Goal: Task Accomplishment & Management: Use online tool/utility

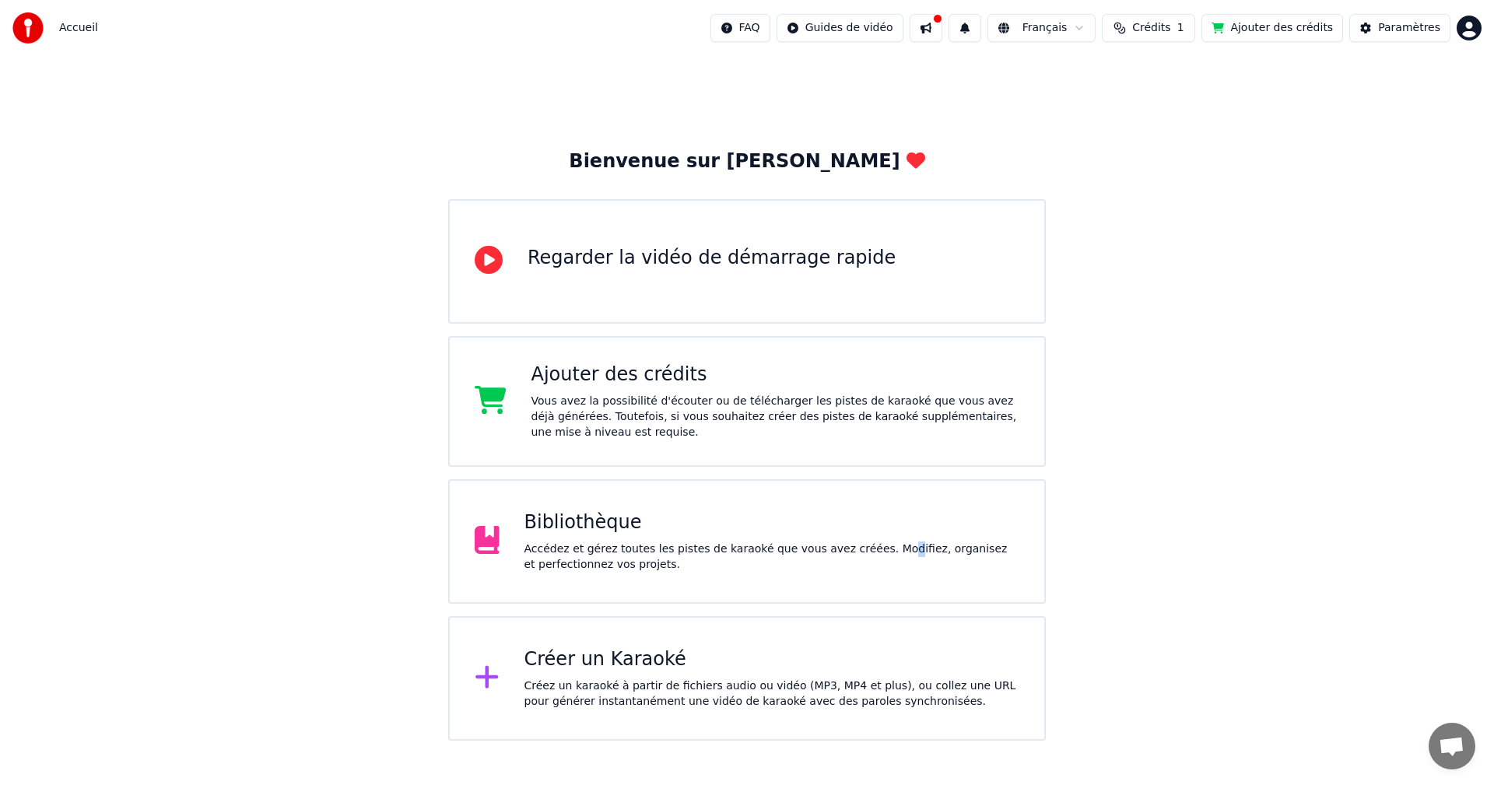
drag, startPoint x: 870, startPoint y: 540, endPoint x: 883, endPoint y: 537, distance: 13.6
click at [883, 537] on div "Bibliothèque Accédez et gérez toutes les pistes de karaoké que vous avez créées…" at bounding box center [773, 542] width 496 height 62
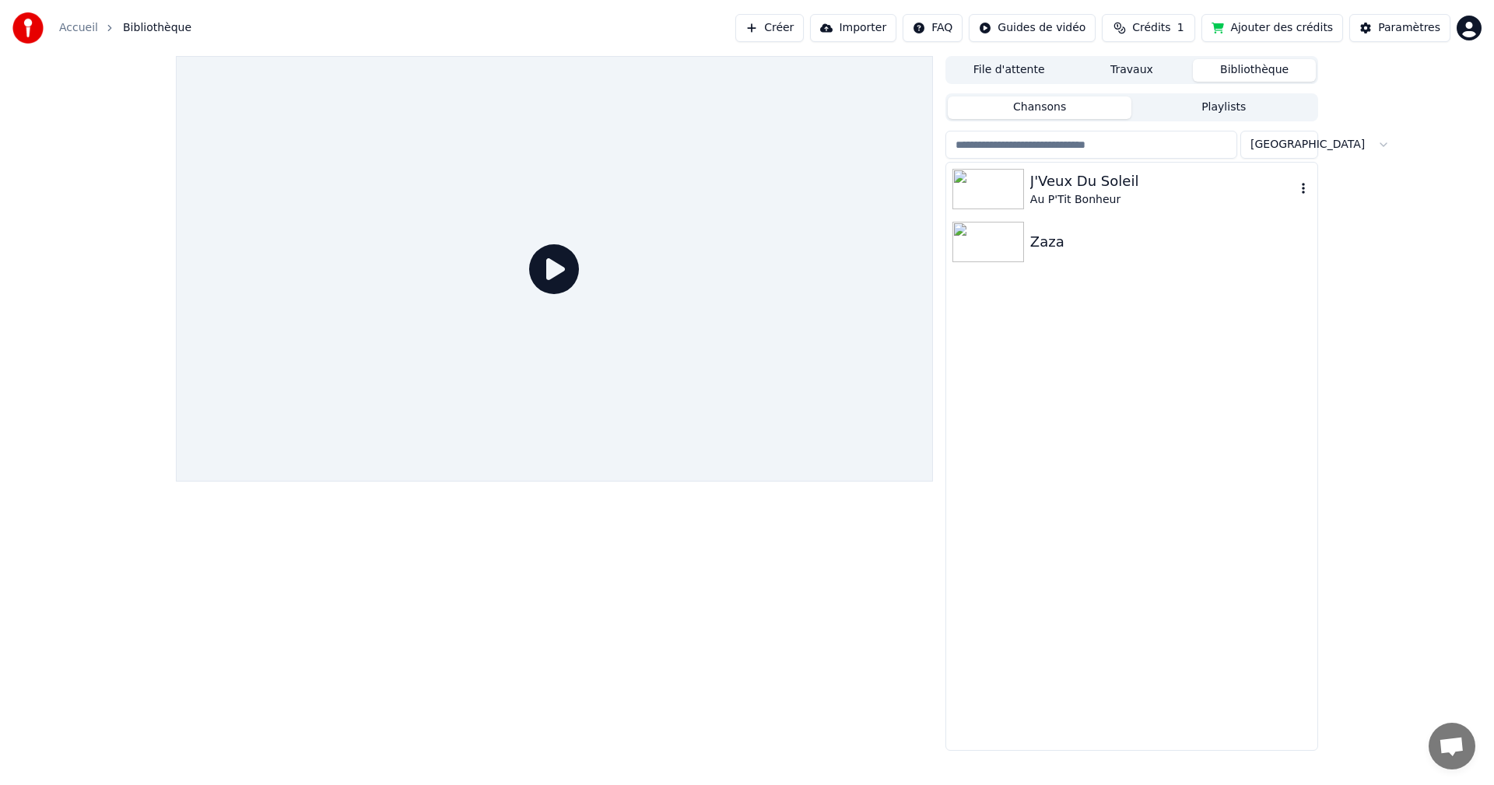
click at [1068, 181] on div "J'Veux Du Soleil" at bounding box center [1162, 181] width 265 height 22
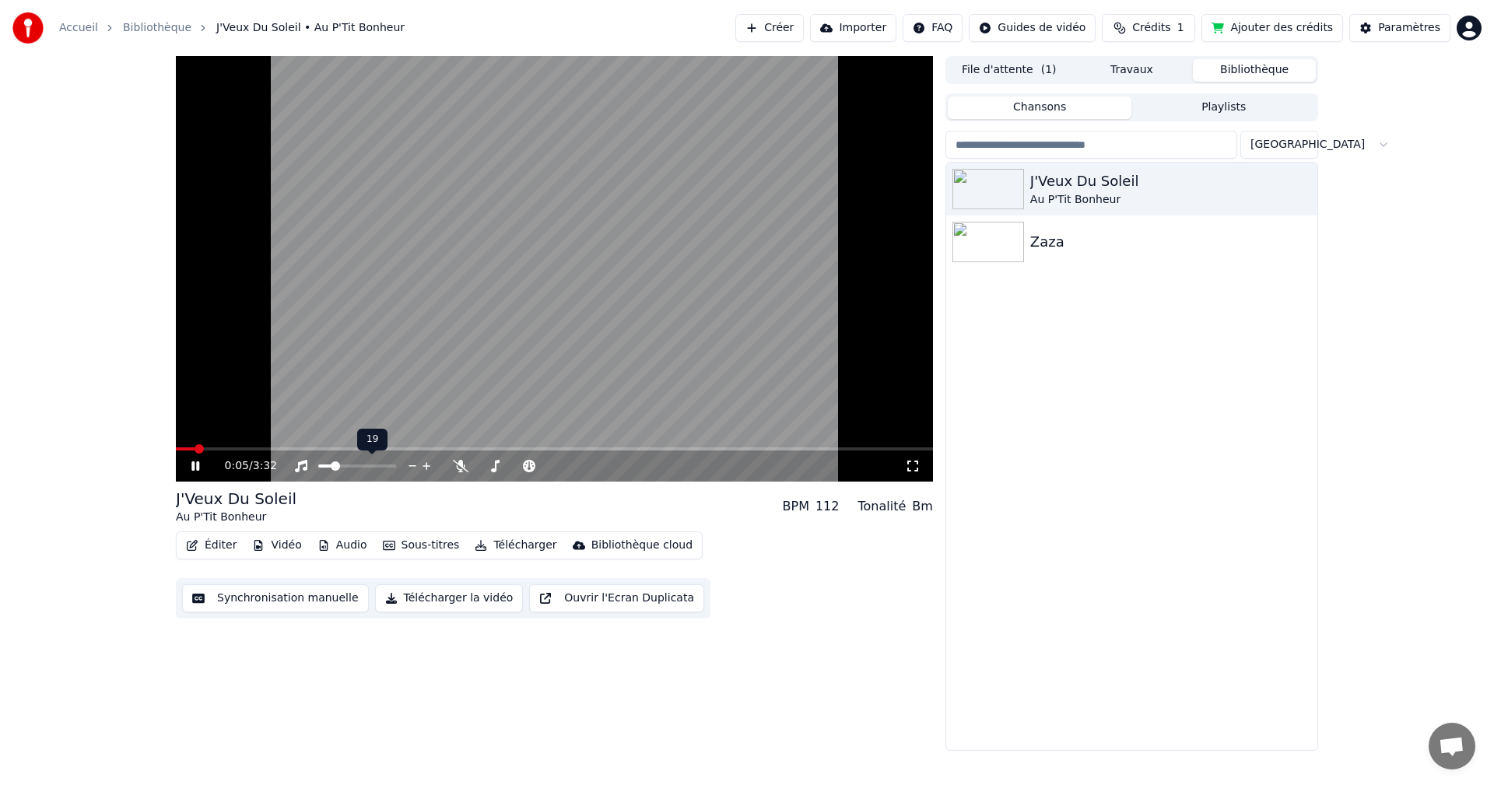
click at [333, 471] on span at bounding box center [335, 465] width 9 height 9
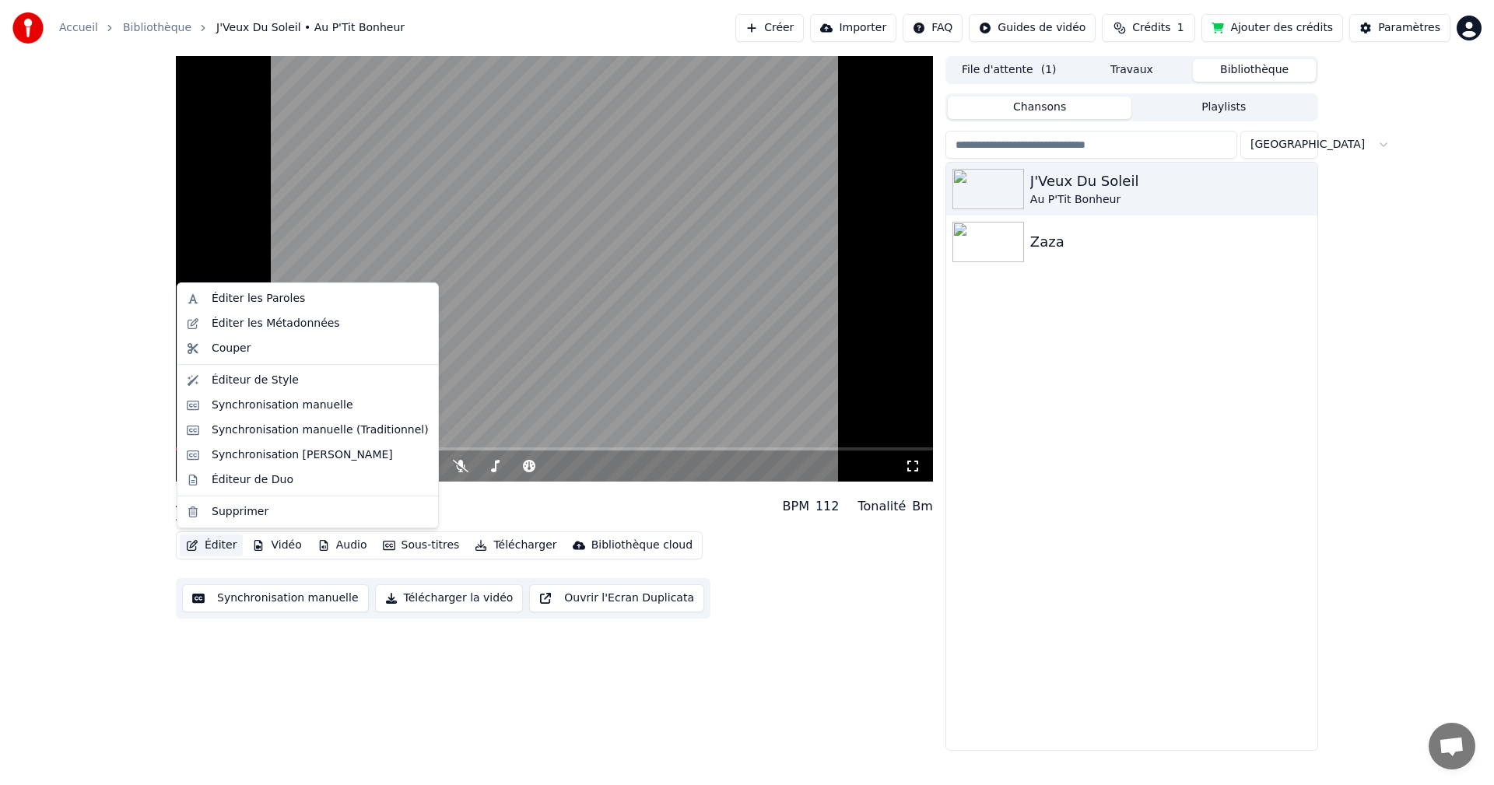
click at [207, 545] on button "Éditer" at bounding box center [211, 546] width 63 height 22
click at [247, 589] on button "Synchronisation manuelle" at bounding box center [275, 598] width 187 height 28
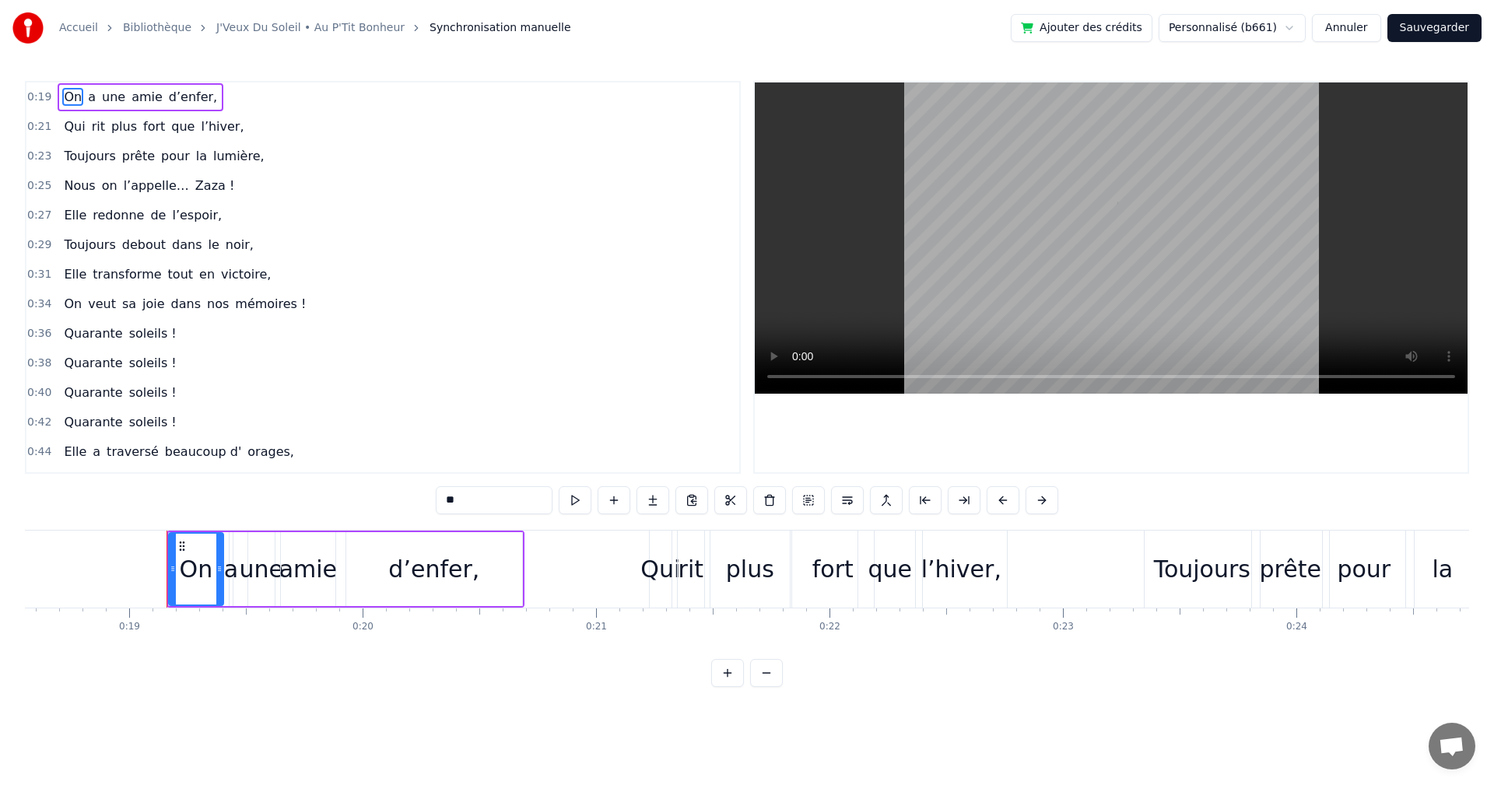
scroll to position [0, 4395]
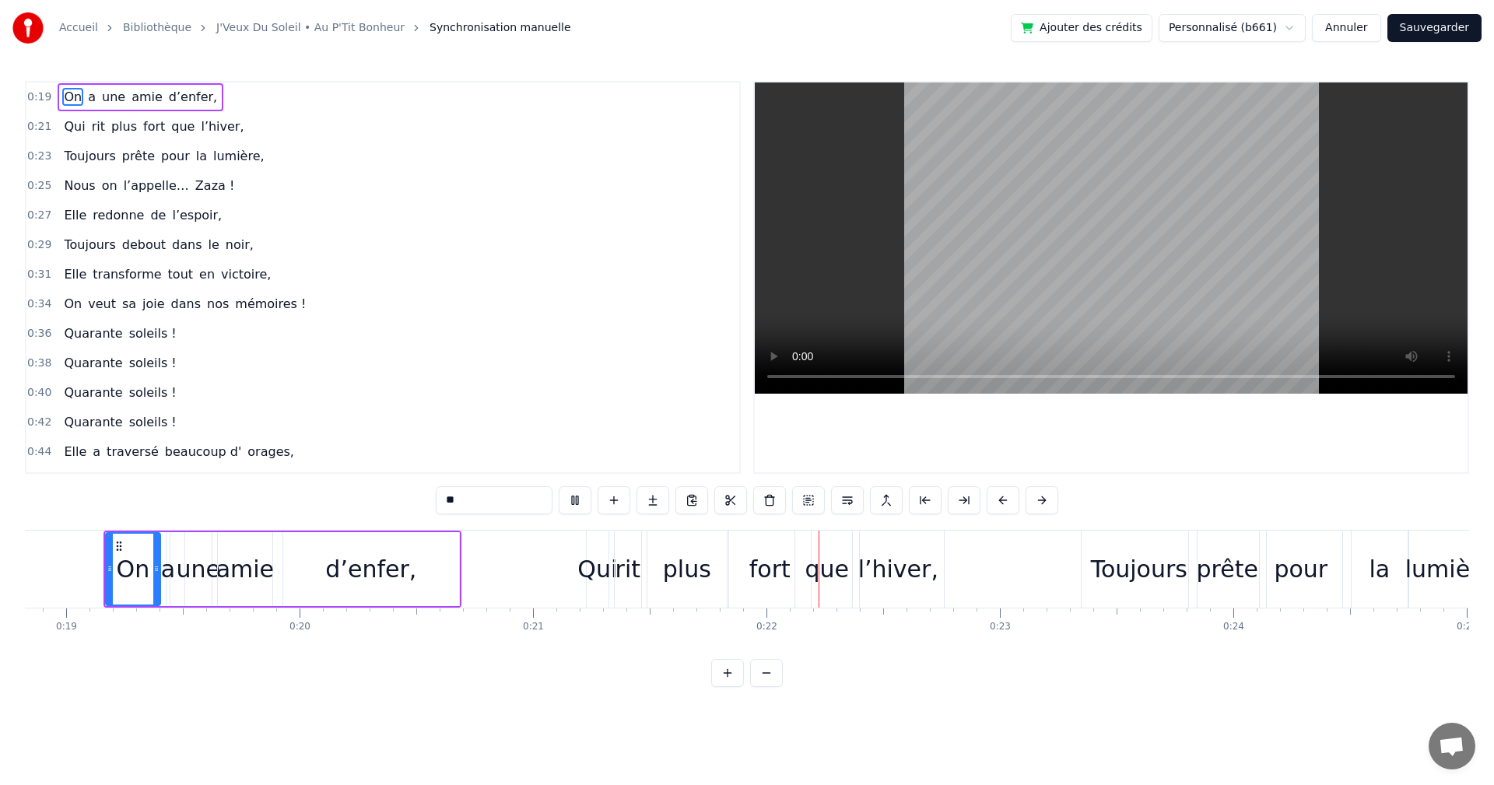
click at [1381, 258] on video at bounding box center [1111, 237] width 713 height 311
click at [1043, 312] on video at bounding box center [1111, 237] width 713 height 311
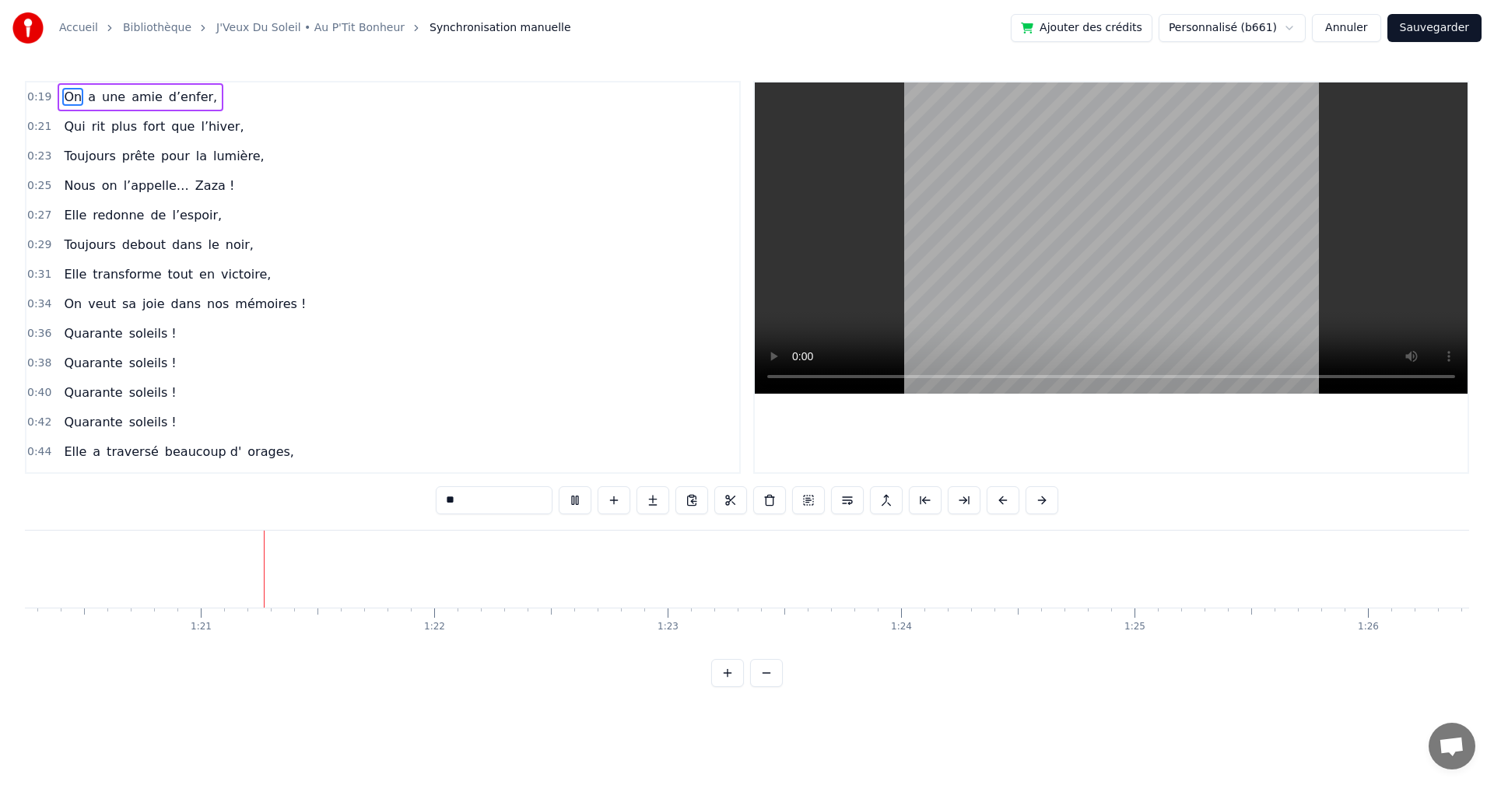
scroll to position [0, 18739]
drag, startPoint x: 1081, startPoint y: 282, endPoint x: 1100, endPoint y: 292, distance: 20.9
click at [1082, 282] on video at bounding box center [1111, 237] width 713 height 311
click at [586, 588] on div "Santé" at bounding box center [582, 569] width 78 height 77
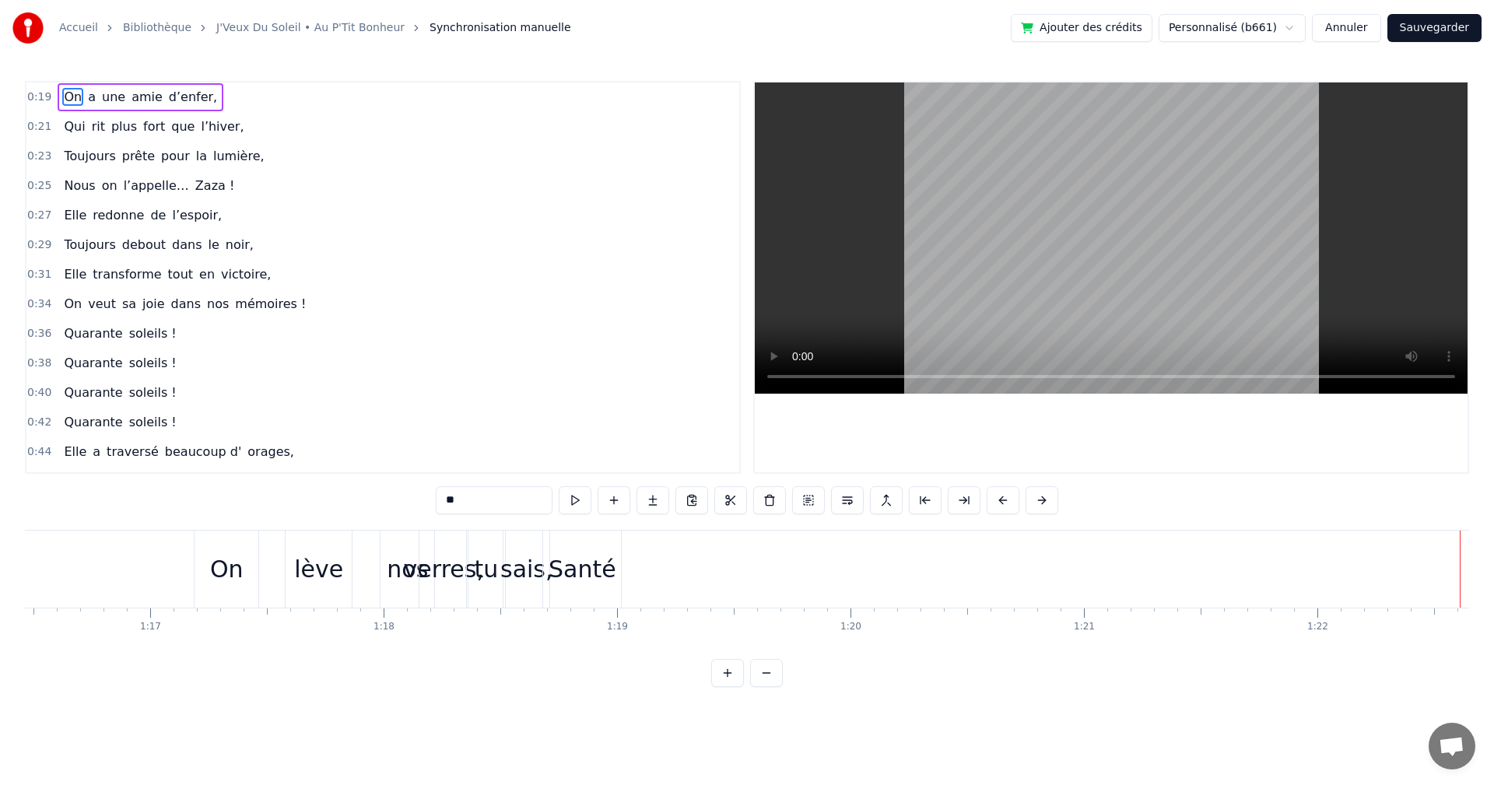
type input "*****"
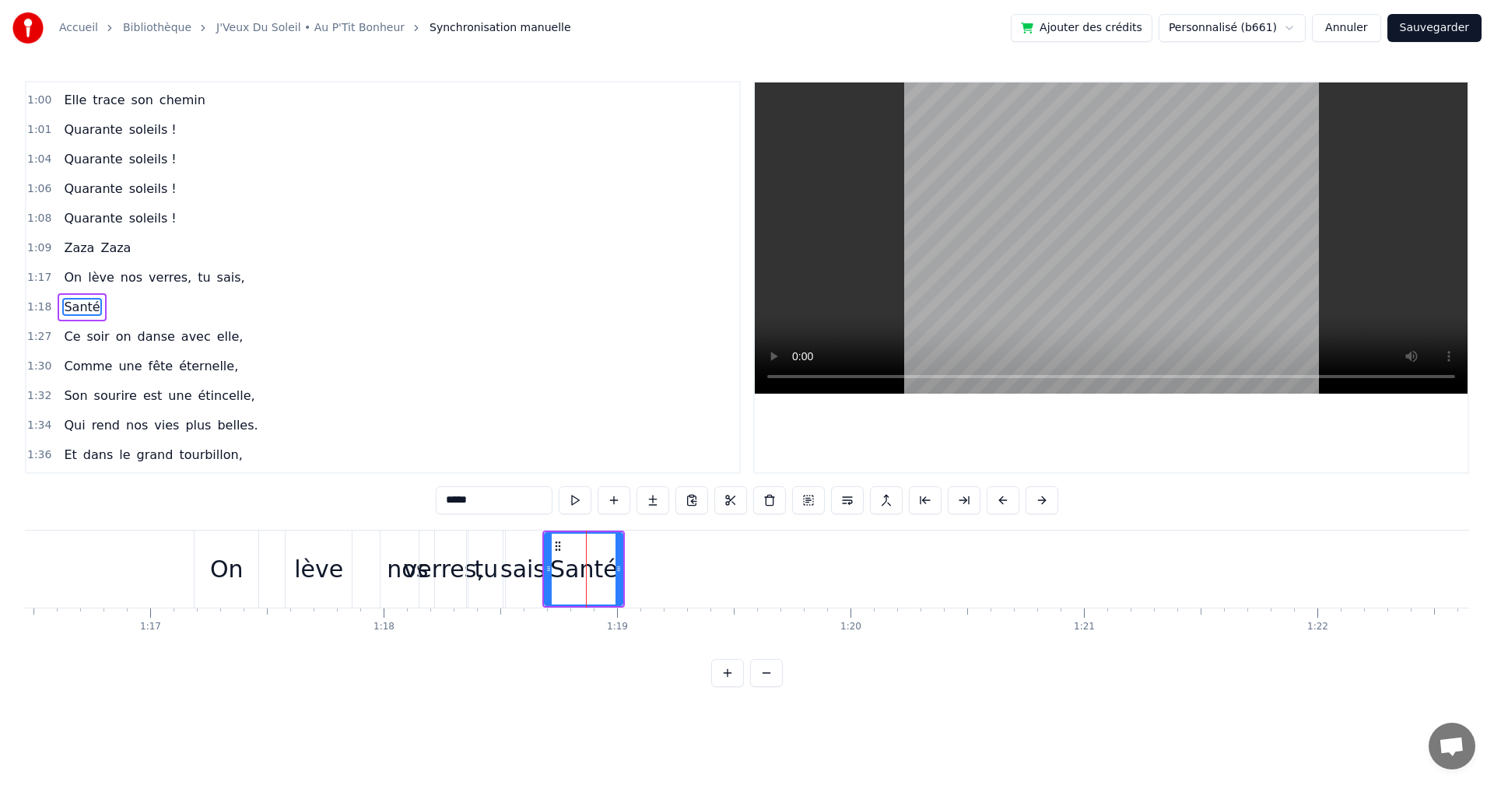
scroll to position [588, 0]
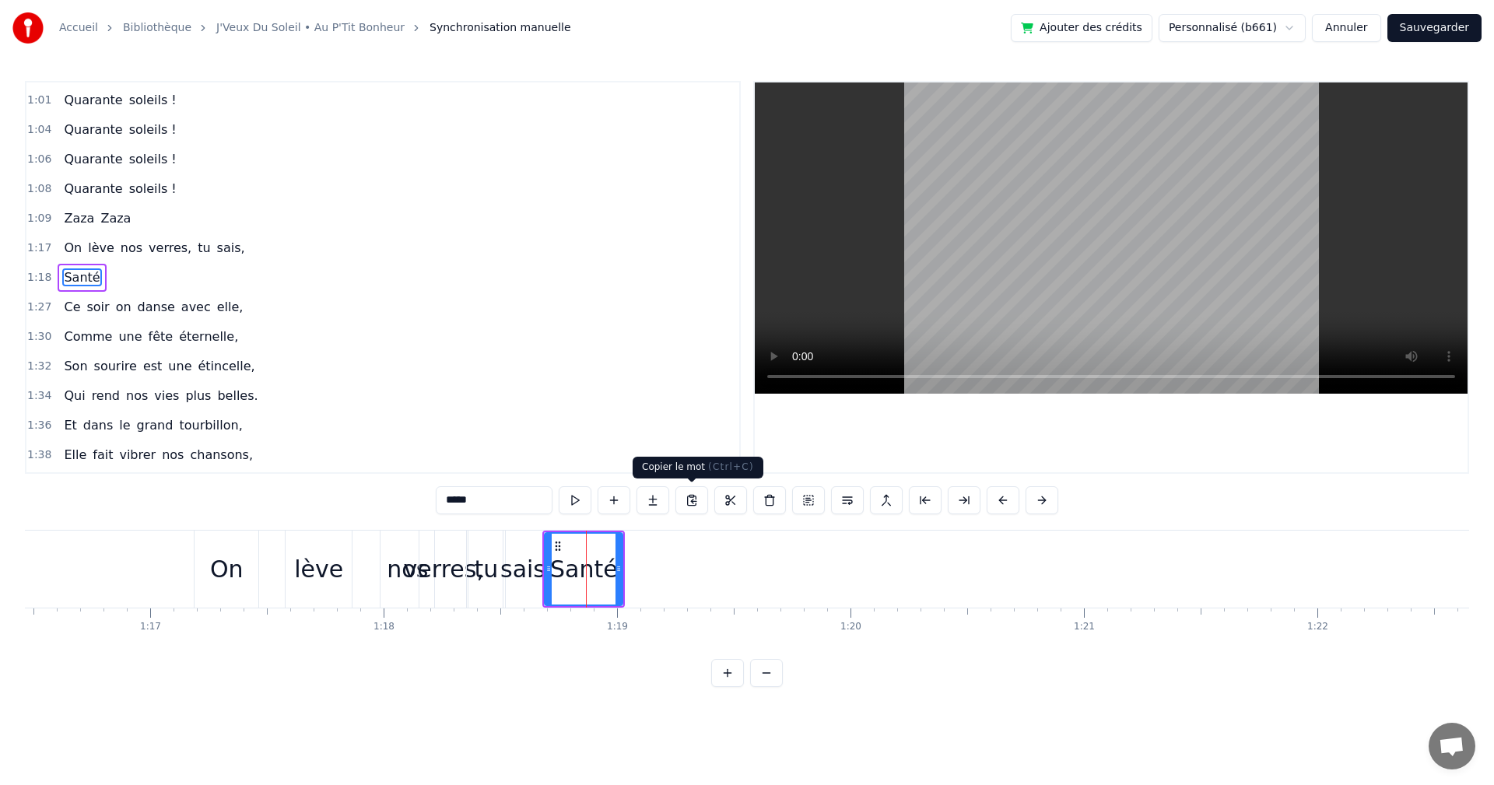
click at [693, 501] on button at bounding box center [691, 500] width 33 height 28
click at [753, 505] on button at bounding box center [750, 500] width 33 height 28
click at [623, 553] on div at bounding box center [622, 569] width 6 height 71
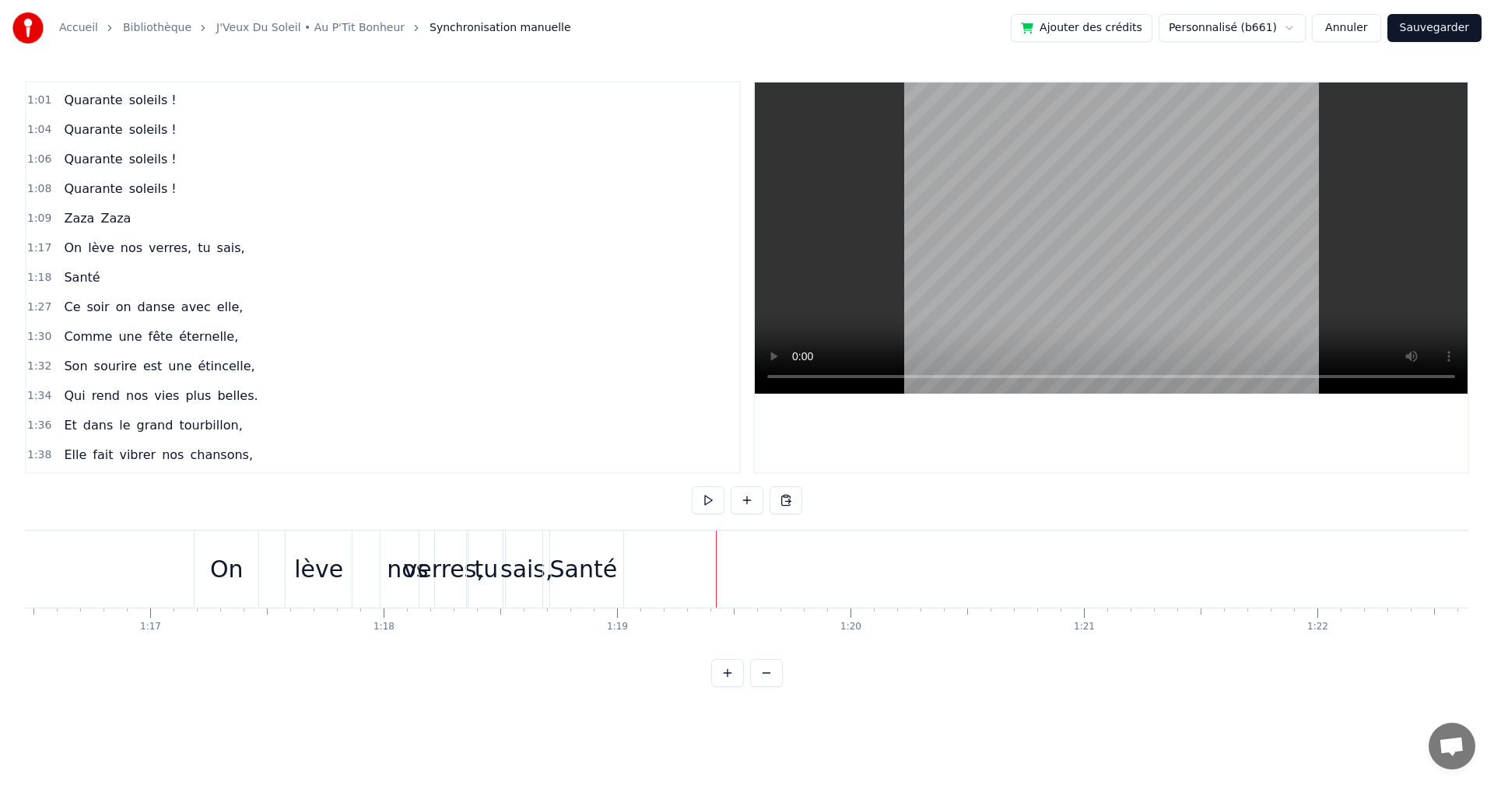
click at [605, 558] on div "Santé" at bounding box center [583, 569] width 68 height 35
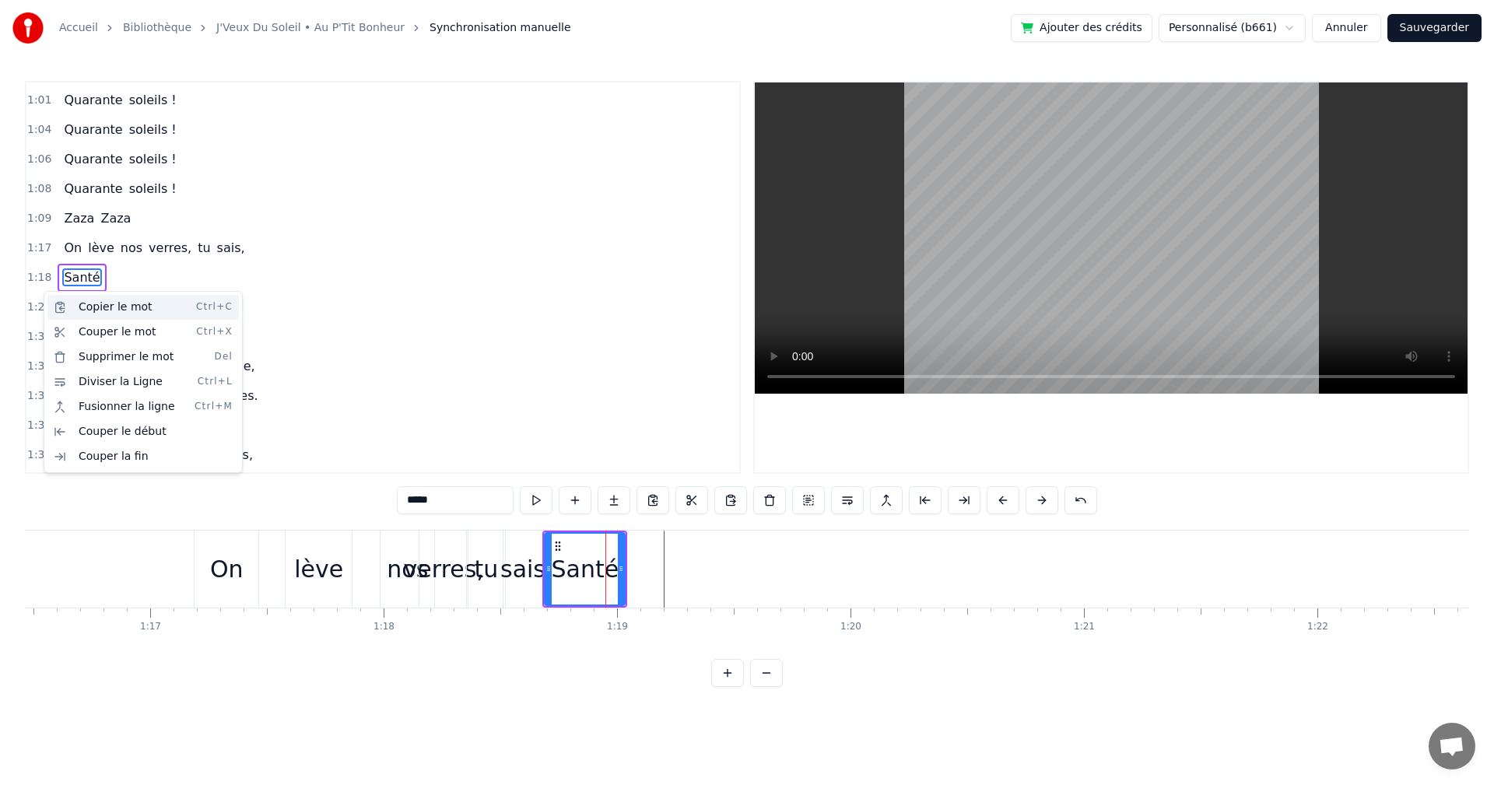
click at [77, 304] on div "Copier le mot Ctrl+C" at bounding box center [142, 307] width 191 height 25
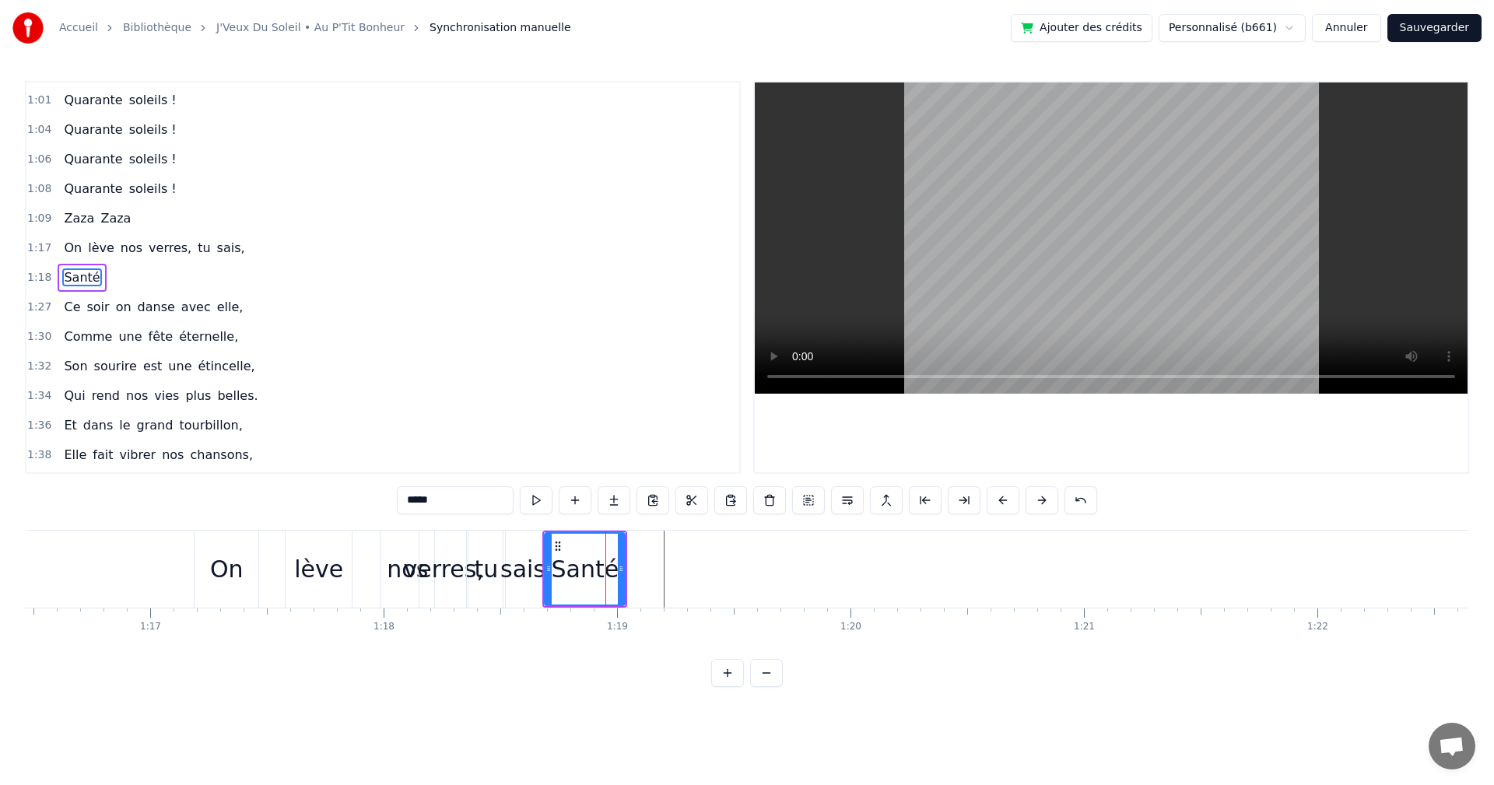
drag, startPoint x: 33, startPoint y: 284, endPoint x: 43, endPoint y: 278, distance: 11.9
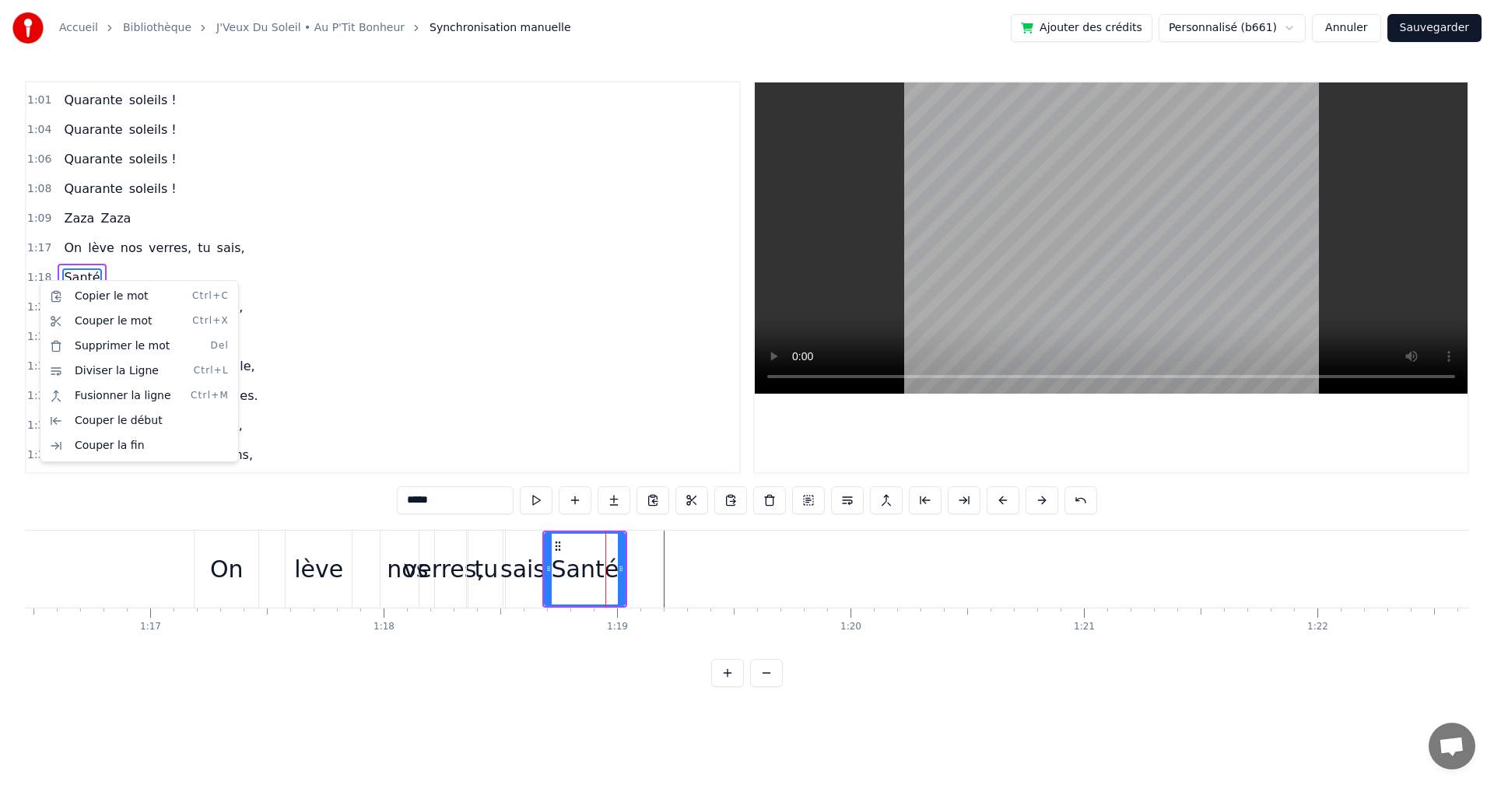
click at [159, 258] on html "Accueil Bibliothèque J'Veux Du Soleil • Au P'Tit Bonheur Synchronisation manuel…" at bounding box center [747, 356] width 1494 height 712
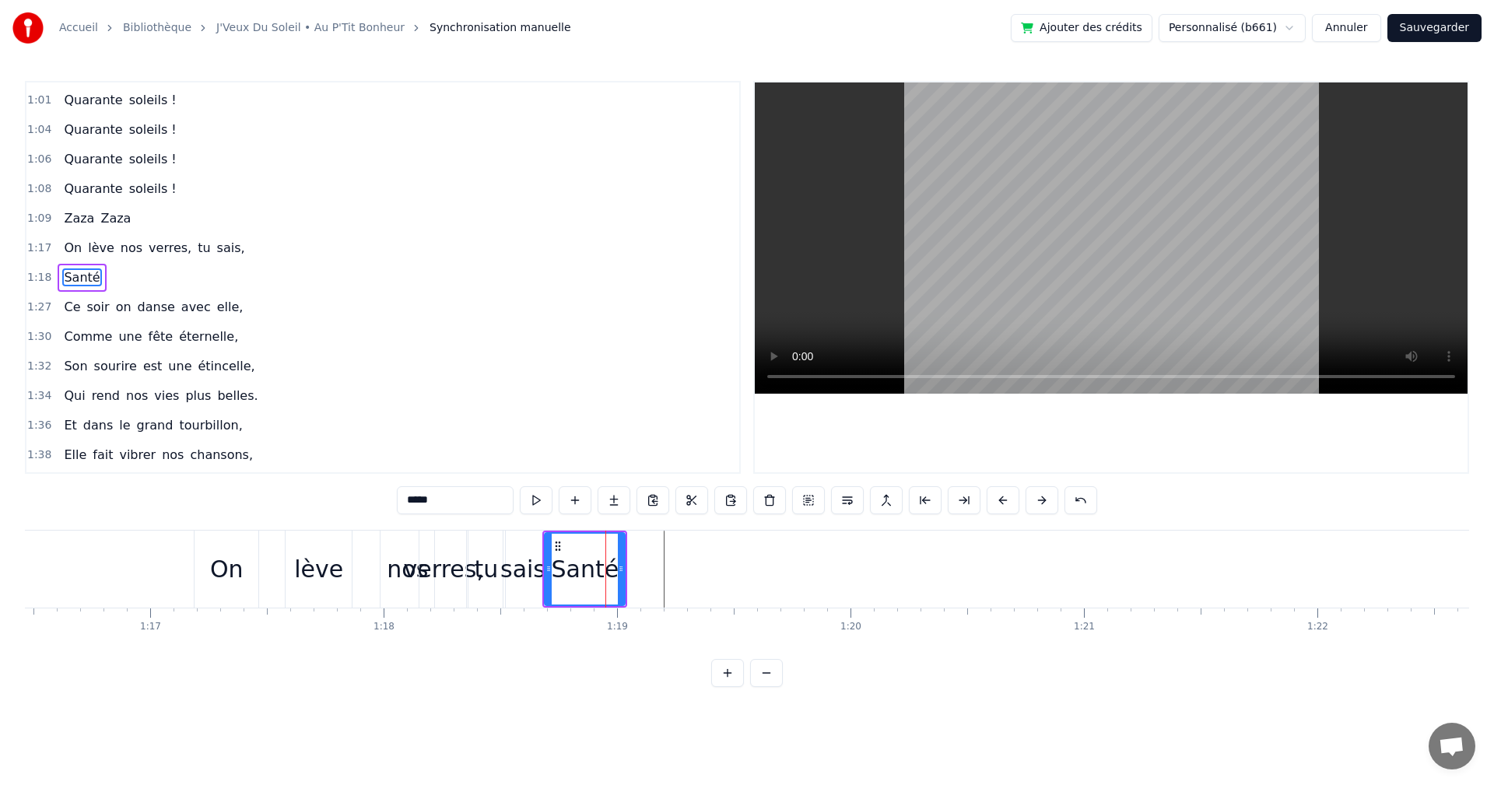
click at [148, 278] on div "1:18 Santé" at bounding box center [382, 278] width 713 height 30
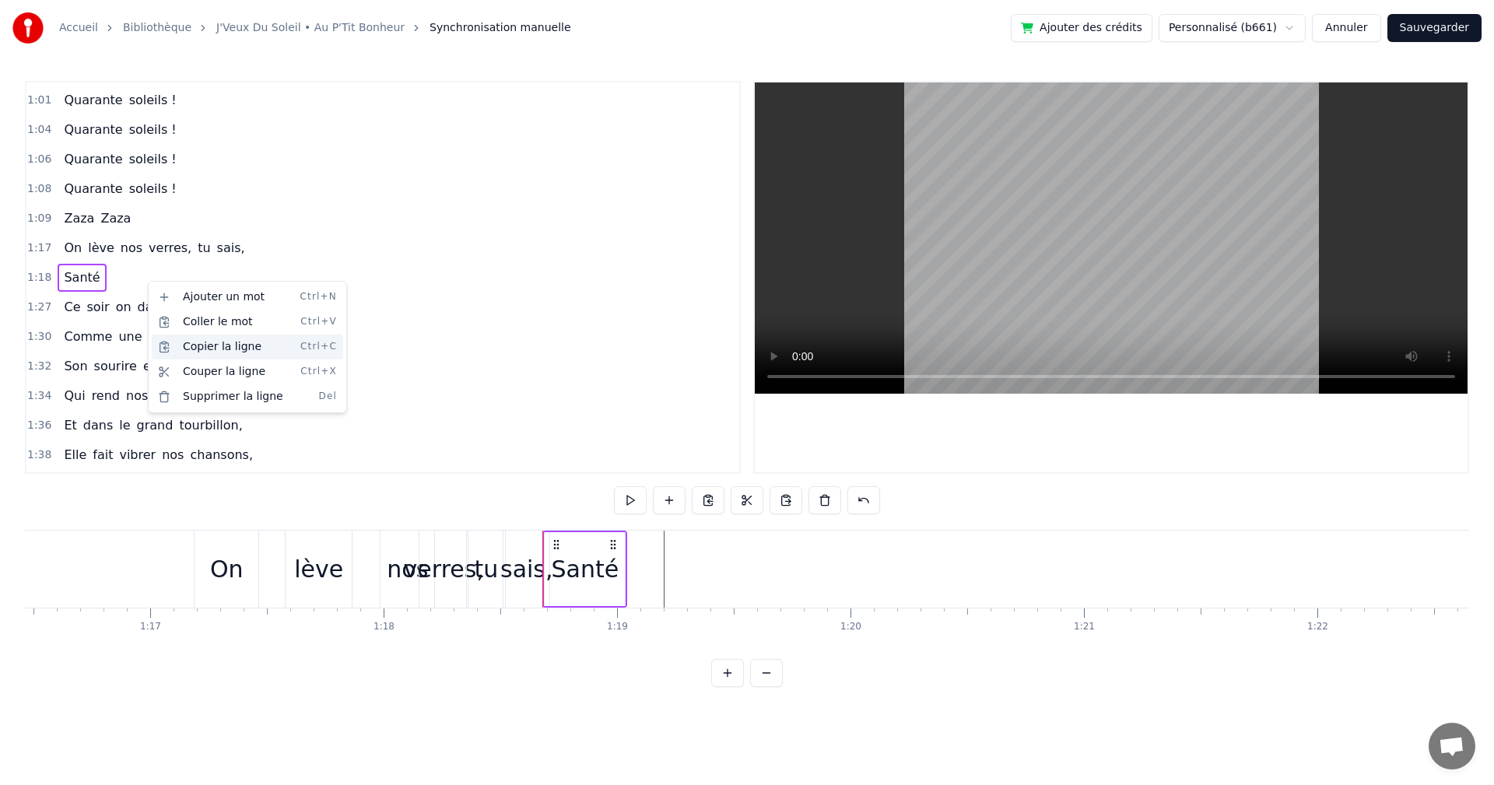
click at [197, 345] on div "Copier la ligne Ctrl+C" at bounding box center [247, 347] width 191 height 25
click at [191, 320] on div "Coller le mot Ctrl+V" at bounding box center [233, 316] width 191 height 25
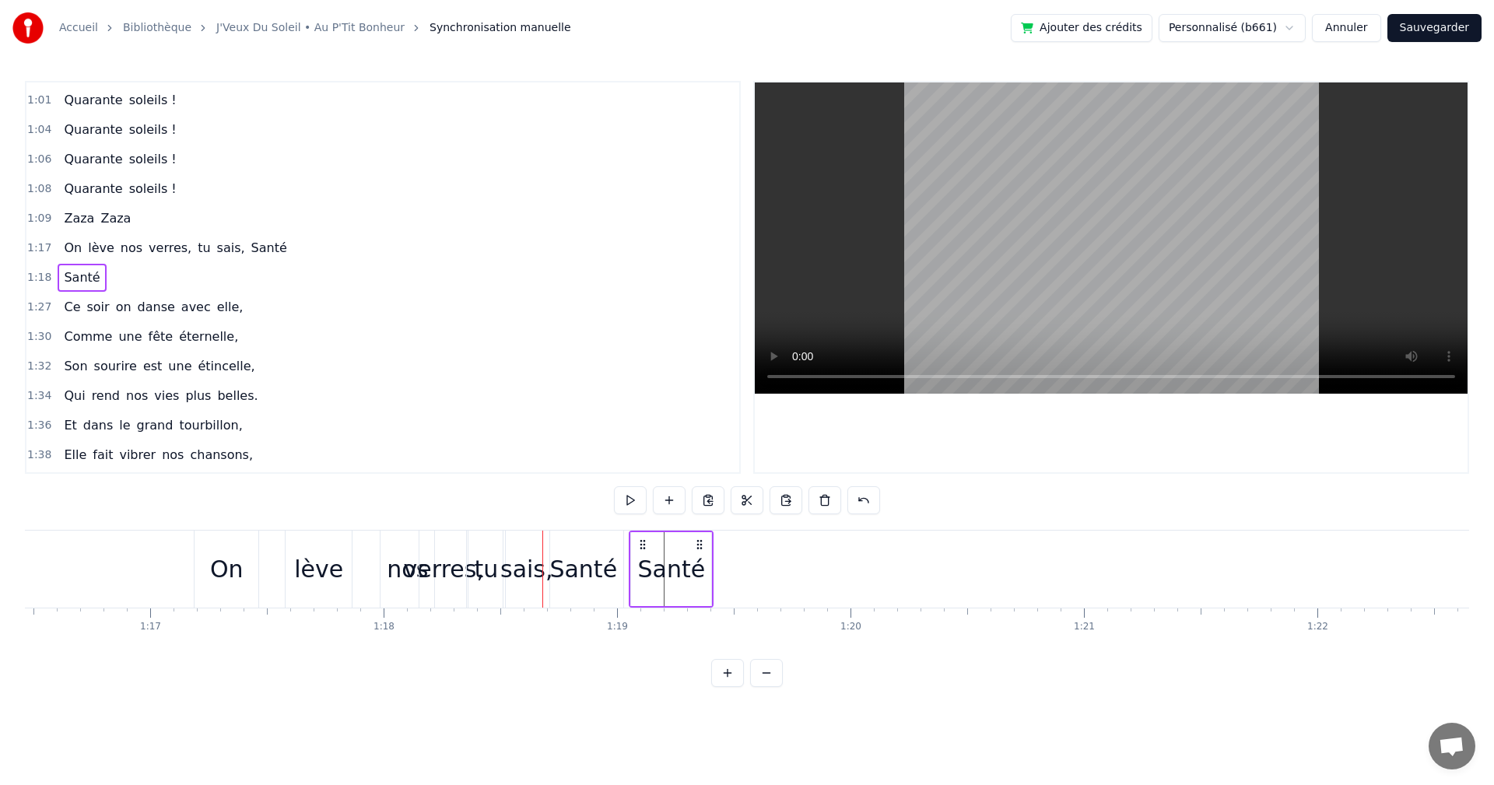
drag, startPoint x: 612, startPoint y: 547, endPoint x: 699, endPoint y: 555, distance: 86.7
click at [699, 555] on div "Santé" at bounding box center [671, 569] width 85 height 77
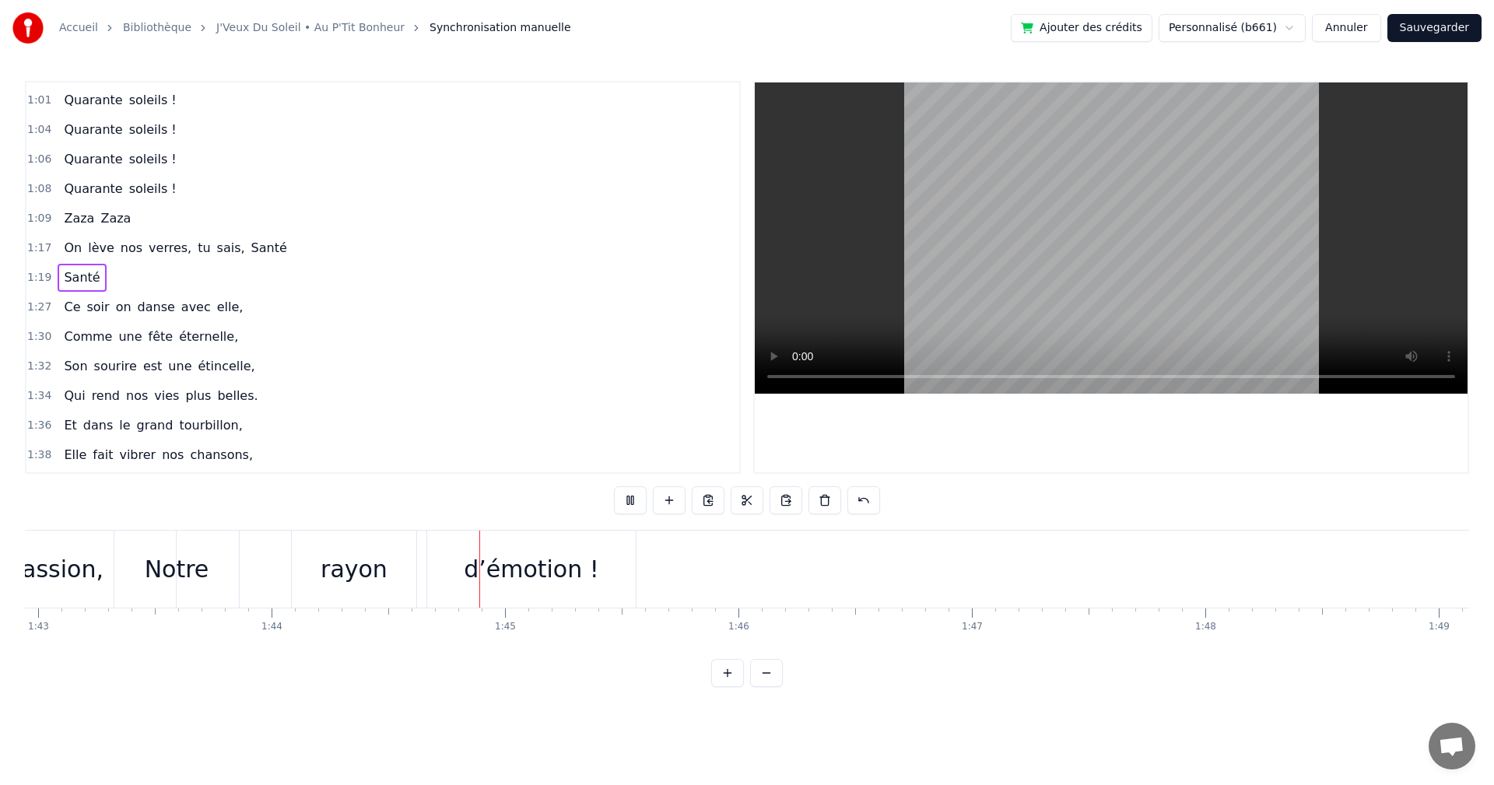
scroll to position [0, 24304]
click at [1078, 408] on div at bounding box center [1111, 277] width 713 height 390
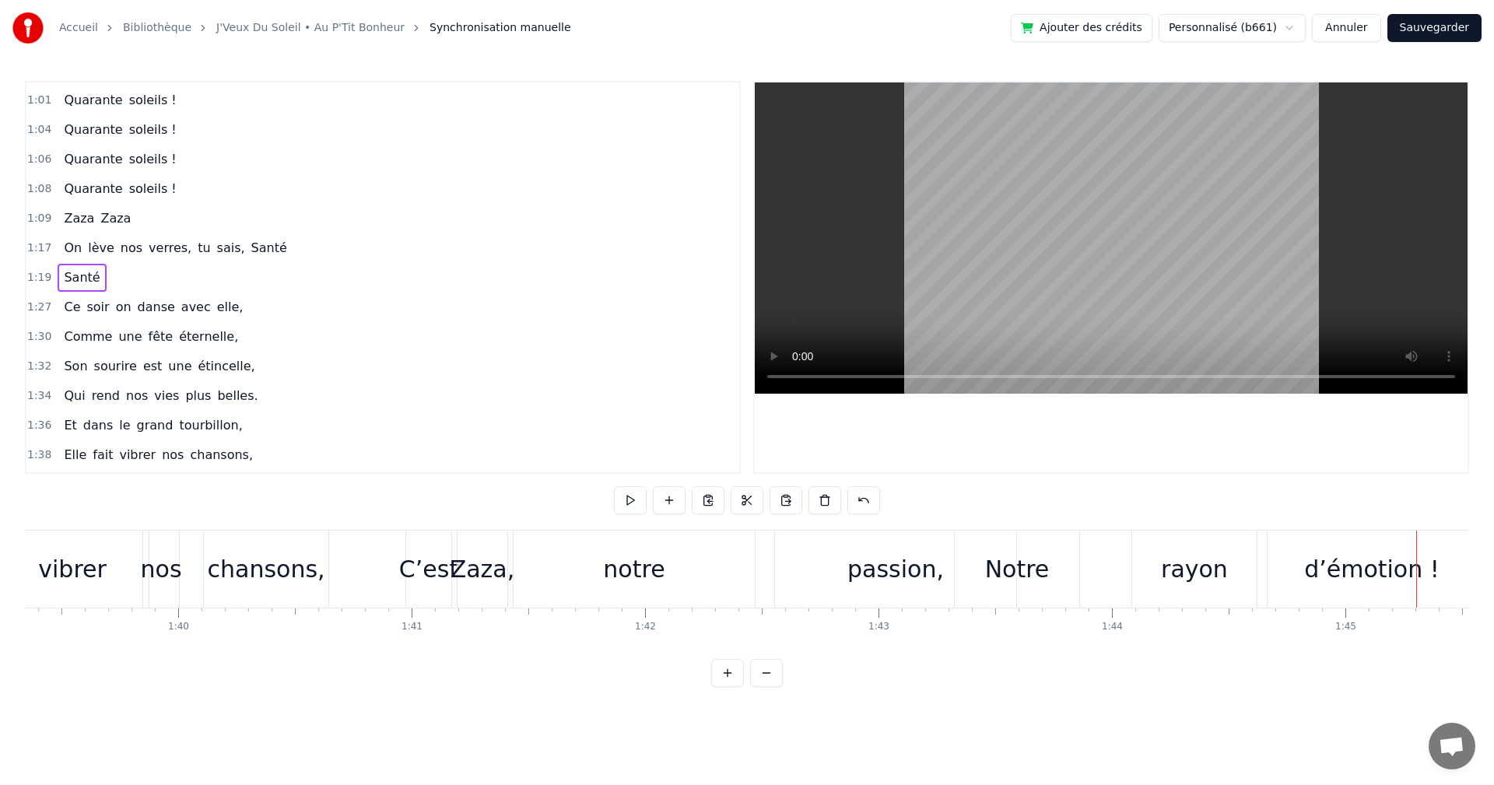
scroll to position [0, 23138]
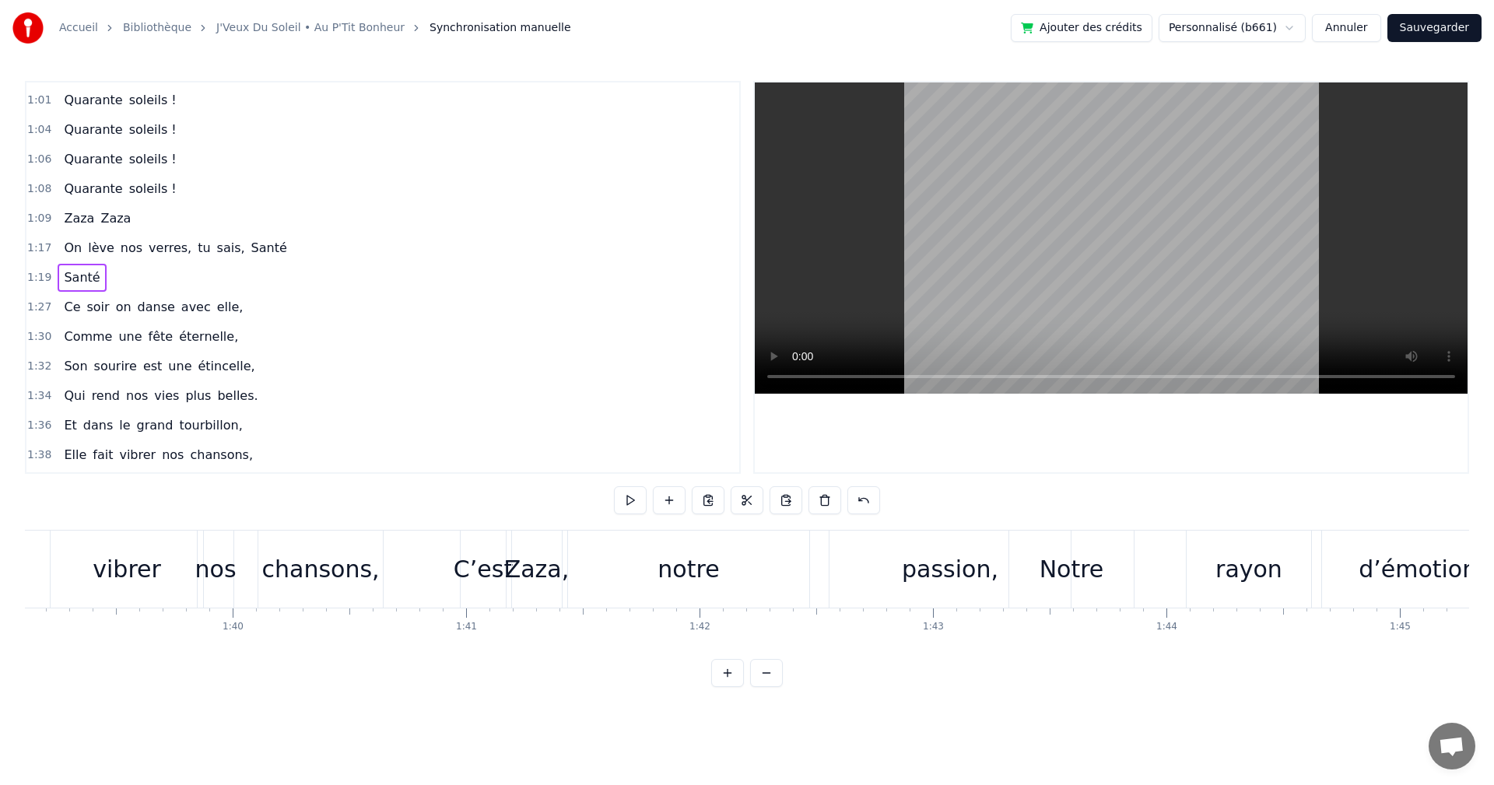
drag, startPoint x: 918, startPoint y: 573, endPoint x: 905, endPoint y: 573, distance: 12.5
click at [905, 573] on div "passion," at bounding box center [950, 569] width 241 height 77
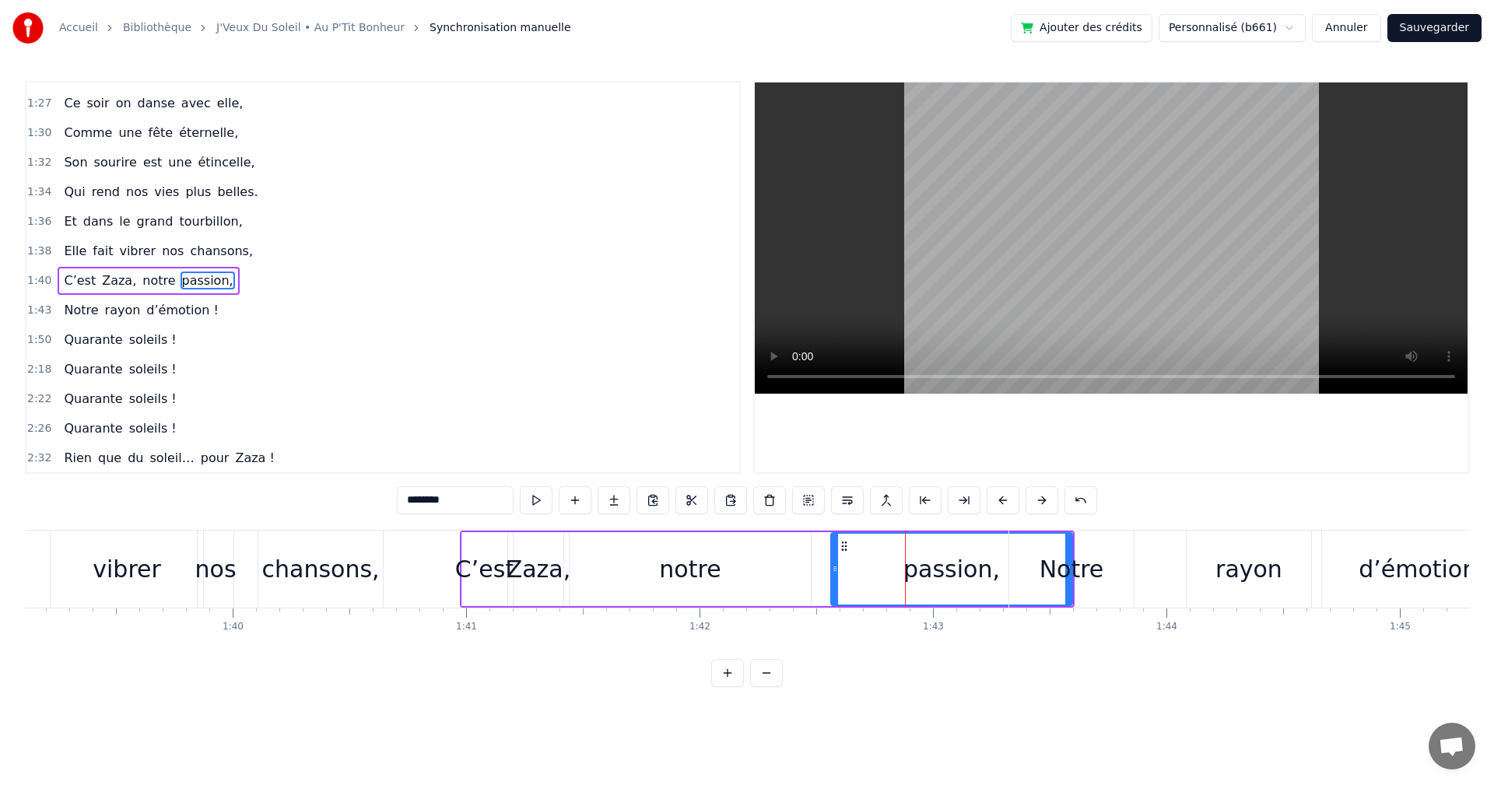
scroll to position [793, 0]
drag, startPoint x: 844, startPoint y: 547, endPoint x: 836, endPoint y: 548, distance: 8.6
click at [836, 548] on icon at bounding box center [836, 546] width 12 height 12
click at [1077, 562] on div "Notre" at bounding box center [1072, 569] width 65 height 35
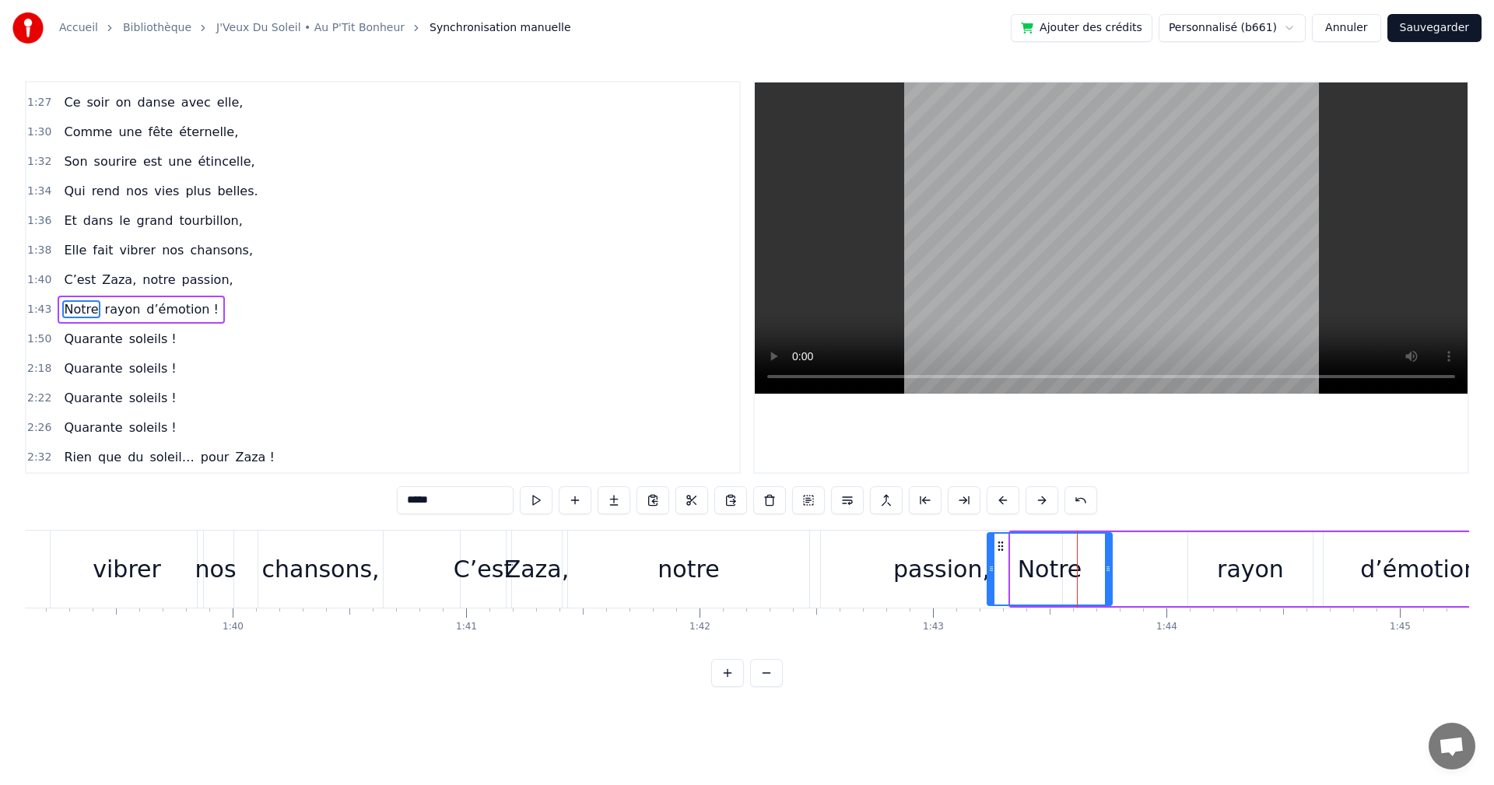
drag, startPoint x: 1023, startPoint y: 542, endPoint x: 1000, endPoint y: 546, distance: 23.6
click at [1000, 546] on icon at bounding box center [1001, 546] width 12 height 12
drag, startPoint x: 998, startPoint y: 542, endPoint x: 1019, endPoint y: 544, distance: 20.3
click at [1019, 544] on icon at bounding box center [1021, 546] width 12 height 12
click at [1114, 566] on div "Notre" at bounding box center [1070, 569] width 123 height 71
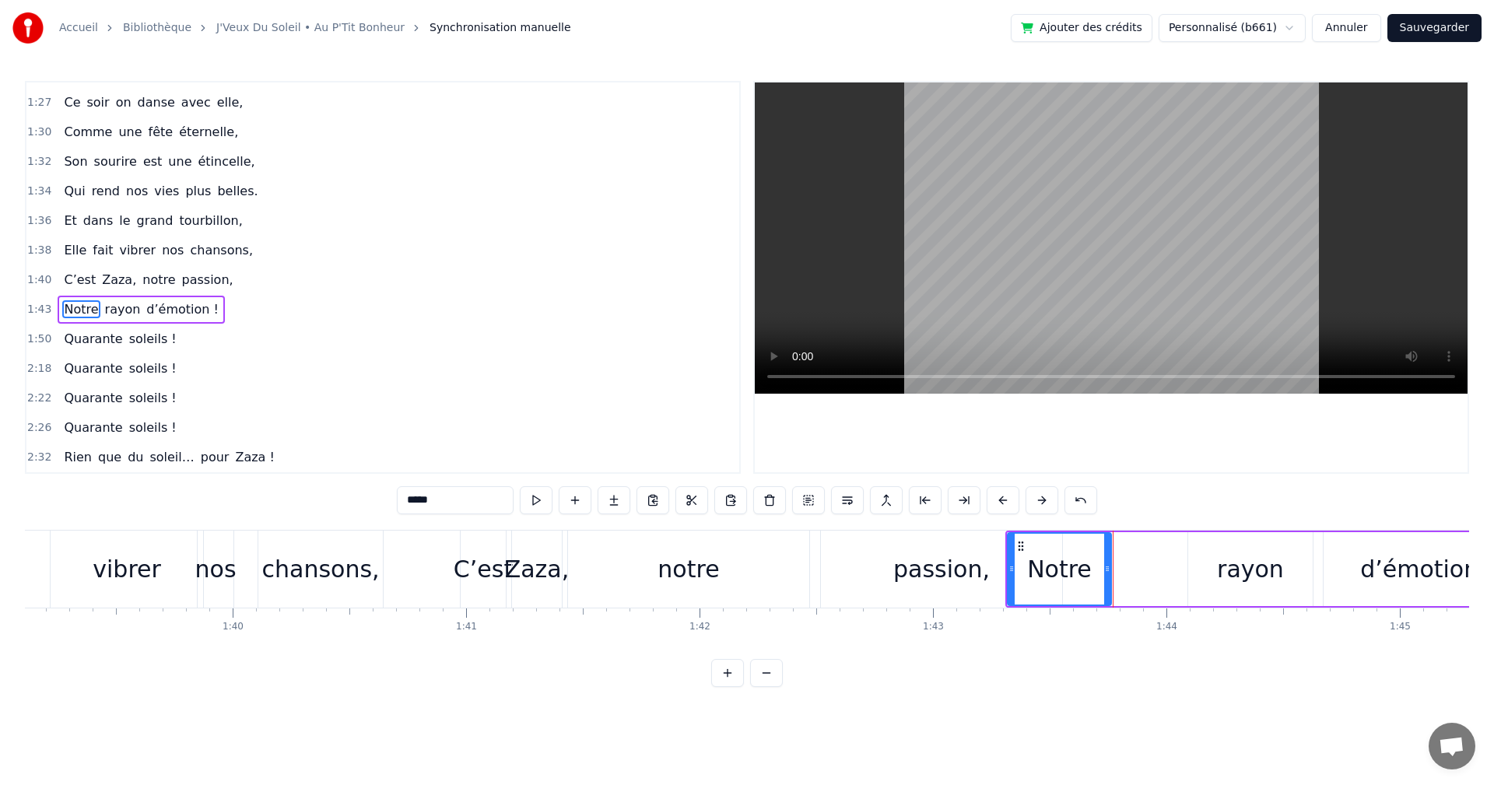
drag, startPoint x: 1128, startPoint y: 569, endPoint x: 1107, endPoint y: 568, distance: 21.0
click at [1107, 568] on icon at bounding box center [1107, 569] width 6 height 12
click at [1216, 573] on div "rayon" at bounding box center [1250, 569] width 125 height 74
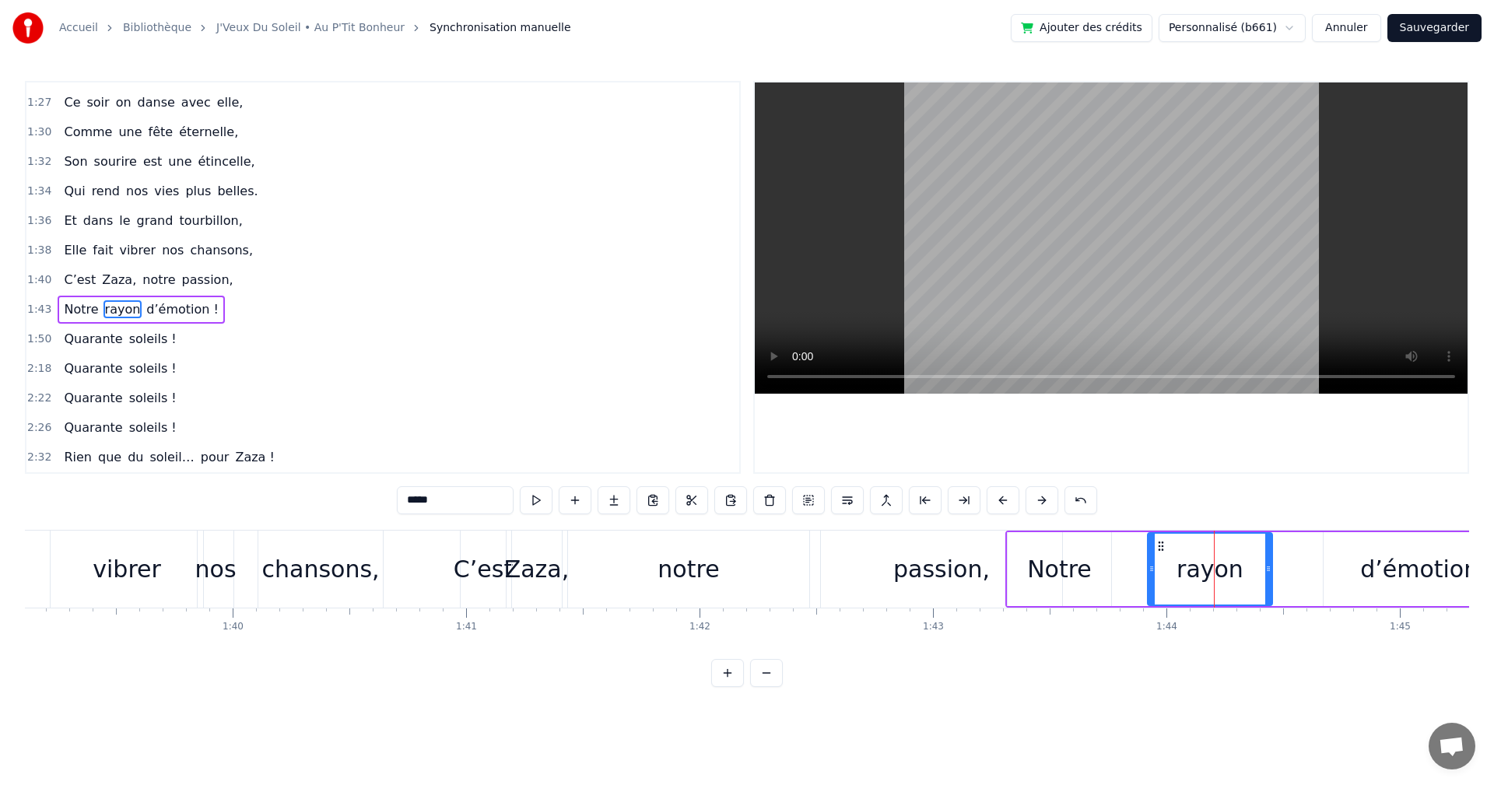
drag, startPoint x: 1198, startPoint y: 541, endPoint x: 1158, endPoint y: 542, distance: 40.5
click at [1158, 542] on icon at bounding box center [1161, 546] width 12 height 12
click at [1388, 572] on div "d’émotion !" at bounding box center [1427, 569] width 135 height 35
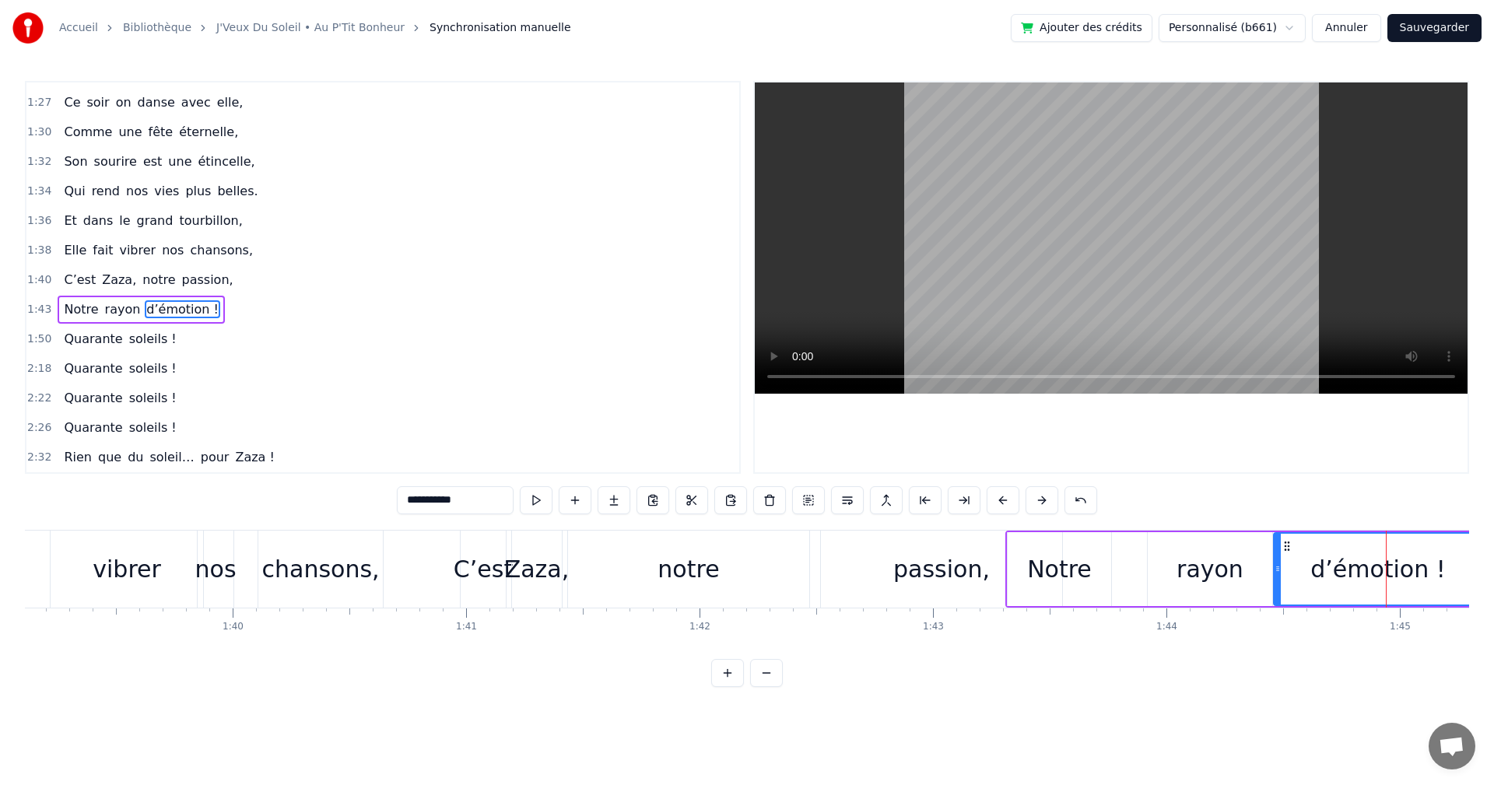
drag, startPoint x: 1336, startPoint y: 544, endPoint x: 1286, endPoint y: 544, distance: 49.8
click at [1286, 544] on icon at bounding box center [1287, 546] width 12 height 12
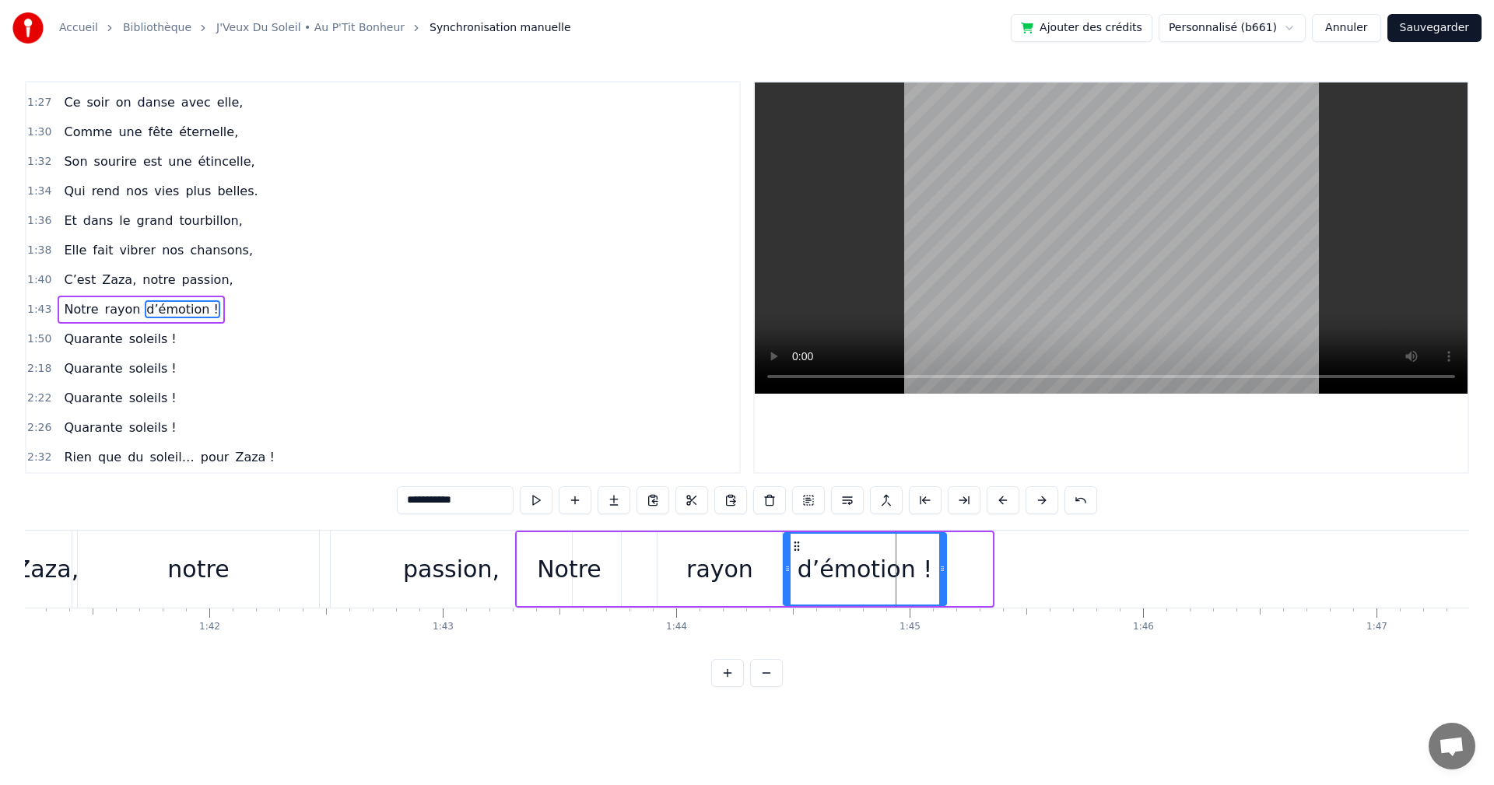
drag, startPoint x: 989, startPoint y: 567, endPoint x: 943, endPoint y: 570, distance: 46.0
click at [943, 570] on icon at bounding box center [942, 569] width 6 height 12
drag, startPoint x: 939, startPoint y: 567, endPoint x: 925, endPoint y: 566, distance: 13.3
click at [925, 566] on icon at bounding box center [928, 569] width 6 height 12
click at [739, 572] on div "rayon" at bounding box center [719, 569] width 67 height 35
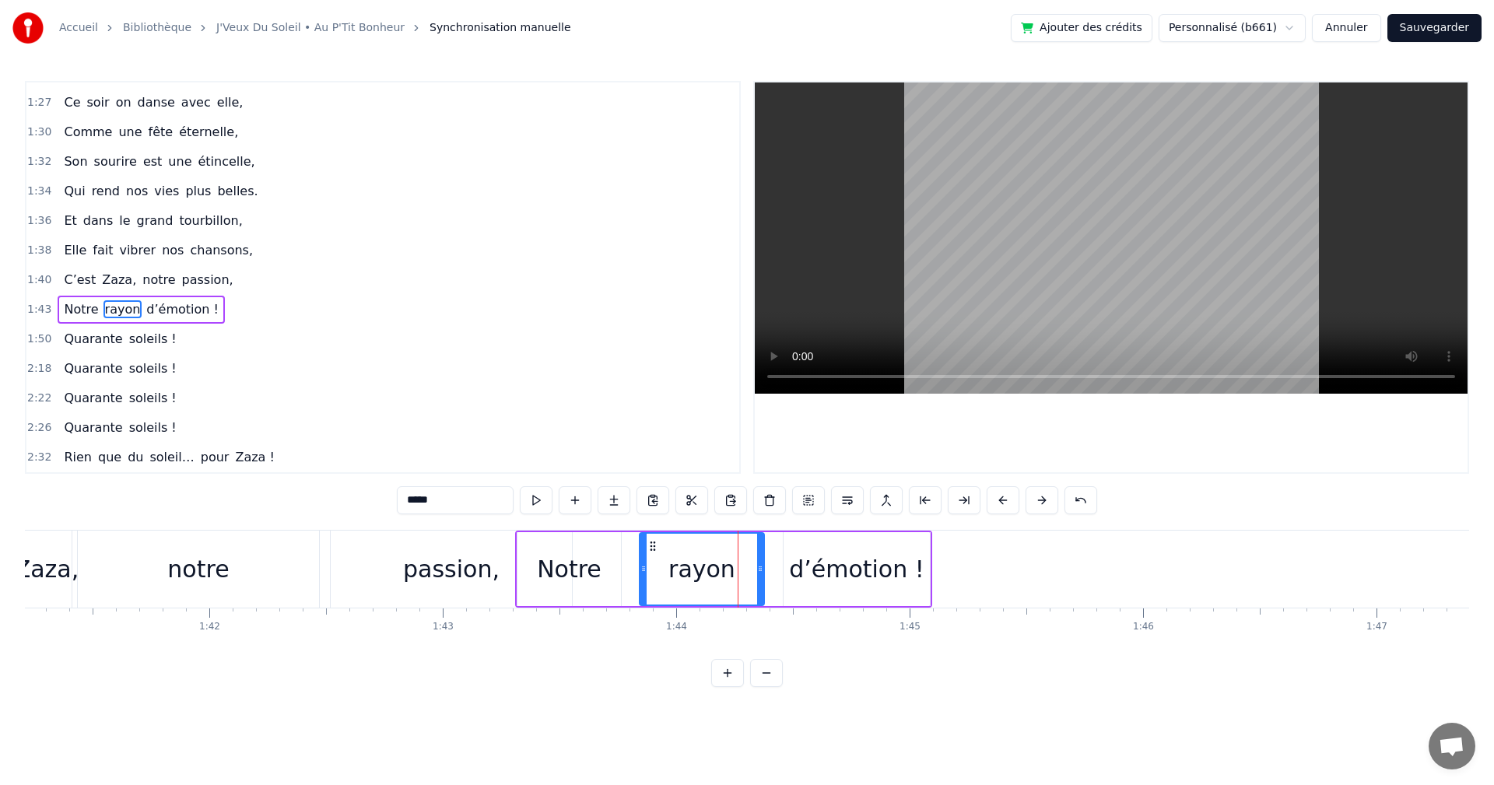
drag, startPoint x: 672, startPoint y: 545, endPoint x: 654, endPoint y: 549, distance: 18.5
click at [654, 549] on icon at bounding box center [653, 546] width 12 height 12
click at [819, 563] on div "d’émotion !" at bounding box center [856, 569] width 135 height 35
type input "**********"
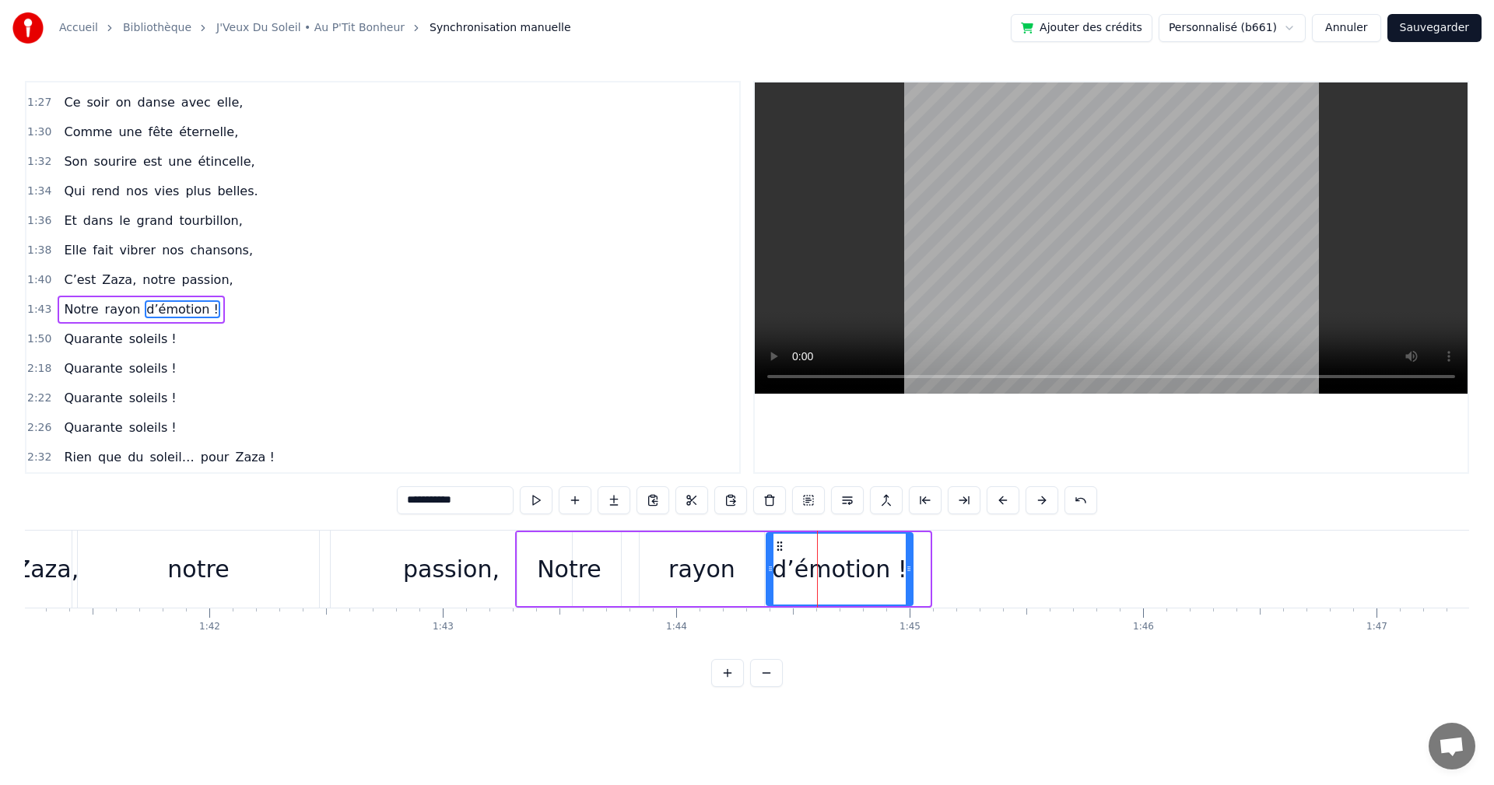
drag, startPoint x: 794, startPoint y: 546, endPoint x: 776, endPoint y: 548, distance: 18.0
click at [776, 548] on icon at bounding box center [780, 546] width 12 height 12
click at [125, 352] on div "Quarante soleils !" at bounding box center [120, 339] width 125 height 28
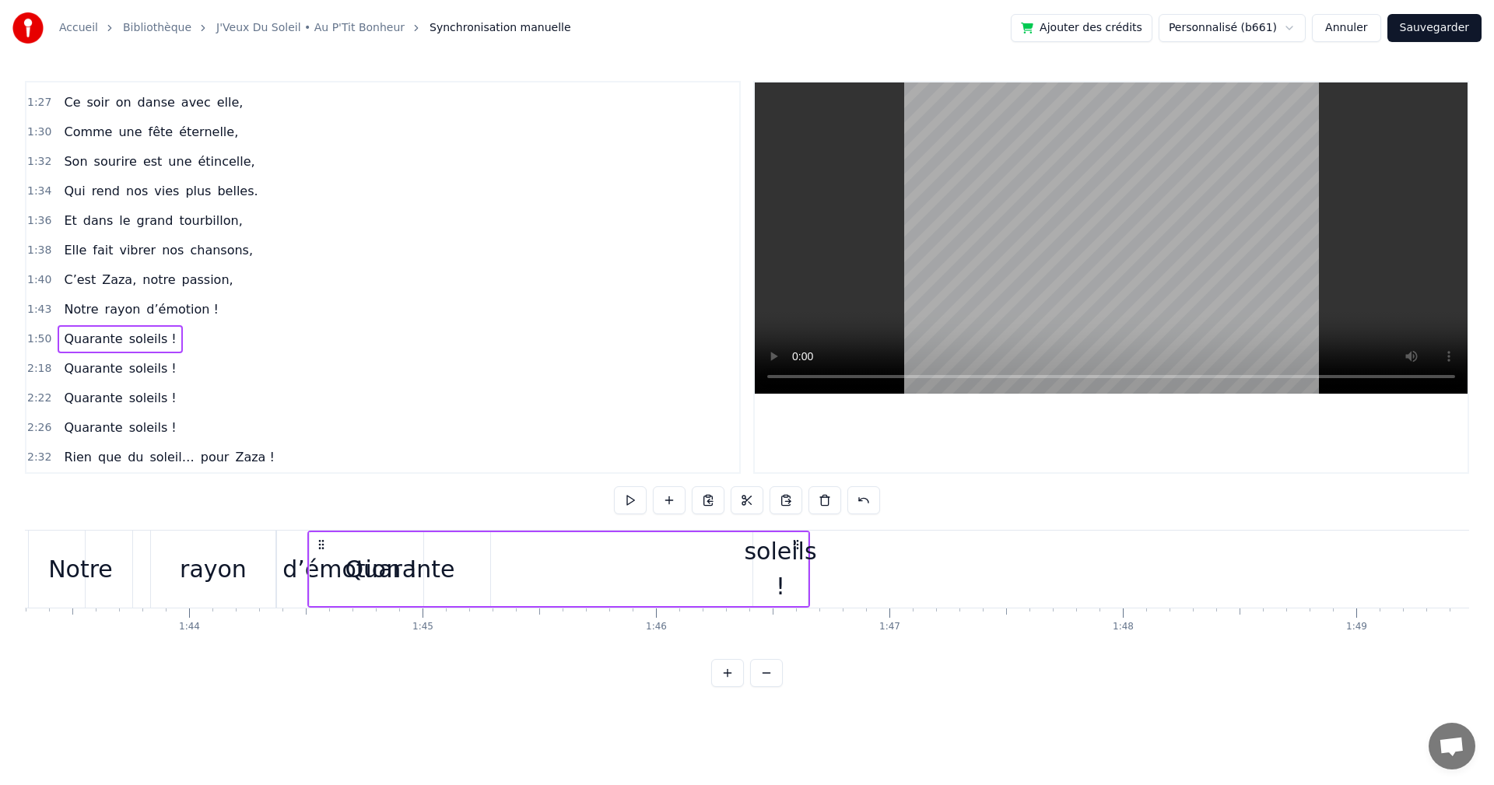
scroll to position [0, 24096]
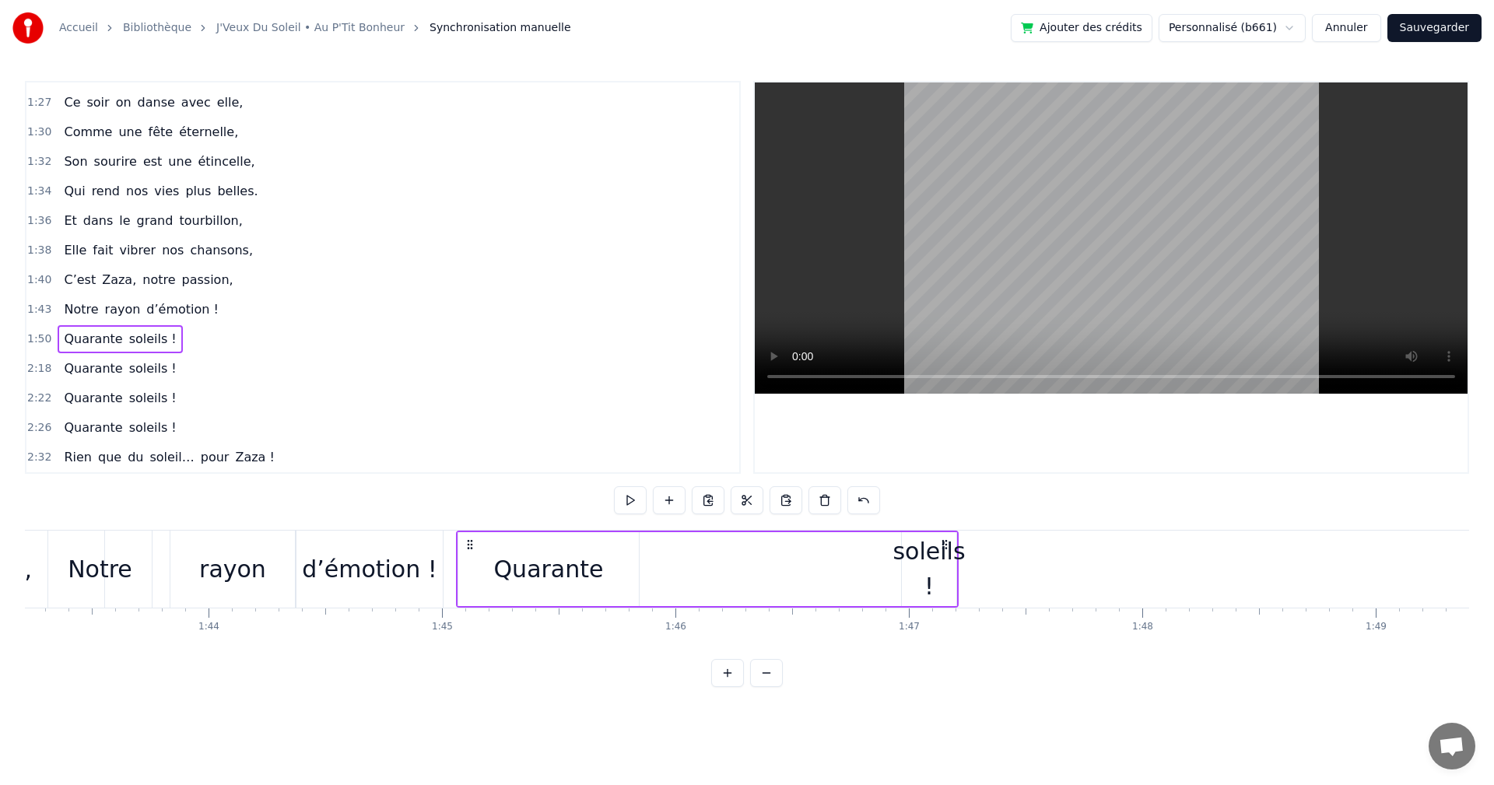
drag, startPoint x: 114, startPoint y: 542, endPoint x: 468, endPoint y: 576, distance: 355.0
click at [468, 576] on div "Quarante soleils !" at bounding box center [707, 569] width 503 height 77
click at [81, 380] on div "Quarante soleils !" at bounding box center [120, 369] width 125 height 28
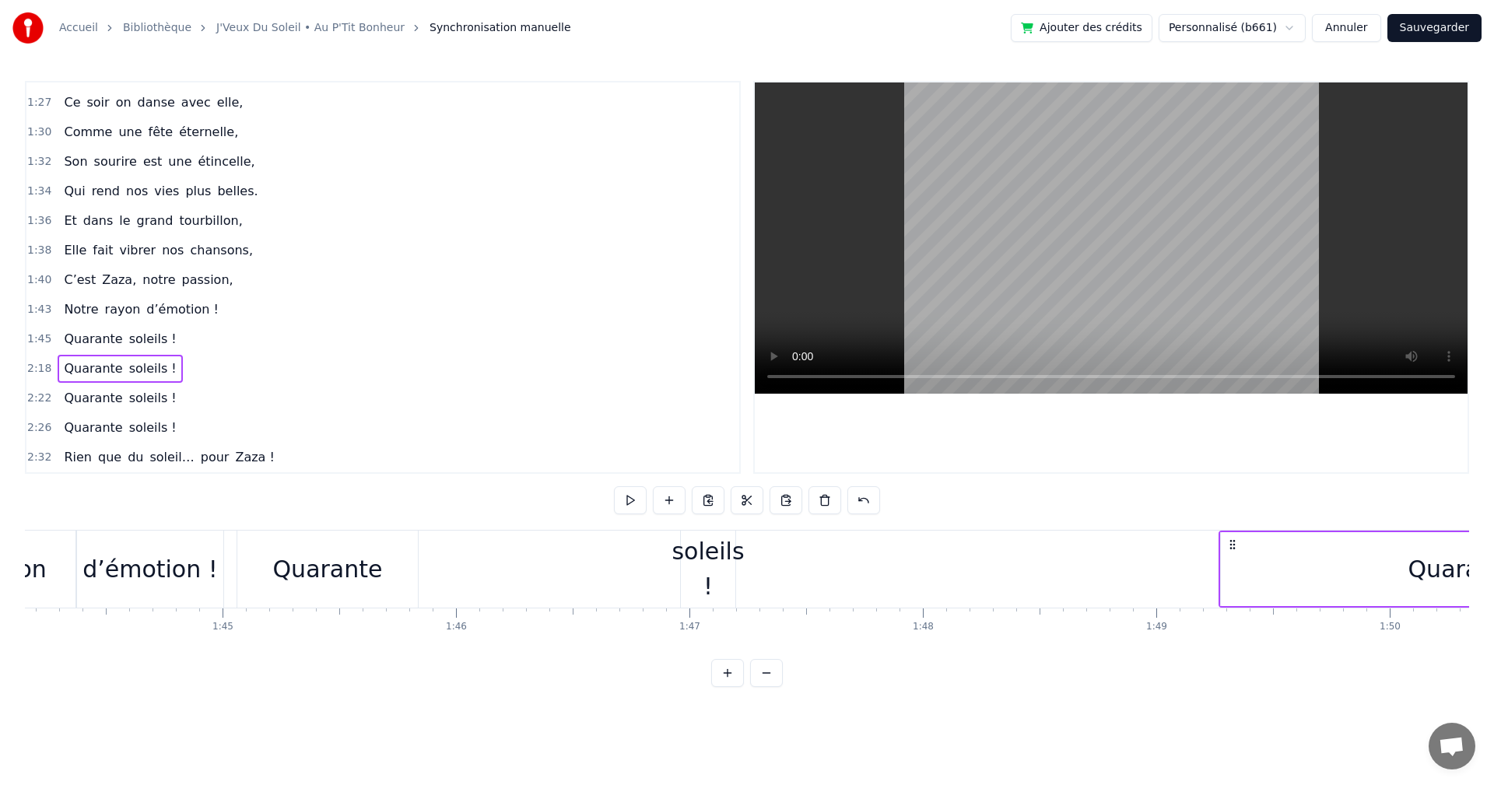
scroll to position [0, 24322]
drag, startPoint x: 118, startPoint y: 542, endPoint x: 1201, endPoint y: 542, distance: 1082.5
click at [1201, 542] on icon at bounding box center [1200, 545] width 12 height 12
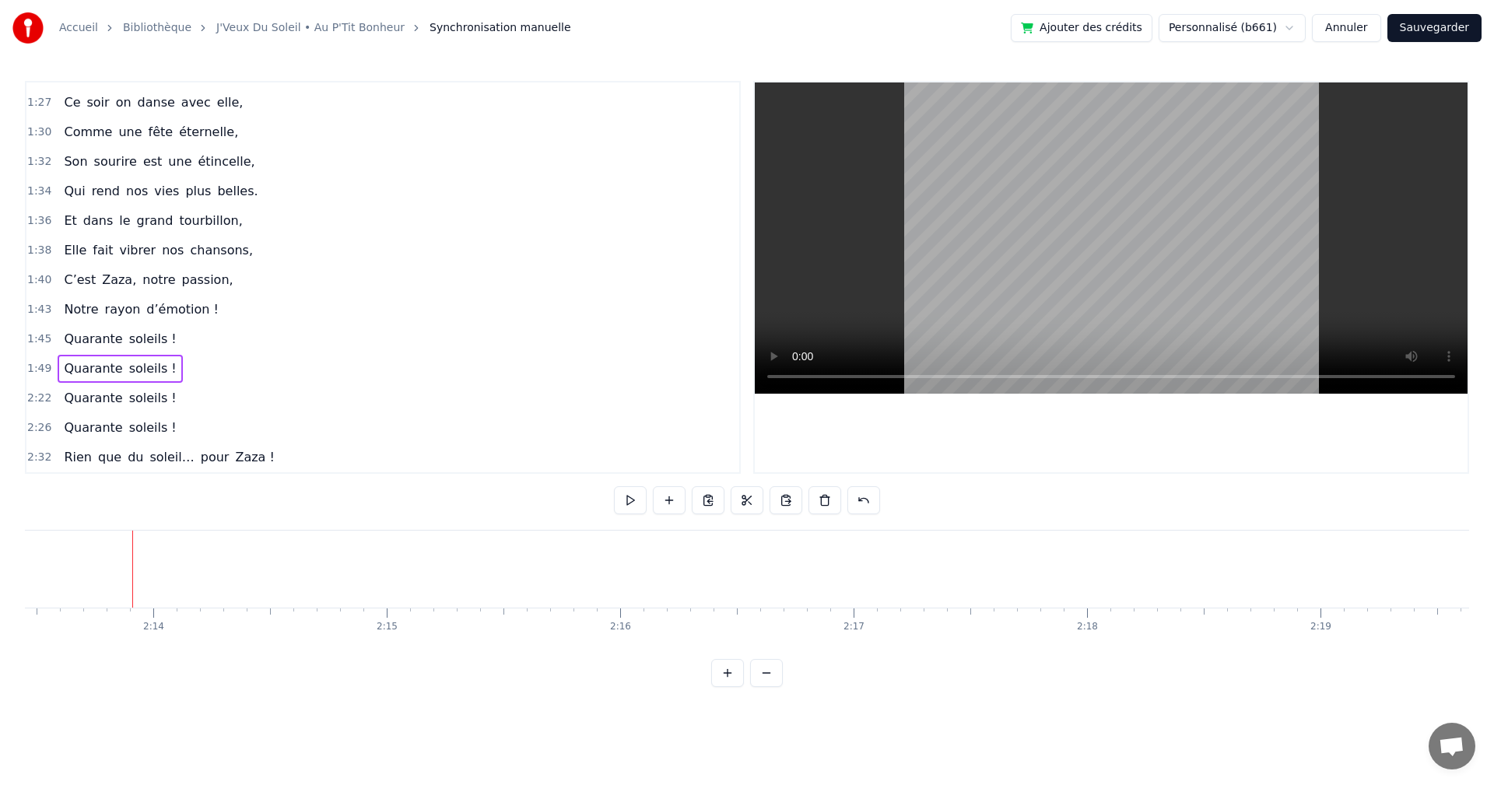
scroll to position [0, 31185]
click at [99, 290] on div "C’est Zaza, notre passion," at bounding box center [148, 280] width 181 height 28
click at [170, 231] on div "Et dans le grand tourbillon," at bounding box center [153, 221] width 191 height 28
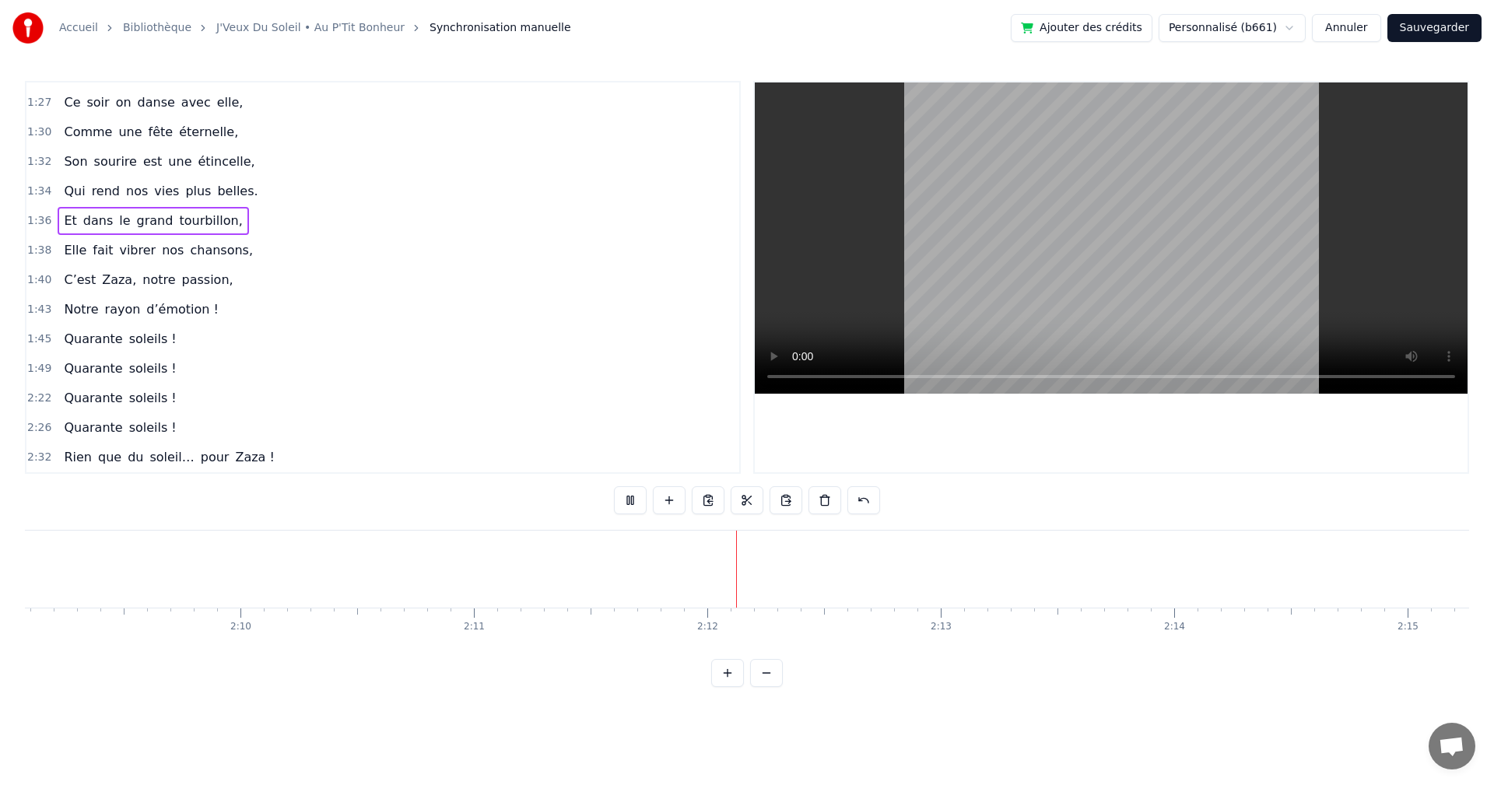
click at [1096, 254] on video at bounding box center [1111, 237] width 713 height 311
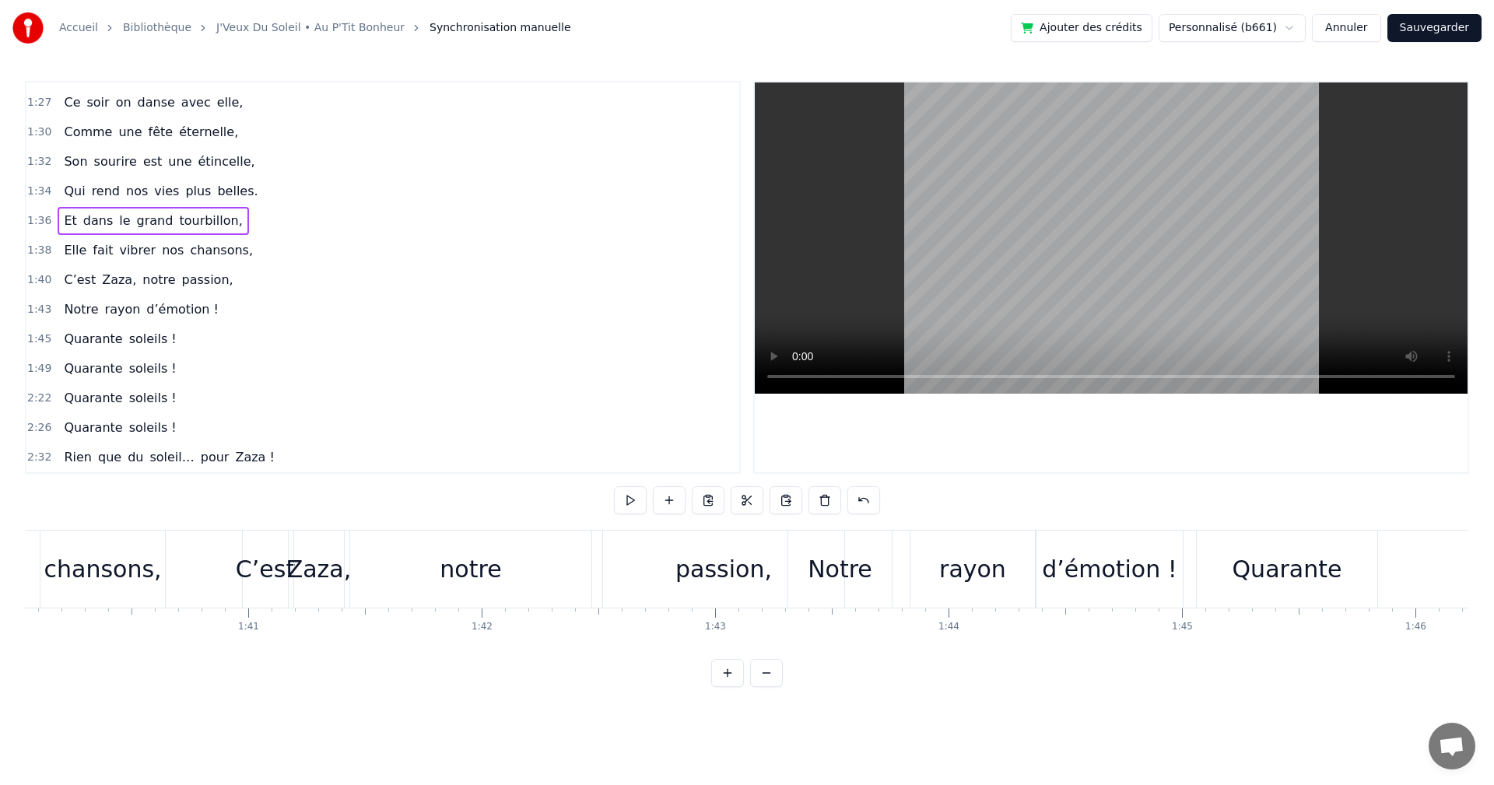
scroll to position [0, 21585]
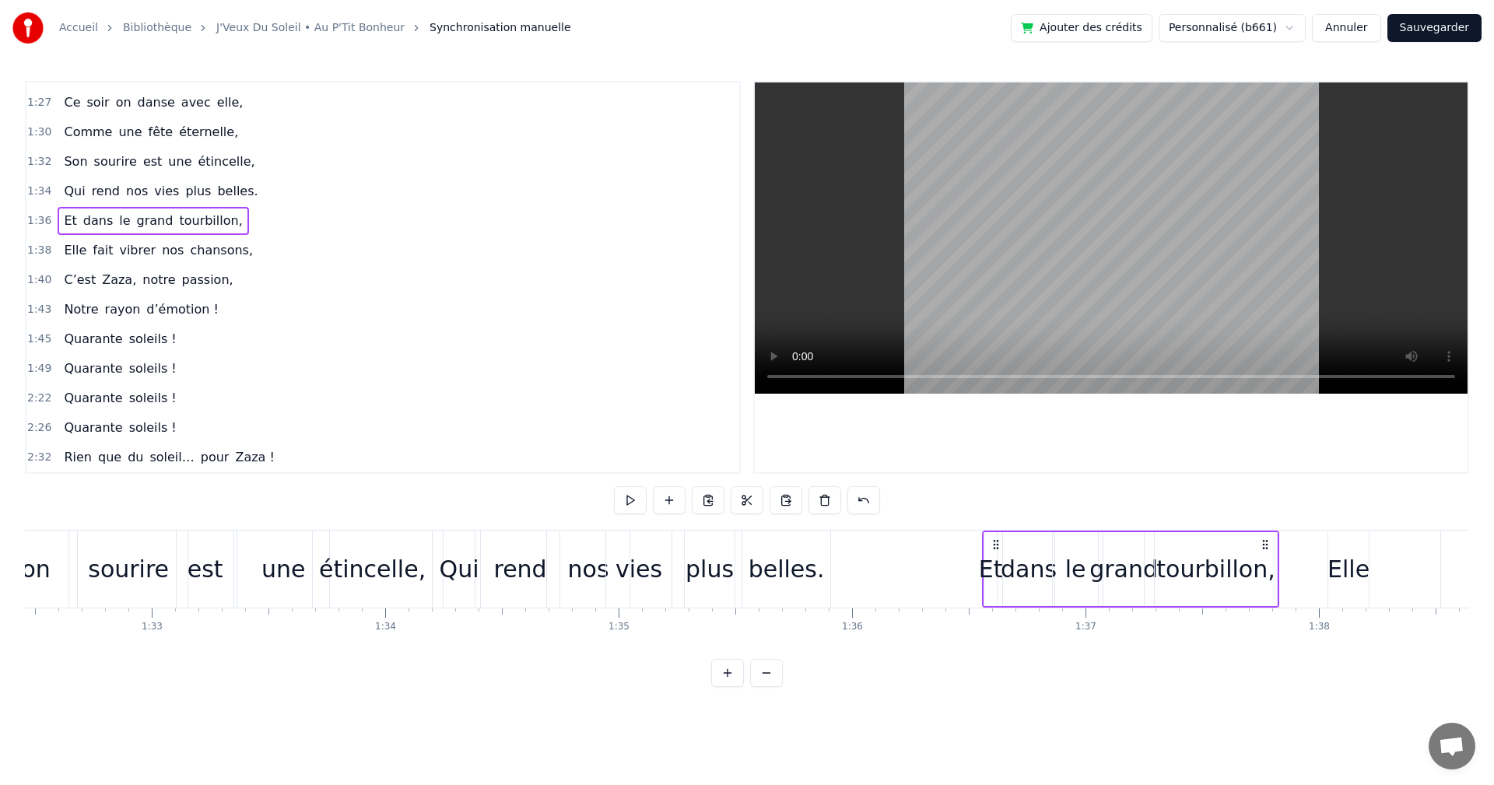
click at [462, 576] on div "Qui" at bounding box center [460, 569] width 40 height 35
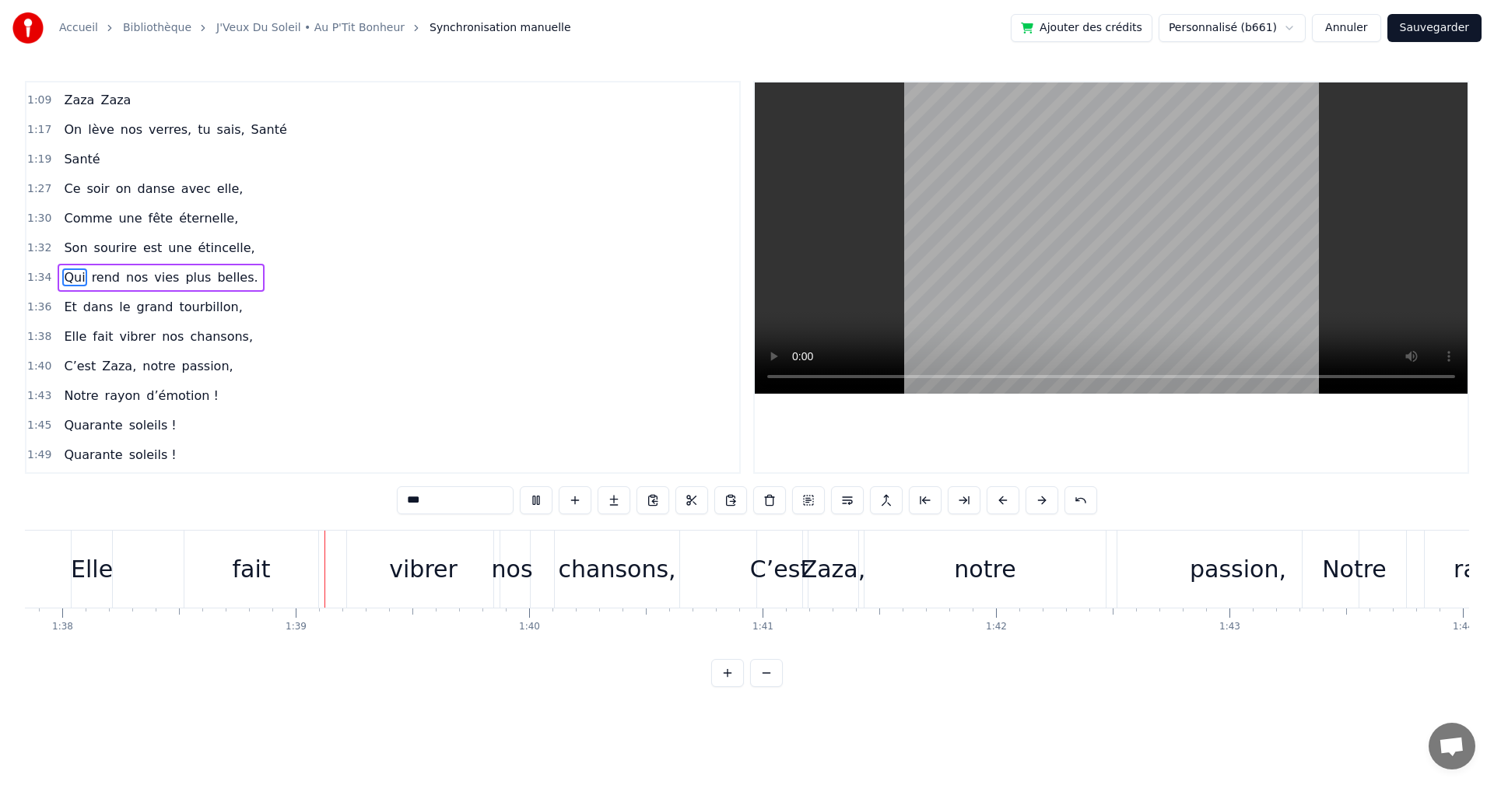
scroll to position [0, 22919]
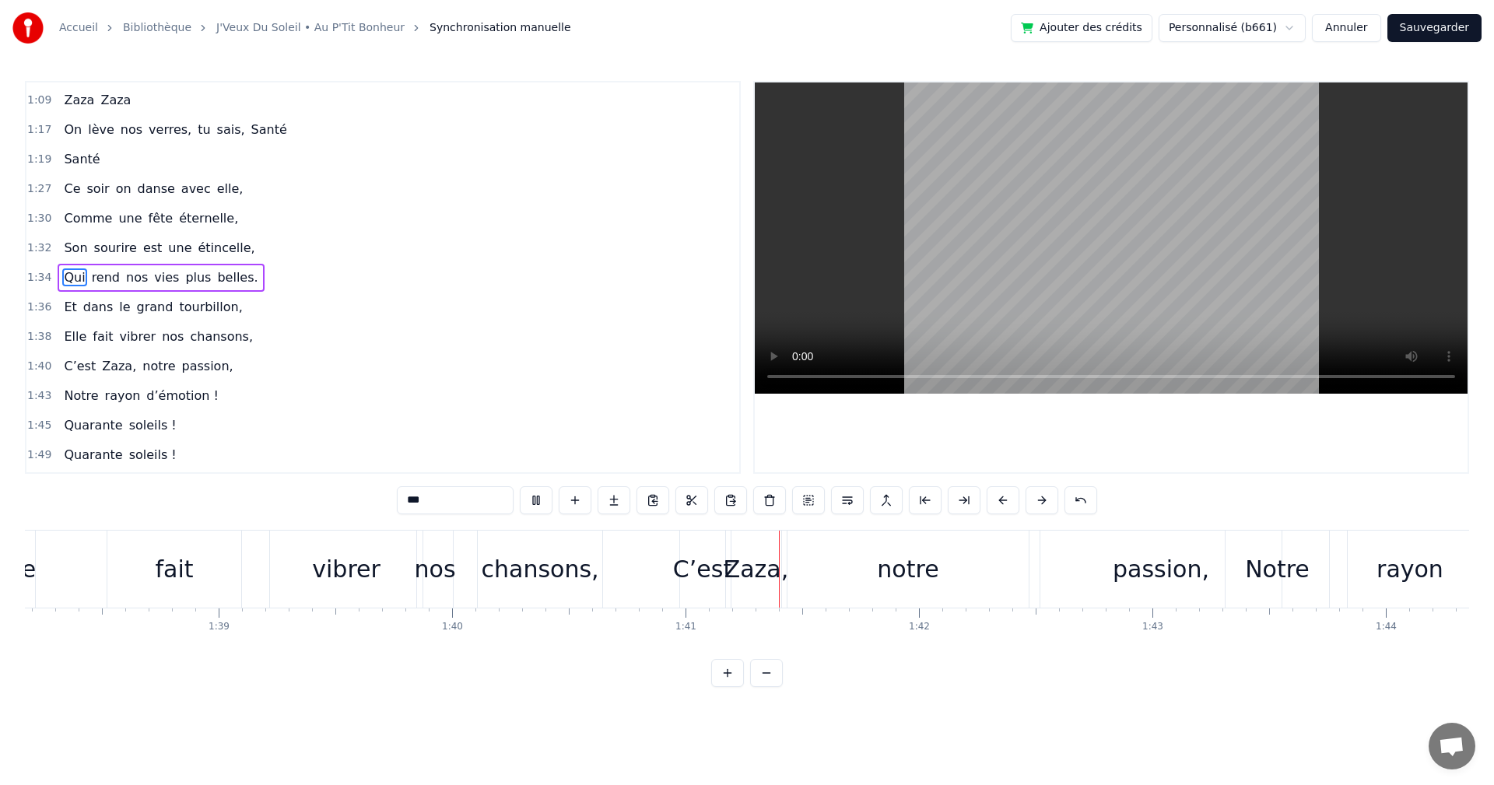
click at [151, 558] on div "fait" at bounding box center [174, 569] width 134 height 77
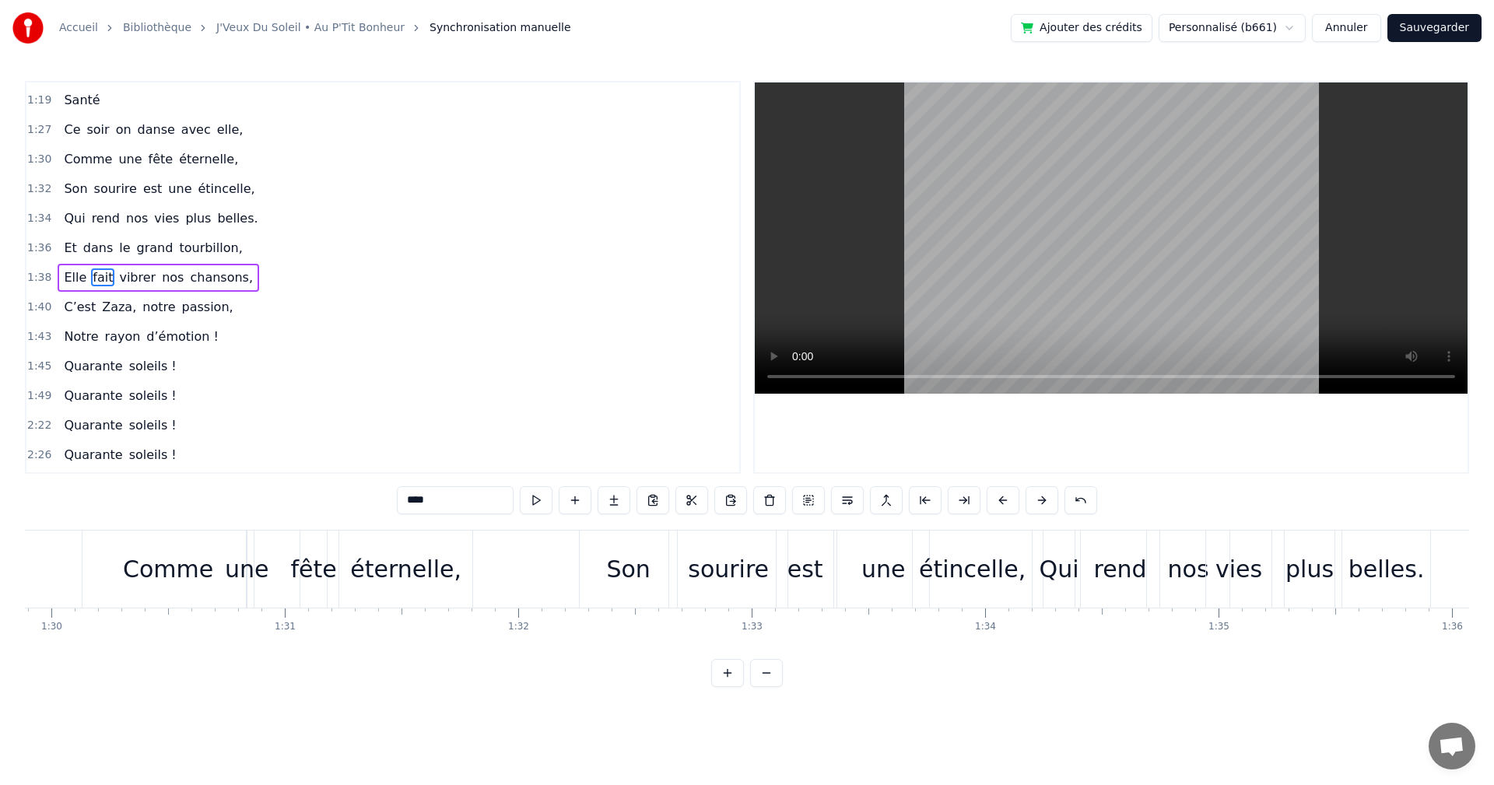
scroll to position [0, 20822]
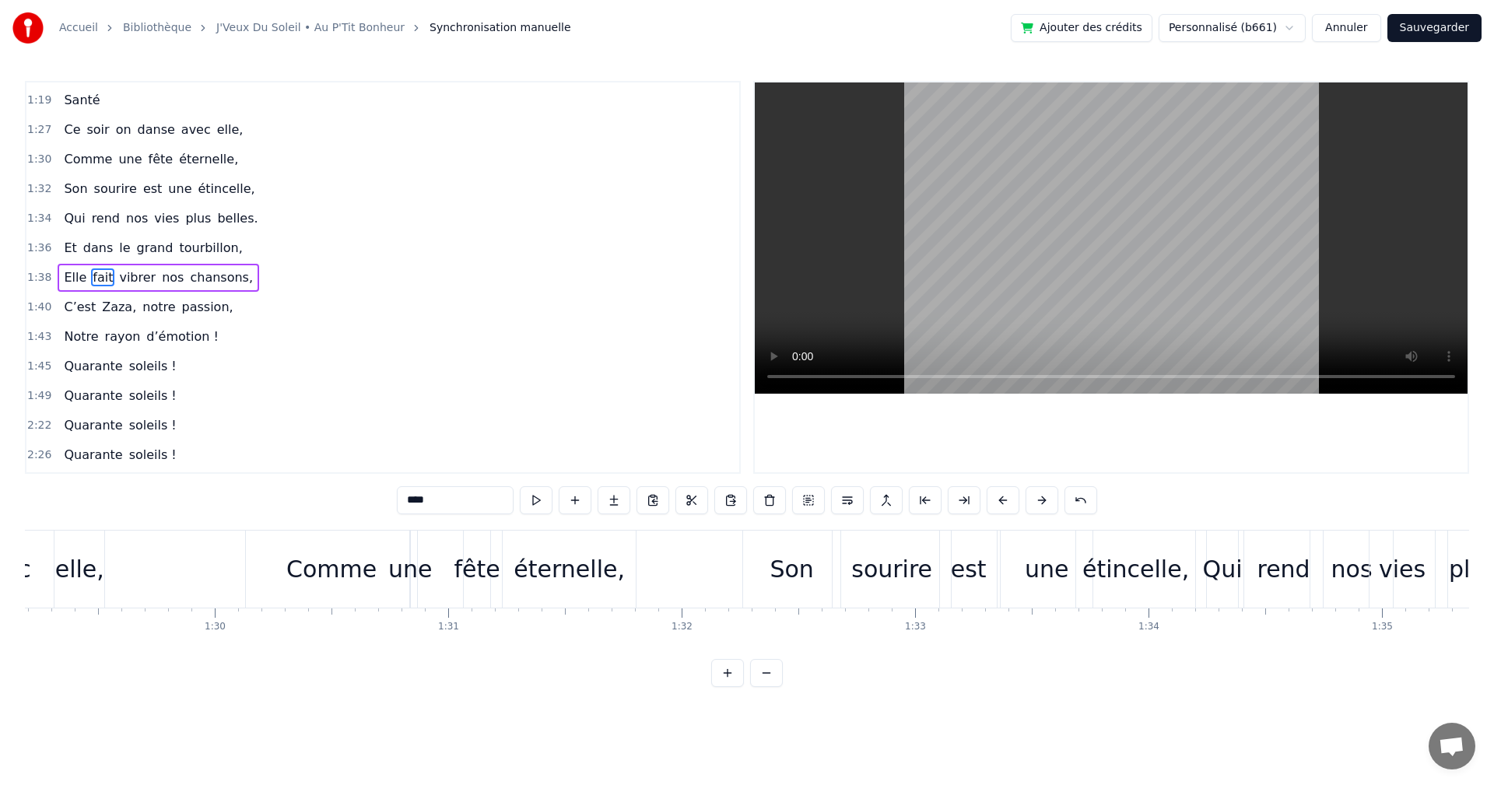
click at [360, 588] on div "Comme" at bounding box center [331, 569] width 171 height 77
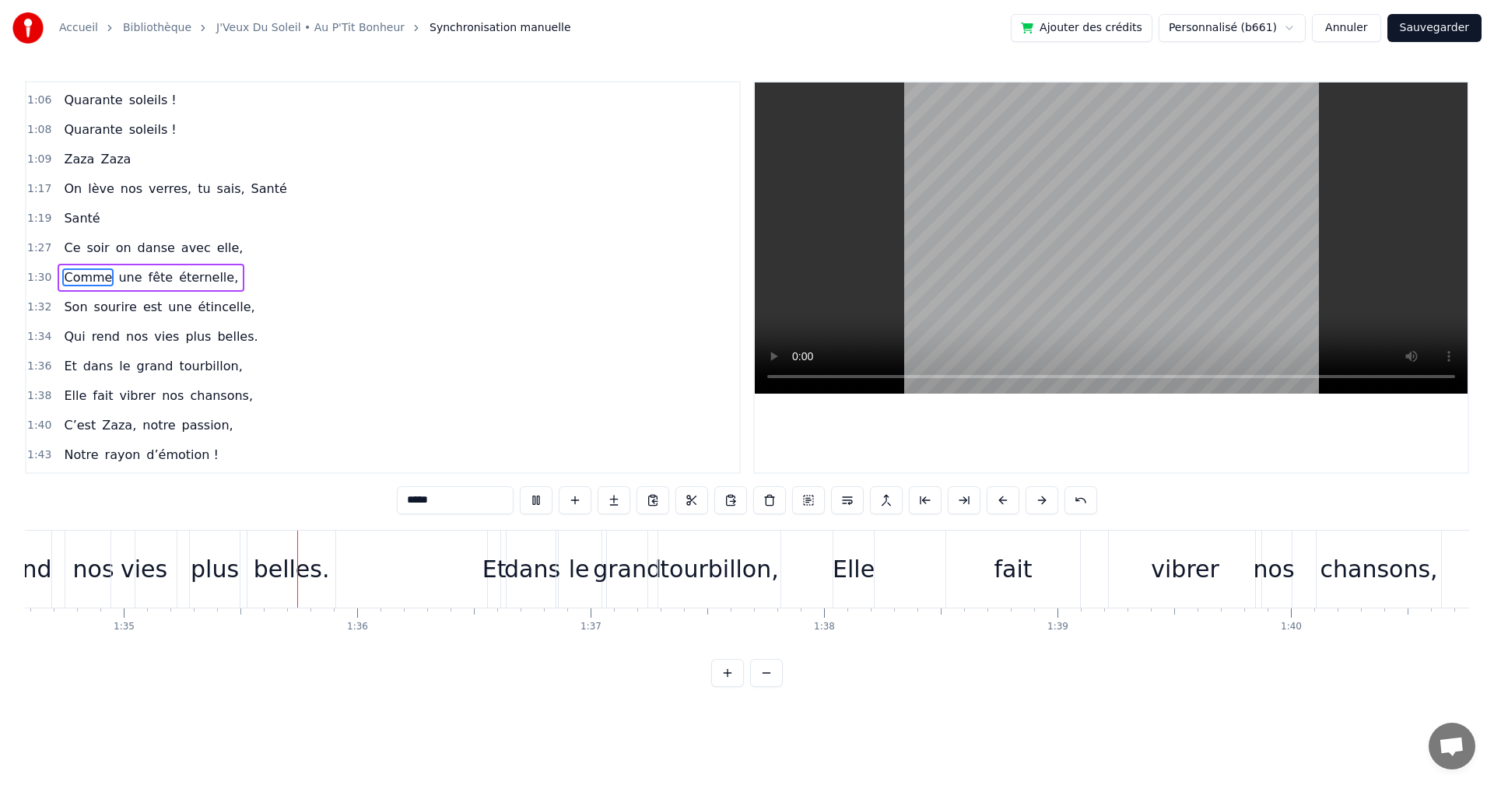
scroll to position [0, 22115]
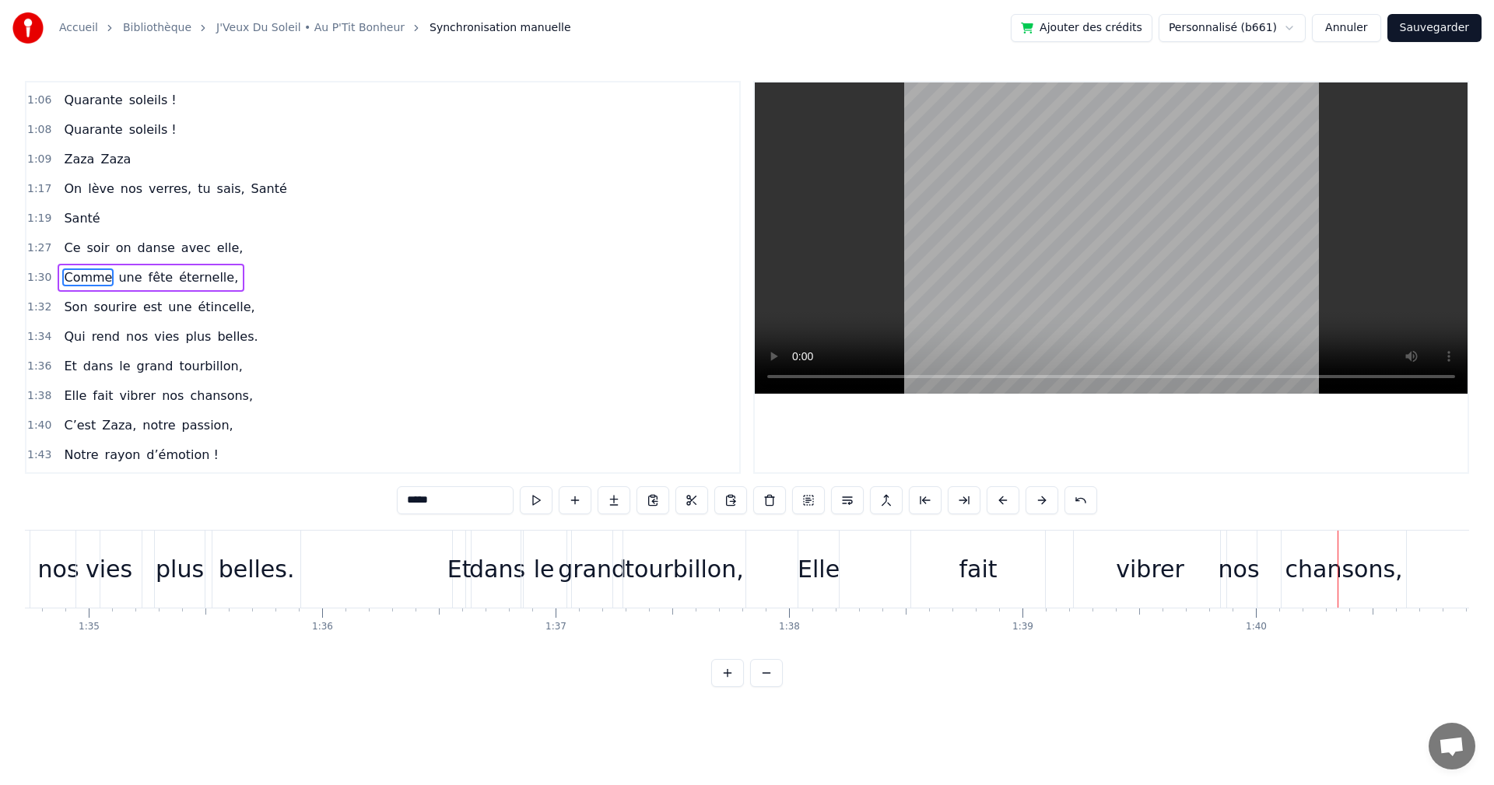
click at [1183, 555] on div "vibrer" at bounding box center [1150, 569] width 153 height 77
type input "******"
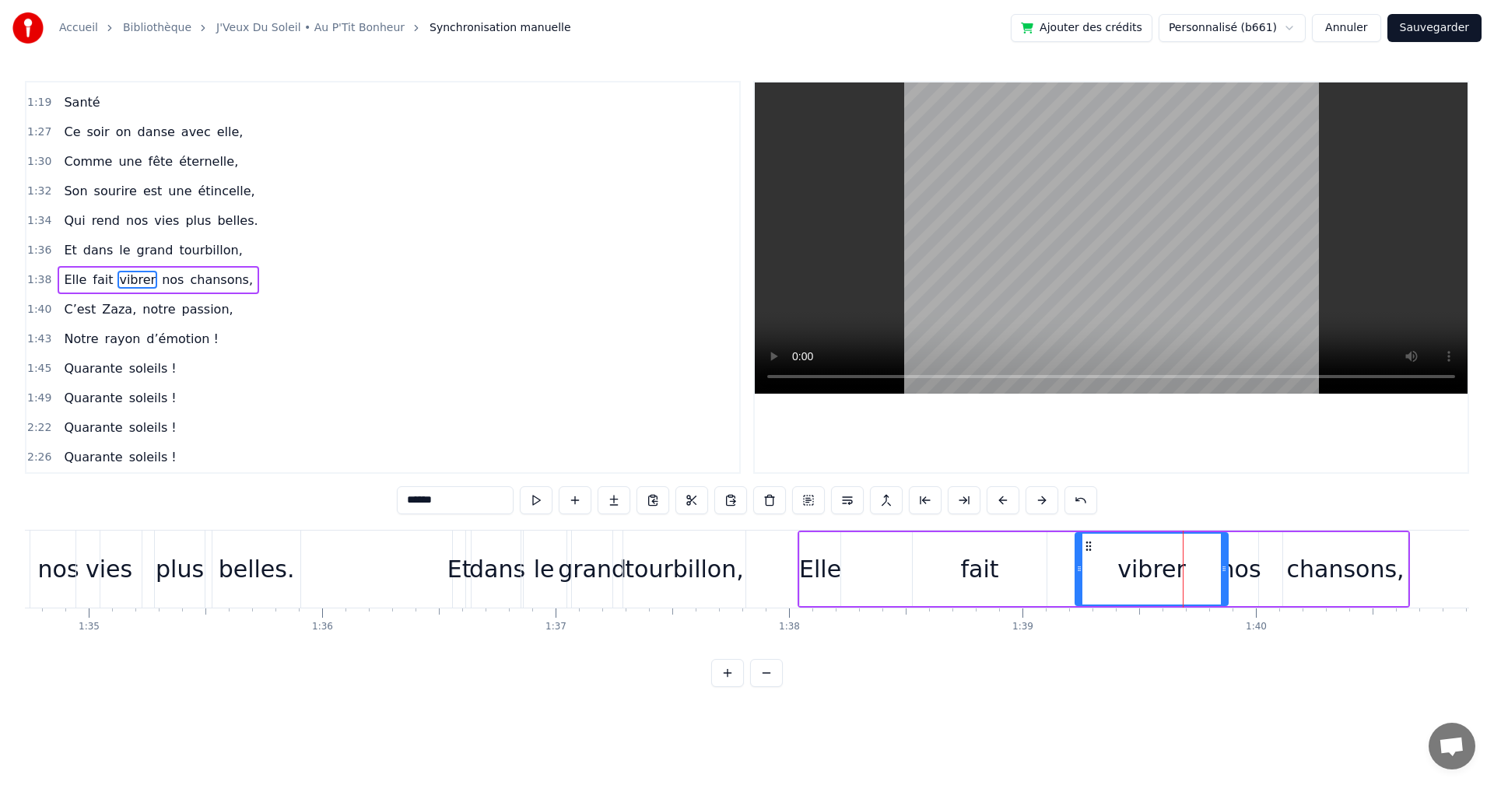
scroll to position [766, 0]
drag, startPoint x: 1086, startPoint y: 545, endPoint x: 1048, endPoint y: 550, distance: 38.5
click at [1048, 550] on icon at bounding box center [1048, 546] width 12 height 12
drag, startPoint x: 1184, startPoint y: 568, endPoint x: 1146, endPoint y: 570, distance: 37.4
click at [1146, 570] on icon at bounding box center [1146, 569] width 6 height 12
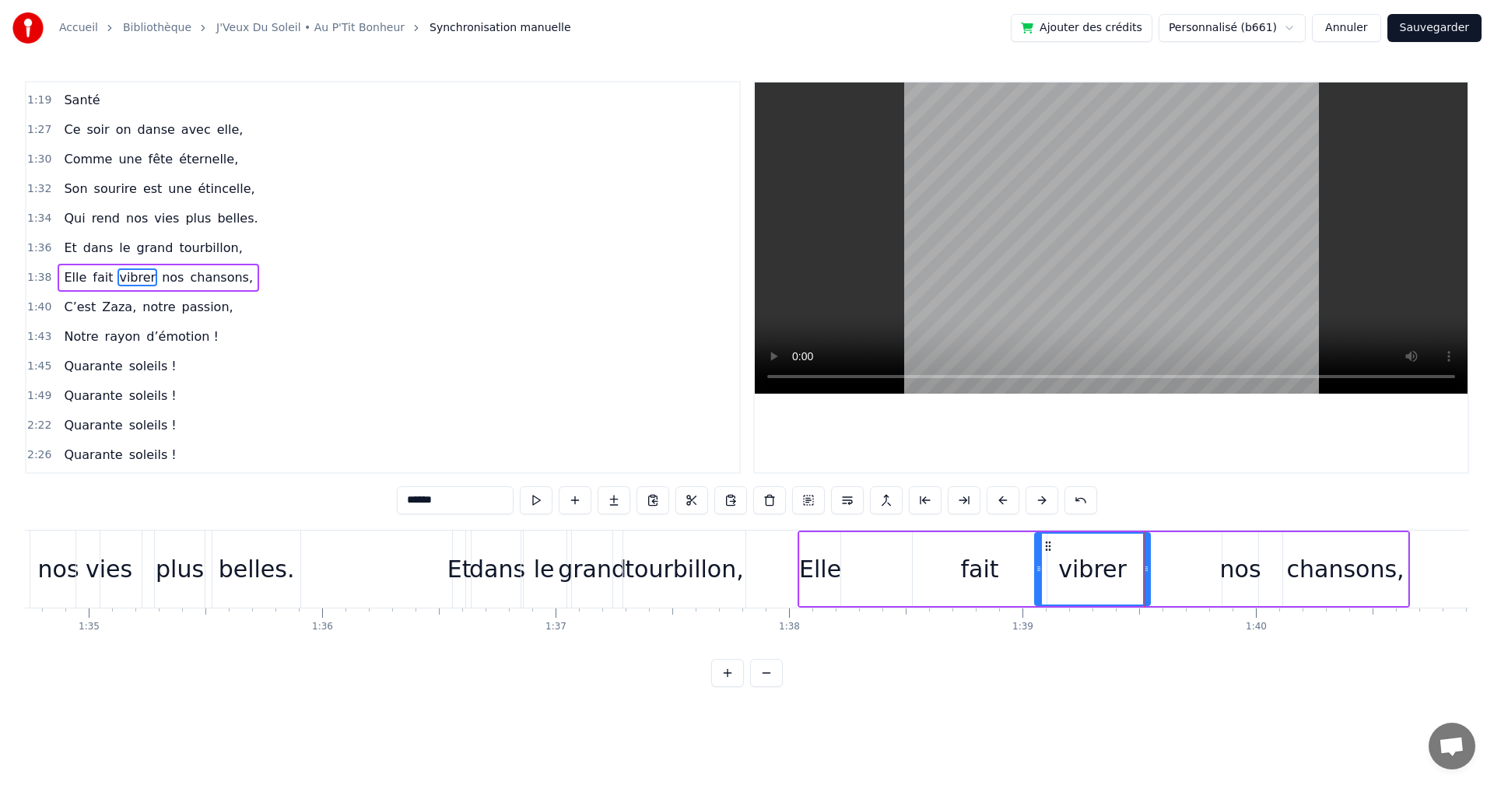
drag, startPoint x: 1279, startPoint y: 567, endPoint x: 1268, endPoint y: 567, distance: 10.9
click at [1274, 567] on div "Elle fait vibrer nos chansons," at bounding box center [1104, 569] width 612 height 77
click at [1247, 567] on div "nos" at bounding box center [1240, 569] width 41 height 35
drag, startPoint x: 1230, startPoint y: 545, endPoint x: 1165, endPoint y: 554, distance: 66.0
click at [1165, 554] on div "nos" at bounding box center [1173, 569] width 34 height 71
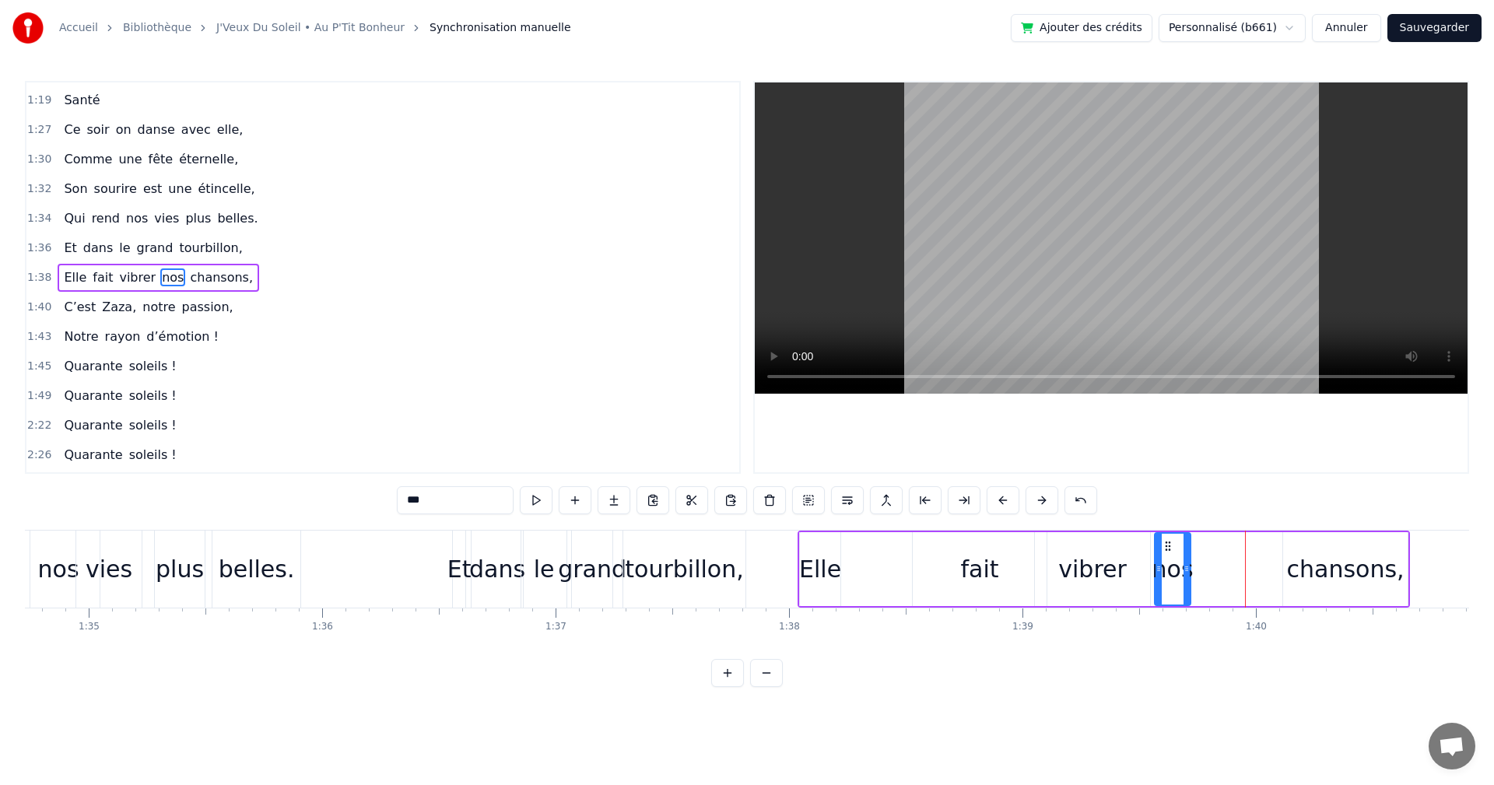
click at [1318, 562] on div "chansons," at bounding box center [1346, 569] width 118 height 35
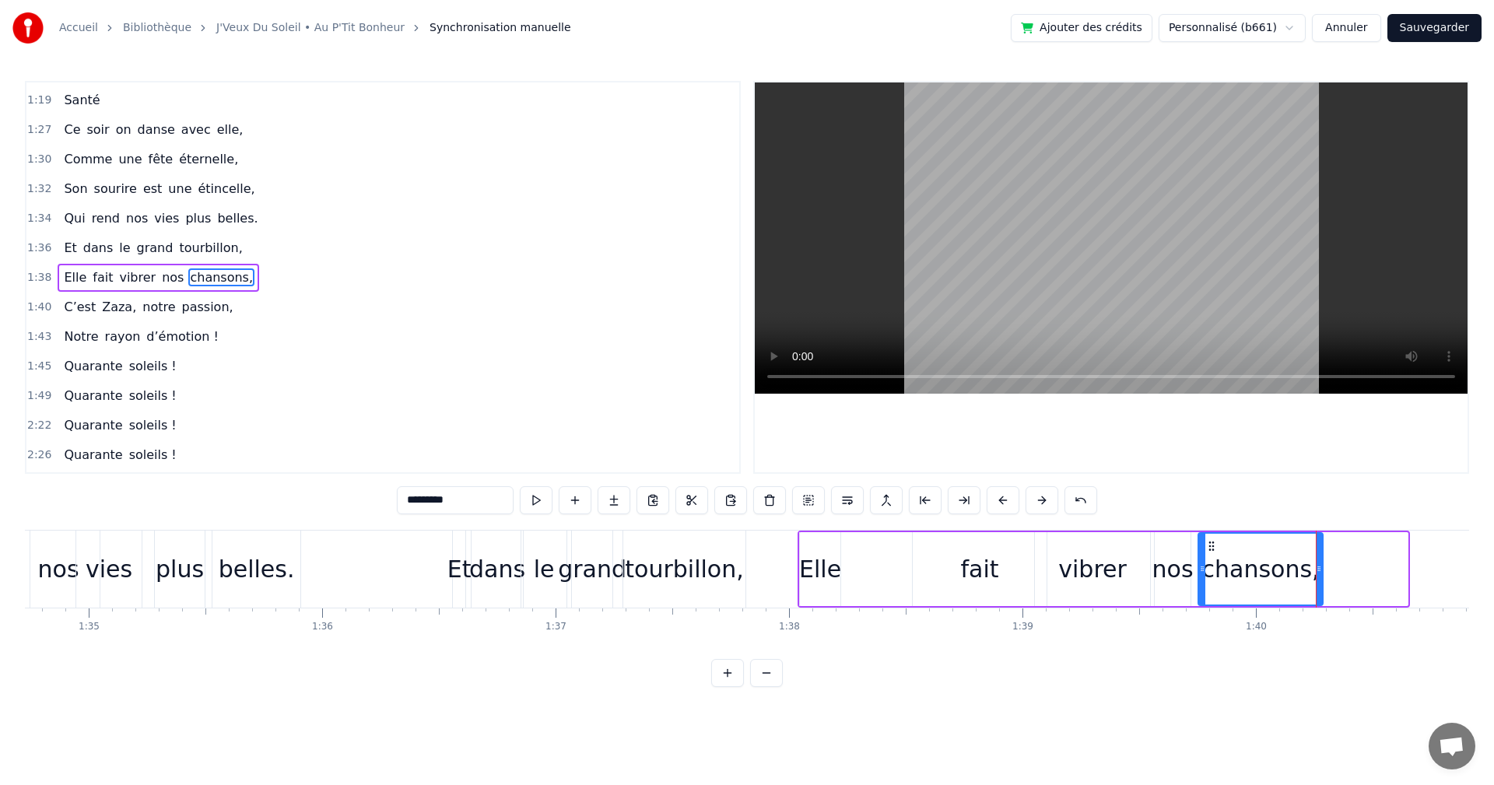
drag, startPoint x: 1297, startPoint y: 546, endPoint x: 1212, endPoint y: 554, distance: 85.3
click at [1212, 554] on div "chansons," at bounding box center [1260, 569] width 123 height 71
click at [174, 567] on div "plus" at bounding box center [180, 569] width 48 height 35
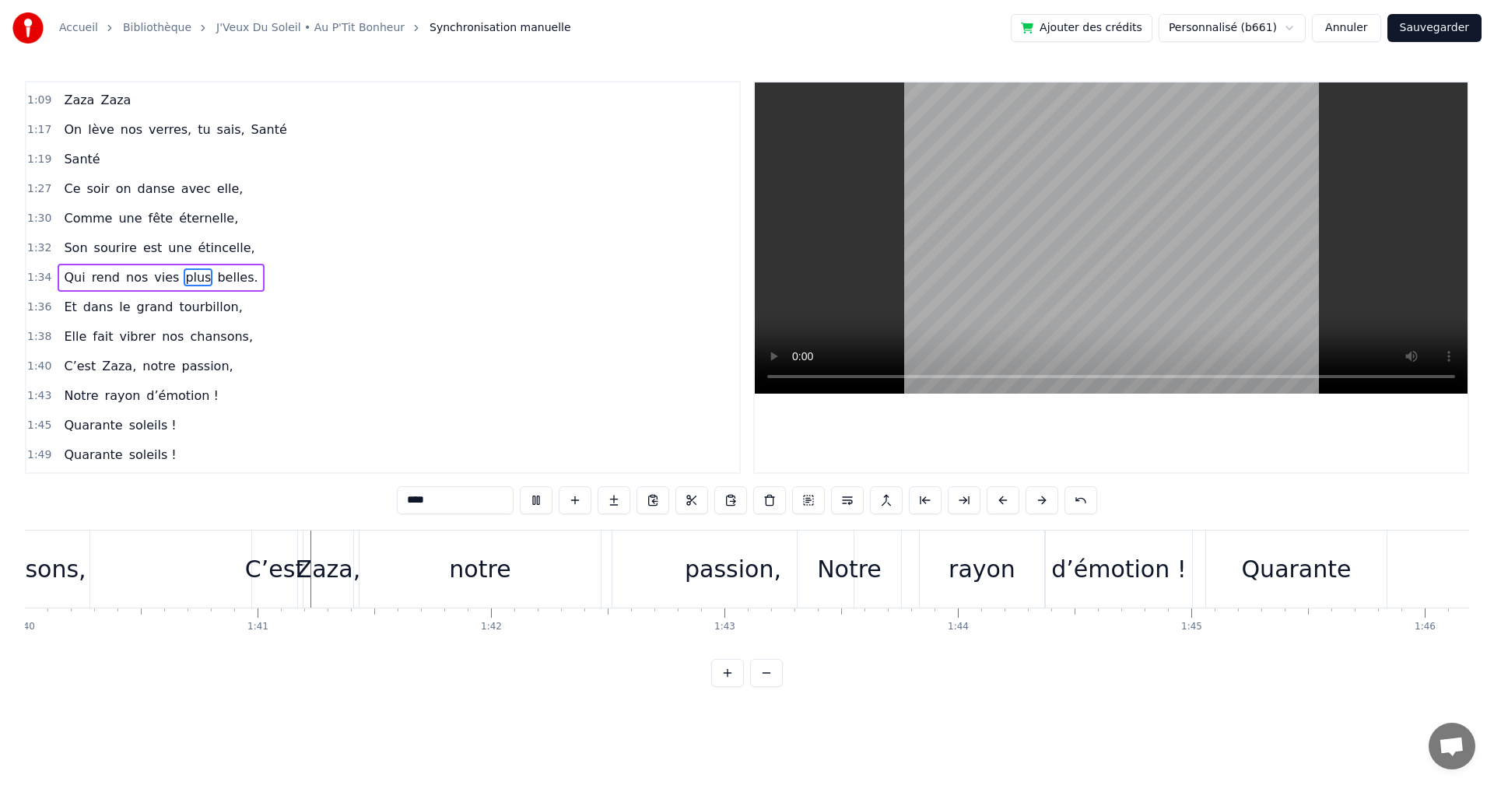
scroll to position [0, 23412]
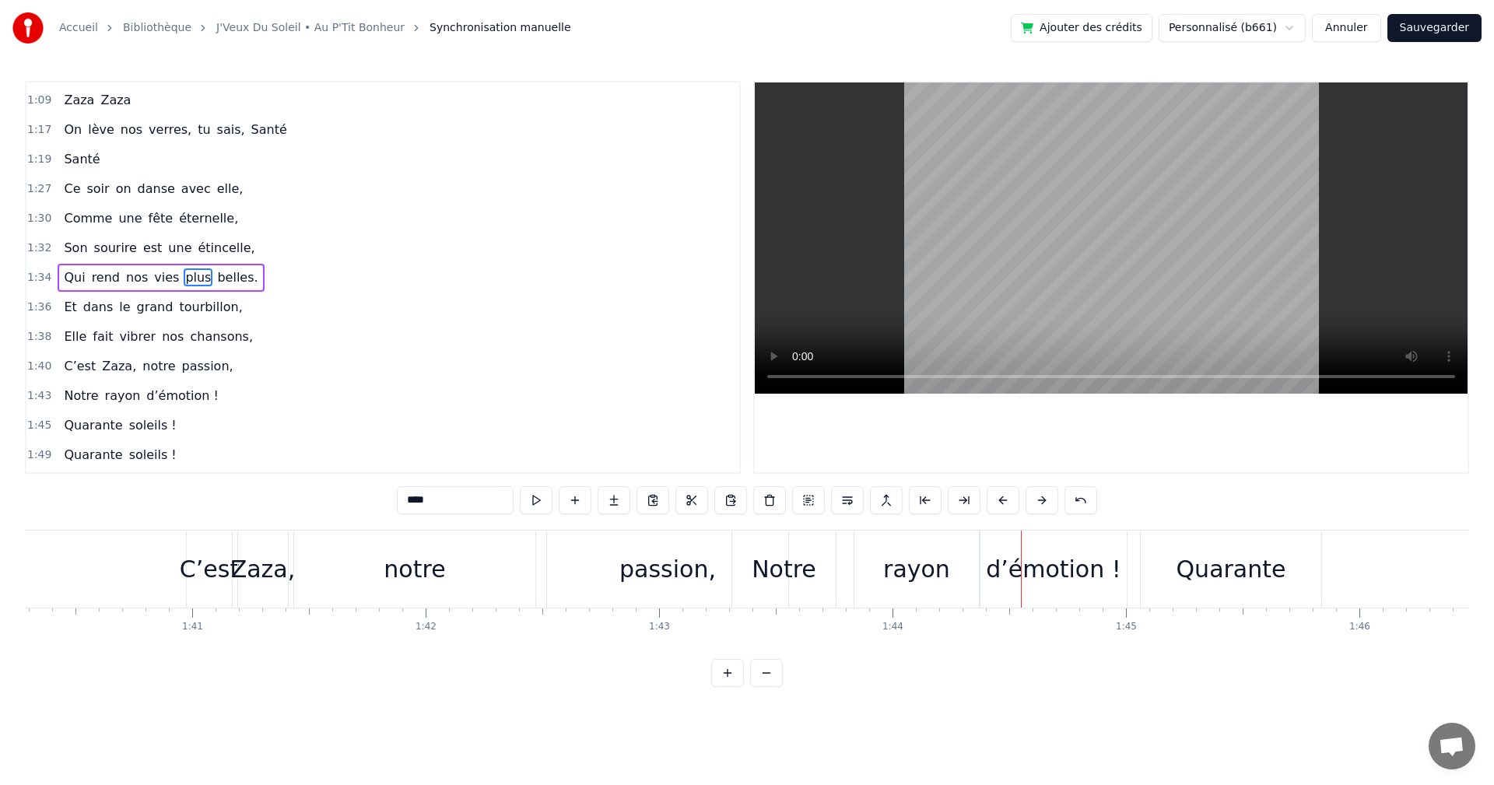
click at [217, 572] on div "C’est" at bounding box center [209, 569] width 59 height 35
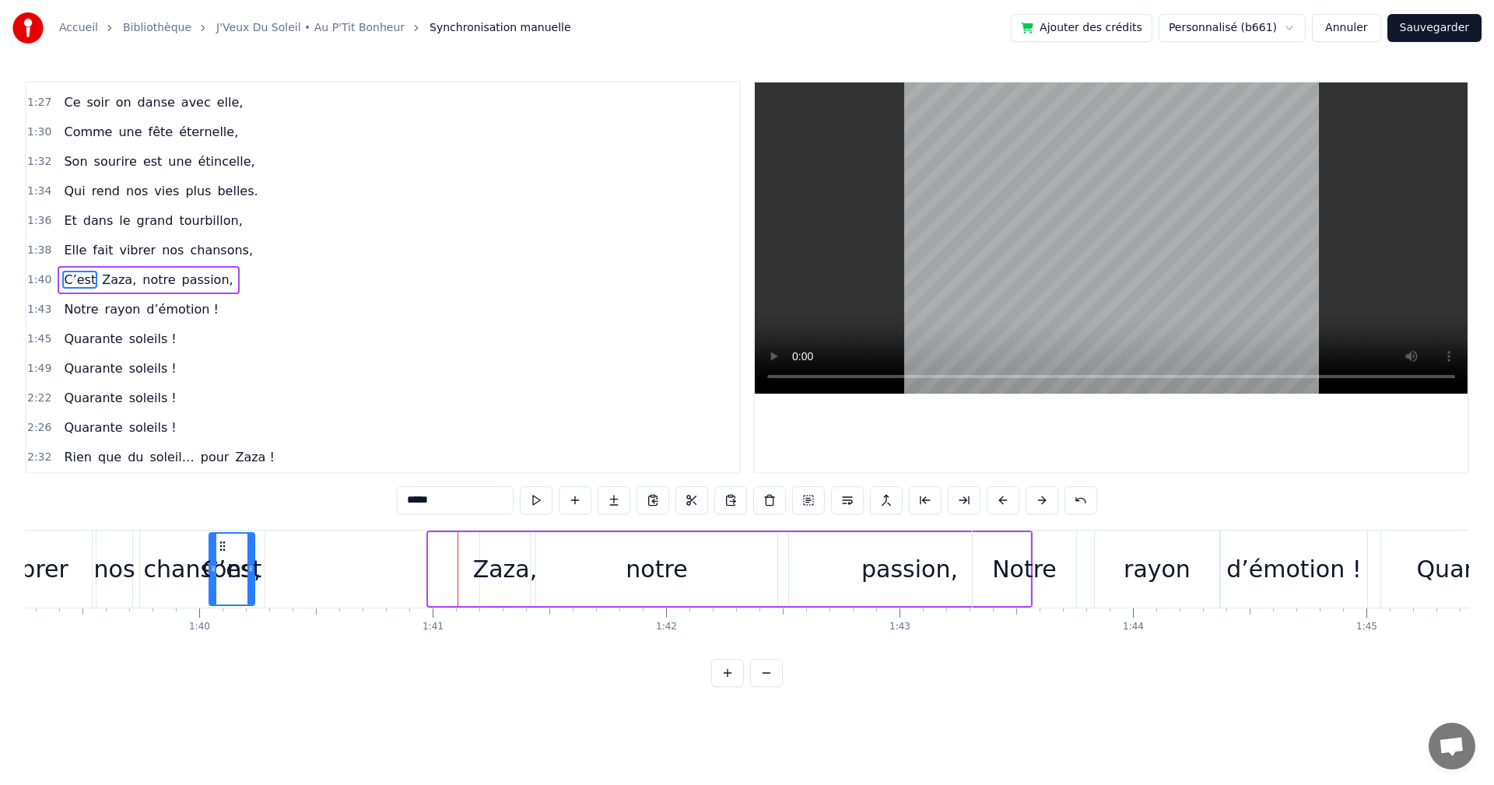
scroll to position [0, 23167]
drag, startPoint x: 200, startPoint y: 542, endPoint x: 417, endPoint y: 573, distance: 219.2
click at [417, 573] on div "C’est" at bounding box center [428, 569] width 44 height 71
click at [500, 567] on div "Zaza," at bounding box center [510, 569] width 65 height 35
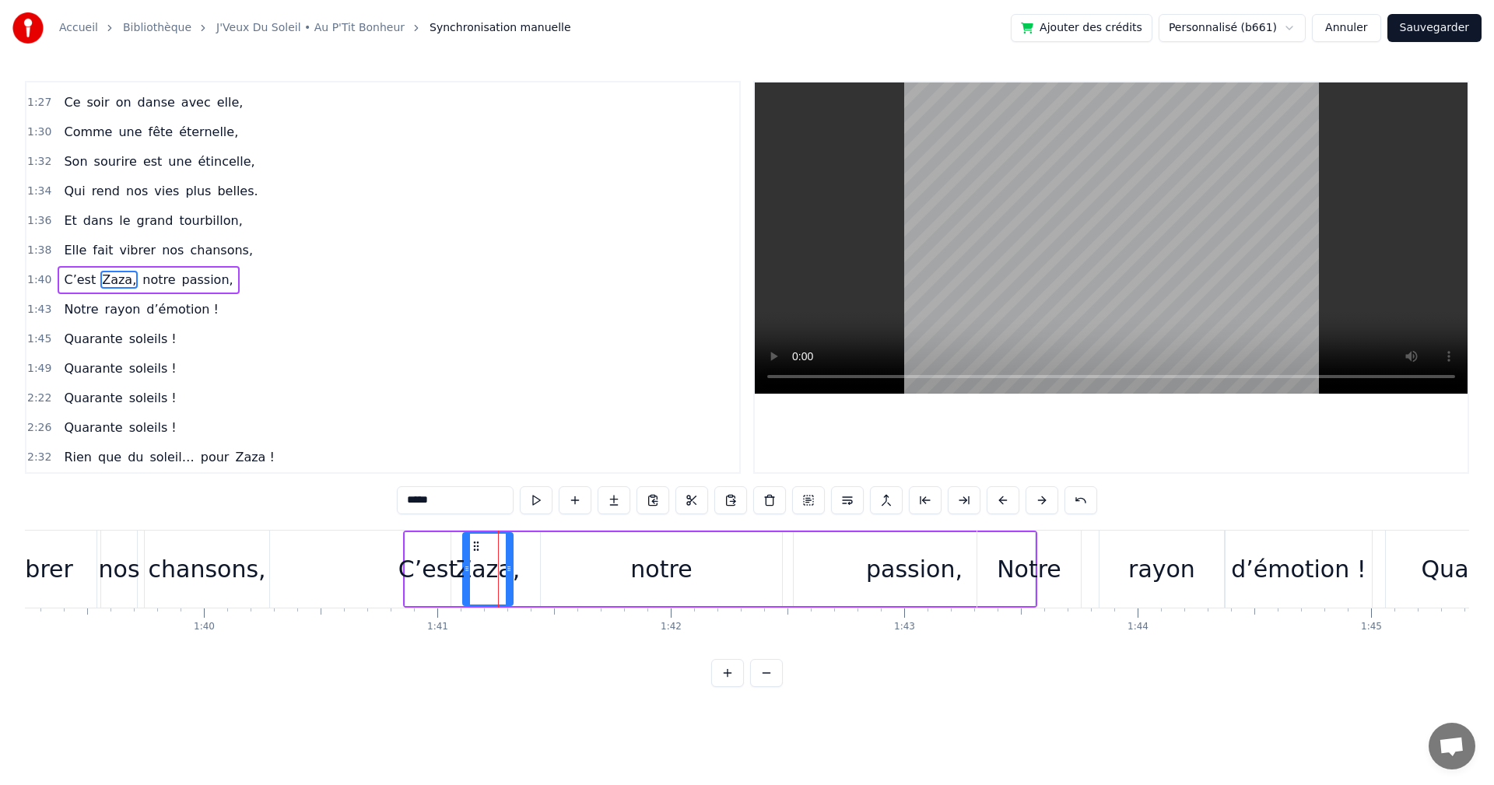
drag, startPoint x: 496, startPoint y: 541, endPoint x: 475, endPoint y: 546, distance: 22.5
click at [475, 546] on icon at bounding box center [476, 546] width 12 height 12
click at [646, 566] on div "notre" at bounding box center [660, 569] width 61 height 35
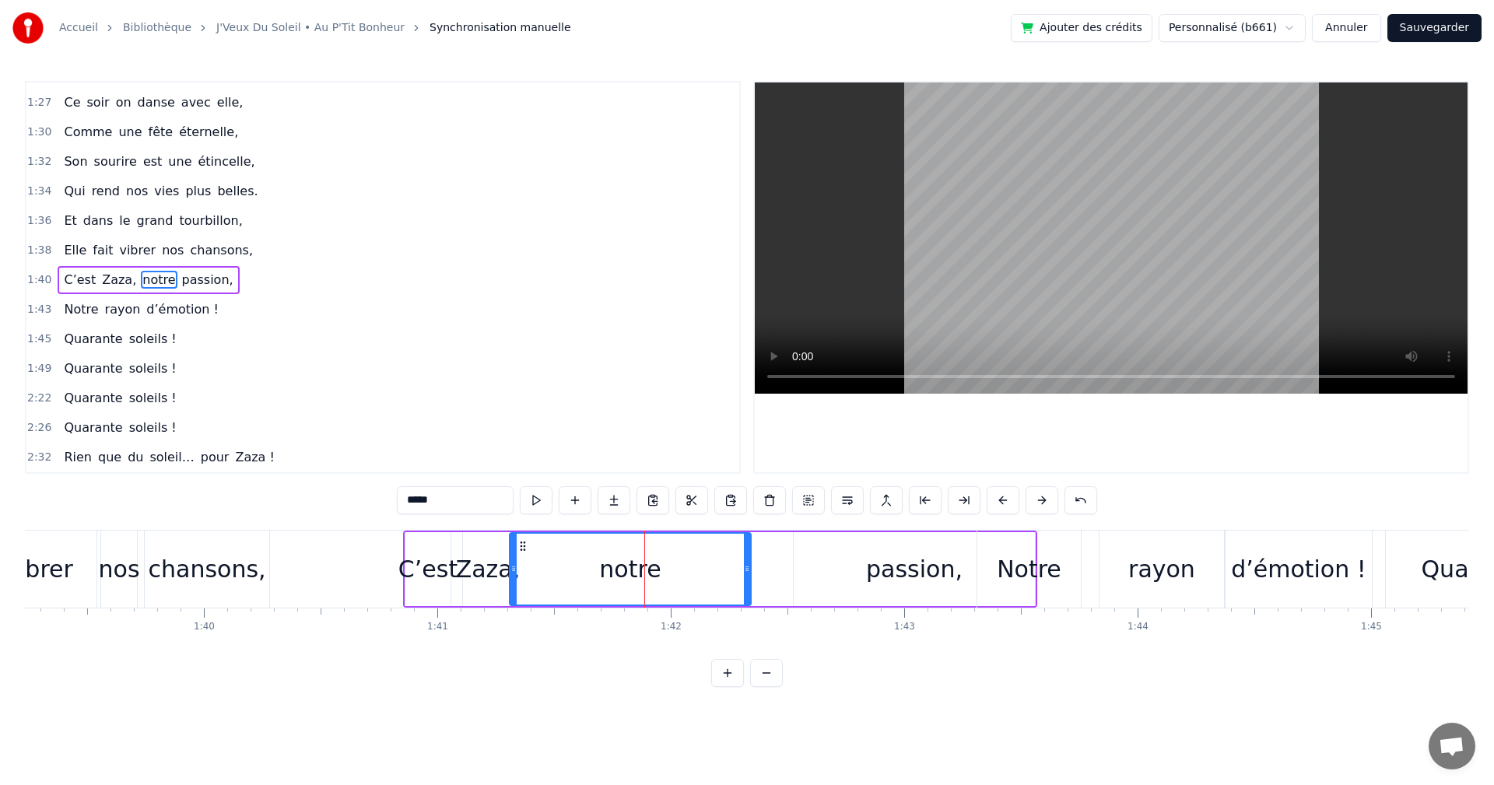
drag, startPoint x: 556, startPoint y: 544, endPoint x: 525, endPoint y: 550, distance: 31.7
click at [525, 550] on icon at bounding box center [523, 546] width 12 height 12
drag, startPoint x: 746, startPoint y: 572, endPoint x: 598, endPoint y: 571, distance: 147.1
click at [598, 571] on icon at bounding box center [600, 569] width 6 height 12
click at [925, 567] on div "passion," at bounding box center [914, 569] width 96 height 35
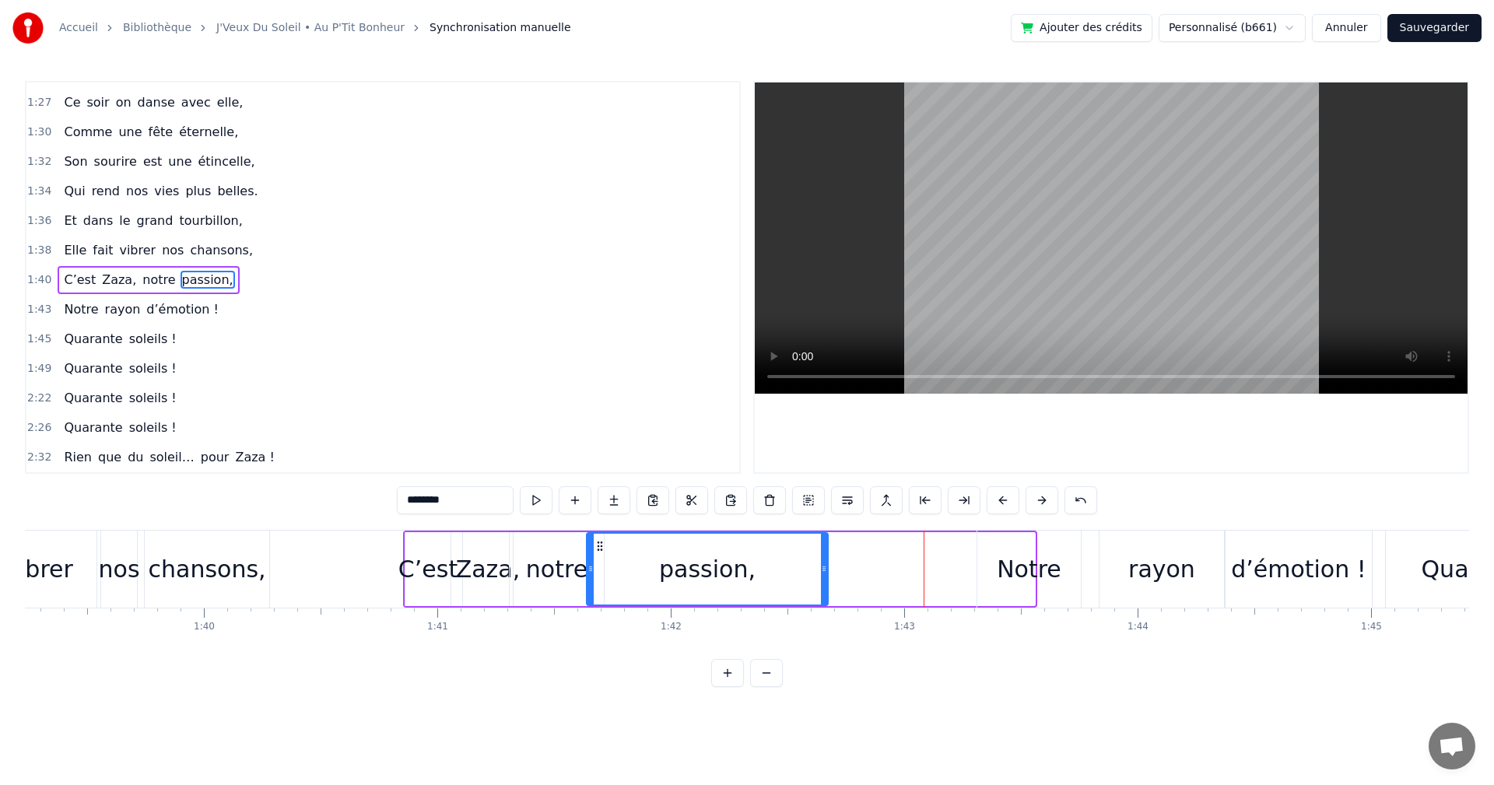
drag, startPoint x: 806, startPoint y: 544, endPoint x: 599, endPoint y: 550, distance: 207.1
click at [599, 550] on icon at bounding box center [600, 546] width 12 height 12
click at [128, 585] on div "nos" at bounding box center [119, 569] width 41 height 35
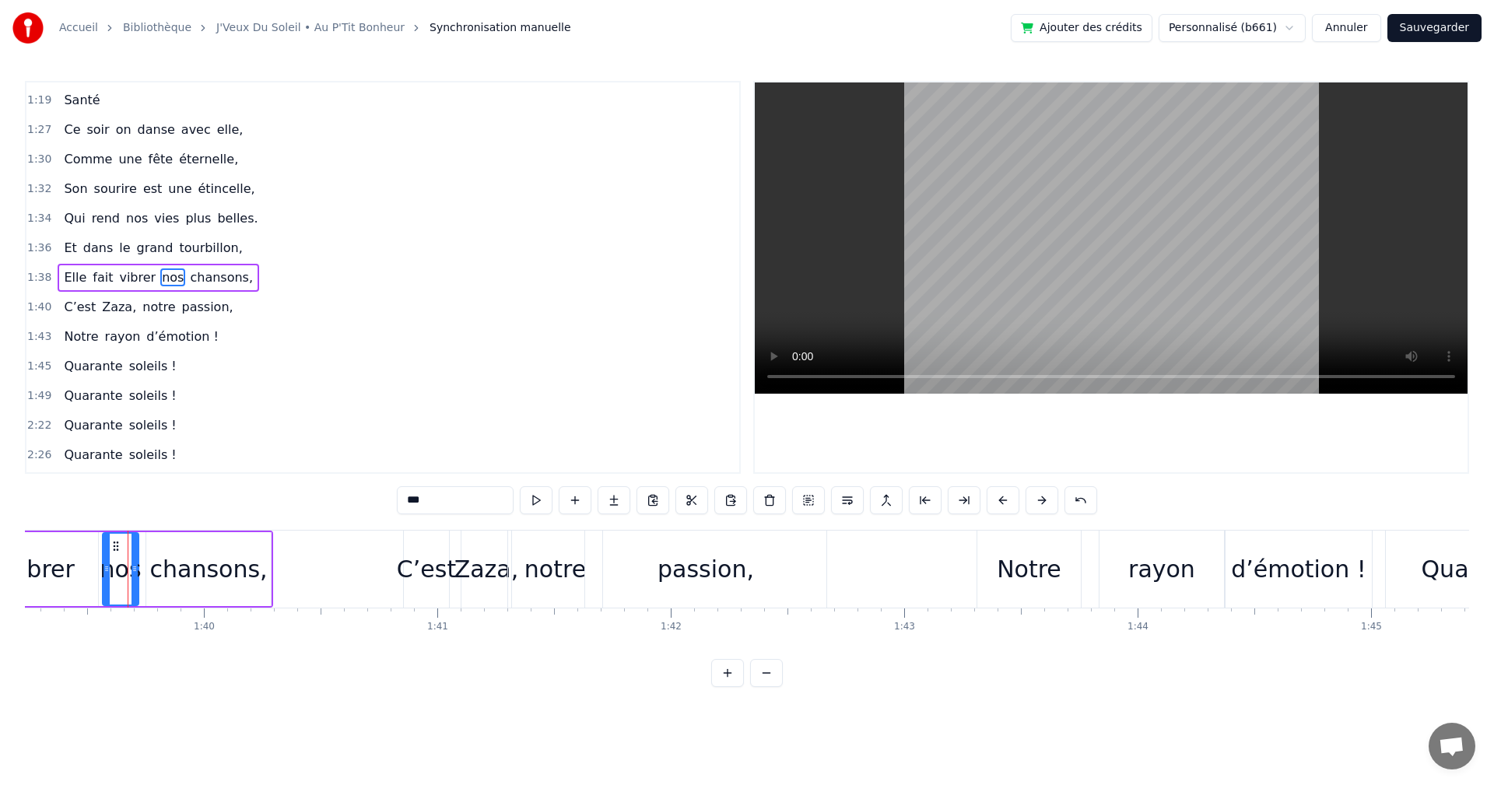
click at [833, 315] on video at bounding box center [1111, 237] width 713 height 311
click at [1037, 563] on div "Notre" at bounding box center [1029, 569] width 65 height 35
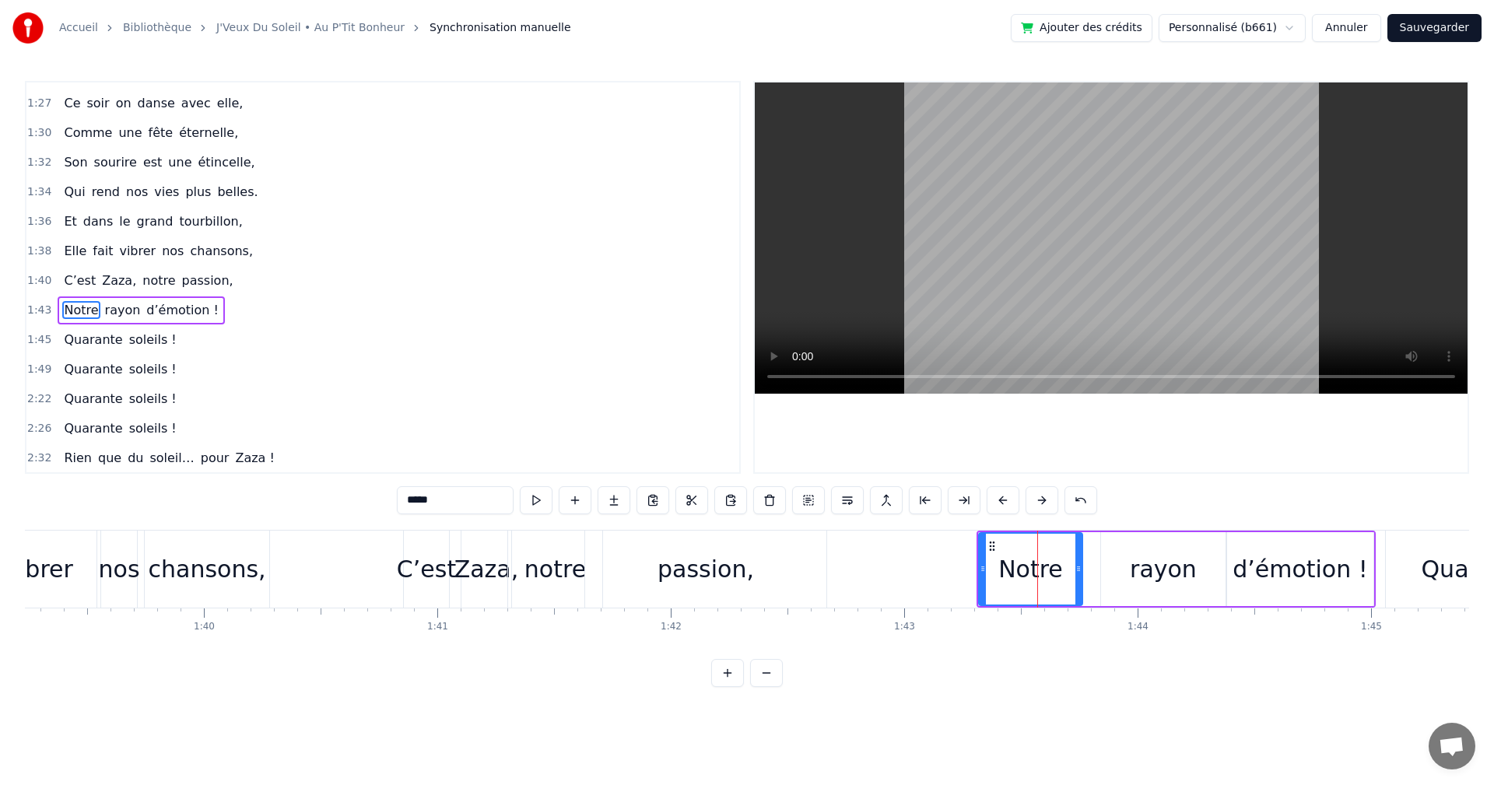
scroll to position [793, 0]
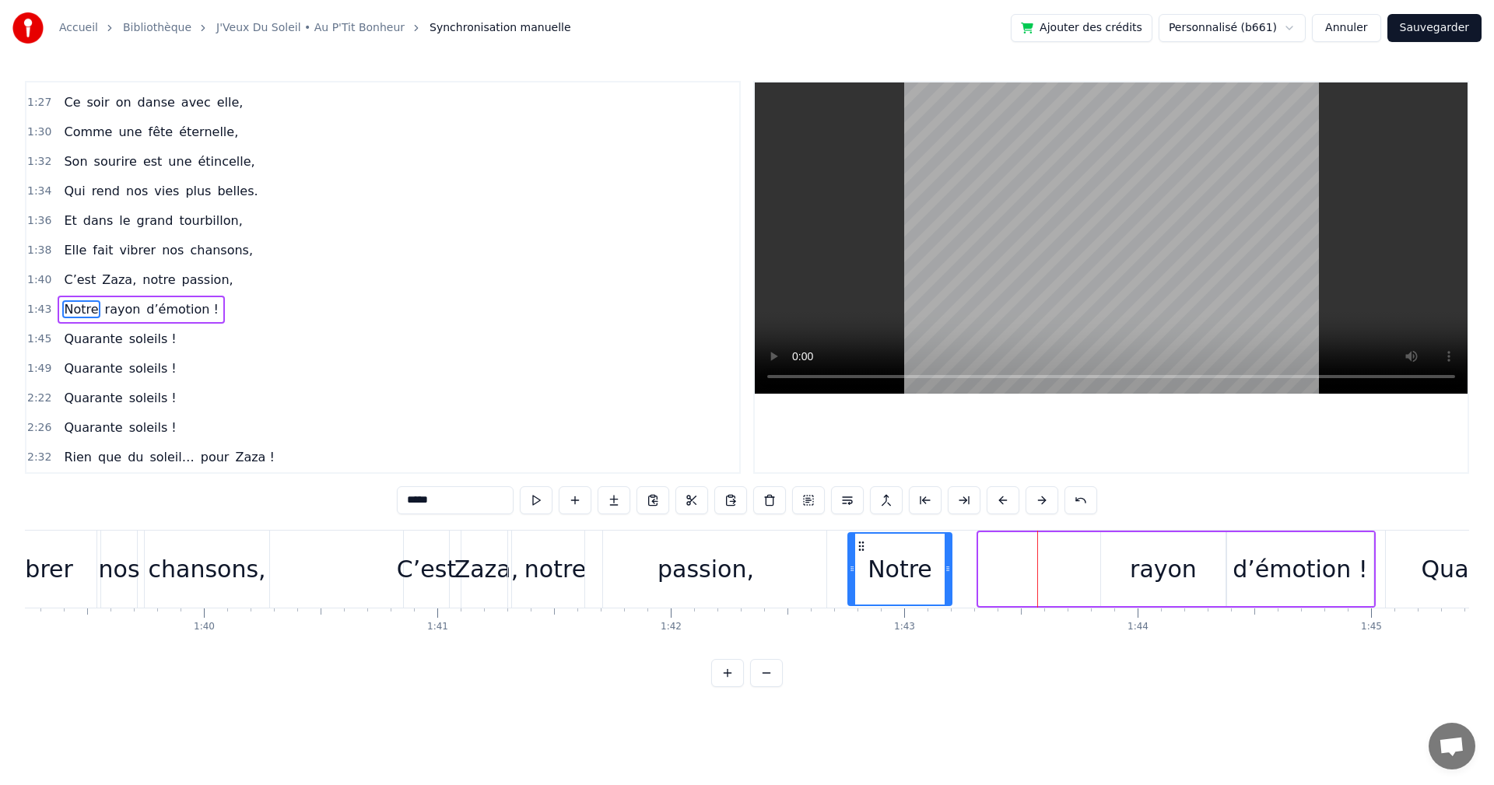
drag, startPoint x: 991, startPoint y: 544, endPoint x: 861, endPoint y: 549, distance: 130.9
click at [861, 549] on icon at bounding box center [861, 546] width 12 height 12
click at [236, 572] on div "chansons," at bounding box center [208, 569] width 118 height 35
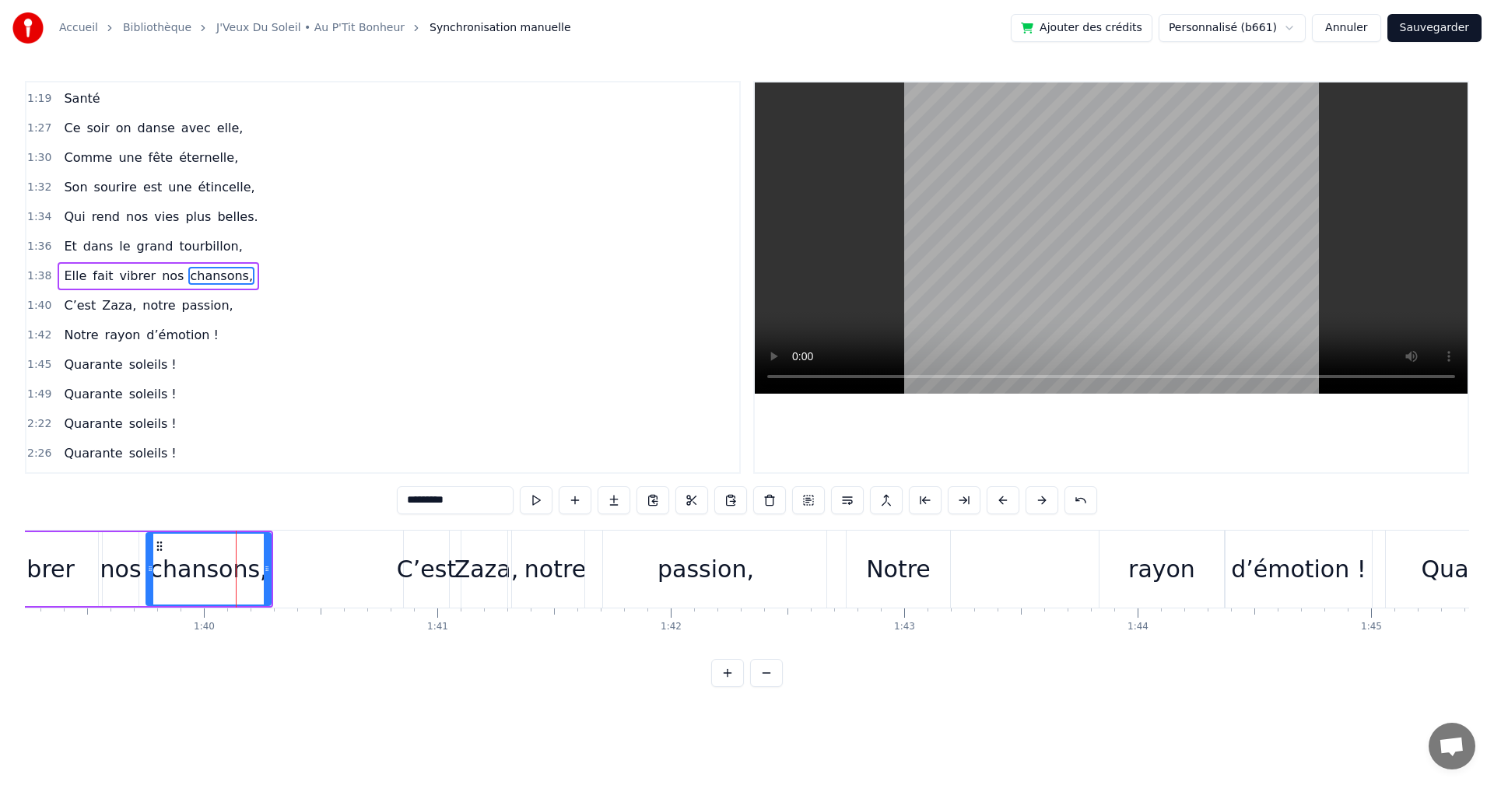
scroll to position [766, 0]
click at [1178, 569] on div "rayon" at bounding box center [1161, 569] width 67 height 35
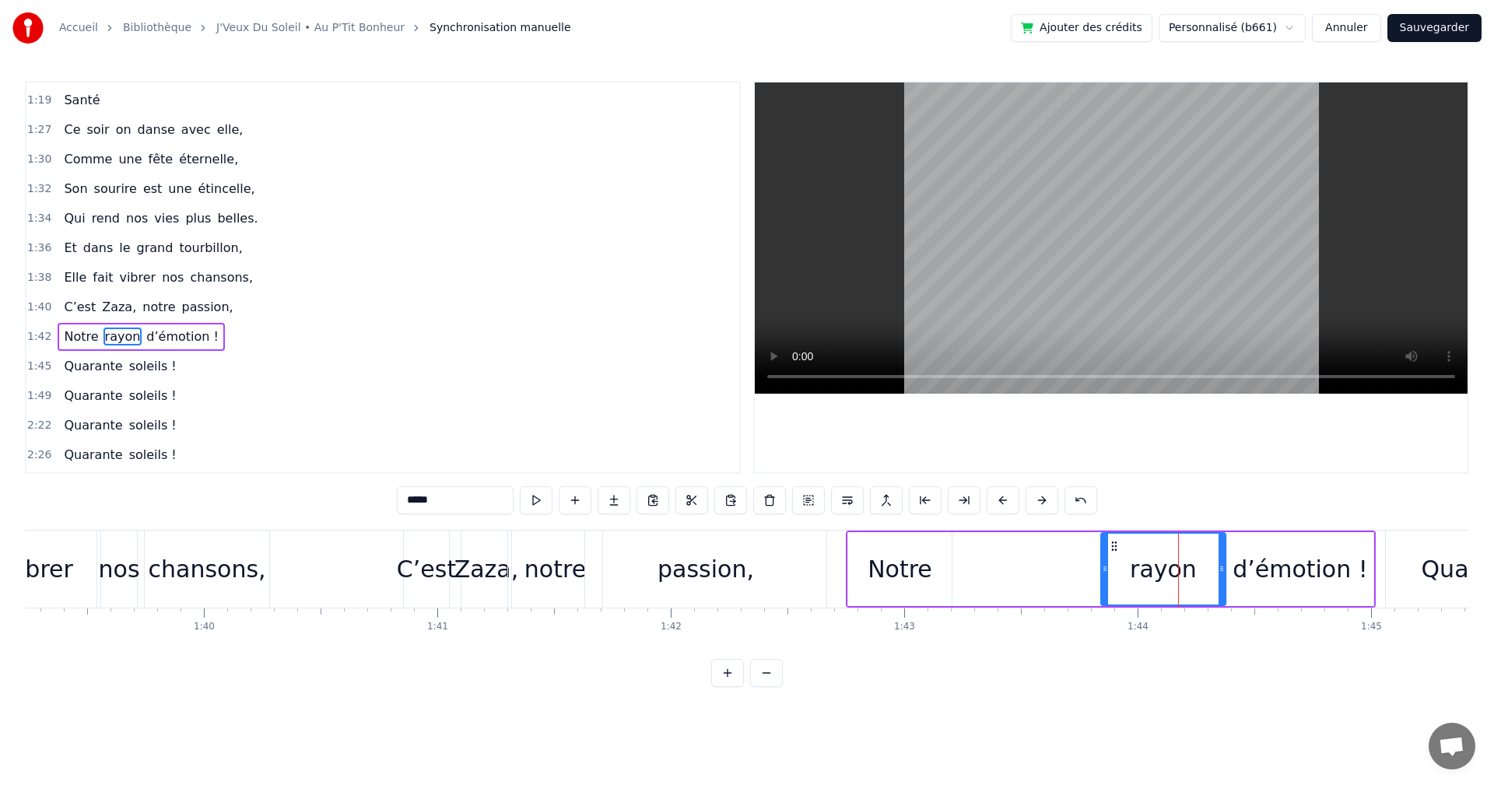
scroll to position [793, 0]
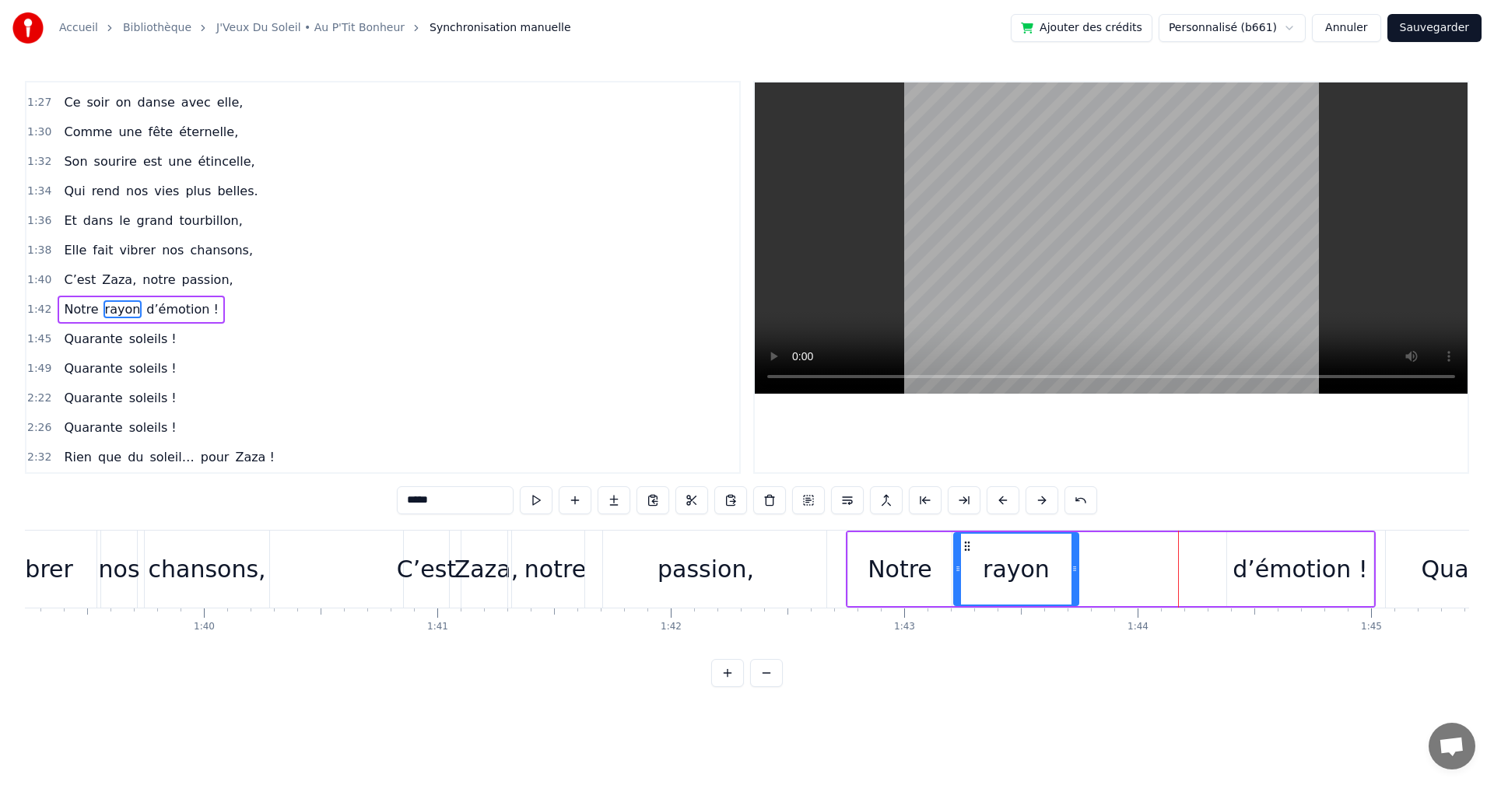
drag, startPoint x: 1113, startPoint y: 543, endPoint x: 966, endPoint y: 541, distance: 147.1
click at [966, 541] on icon at bounding box center [967, 546] width 12 height 12
click at [1281, 570] on div "d’émotion !" at bounding box center [1300, 569] width 135 height 35
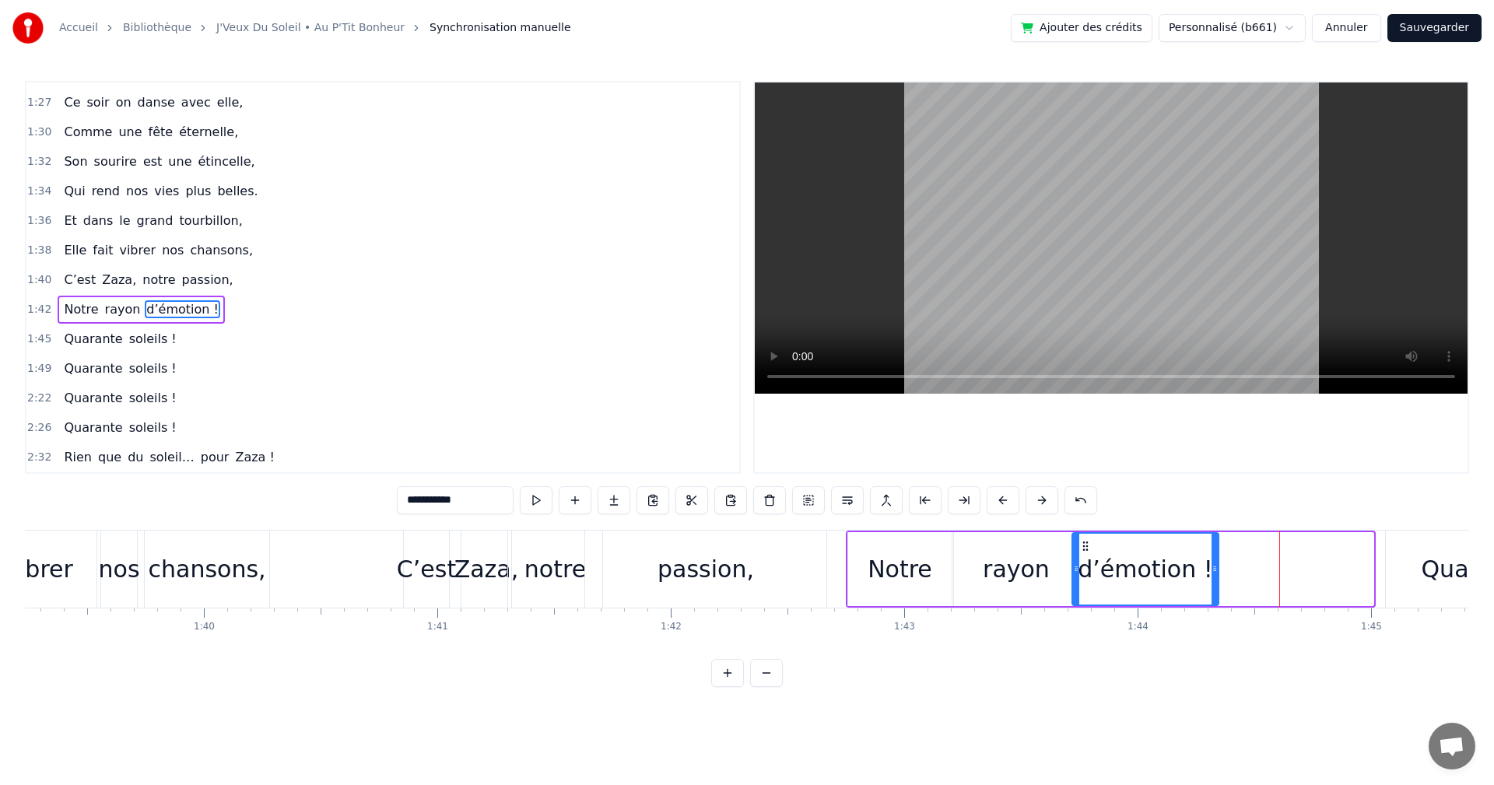
drag, startPoint x: 1223, startPoint y: 542, endPoint x: 1085, endPoint y: 540, distance: 137.8
click at [1085, 540] on icon at bounding box center [1085, 546] width 12 height 12
click at [189, 580] on div "chansons," at bounding box center [208, 569] width 118 height 35
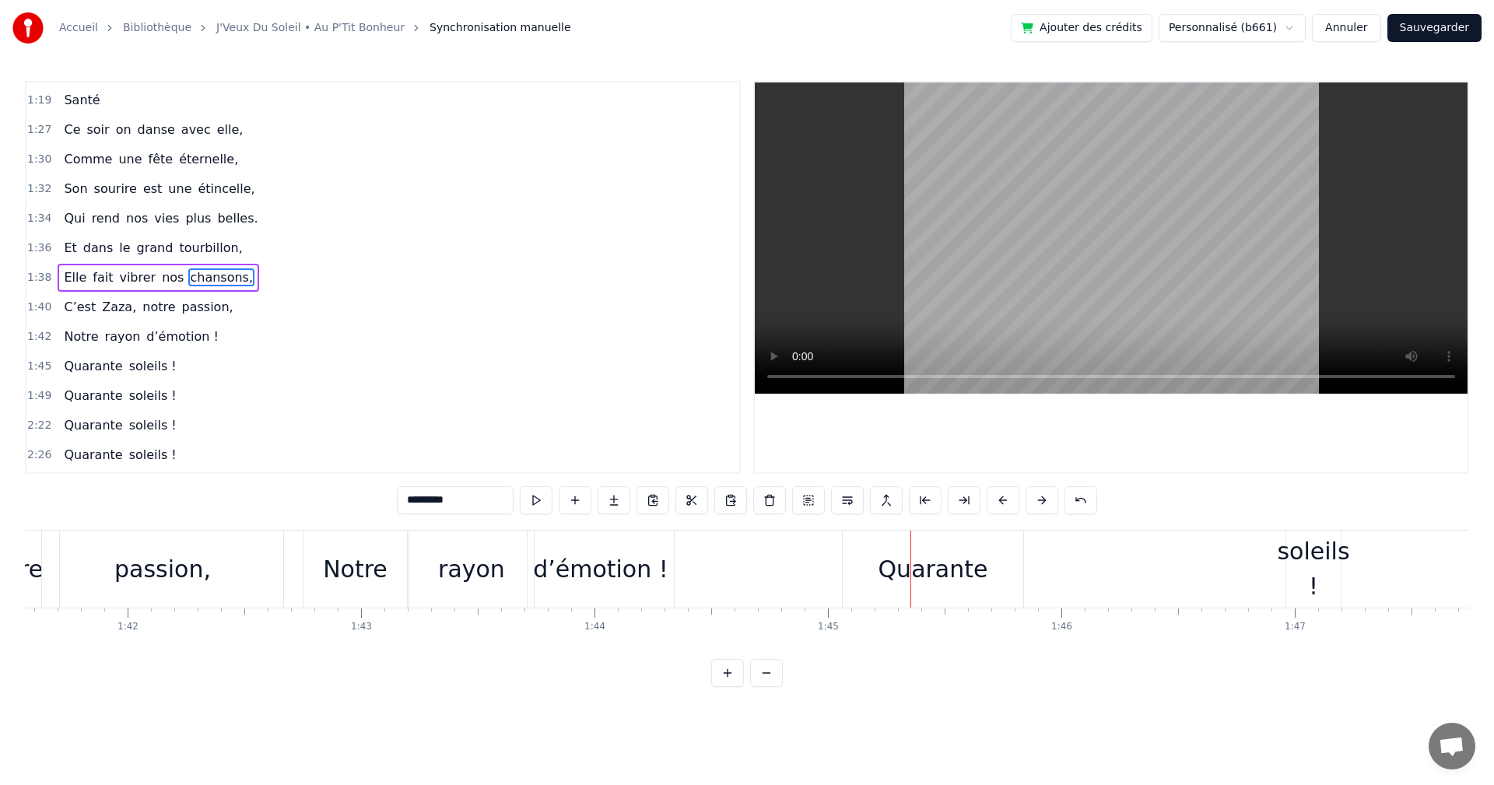
scroll to position [0, 23657]
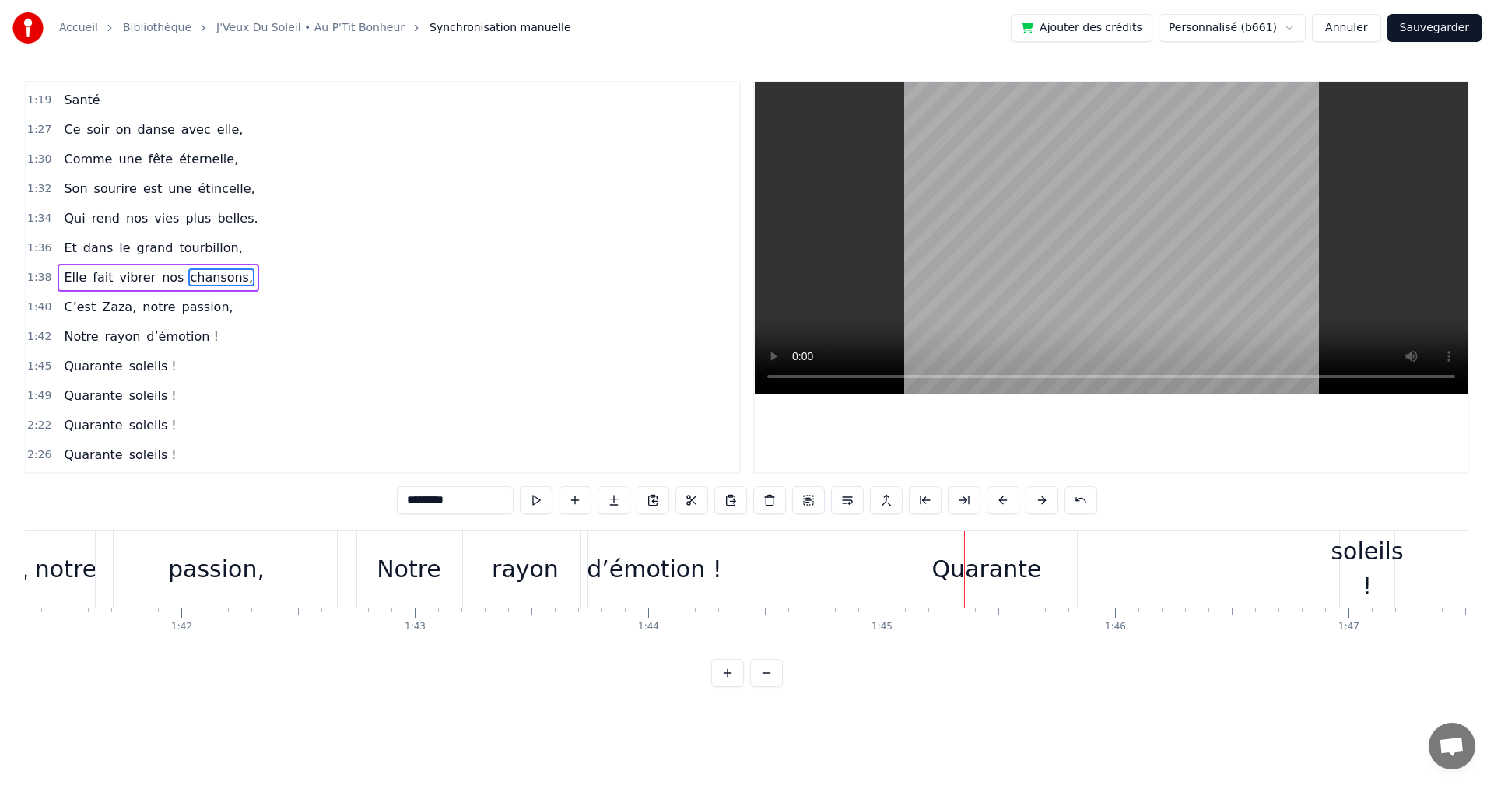
click at [77, 364] on span "Quarante" at bounding box center [92, 366] width 61 height 18
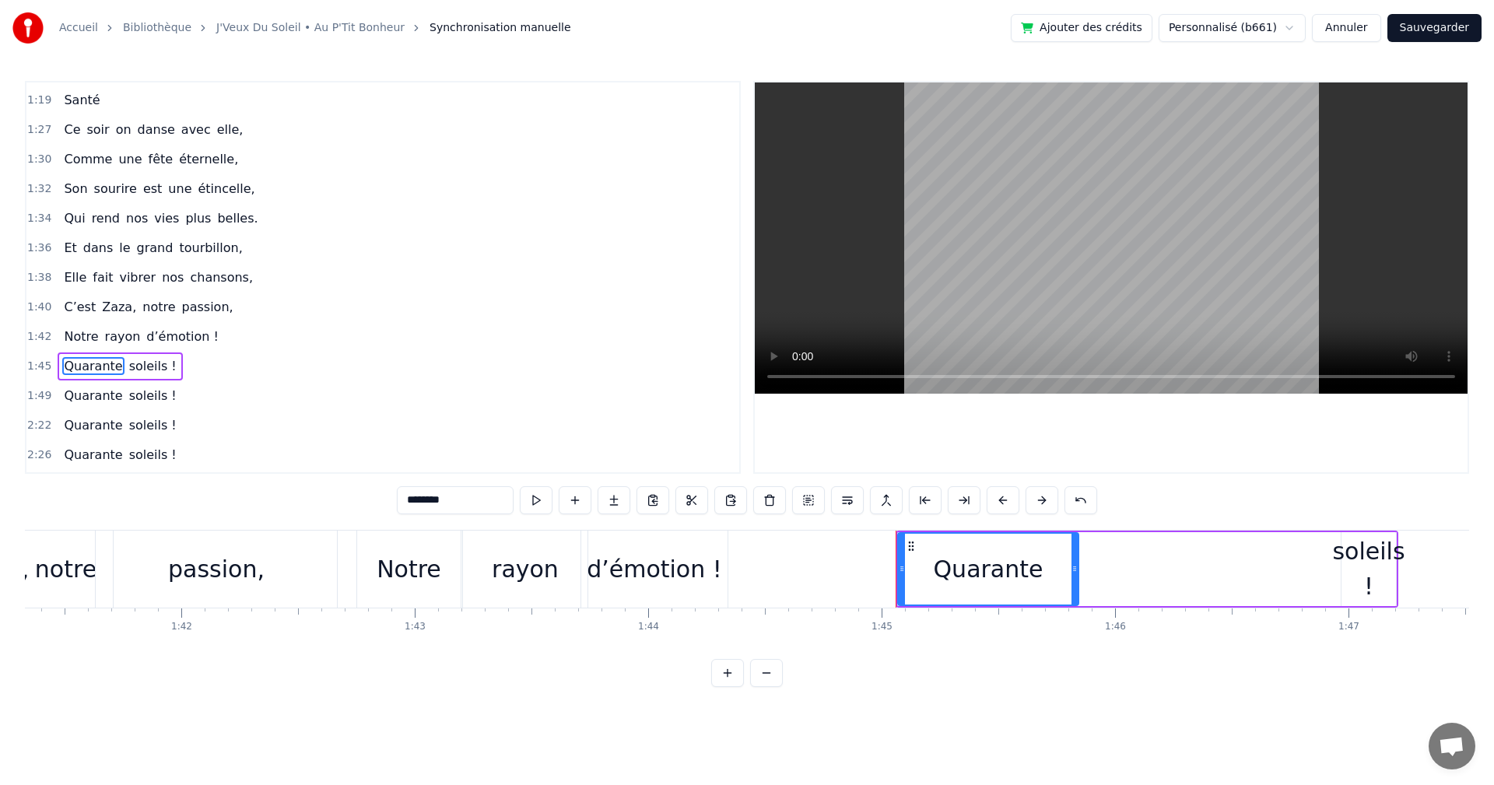
scroll to position [793, 0]
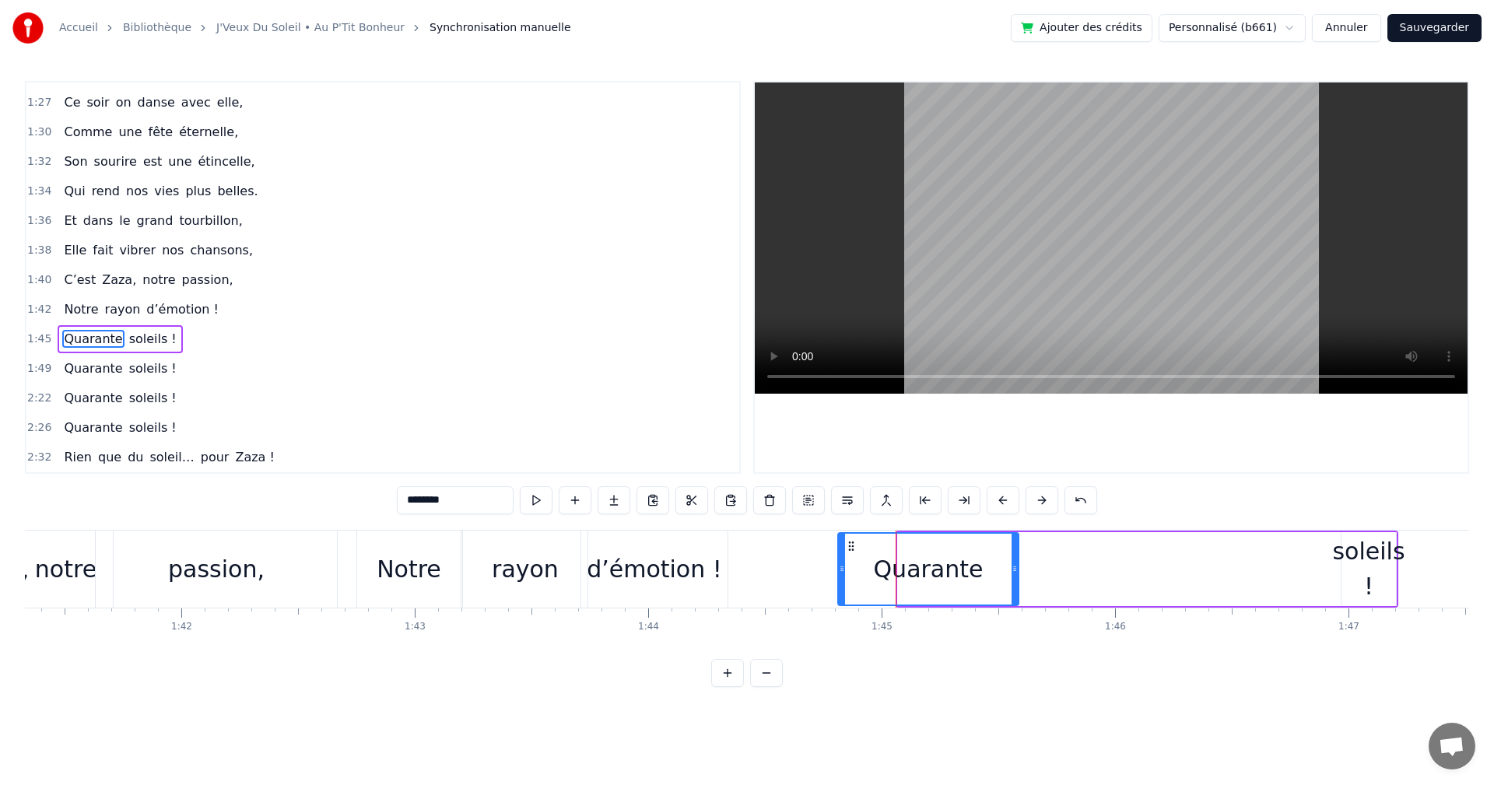
drag, startPoint x: 906, startPoint y: 546, endPoint x: 849, endPoint y: 550, distance: 57.0
click at [849, 550] on icon at bounding box center [851, 546] width 12 height 12
click at [1355, 551] on div "soleils !" at bounding box center [1368, 569] width 72 height 70
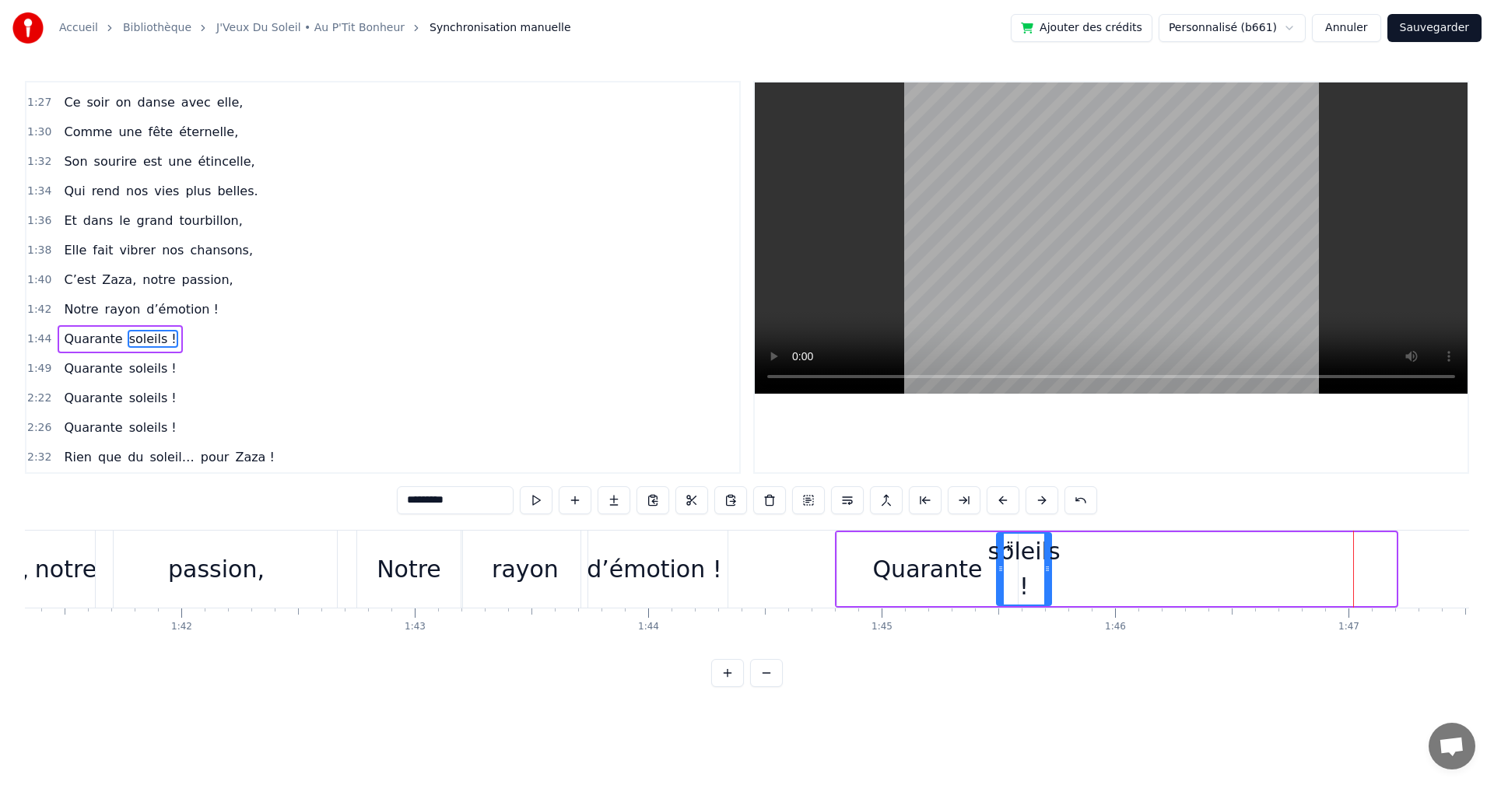
drag, startPoint x: 1356, startPoint y: 546, endPoint x: 1011, endPoint y: 563, distance: 345.2
click at [1011, 563] on div "soleils !" at bounding box center [1024, 569] width 53 height 71
click at [396, 547] on div "Notre" at bounding box center [409, 569] width 104 height 77
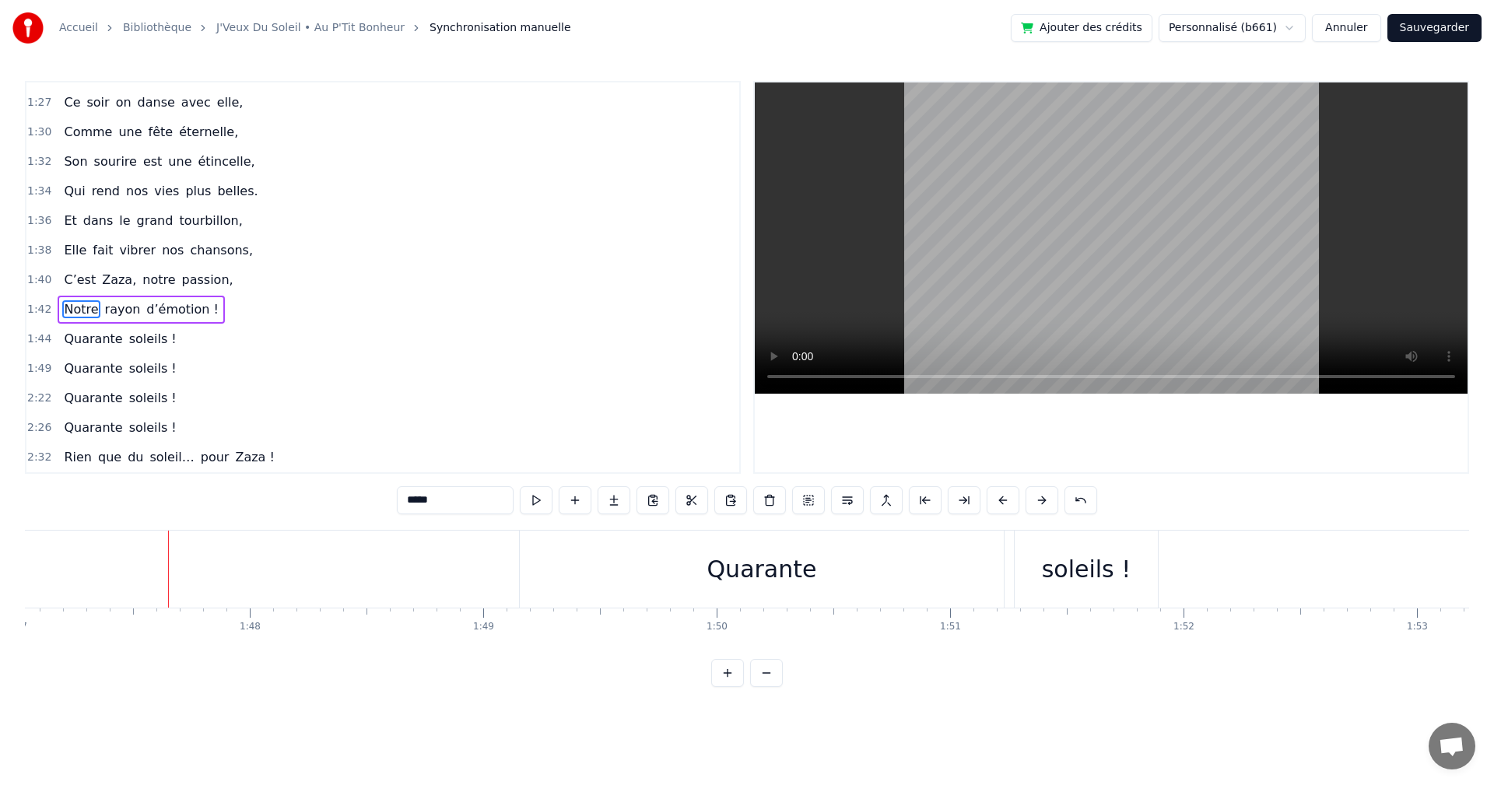
scroll to position [0, 24990]
click at [92, 346] on span "Quarante" at bounding box center [92, 339] width 61 height 18
type input "********"
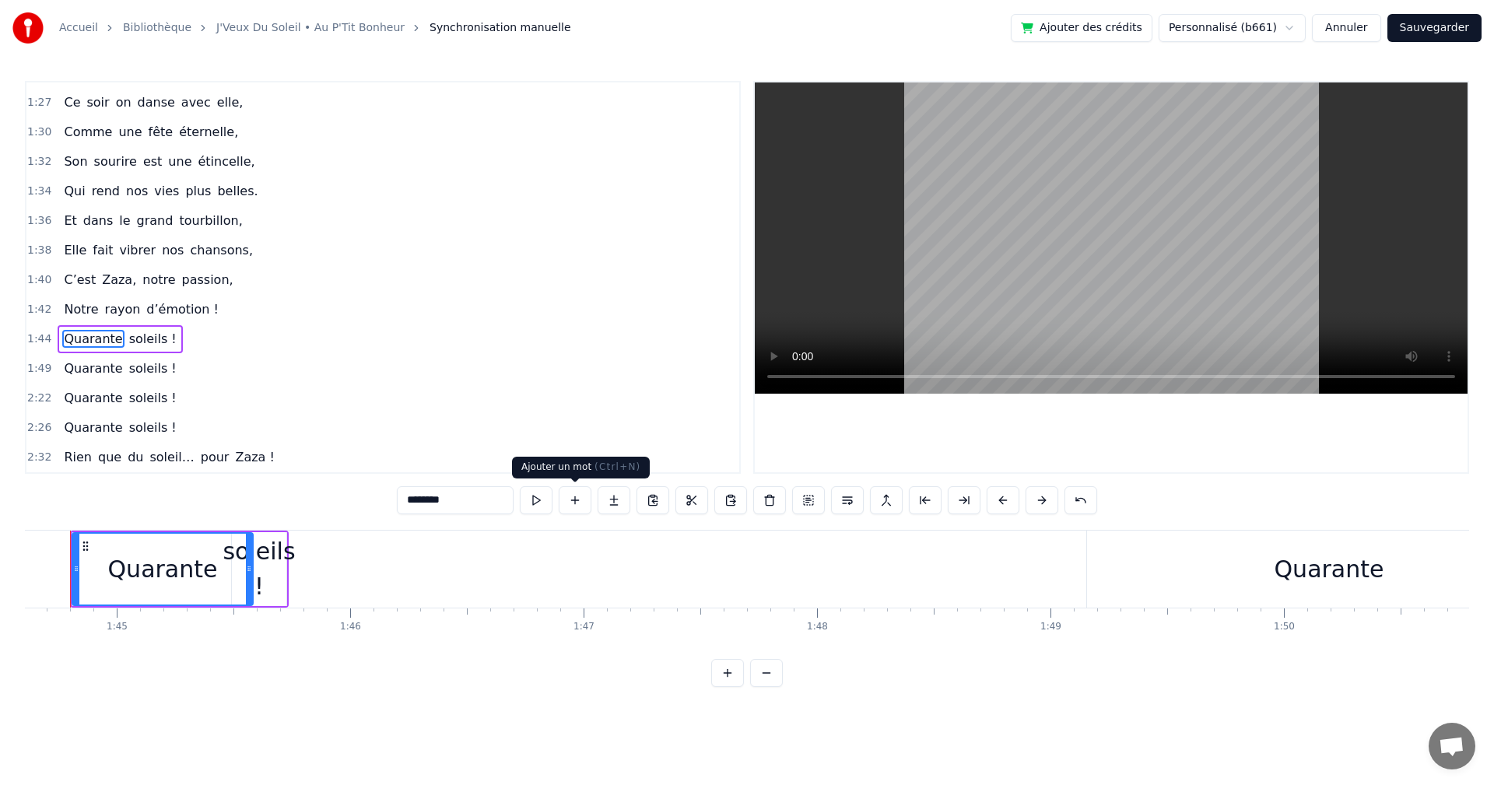
scroll to position [0, 24389]
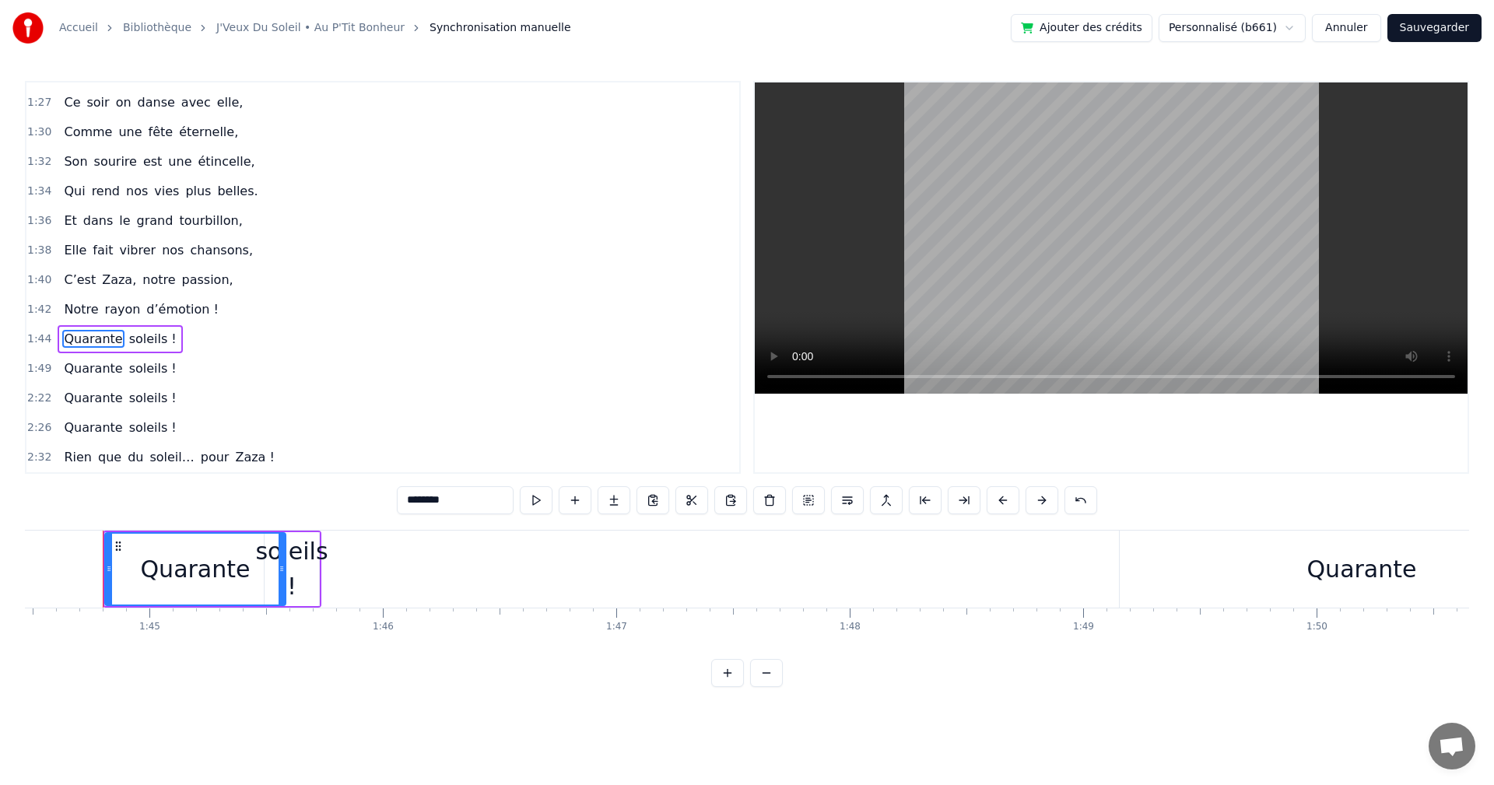
click at [1096, 542] on div "On a une [PERSON_NAME] d’enfer, Qui rit plus fort que l’hiver, Toujours [PERSON…" at bounding box center [464, 569] width 49657 height 78
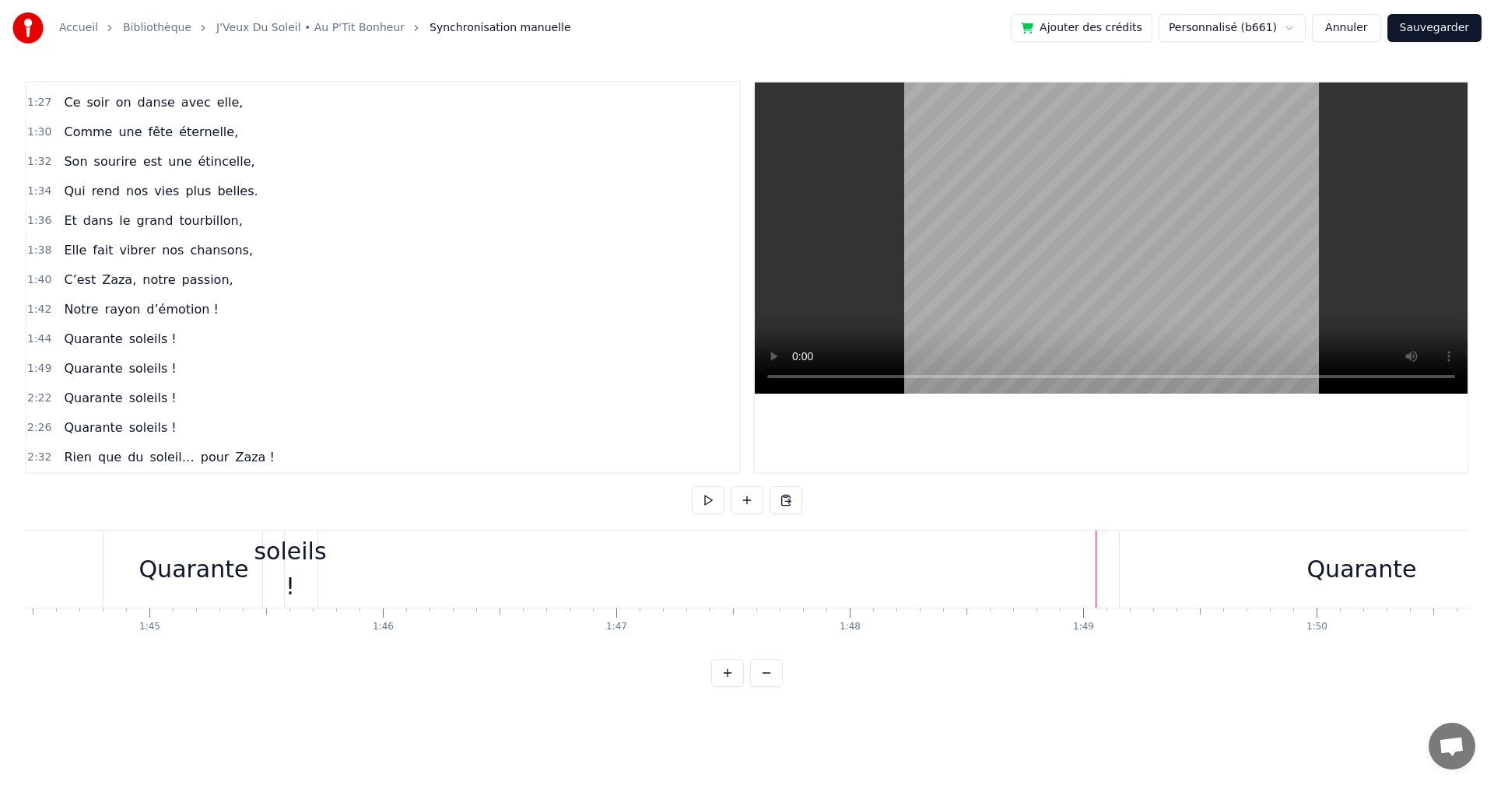
click at [1166, 544] on div "Quarante" at bounding box center [1362, 569] width 484 height 77
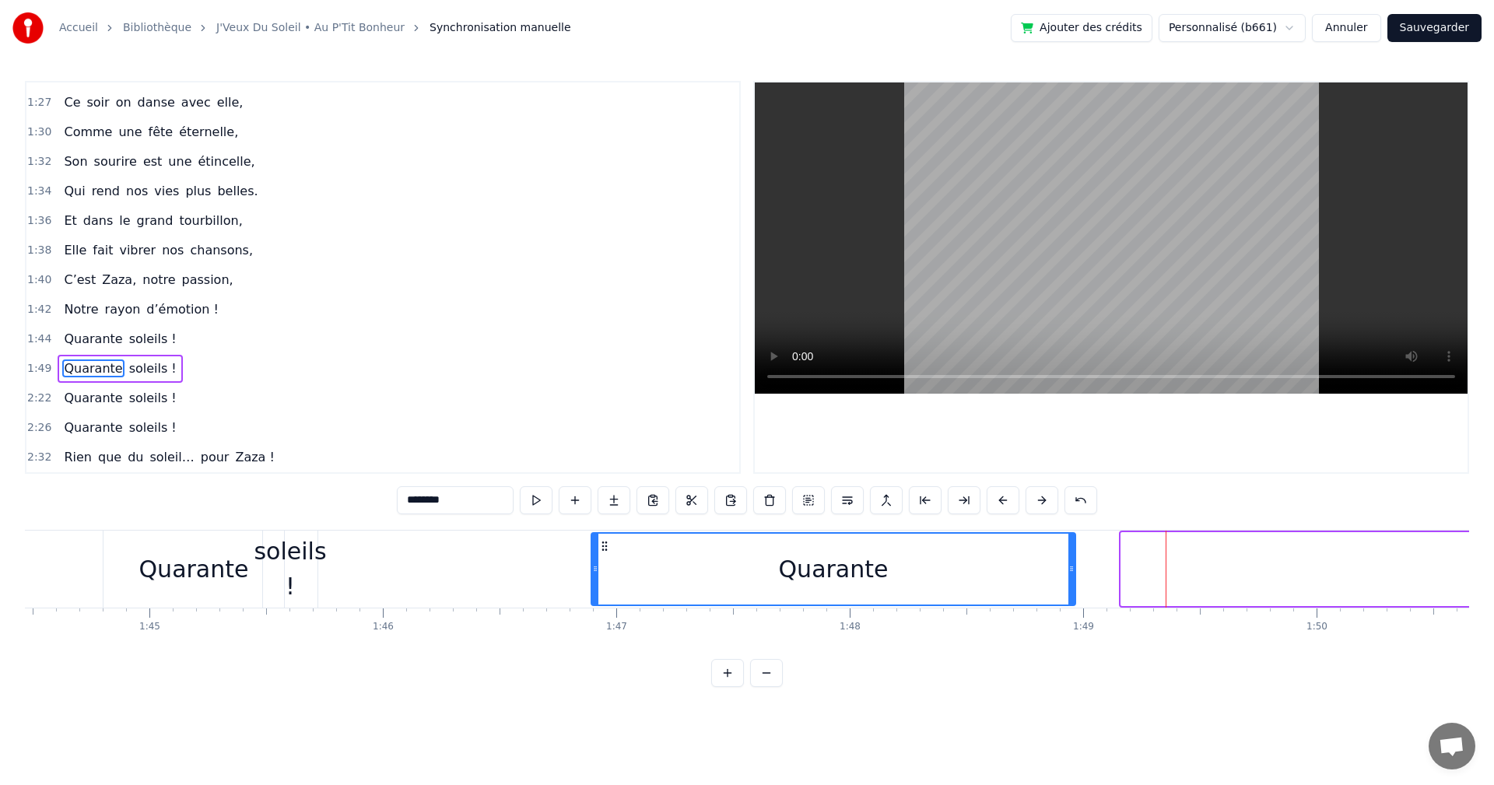
drag, startPoint x: 1133, startPoint y: 542, endPoint x: 603, endPoint y: 564, distance: 530.4
click at [603, 564] on div "Quarante" at bounding box center [833, 569] width 482 height 71
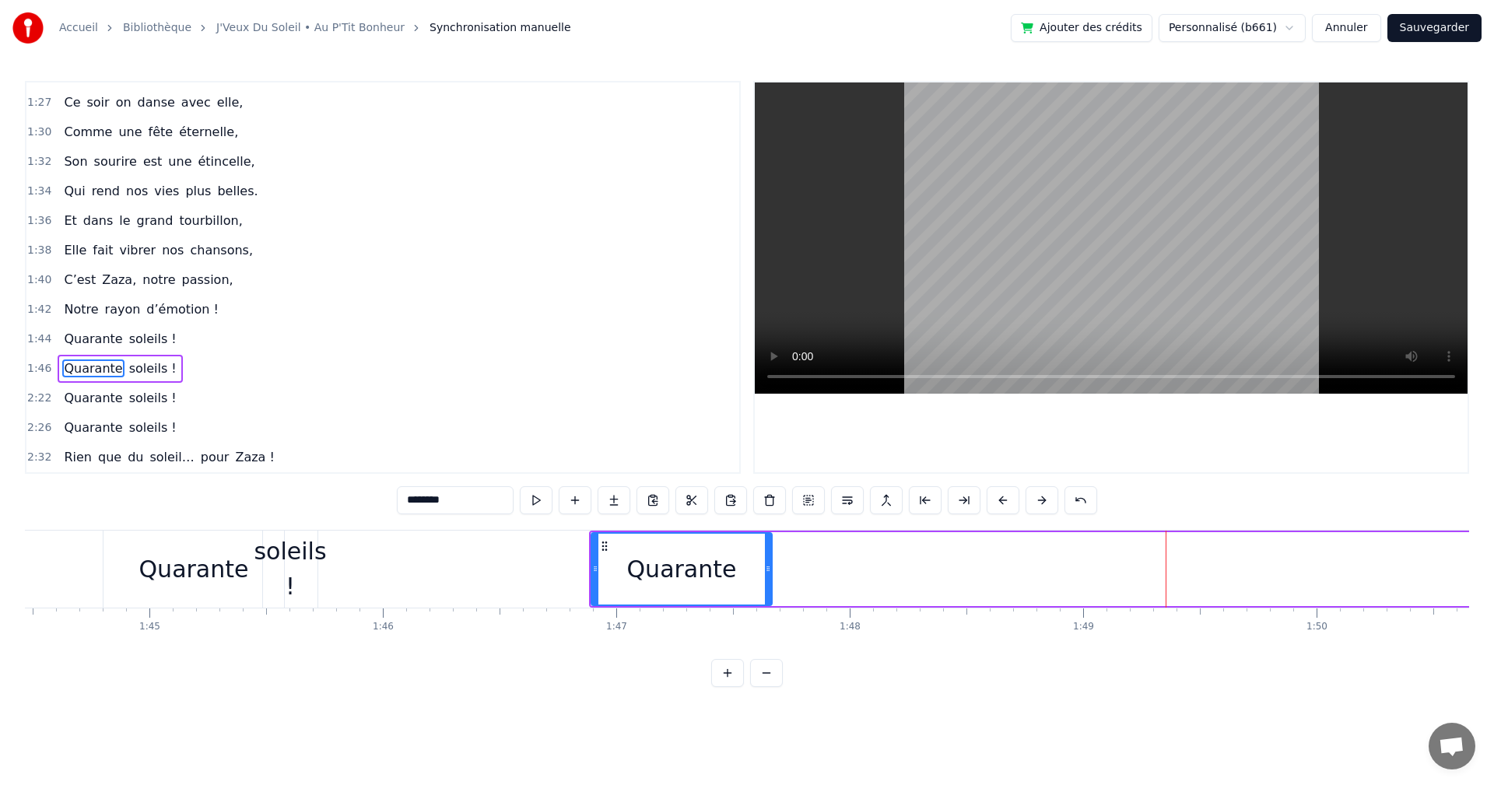
drag, startPoint x: 1071, startPoint y: 567, endPoint x: 767, endPoint y: 571, distance: 303.5
click at [767, 571] on icon at bounding box center [768, 569] width 6 height 12
drag, startPoint x: 611, startPoint y: 546, endPoint x: 626, endPoint y: 546, distance: 14.8
click at [626, 546] on icon at bounding box center [625, 546] width 12 height 12
drag, startPoint x: 788, startPoint y: 569, endPoint x: 755, endPoint y: 571, distance: 33.5
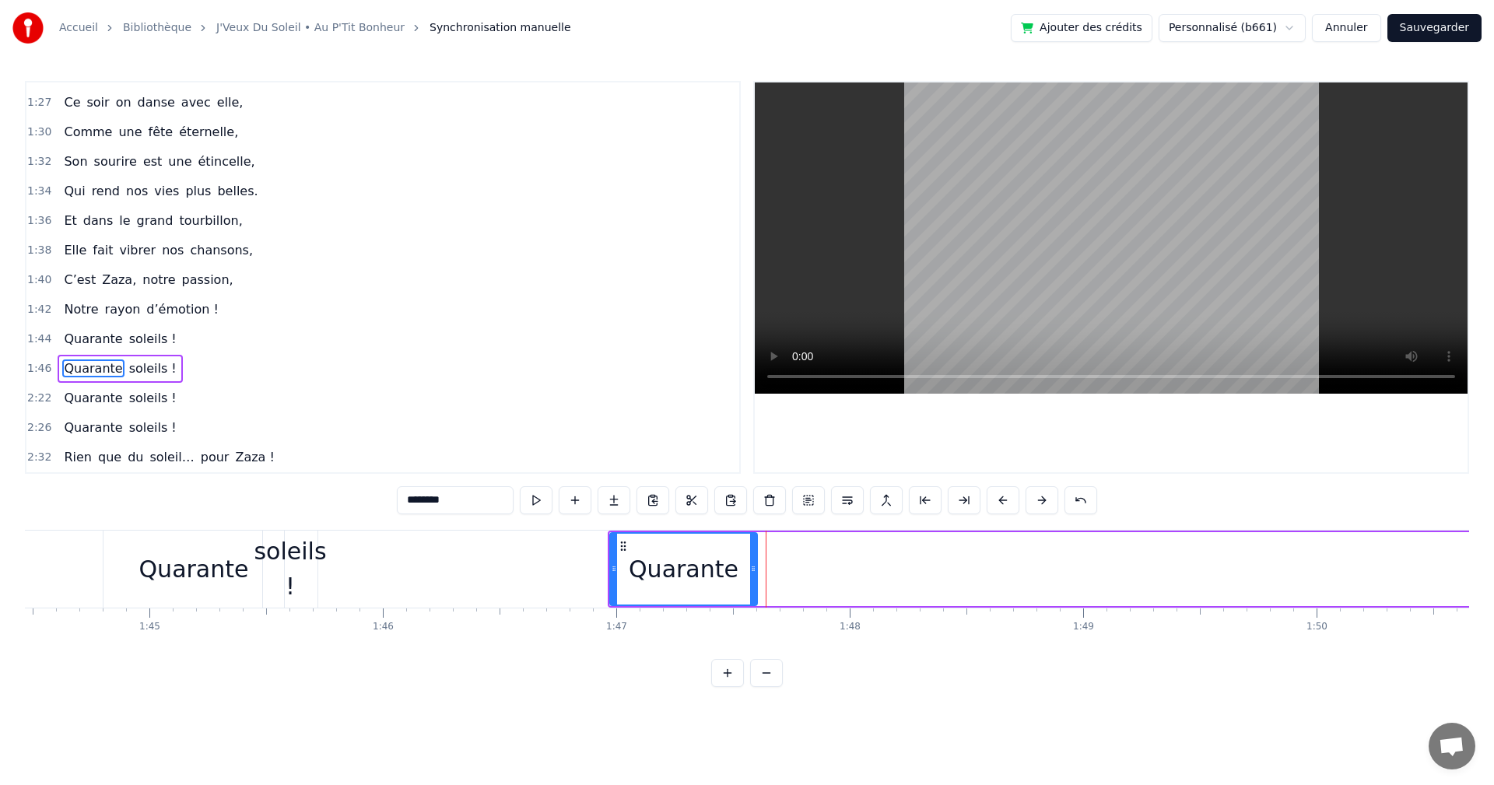
click at [755, 571] on icon at bounding box center [753, 569] width 6 height 12
click at [132, 373] on span "soleils !" at bounding box center [153, 369] width 51 height 18
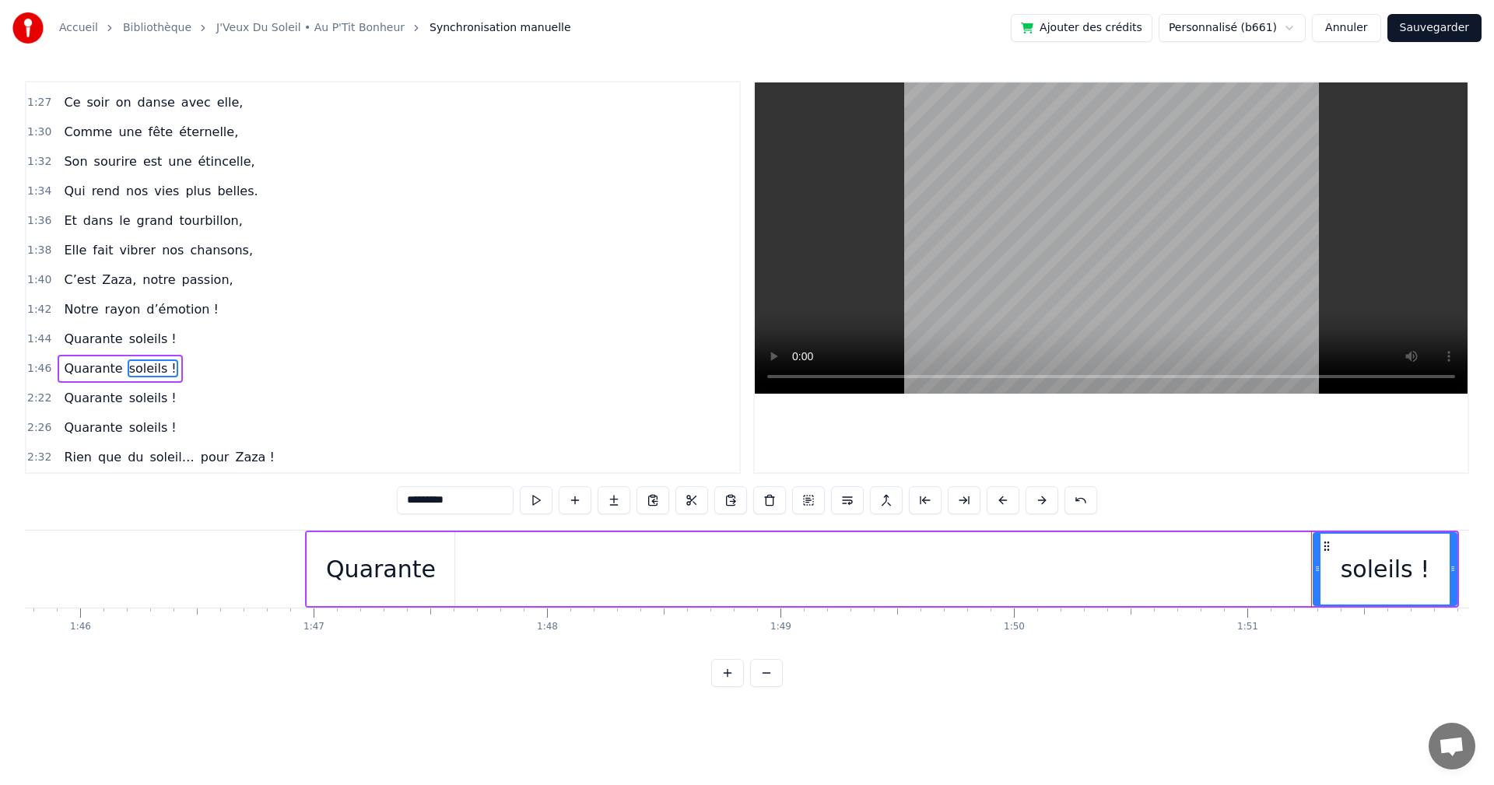
scroll to position [0, 24746]
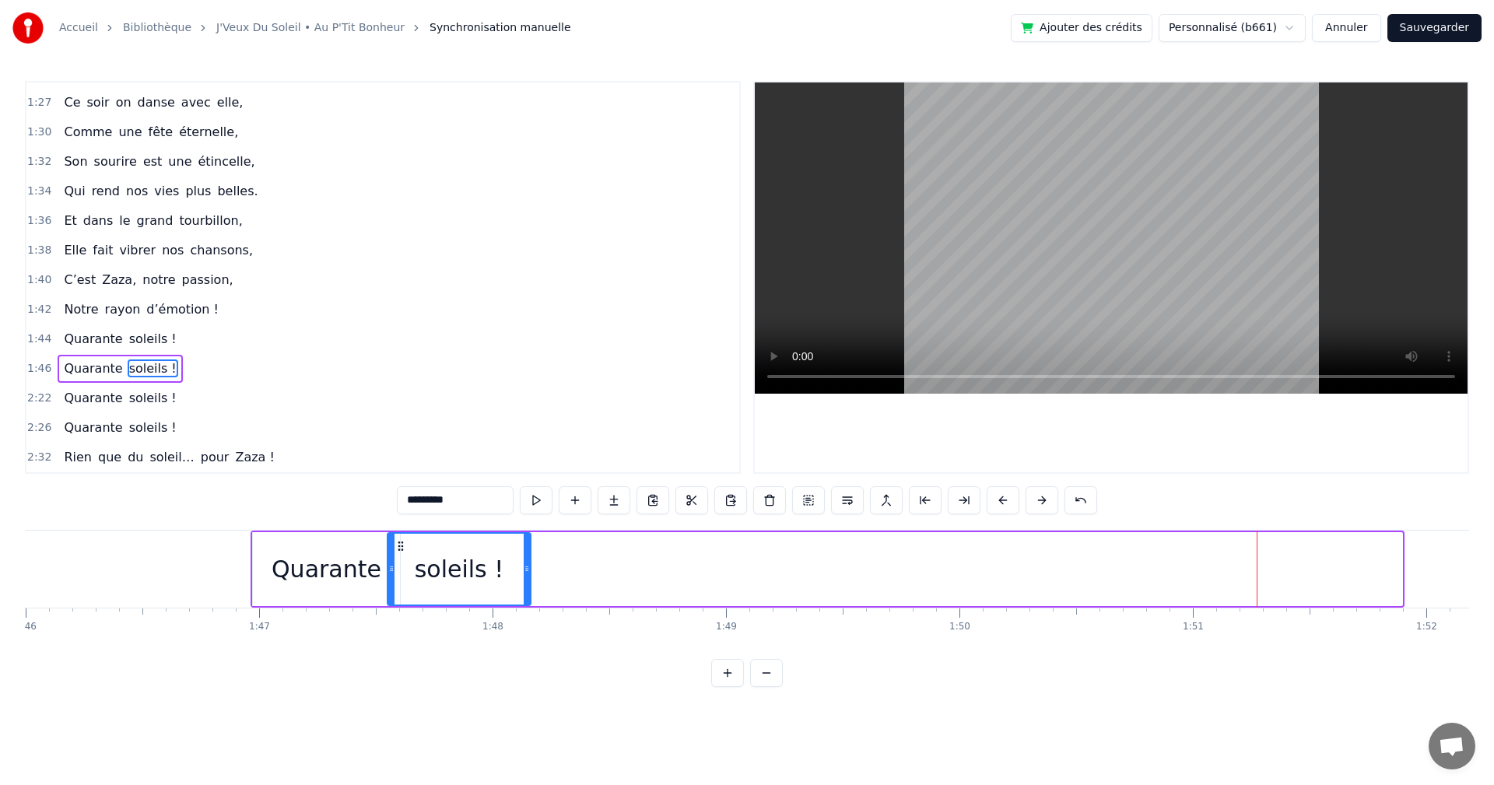
drag, startPoint x: 1272, startPoint y: 545, endPoint x: 400, endPoint y: 532, distance: 871.7
click at [400, 532] on div "soleils !" at bounding box center [459, 569] width 145 height 74
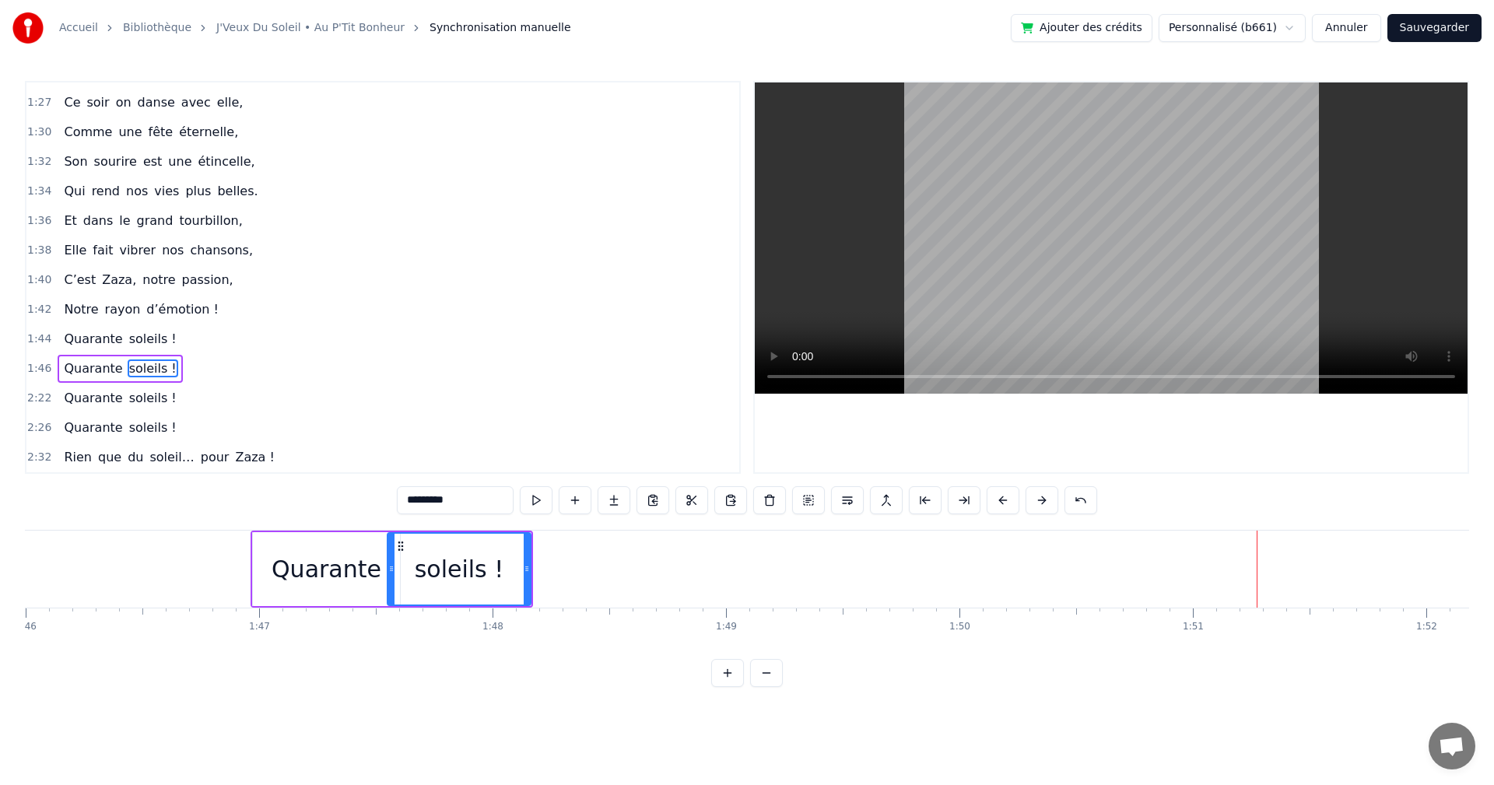
click at [104, 311] on span "rayon" at bounding box center [123, 309] width 39 height 18
type input "*****"
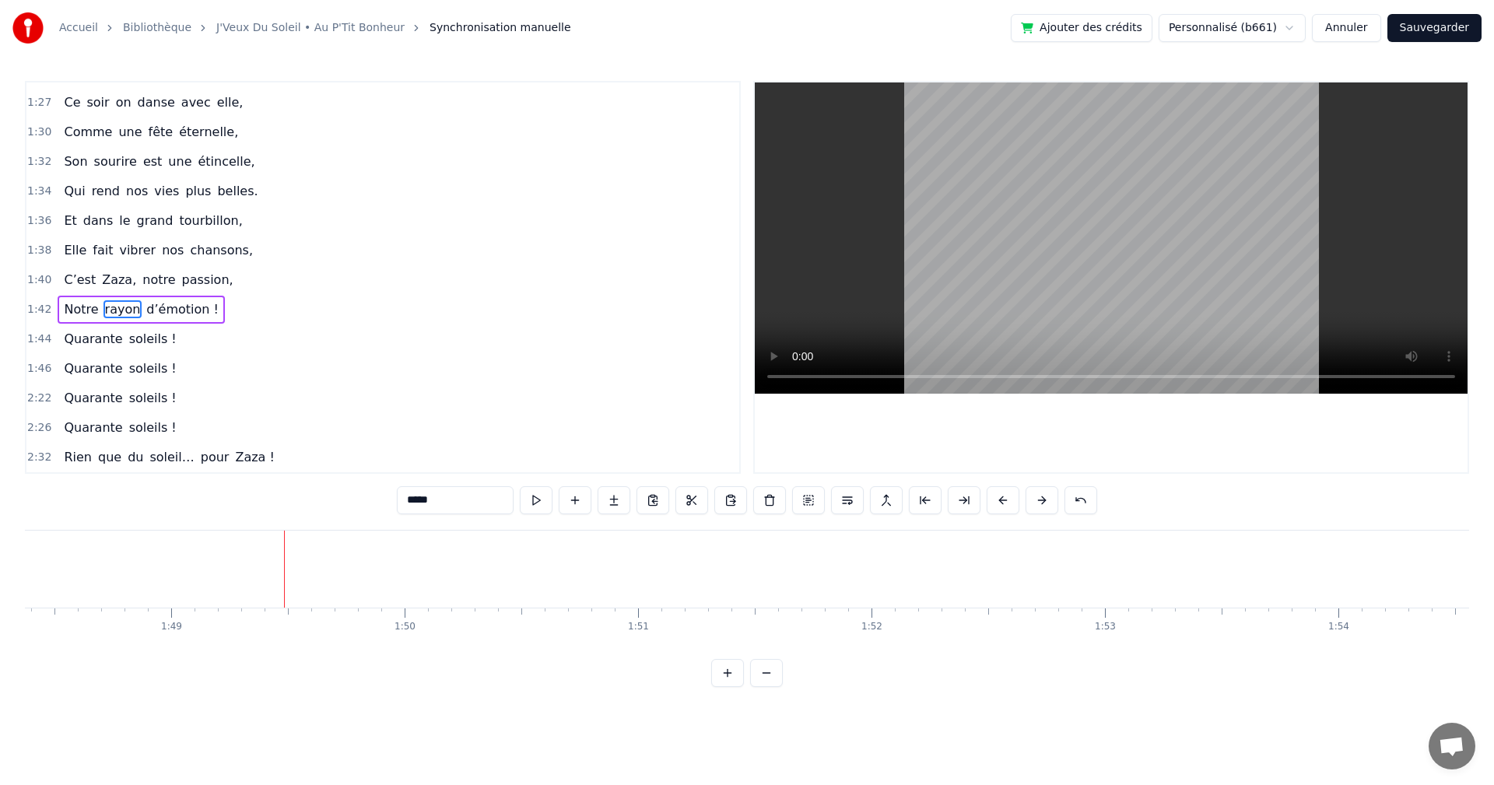
scroll to position [0, 25366]
click at [40, 342] on span "1:44" at bounding box center [39, 340] width 24 height 16
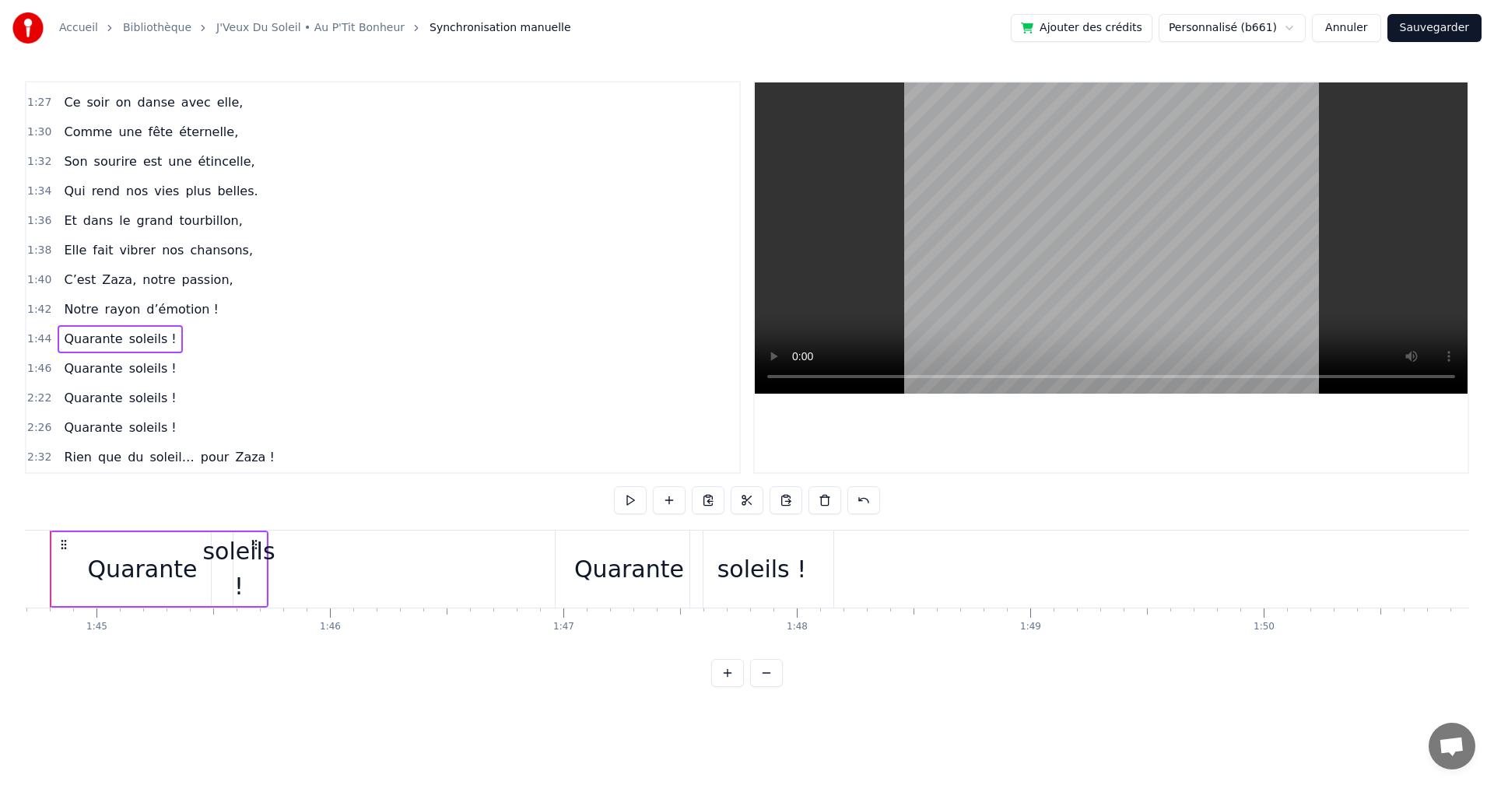
scroll to position [0, 24389]
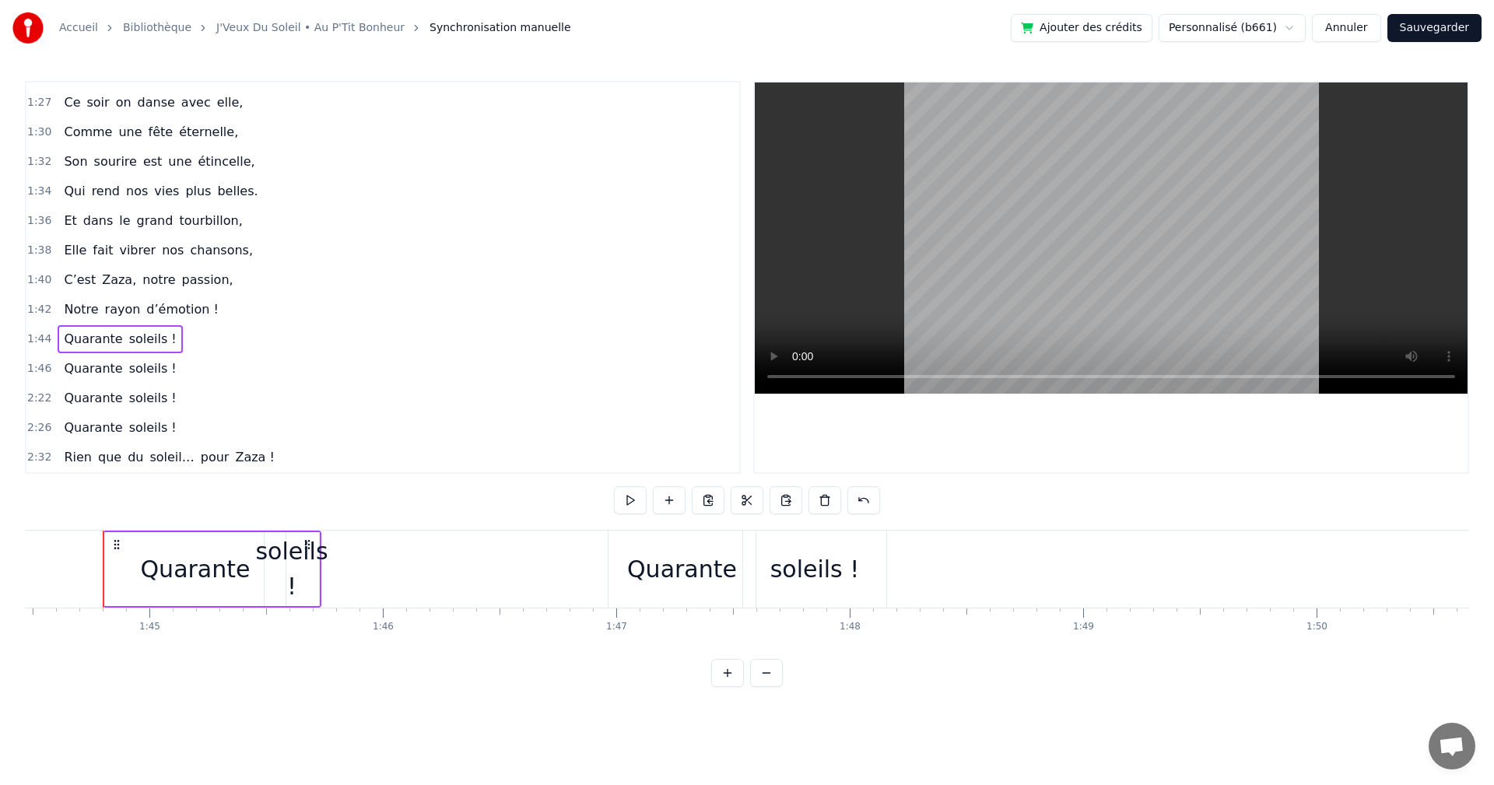
click at [37, 372] on span "1:46" at bounding box center [39, 369] width 24 height 16
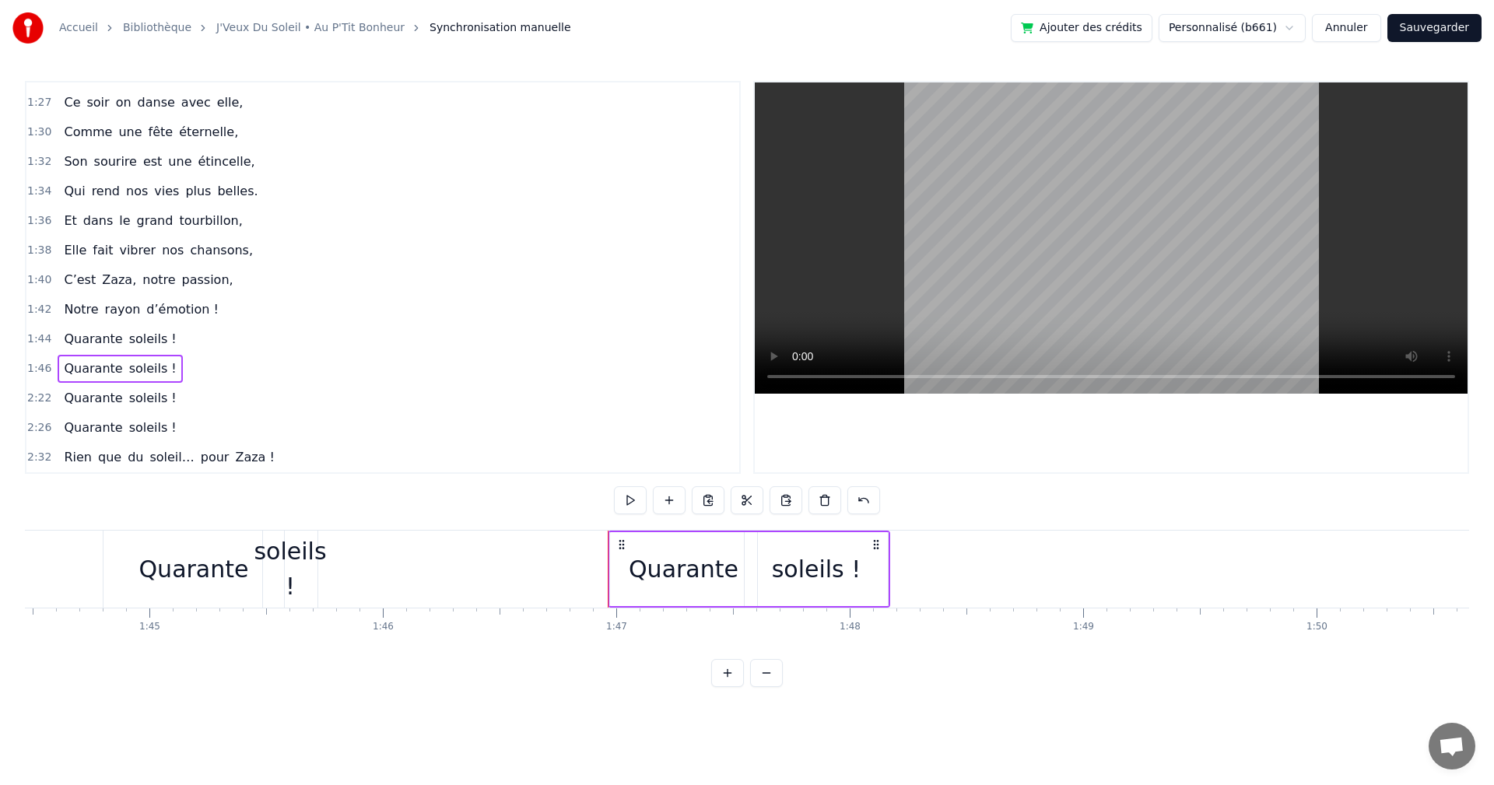
click at [37, 396] on span "2:22" at bounding box center [39, 399] width 24 height 16
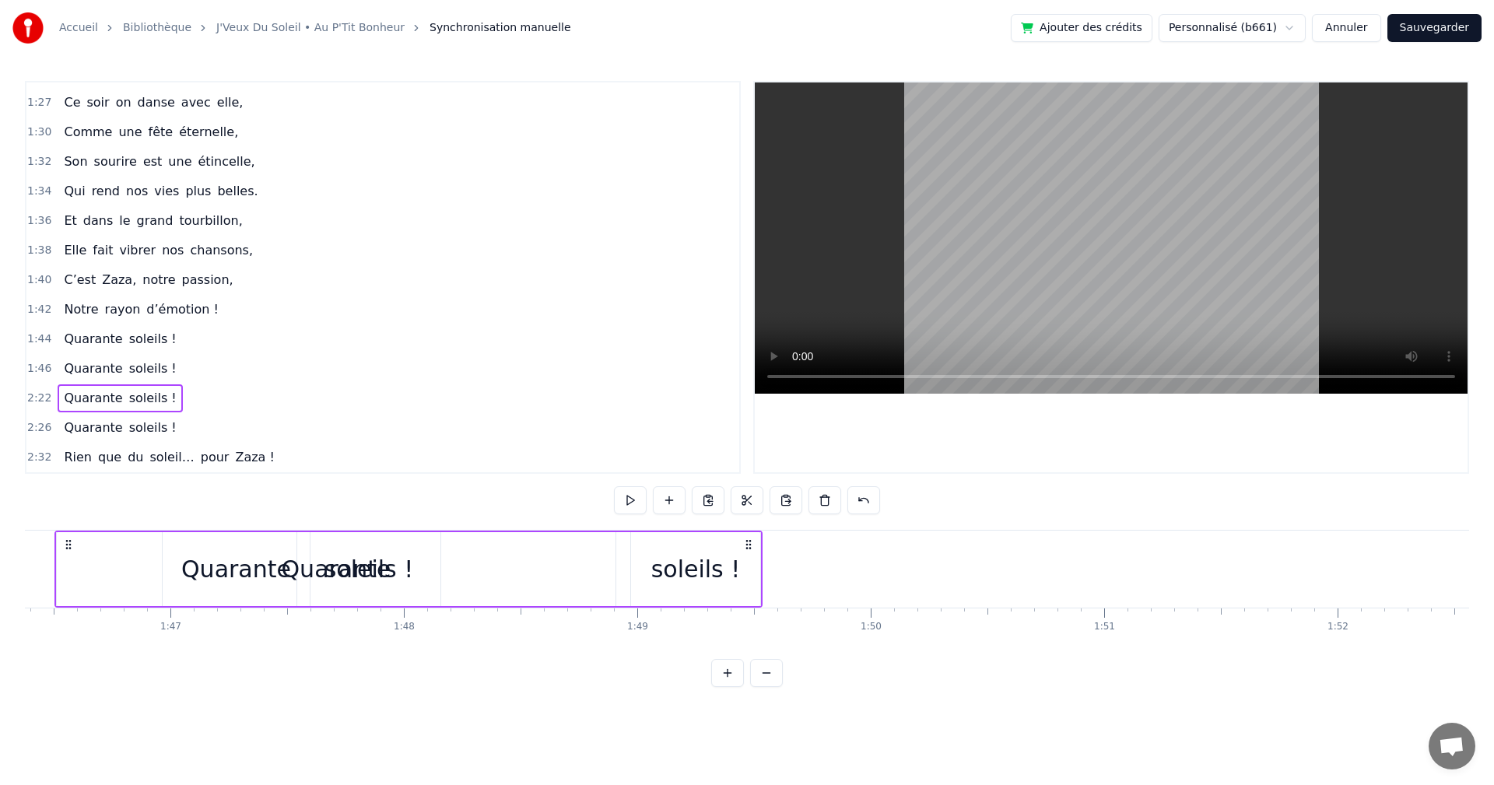
scroll to position [0, 24689]
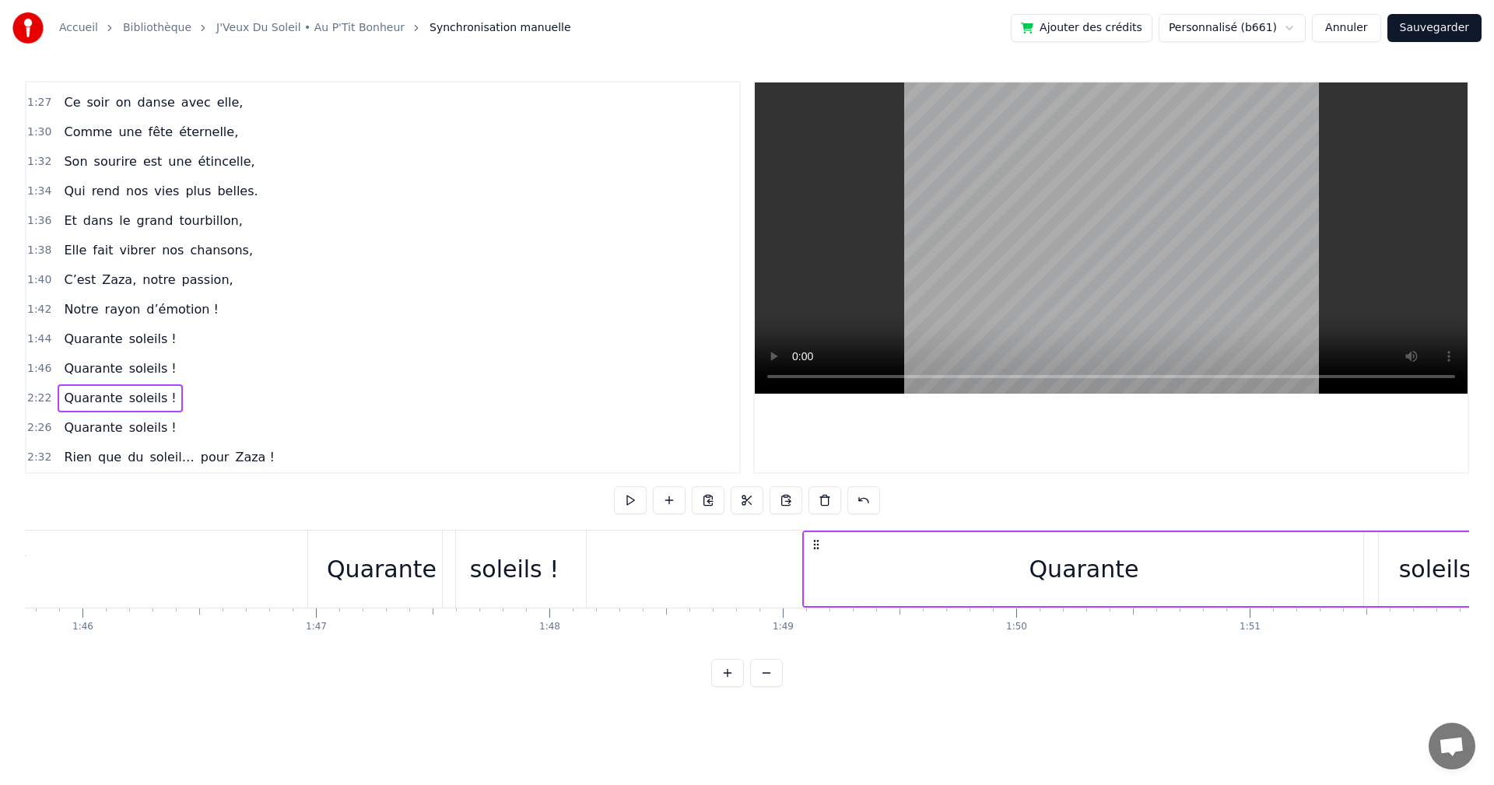
drag, startPoint x: 117, startPoint y: 545, endPoint x: 816, endPoint y: 689, distance: 713.7
click at [816, 687] on div "0:19 On a une [PERSON_NAME] d’enfer, 0:21 Qui rit plus fort que l’hiver, 0:23 T…" at bounding box center [747, 384] width 1444 height 606
click at [1360, 567] on div "Quarante" at bounding box center [1084, 569] width 559 height 74
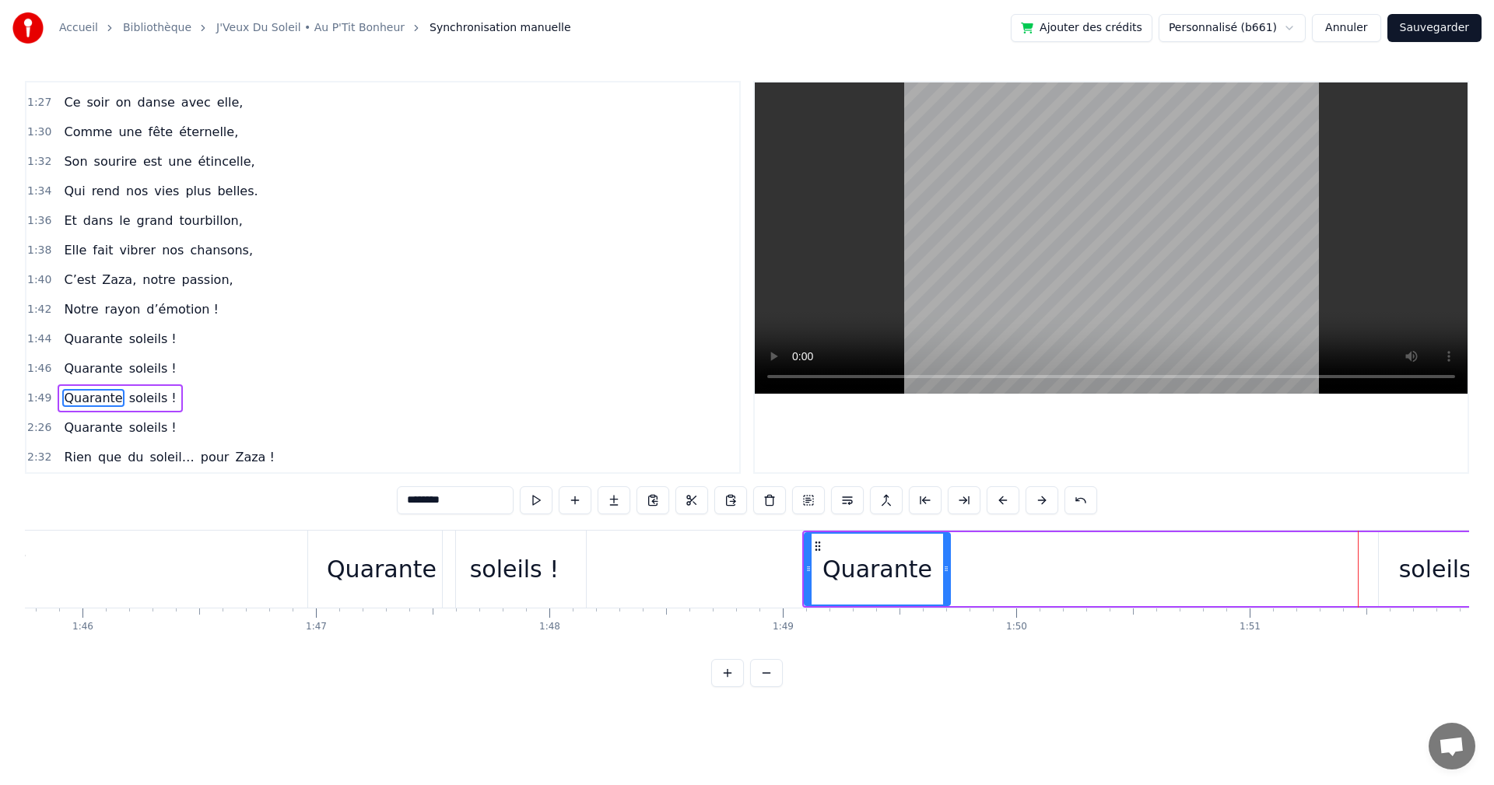
drag, startPoint x: 1360, startPoint y: 567, endPoint x: 946, endPoint y: 567, distance: 413.2
click at [946, 567] on icon at bounding box center [946, 569] width 6 height 12
click at [1423, 572] on div "soleils !" at bounding box center [1443, 569] width 89 height 35
type input "*********"
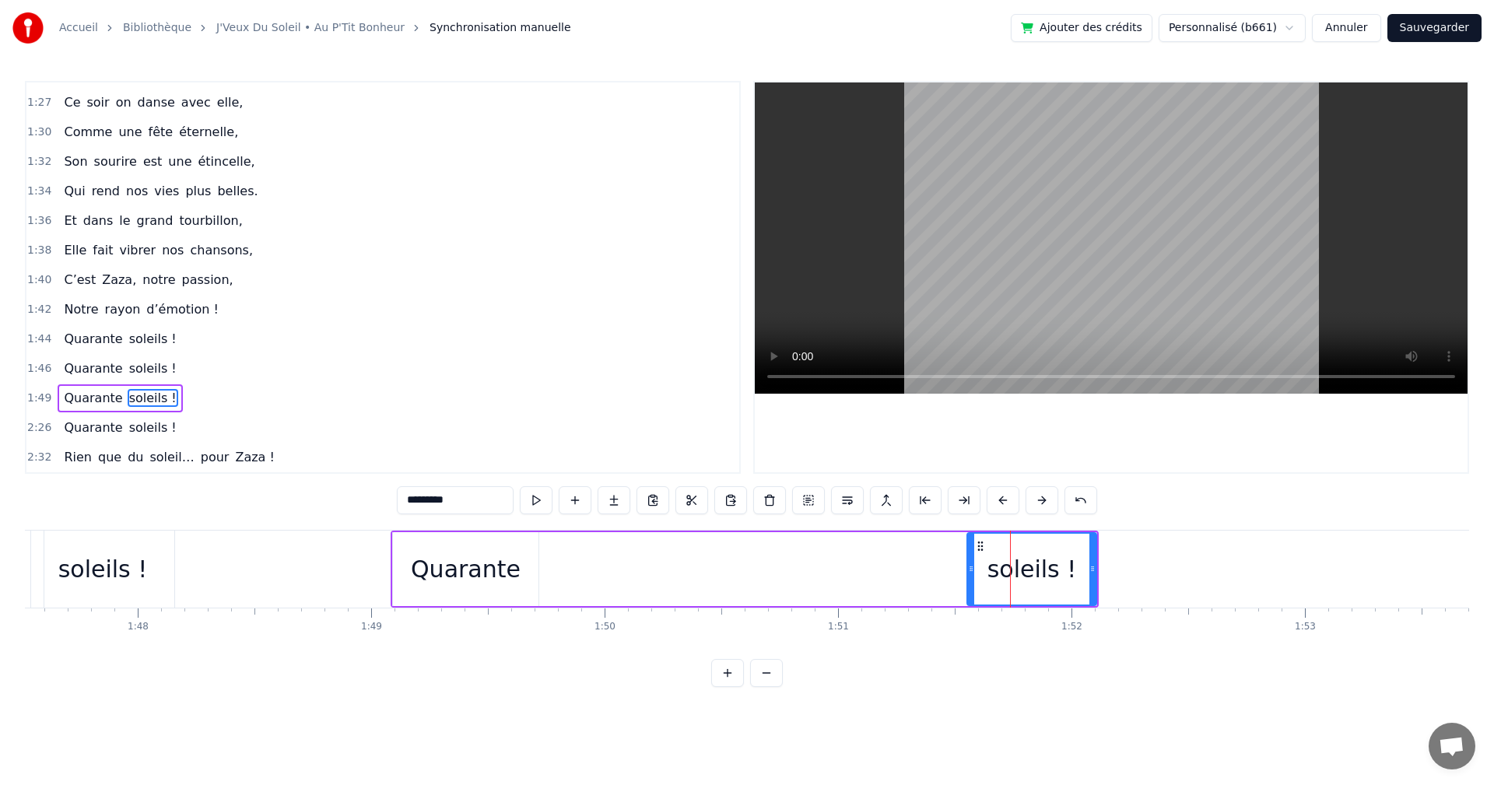
scroll to position [0, 24965]
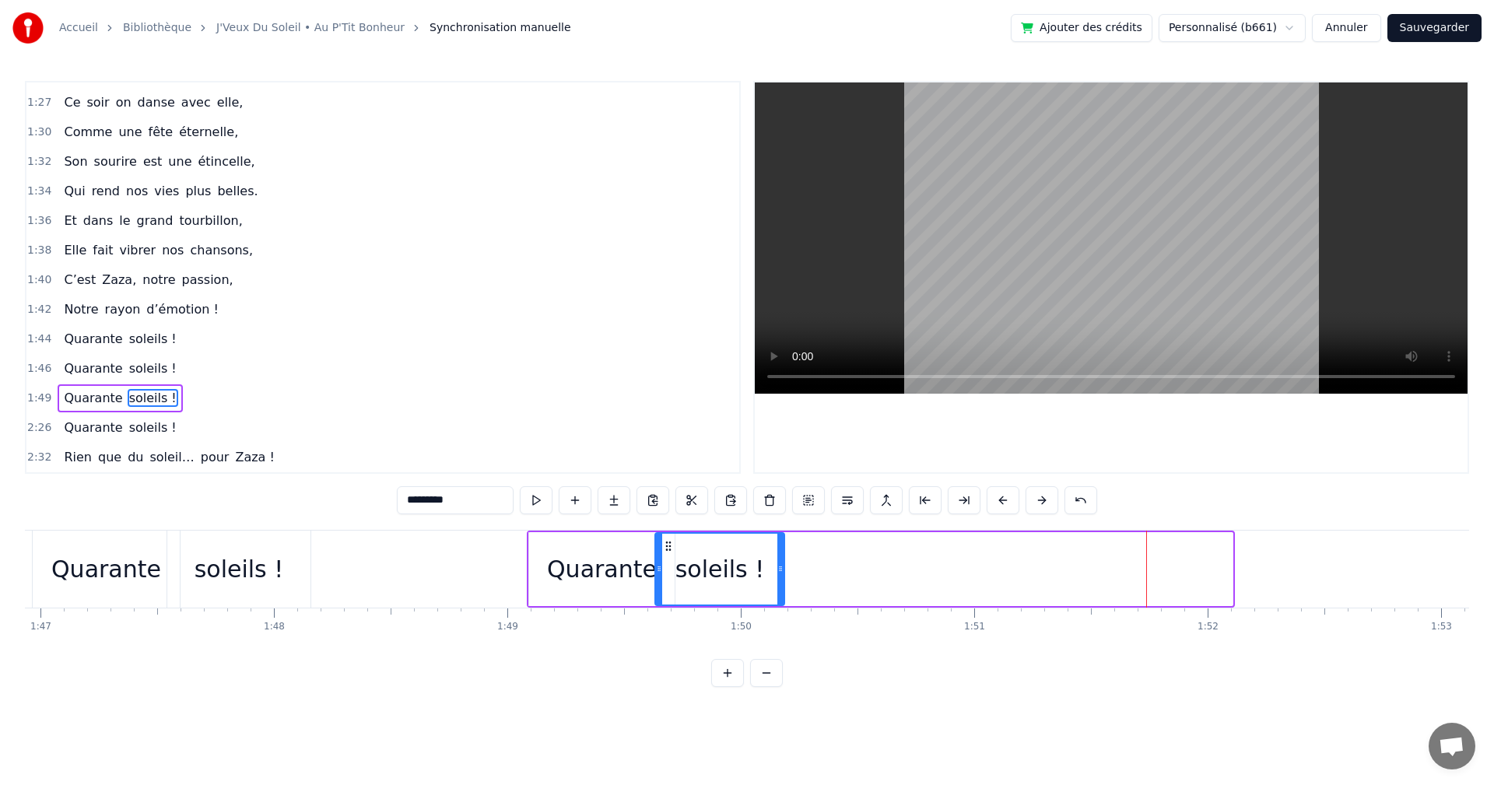
drag, startPoint x: 1117, startPoint y: 549, endPoint x: 668, endPoint y: 563, distance: 448.5
click at [668, 563] on div "soleils !" at bounding box center [720, 569] width 128 height 71
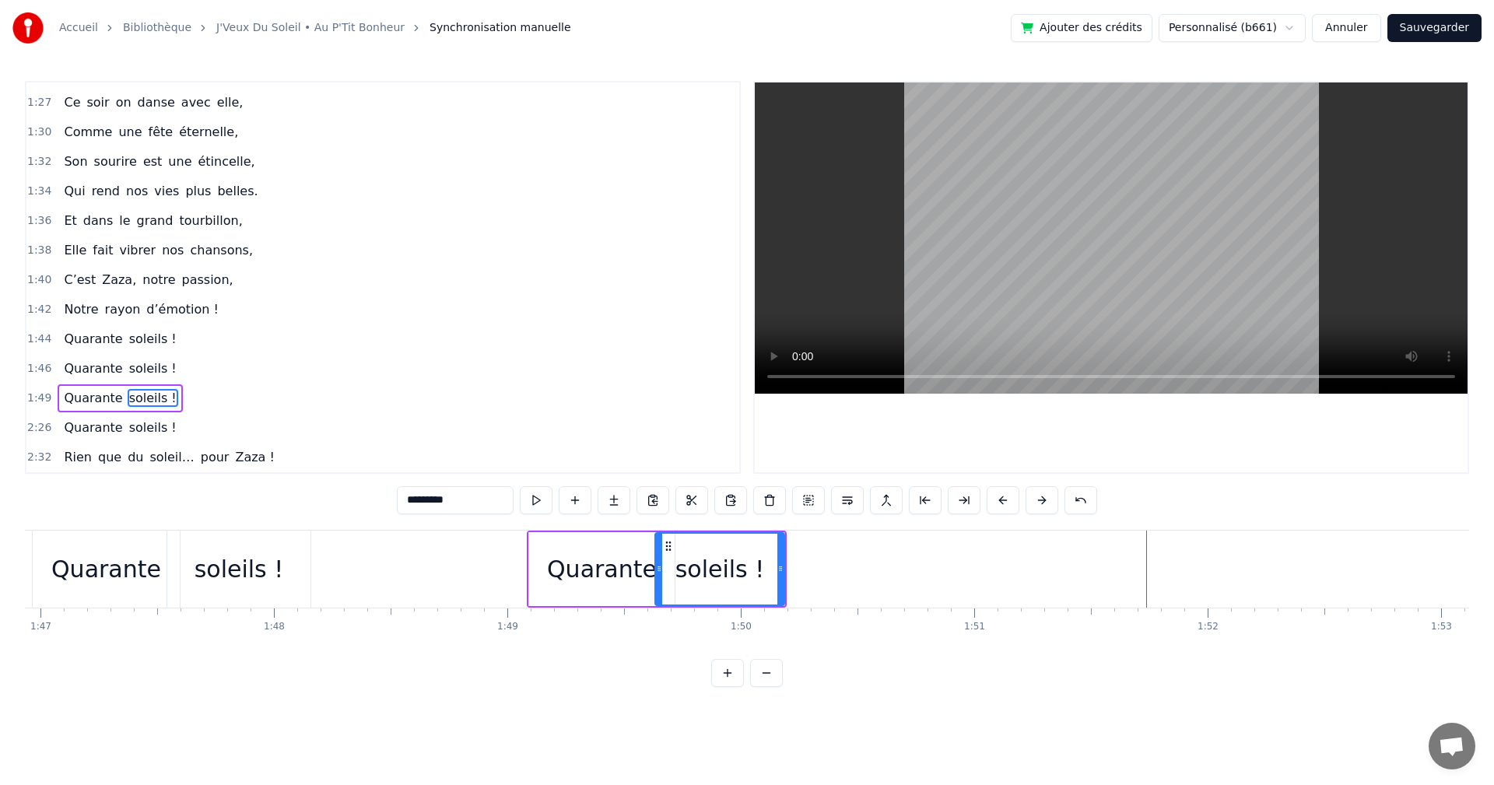
click at [75, 440] on div "Quarante soleils !" at bounding box center [120, 428] width 125 height 28
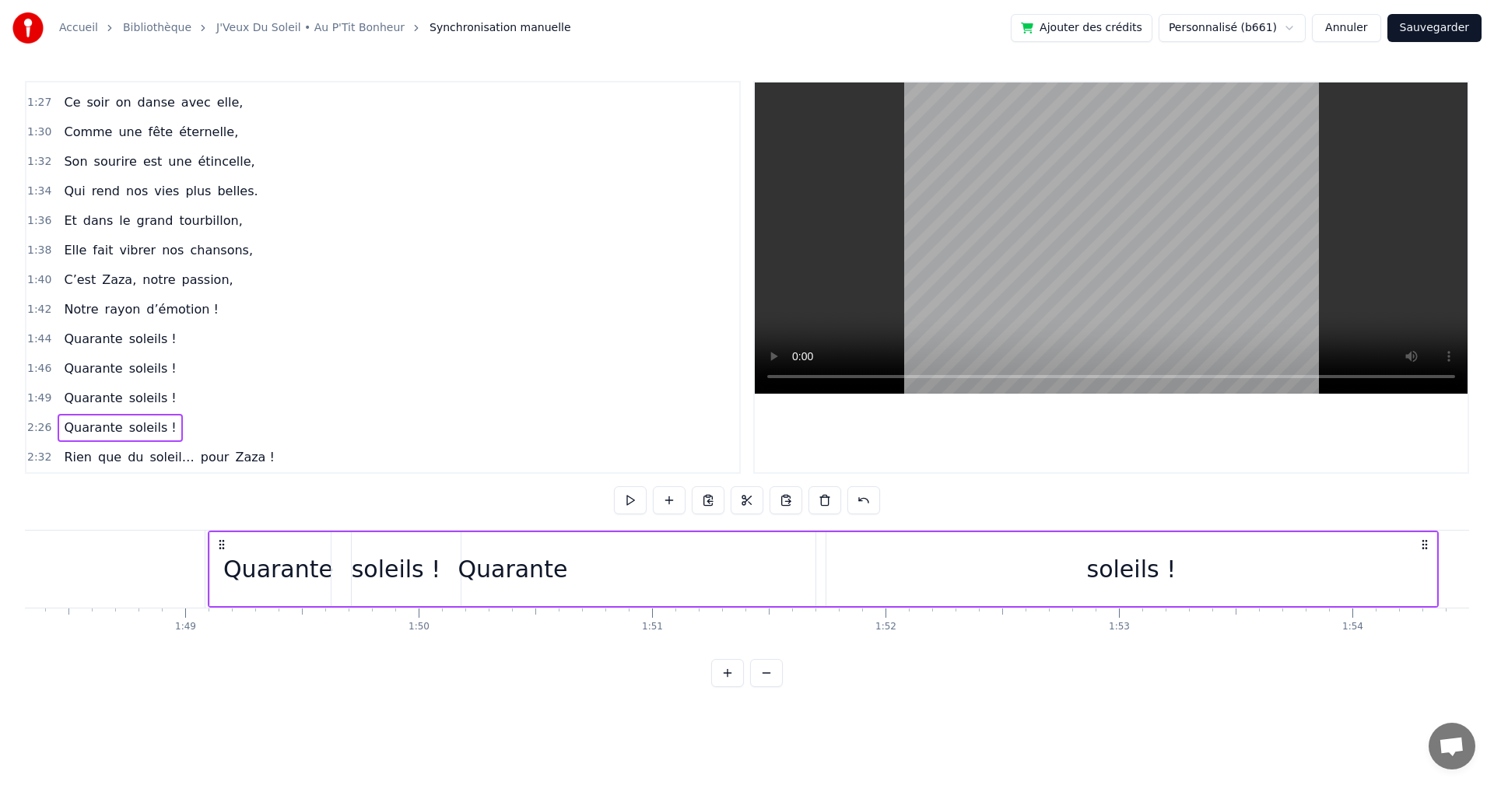
scroll to position [0, 25243]
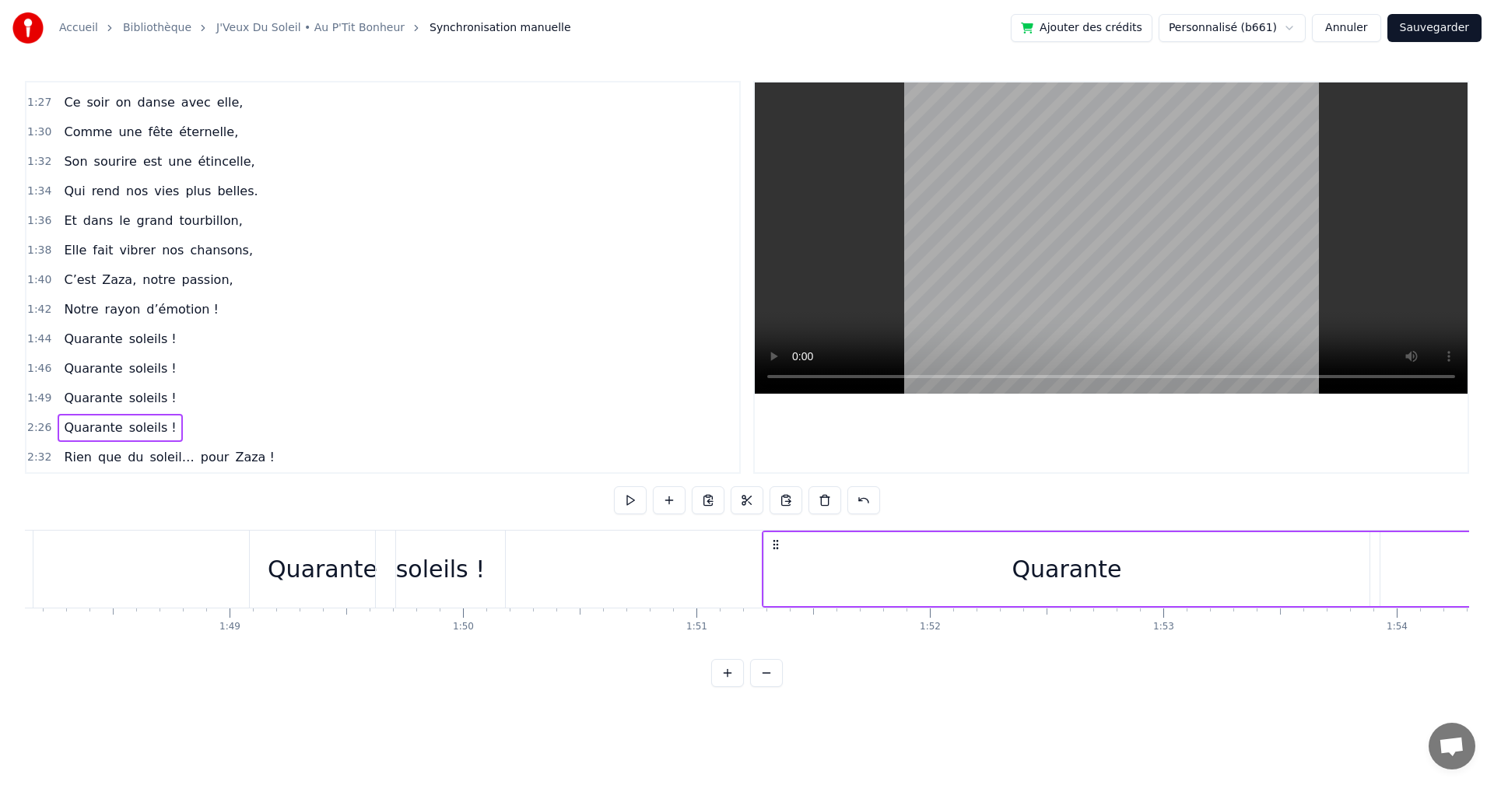
drag, startPoint x: 118, startPoint y: 543, endPoint x: 777, endPoint y: 603, distance: 661.1
click at [777, 603] on div "Quarante soleils !" at bounding box center [1377, 569] width 1231 height 77
click at [1335, 578] on div "Quarante" at bounding box center [1066, 569] width 605 height 74
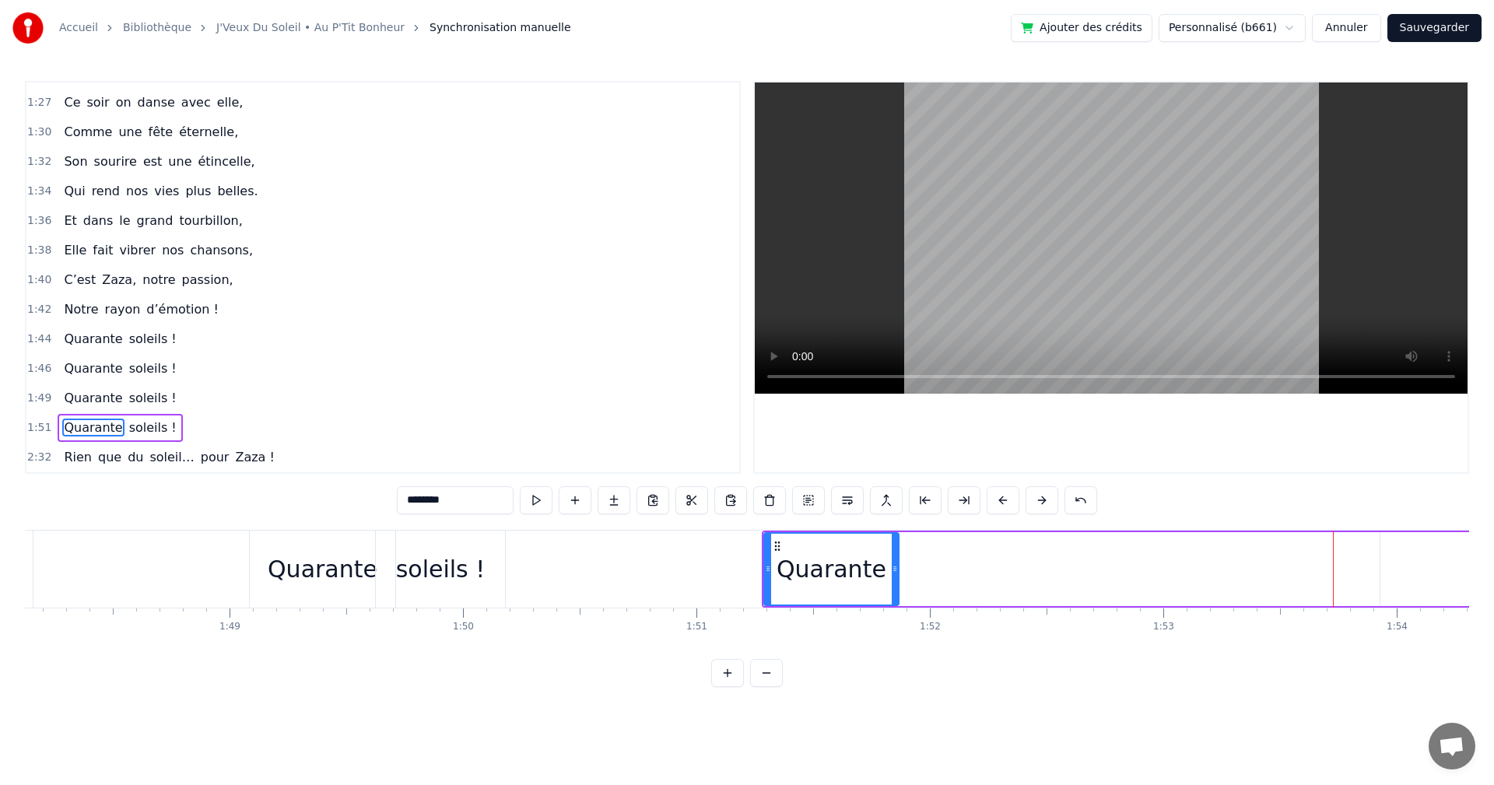
drag, startPoint x: 1367, startPoint y: 568, endPoint x: 896, endPoint y: 555, distance: 471.0
click at [896, 555] on div at bounding box center [895, 569] width 6 height 71
click at [142, 432] on span "soleils !" at bounding box center [153, 428] width 51 height 18
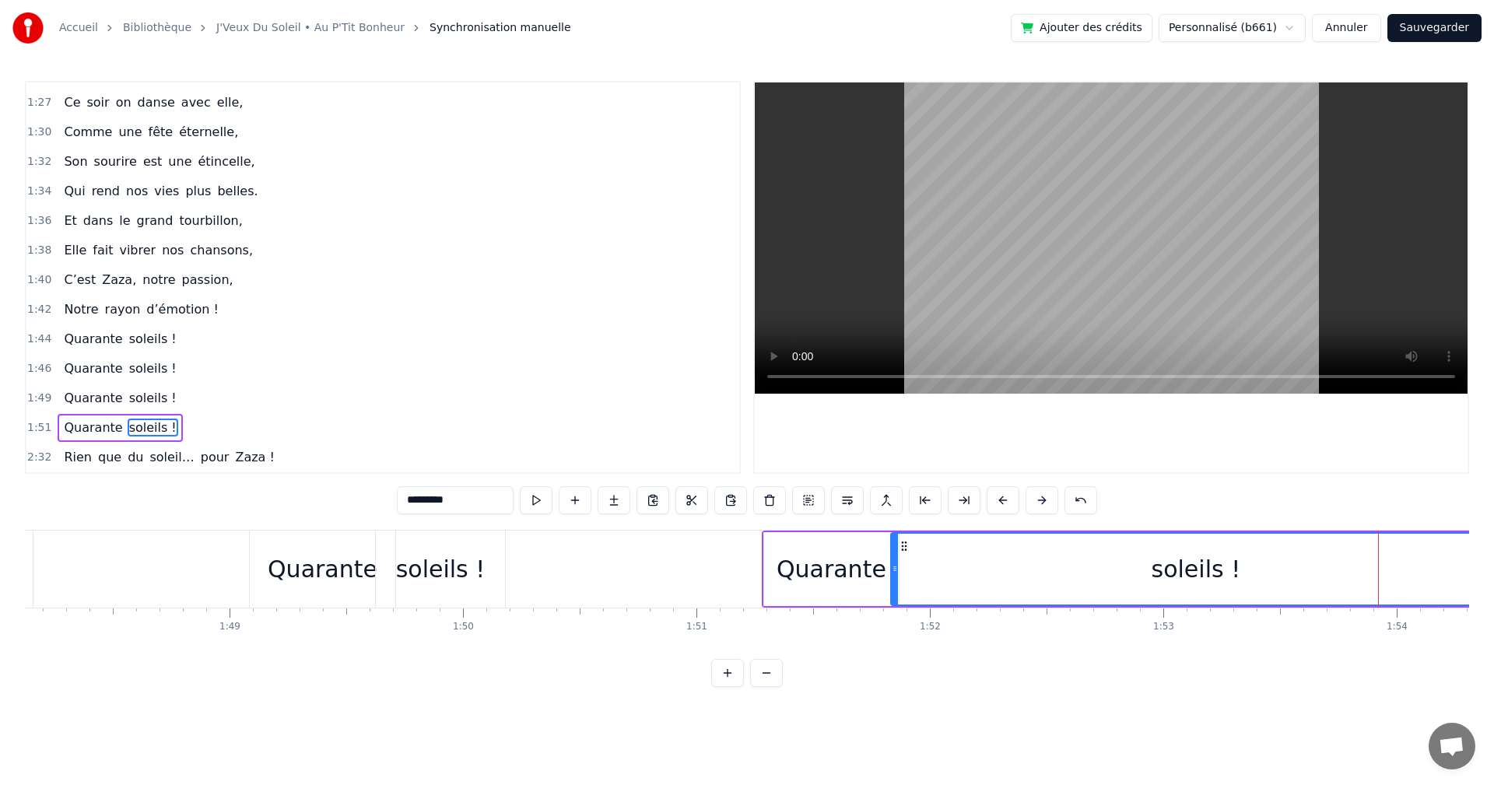
drag, startPoint x: 1394, startPoint y: 546, endPoint x: 904, endPoint y: 569, distance: 490.0
click at [904, 569] on div "soleils !" at bounding box center [1196, 569] width 609 height 71
click at [1339, 571] on div "soleils !" at bounding box center [1196, 569] width 609 height 71
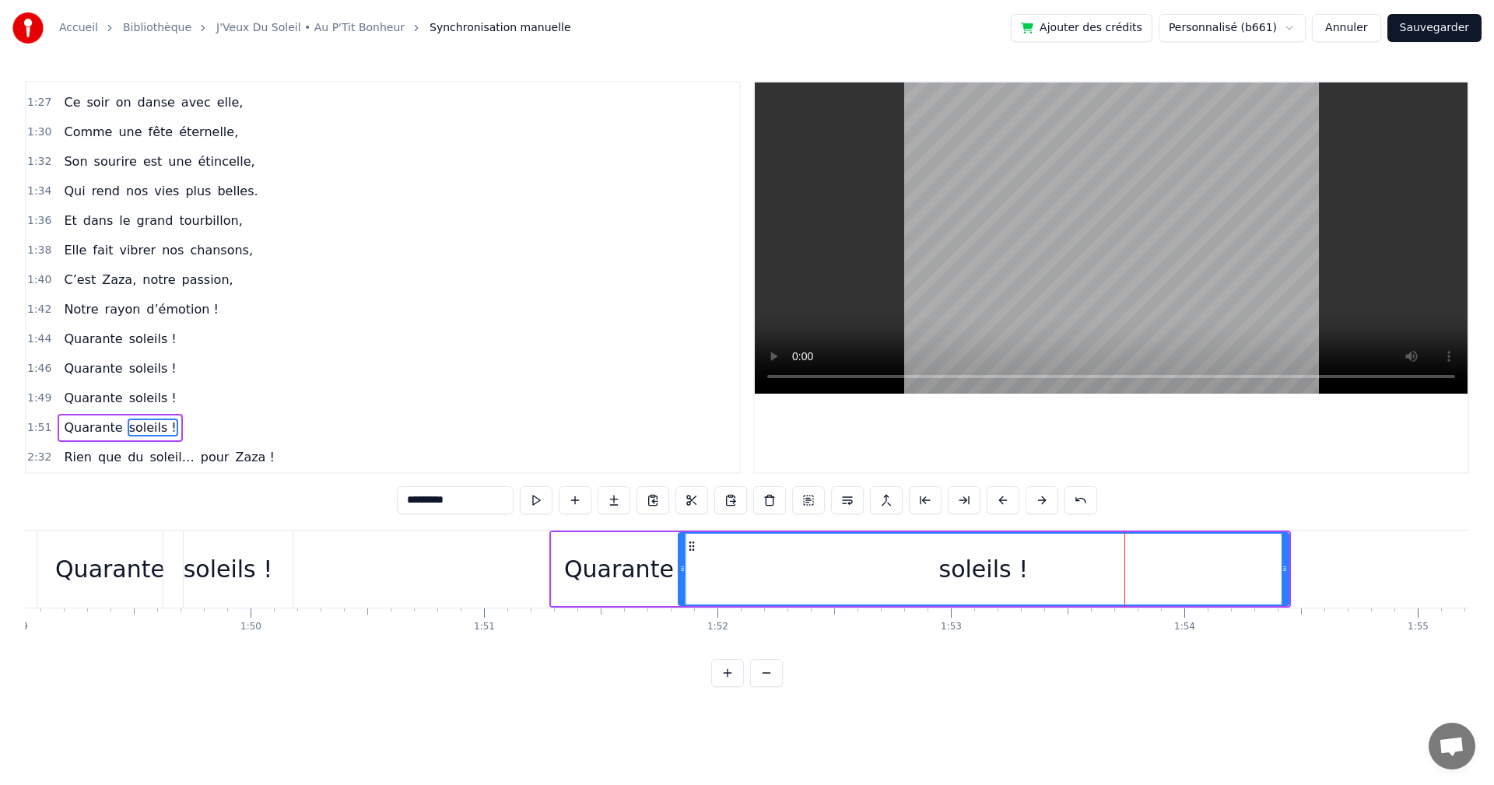
scroll to position [0, 25564]
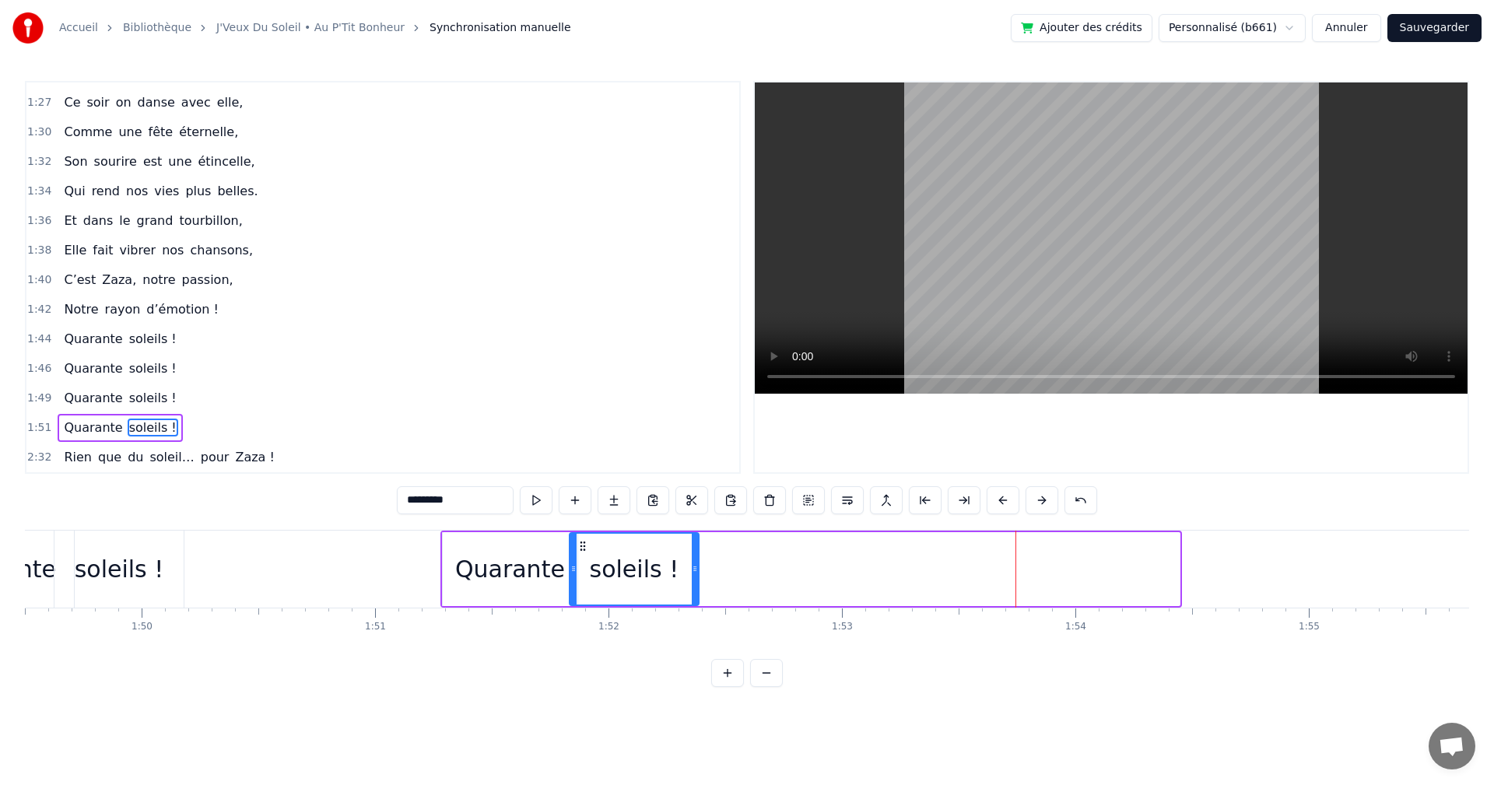
drag, startPoint x: 1177, startPoint y: 569, endPoint x: 696, endPoint y: 571, distance: 480.9
click at [696, 571] on icon at bounding box center [695, 569] width 6 height 12
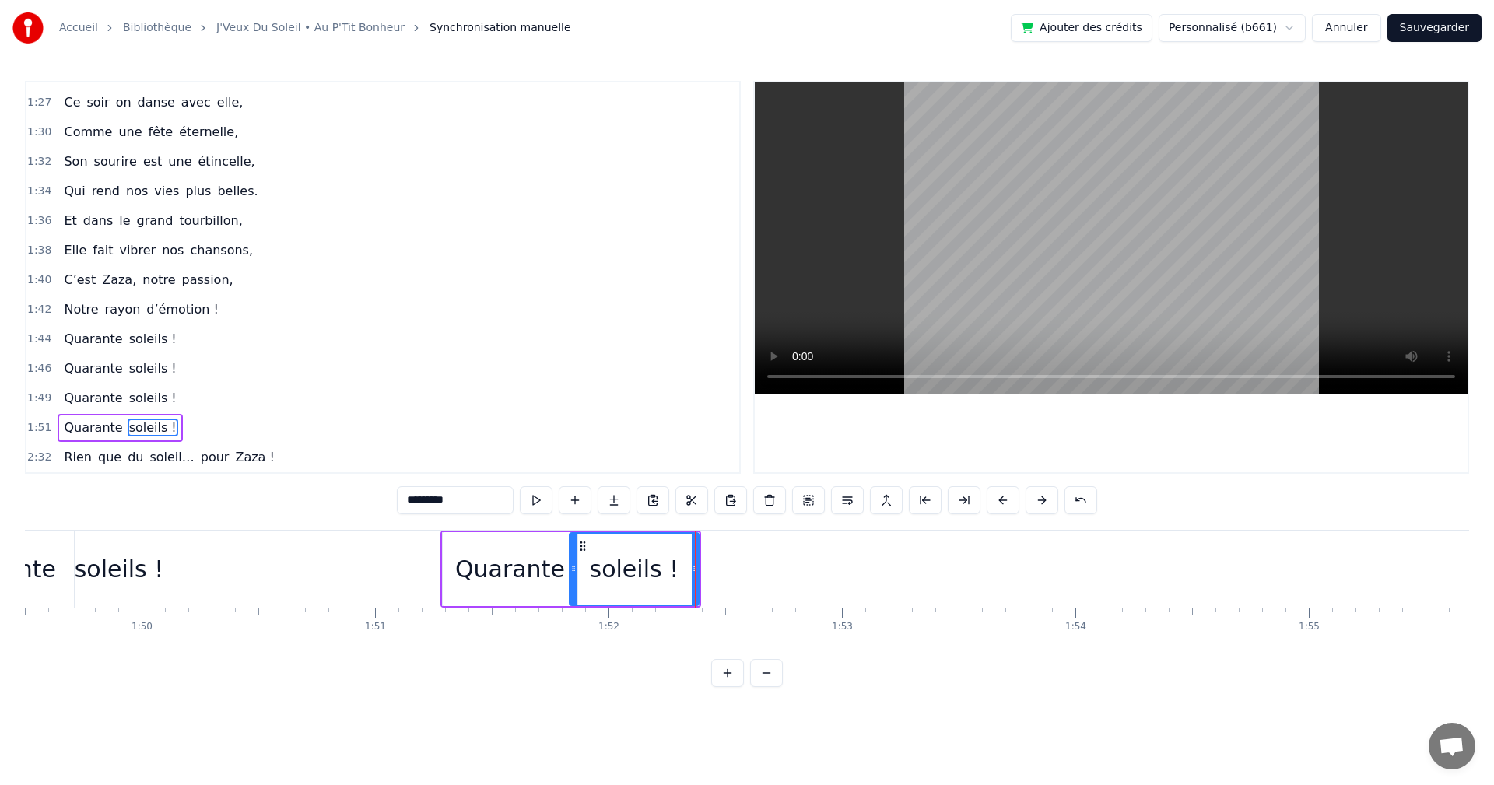
click at [225, 254] on span "chansons," at bounding box center [221, 250] width 66 height 18
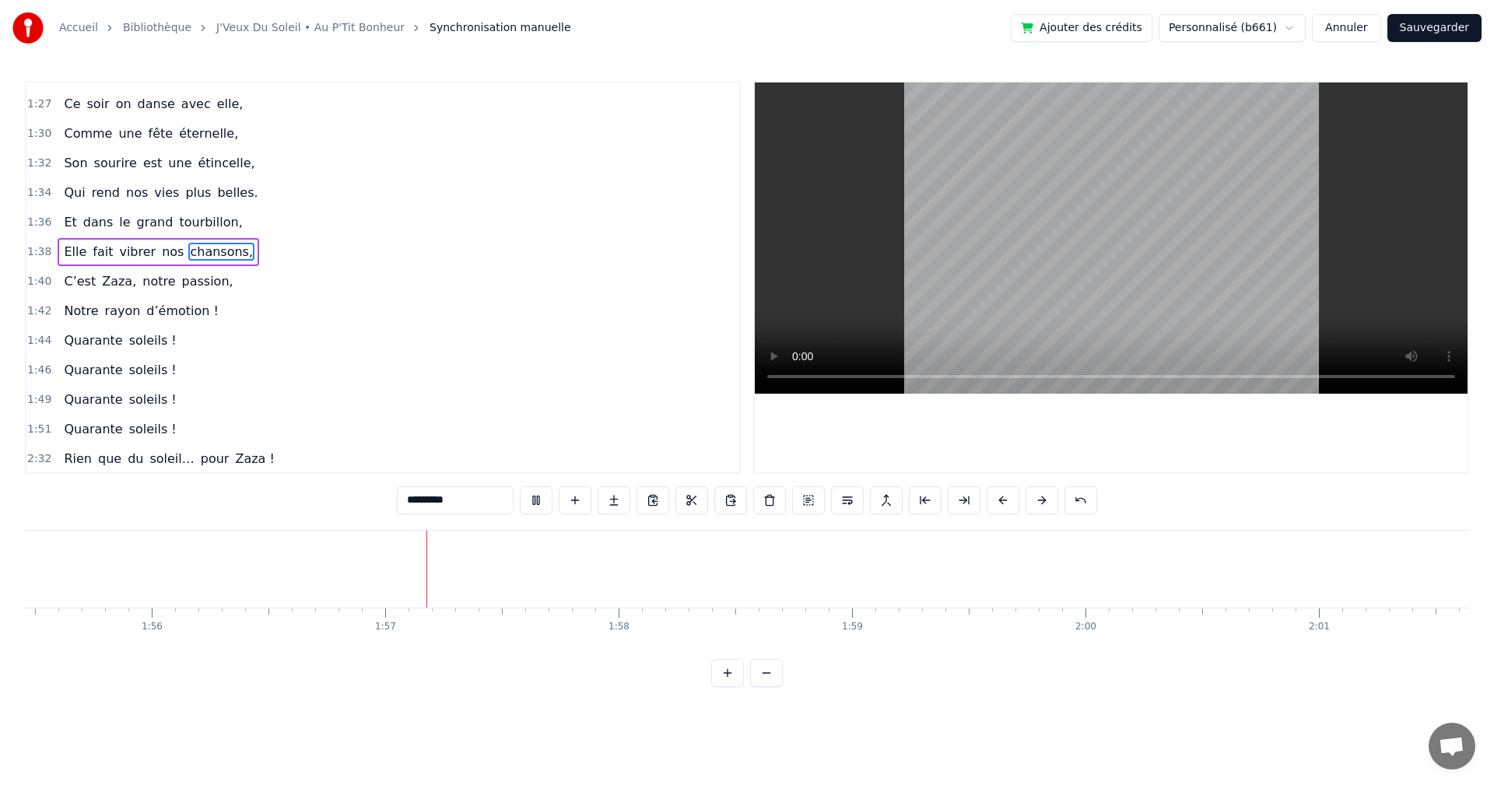
scroll to position [0, 27162]
click at [1200, 237] on video at bounding box center [1111, 237] width 713 height 311
click at [691, 578] on div "Quarante" at bounding box center [753, 569] width 135 height 77
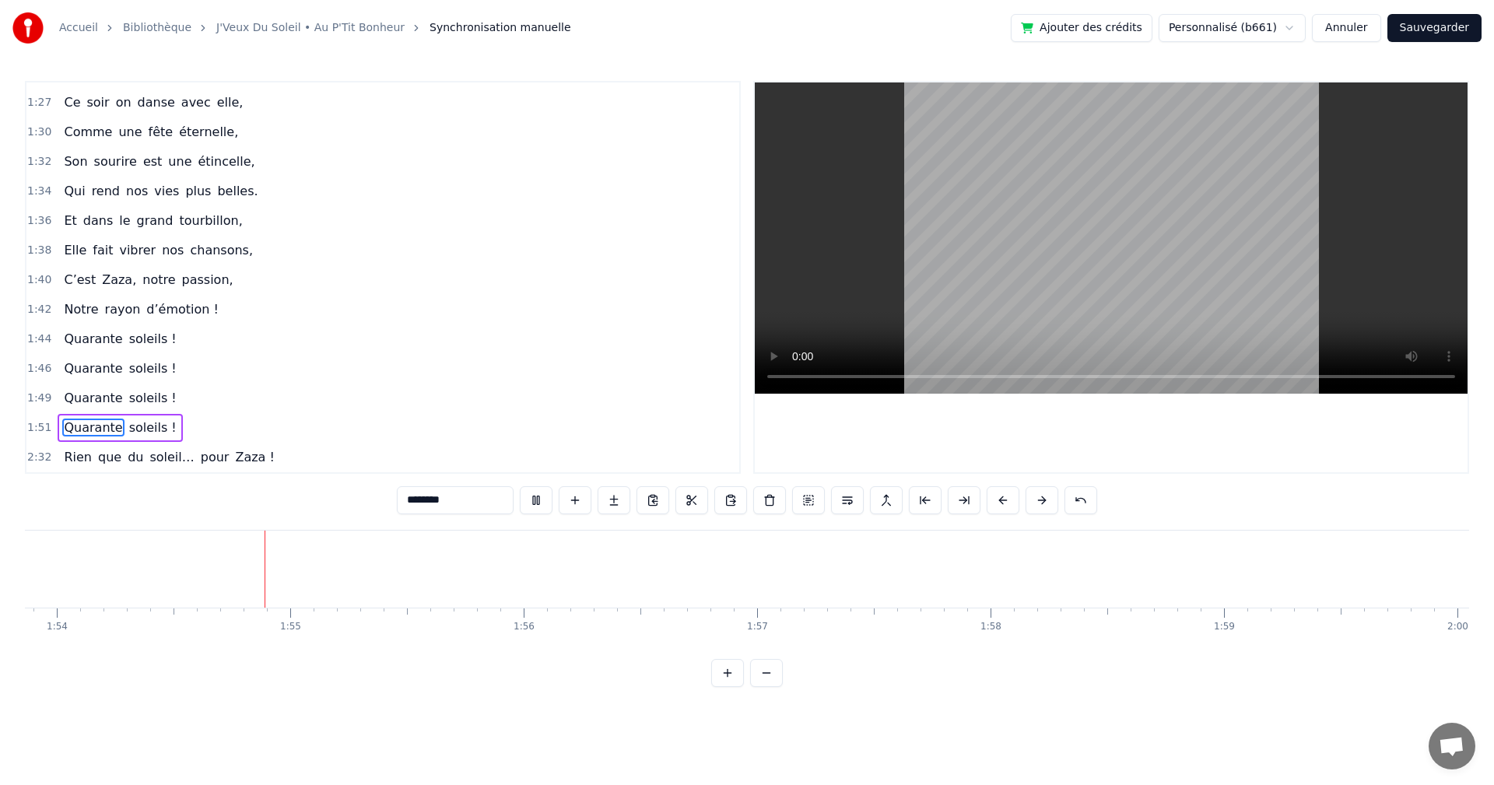
scroll to position [0, 26639]
click at [96, 454] on span "que" at bounding box center [109, 457] width 26 height 18
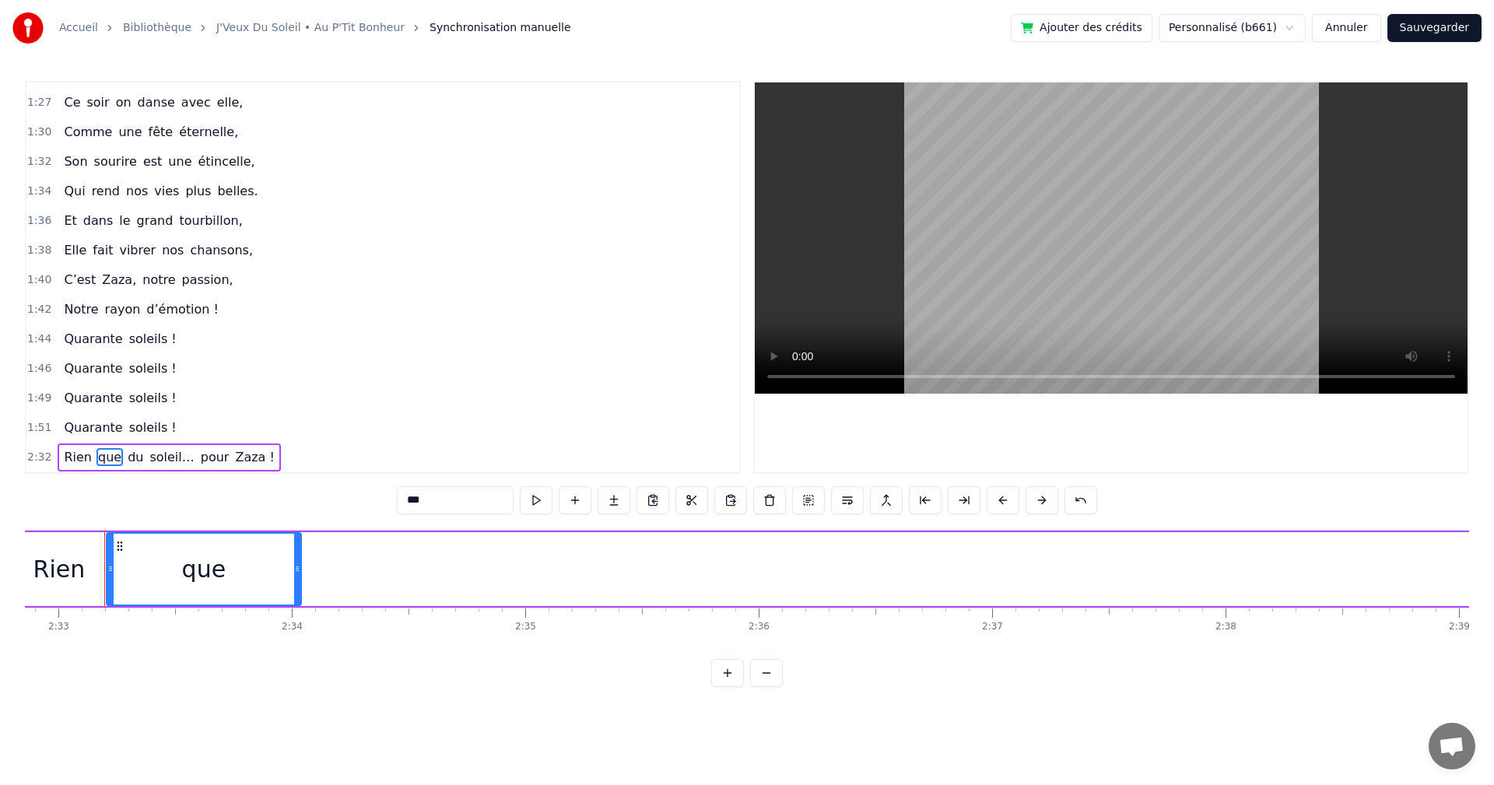
click at [62, 456] on span "Rien" at bounding box center [77, 457] width 31 height 18
type input "****"
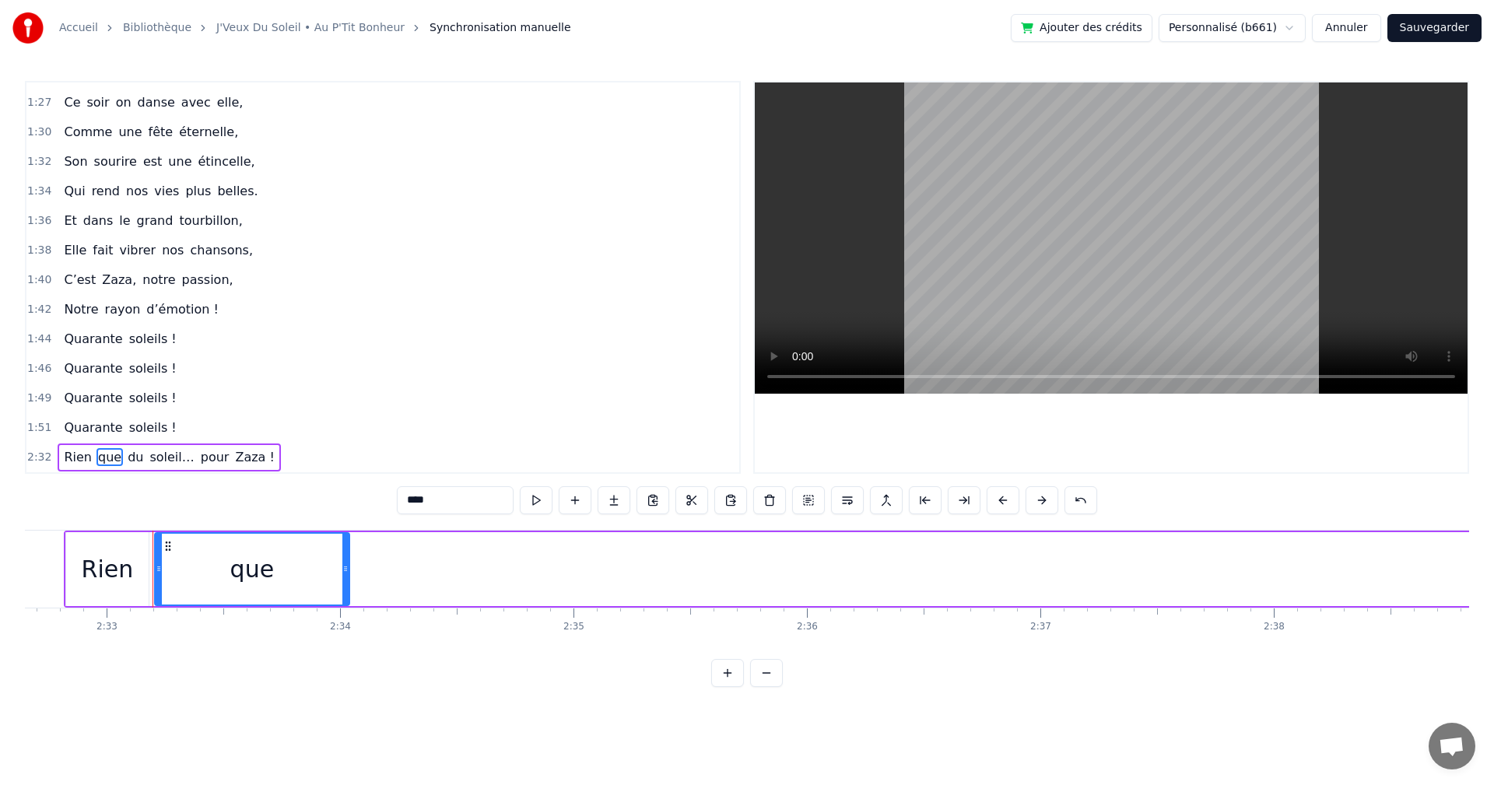
scroll to position [0, 35598]
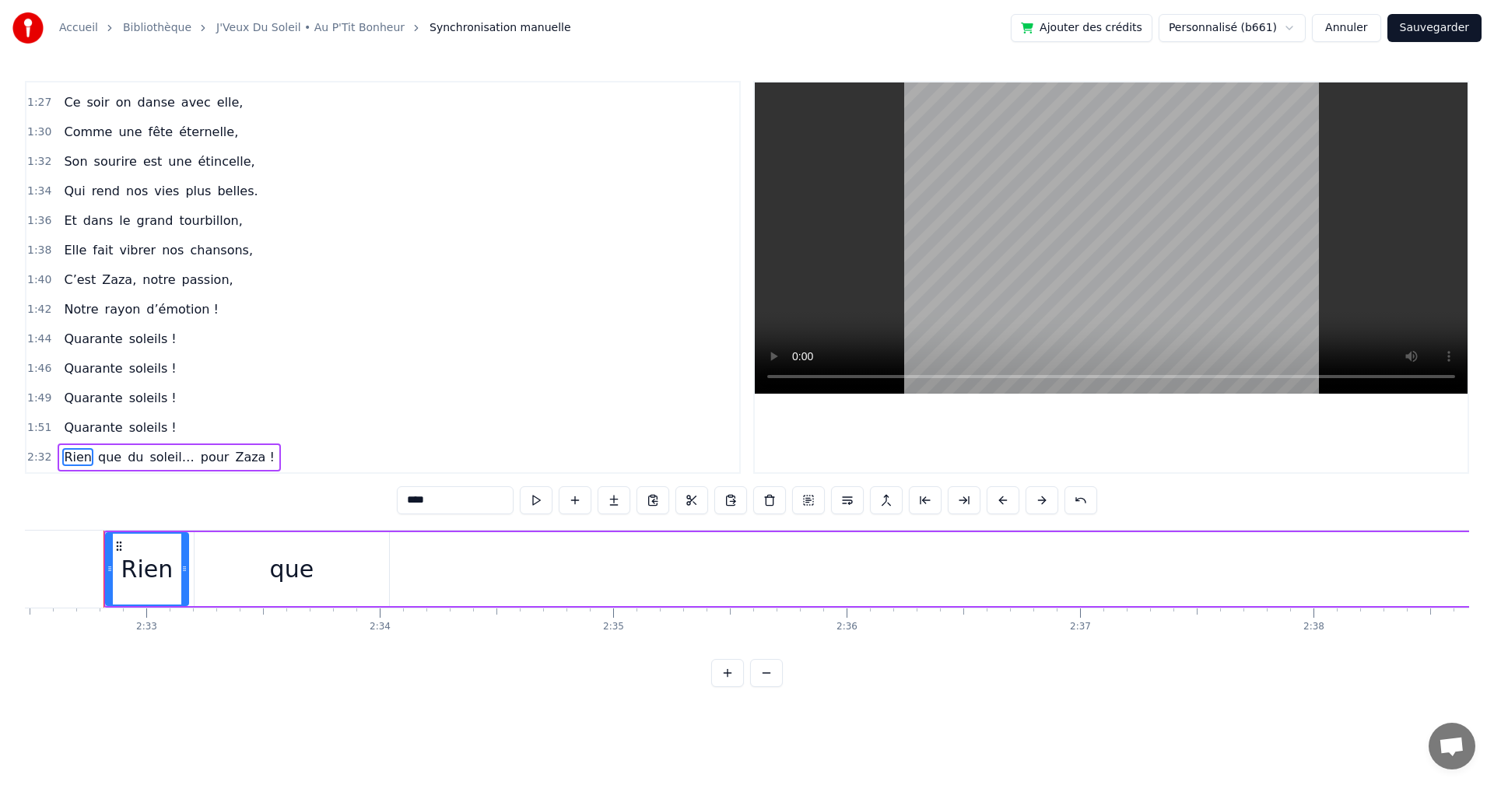
click at [39, 456] on span "2:32" at bounding box center [39, 458] width 24 height 16
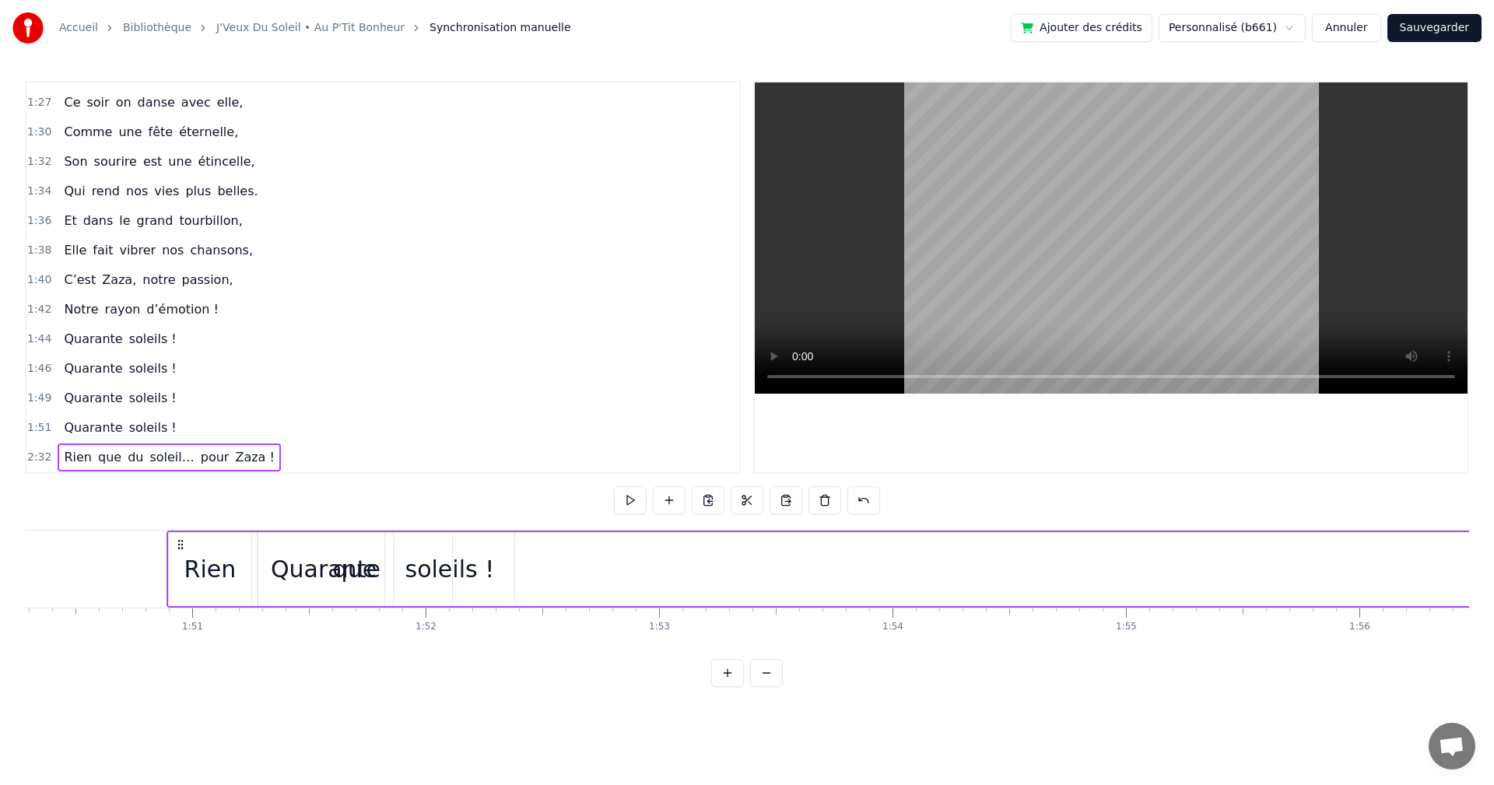
scroll to position [0, 25729]
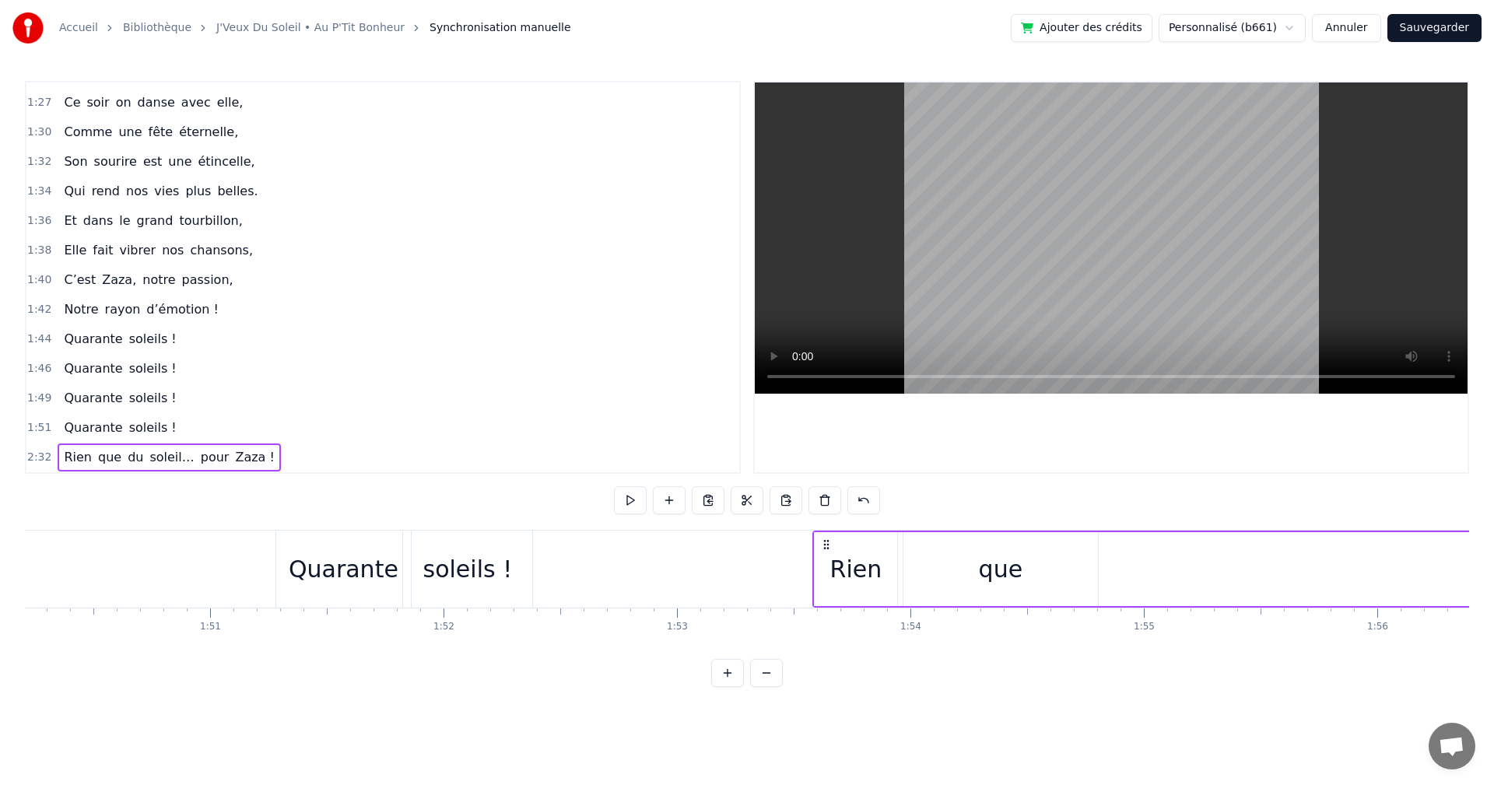
drag, startPoint x: 117, startPoint y: 542, endPoint x: 826, endPoint y: 588, distance: 710.4
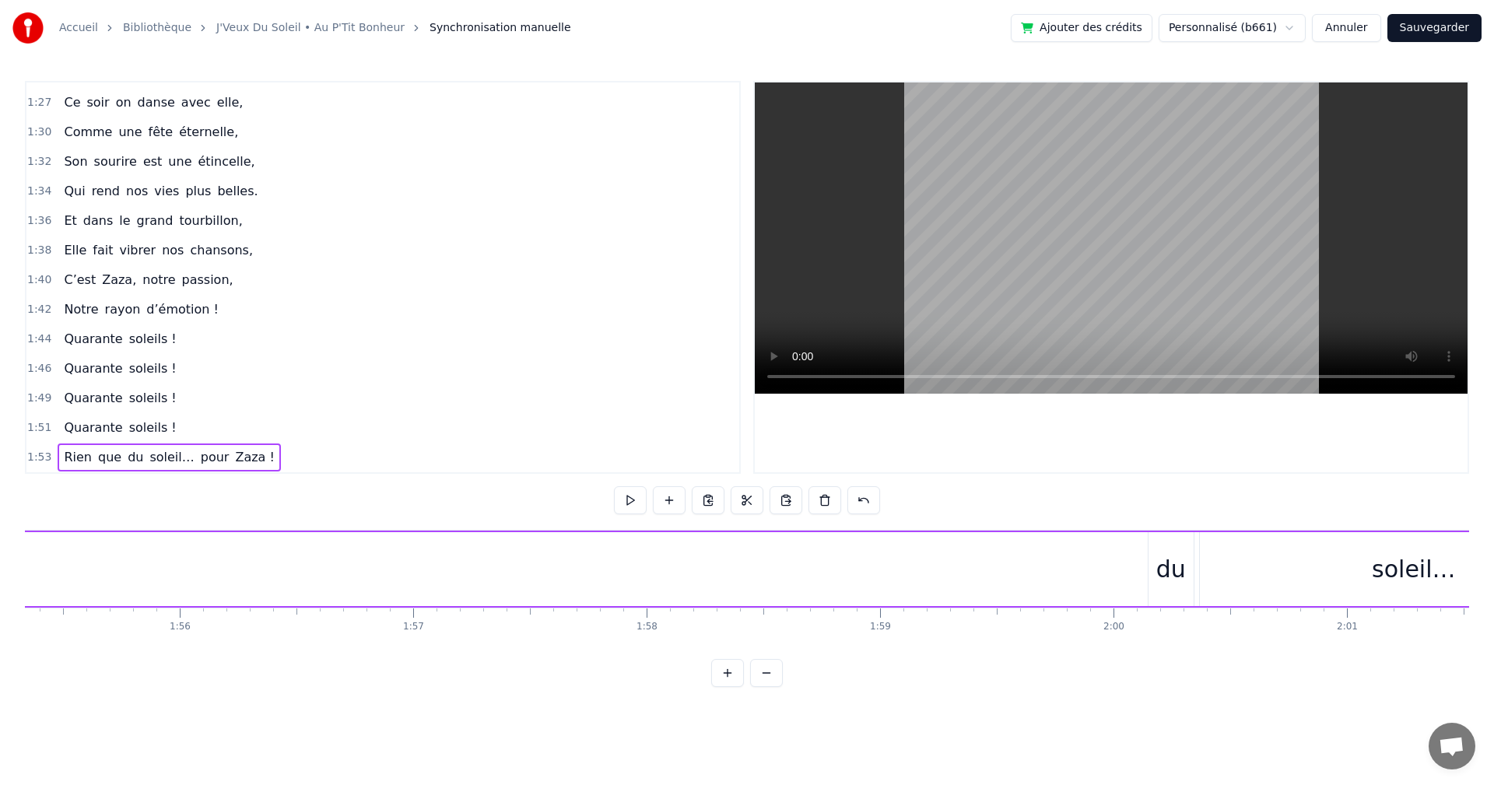
scroll to position [0, 26981]
click at [96, 453] on span "que" at bounding box center [109, 457] width 26 height 18
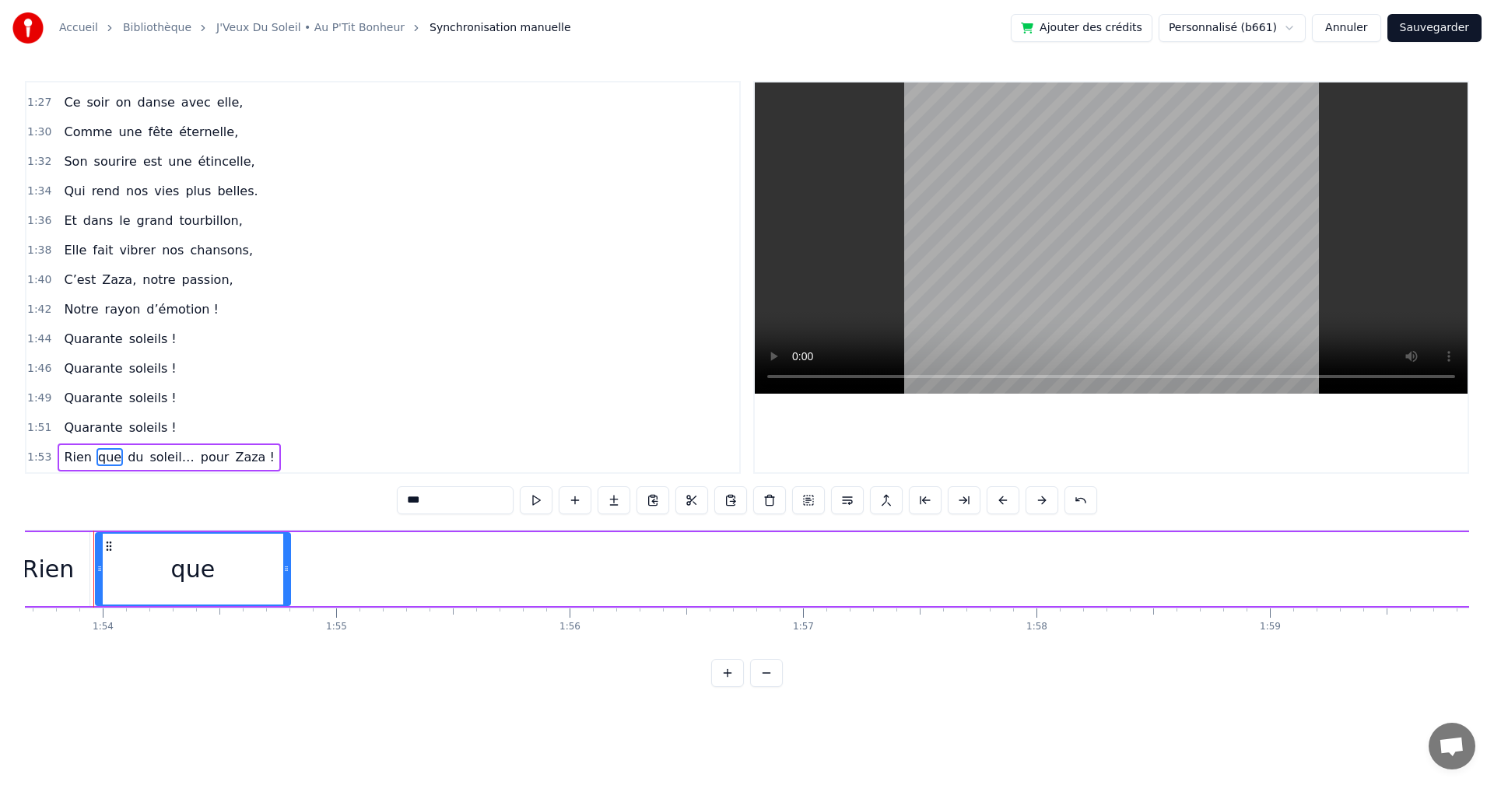
scroll to position [0, 26527]
drag, startPoint x: 273, startPoint y: 563, endPoint x: 161, endPoint y: 560, distance: 112.1
click at [161, 560] on div at bounding box center [163, 569] width 6 height 71
click at [87, 567] on div "Rien" at bounding box center [58, 569] width 82 height 74
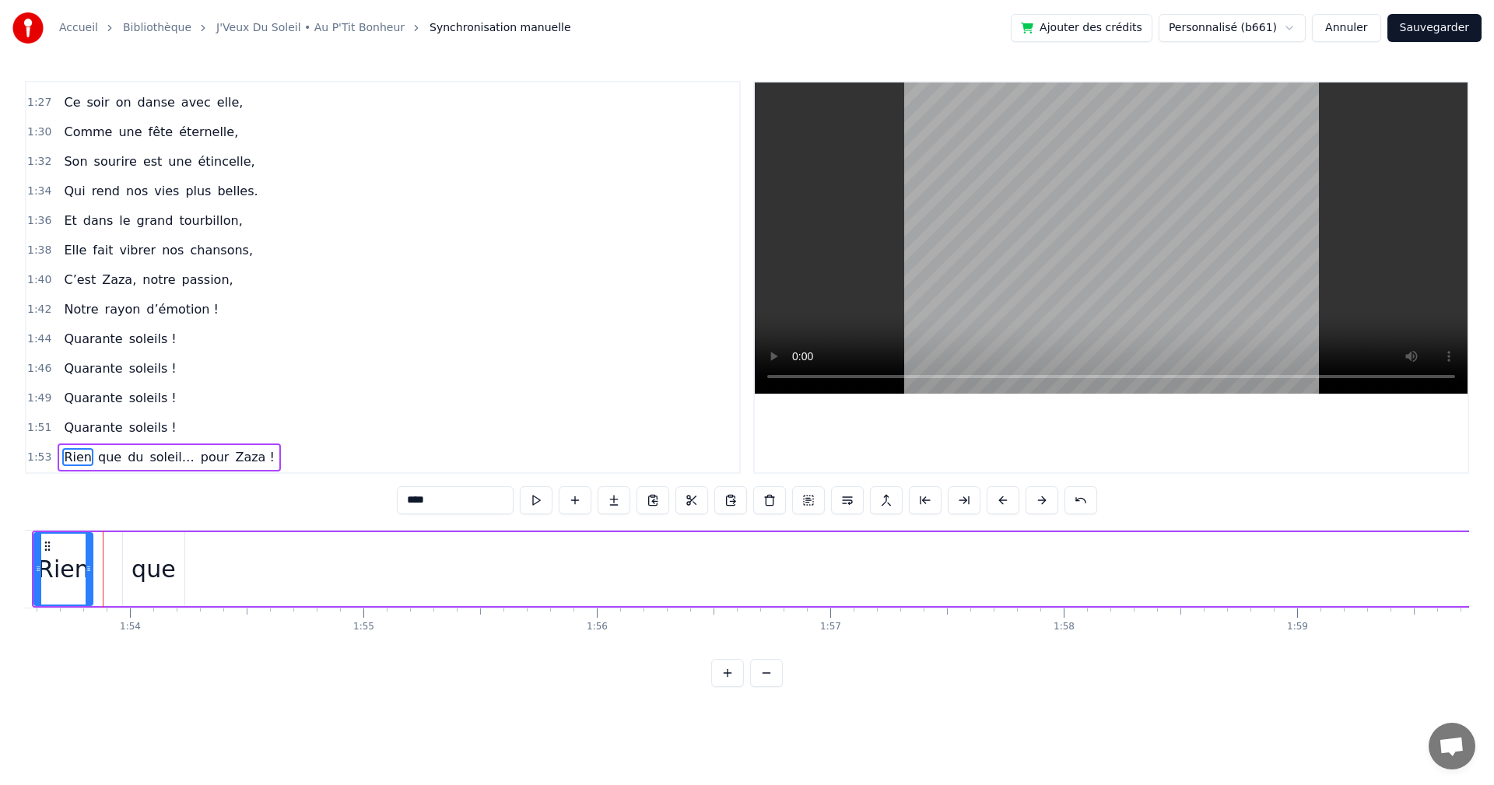
drag, startPoint x: 114, startPoint y: 567, endPoint x: 91, endPoint y: 568, distance: 22.6
click at [91, 568] on icon at bounding box center [89, 569] width 6 height 12
click at [177, 571] on div "que" at bounding box center [167, 569] width 44 height 35
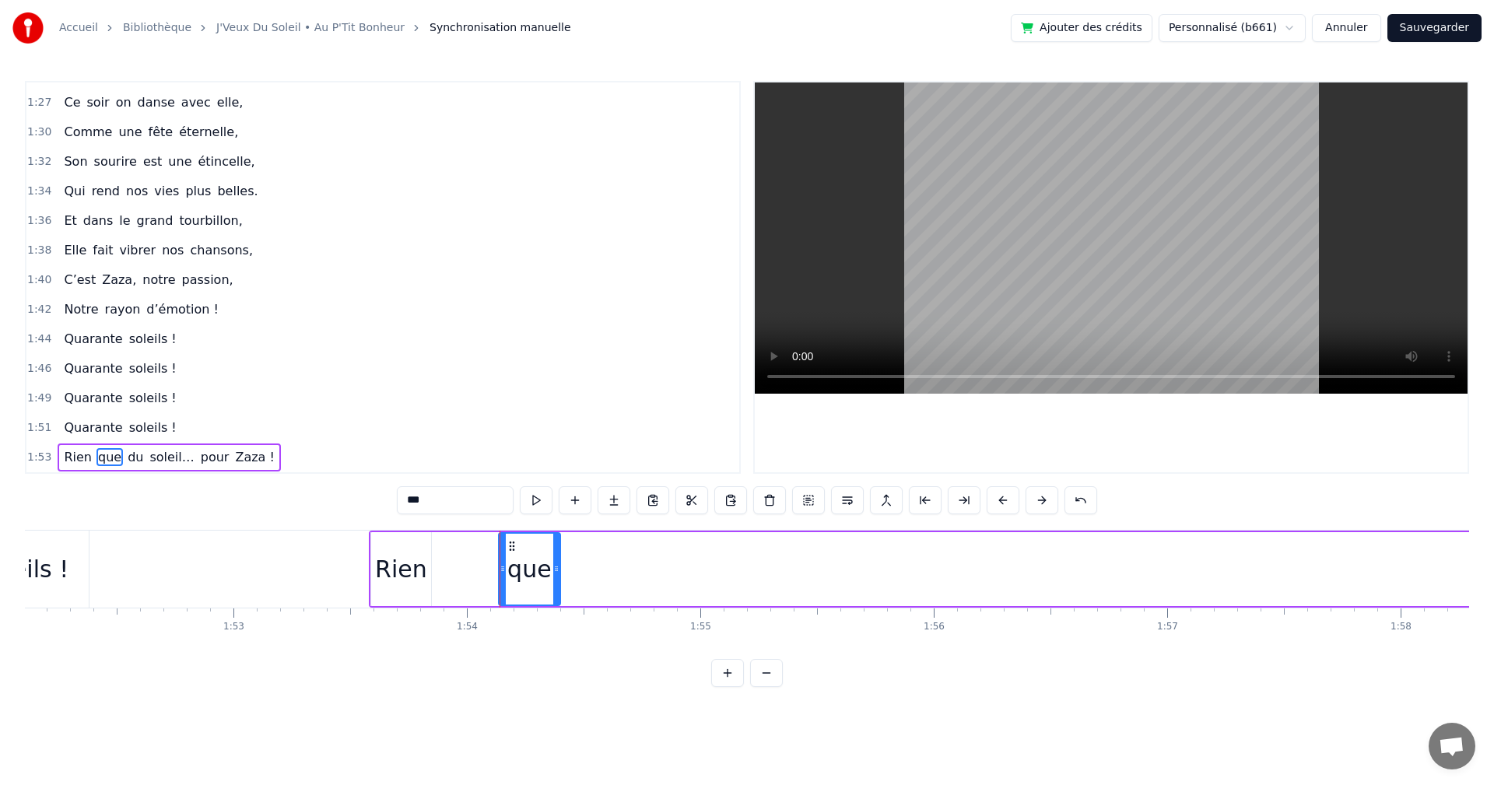
scroll to position [0, 26170]
drag, startPoint x: 149, startPoint y: 545, endPoint x: 442, endPoint y: 577, distance: 295.1
click at [442, 577] on div "que" at bounding box center [460, 569] width 60 height 71
click at [126, 459] on span "du" at bounding box center [135, 457] width 19 height 18
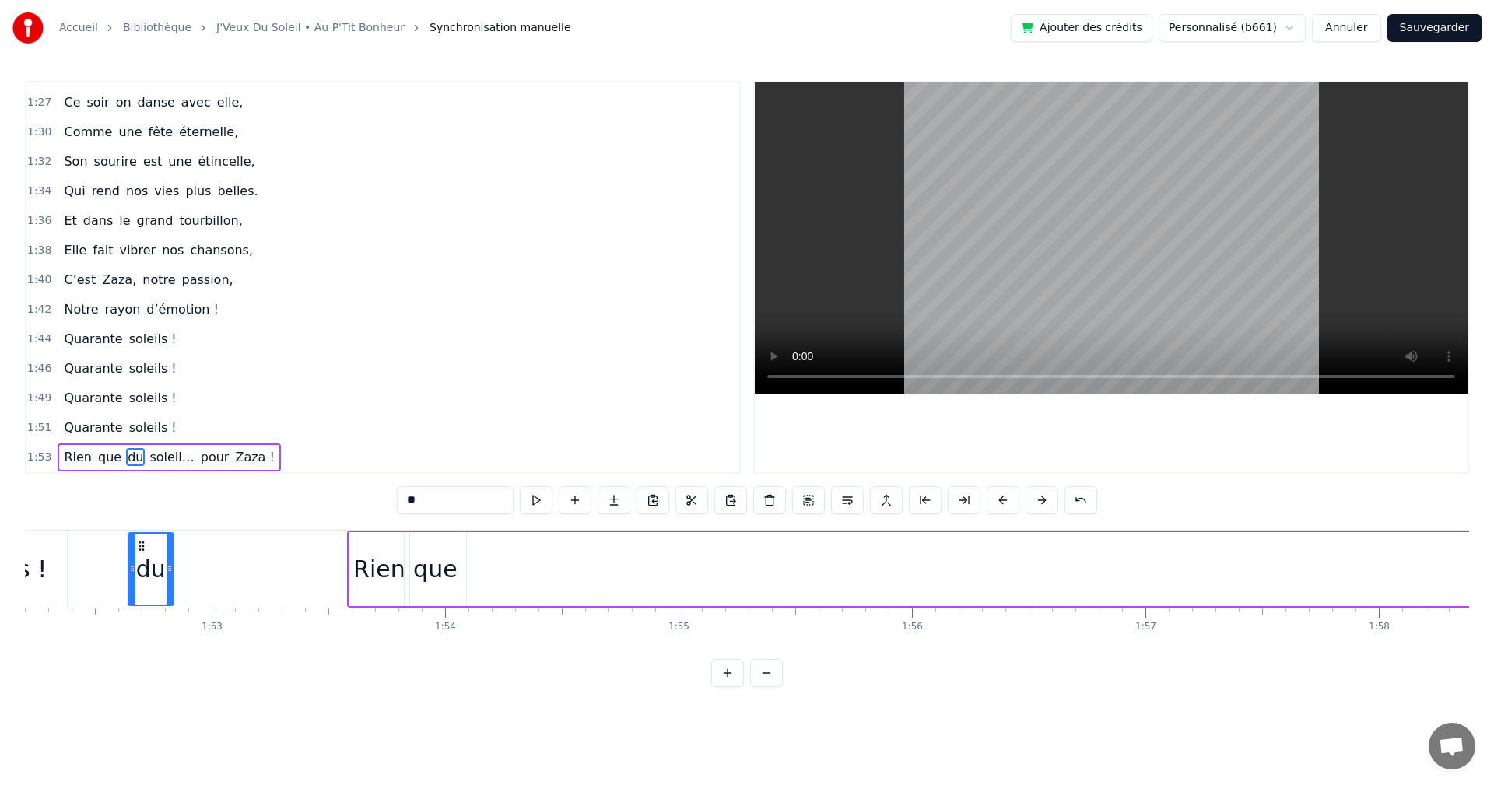
scroll to position [0, 26133]
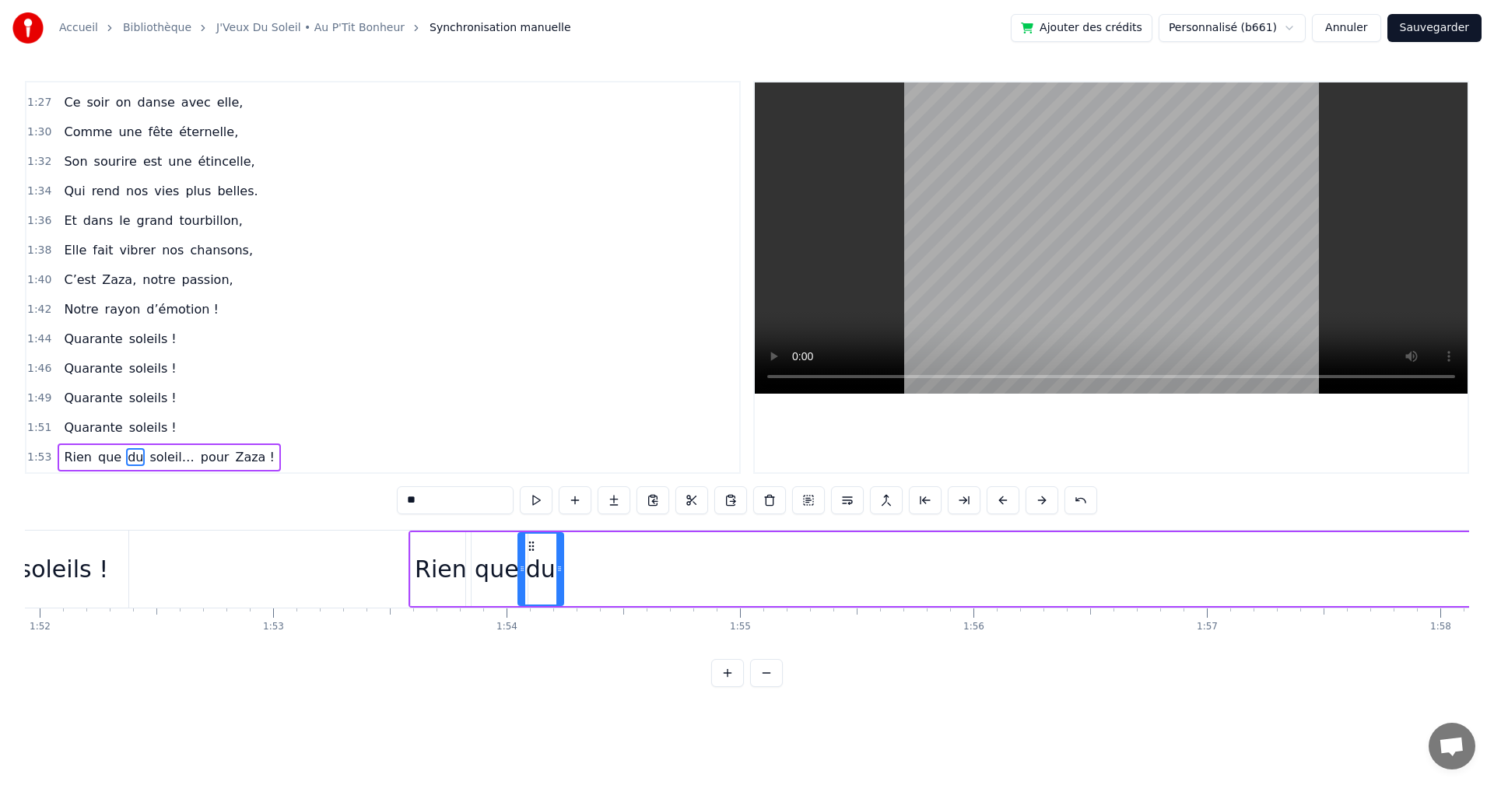
drag, startPoint x: 117, startPoint y: 546, endPoint x: 529, endPoint y: 581, distance: 413.9
click at [529, 581] on div "du" at bounding box center [541, 569] width 44 height 71
click at [148, 456] on span "soleil…" at bounding box center [171, 457] width 47 height 18
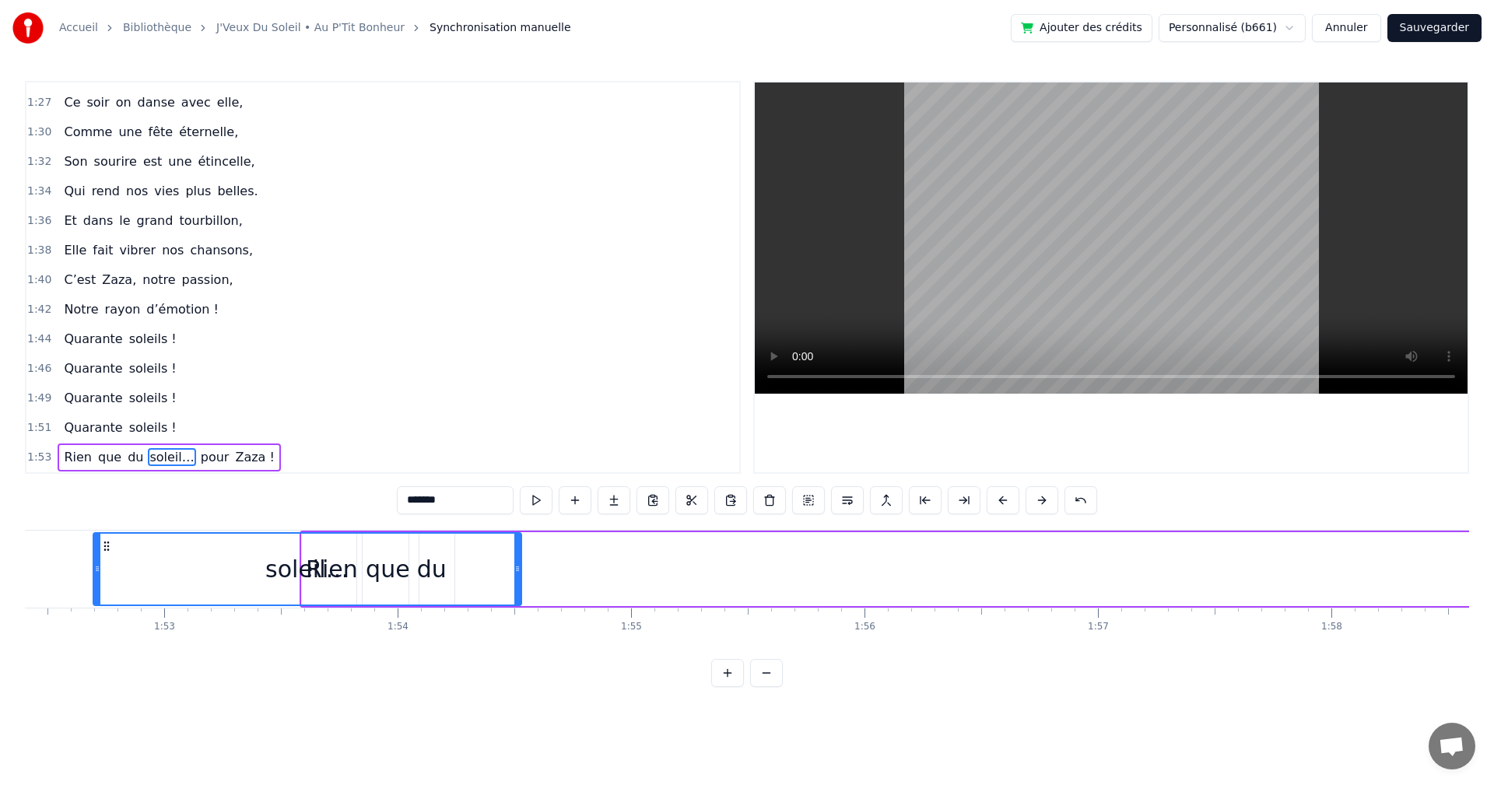
scroll to position [0, 26166]
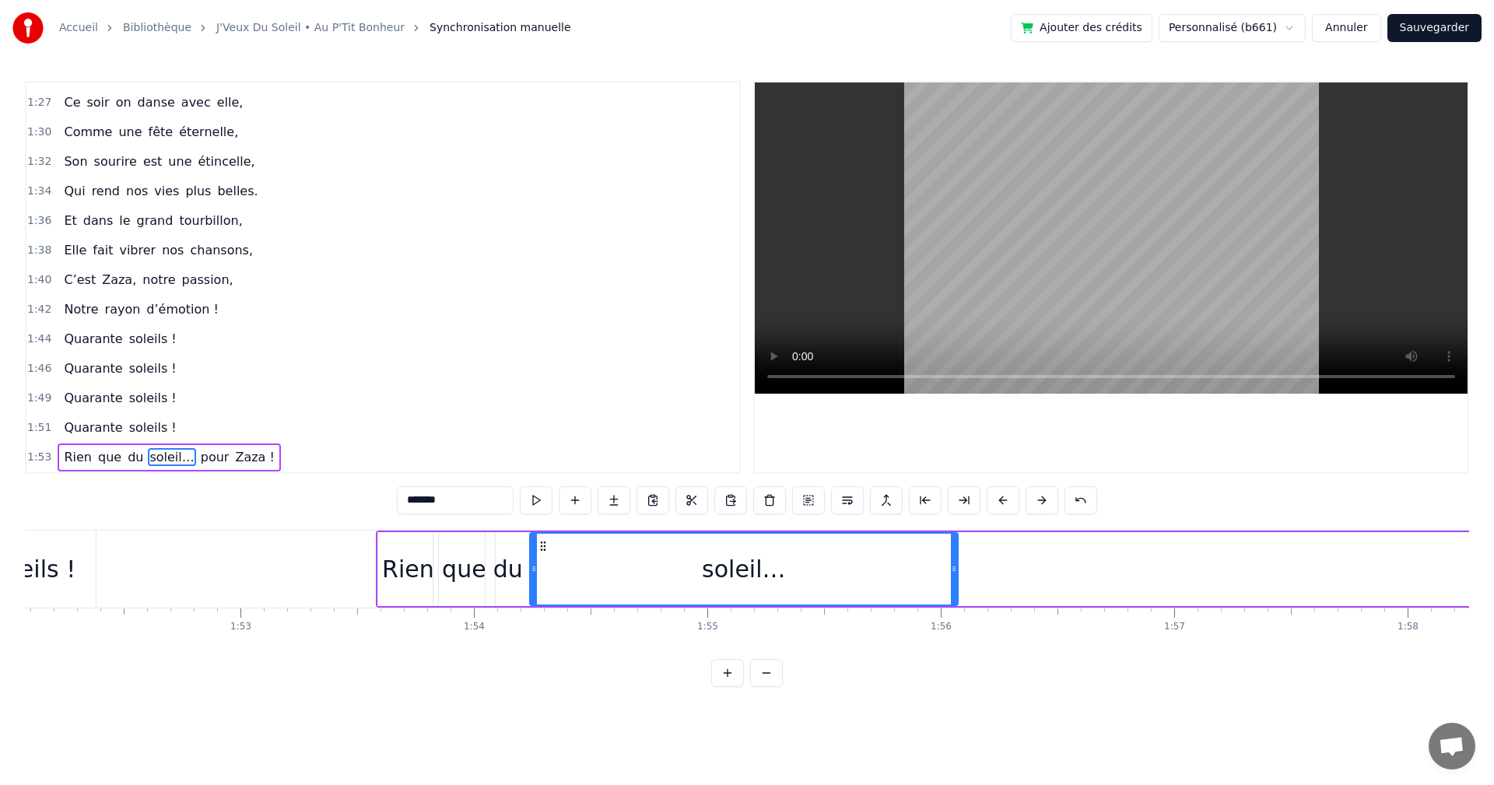
drag, startPoint x: 118, startPoint y: 546, endPoint x: 542, endPoint y: 576, distance: 425.2
click at [542, 576] on div "soleil…" at bounding box center [744, 569] width 426 height 71
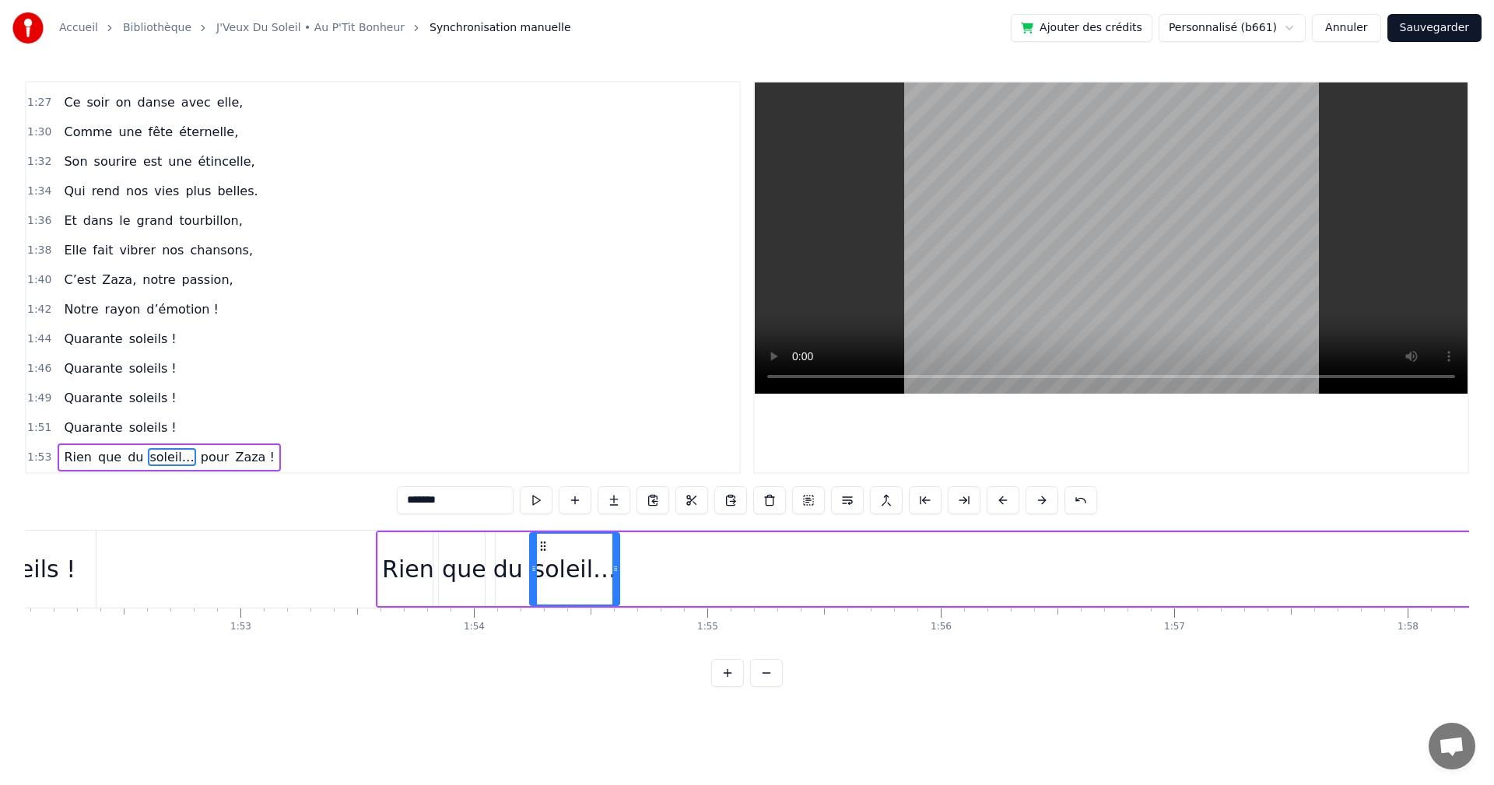
drag, startPoint x: 956, startPoint y: 567, endPoint x: 617, endPoint y: 582, distance: 338.9
click at [617, 582] on div at bounding box center [615, 569] width 6 height 71
click at [199, 458] on span "pour" at bounding box center [215, 457] width 32 height 18
type input "****"
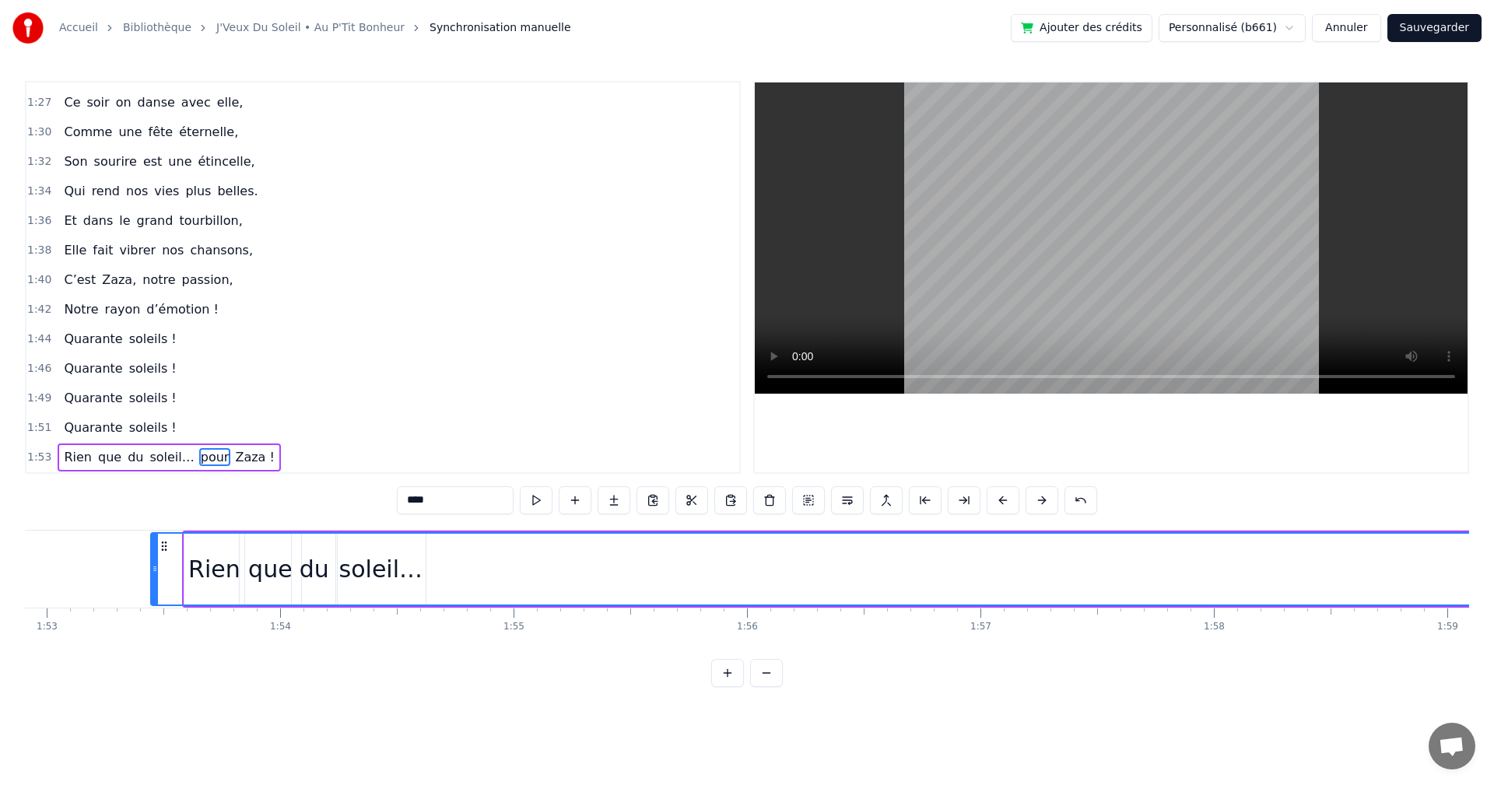
scroll to position [0, 26352]
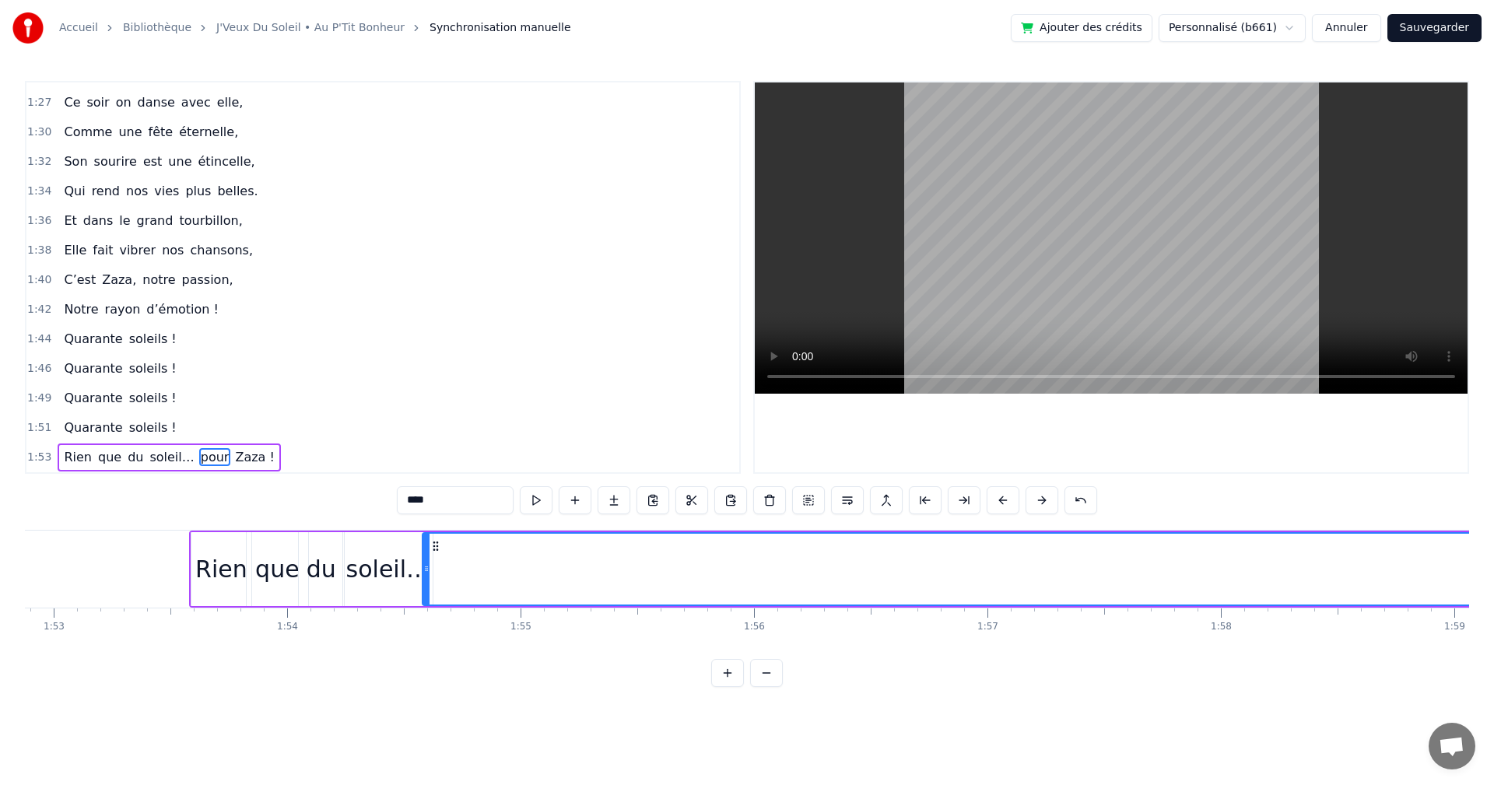
drag, startPoint x: 123, startPoint y: 548, endPoint x: 440, endPoint y: 593, distance: 319.9
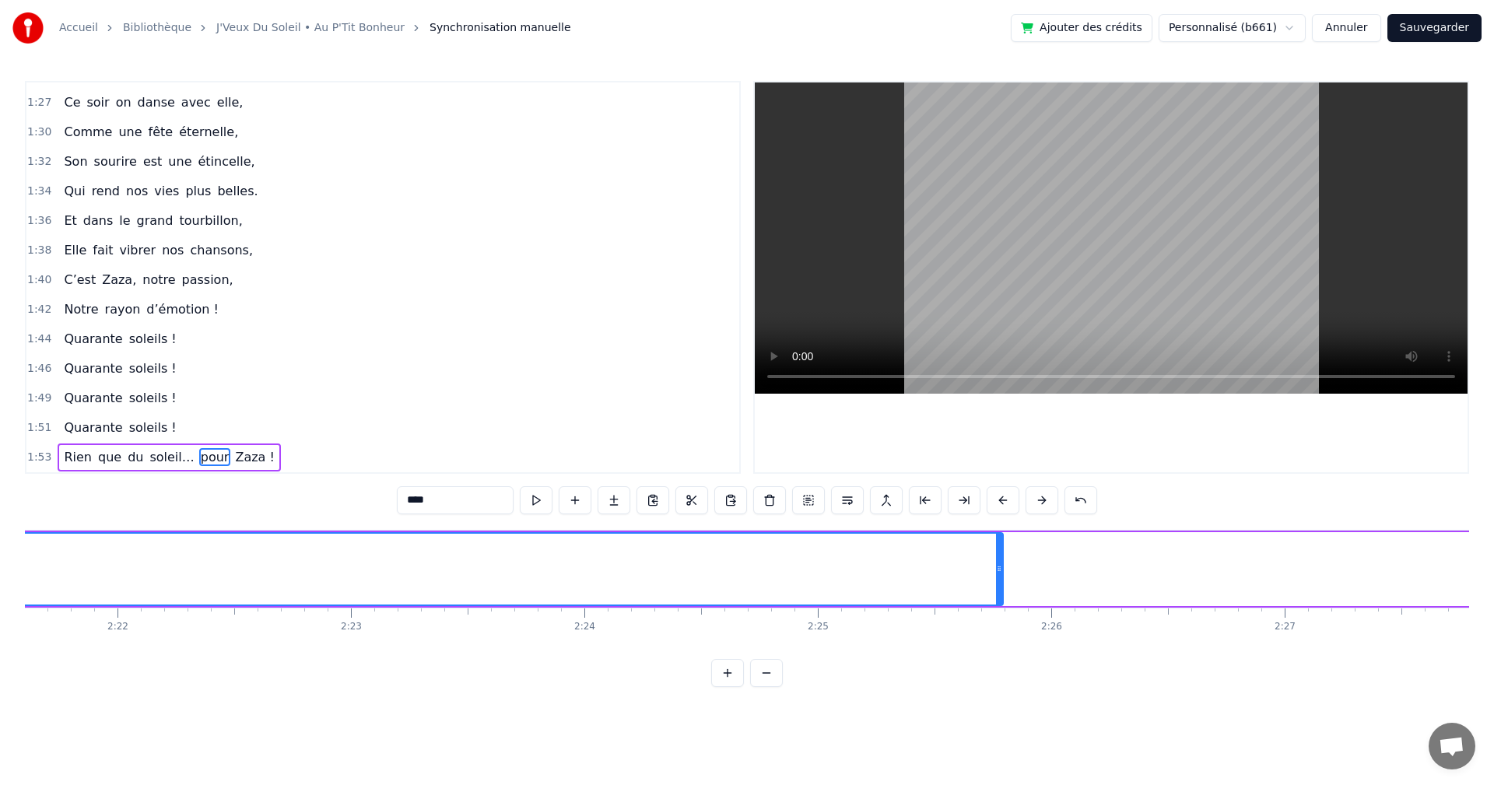
scroll to position [0, 33222]
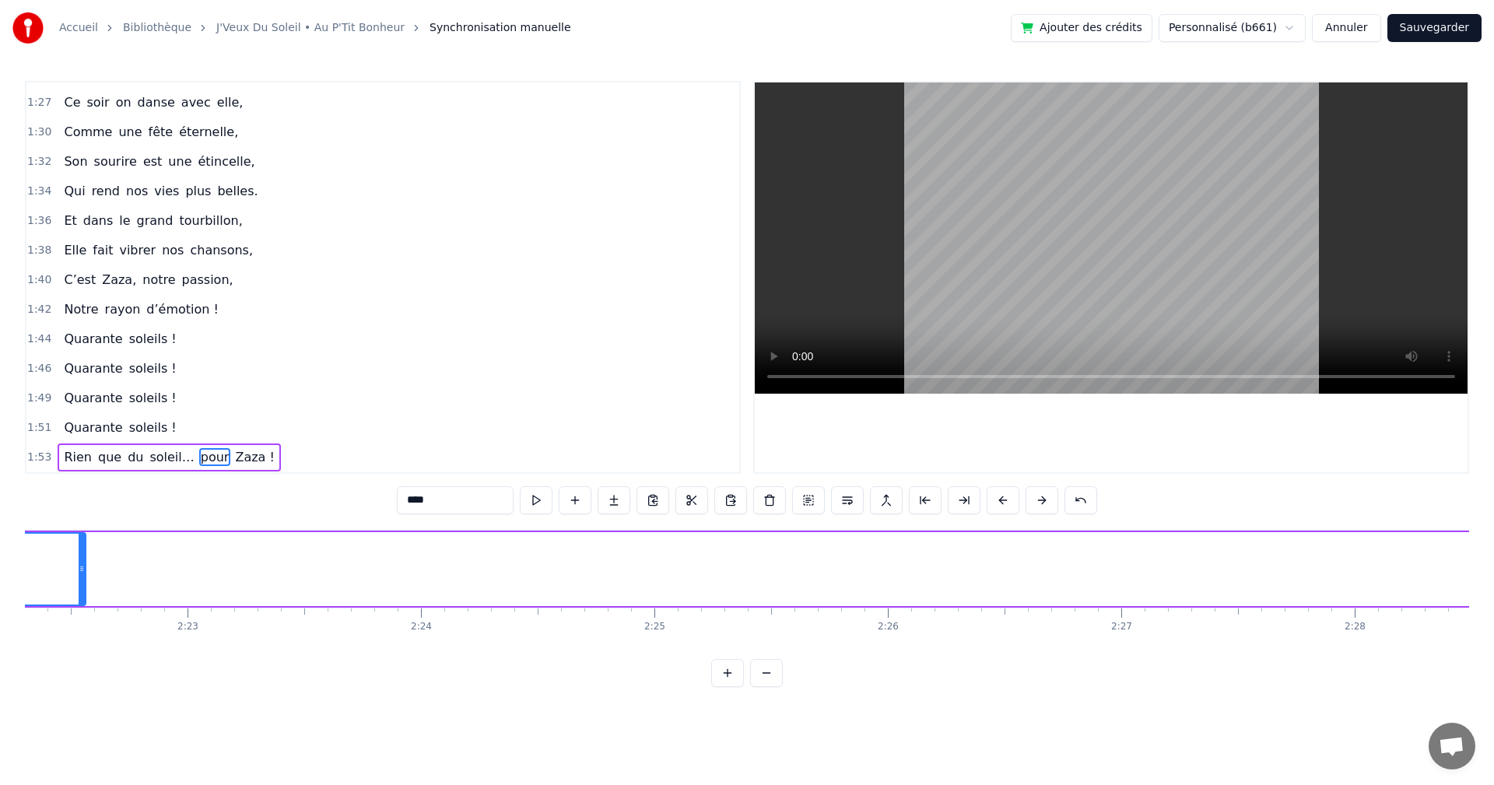
drag, startPoint x: 836, startPoint y: 568, endPoint x: 82, endPoint y: 559, distance: 754.1
click at [82, 559] on div at bounding box center [82, 569] width 6 height 71
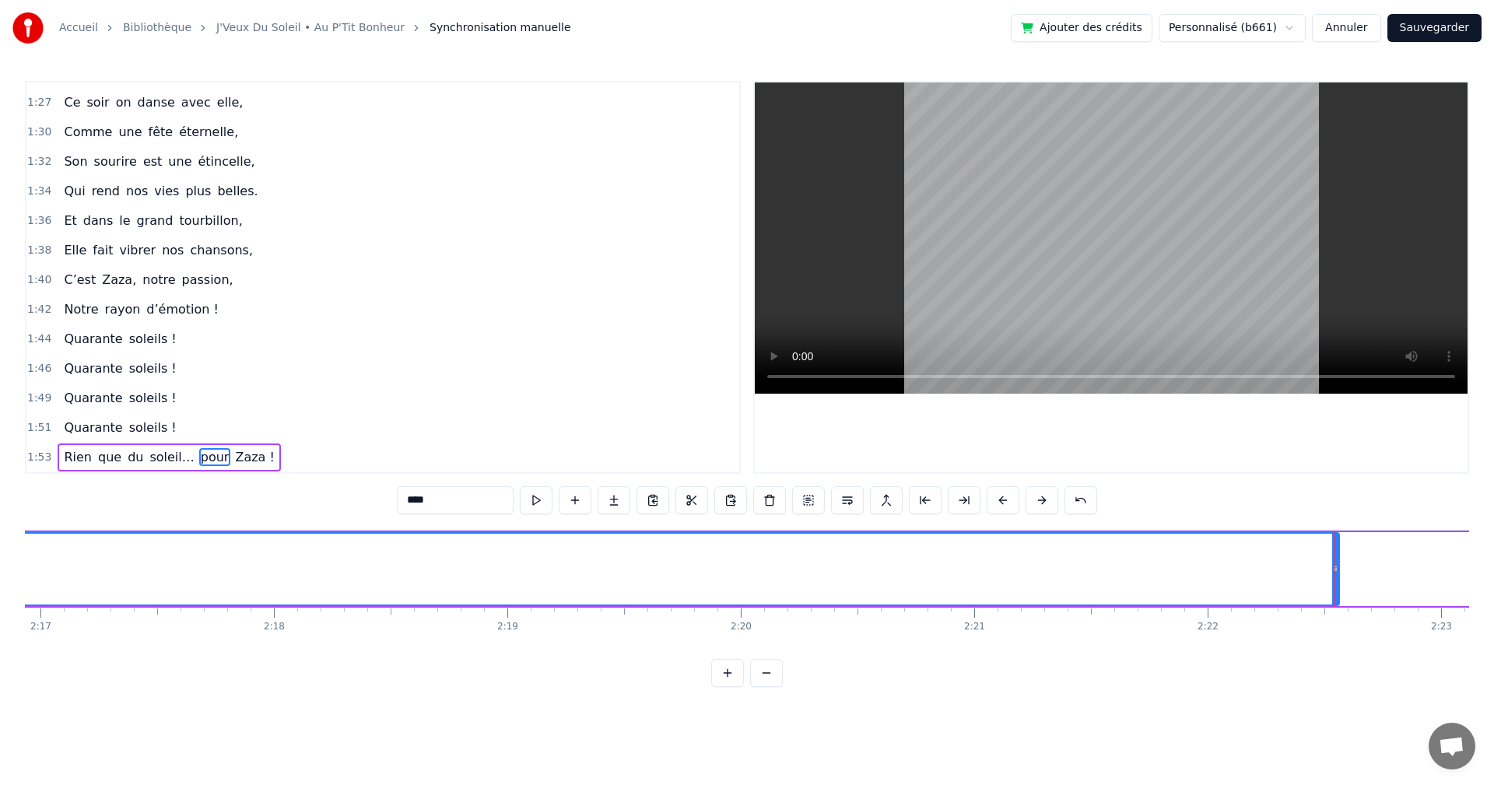
scroll to position [0, 31996]
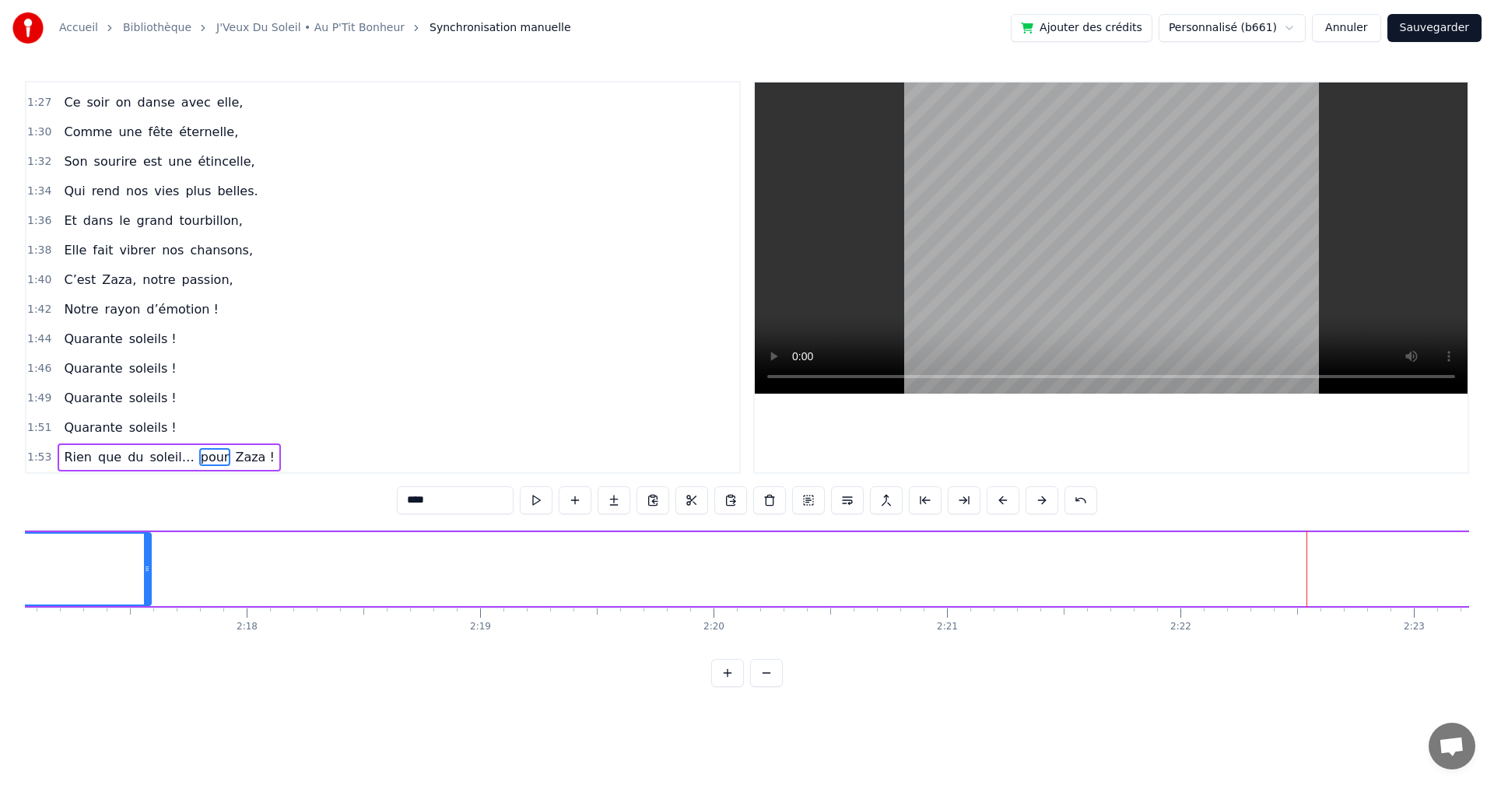
drag, startPoint x: 1309, startPoint y: 570, endPoint x: 131, endPoint y: 572, distance: 1178.2
click at [144, 572] on icon at bounding box center [147, 569] width 6 height 12
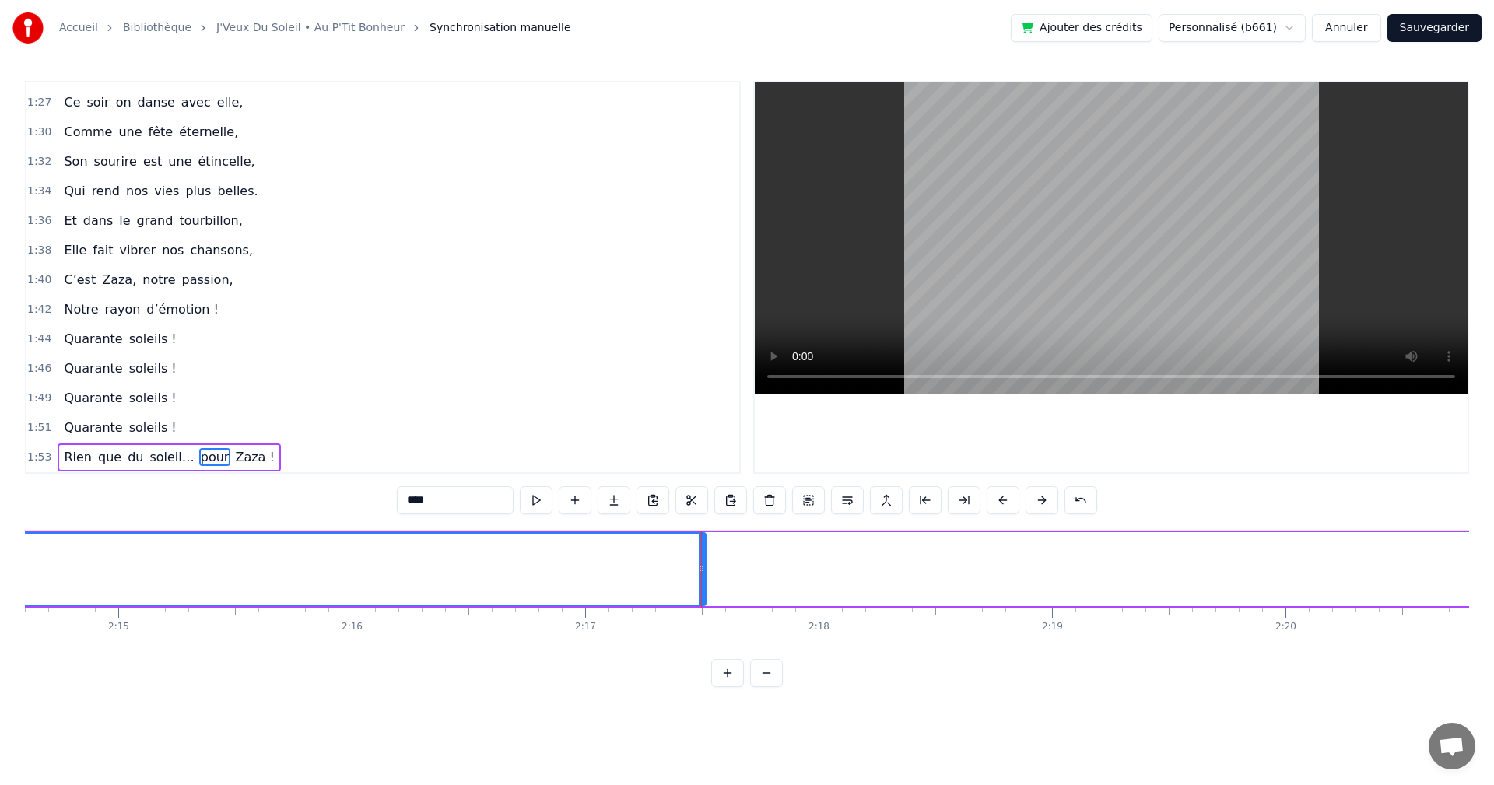
scroll to position [0, 31315]
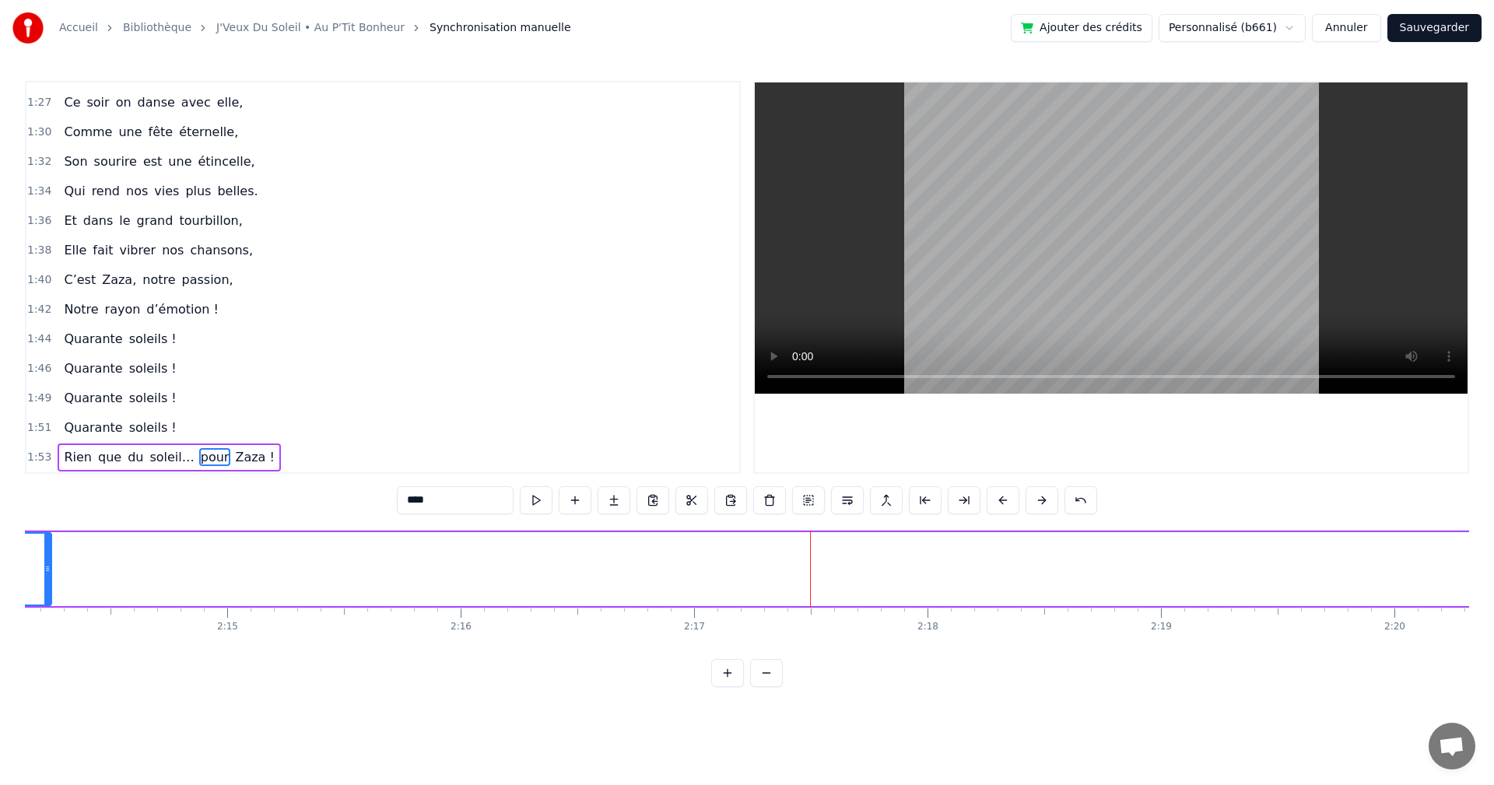
drag, startPoint x: 812, startPoint y: 567, endPoint x: 50, endPoint y: 502, distance: 765.4
click at [47, 502] on div "0:19 On a une [PERSON_NAME] d’enfer, 0:21 Qui rit plus fort que l’hiver, 0:23 T…" at bounding box center [747, 384] width 1444 height 606
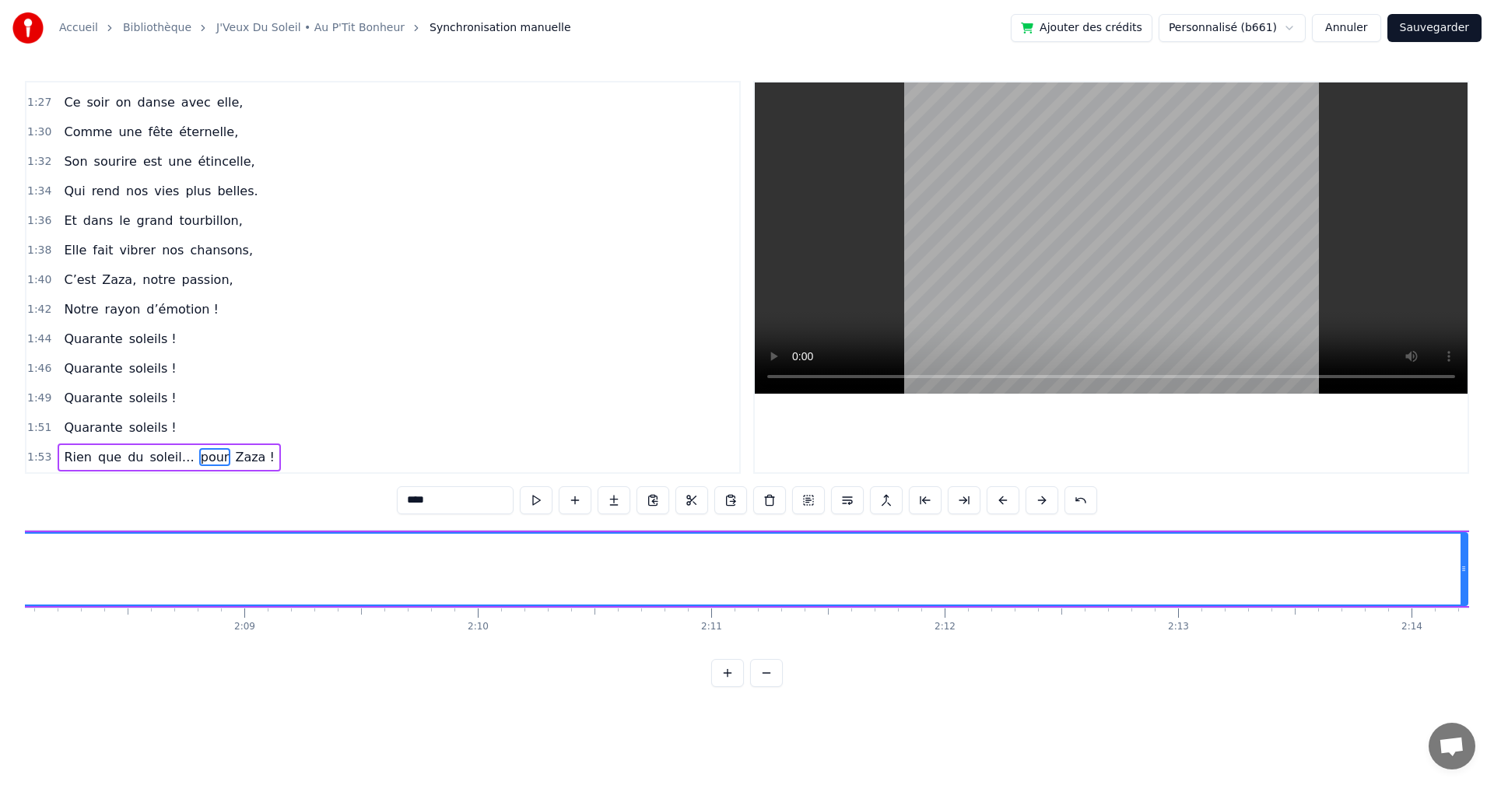
scroll to position [0, 30279]
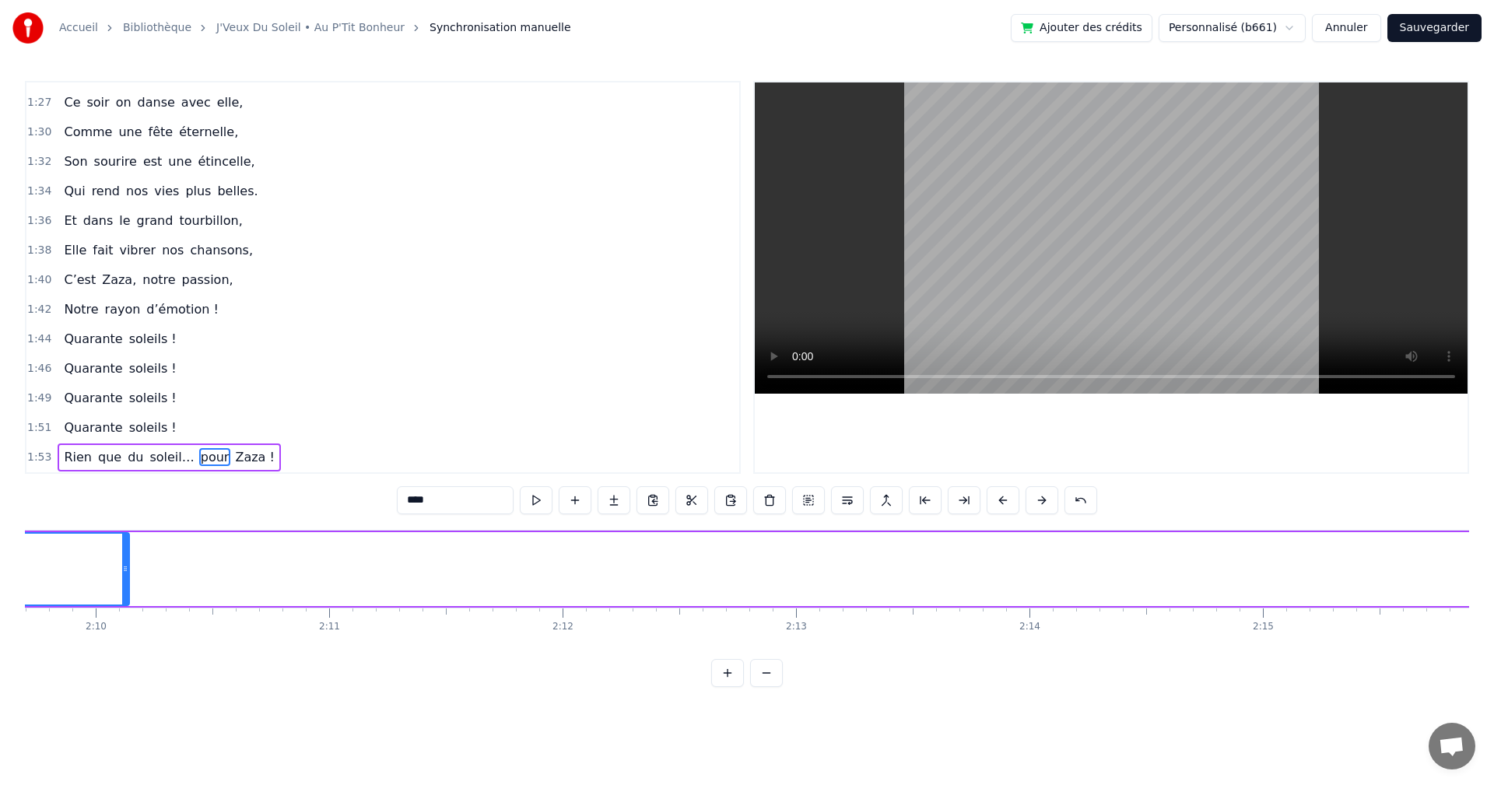
drag, startPoint x: 1026, startPoint y: 578, endPoint x: 126, endPoint y: 567, distance: 899.7
click at [126, 567] on icon at bounding box center [125, 569] width 6 height 12
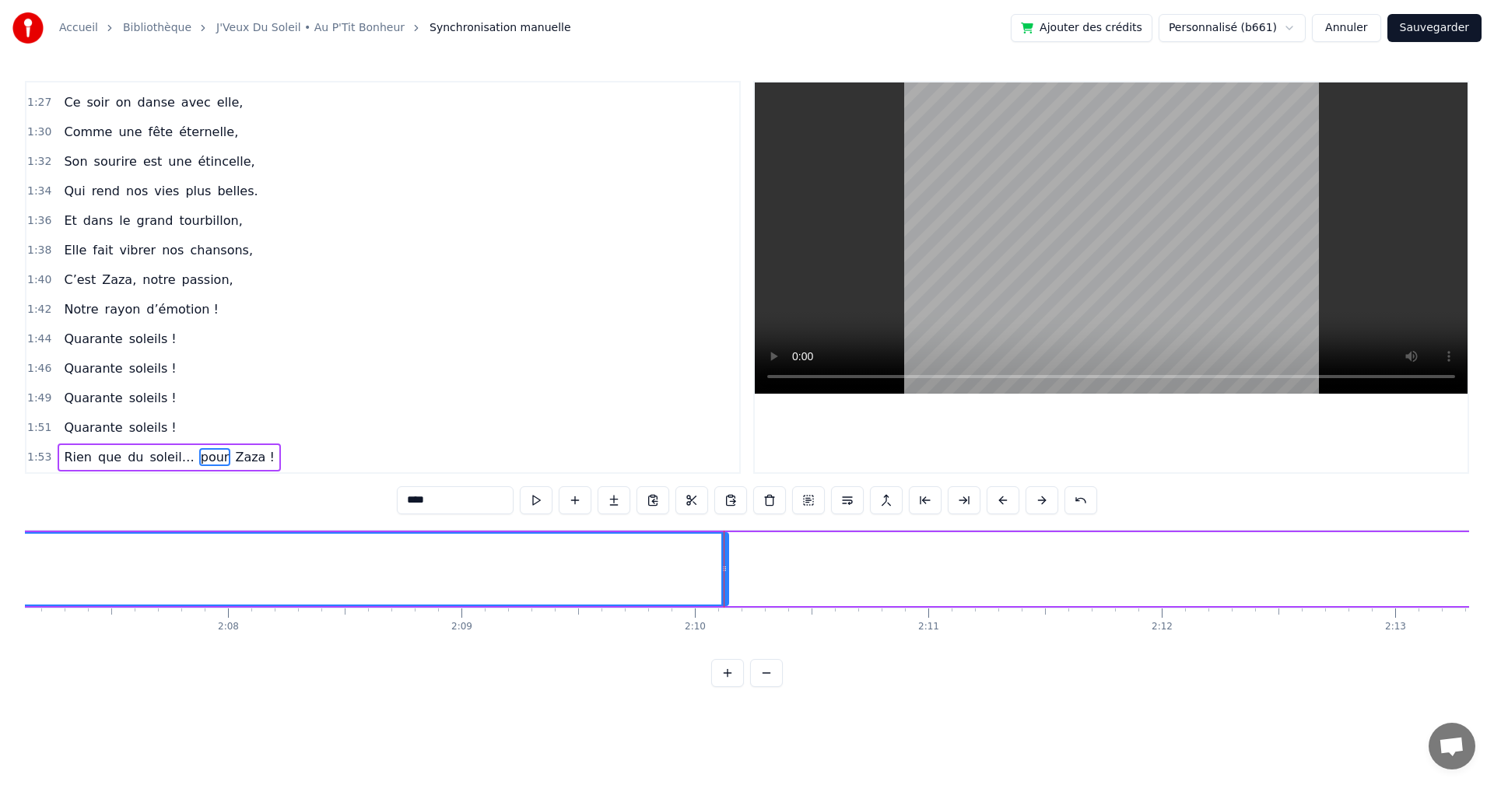
scroll to position [0, 29598]
drag, startPoint x: 807, startPoint y: 569, endPoint x: 693, endPoint y: 563, distance: 114.6
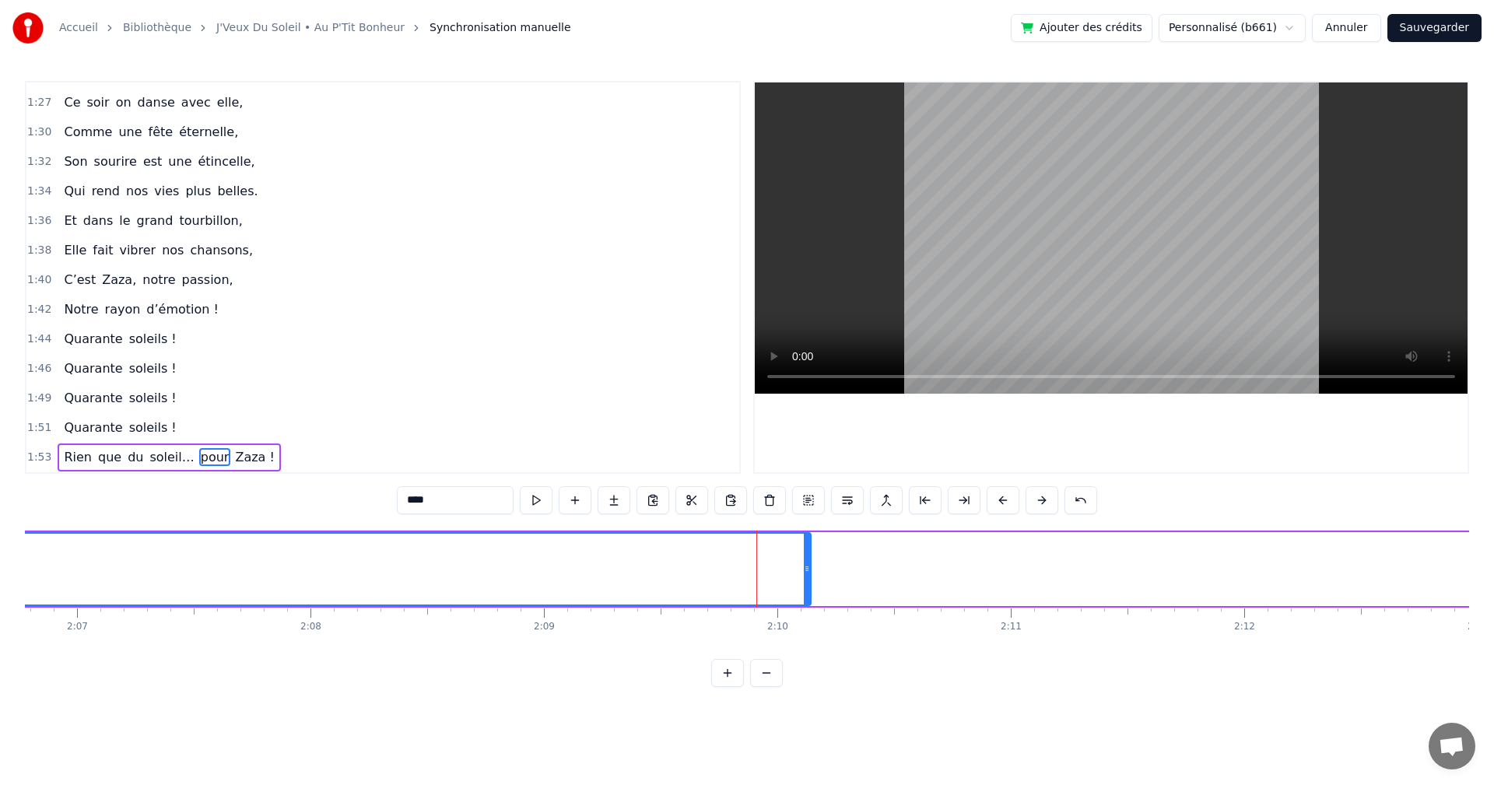
click at [233, 460] on span "Zaza !" at bounding box center [254, 457] width 42 height 18
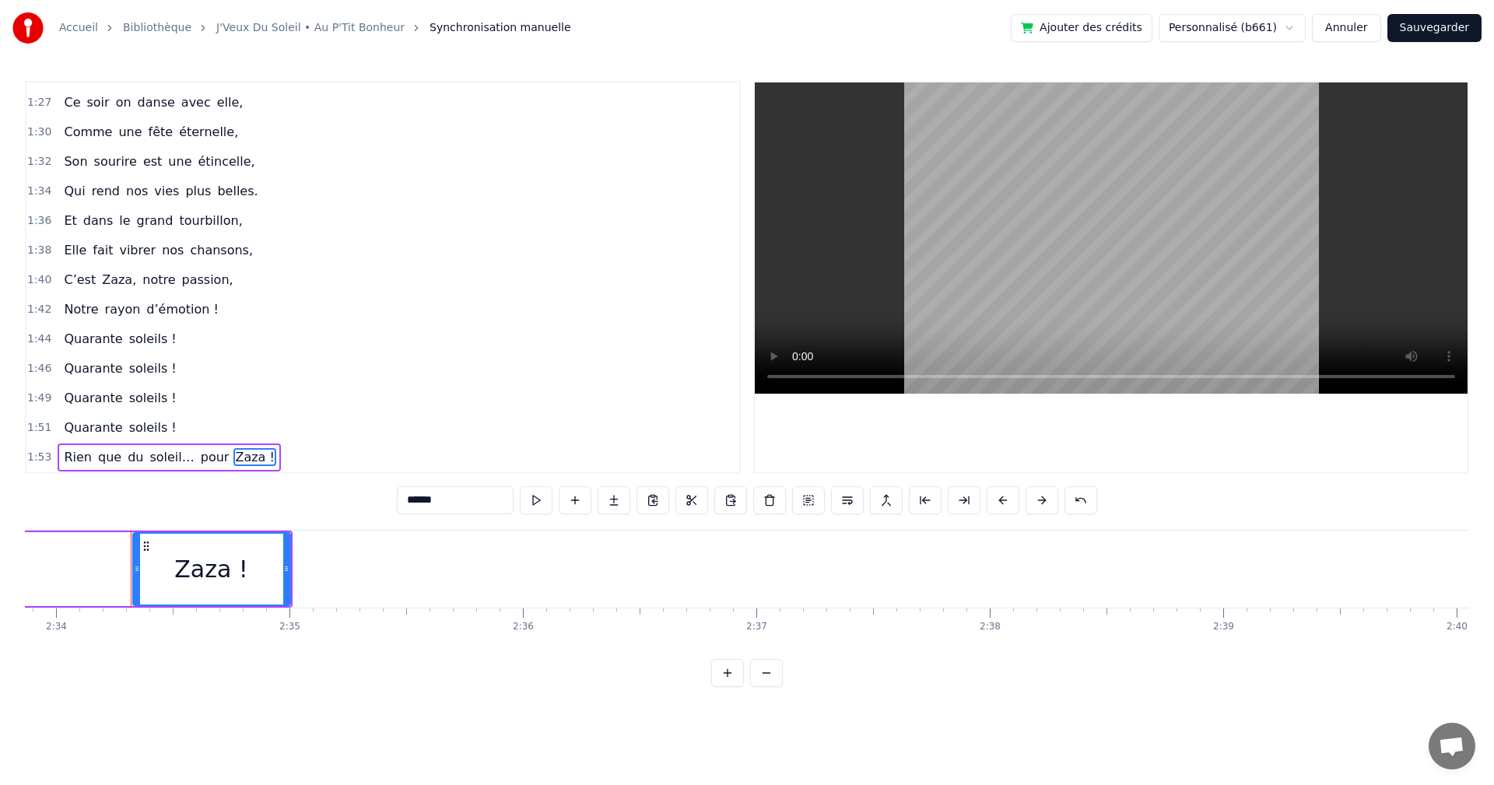
scroll to position [0, 35949]
click at [1096, 661] on div "0:19 On a une [PERSON_NAME] d’enfer, 0:21 Qui rit plus fort que l’hiver, 0:23 T…" at bounding box center [747, 384] width 1444 height 606
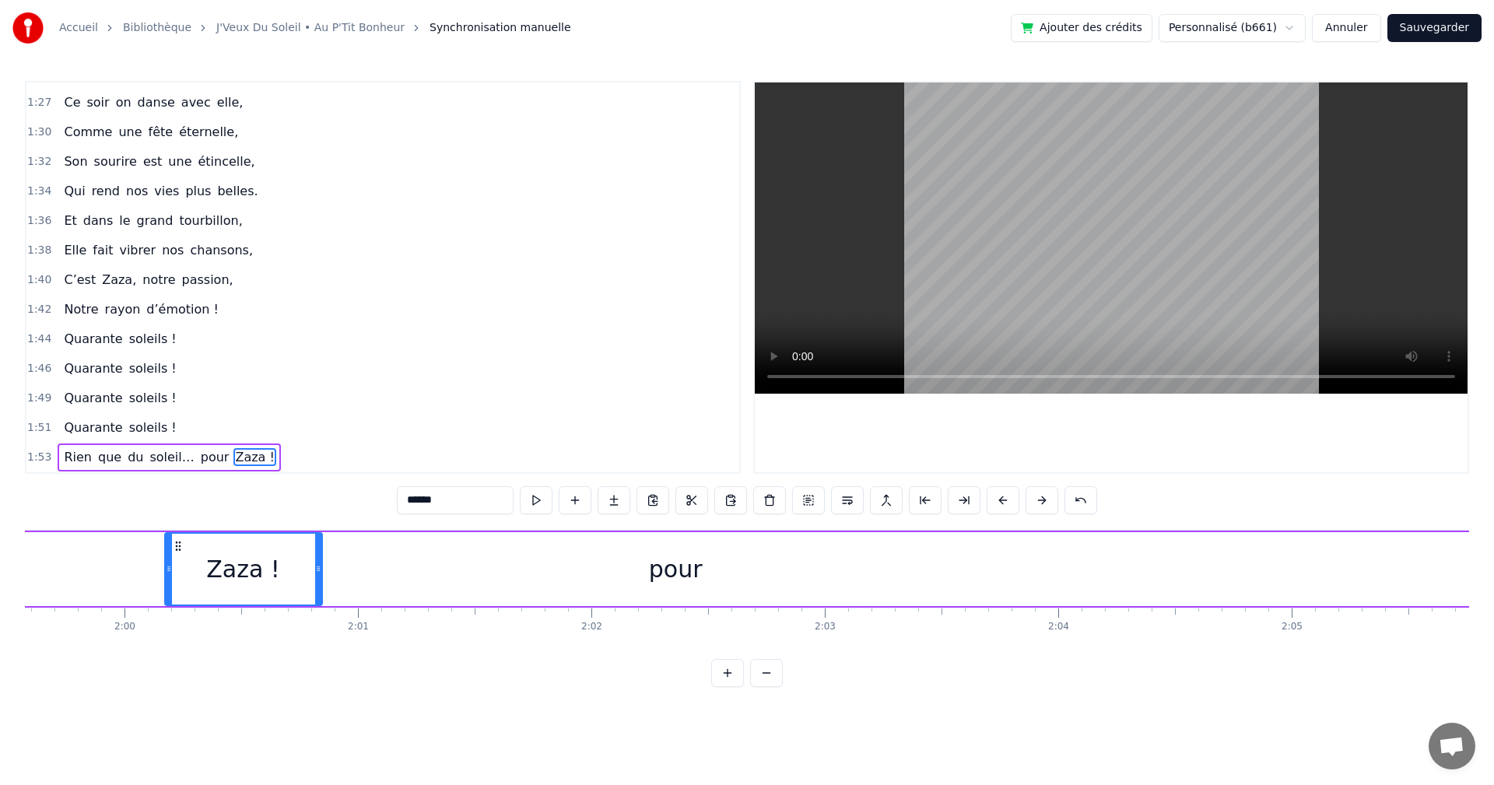
scroll to position [0, 27874]
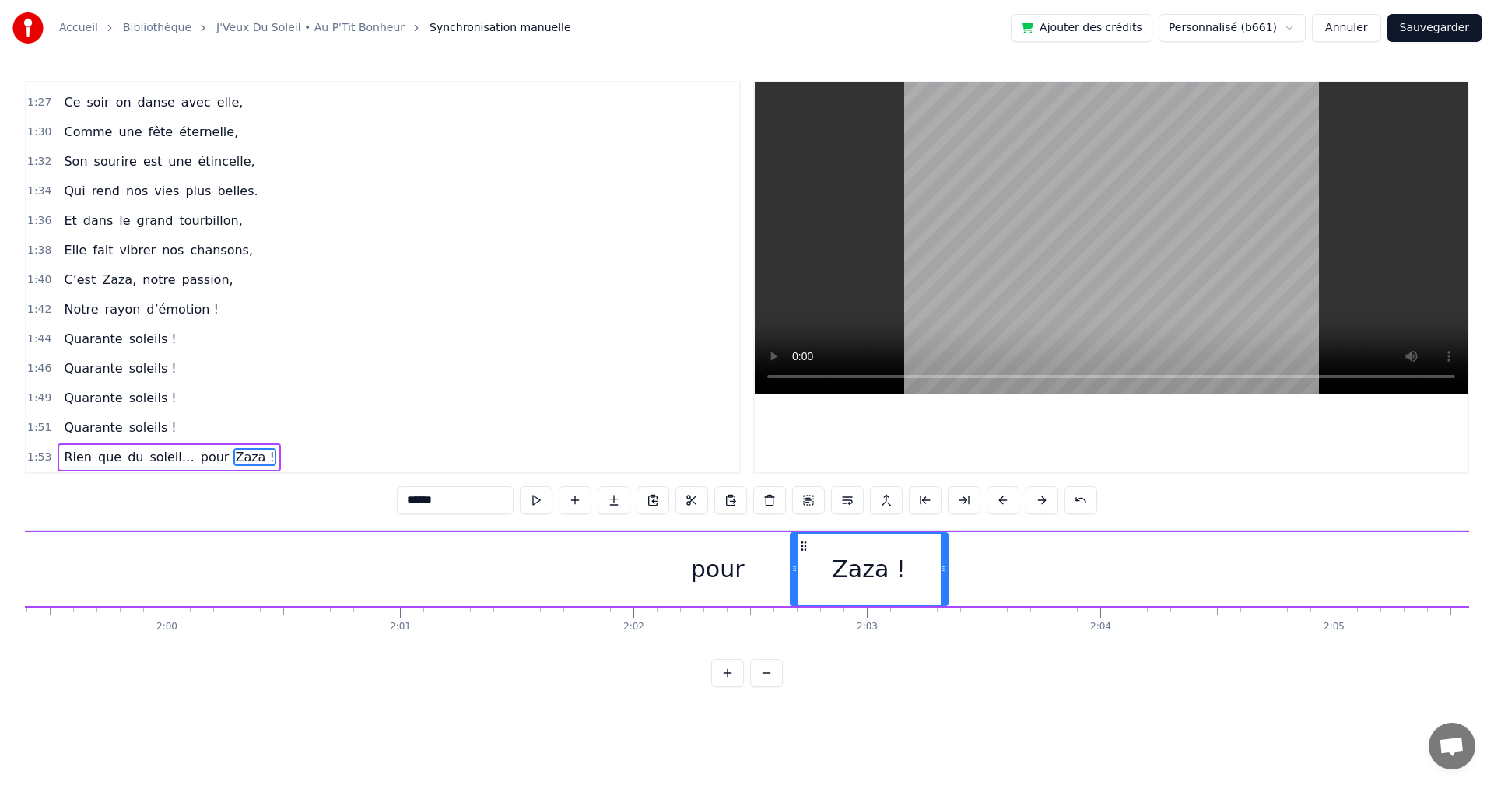
drag, startPoint x: 1296, startPoint y: 546, endPoint x: 807, endPoint y: 660, distance: 501.9
click at [807, 660] on div "0:19 On a une [PERSON_NAME] d’enfer, 0:21 Qui rit plus fort que l’hiver, 0:23 T…" at bounding box center [747, 384] width 1444 height 606
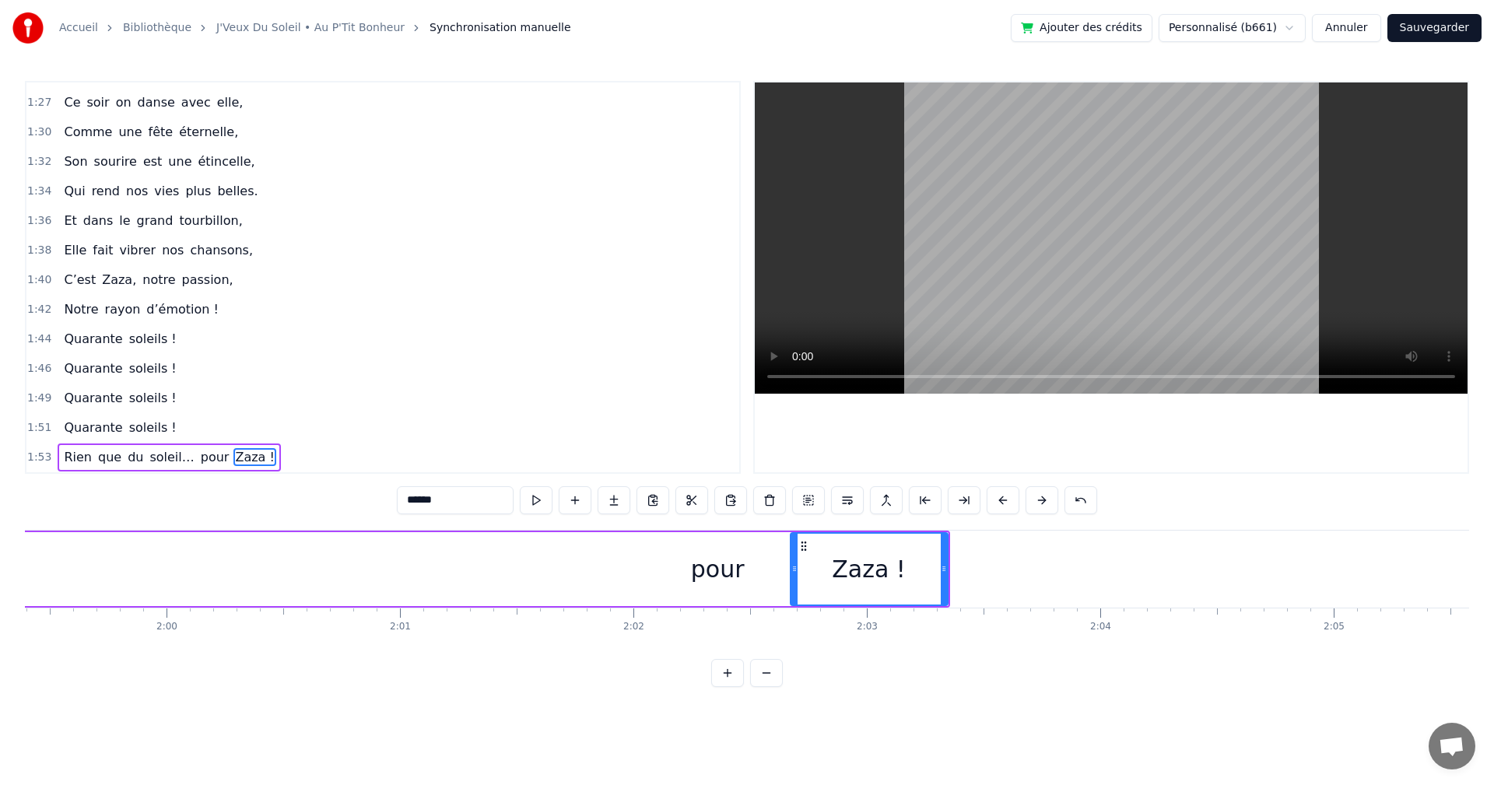
click at [206, 461] on span "pour" at bounding box center [215, 457] width 32 height 18
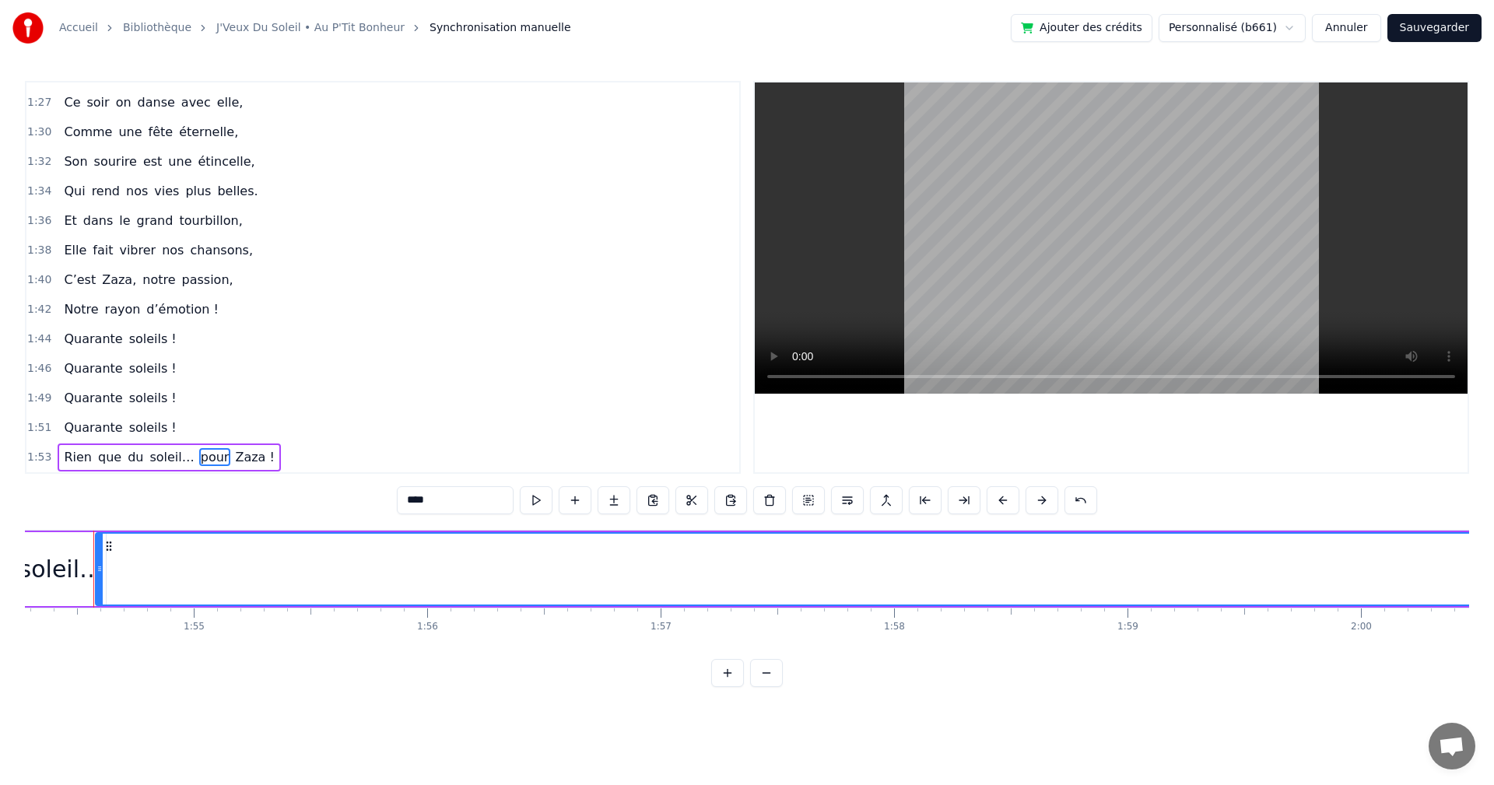
scroll to position [0, 26669]
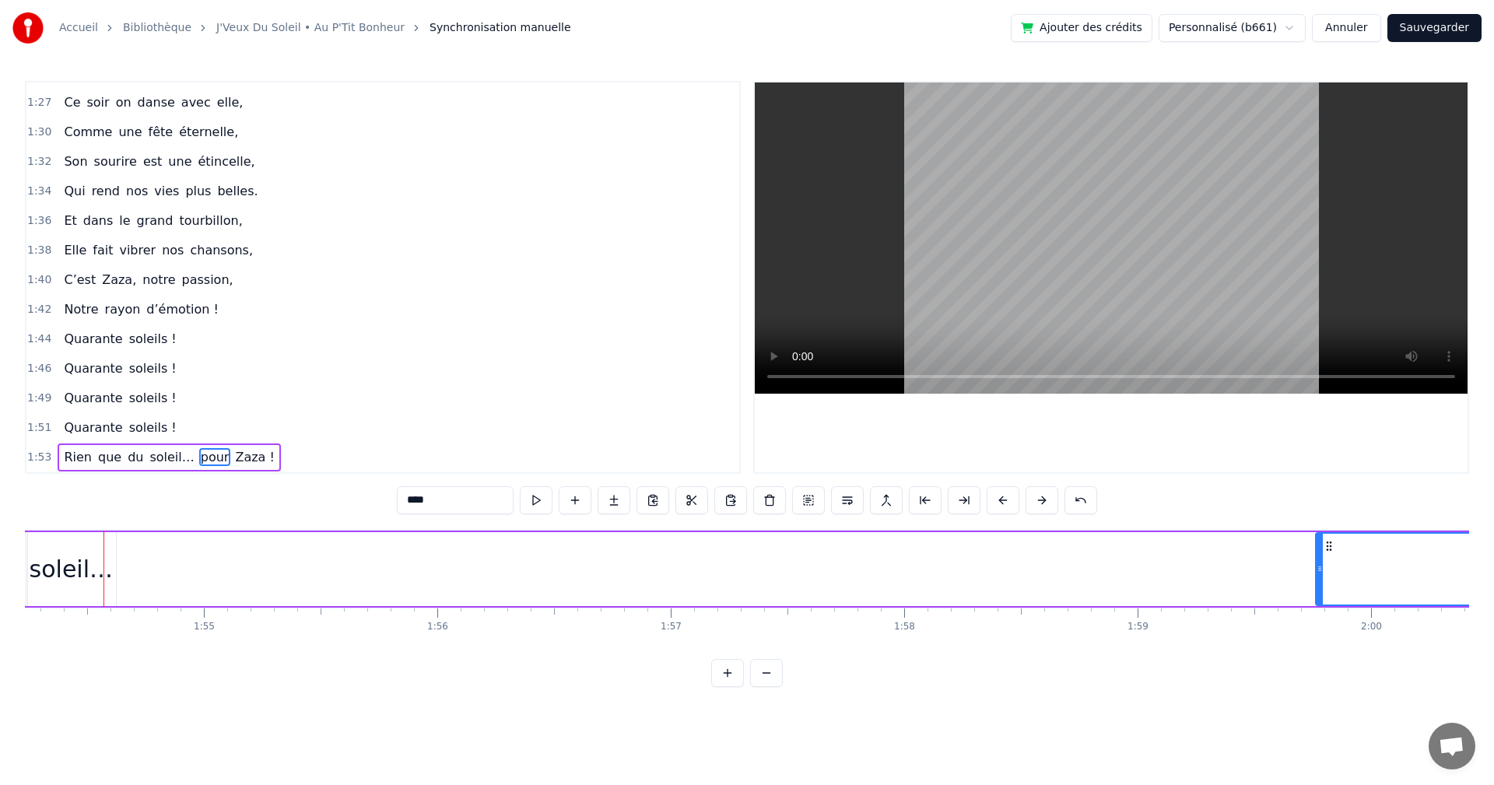
drag, startPoint x: 111, startPoint y: 568, endPoint x: 1381, endPoint y: 600, distance: 1271.2
click at [1323, 600] on div at bounding box center [1320, 569] width 6 height 71
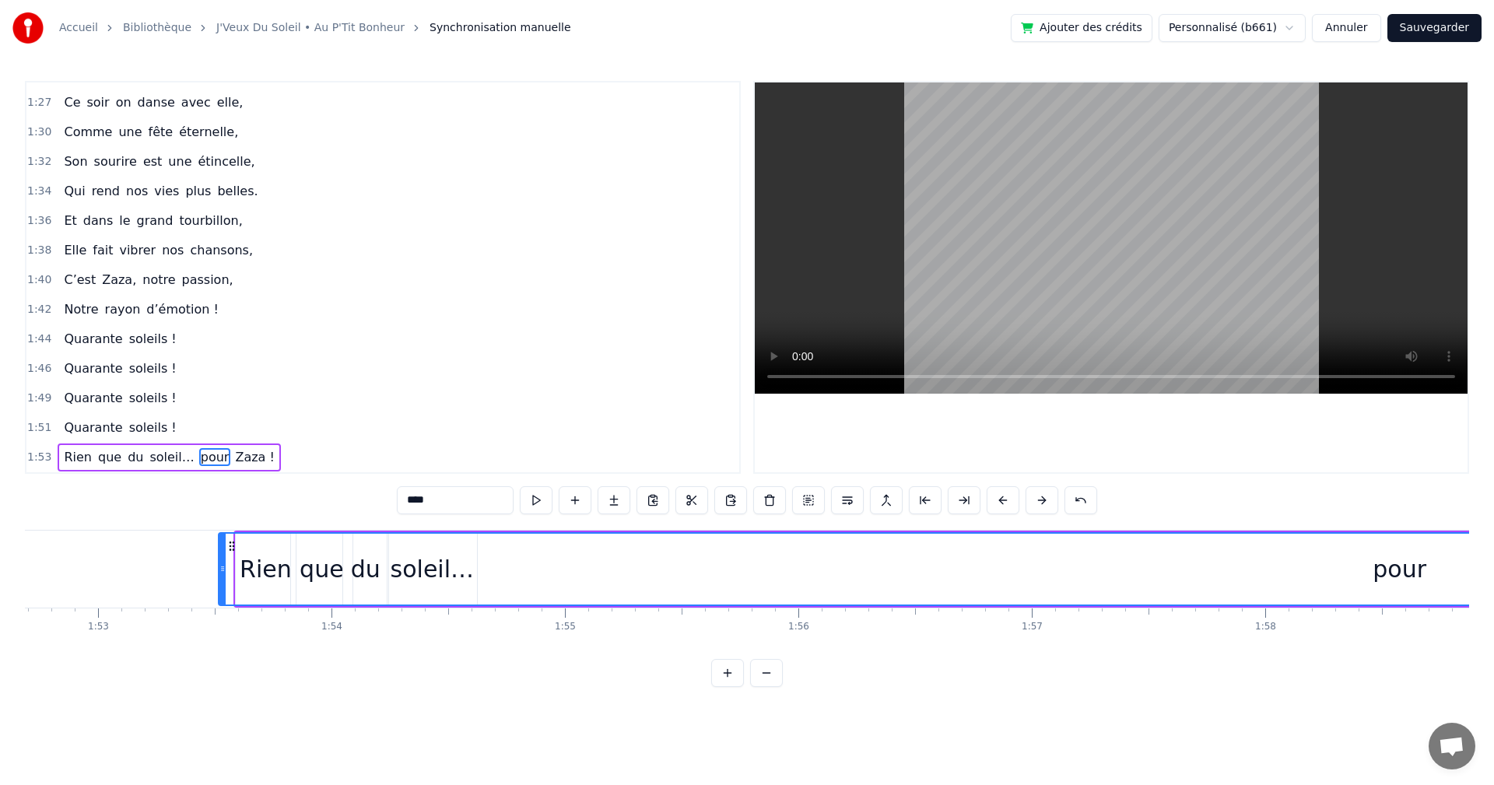
scroll to position [0, 26286]
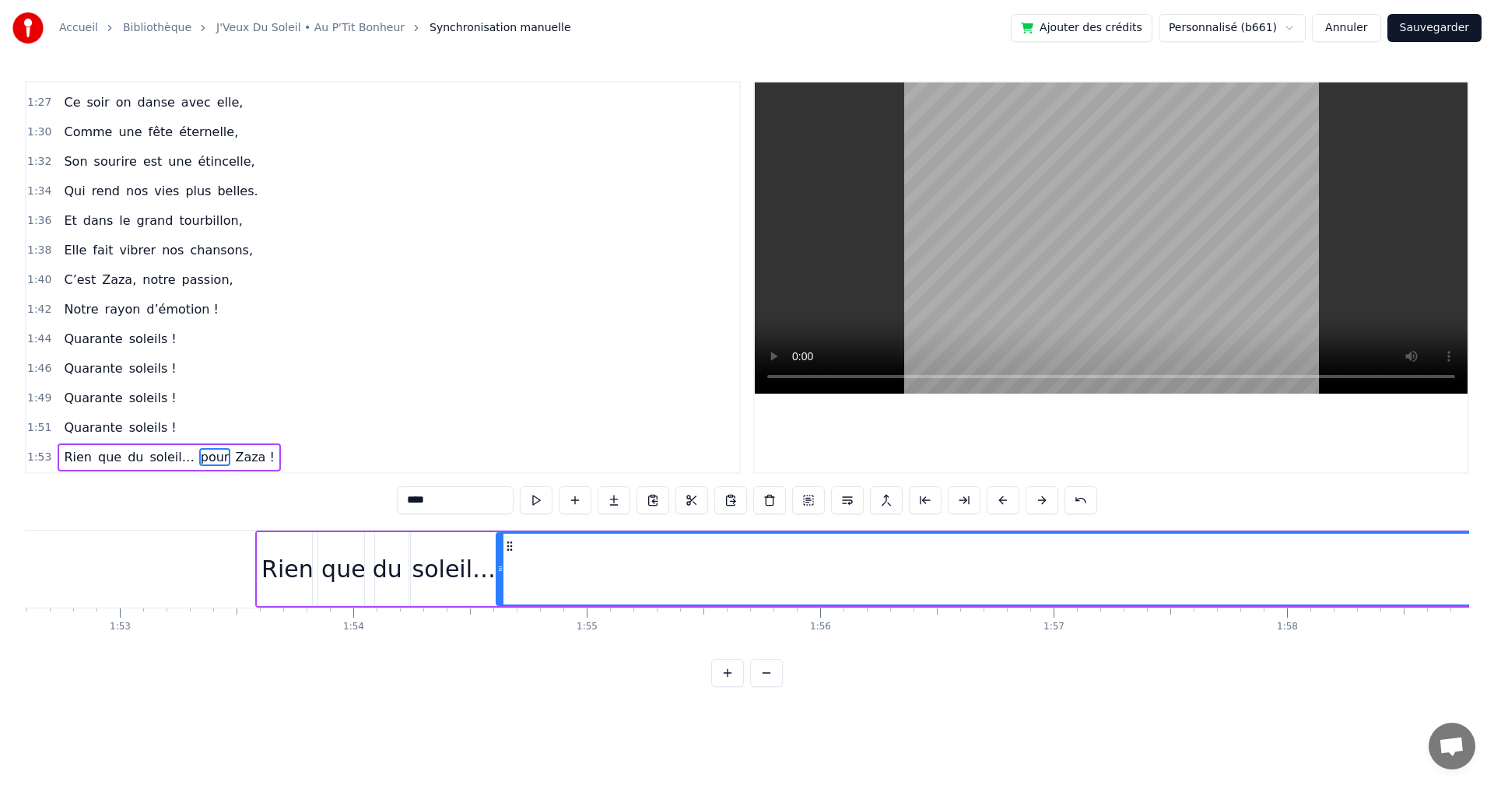
drag, startPoint x: 1390, startPoint y: 546, endPoint x: 510, endPoint y: 600, distance: 881.8
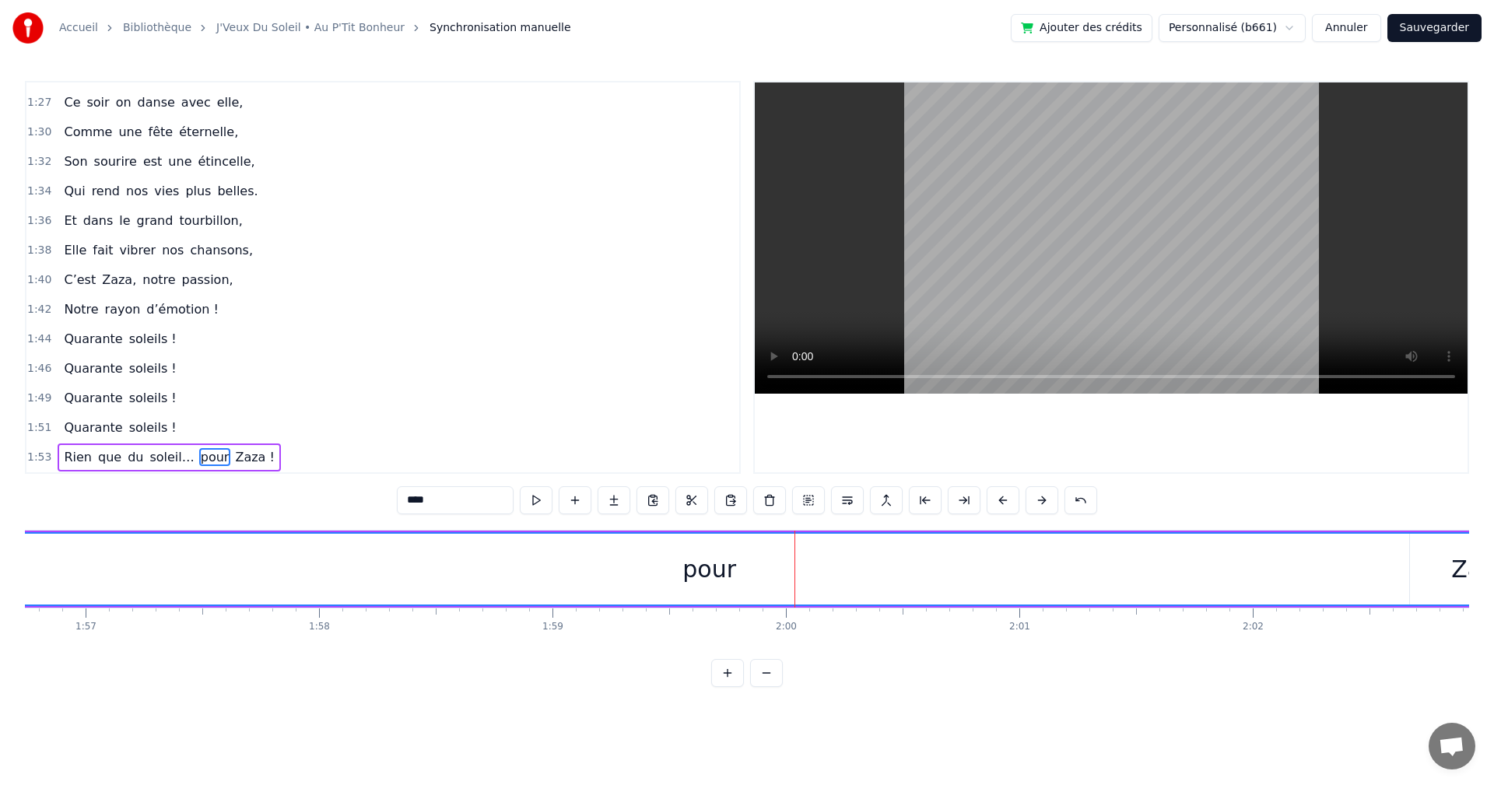
scroll to position [0, 27717]
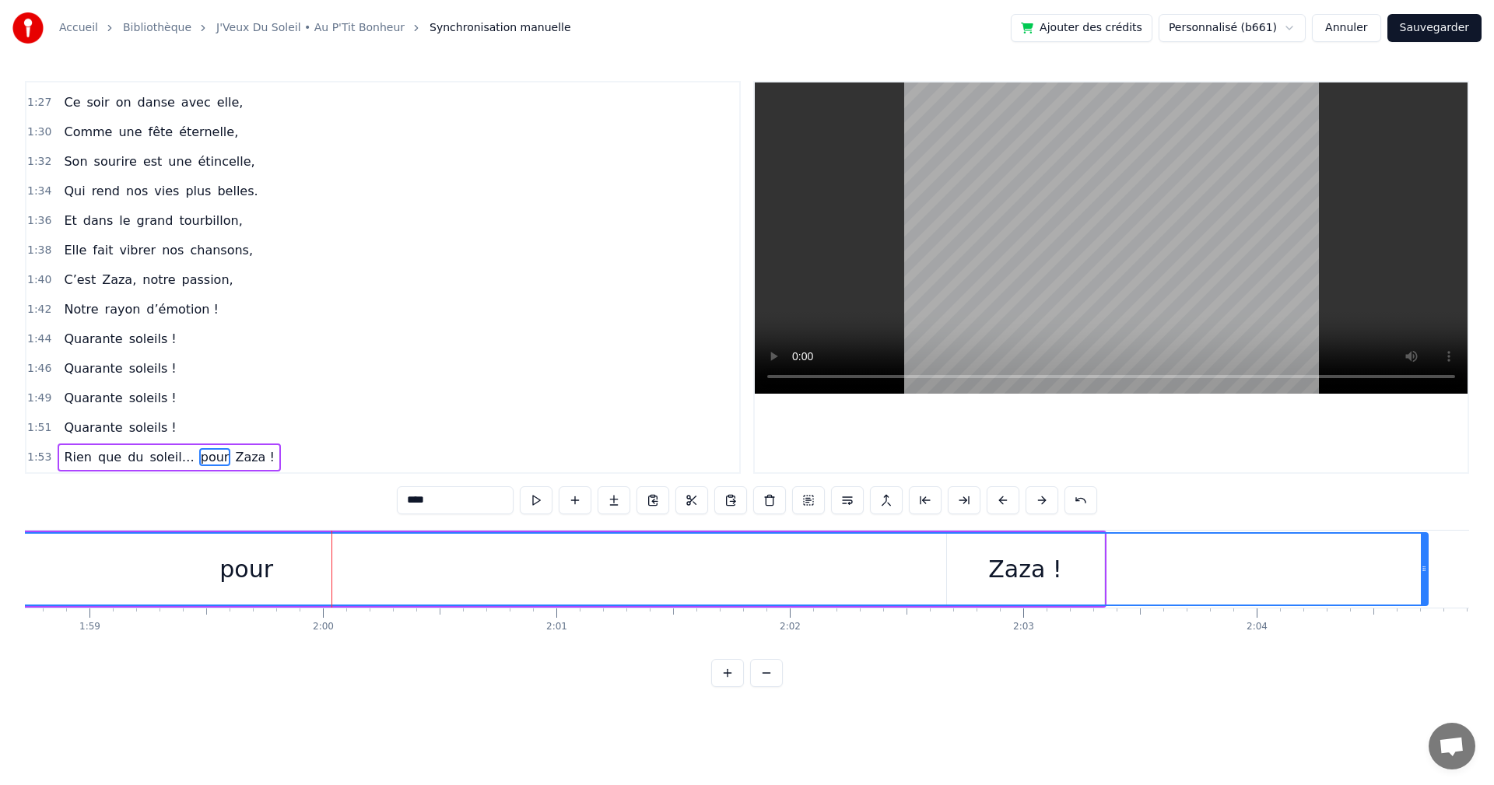
click at [953, 561] on div "pour" at bounding box center [246, 569] width 2361 height 71
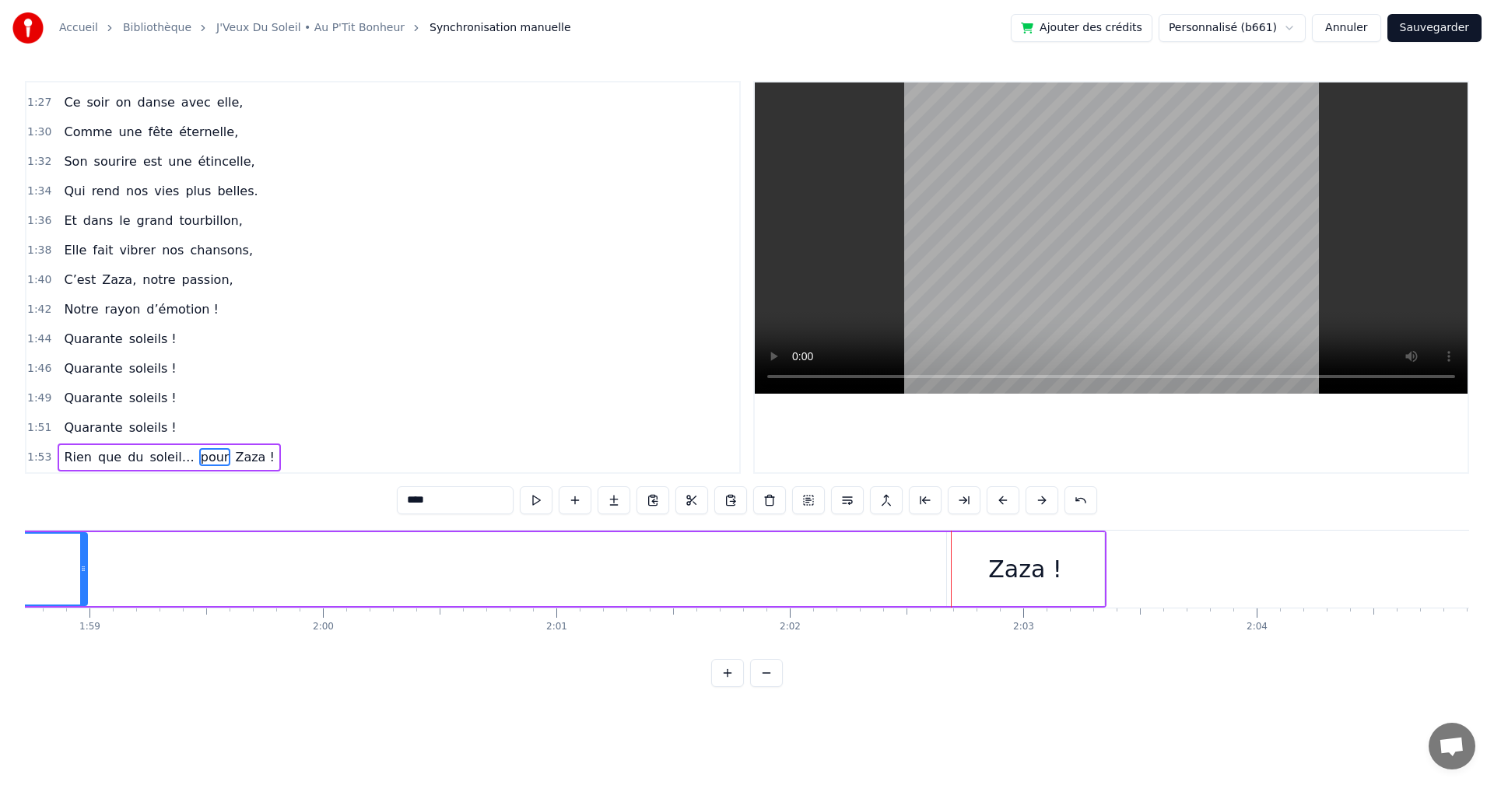
drag, startPoint x: 1426, startPoint y: 563, endPoint x: 85, endPoint y: 568, distance: 1340.9
click at [85, 568] on icon at bounding box center [83, 569] width 6 height 12
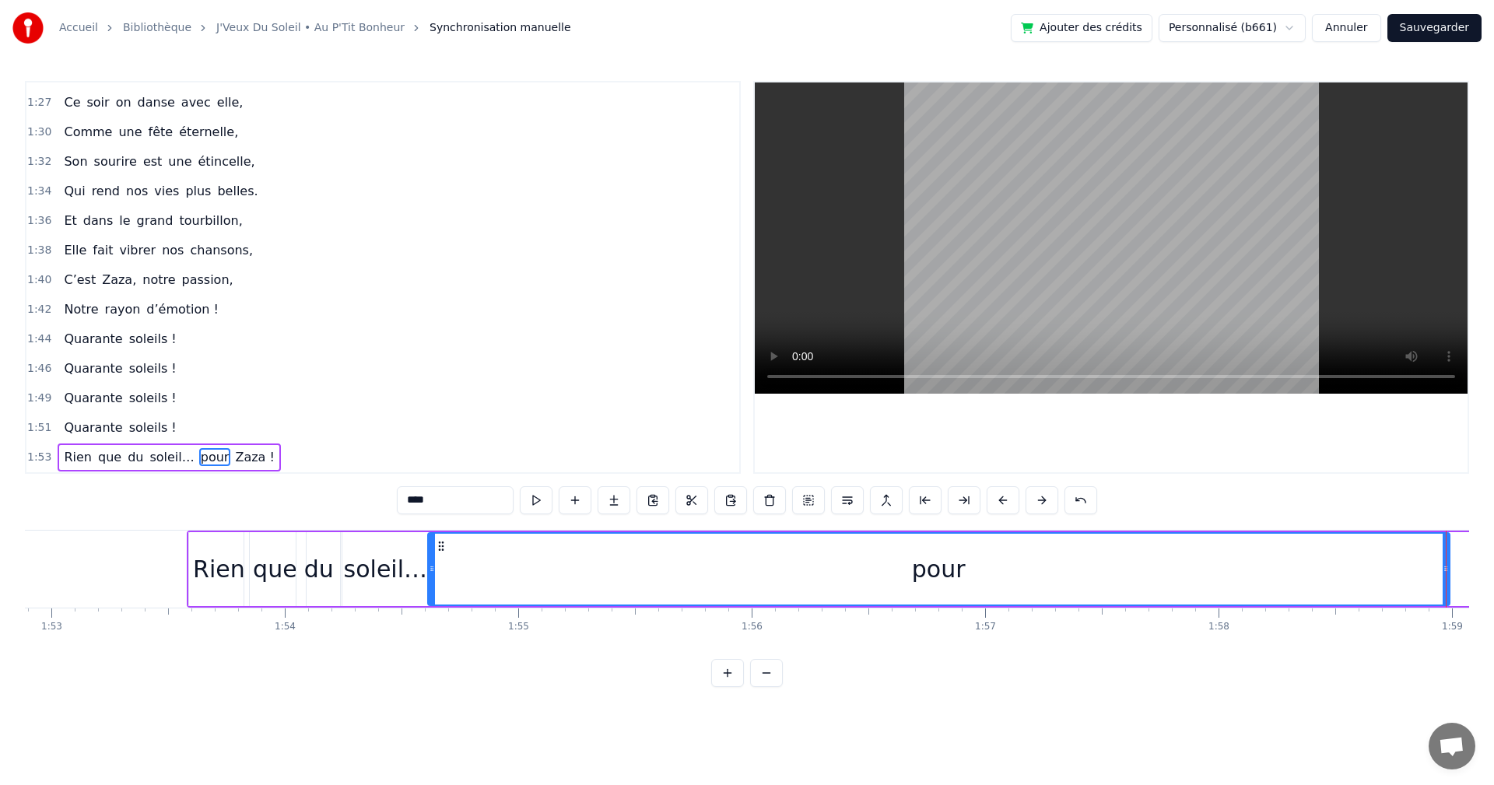
scroll to position [0, 26464]
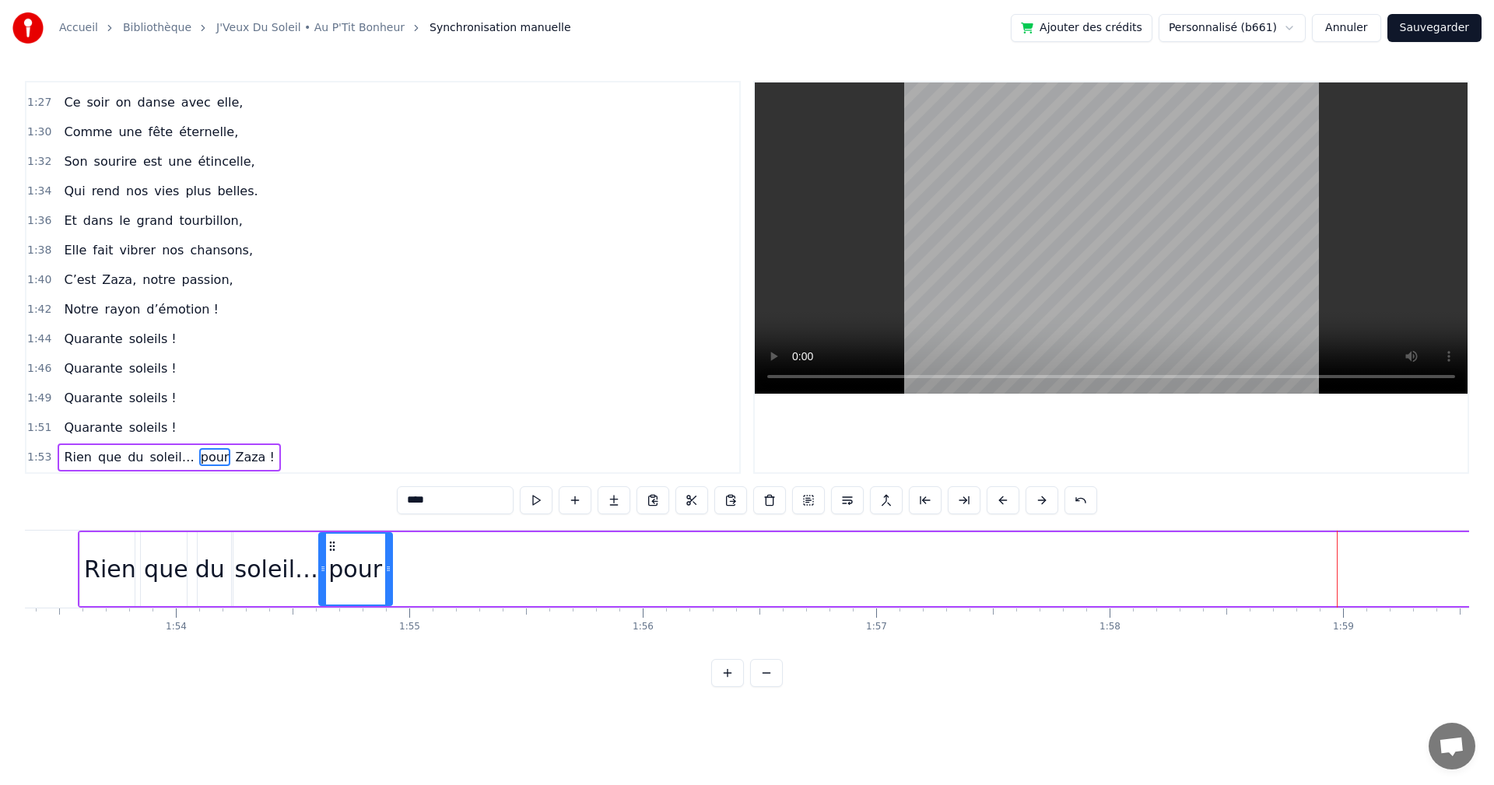
drag, startPoint x: 1335, startPoint y: 566, endPoint x: 387, endPoint y: 591, distance: 949.0
click at [387, 591] on div at bounding box center [388, 569] width 6 height 71
drag, startPoint x: 332, startPoint y: 546, endPoint x: 323, endPoint y: 552, distance: 10.1
click at [323, 552] on icon at bounding box center [323, 546] width 12 height 12
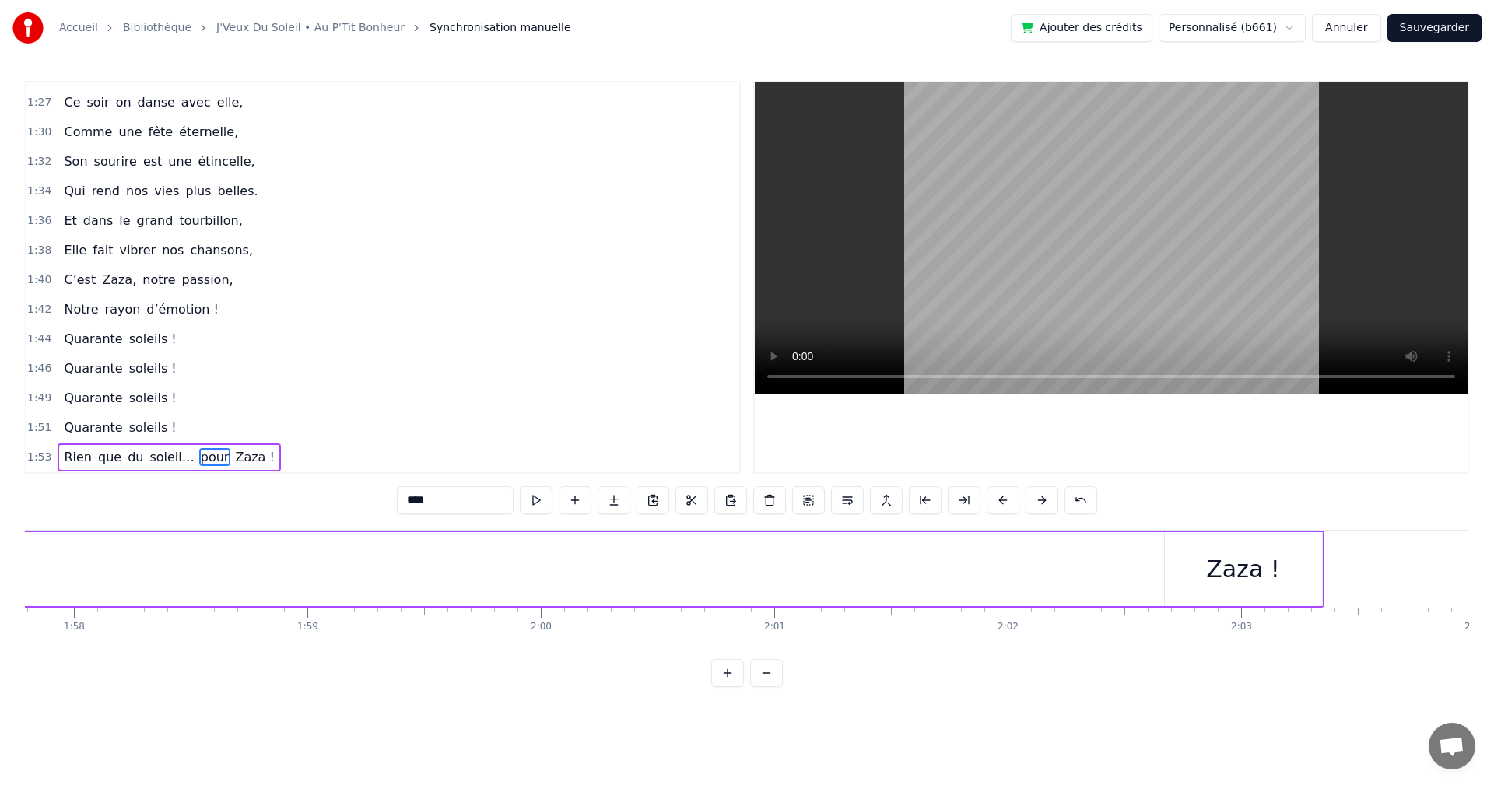
scroll to position [0, 27526]
click at [1247, 579] on div "Zaza !" at bounding box center [1217, 569] width 74 height 35
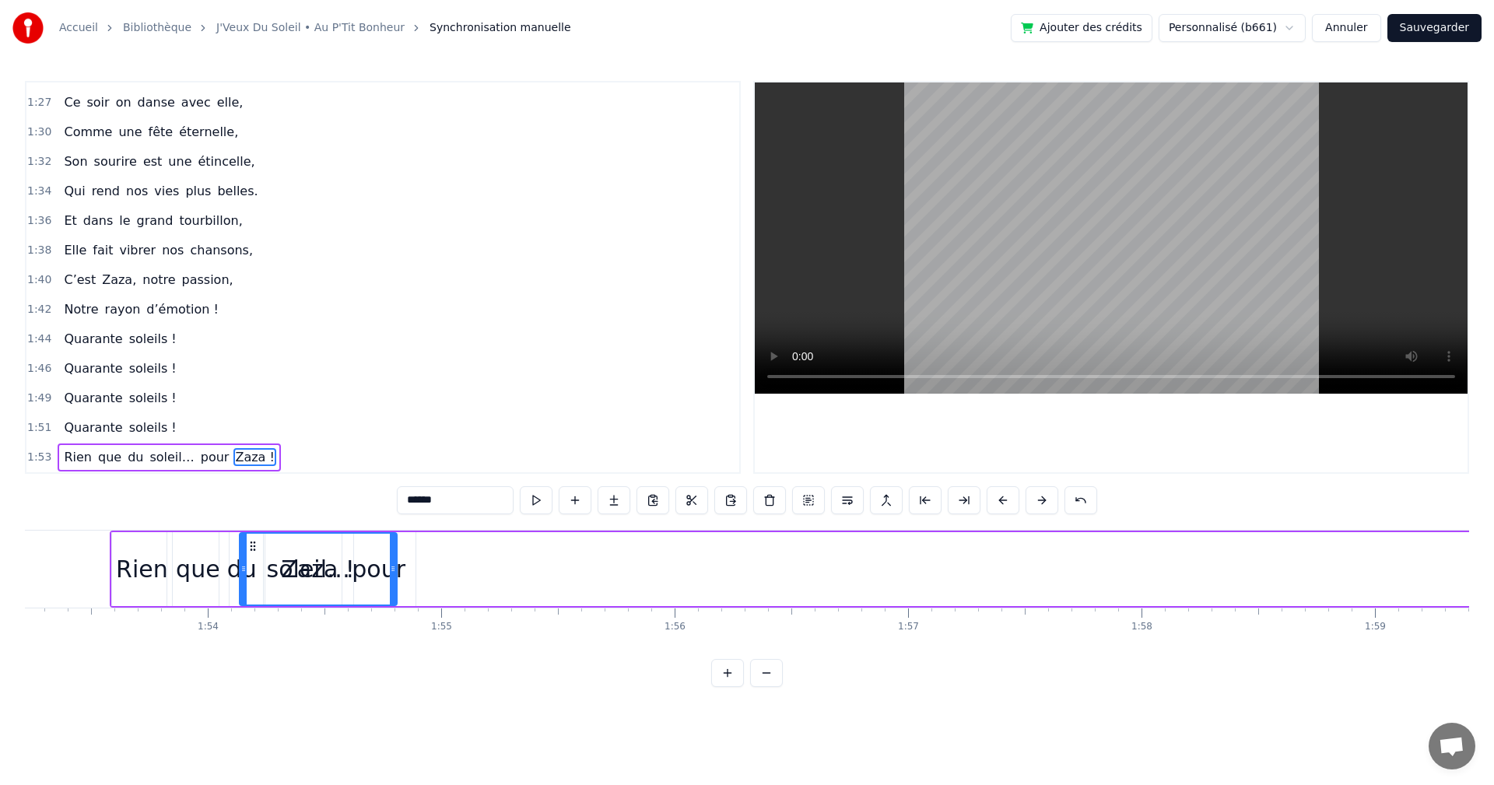
scroll to position [0, 26415]
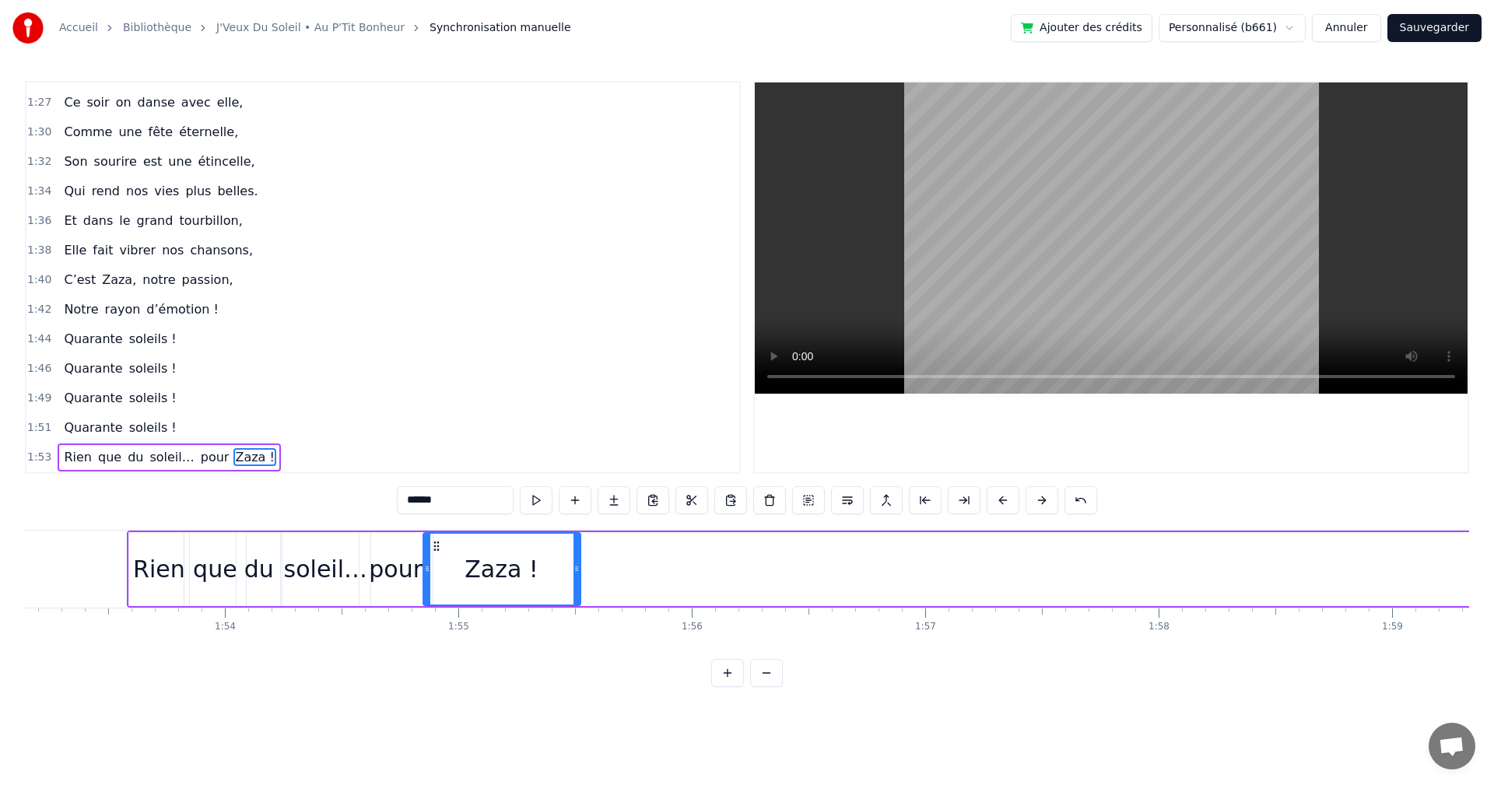
drag, startPoint x: 1153, startPoint y: 549, endPoint x: 439, endPoint y: 651, distance: 721.5
click at [439, 647] on div "On a une [PERSON_NAME] d’enfer, Qui rit plus fort que l’hiver, Toujours [PERSON…" at bounding box center [747, 588] width 1444 height 117
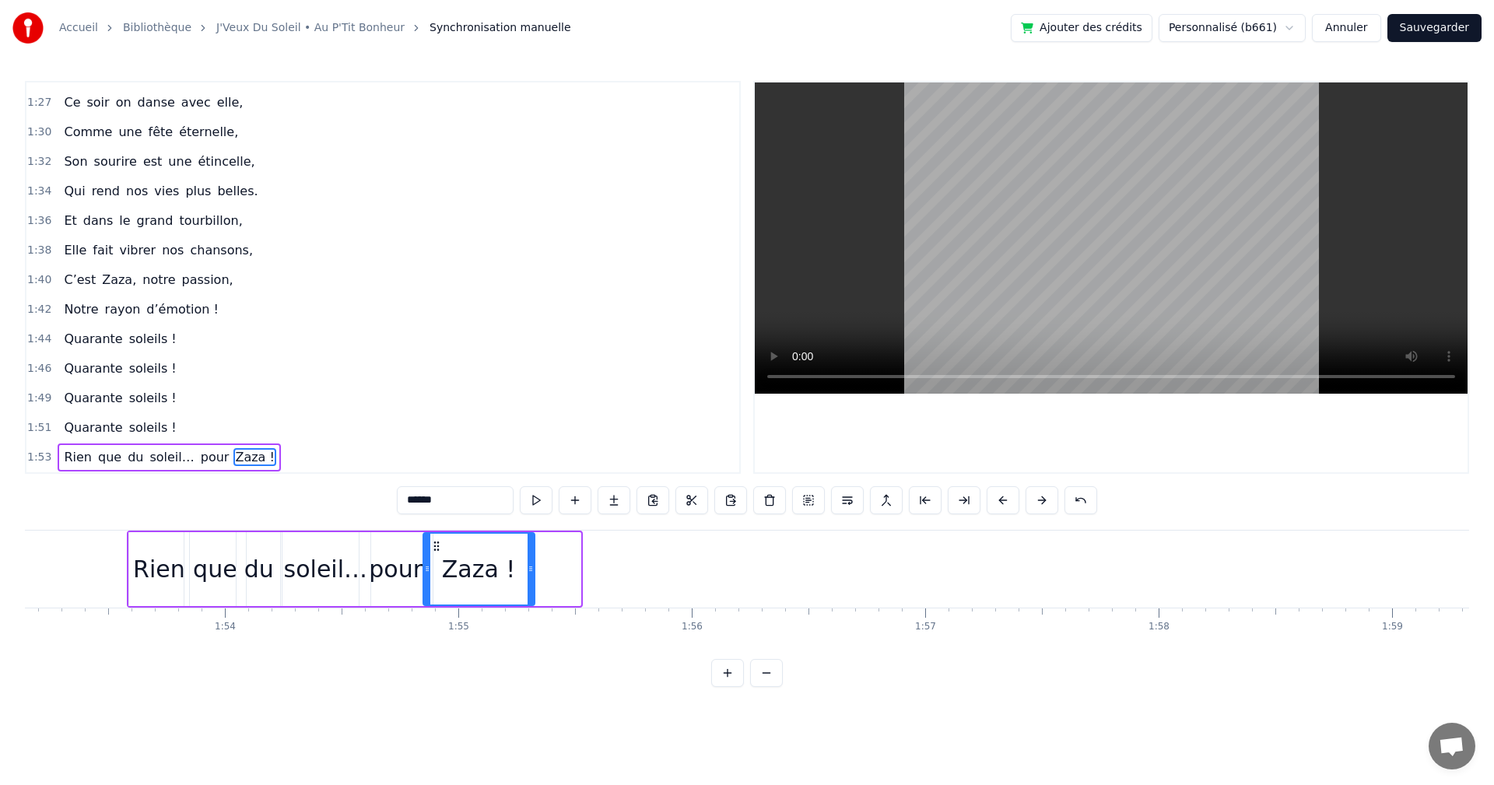
drag, startPoint x: 576, startPoint y: 565, endPoint x: 530, endPoint y: 570, distance: 46.2
click at [530, 570] on icon at bounding box center [531, 569] width 6 height 12
click at [130, 391] on span "soleils !" at bounding box center [153, 398] width 51 height 18
type input "*********"
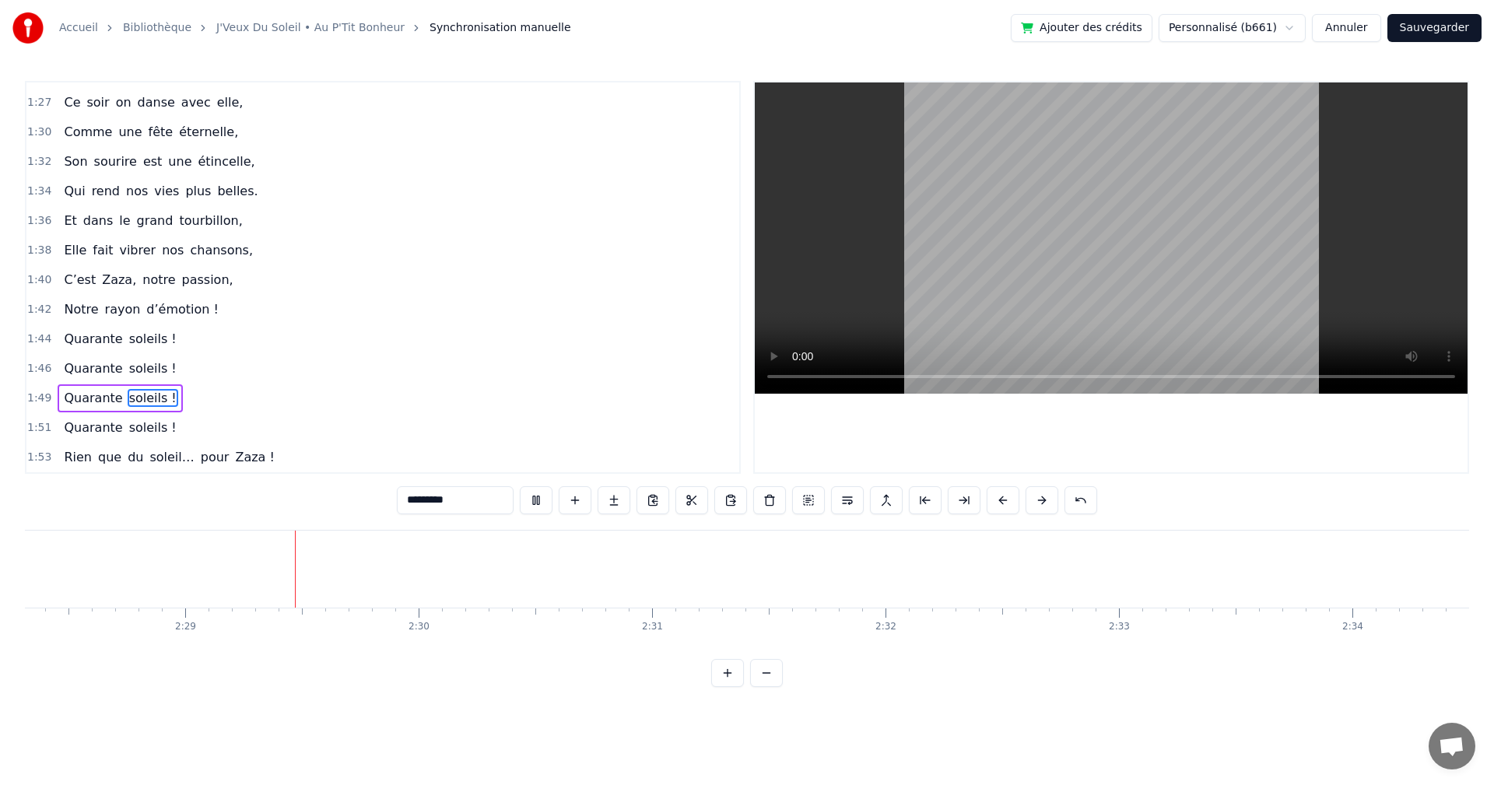
scroll to position [0, 34677]
click at [36, 364] on span "1:46" at bounding box center [39, 369] width 24 height 16
click at [233, 451] on span "Zaza !" at bounding box center [254, 457] width 42 height 18
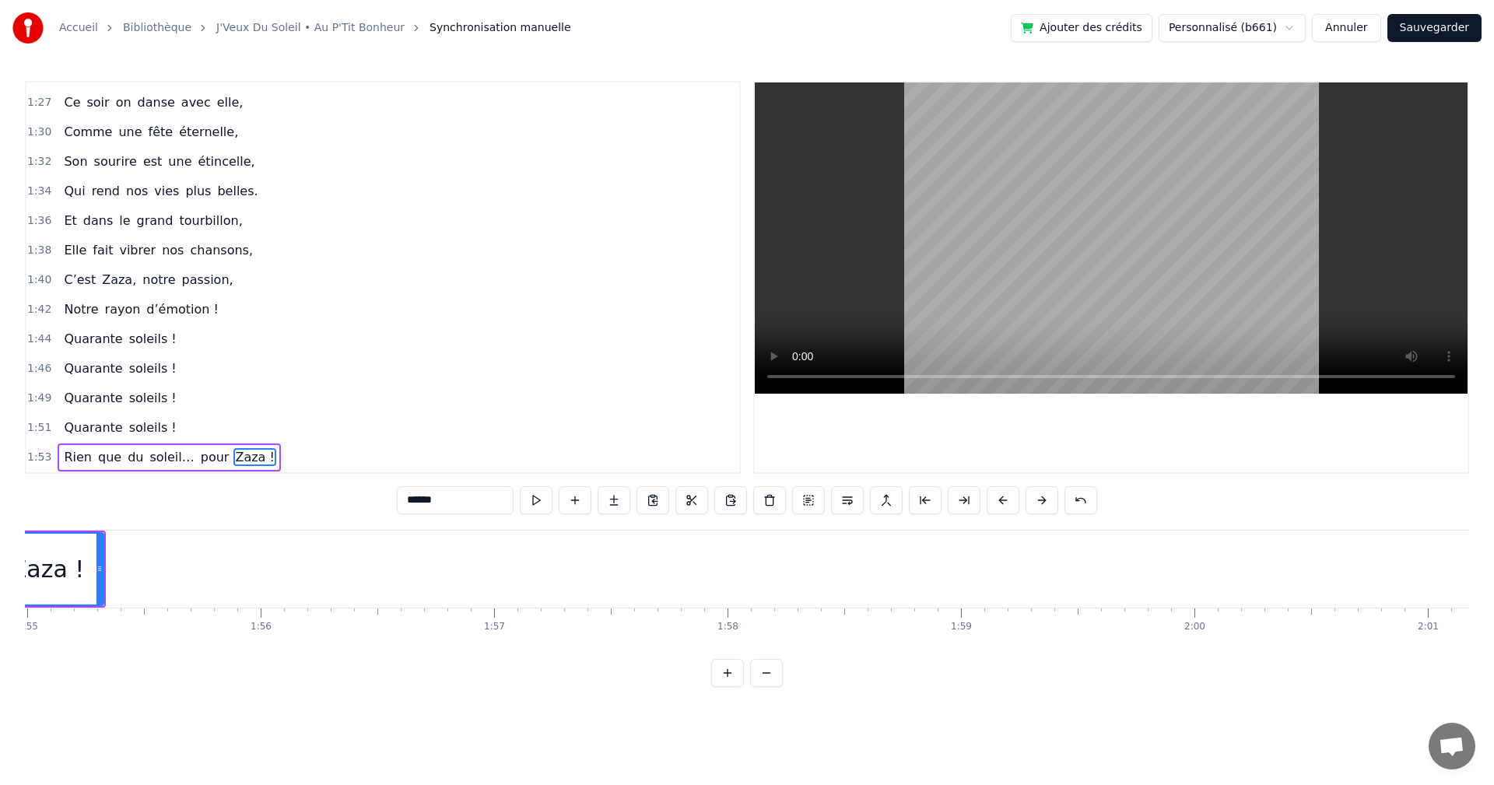
scroll to position [0, 26732]
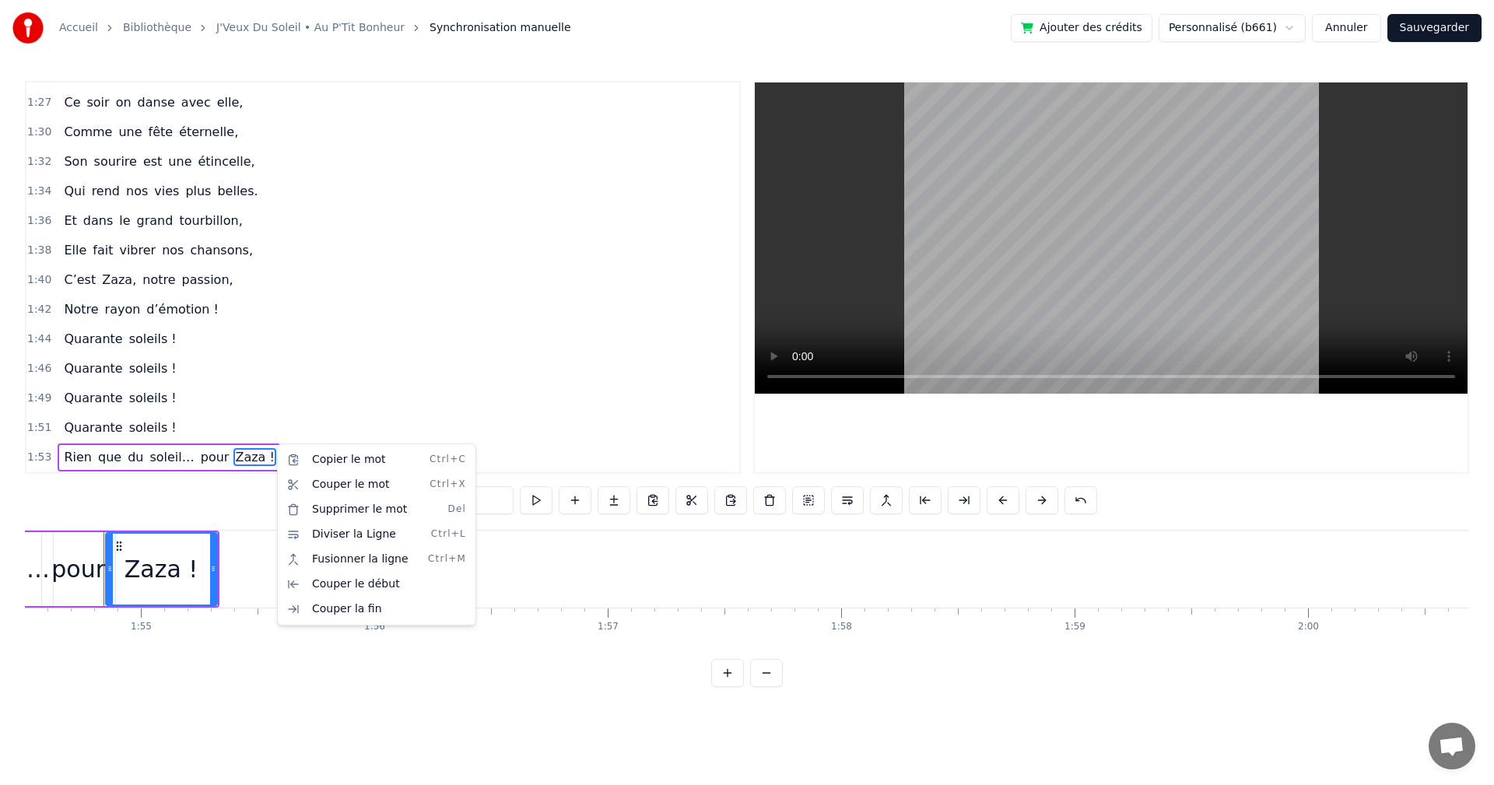
drag, startPoint x: 34, startPoint y: 452, endPoint x: 42, endPoint y: 453, distance: 7.8
click at [35, 452] on html "Accueil Bibliothèque J'Veux Du Soleil • Au P'Tit Bonheur Synchronisation manuel…" at bounding box center [747, 356] width 1494 height 712
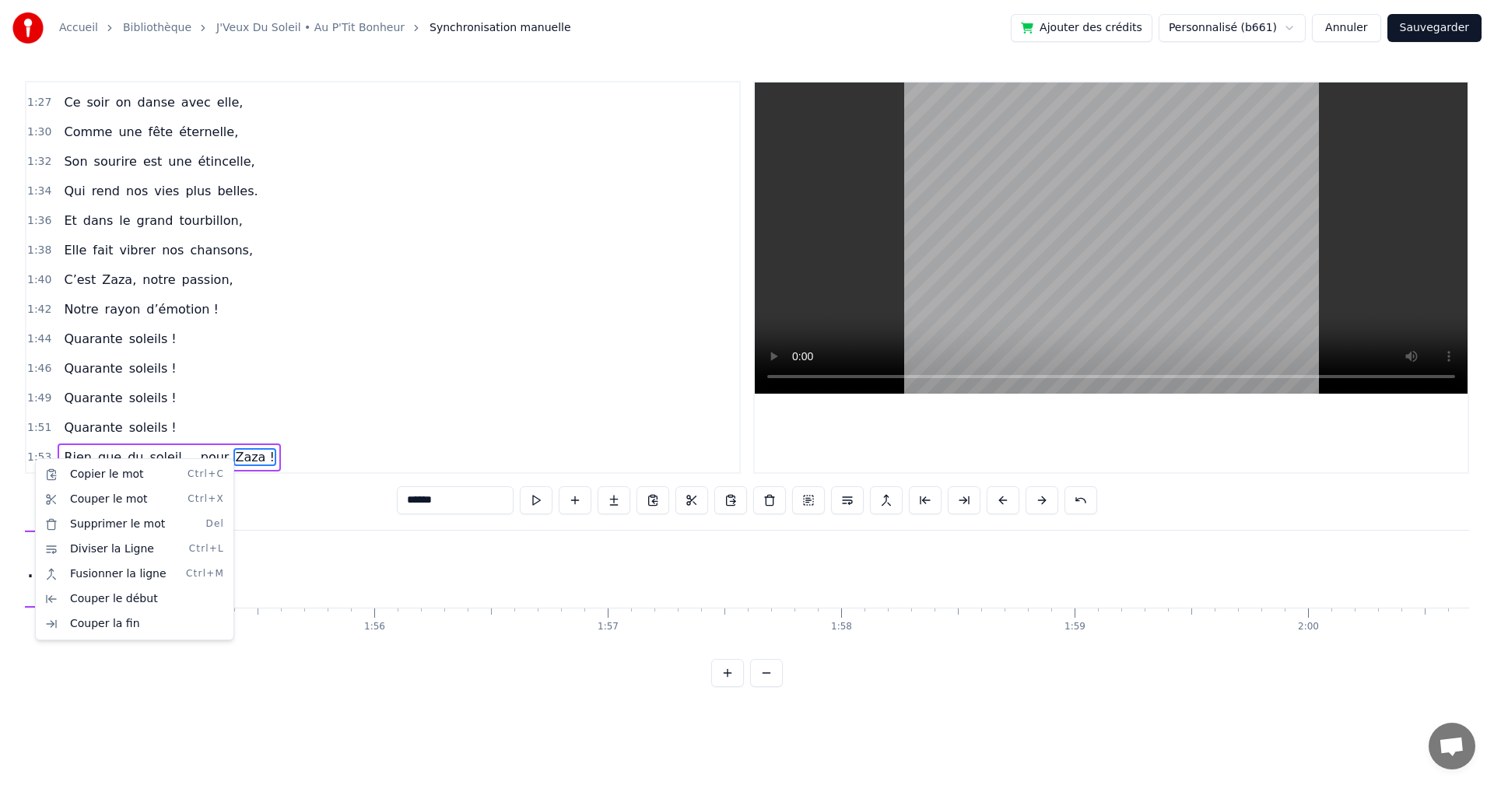
click at [316, 443] on html "Accueil Bibliothèque J'Veux Du Soleil • Au P'Tit Bonheur Synchronisation manuel…" at bounding box center [747, 356] width 1494 height 712
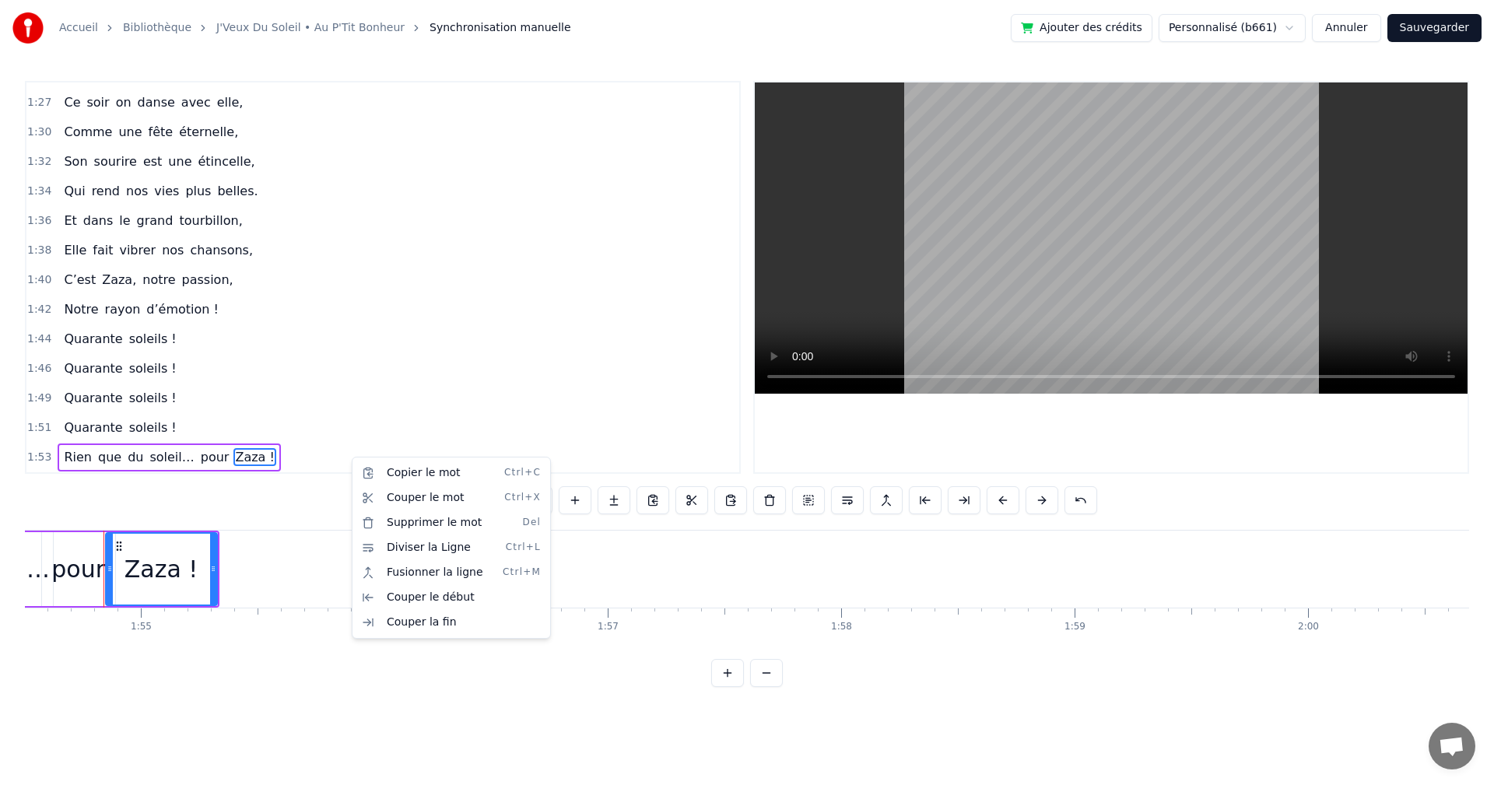
click at [33, 398] on span "1:49" at bounding box center [39, 399] width 24 height 16
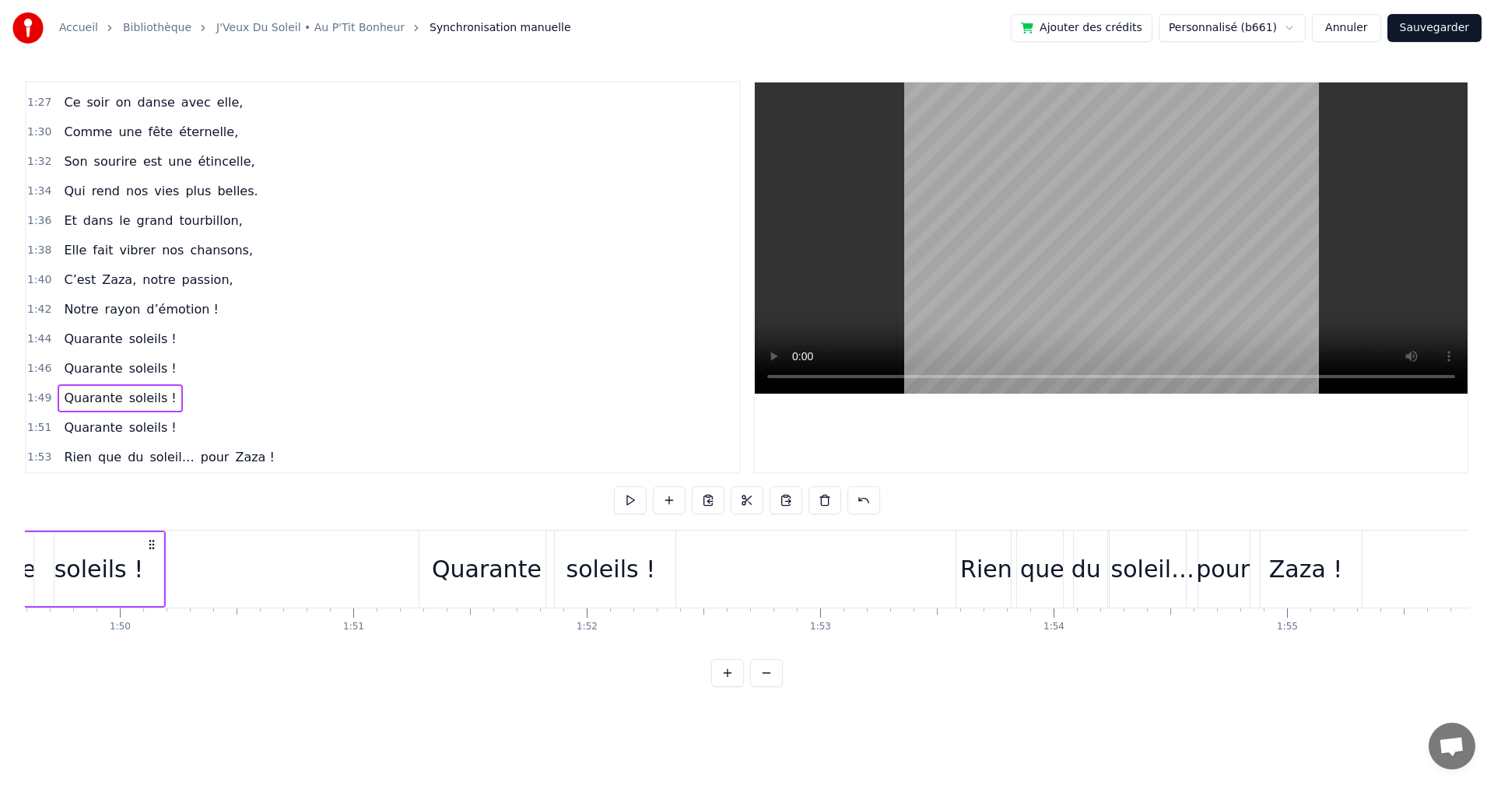
scroll to position [0, 25388]
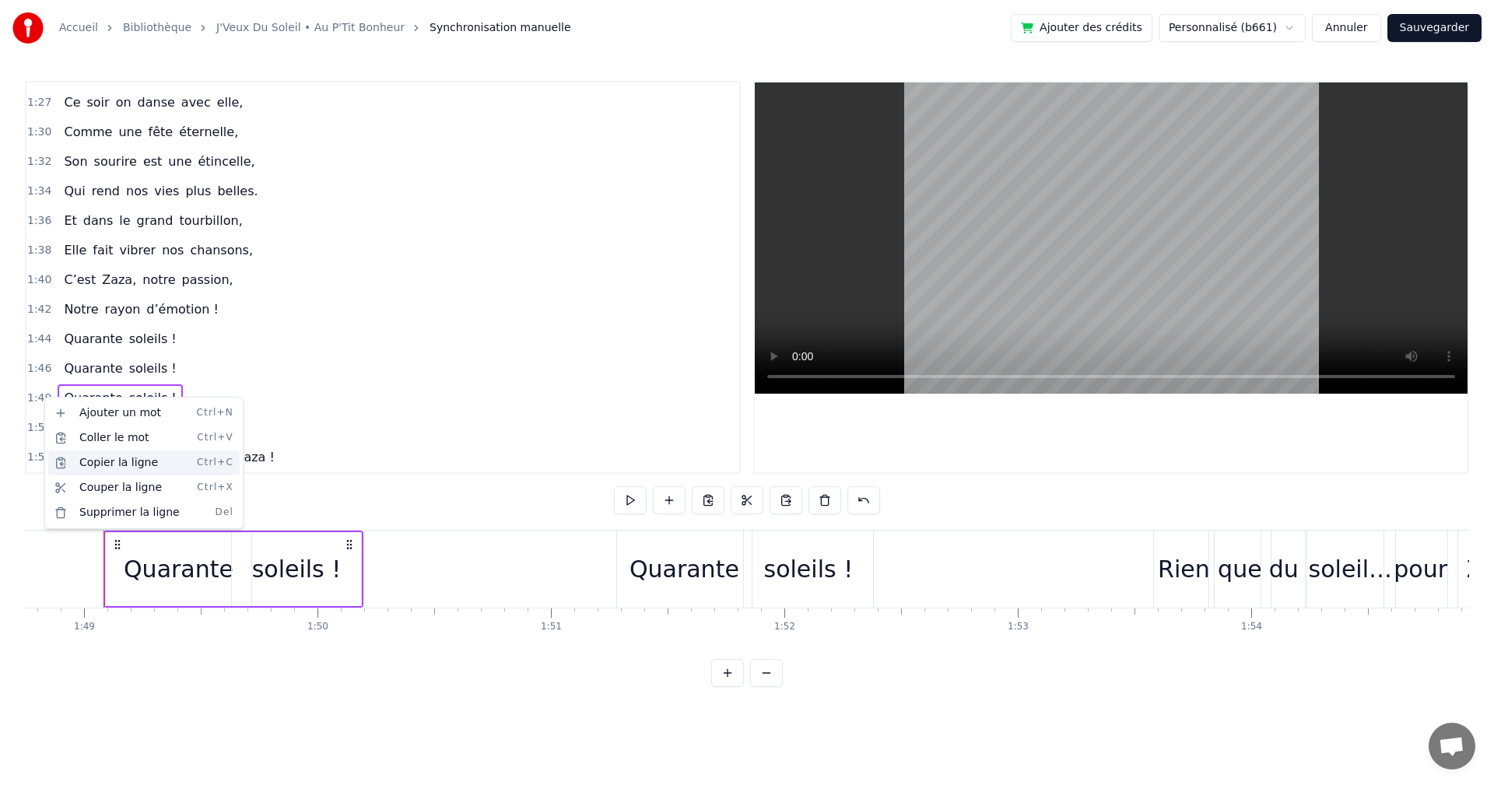
click at [110, 469] on div "Copier la ligne Ctrl+C" at bounding box center [143, 463] width 191 height 25
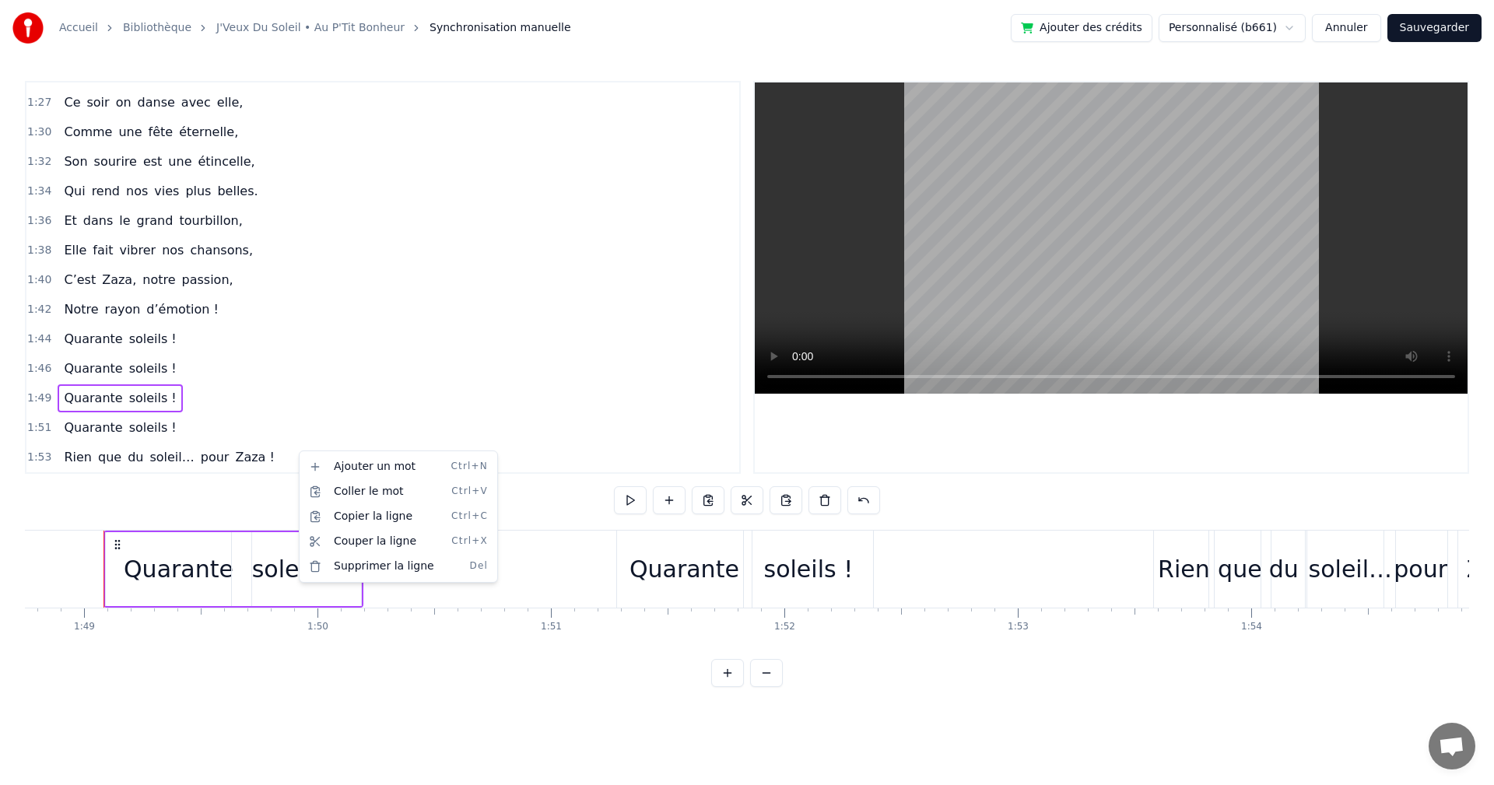
click at [274, 457] on html "Accueil Bibliothèque J'Veux Du Soleil • Au P'Tit Bonheur Synchronisation manuel…" at bounding box center [747, 356] width 1494 height 712
click at [244, 462] on span "Zaza !" at bounding box center [254, 457] width 42 height 18
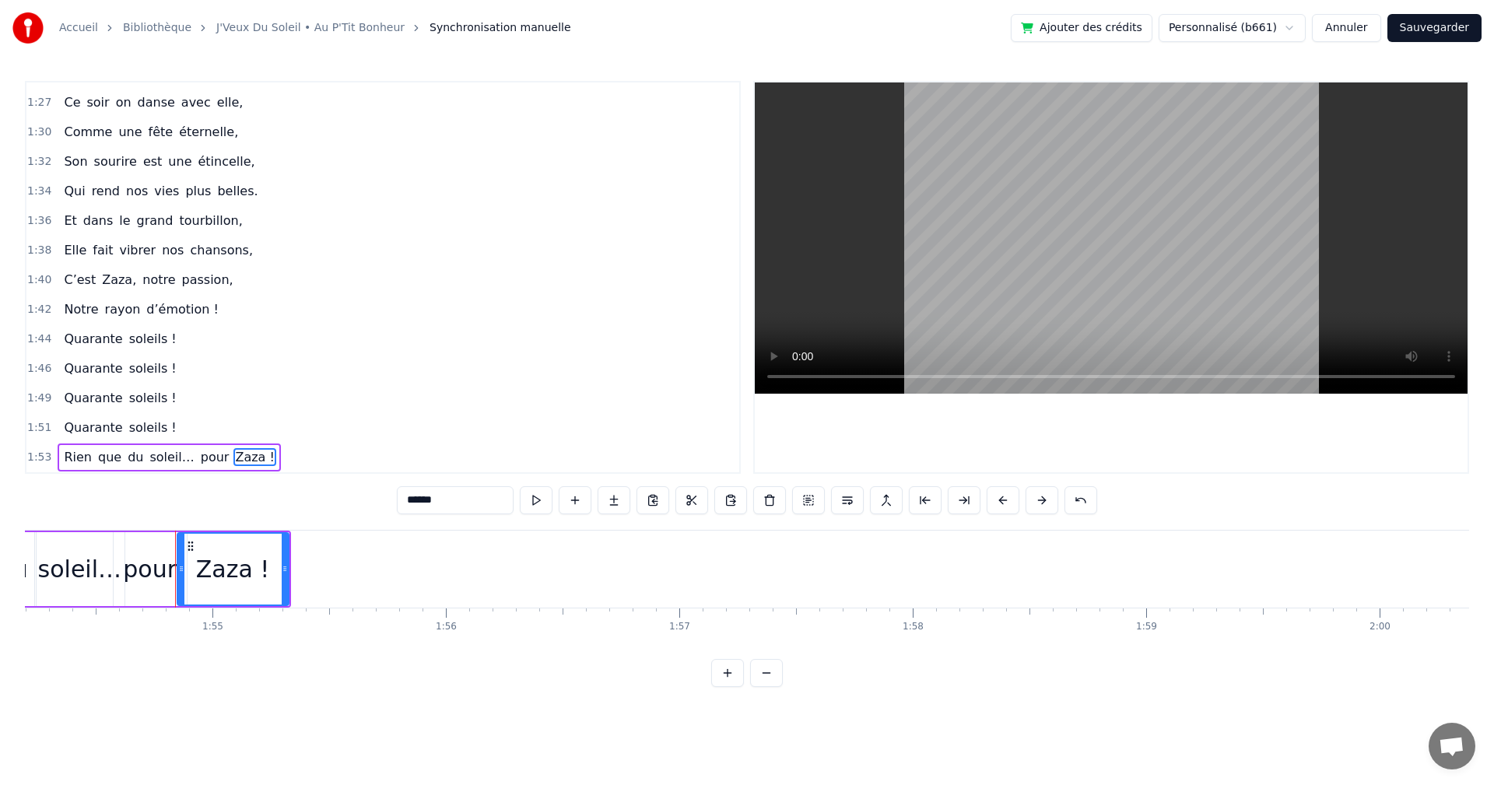
click at [268, 460] on div "1:53 Rien que du soleil… pour Zaza !" at bounding box center [382, 458] width 713 height 30
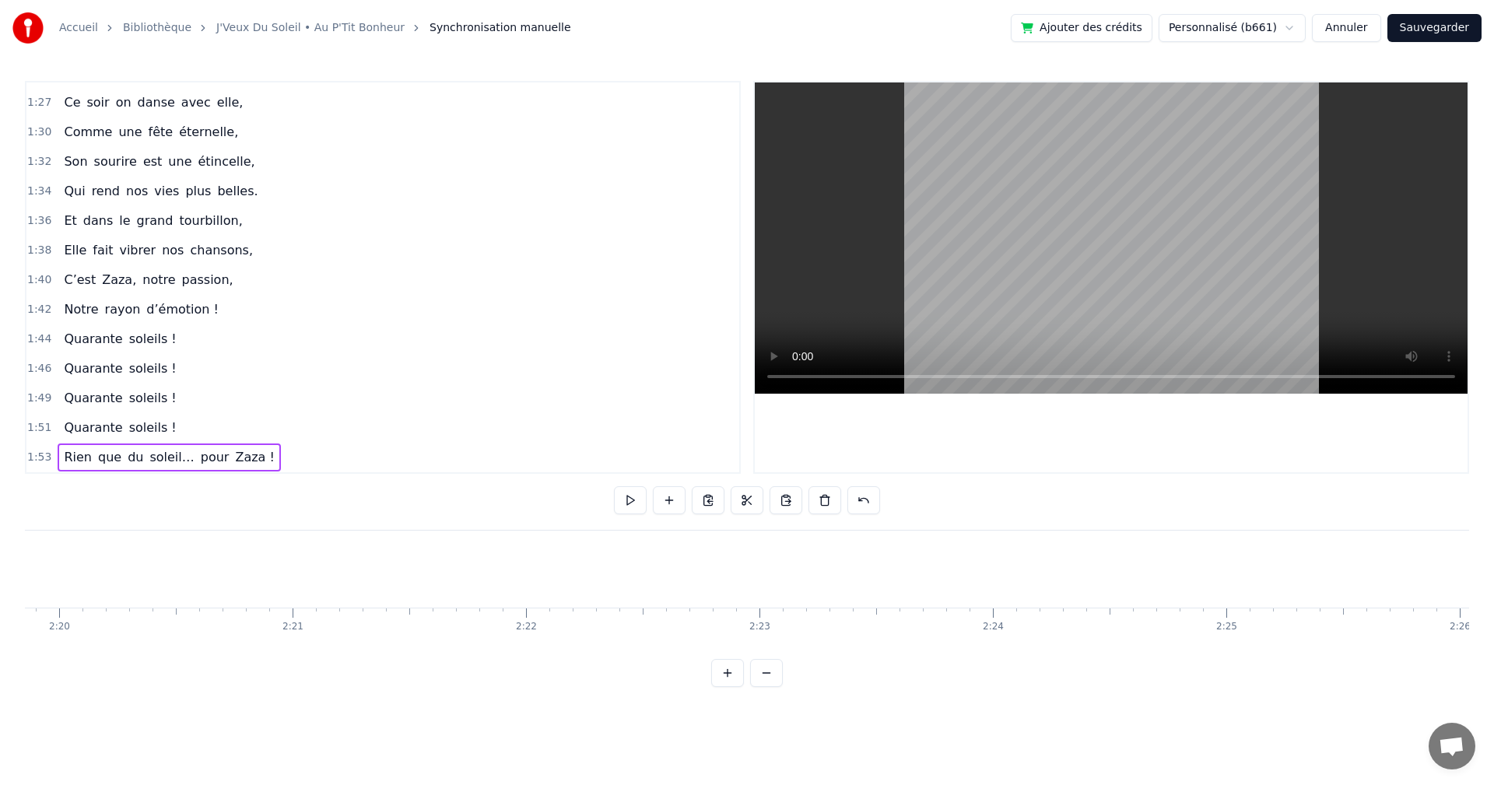
scroll to position [0, 32486]
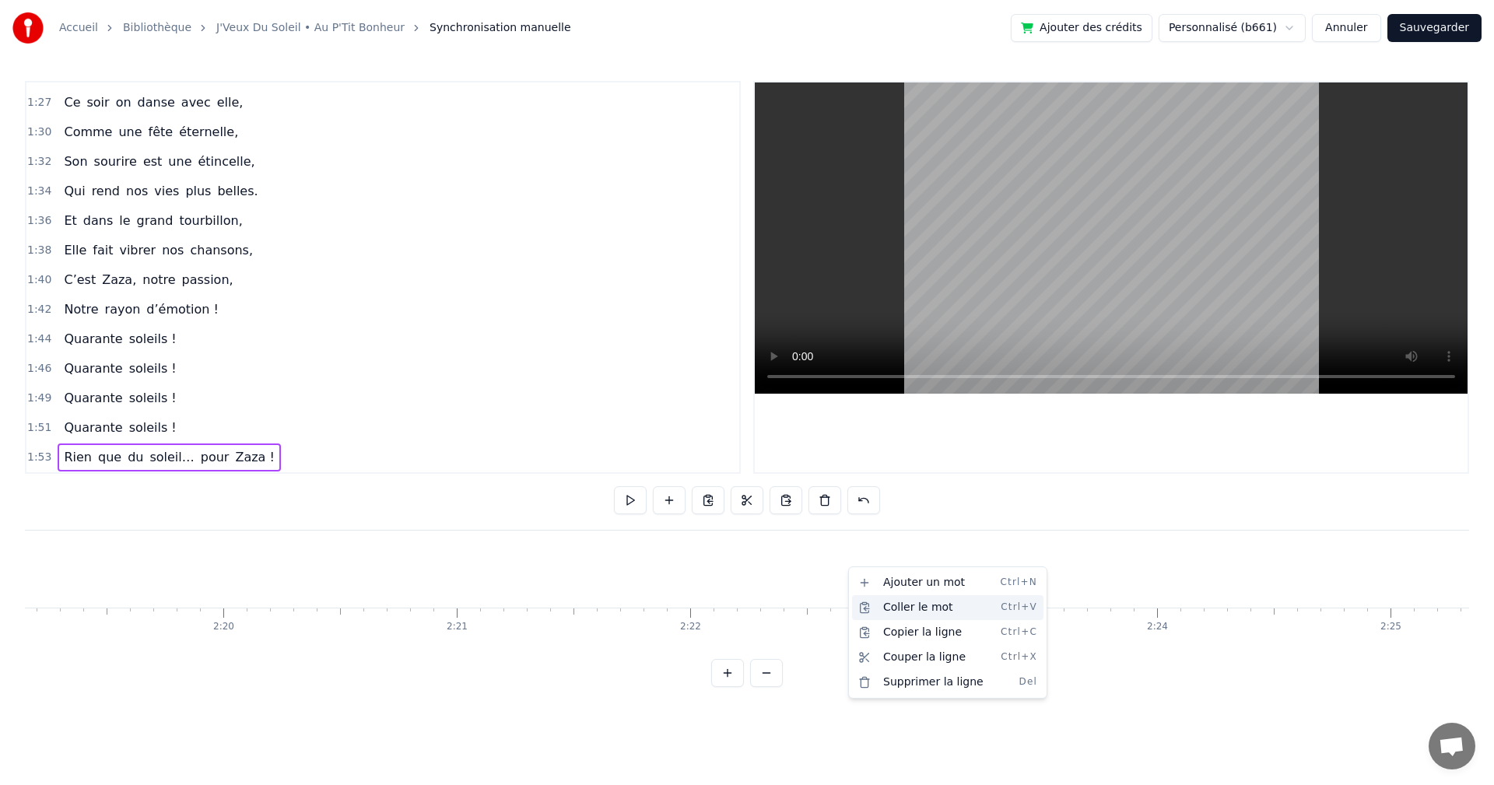
click at [898, 605] on div "Coller le mot Ctrl+V" at bounding box center [947, 607] width 191 height 25
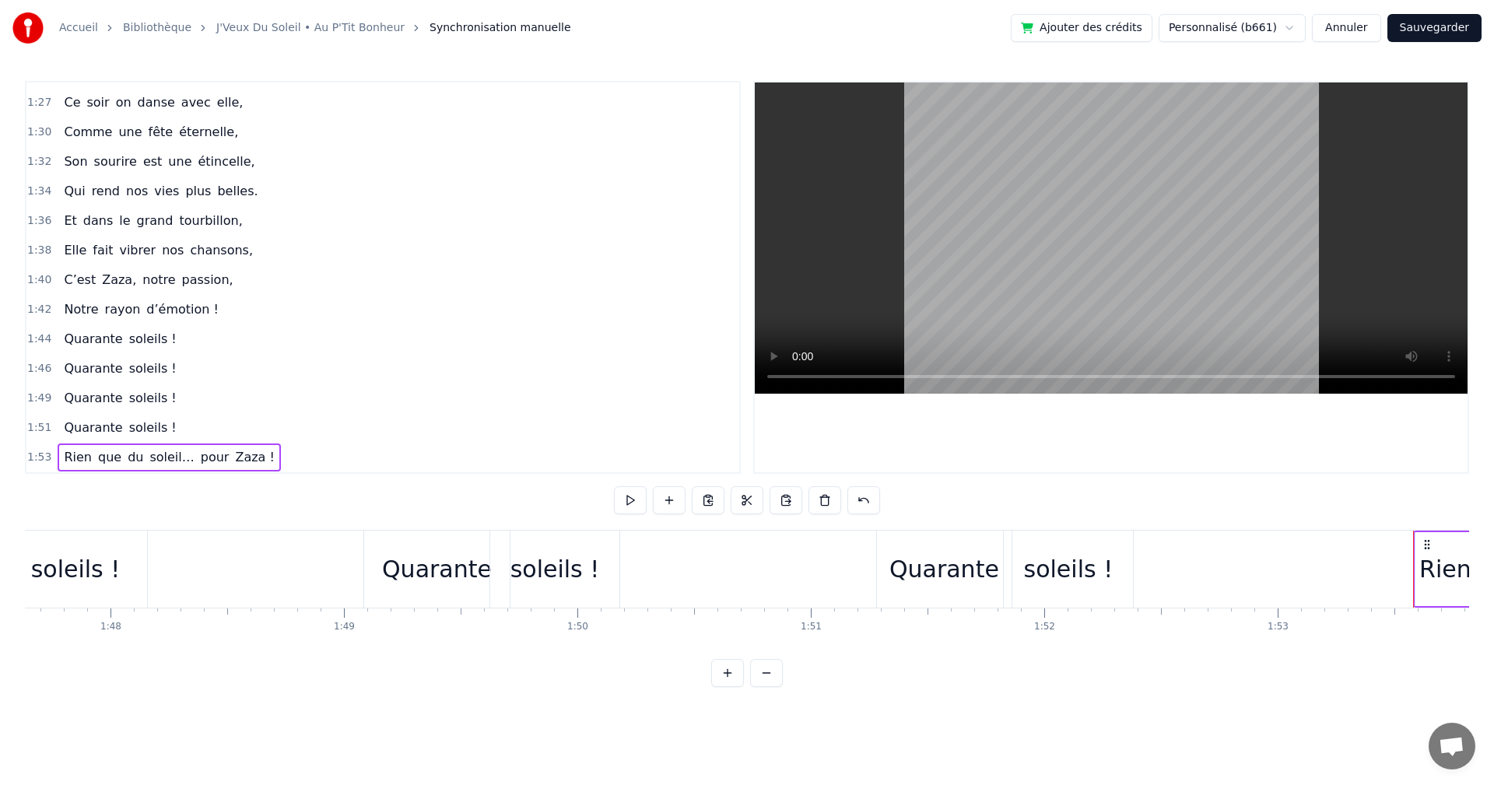
scroll to position [0, 25756]
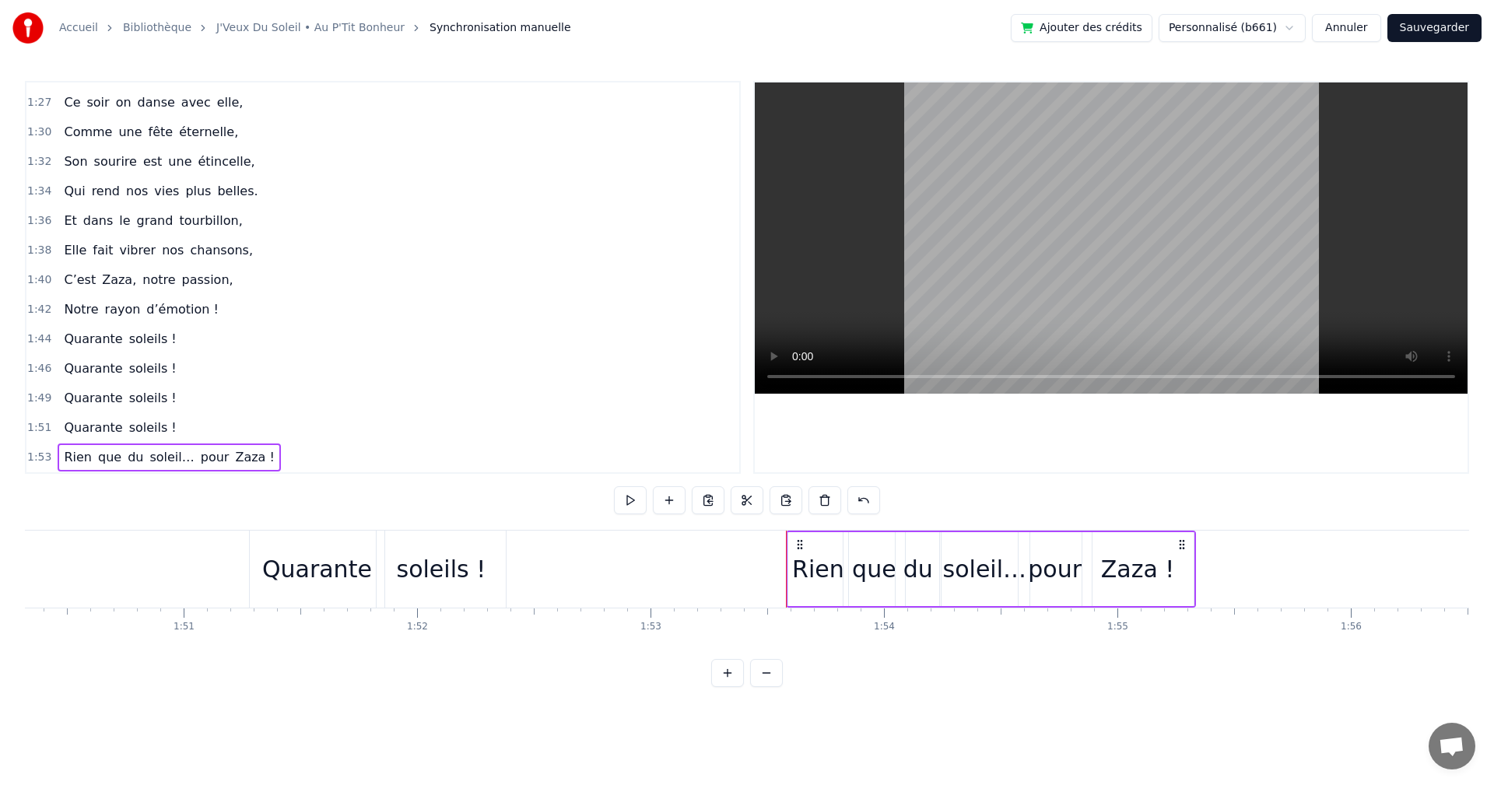
click at [305, 559] on div "Quarante" at bounding box center [317, 569] width 110 height 35
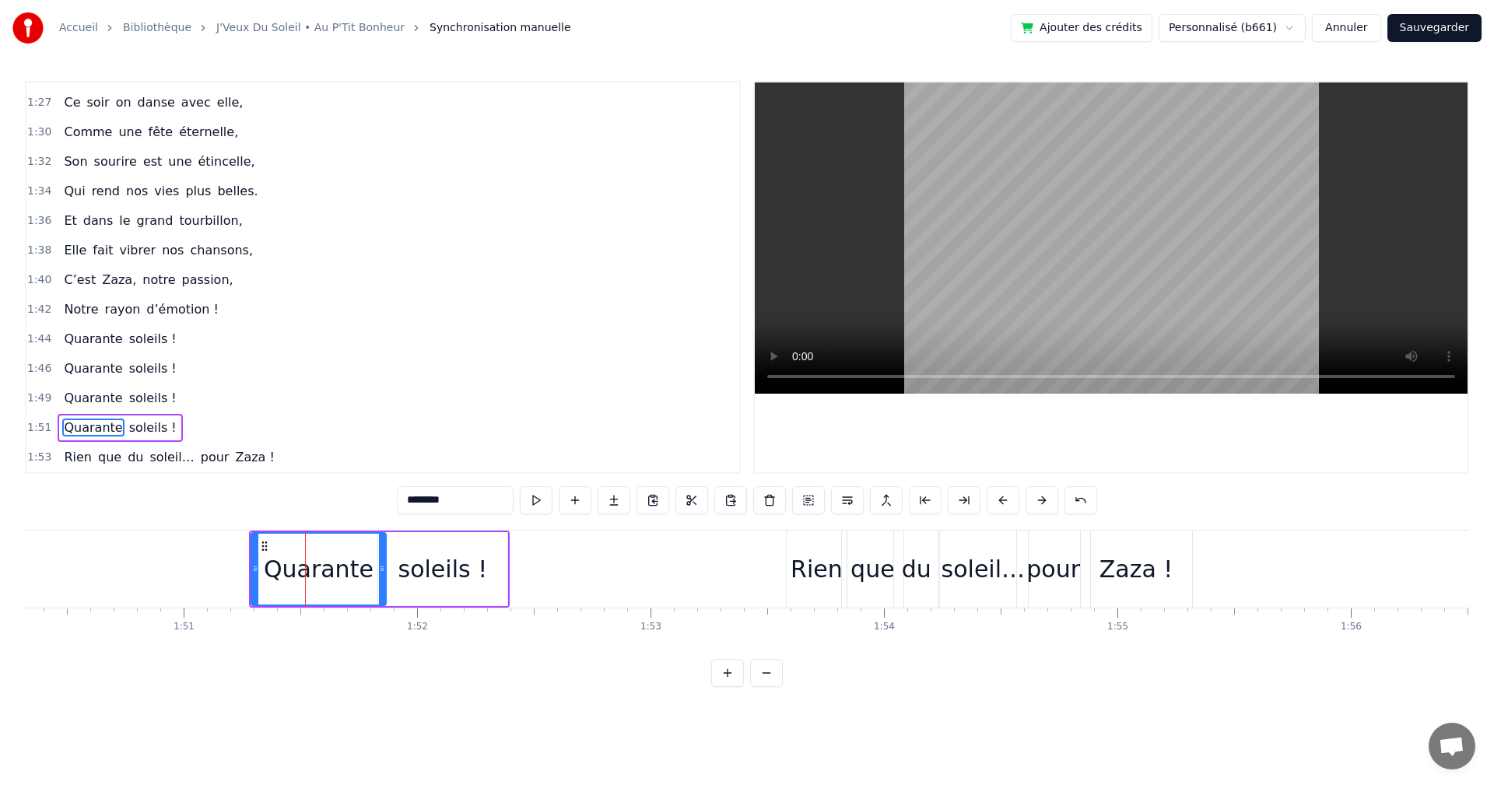
click at [50, 397] on div "1:49 Quarante soleils !" at bounding box center [382, 399] width 713 height 30
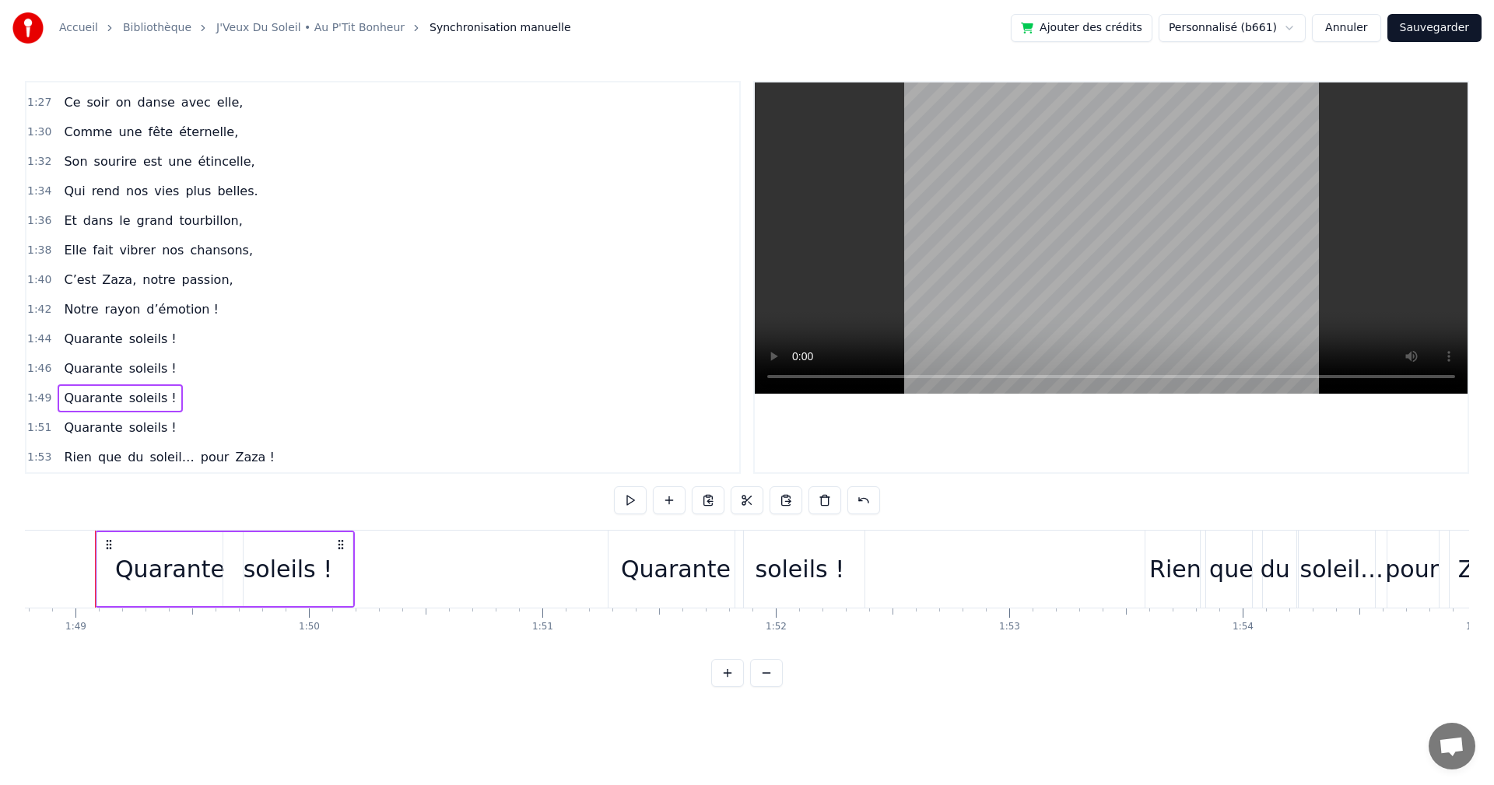
scroll to position [0, 25388]
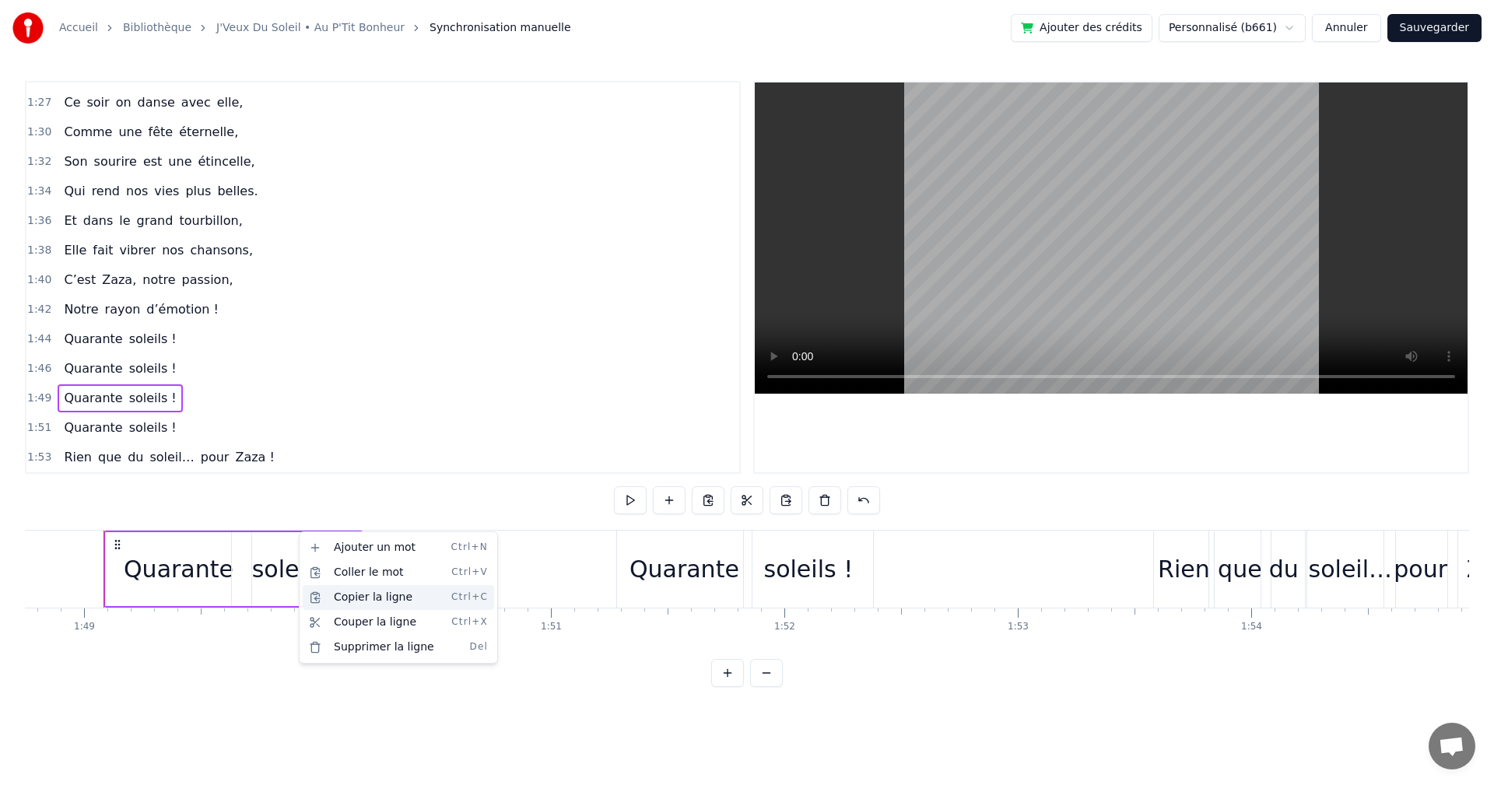
click at [375, 595] on div "Copier la ligne Ctrl+C" at bounding box center [398, 597] width 191 height 25
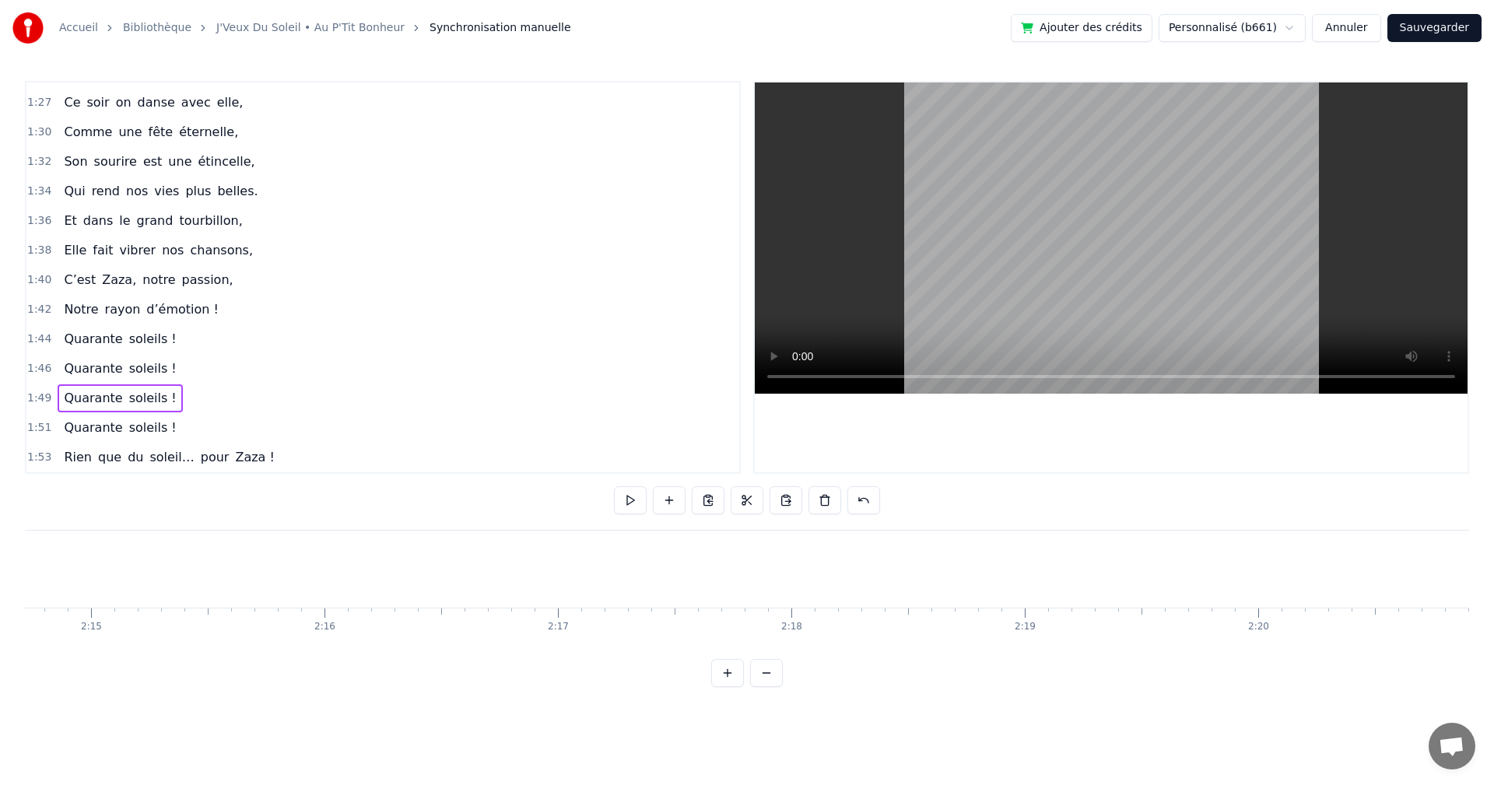
scroll to position [0, 31560]
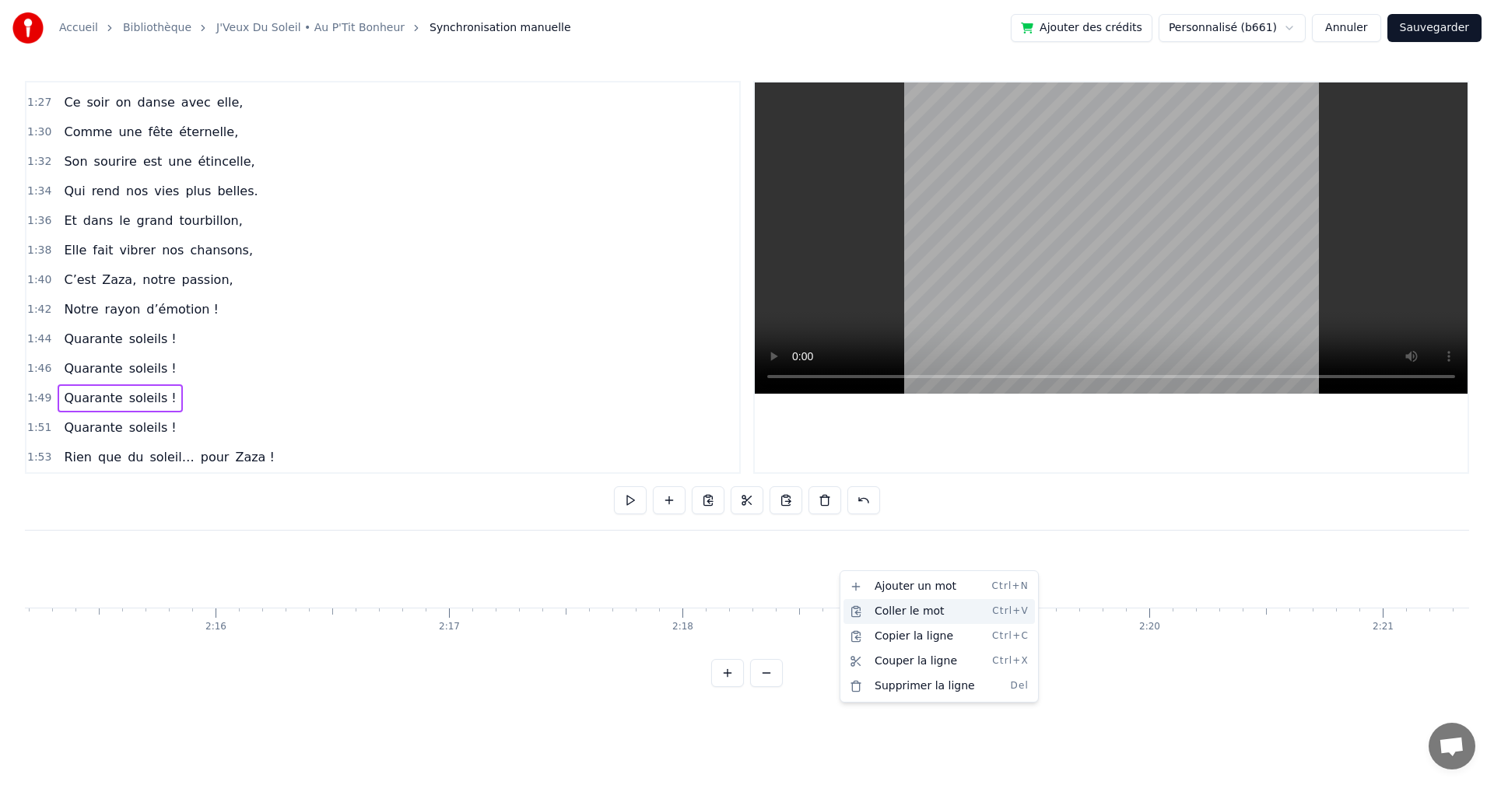
click at [902, 615] on div "Coller le mot Ctrl+V" at bounding box center [939, 611] width 191 height 25
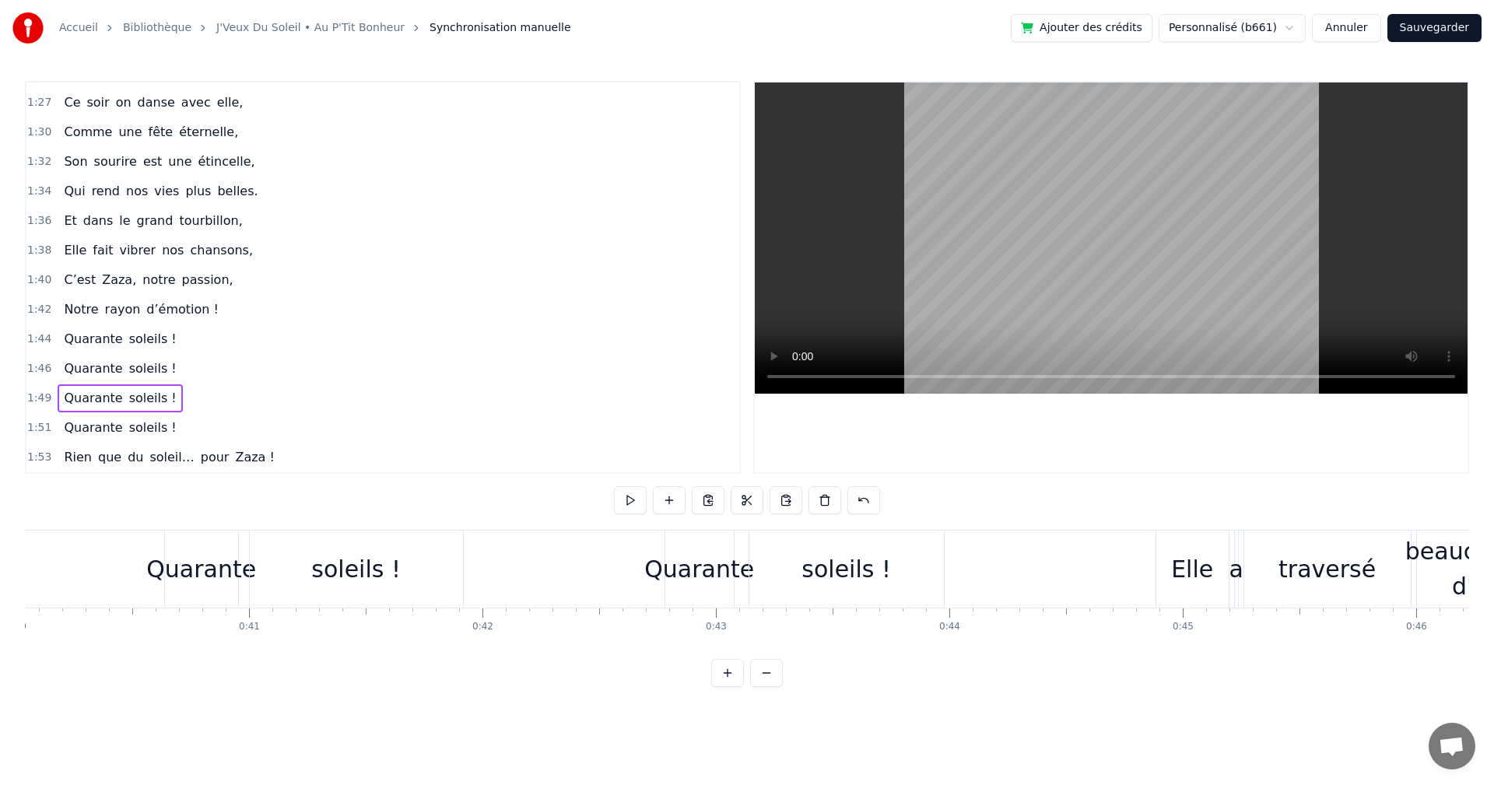
scroll to position [0, 9239]
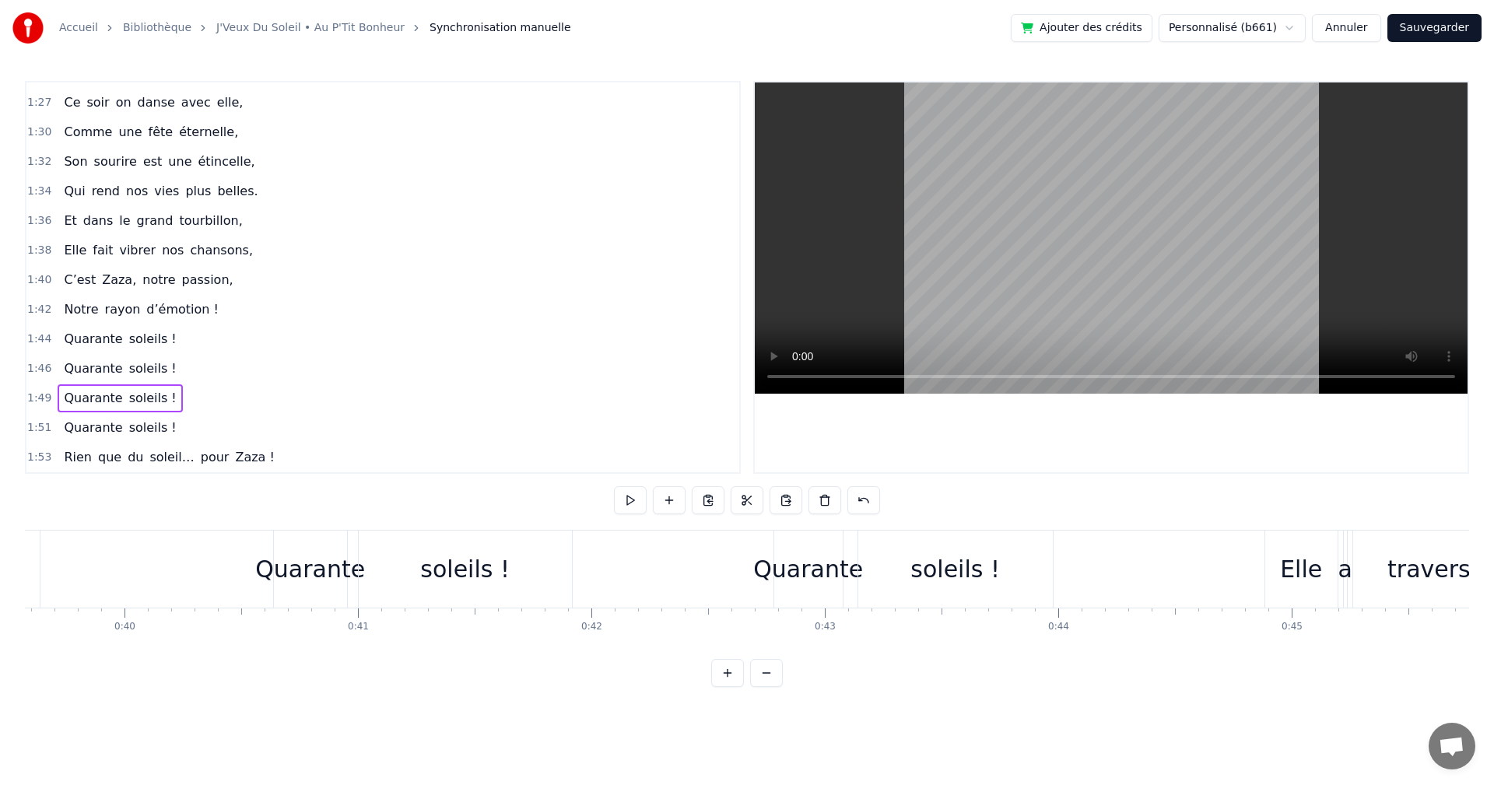
click at [284, 570] on div "Quarante" at bounding box center [310, 569] width 110 height 35
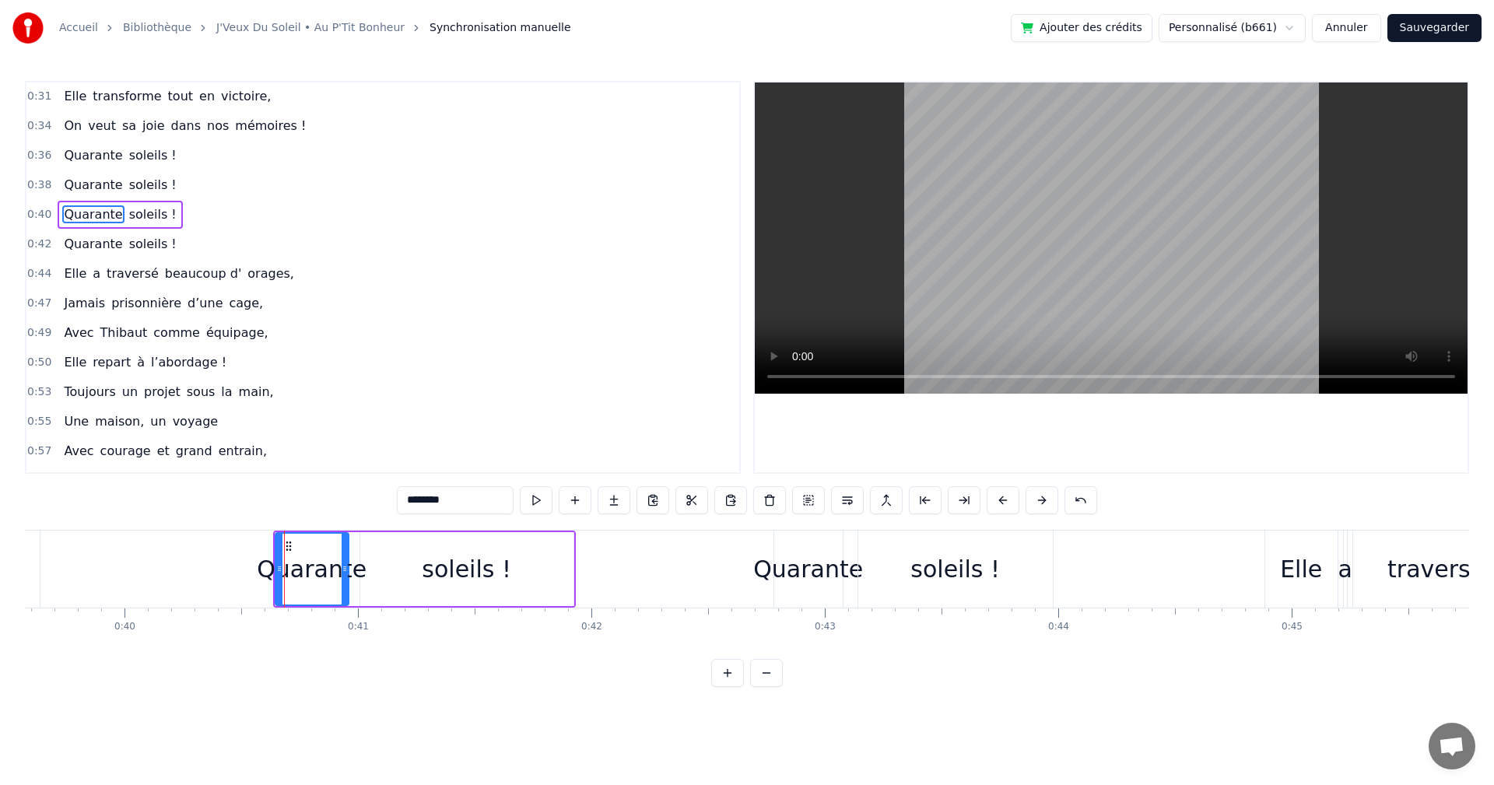
scroll to position [115, 0]
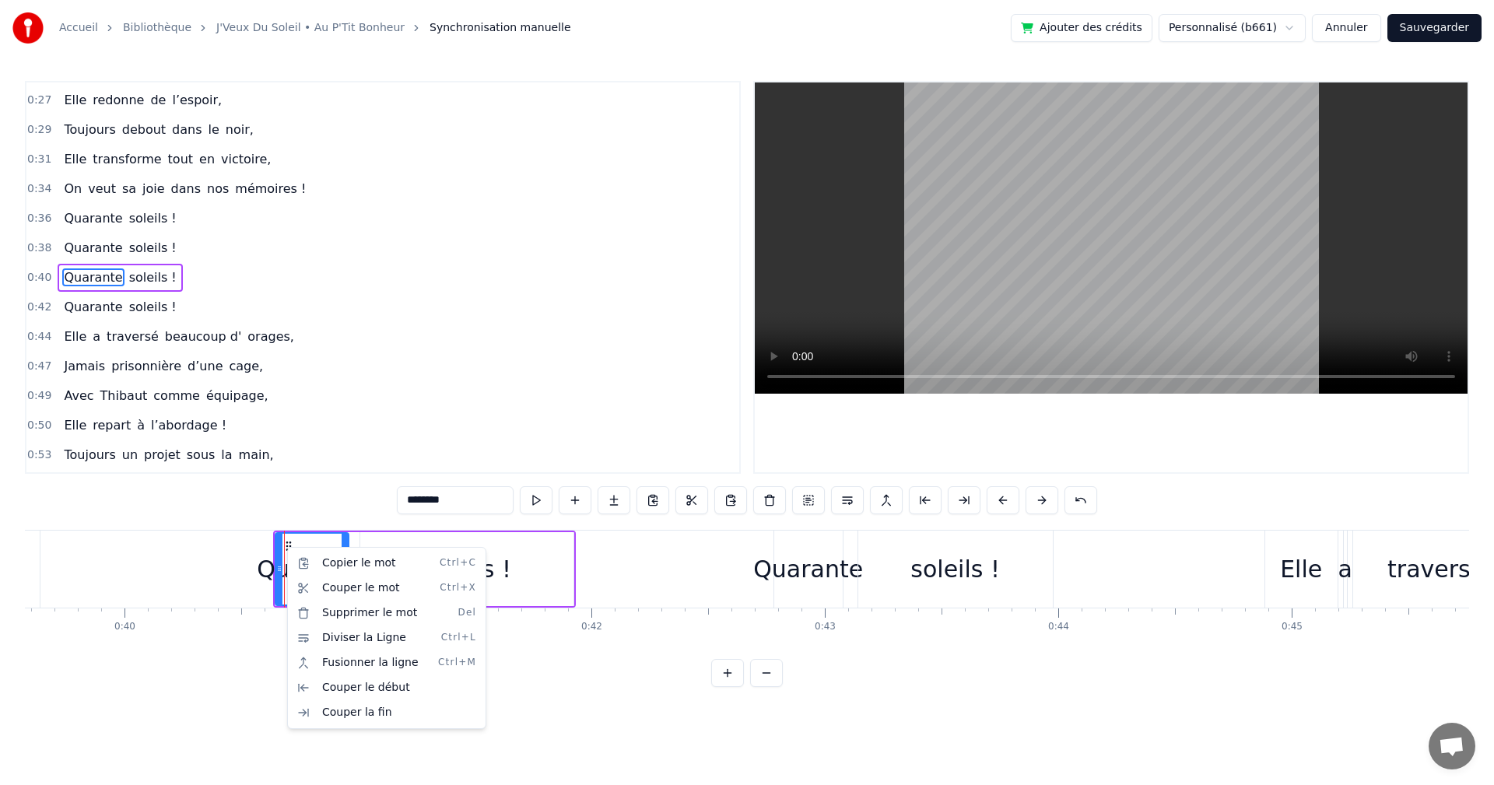
drag, startPoint x: 486, startPoint y: 441, endPoint x: 520, endPoint y: 445, distance: 33.7
click at [493, 435] on html "Accueil Bibliothèque J'Veux Du Soleil • Au P'Tit Bonheur Synchronisation manuel…" at bounding box center [747, 356] width 1494 height 712
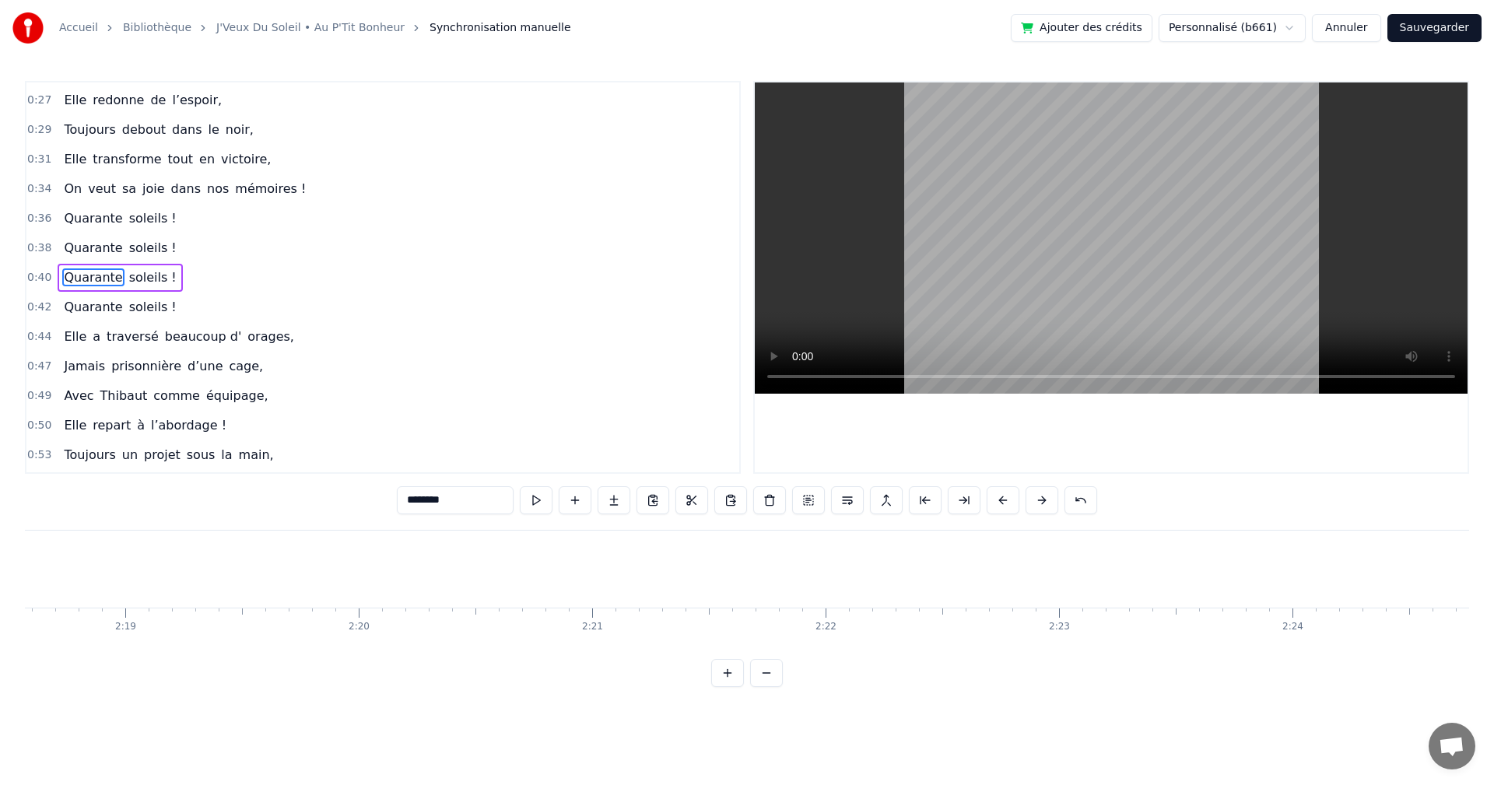
scroll to position [0, 32323]
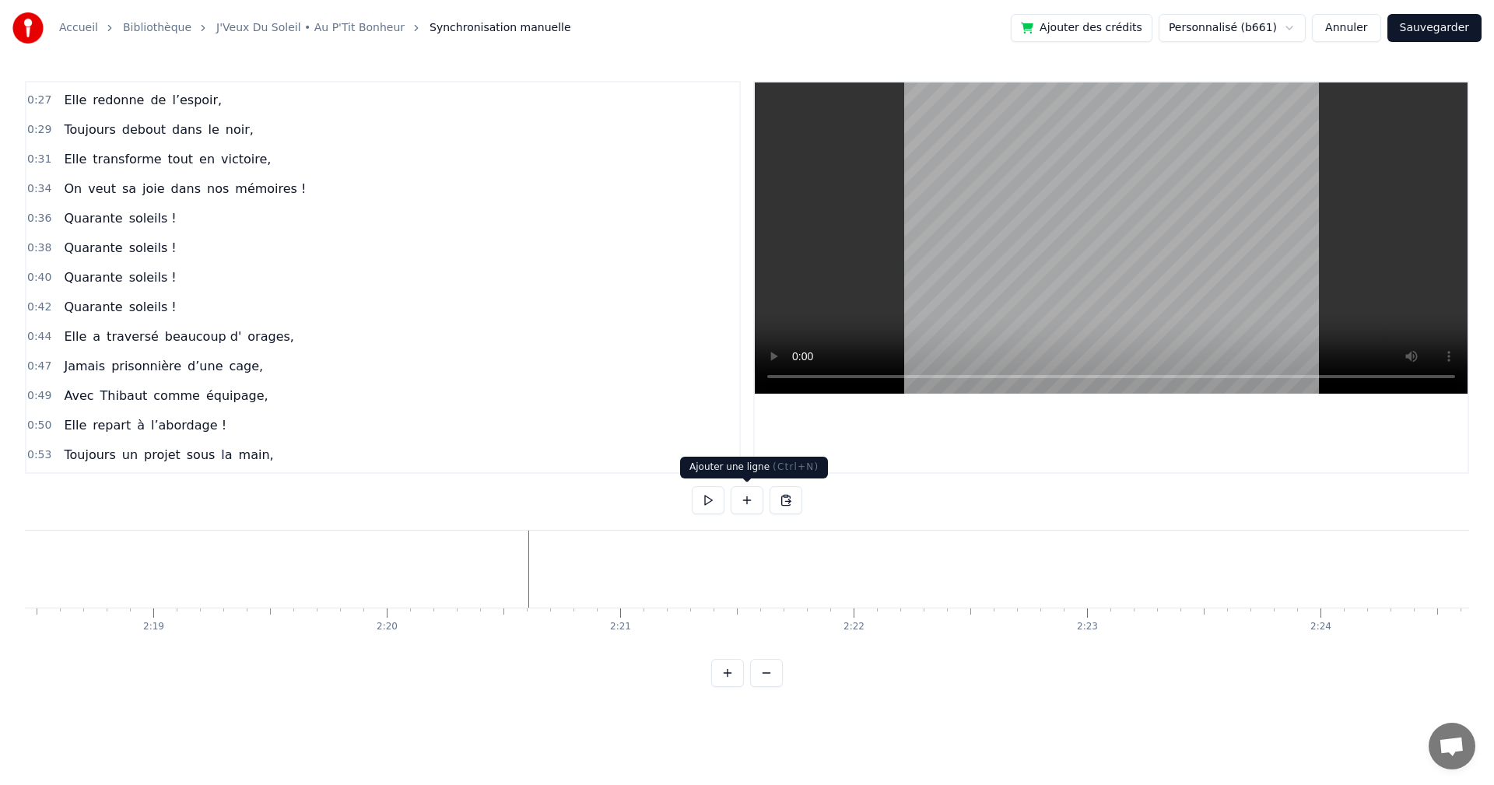
click at [752, 505] on button at bounding box center [747, 500] width 33 height 28
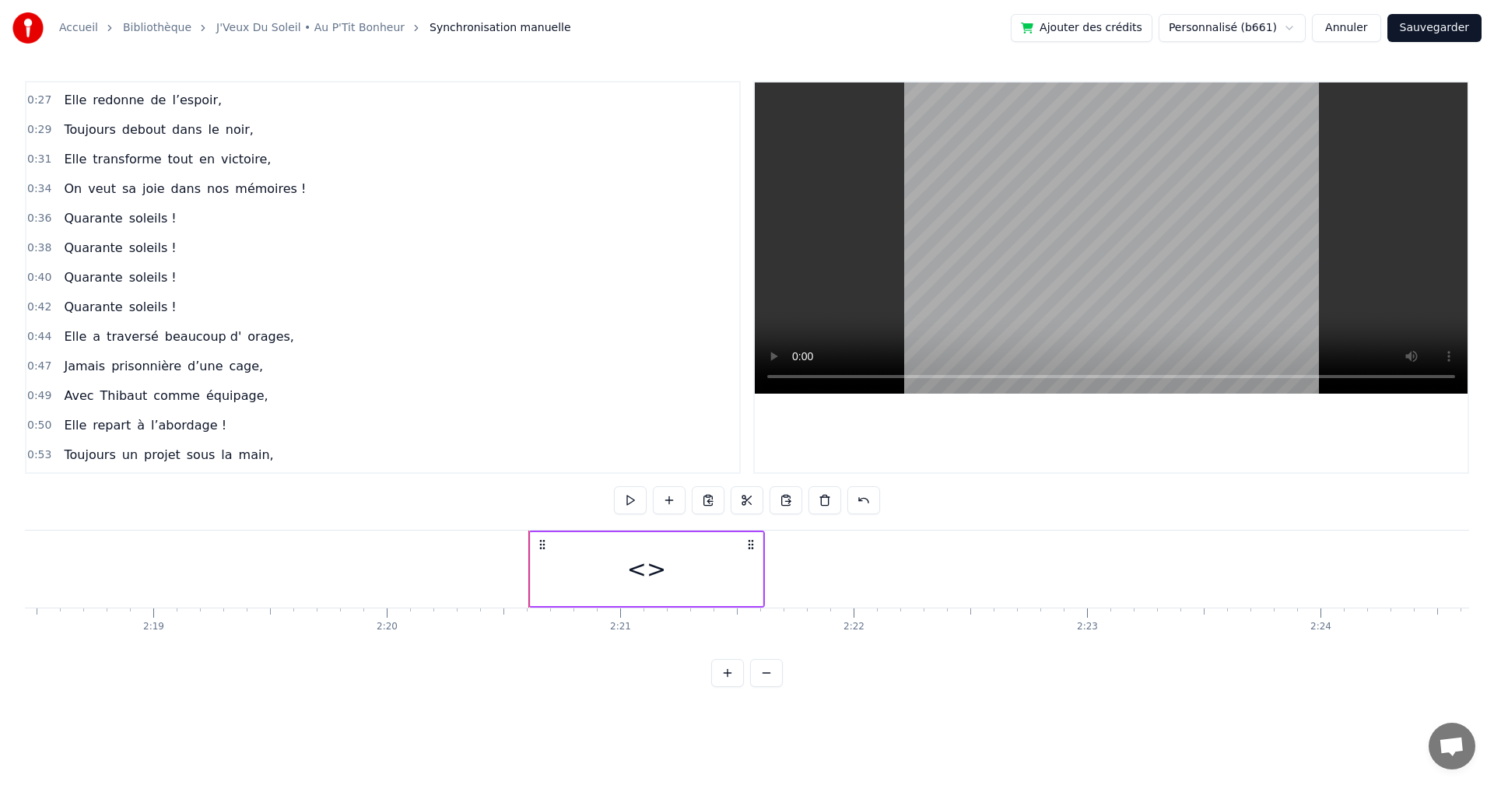
click at [654, 575] on div "<>" at bounding box center [646, 569] width 39 height 35
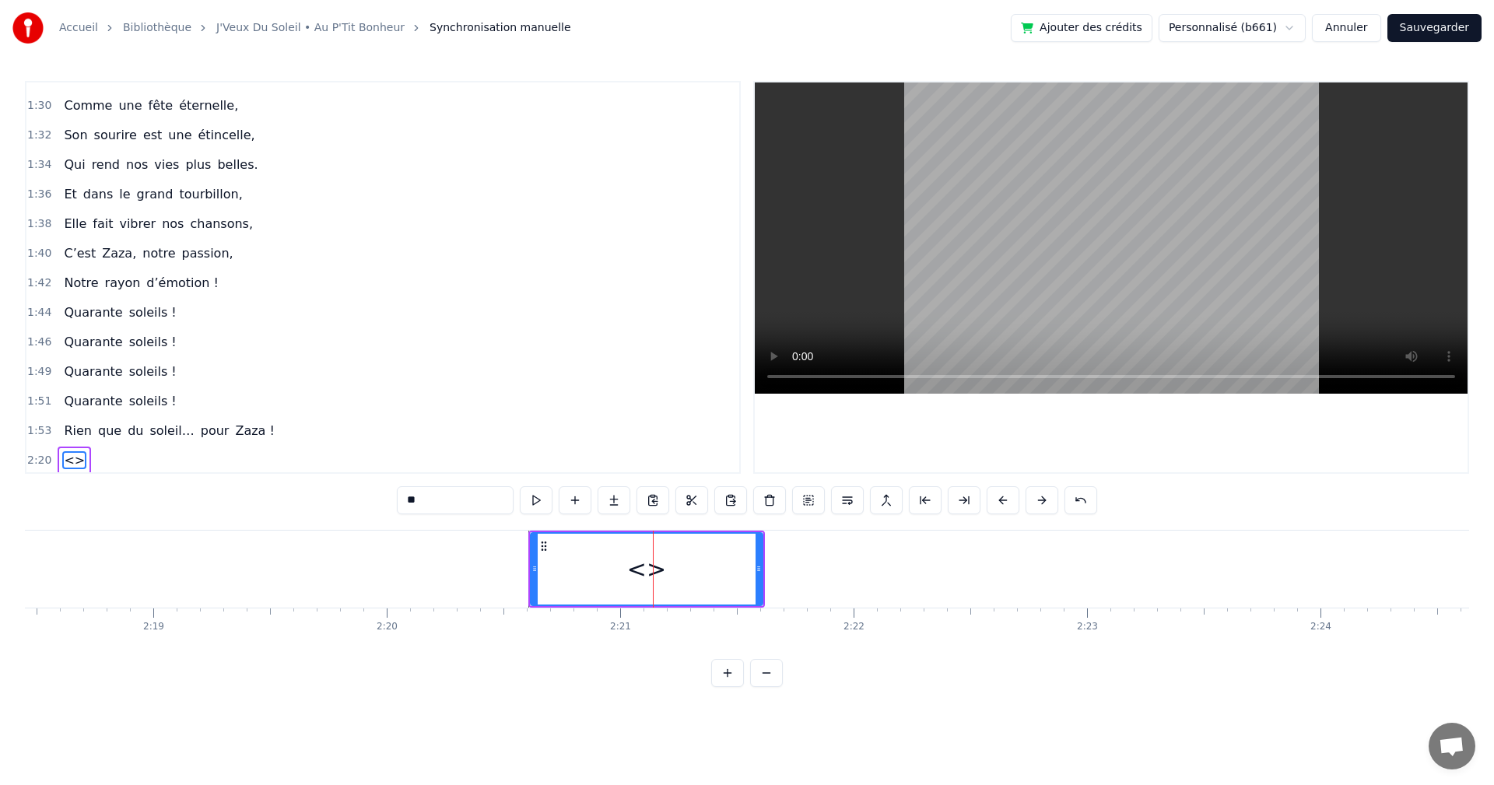
scroll to position [823, 0]
click at [450, 496] on input "**" at bounding box center [455, 500] width 117 height 28
drag, startPoint x: 444, startPoint y: 497, endPoint x: 374, endPoint y: 500, distance: 70.1
click at [374, 500] on div "0:19 On a une [PERSON_NAME] d’enfer, 0:21 Qui rit plus fort que l’hiver, 0:23 T…" at bounding box center [747, 384] width 1444 height 606
type input "**********"
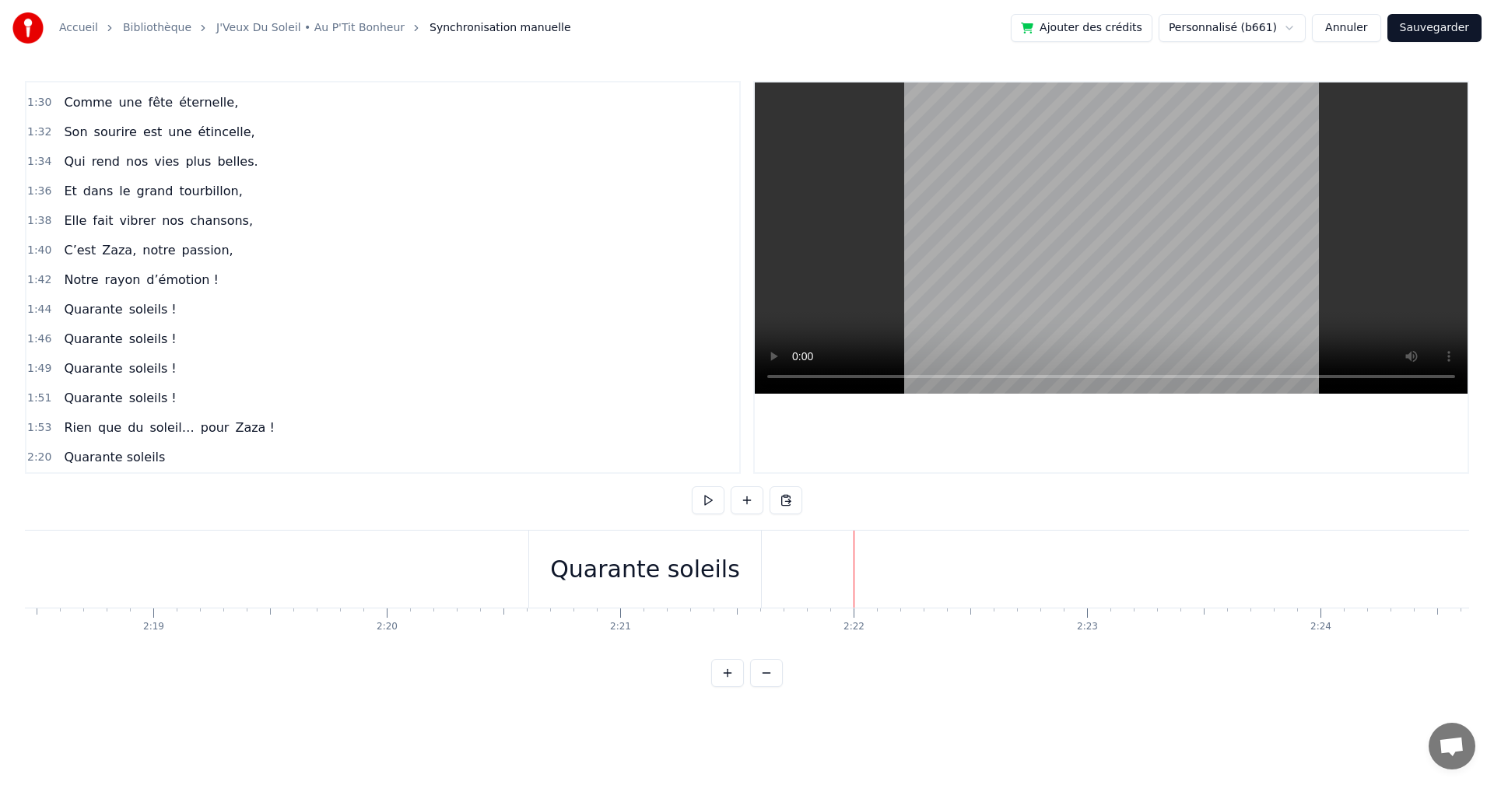
drag, startPoint x: 616, startPoint y: 577, endPoint x: 602, endPoint y: 583, distance: 15.0
click at [602, 583] on div "Quarante soleils" at bounding box center [645, 569] width 190 height 35
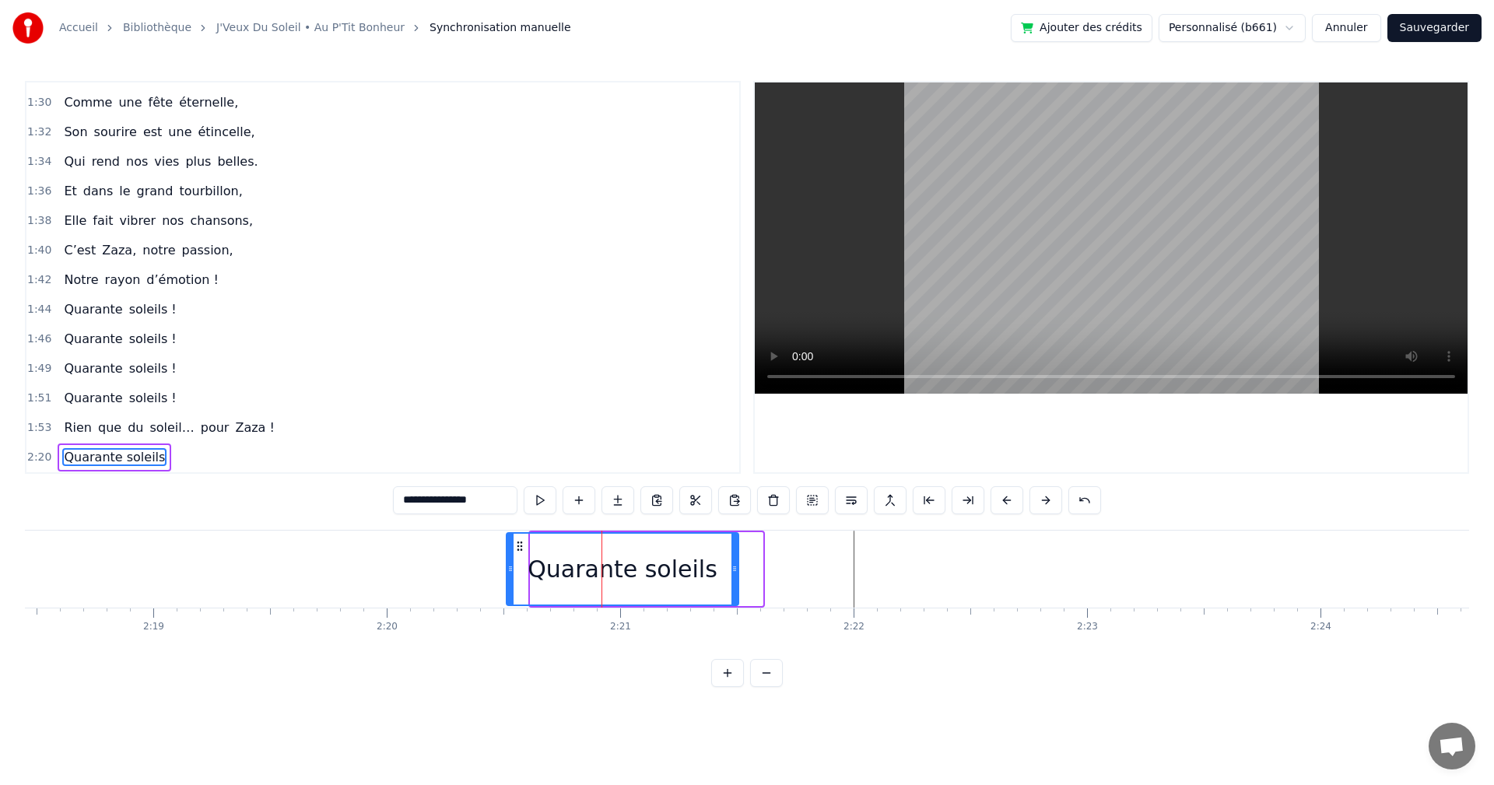
drag, startPoint x: 544, startPoint y: 544, endPoint x: 523, endPoint y: 547, distance: 21.2
click at [523, 547] on icon at bounding box center [520, 546] width 12 height 12
click at [711, 570] on div "Quarante soleils" at bounding box center [622, 569] width 230 height 71
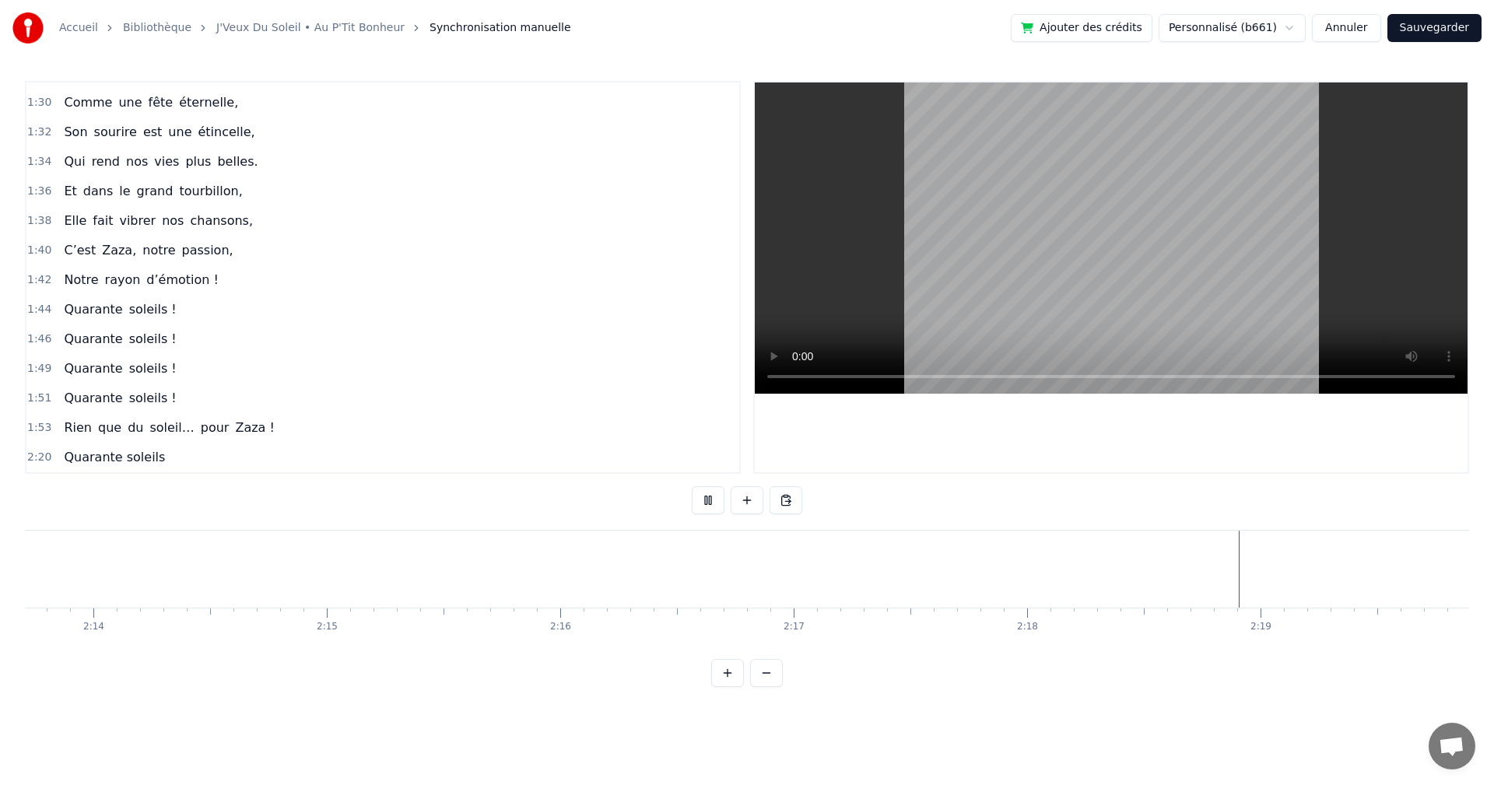
click at [1086, 268] on video at bounding box center [1111, 237] width 713 height 311
click at [1037, 546] on div "Quarante soleils" at bounding box center [1111, 569] width 232 height 77
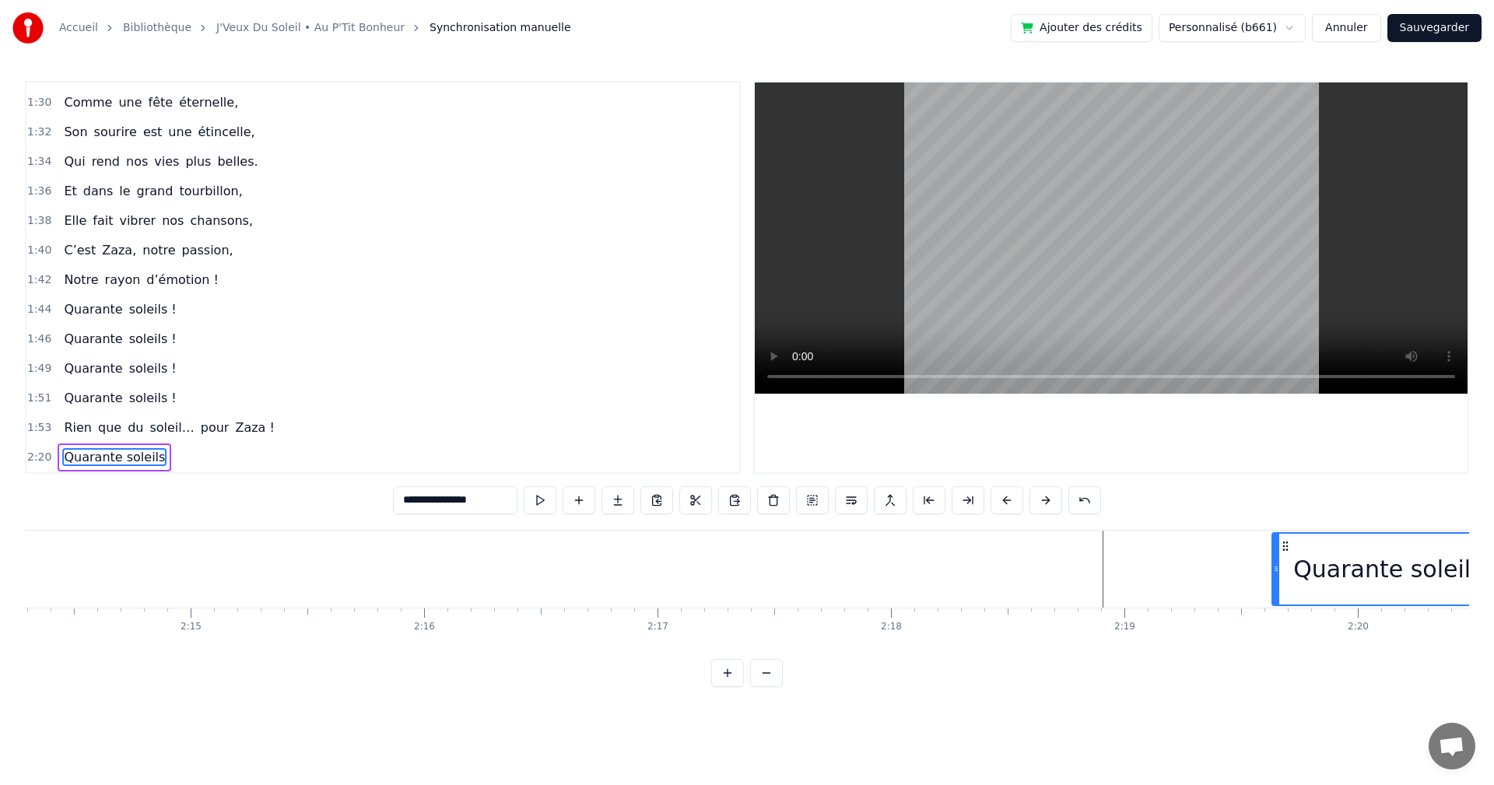
scroll to position [0, 31368]
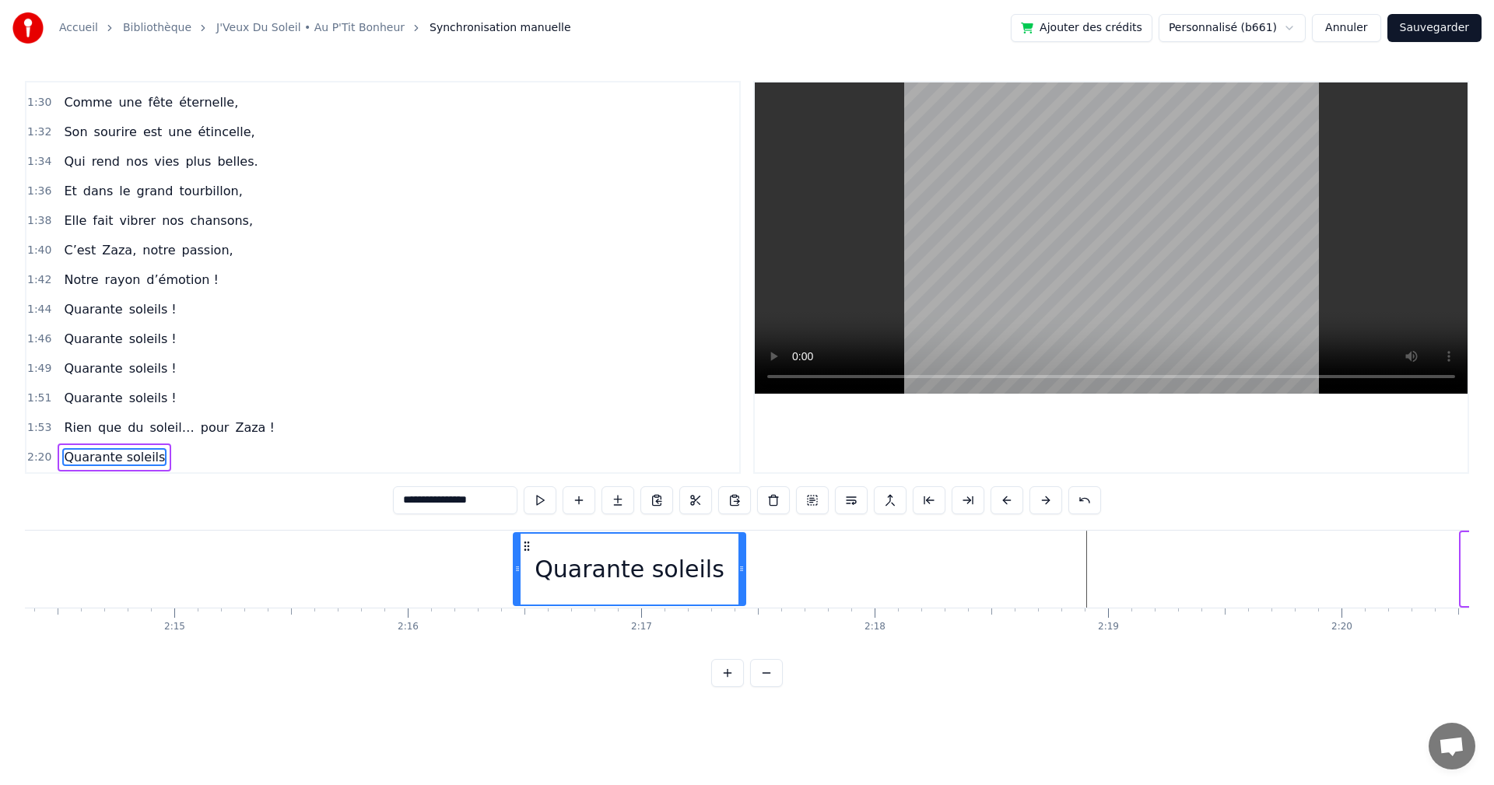
drag, startPoint x: 1009, startPoint y: 543, endPoint x: 525, endPoint y: 567, distance: 483.9
click at [525, 567] on div "Quarante soleils" at bounding box center [629, 569] width 230 height 71
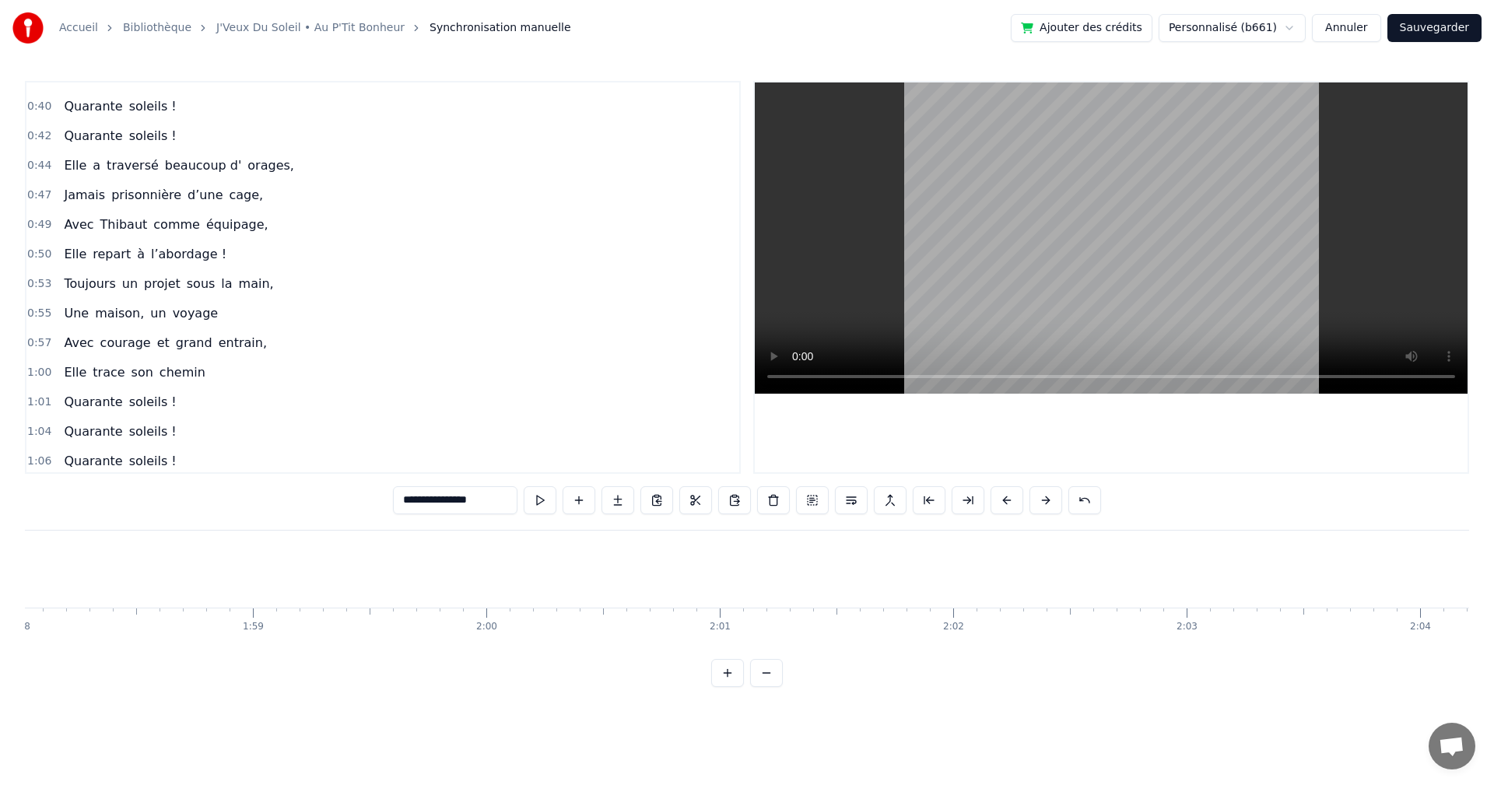
scroll to position [0, 0]
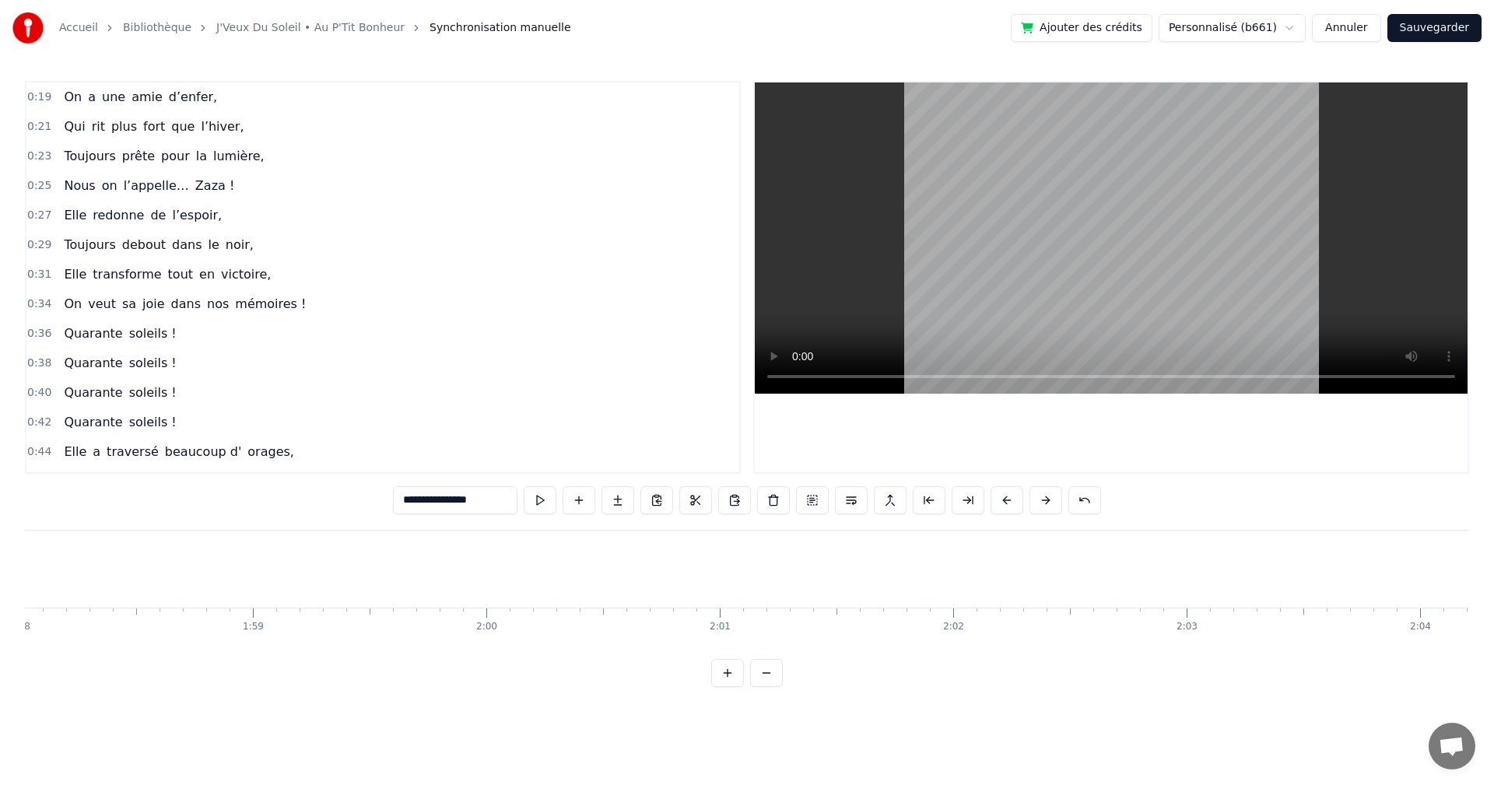
click at [31, 102] on span "0:19" at bounding box center [39, 97] width 24 height 16
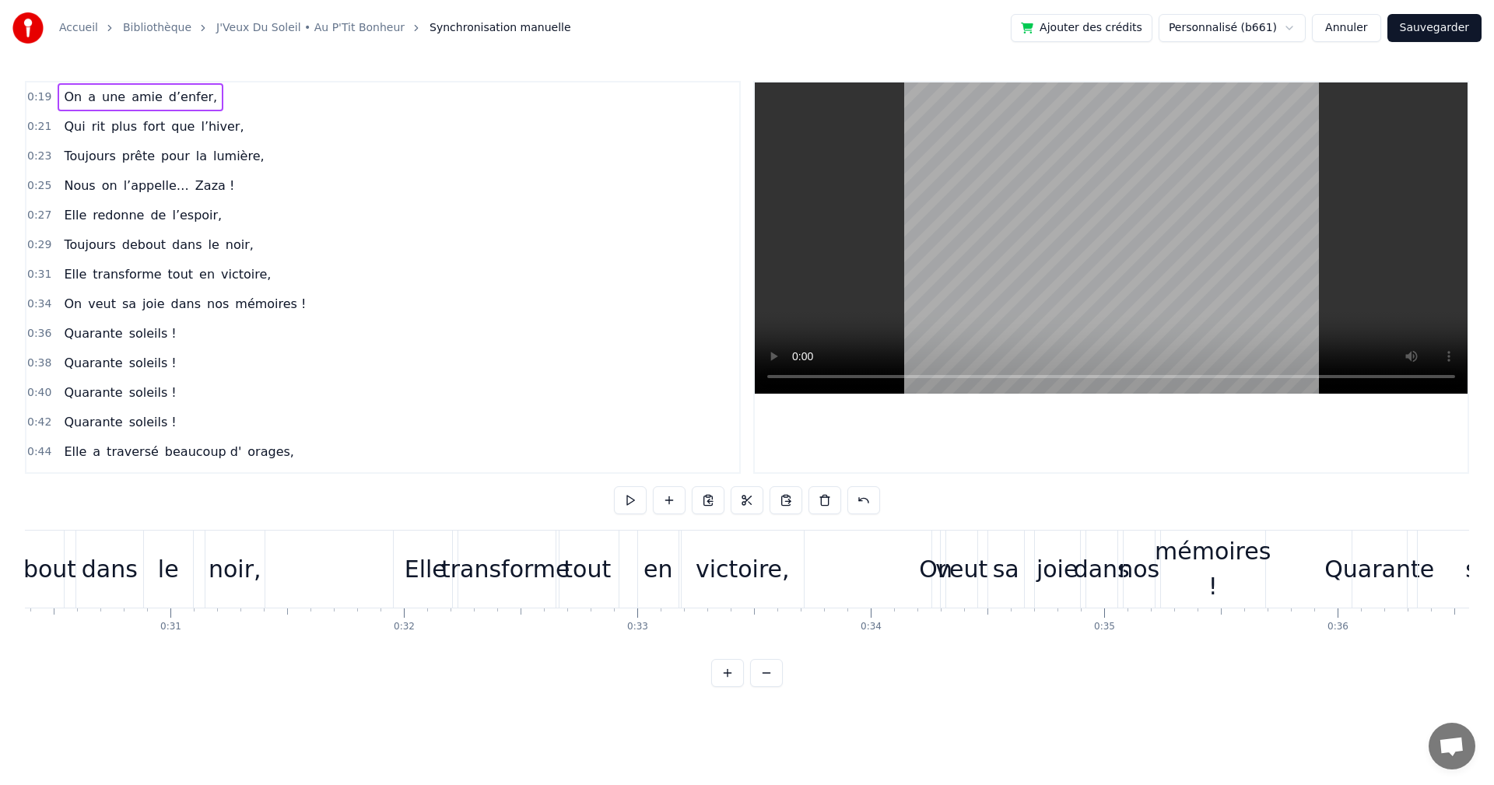
scroll to position [0, 4395]
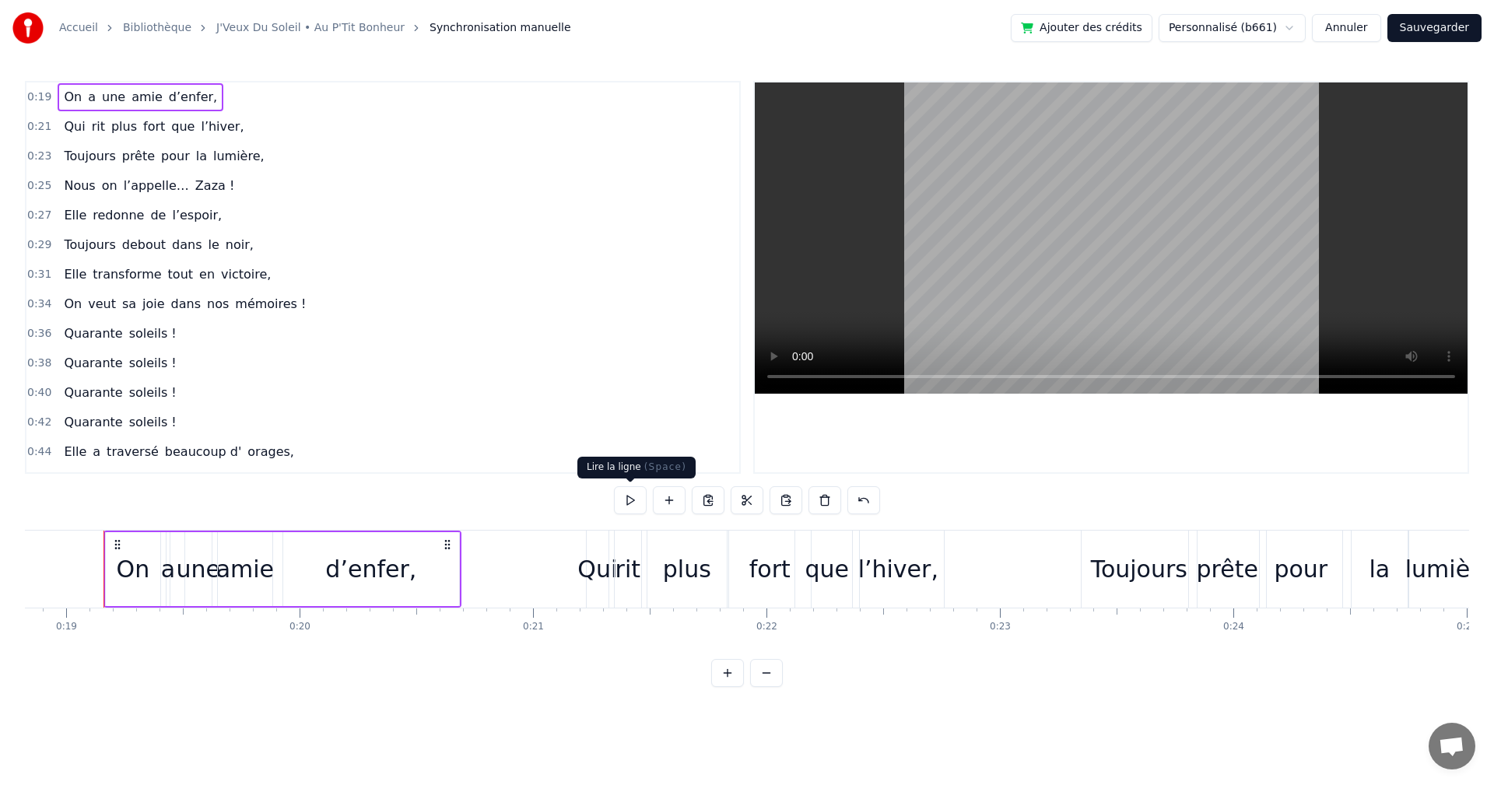
click at [627, 500] on button at bounding box center [630, 500] width 33 height 28
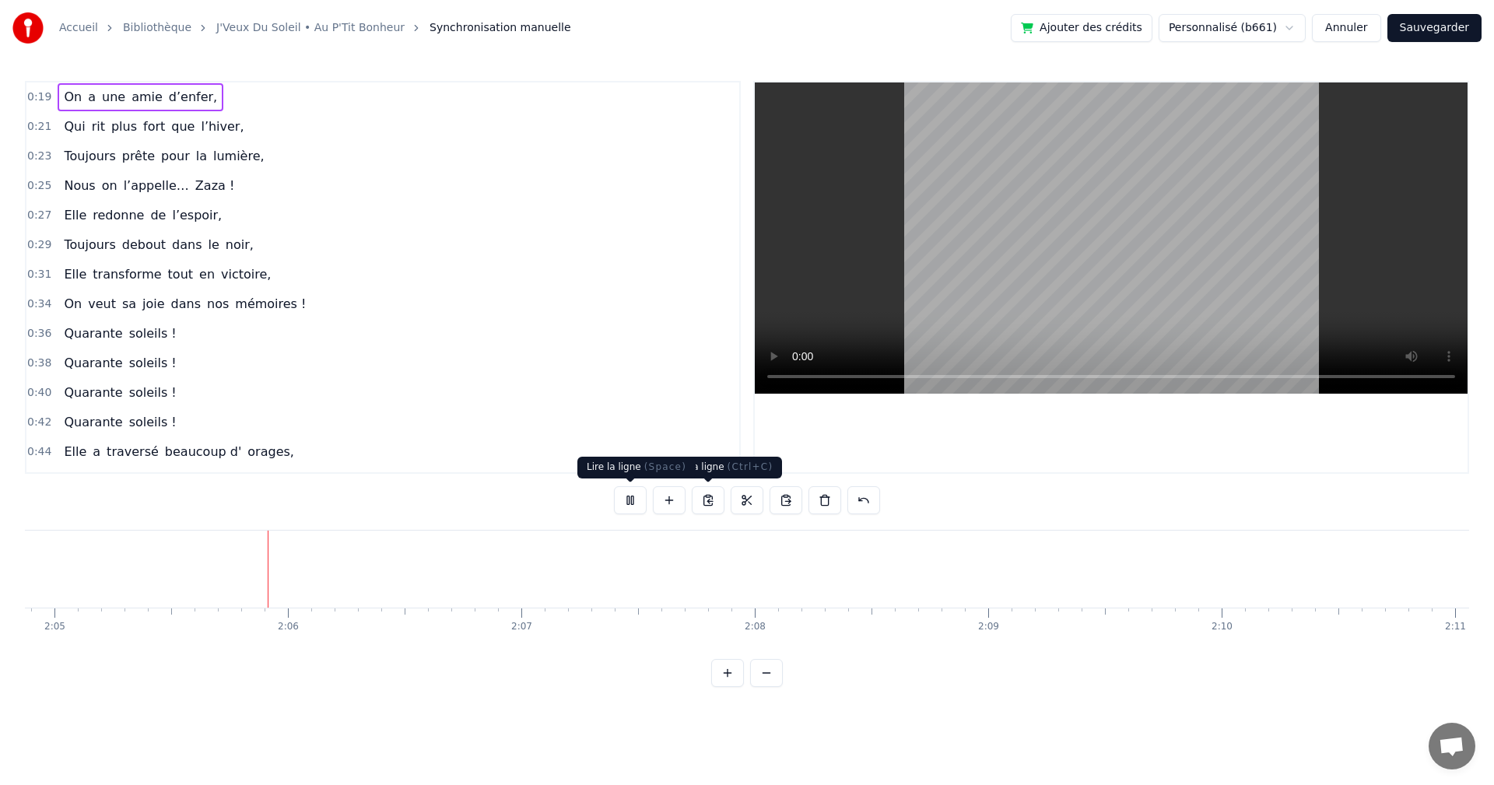
scroll to position [0, 29170]
click at [991, 257] on video at bounding box center [1111, 237] width 713 height 311
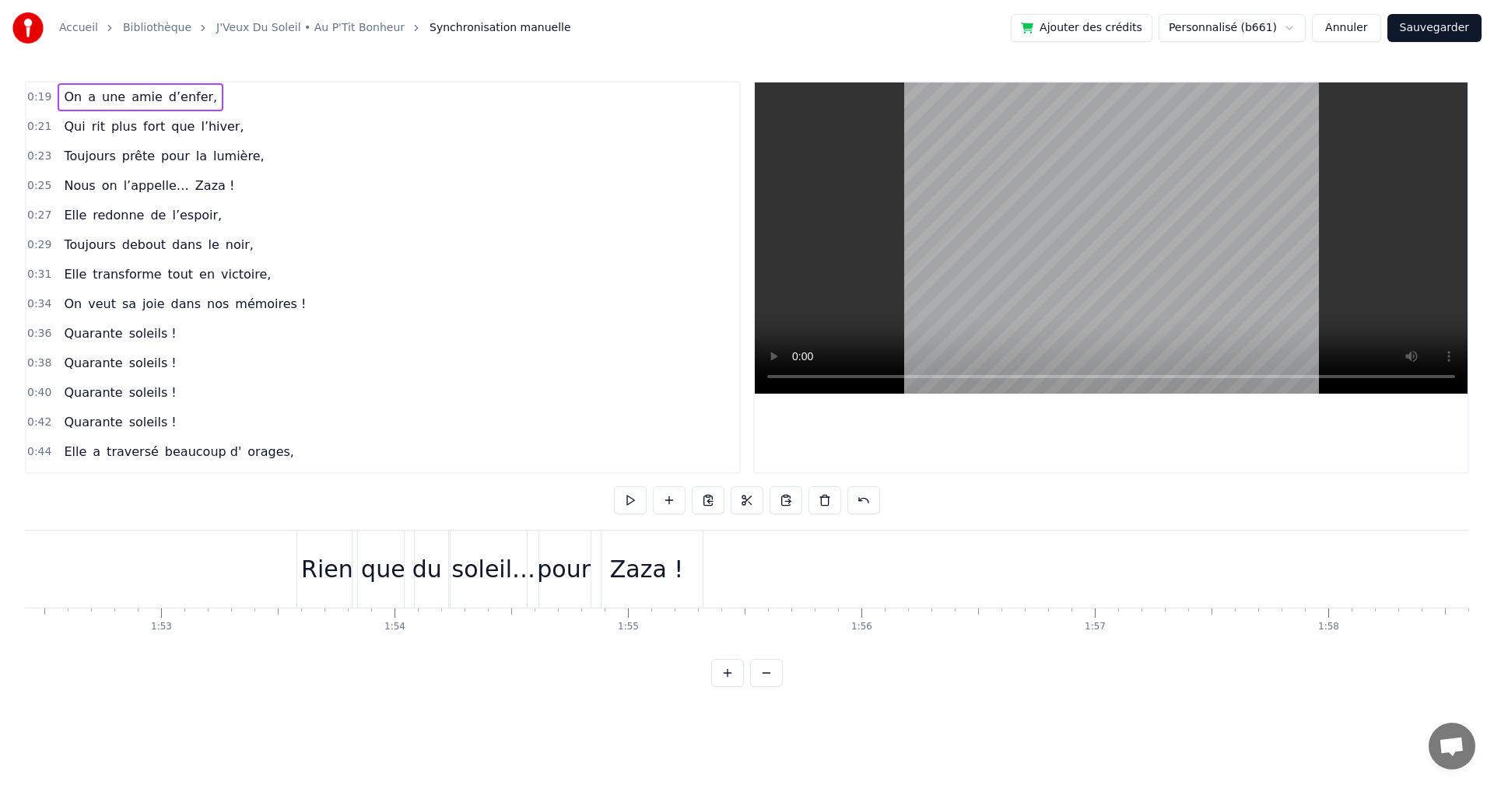
scroll to position [0, 26082]
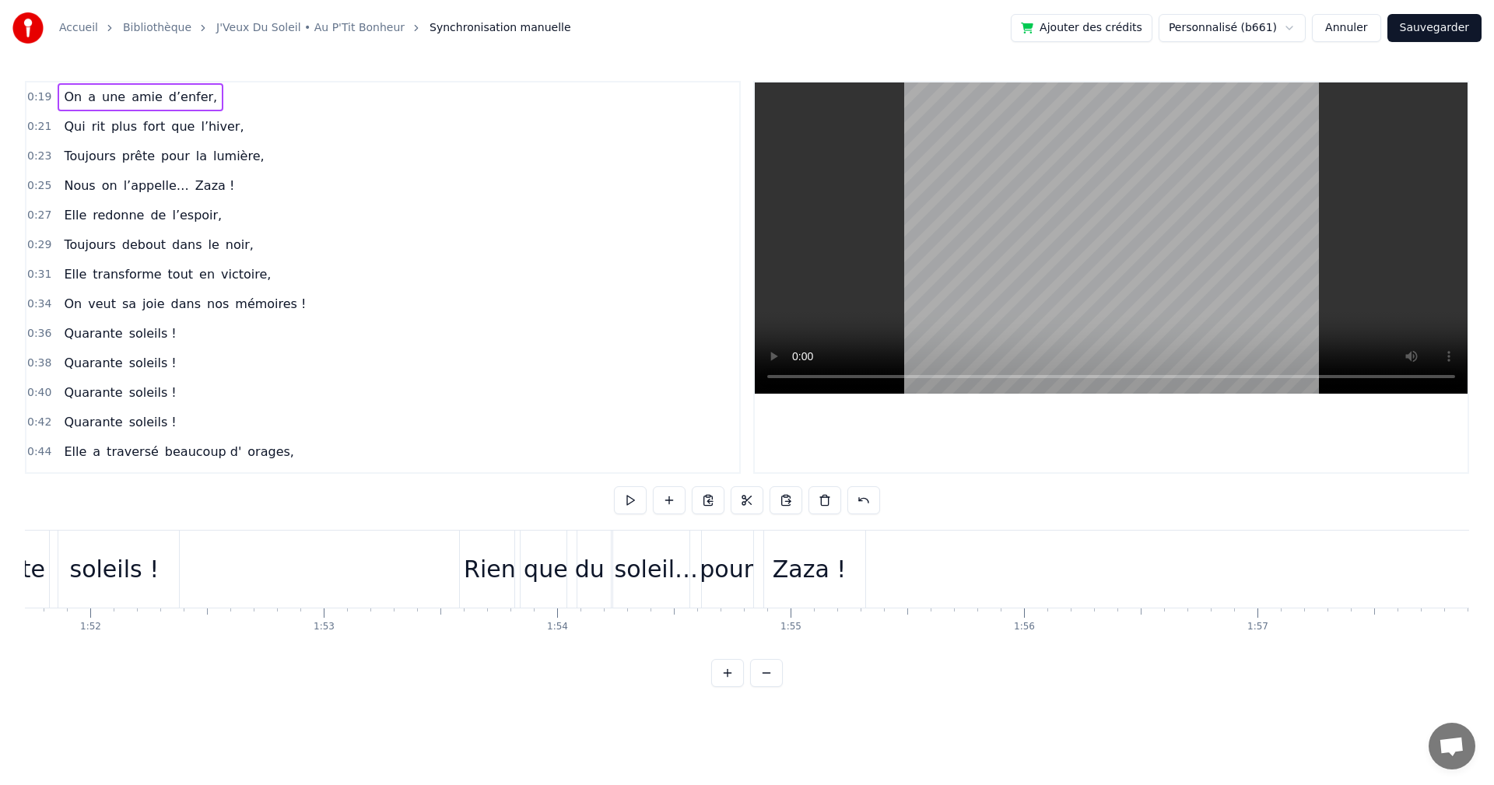
click at [854, 570] on div "Zaza !" at bounding box center [809, 569] width 111 height 77
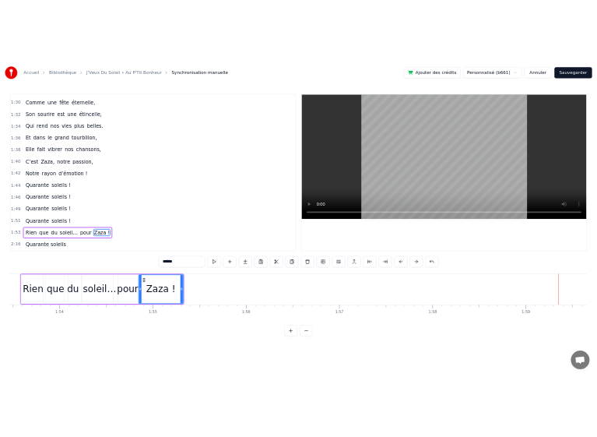
scroll to position [0, 26464]
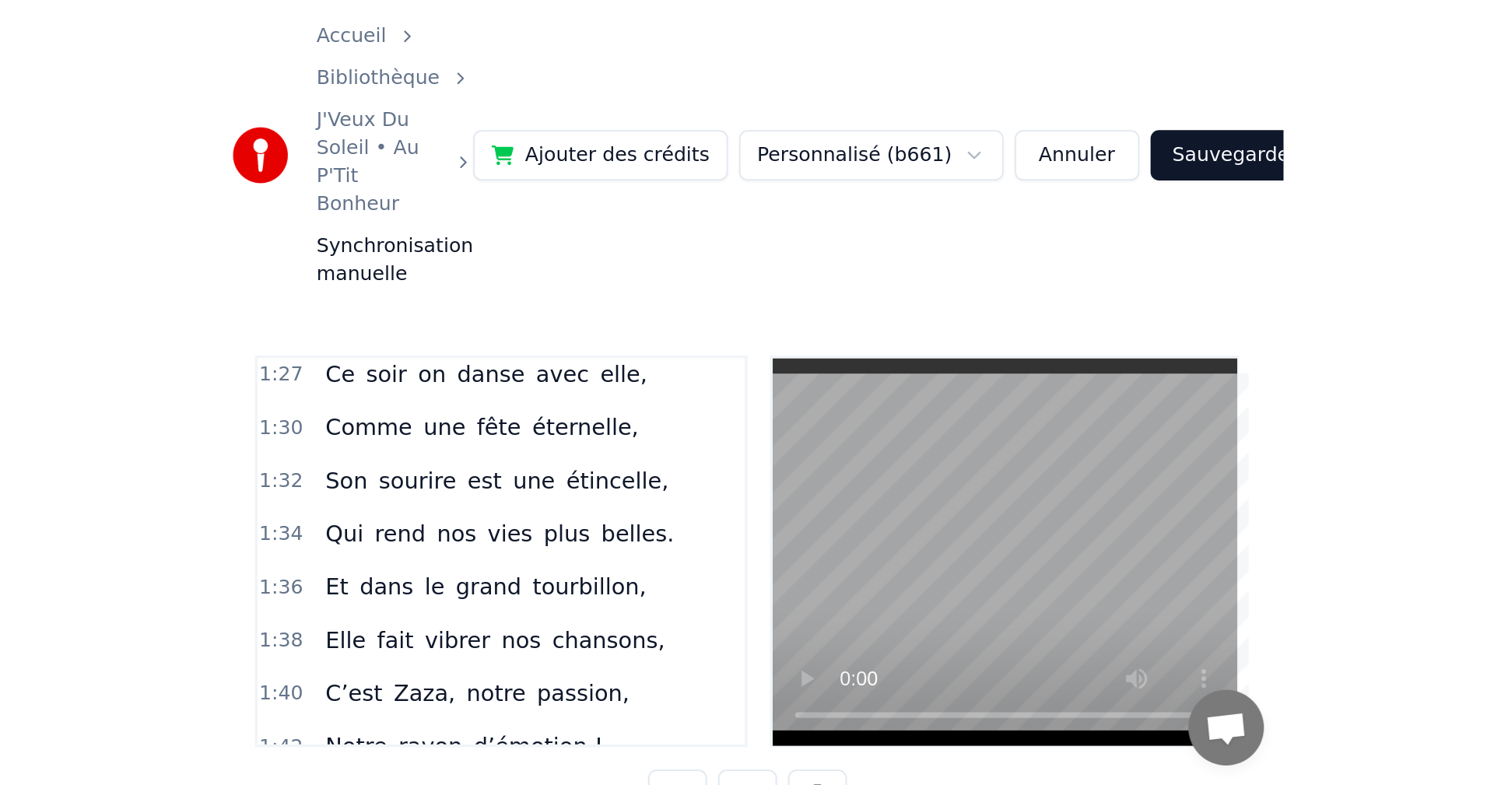
scroll to position [823, 0]
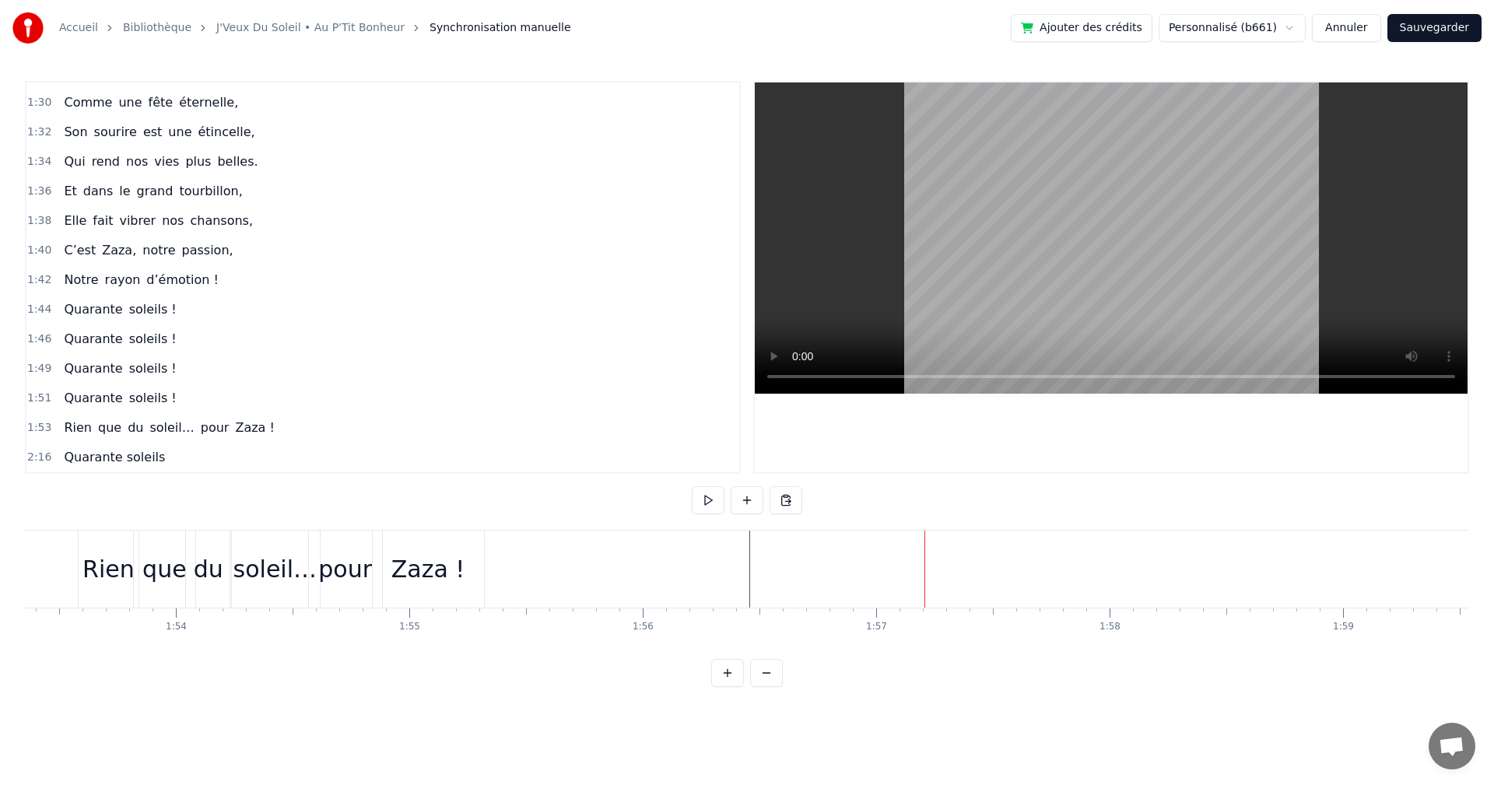
click at [319, 26] on link "J'Veux Du Soleil • Au P'Tit Bonheur" at bounding box center [310, 28] width 188 height 16
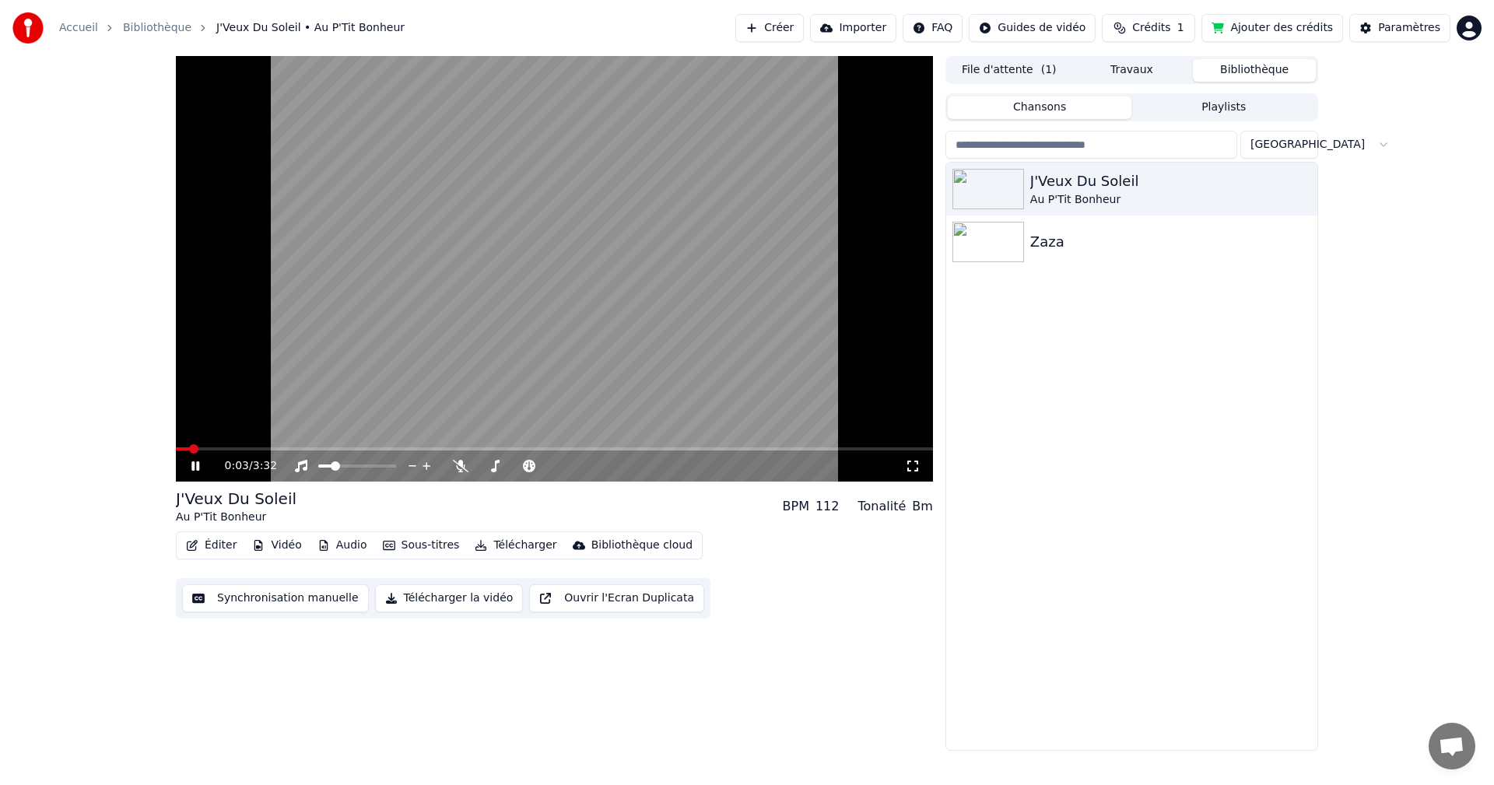
click at [546, 406] on video at bounding box center [554, 269] width 757 height 426
click at [218, 550] on button "Éditer" at bounding box center [211, 546] width 63 height 22
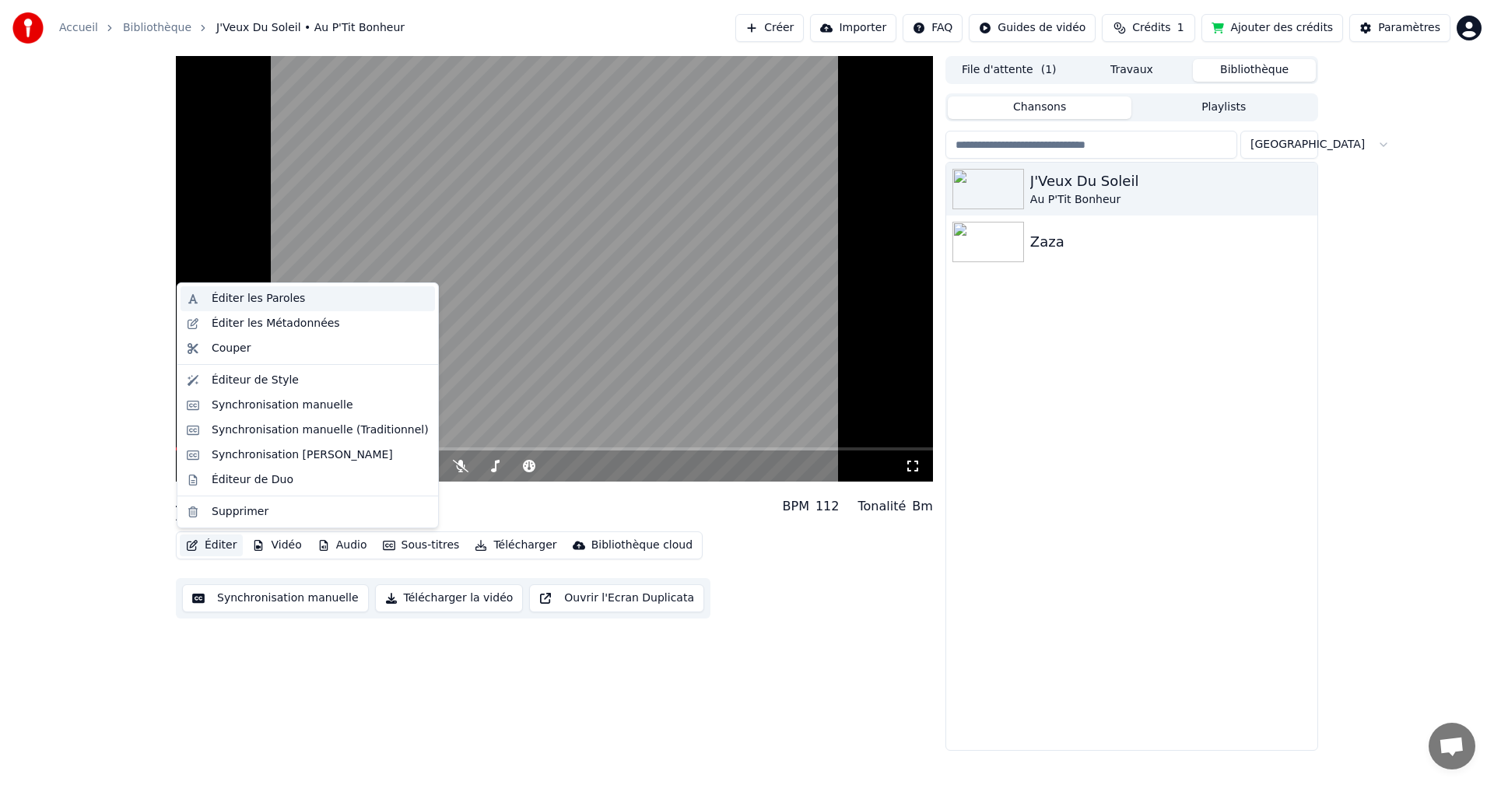
click at [271, 302] on div "Éditer les Paroles" at bounding box center [258, 299] width 93 height 16
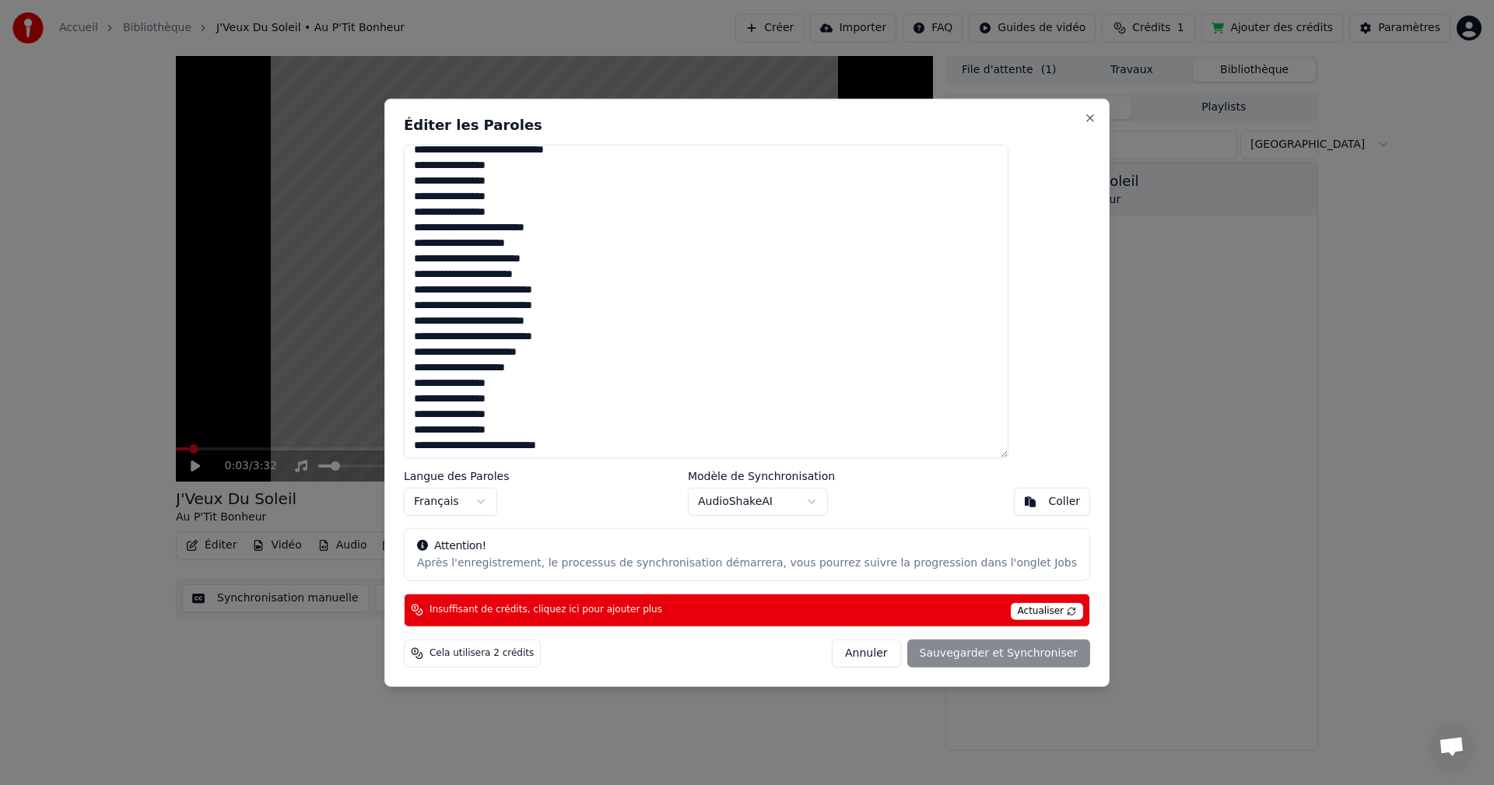
scroll to position [306, 0]
click at [628, 442] on textarea "**********" at bounding box center [706, 301] width 605 height 314
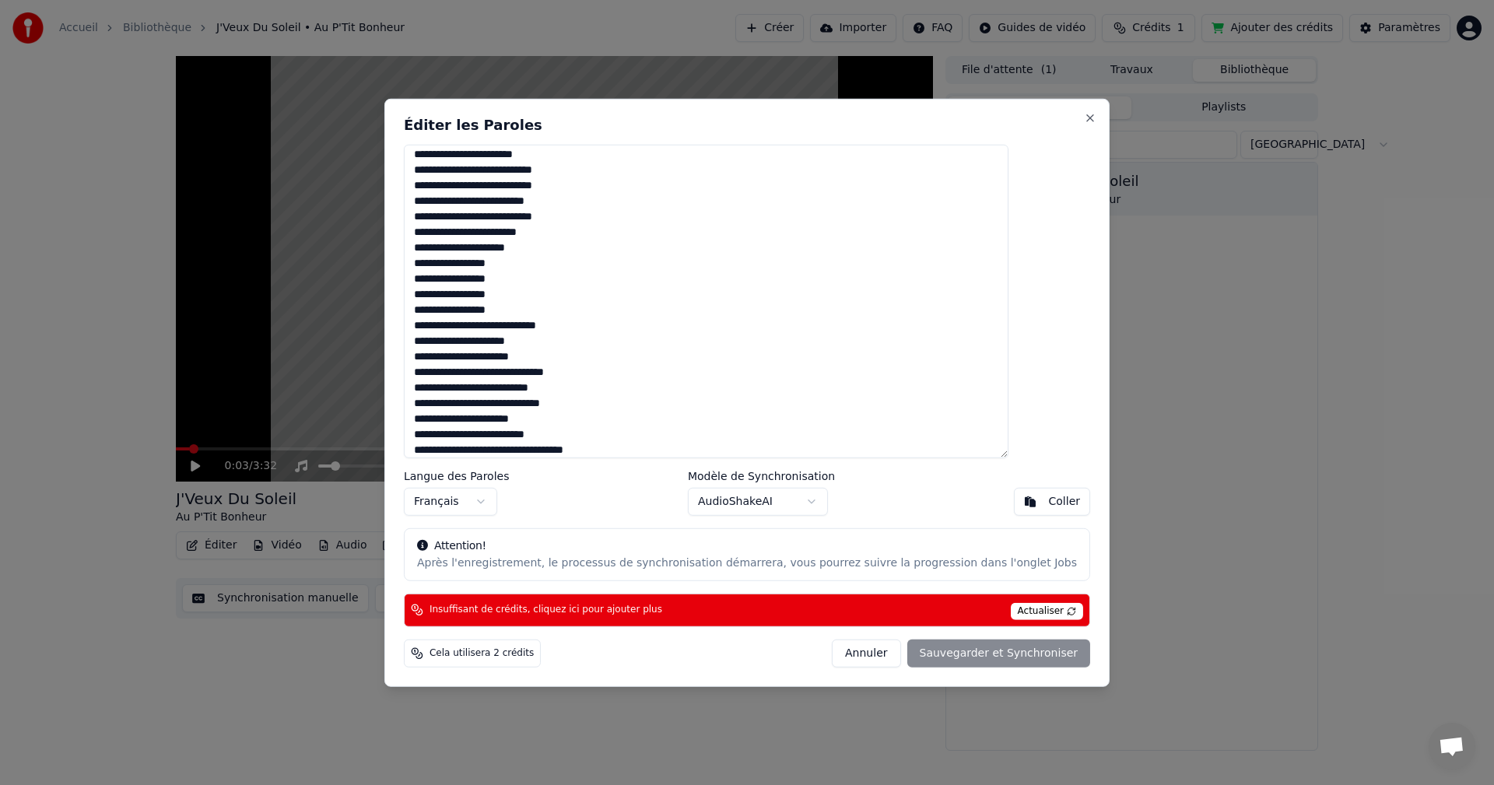
click at [925, 651] on div "Annuler Sauvegarder et Synchroniser" at bounding box center [961, 654] width 258 height 28
click at [1011, 612] on span "Actualiser" at bounding box center [1047, 611] width 73 height 17
click at [954, 659] on div "Annuler Sauvegarder et Synchroniser" at bounding box center [961, 654] width 258 height 28
click at [950, 654] on div "Annuler Sauvegarder et Synchroniser" at bounding box center [961, 654] width 258 height 28
click at [527, 653] on span "Cela utilisera 2 crédits" at bounding box center [482, 653] width 104 height 12
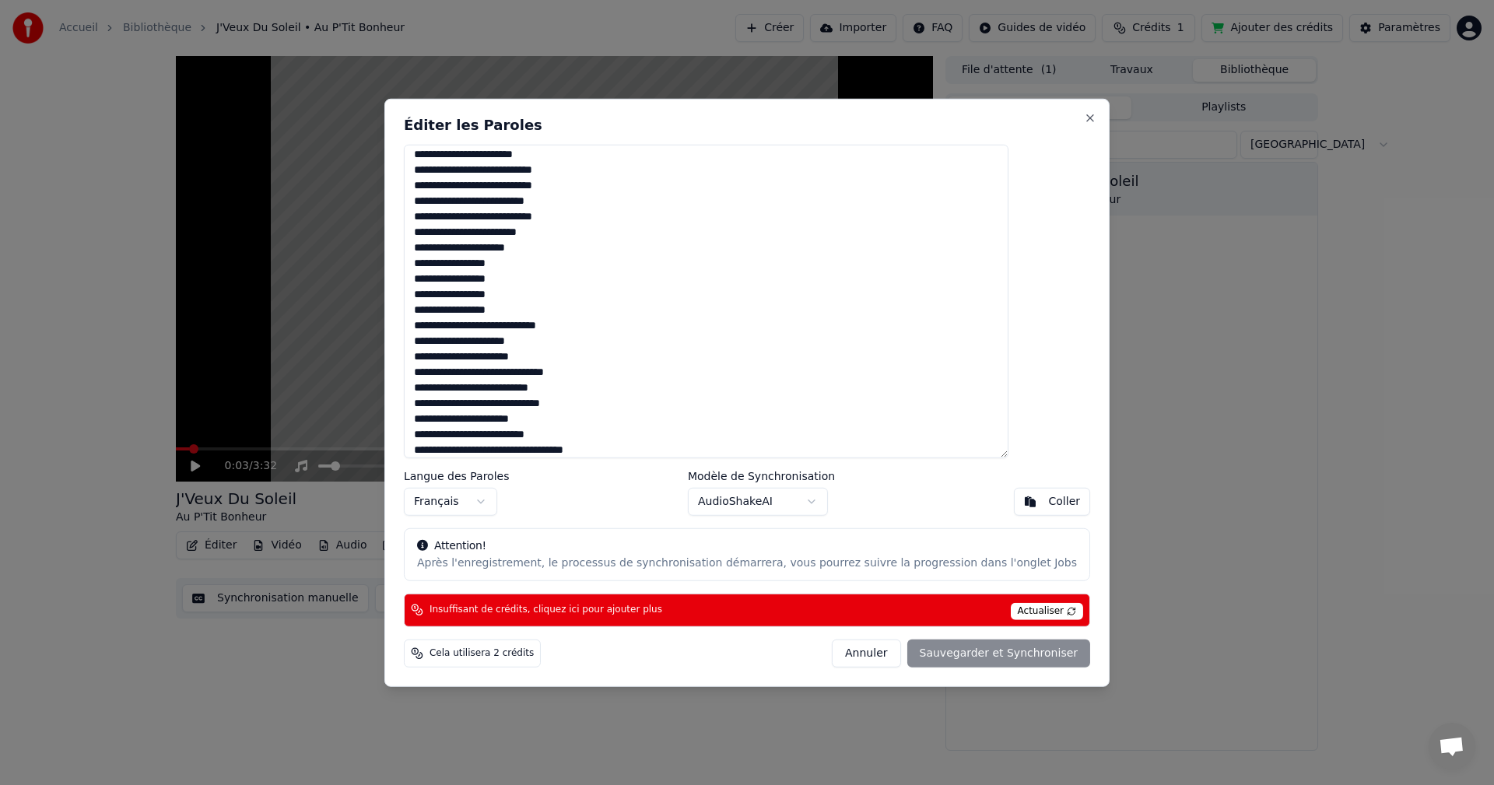
click at [572, 604] on span "Insuffisant de crédits, cliquez ici pour ajouter plus" at bounding box center [546, 610] width 233 height 12
click at [840, 651] on button "Annuler" at bounding box center [866, 654] width 68 height 28
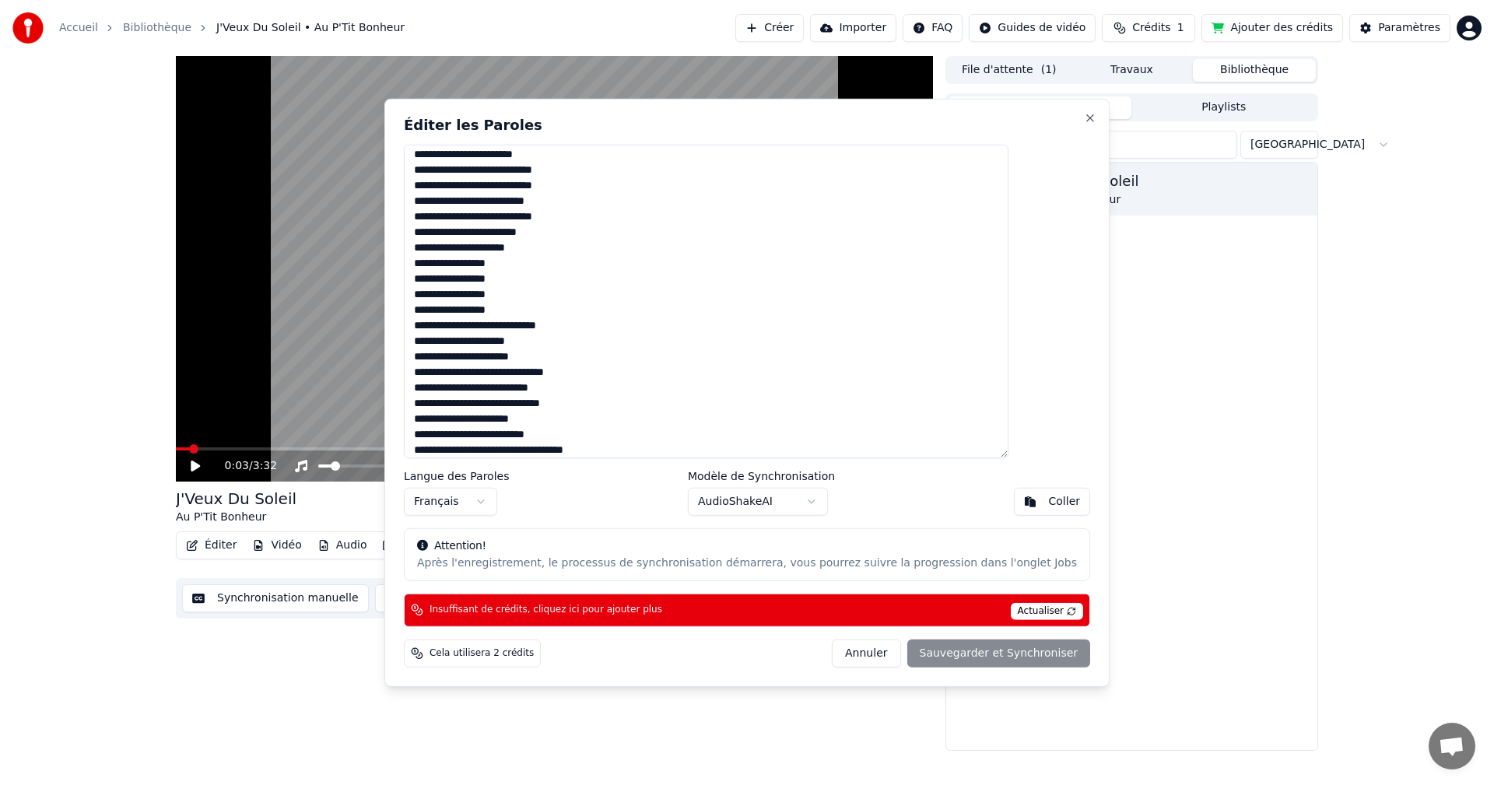
type textarea "**********"
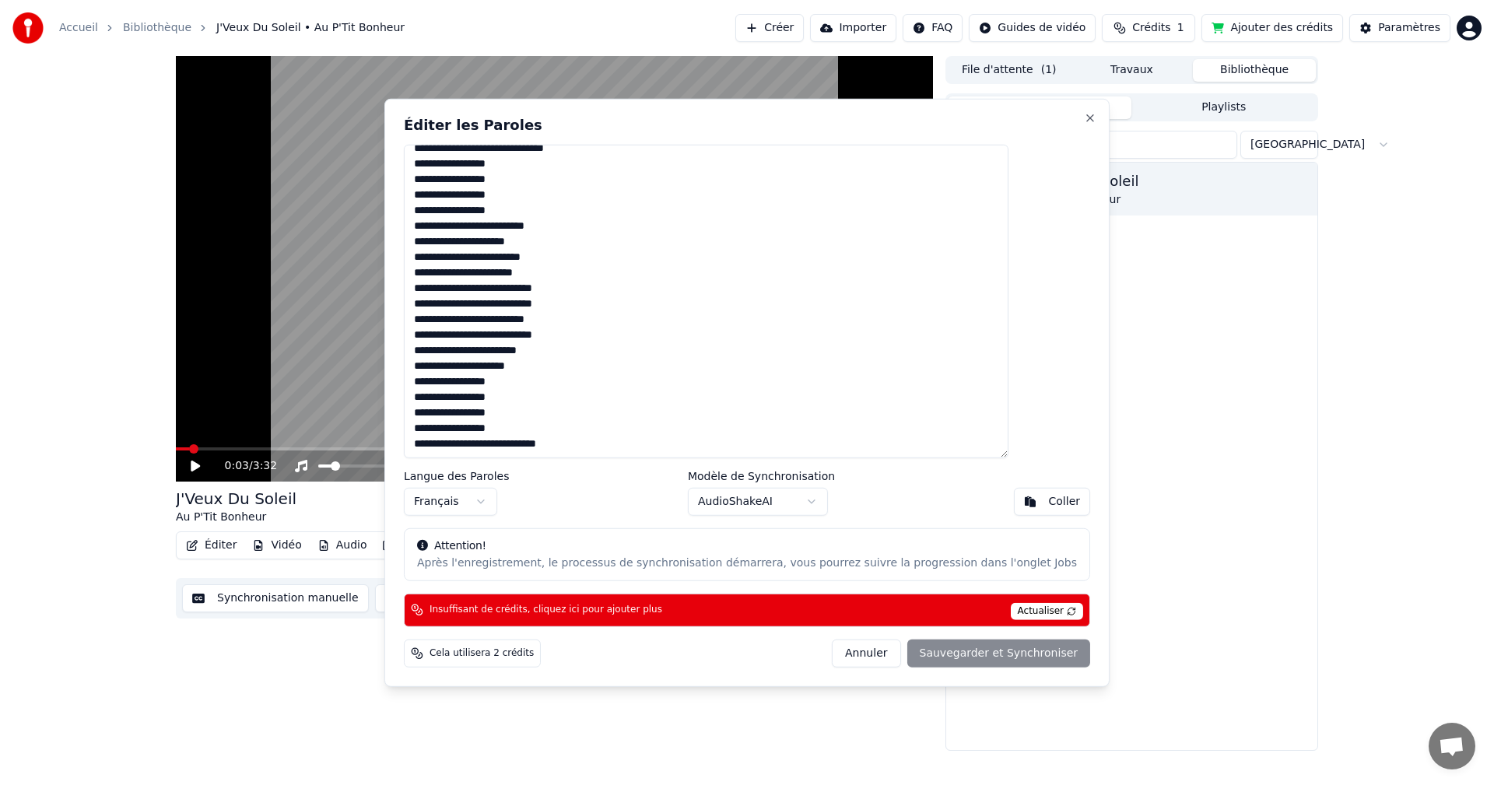
scroll to position [306, 0]
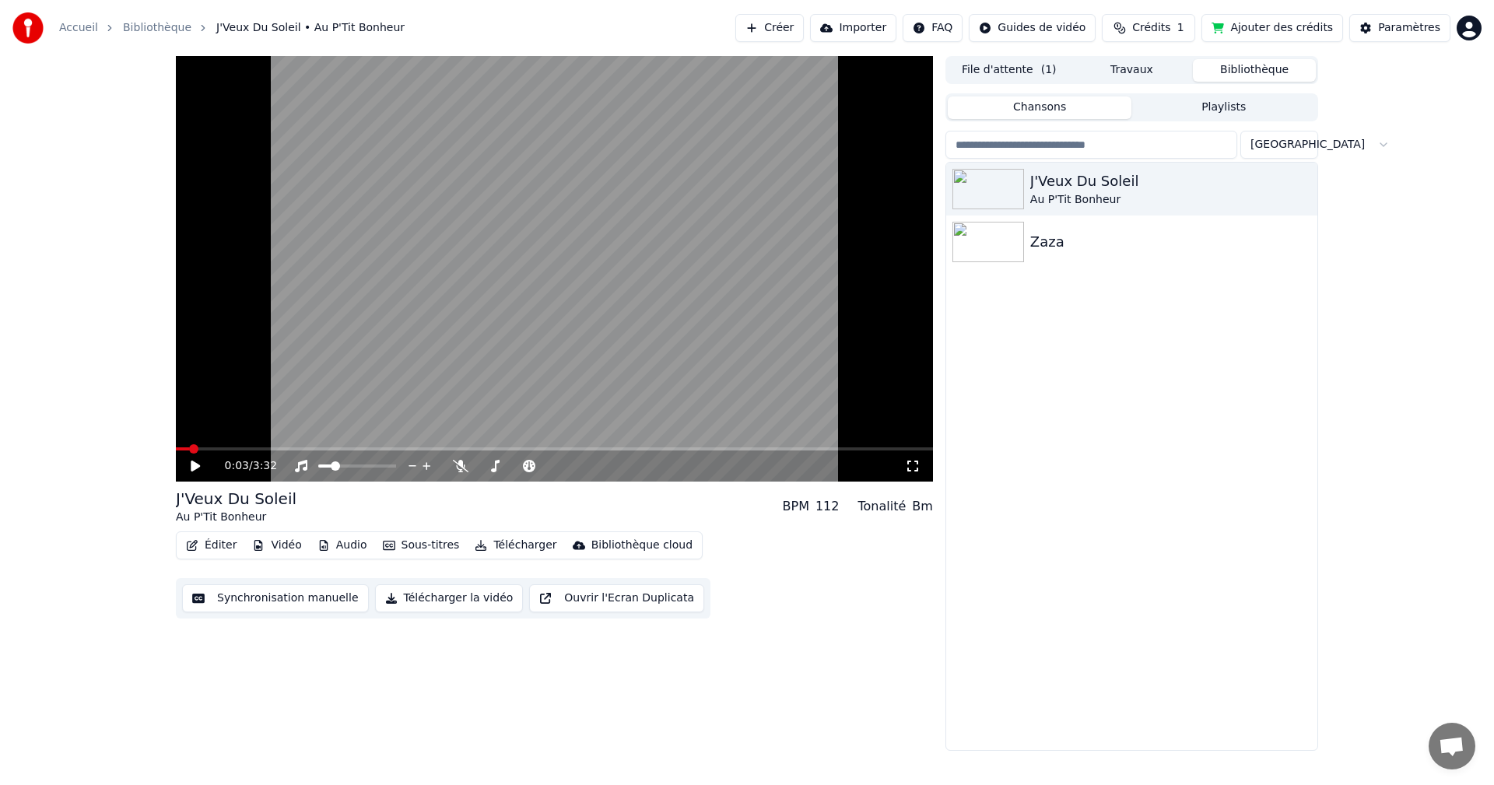
click at [203, 552] on button "Éditer" at bounding box center [211, 546] width 63 height 22
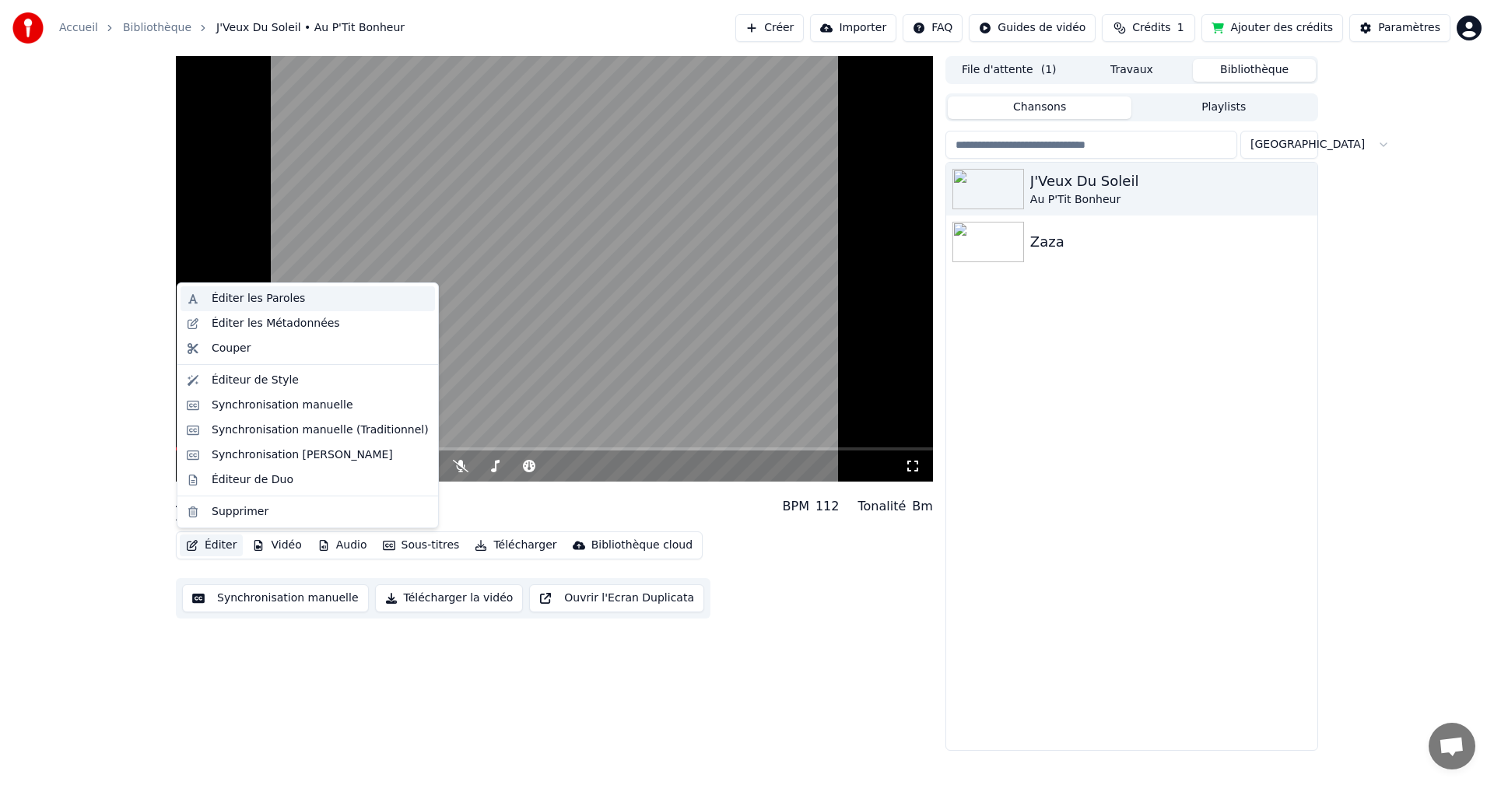
click at [256, 292] on div "Éditer les Paroles" at bounding box center [258, 299] width 93 height 16
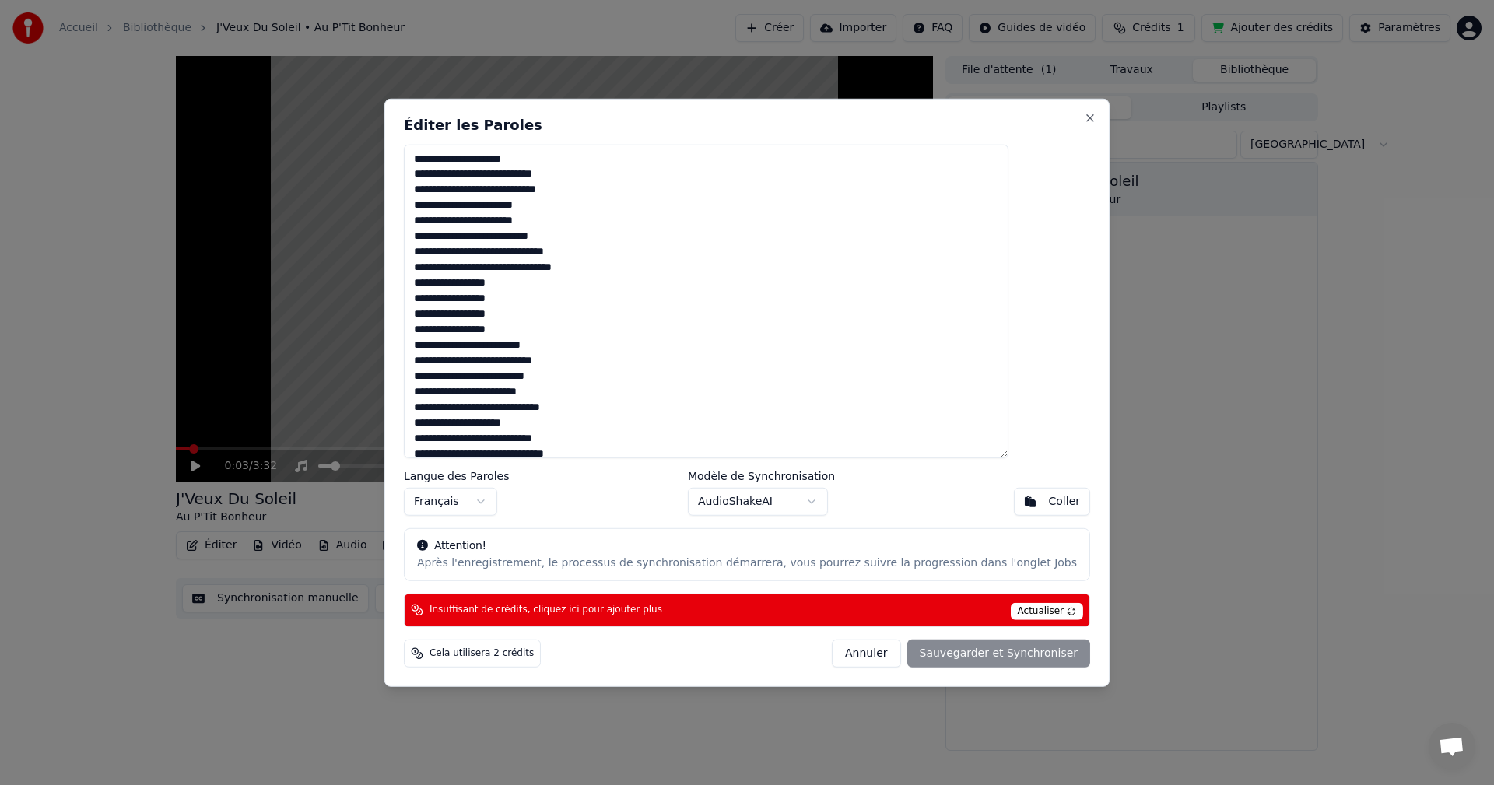
click at [853, 659] on button "Annuler" at bounding box center [866, 654] width 68 height 28
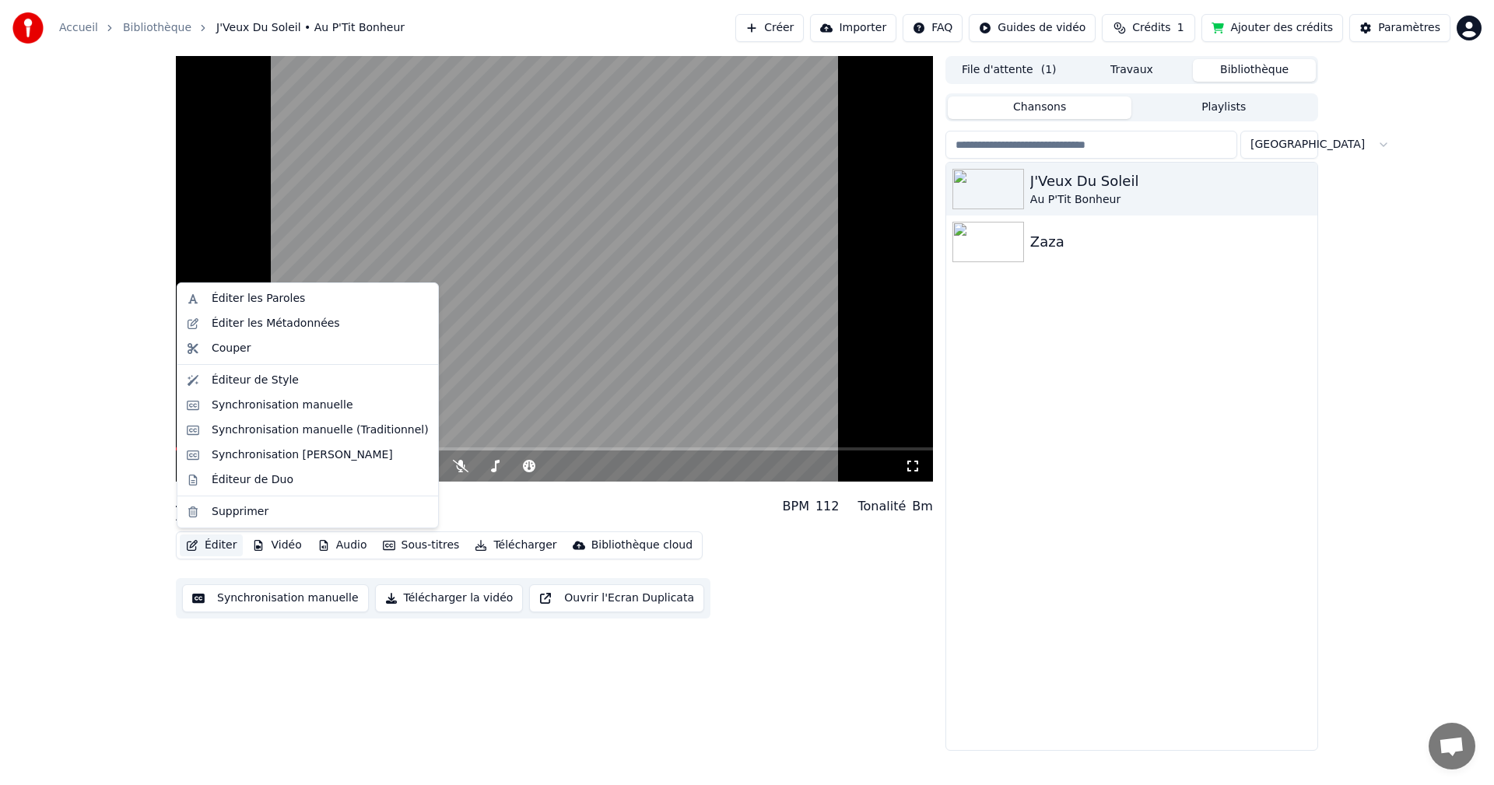
click at [230, 545] on button "Éditer" at bounding box center [211, 546] width 63 height 22
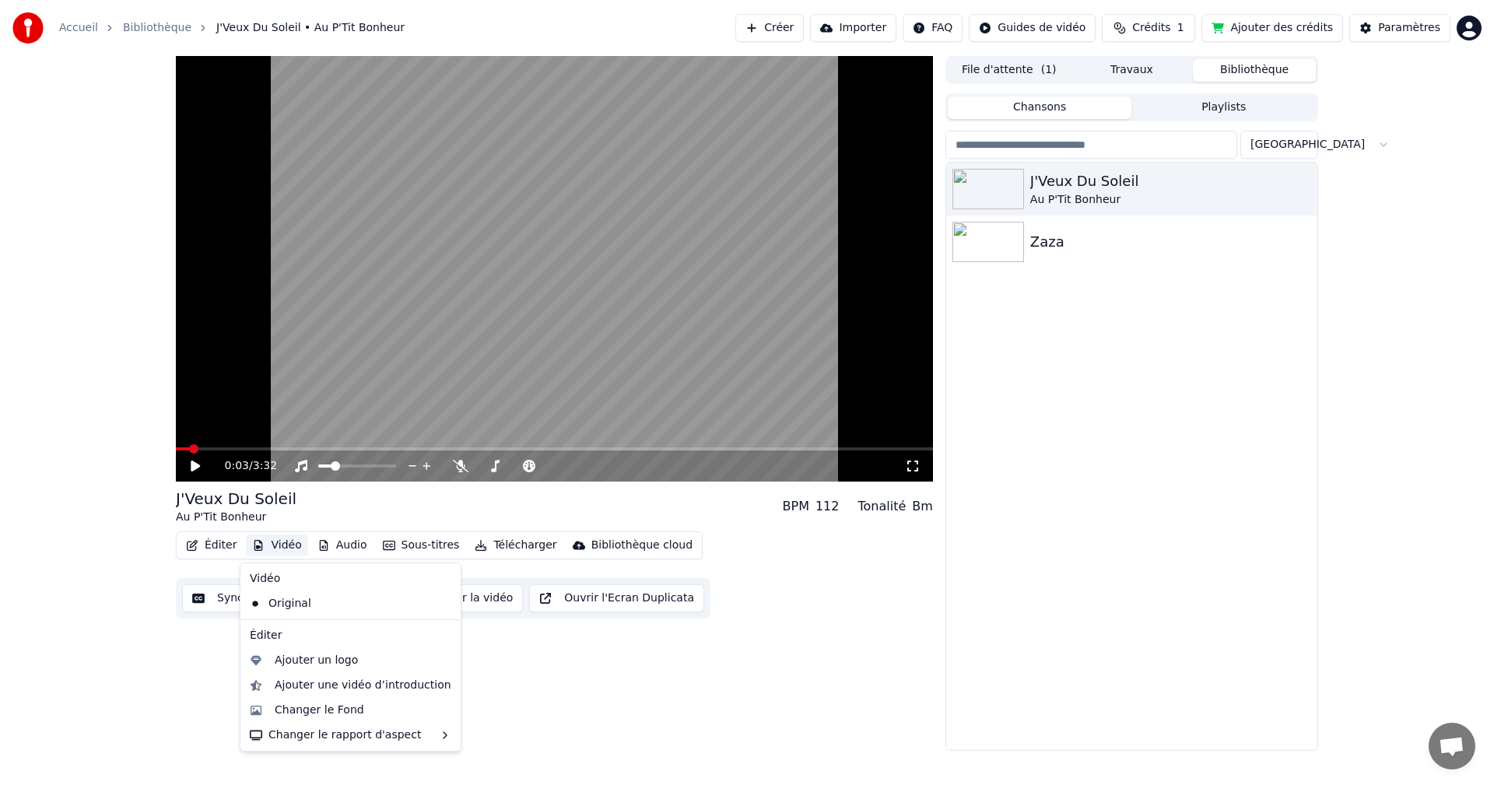
click at [279, 593] on div "Original" at bounding box center [339, 603] width 191 height 25
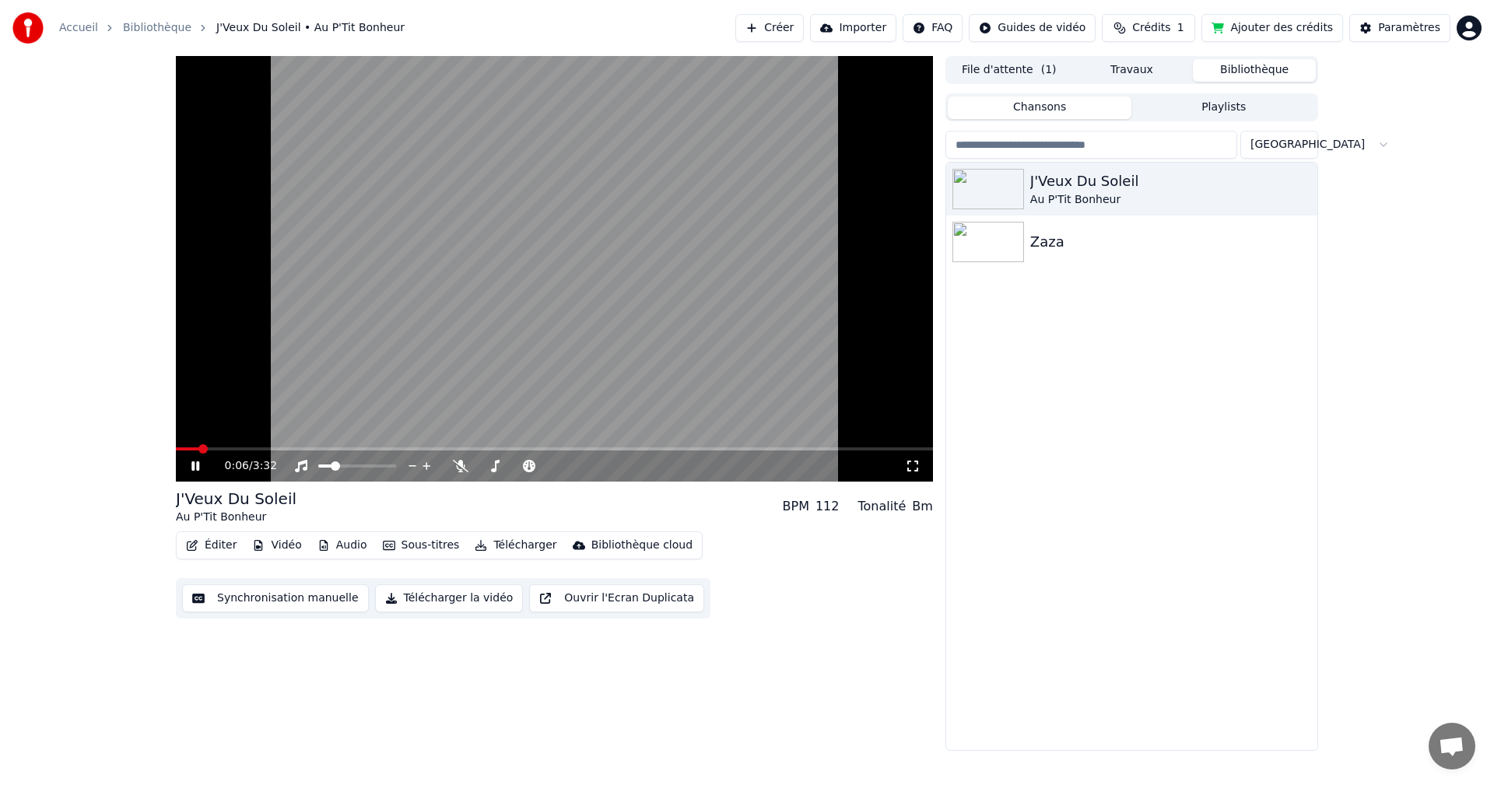
click at [281, 591] on button "Synchronisation manuelle" at bounding box center [275, 598] width 187 height 28
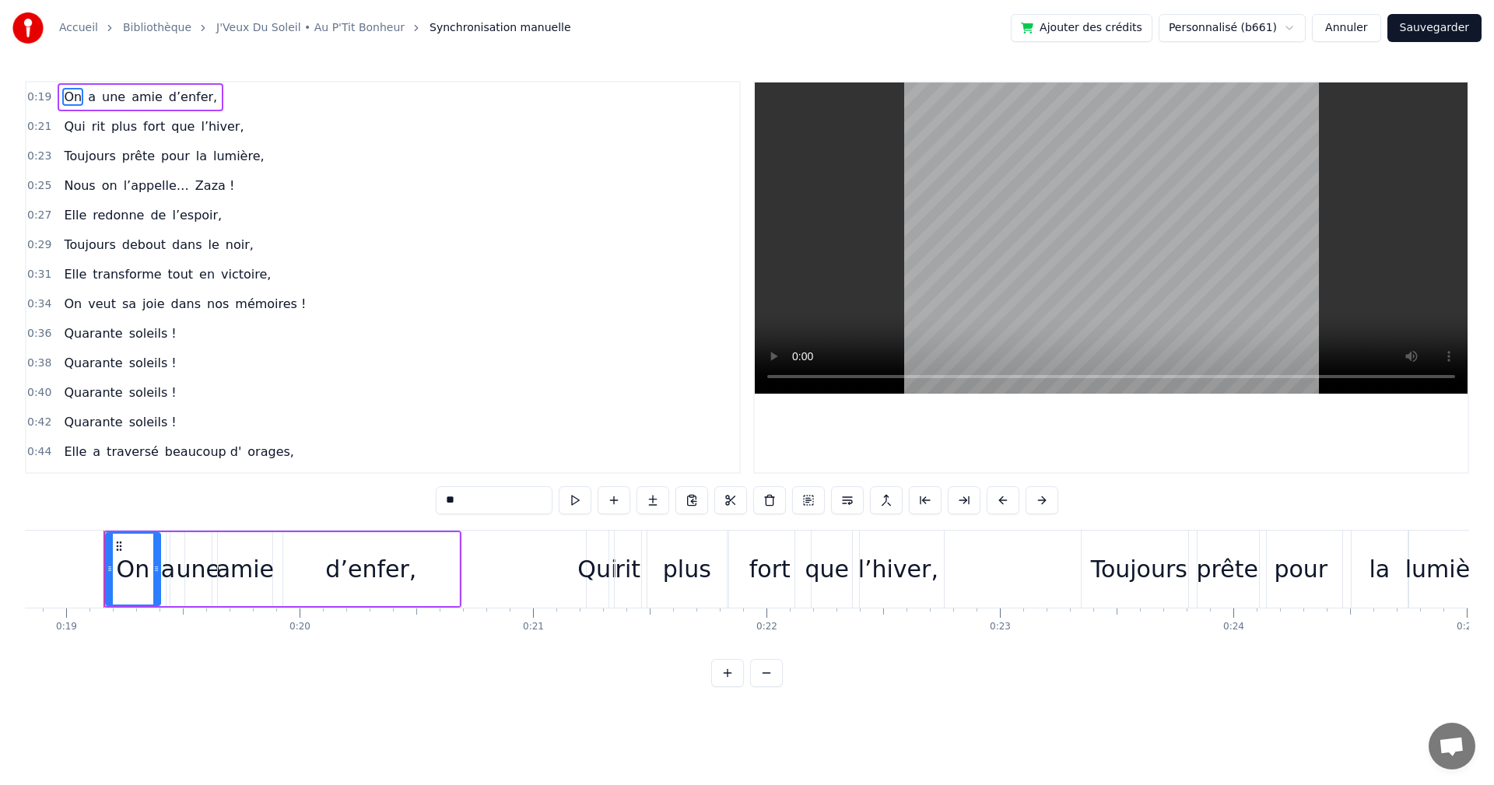
click at [300, 453] on div "0:44 Elle a traversé beaucoup d' orages," at bounding box center [382, 452] width 713 height 30
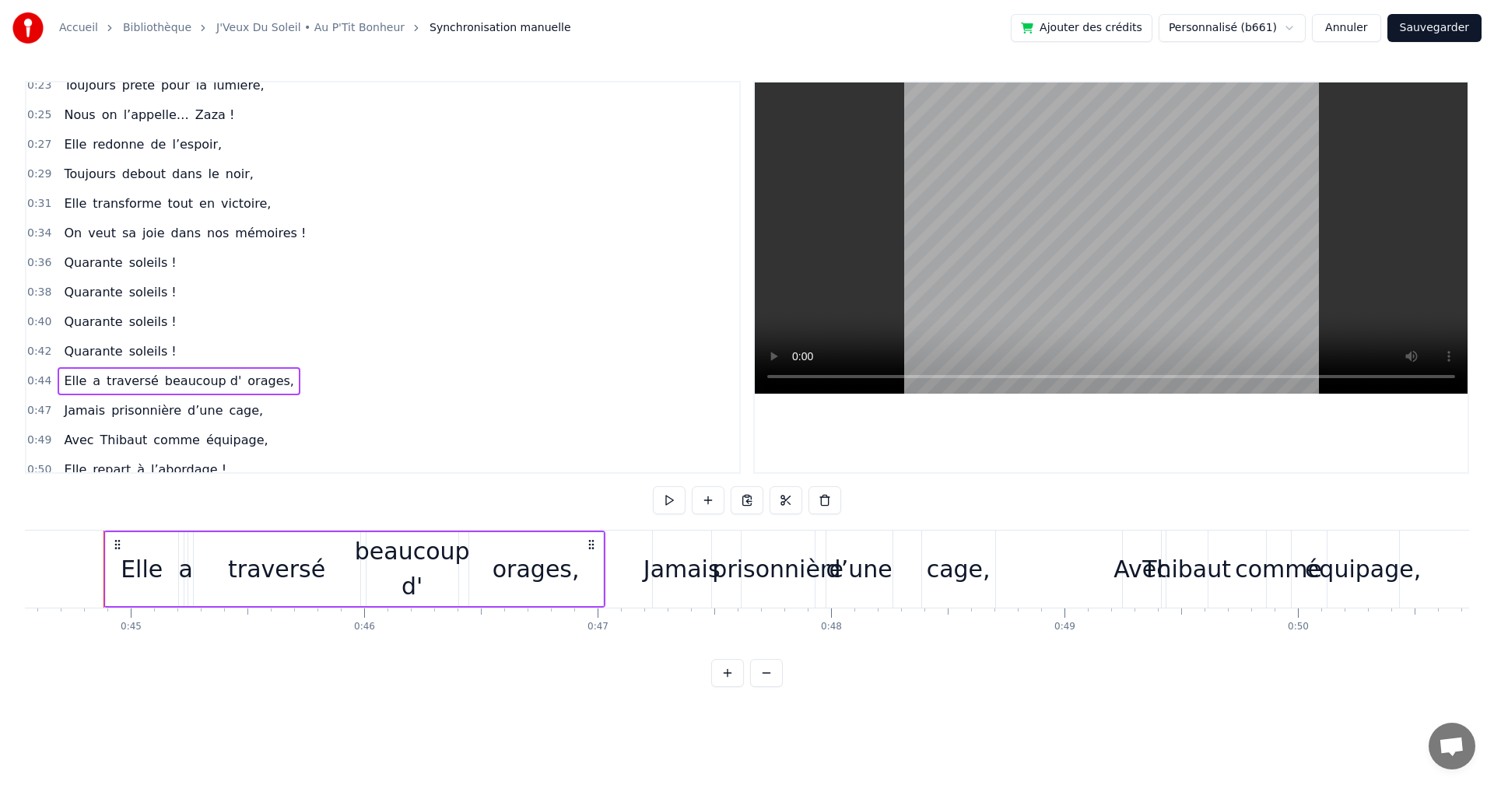
scroll to position [793, 0]
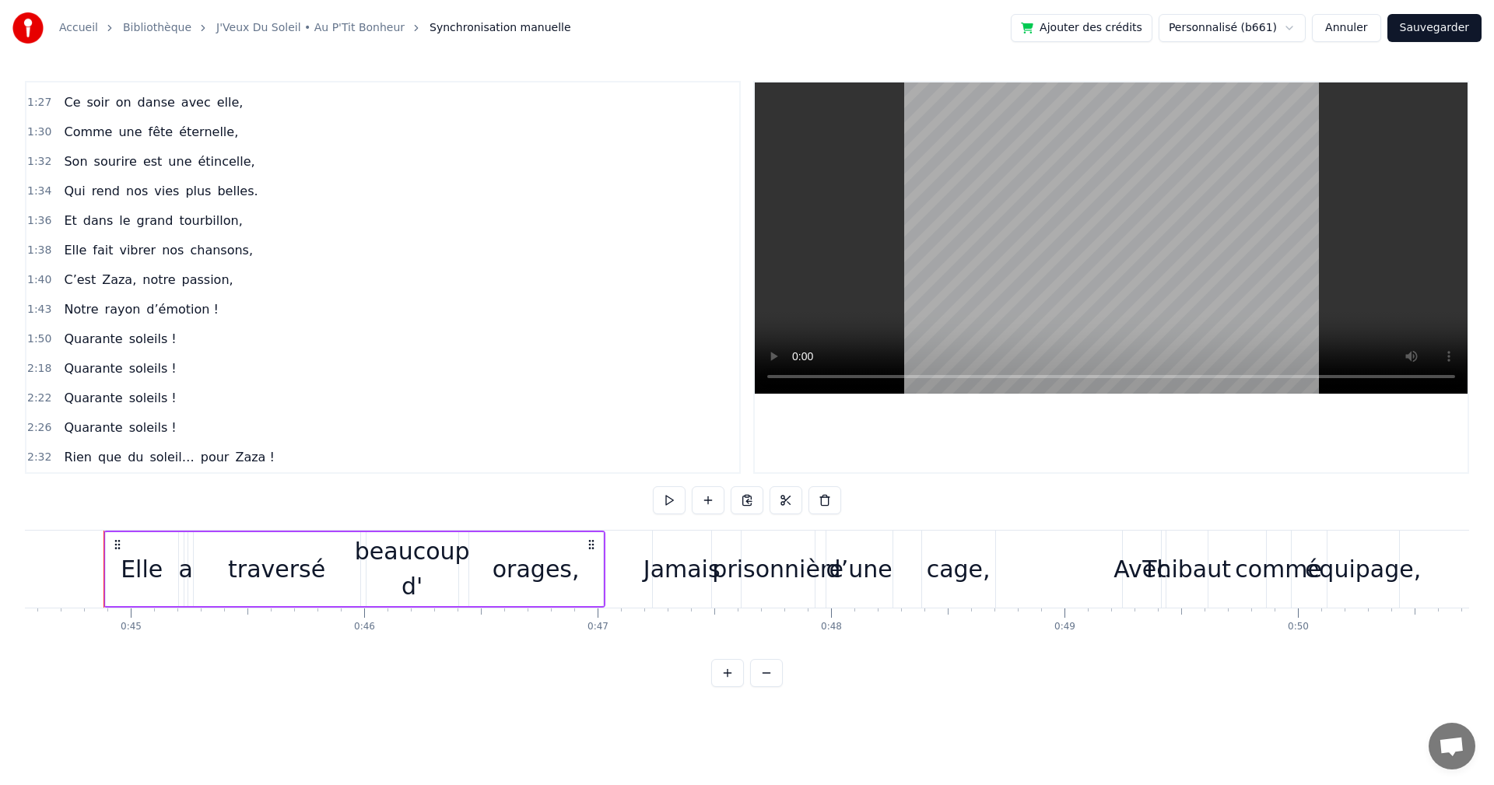
click at [260, 465] on div "2:32 Rien que du soleil… pour Zaza !" at bounding box center [382, 458] width 713 height 30
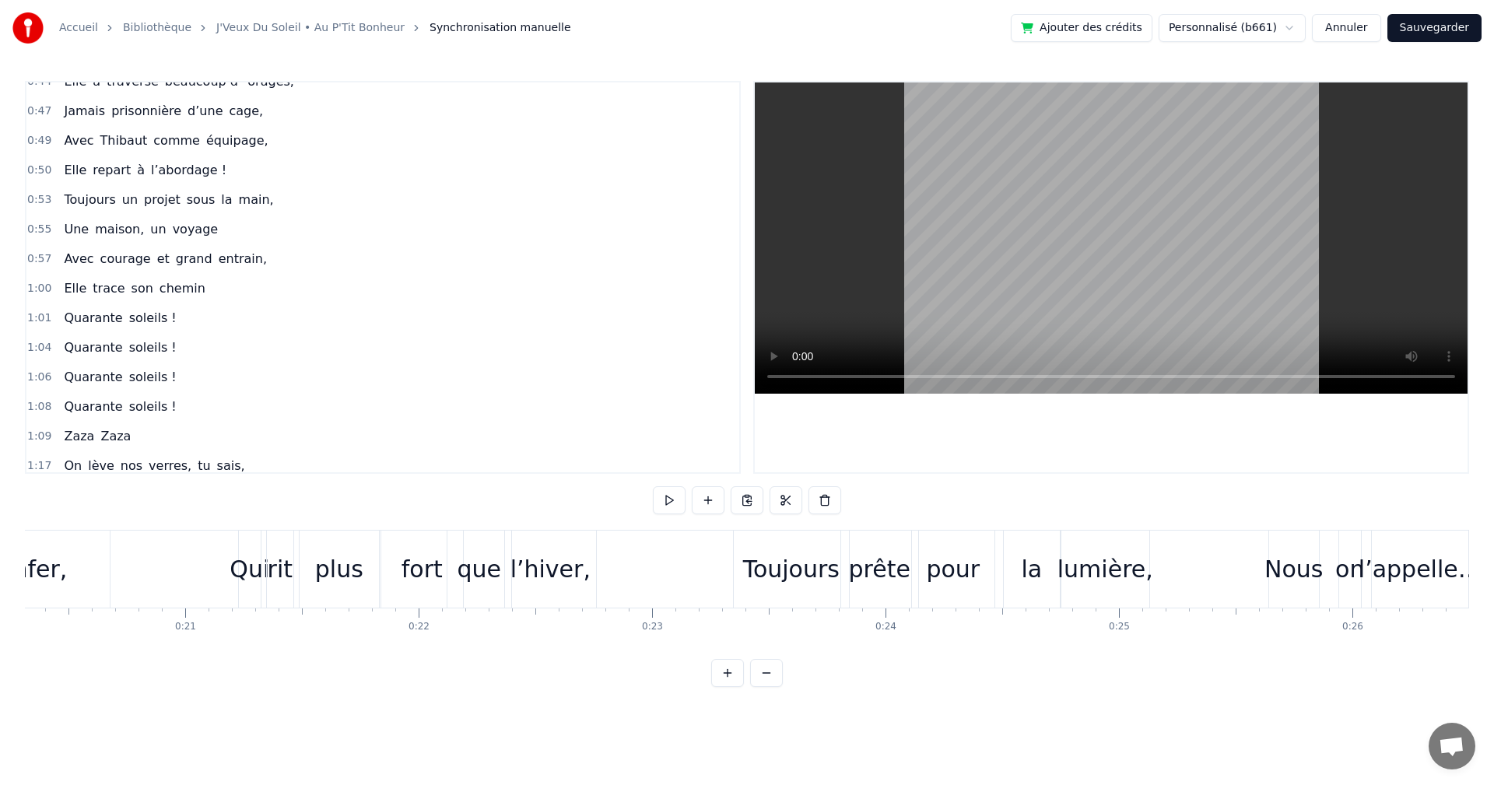
scroll to position [0, 0]
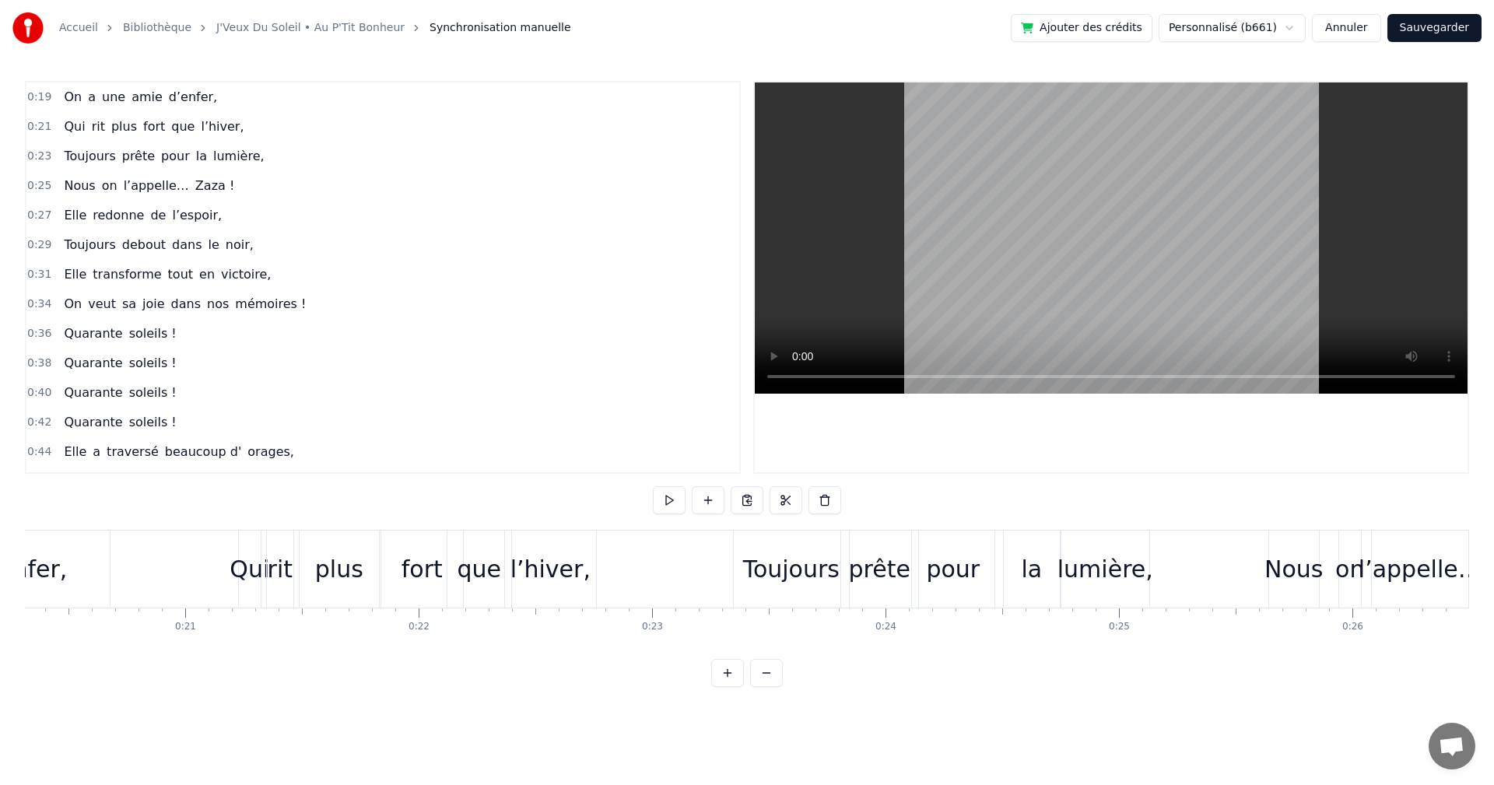
click at [47, 97] on div "0:19 On a une [PERSON_NAME] d’enfer," at bounding box center [382, 97] width 713 height 30
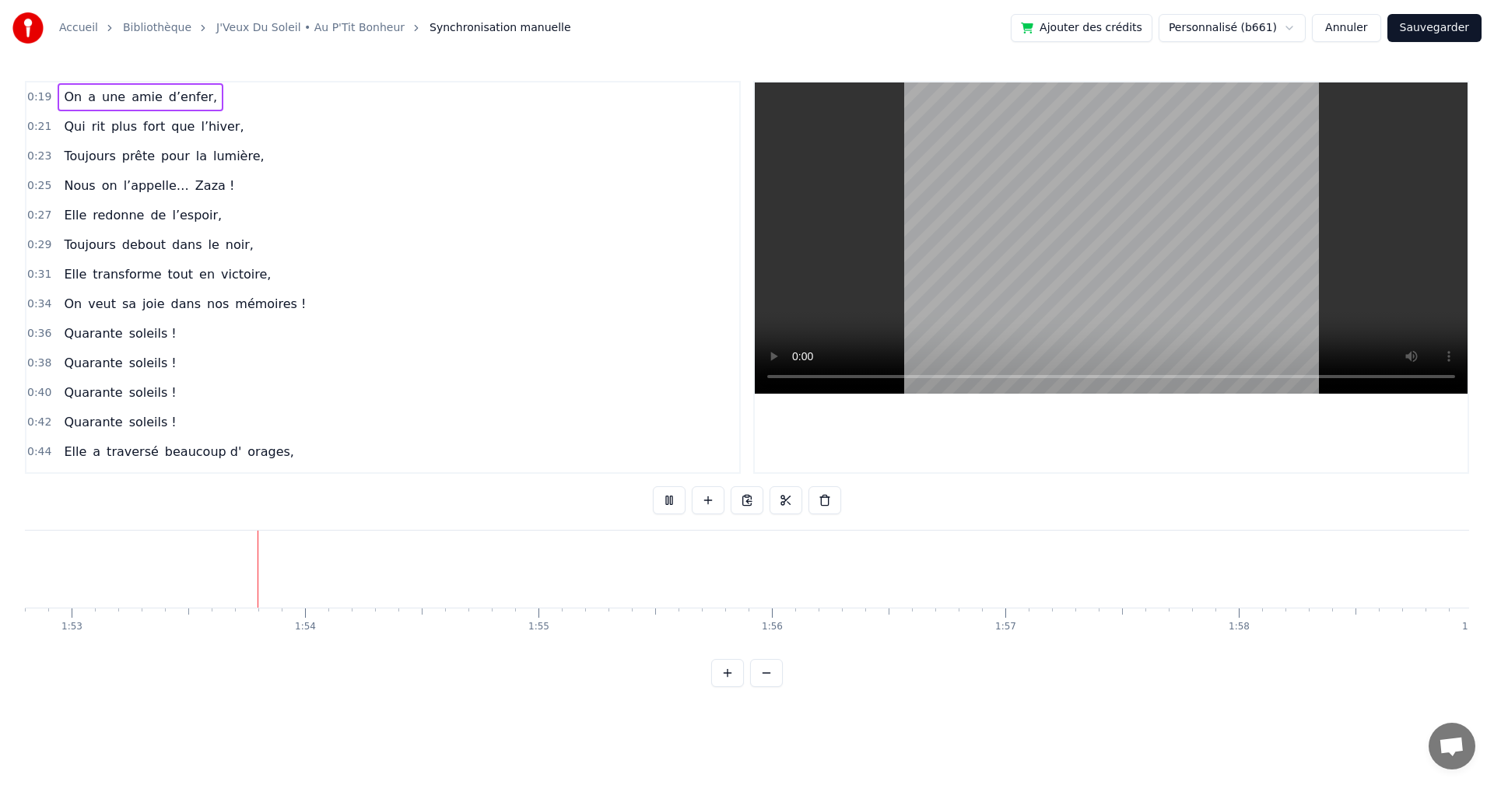
scroll to position [0, 26345]
click at [1022, 291] on video at bounding box center [1111, 237] width 713 height 311
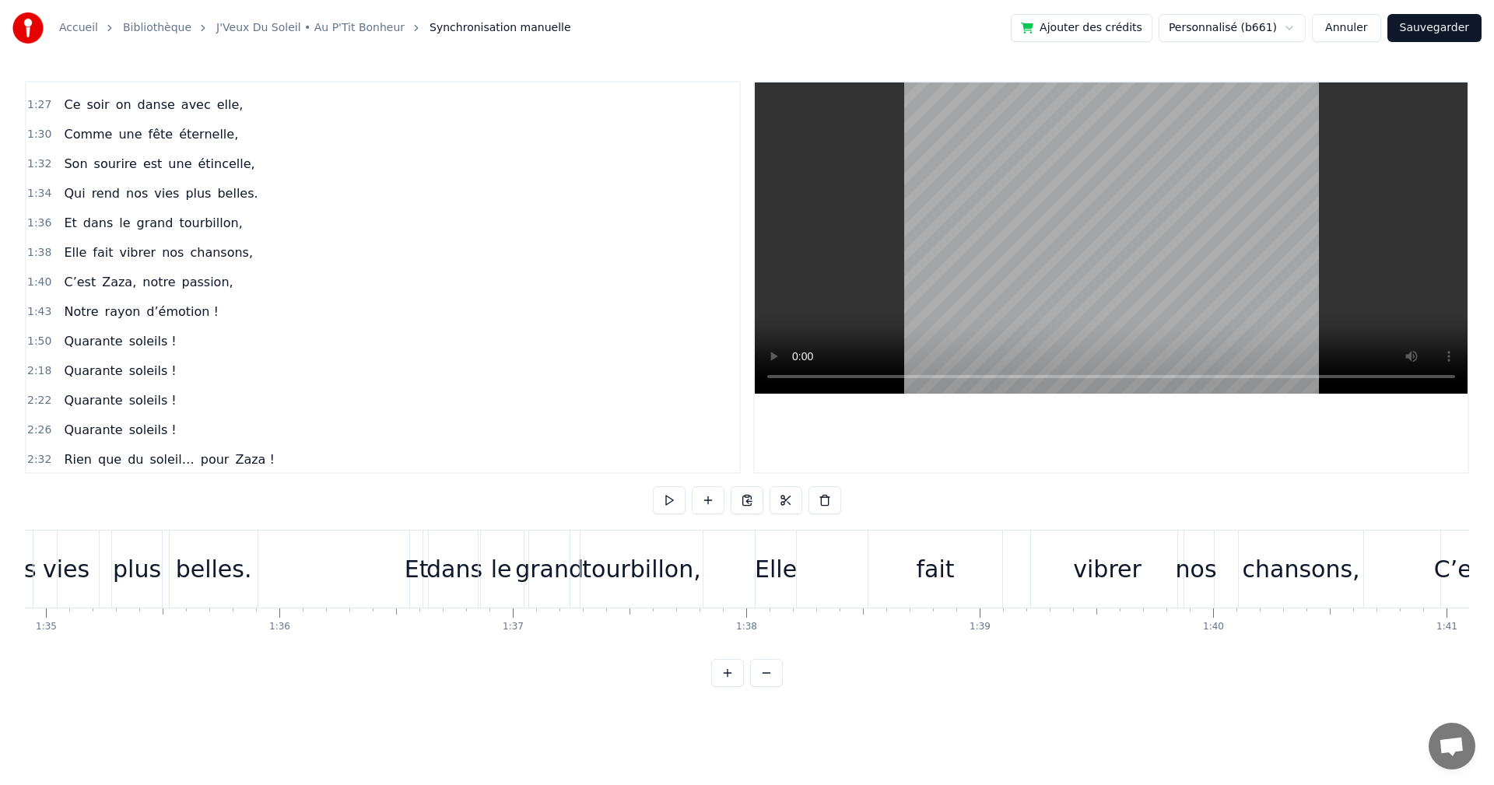
scroll to position [793, 0]
click at [132, 149] on div "Son sourire est une étincelle," at bounding box center [159, 162] width 203 height 28
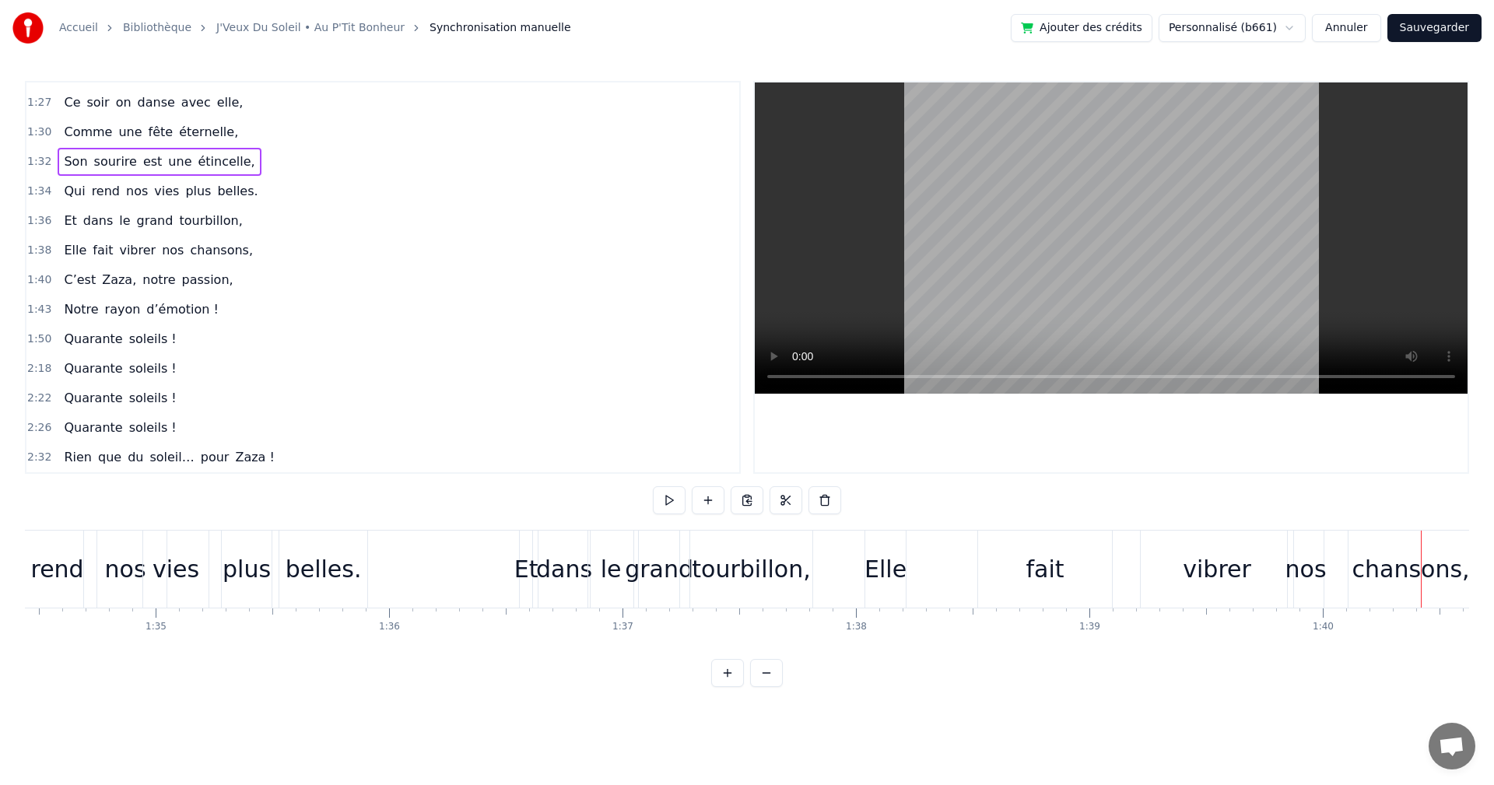
scroll to position [0, 22076]
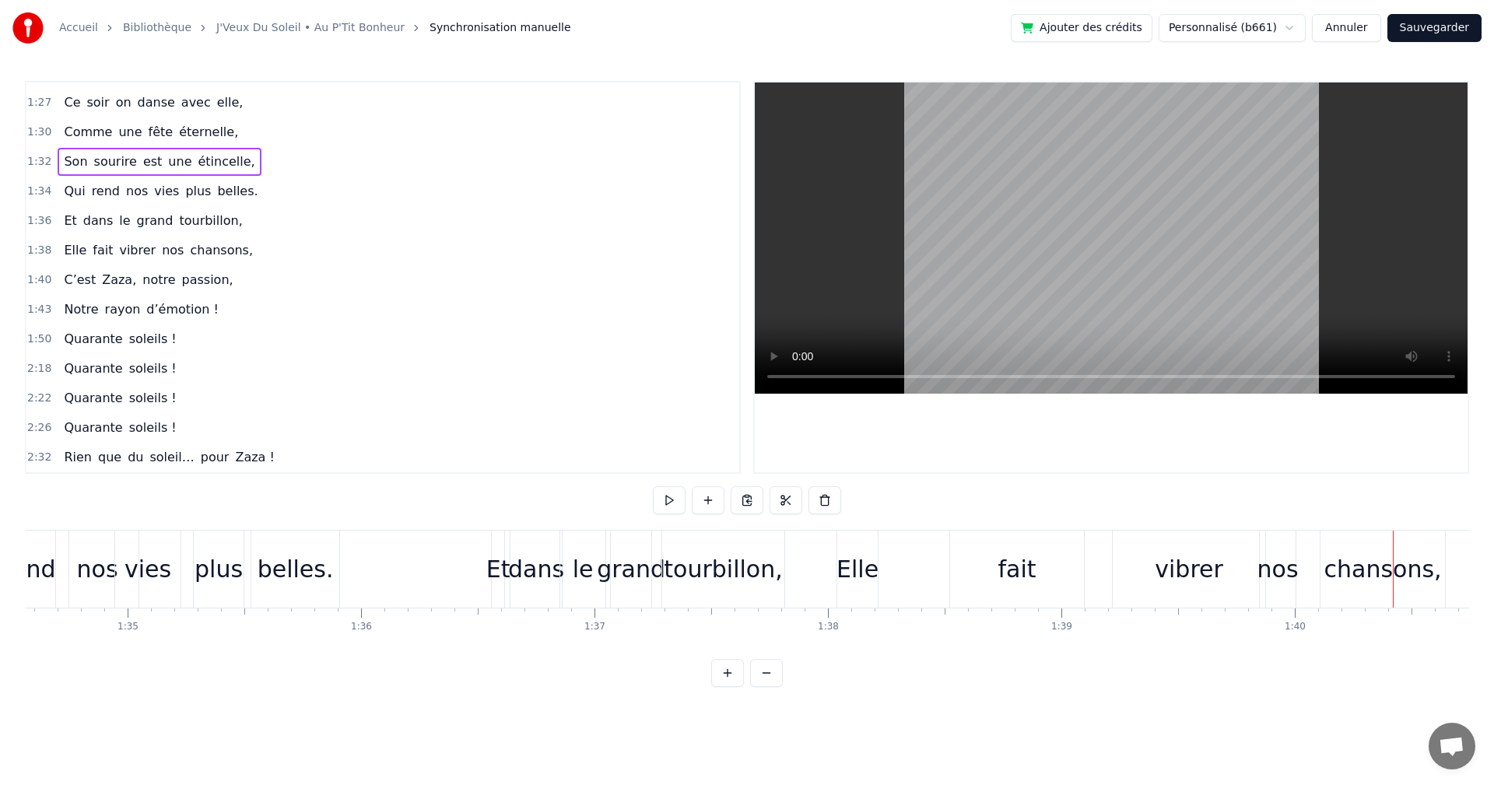
click at [674, 572] on div "tourbillon," at bounding box center [723, 569] width 118 height 35
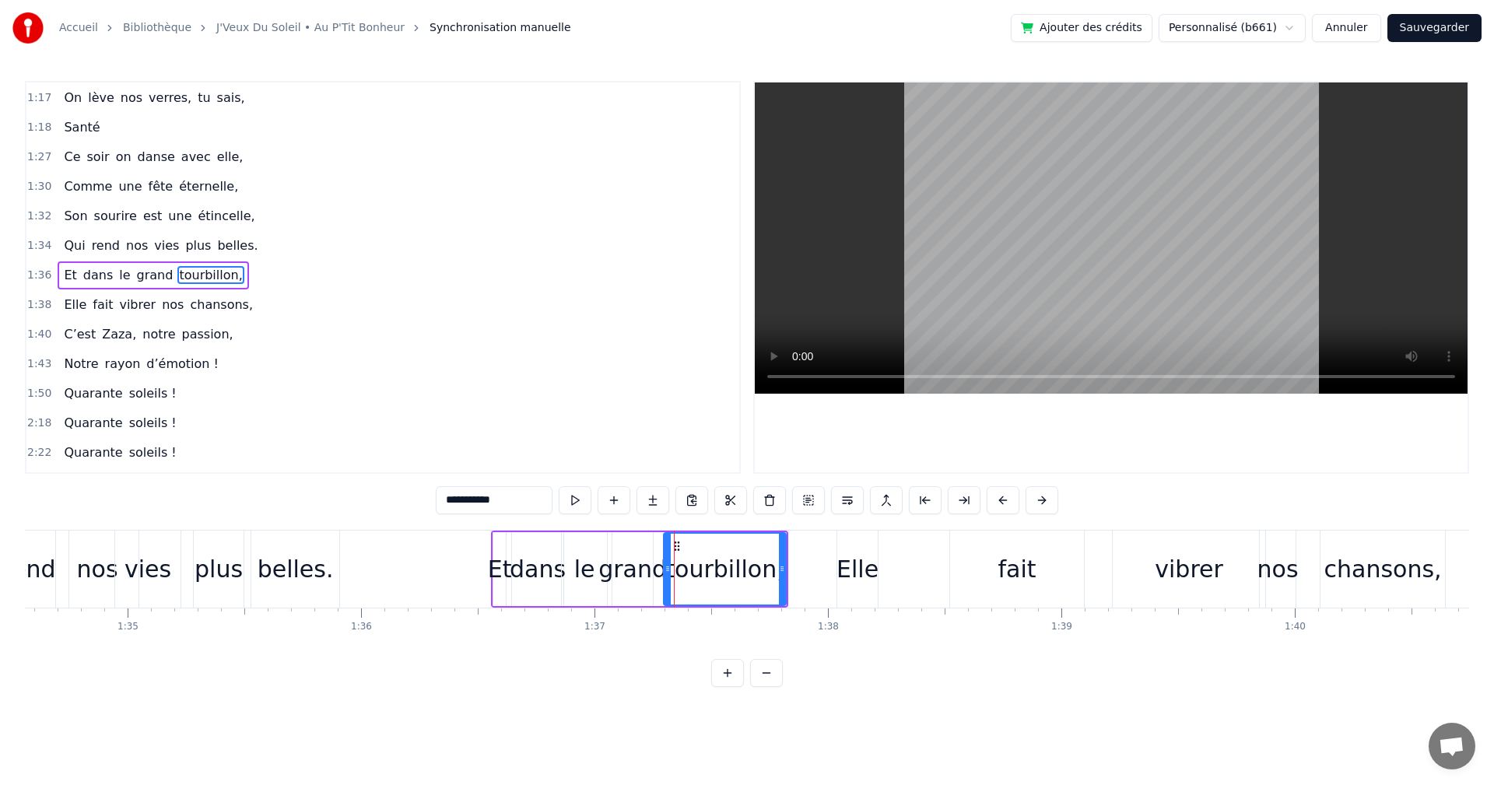
scroll to position [736, 0]
click at [587, 567] on div "le" at bounding box center [584, 569] width 21 height 35
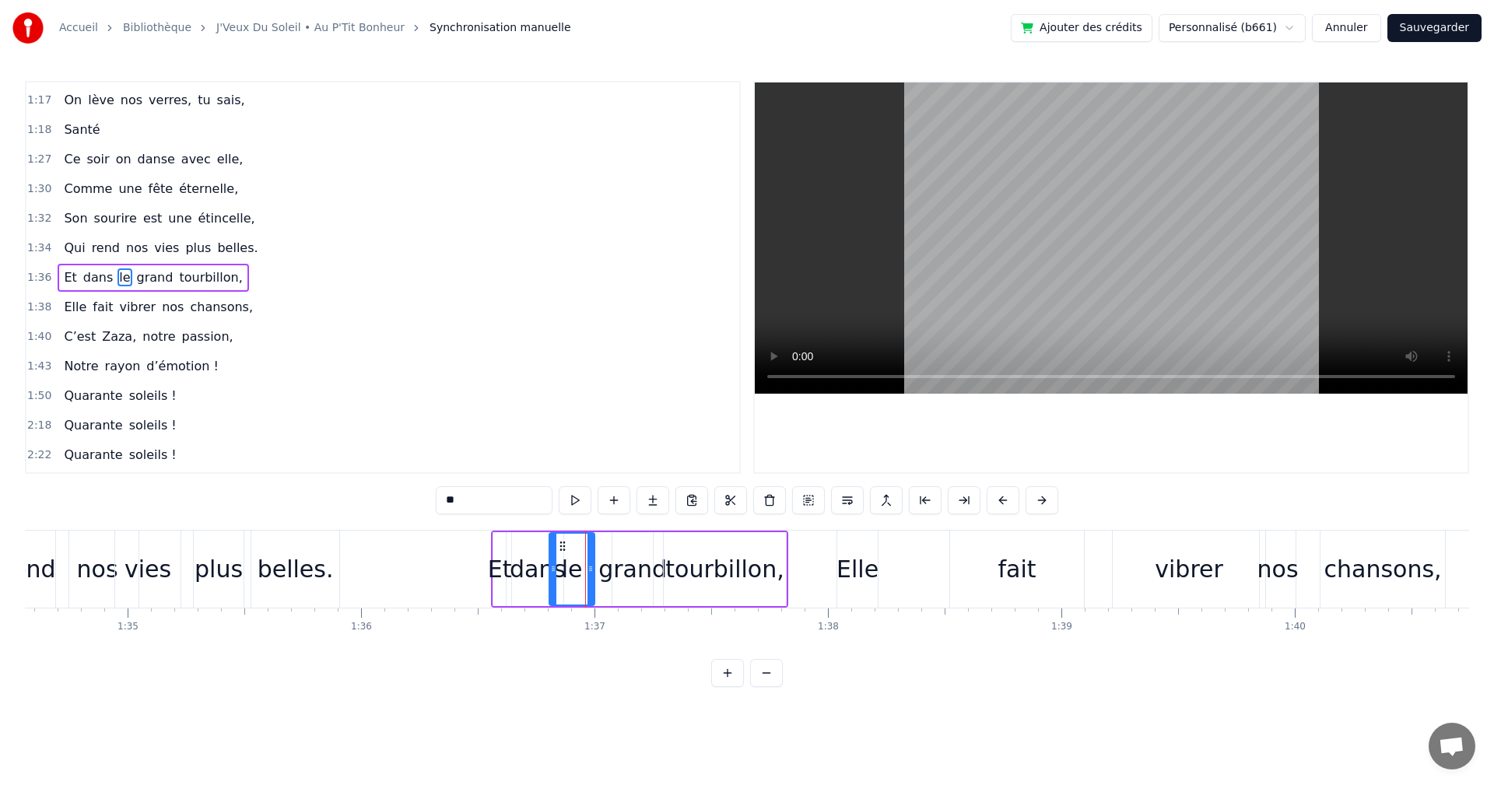
drag, startPoint x: 576, startPoint y: 545, endPoint x: 563, endPoint y: 549, distance: 13.0
click at [563, 549] on icon at bounding box center [562, 546] width 12 height 12
click at [613, 563] on div "grand" at bounding box center [632, 569] width 68 height 35
drag, startPoint x: 624, startPoint y: 544, endPoint x: 601, endPoint y: 548, distance: 23.7
click at [601, 548] on icon at bounding box center [602, 546] width 12 height 12
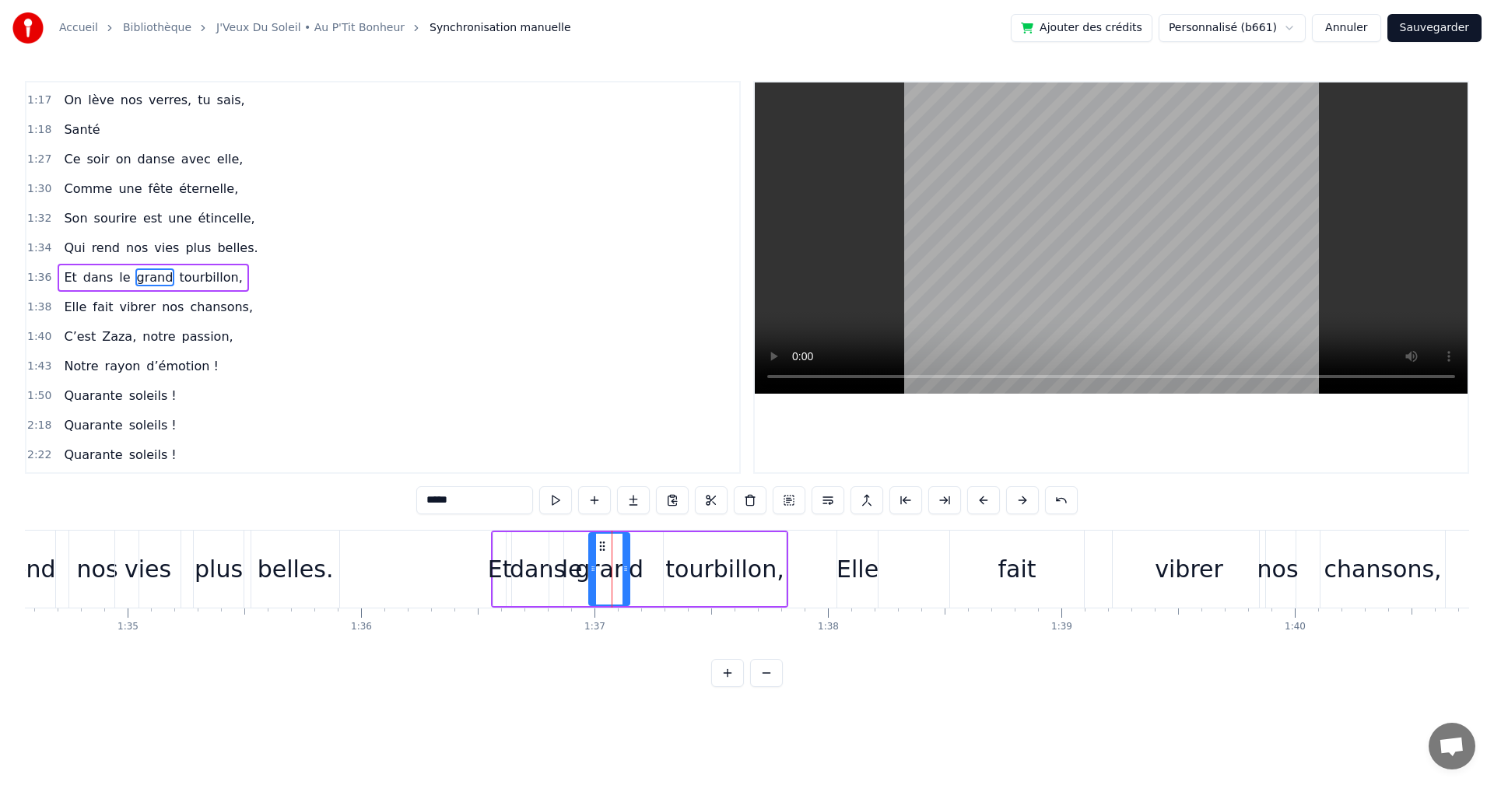
click at [683, 563] on div "tourbillon," at bounding box center [724, 569] width 118 height 35
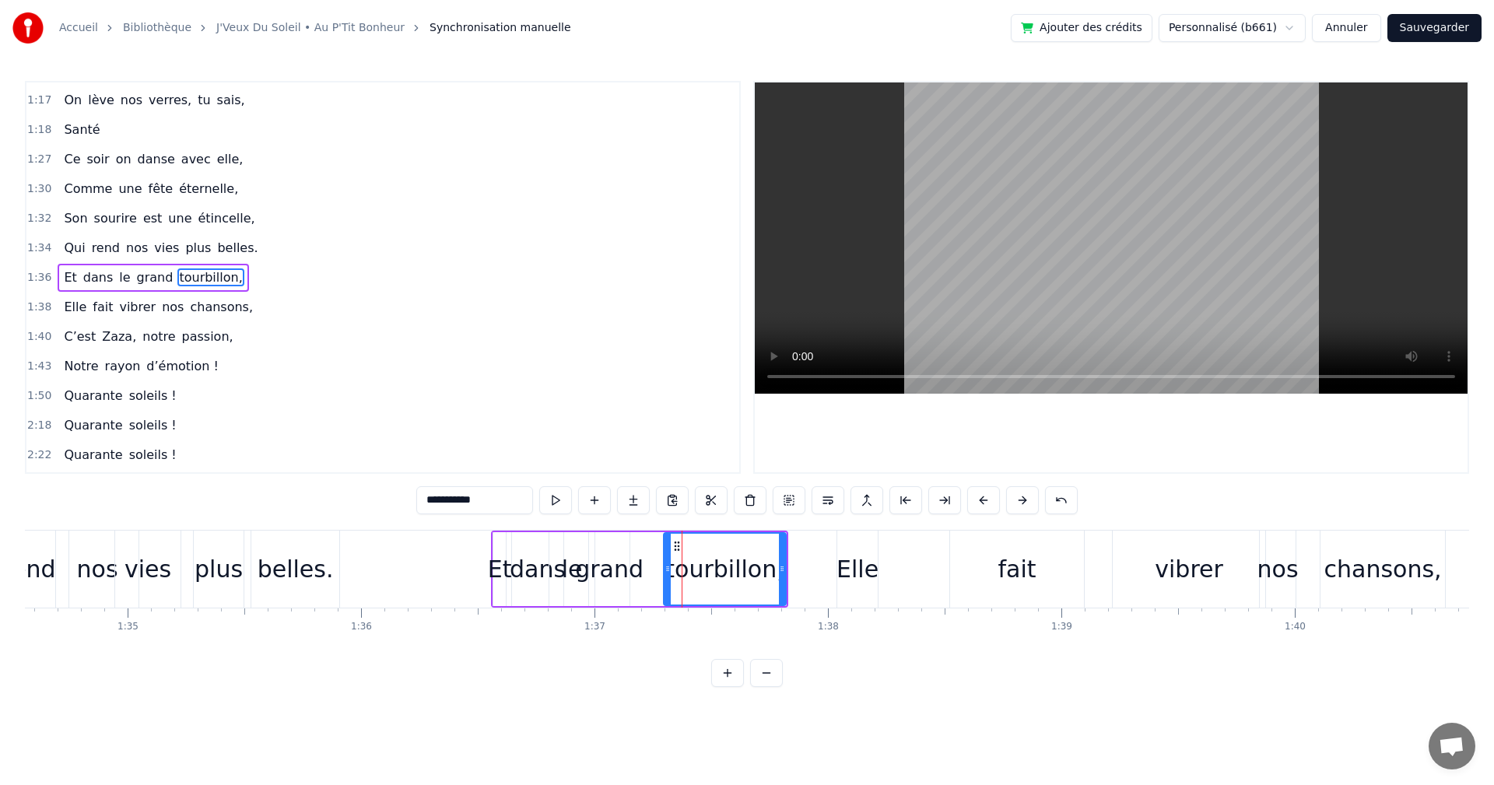
click at [671, 545] on div at bounding box center [668, 569] width 6 height 71
drag, startPoint x: 677, startPoint y: 546, endPoint x: 657, endPoint y: 550, distance: 20.8
click at [657, 550] on icon at bounding box center [657, 546] width 12 height 12
click at [837, 566] on div "Elle" at bounding box center [858, 569] width 42 height 77
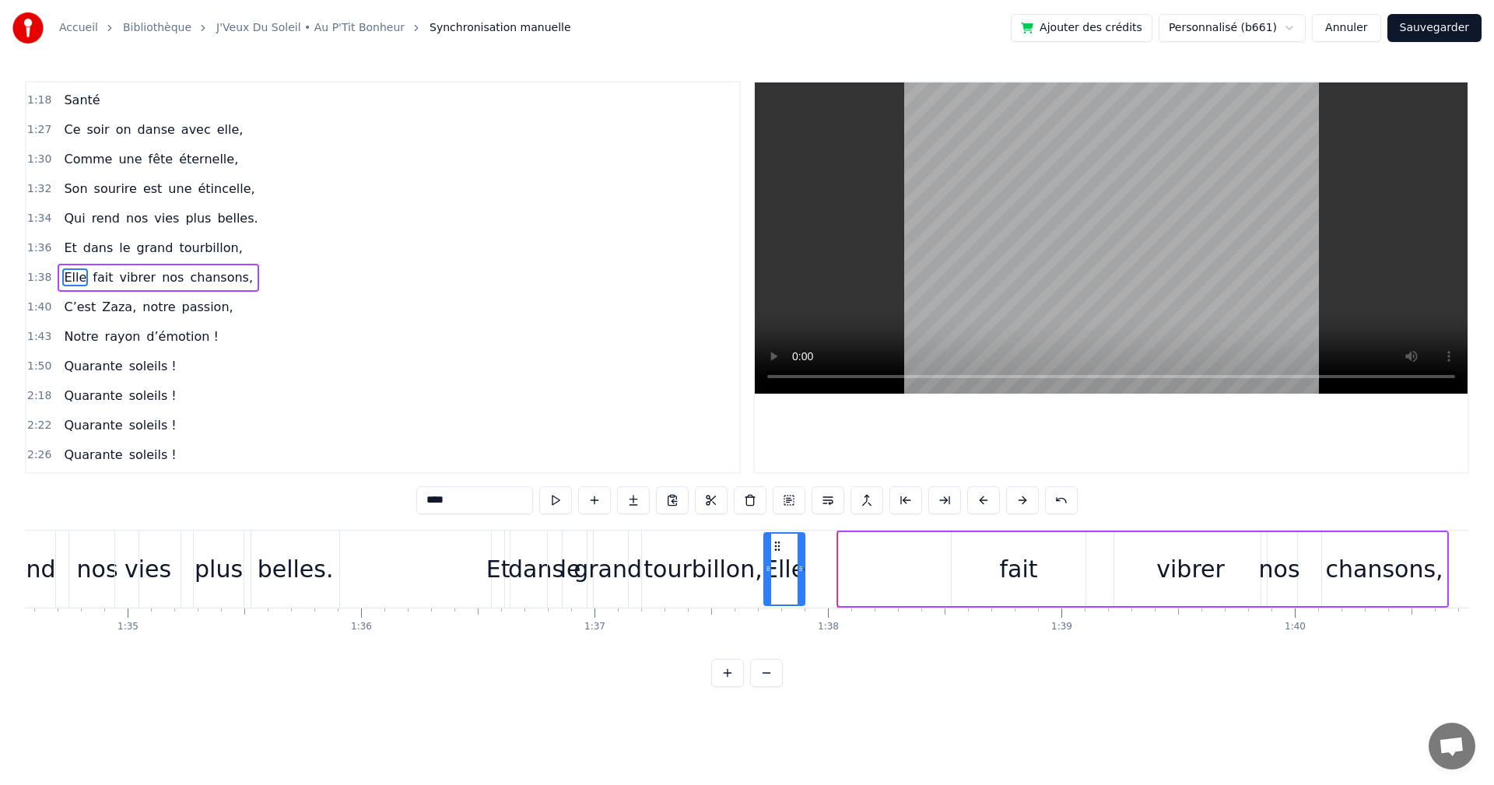
drag, startPoint x: 853, startPoint y: 546, endPoint x: 778, endPoint y: 551, distance: 74.9
click at [778, 551] on icon at bounding box center [777, 546] width 12 height 12
click at [500, 567] on div "Et" at bounding box center [498, 569] width 24 height 35
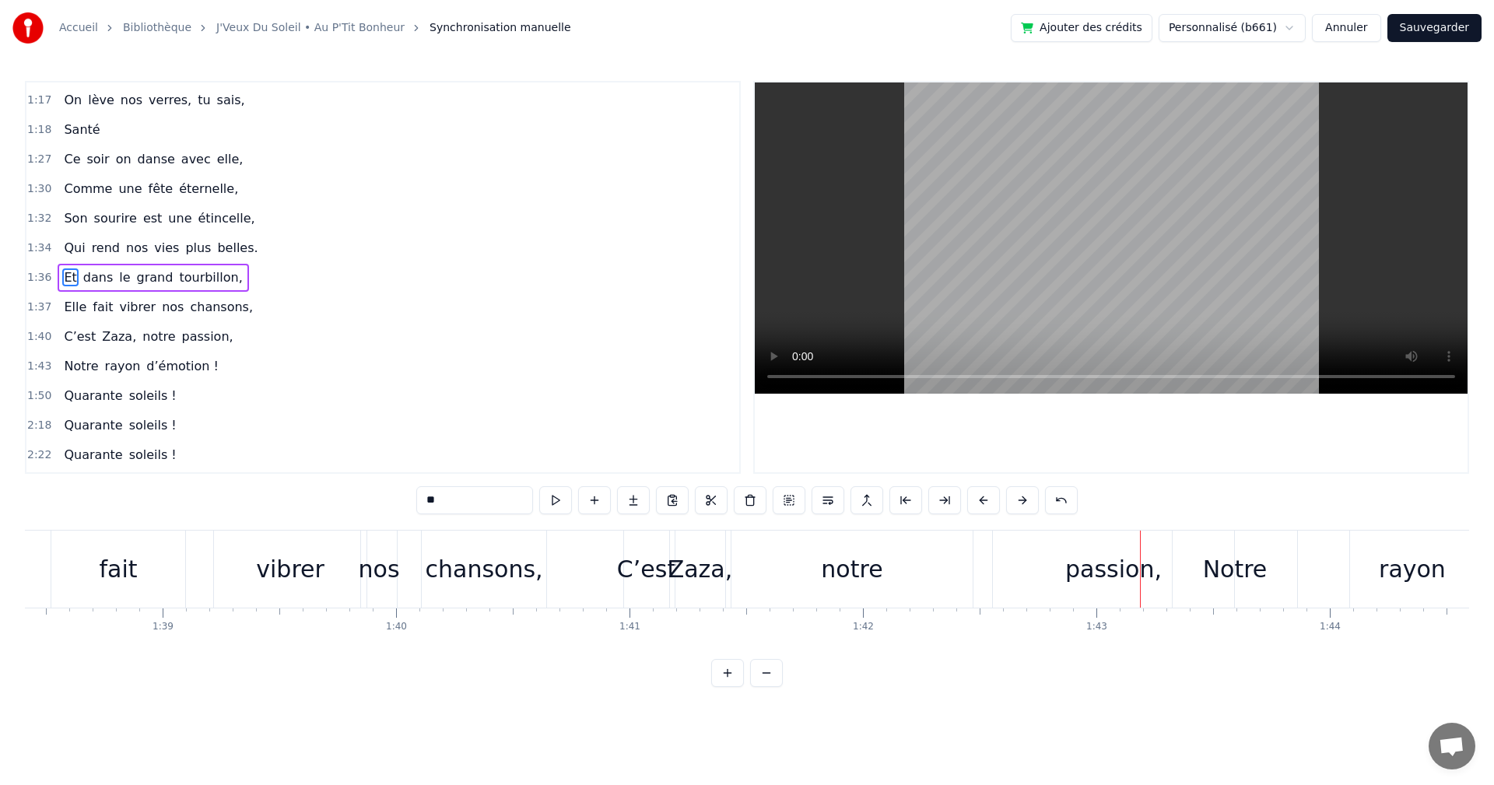
scroll to position [0, 22921]
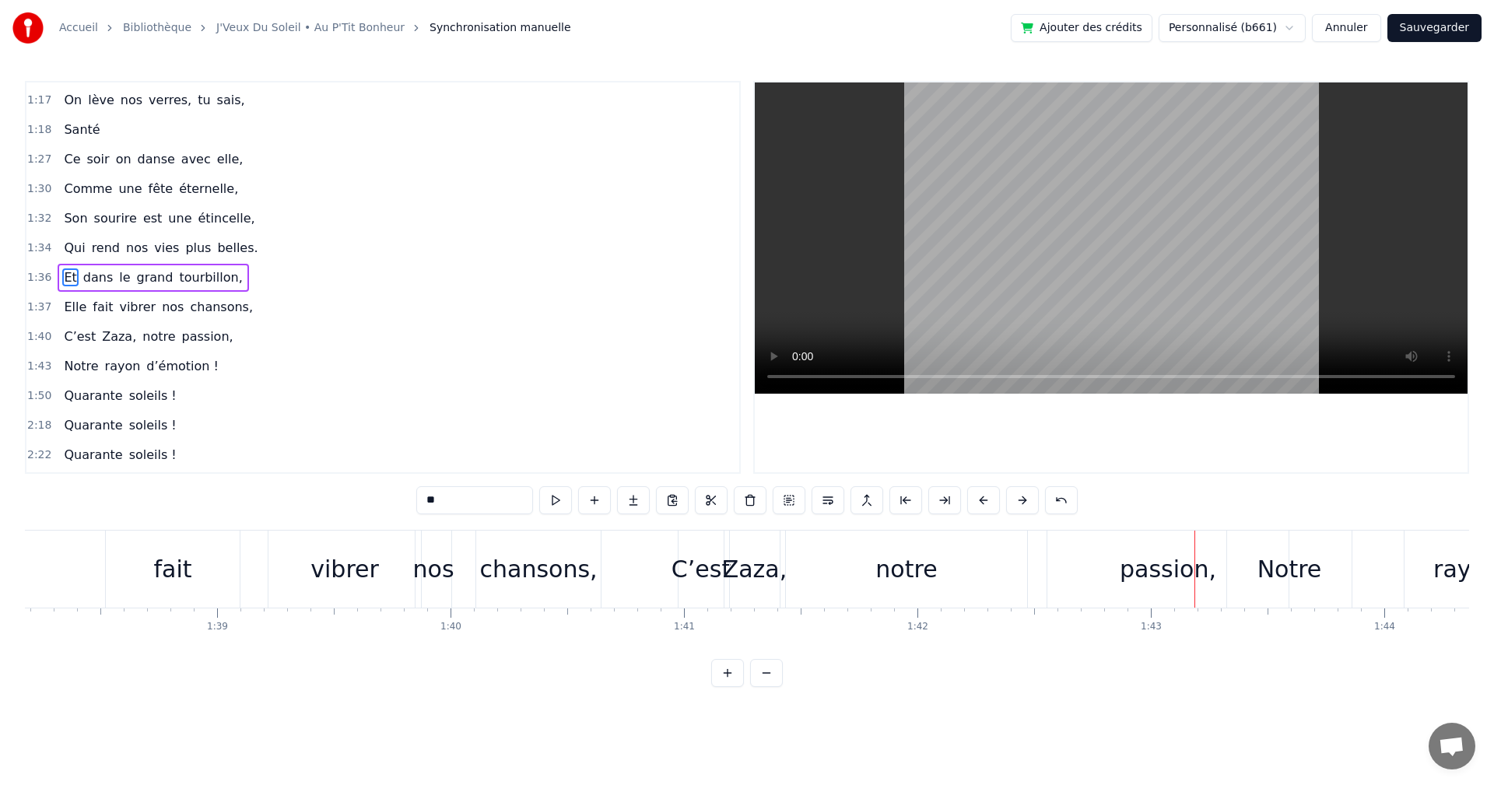
click at [688, 544] on div "C’est" at bounding box center [701, 569] width 45 height 77
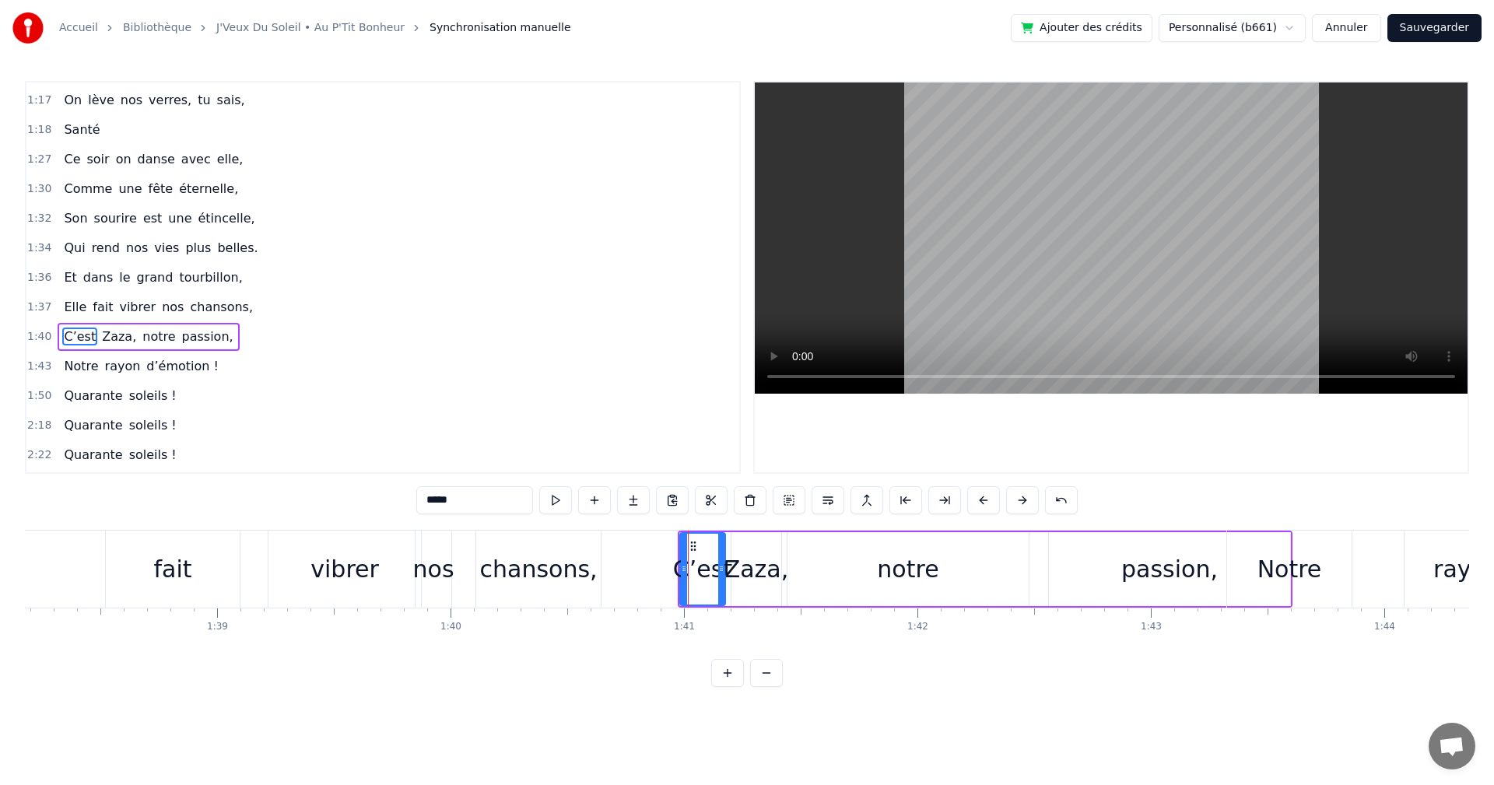
scroll to position [793, 0]
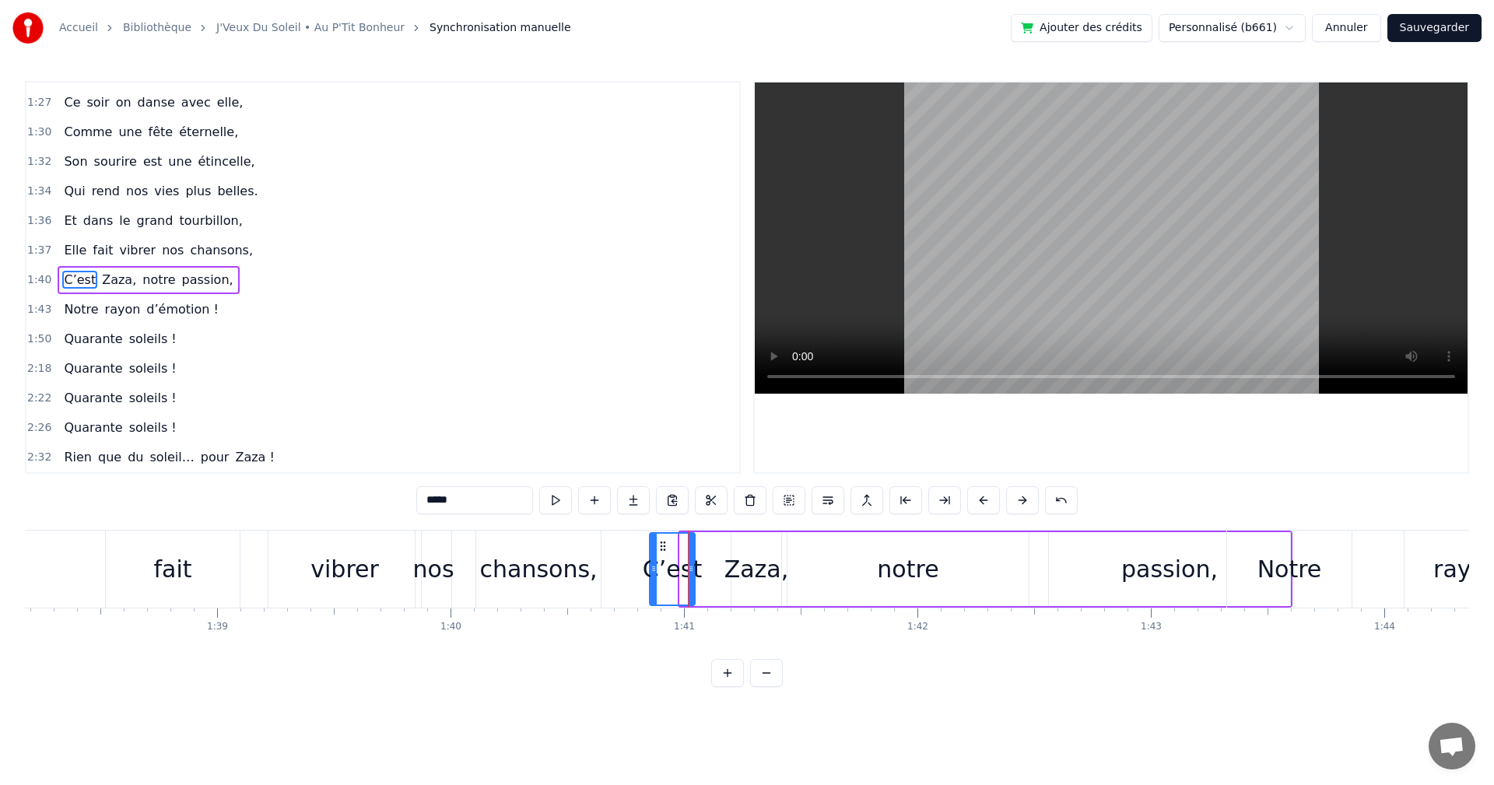
drag, startPoint x: 693, startPoint y: 544, endPoint x: 663, endPoint y: 543, distance: 30.4
click at [663, 543] on icon at bounding box center [663, 546] width 12 height 12
click at [738, 567] on div "Zaza," at bounding box center [757, 569] width 65 height 35
drag, startPoint x: 745, startPoint y: 542, endPoint x: 713, endPoint y: 543, distance: 31.9
click at [713, 543] on icon at bounding box center [713, 546] width 12 height 12
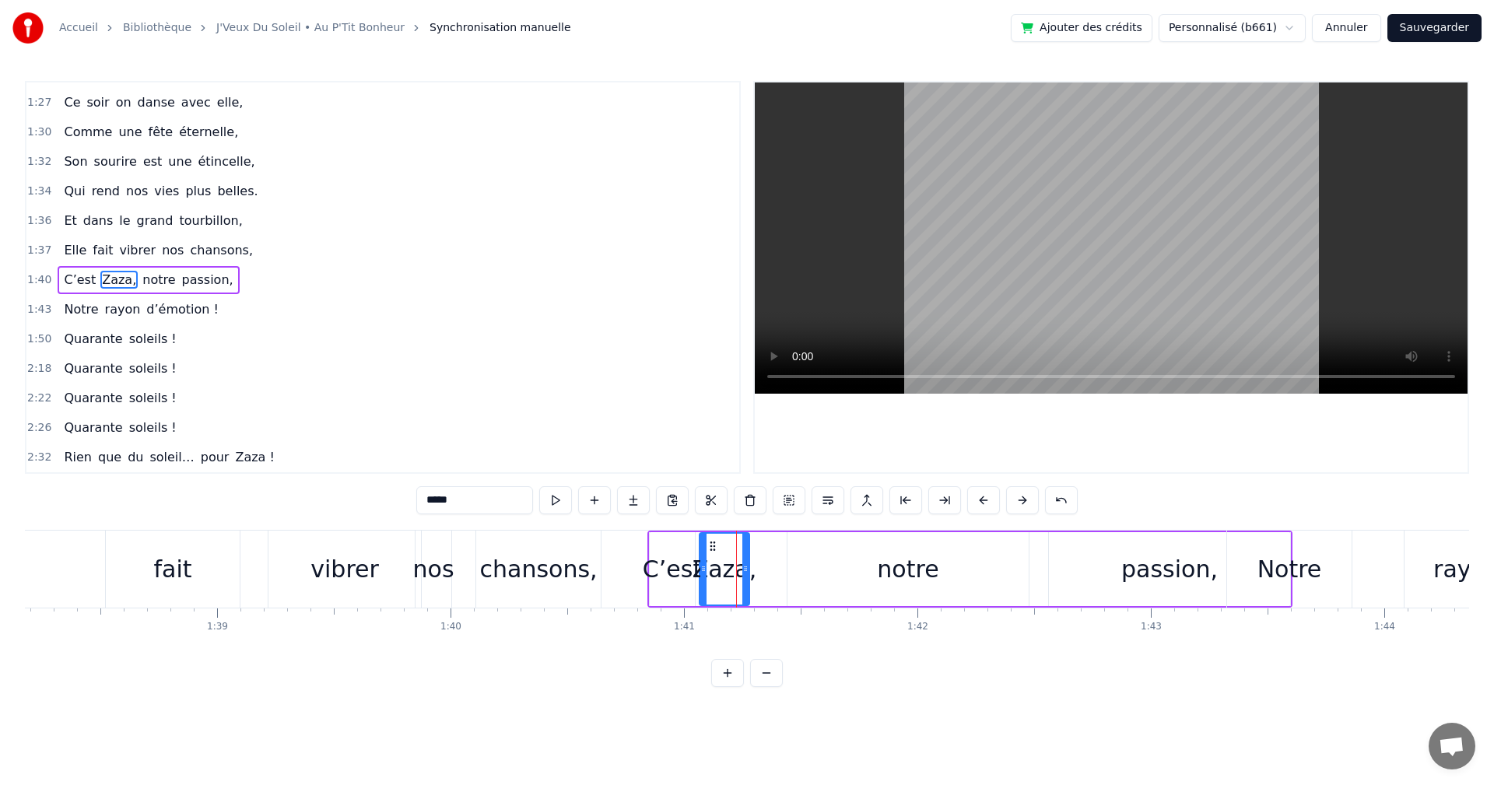
click at [902, 572] on div "notre" at bounding box center [907, 569] width 61 height 35
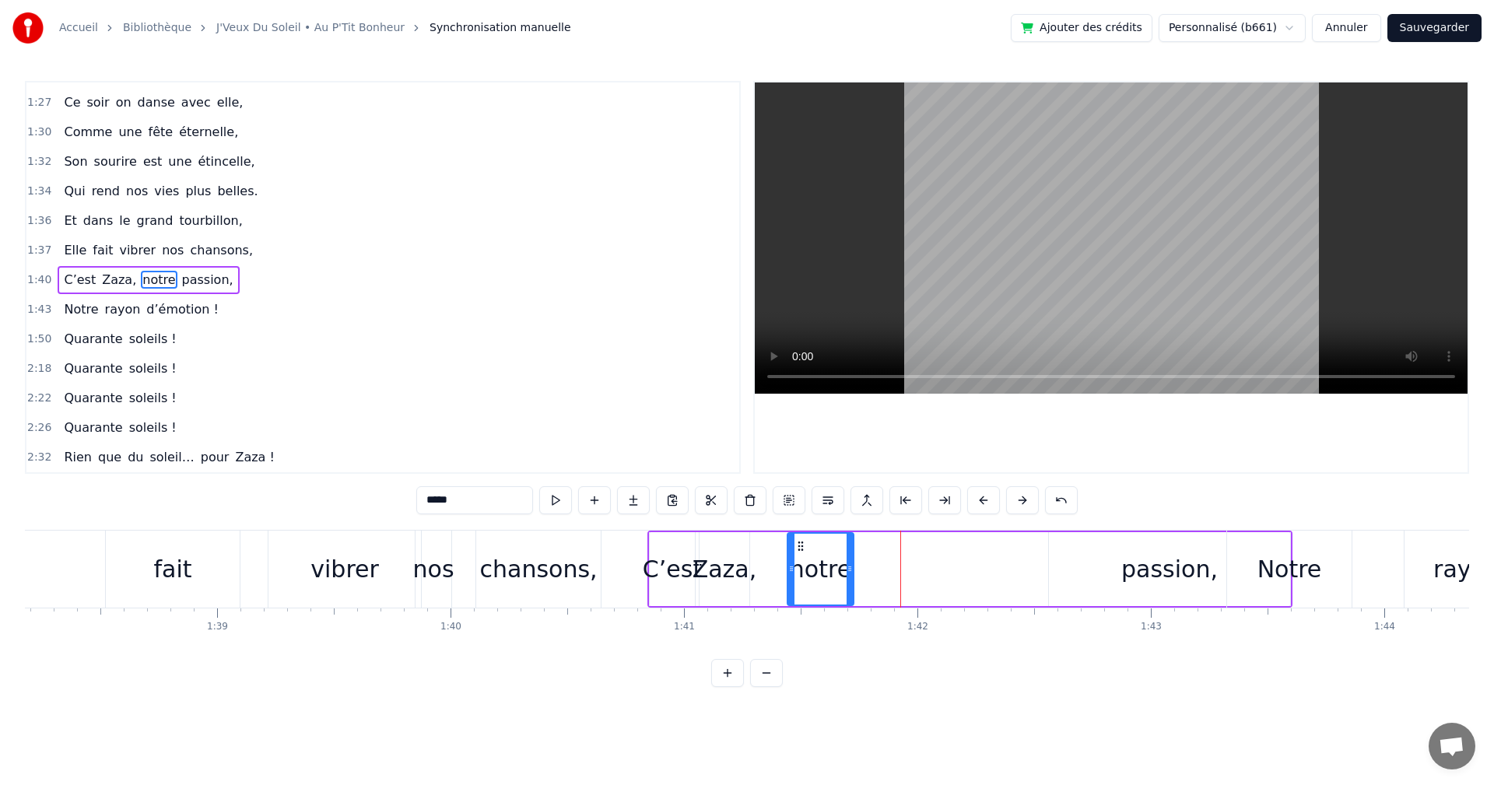
drag, startPoint x: 1026, startPoint y: 567, endPoint x: 843, endPoint y: 561, distance: 183.8
click at [849, 571] on icon at bounding box center [850, 569] width 6 height 12
drag, startPoint x: 798, startPoint y: 542, endPoint x: 758, endPoint y: 547, distance: 40.0
click at [758, 547] on icon at bounding box center [760, 546] width 12 height 12
click at [1112, 563] on div "passion," at bounding box center [1169, 569] width 241 height 74
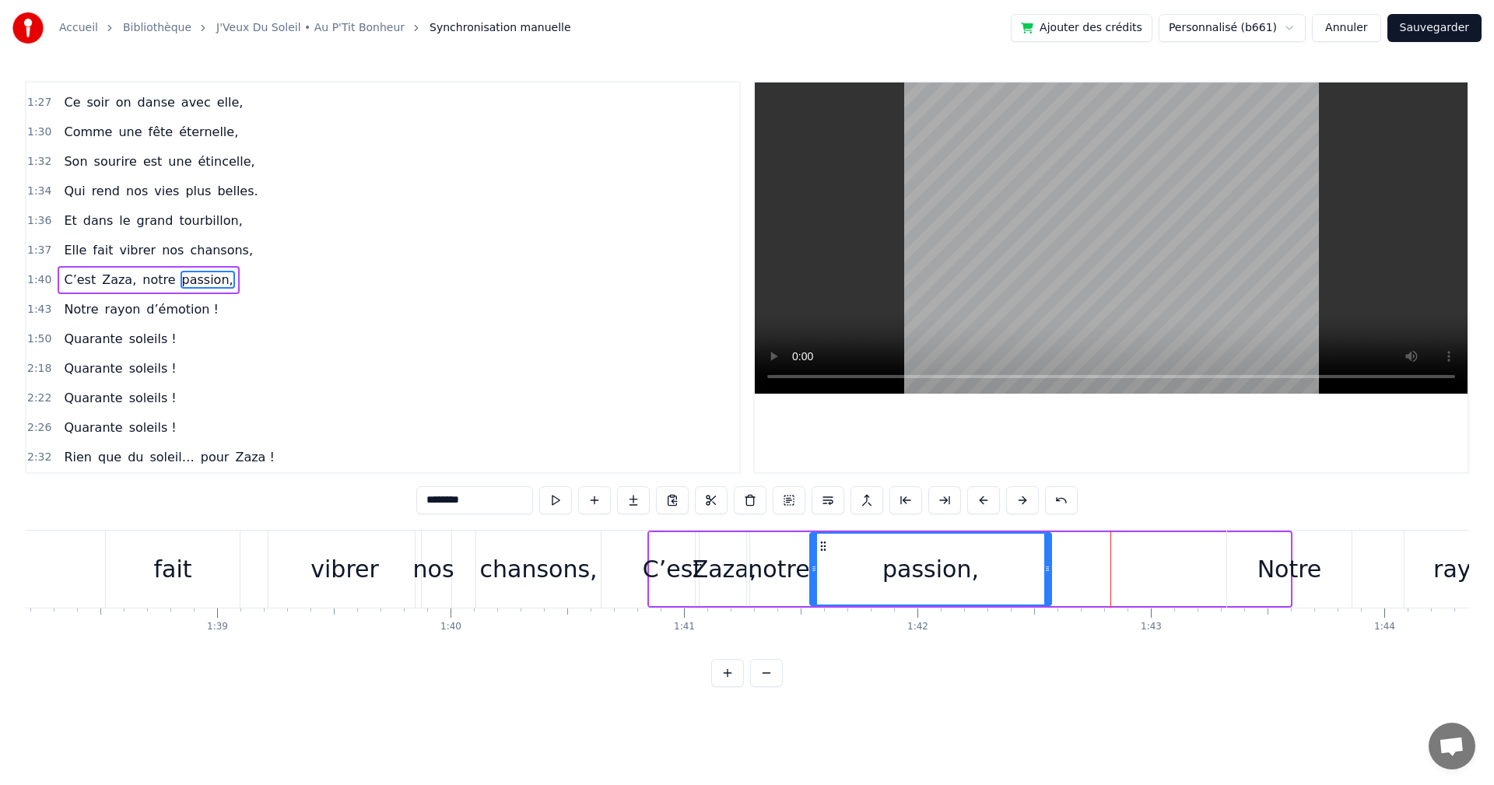
drag, startPoint x: 1058, startPoint y: 542, endPoint x: 819, endPoint y: 560, distance: 239.5
click at [819, 560] on div "passion," at bounding box center [931, 569] width 240 height 71
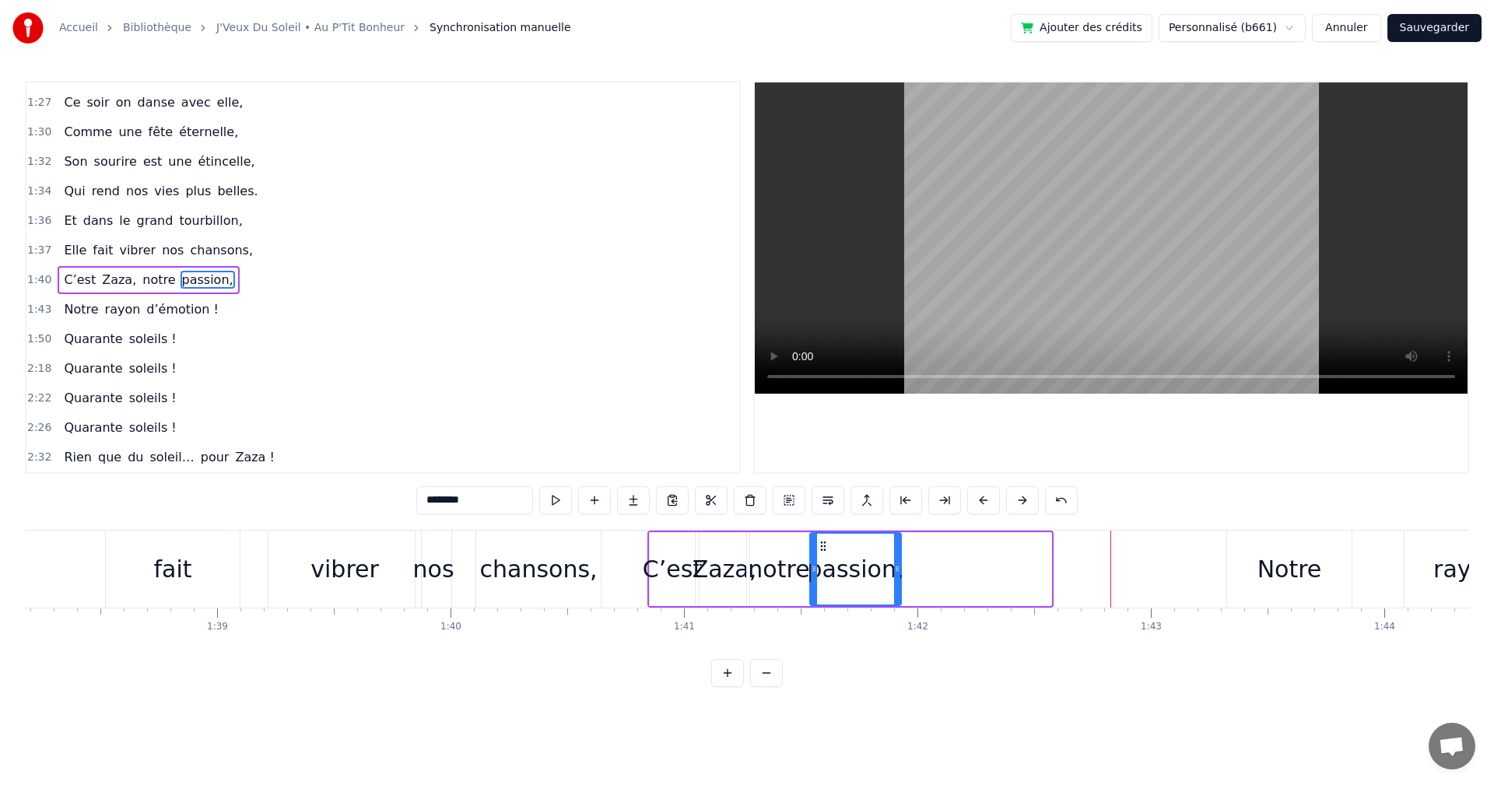
drag, startPoint x: 1050, startPoint y: 563, endPoint x: 900, endPoint y: 575, distance: 150.6
click at [900, 575] on div at bounding box center [897, 569] width 6 height 71
click at [543, 572] on div "chansons," at bounding box center [539, 569] width 118 height 35
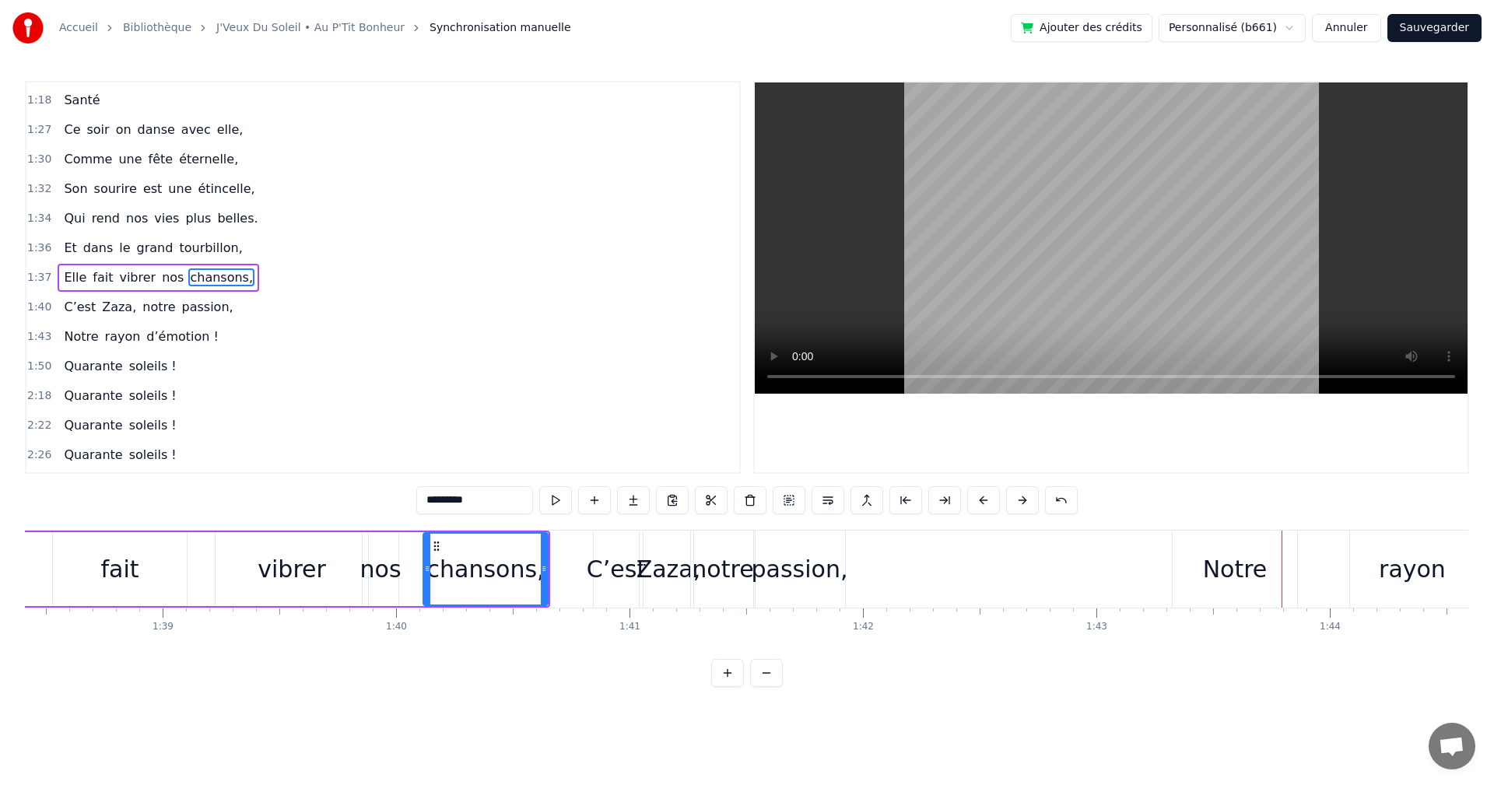
scroll to position [0, 23029]
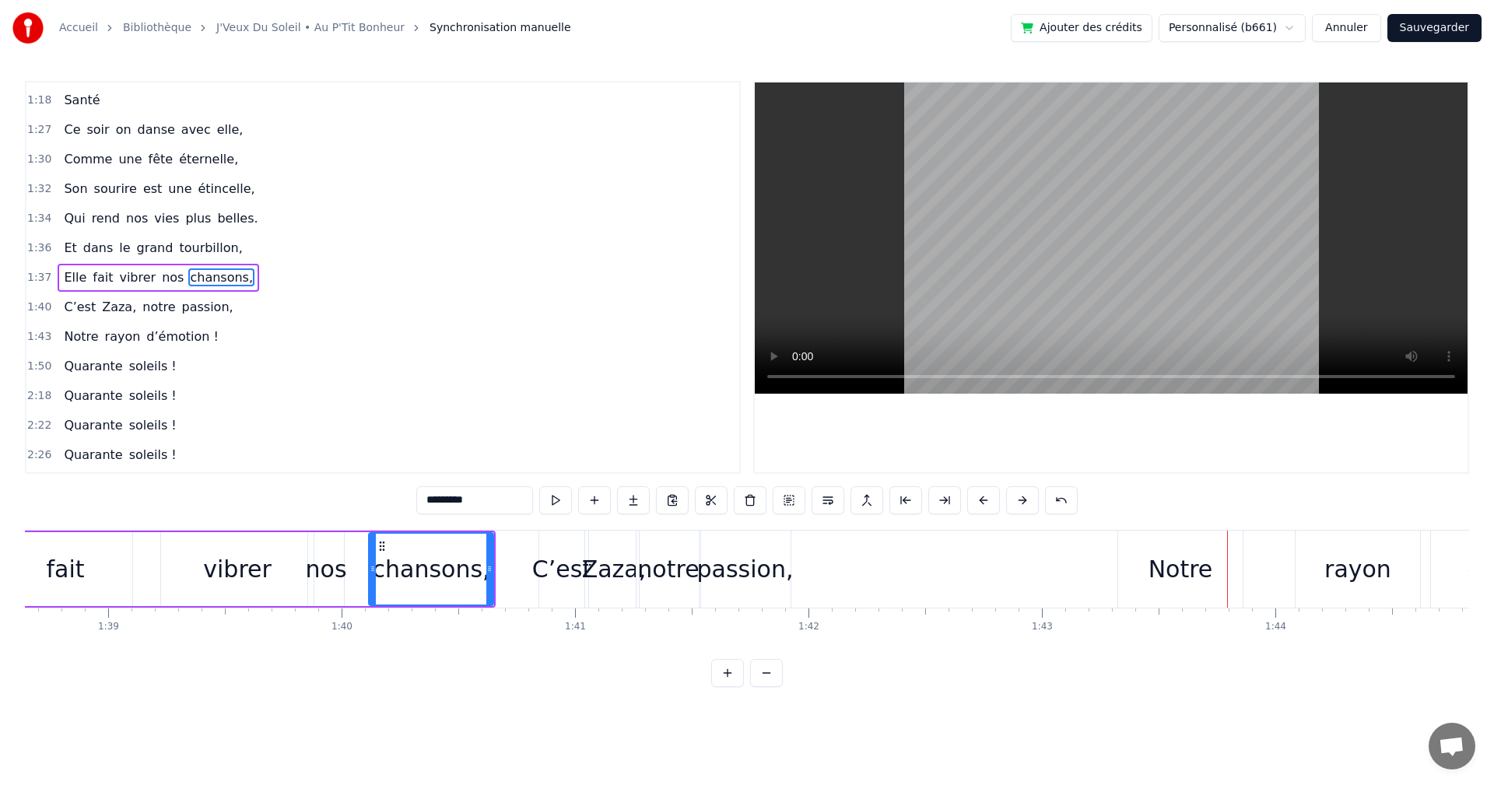
click at [1157, 567] on div "Notre" at bounding box center [1181, 569] width 65 height 35
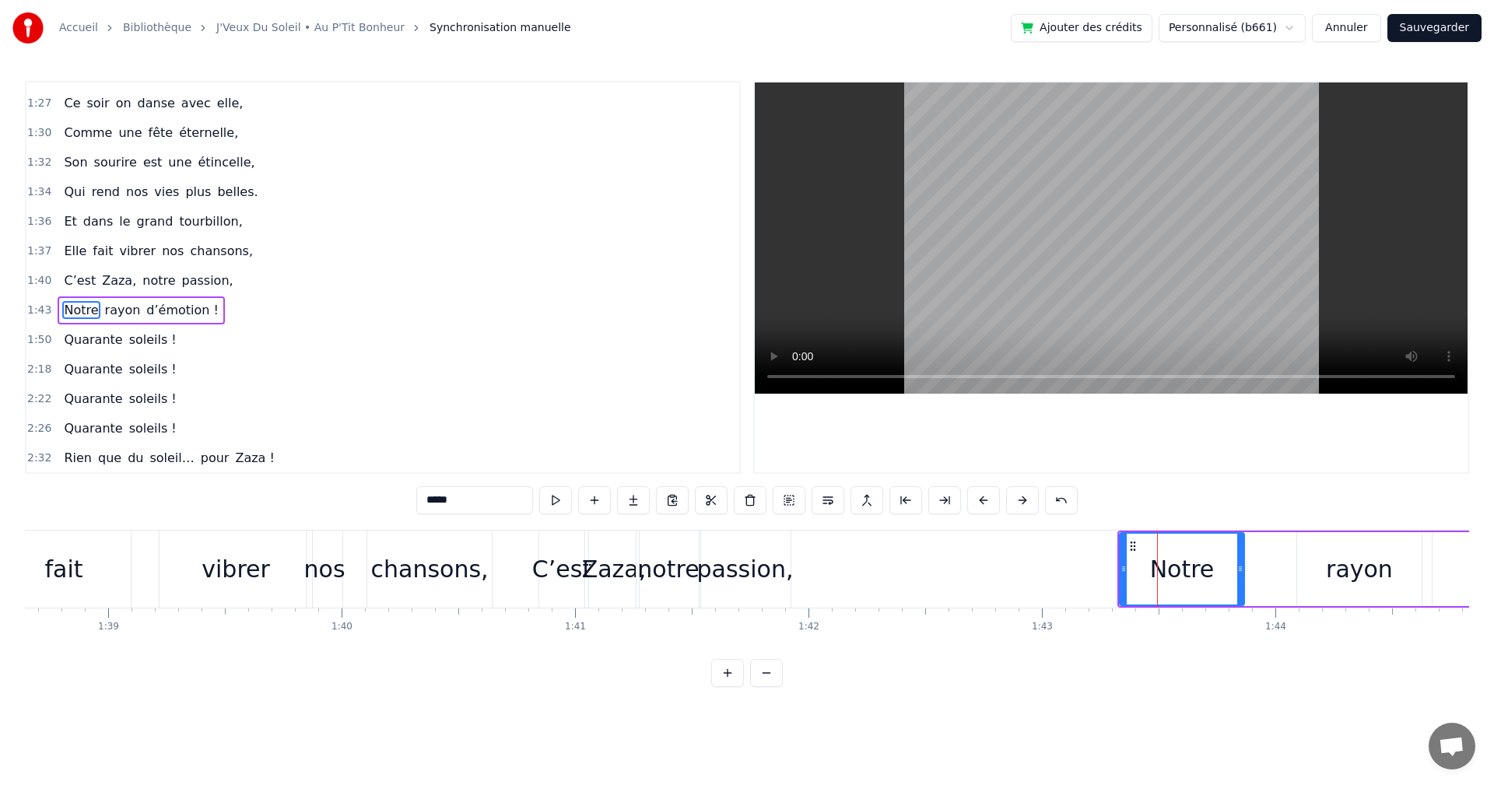
scroll to position [793, 0]
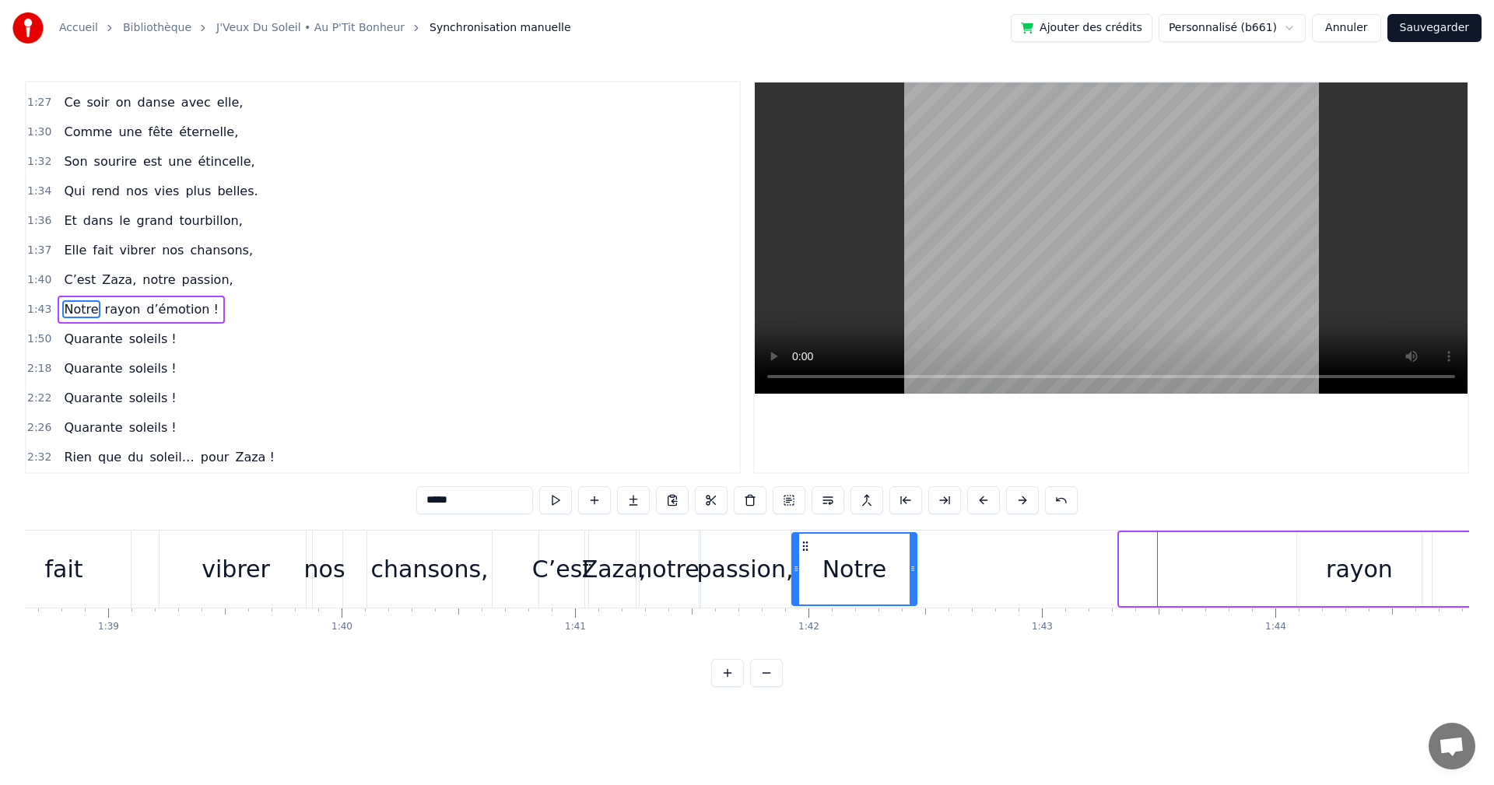
drag, startPoint x: 1131, startPoint y: 543, endPoint x: 803, endPoint y: 567, distance: 328.5
click at [803, 567] on div "Notre" at bounding box center [854, 569] width 123 height 71
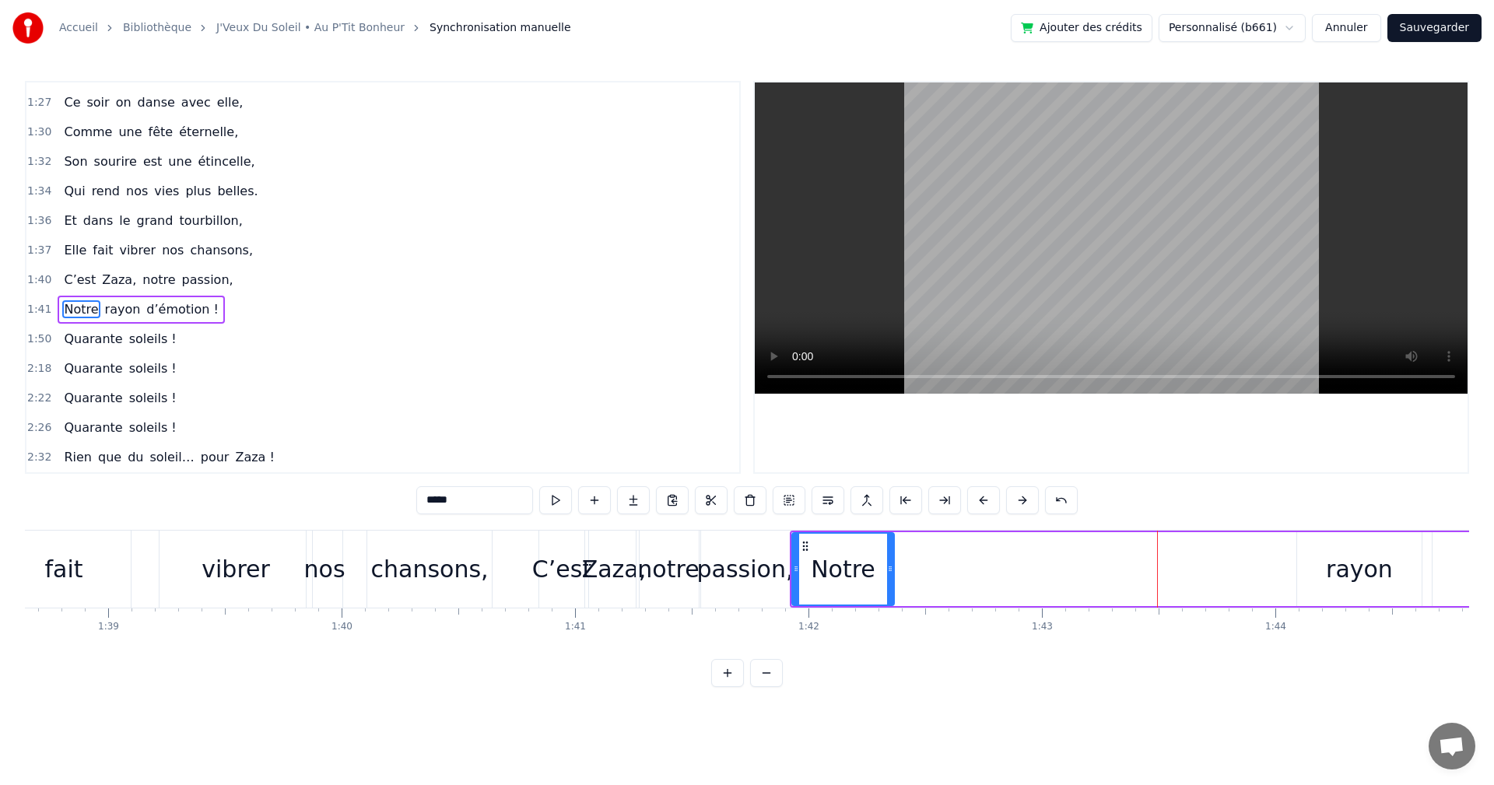
drag, startPoint x: 913, startPoint y: 566, endPoint x: 873, endPoint y: 571, distance: 40.1
click at [889, 570] on icon at bounding box center [890, 569] width 6 height 12
click at [1354, 556] on div "rayon" at bounding box center [1359, 569] width 67 height 35
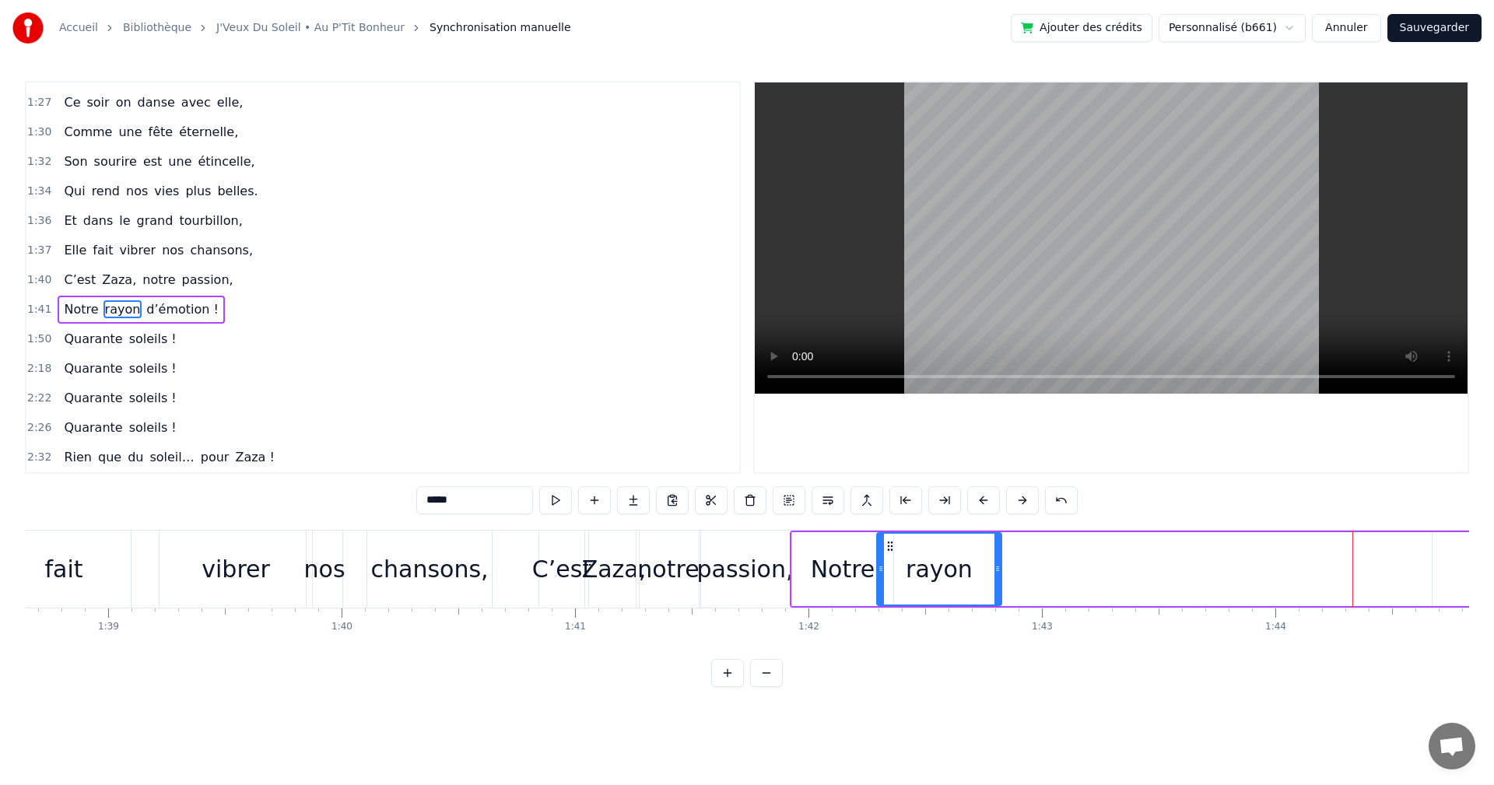
drag, startPoint x: 1311, startPoint y: 544, endPoint x: 890, endPoint y: 577, distance: 422.3
click at [890, 577] on div "rayon" at bounding box center [939, 569] width 123 height 71
drag, startPoint x: 998, startPoint y: 567, endPoint x: 949, endPoint y: 572, distance: 49.3
click at [949, 572] on icon at bounding box center [951, 569] width 6 height 12
click at [145, 316] on span "d’émotion !" at bounding box center [182, 309] width 75 height 18
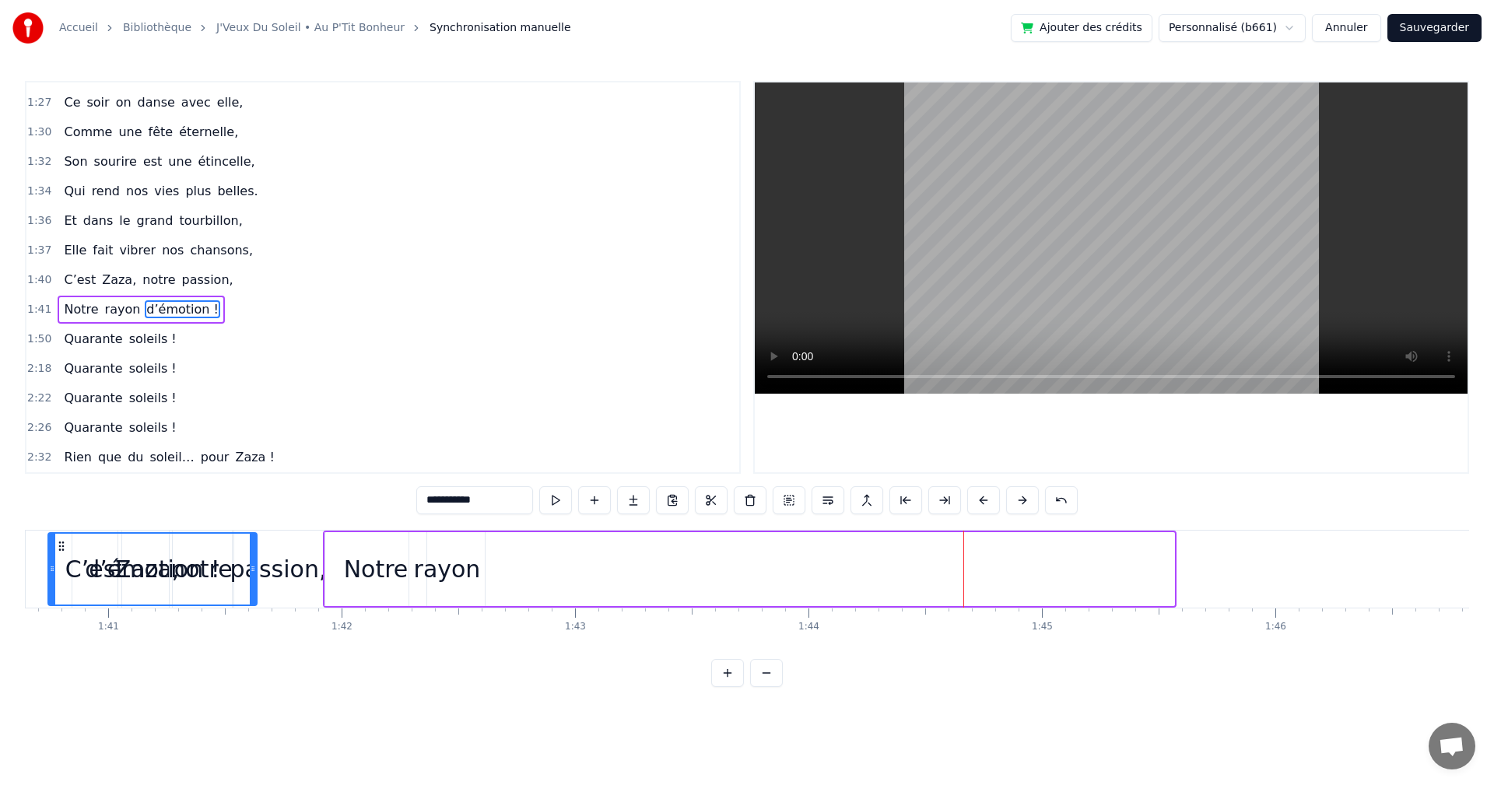
scroll to position [0, 23445]
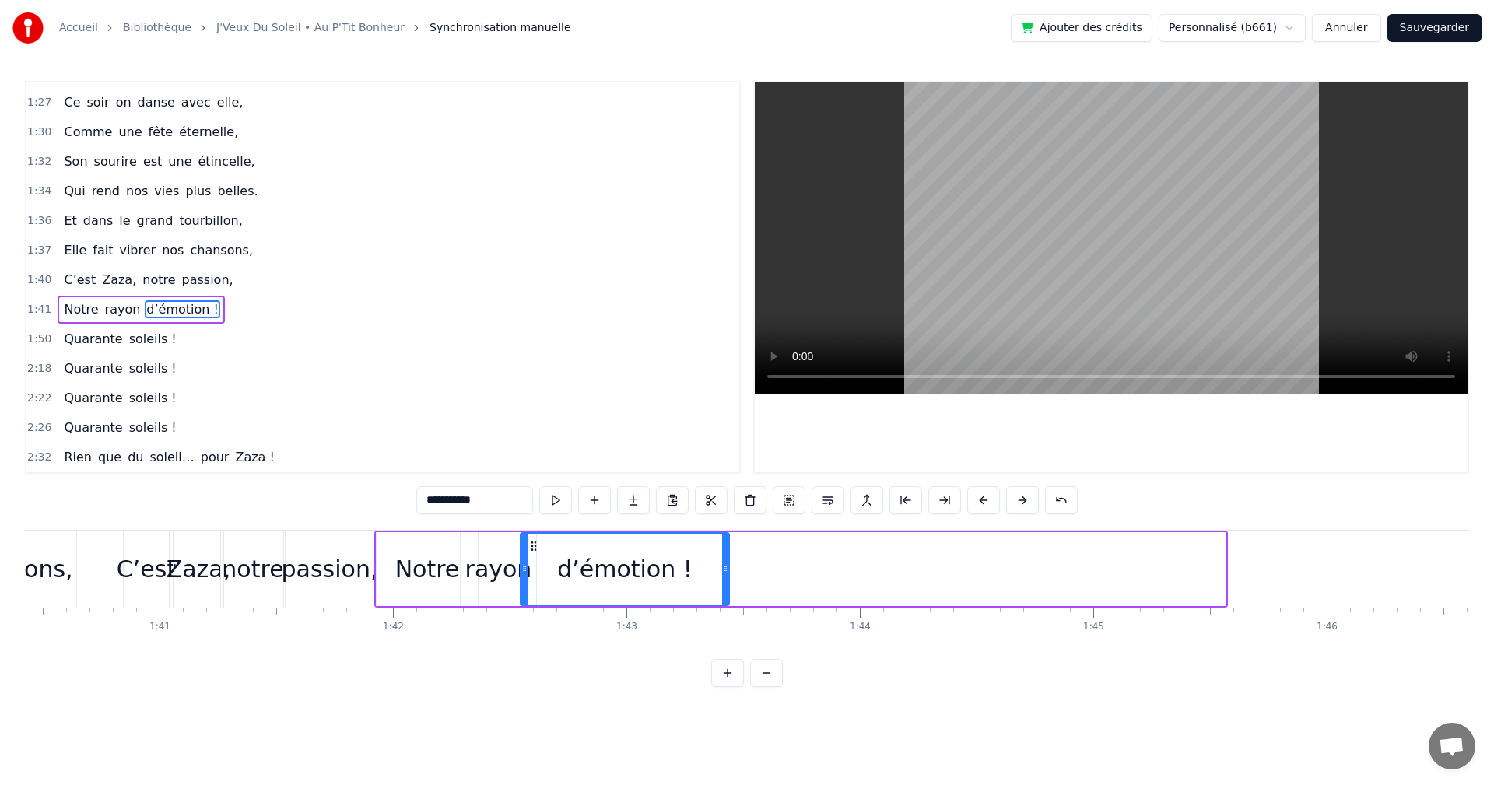
drag, startPoint x: 118, startPoint y: 546, endPoint x: 533, endPoint y: 626, distance: 423.2
click at [533, 626] on div "On a une [PERSON_NAME] d’enfer, Qui rit plus fort que l’hiver, Toujours [PERSON…" at bounding box center [747, 588] width 1444 height 117
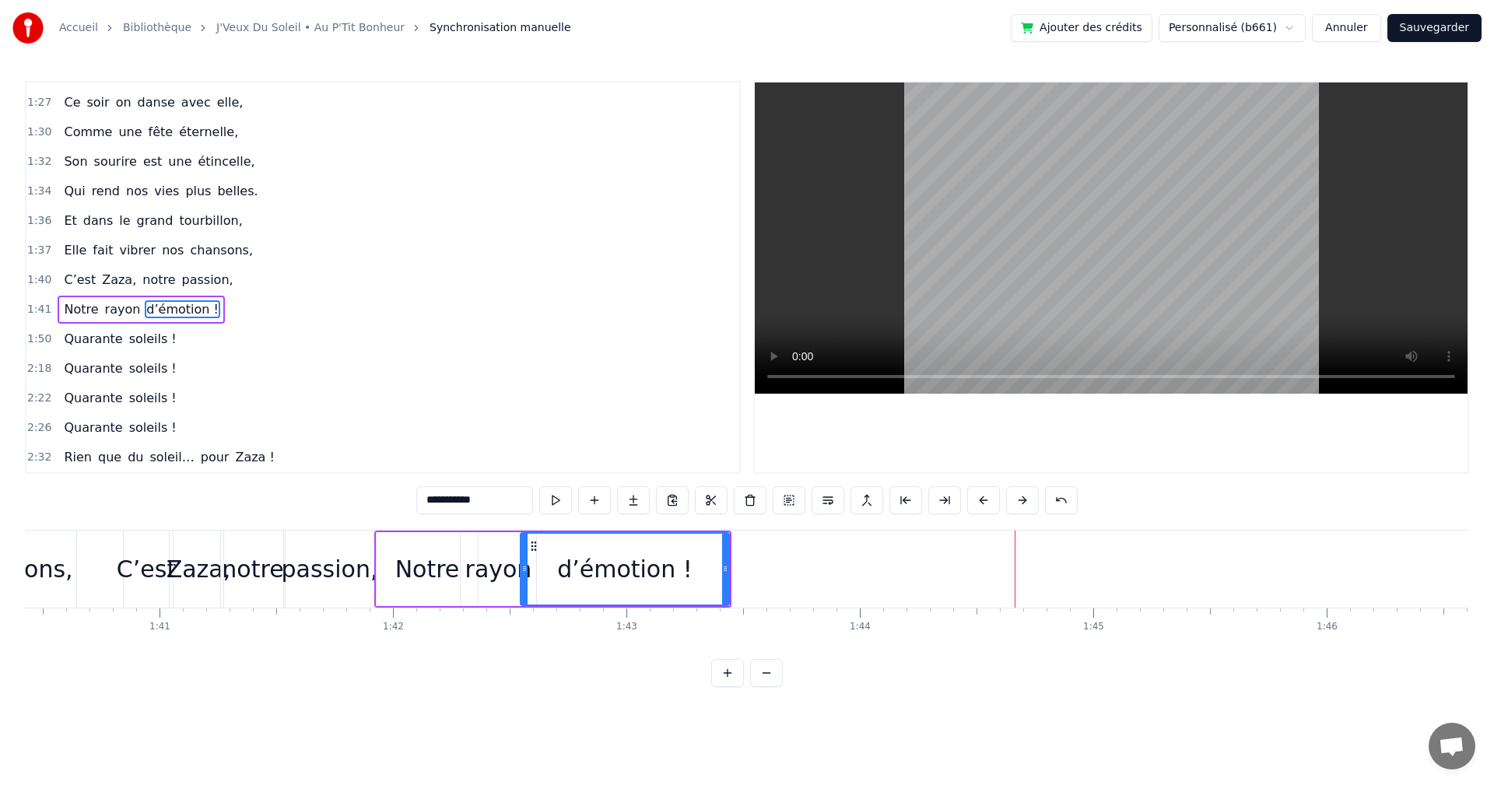
click at [47, 575] on div "chansons," at bounding box center [15, 569] width 118 height 35
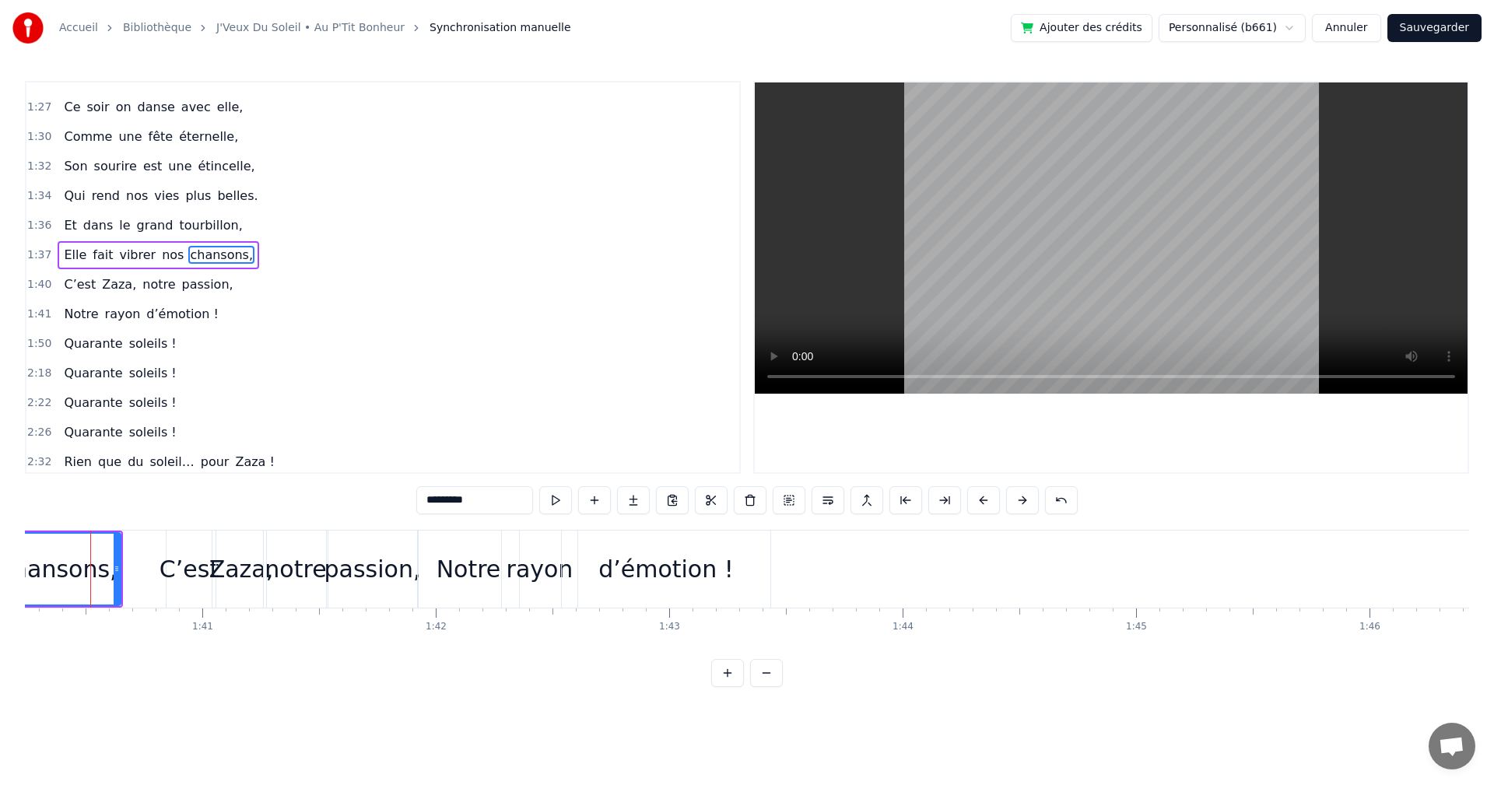
scroll to position [0, 23390]
click at [470, 570] on div "Notre" at bounding box center [481, 569] width 65 height 35
type input "*****"
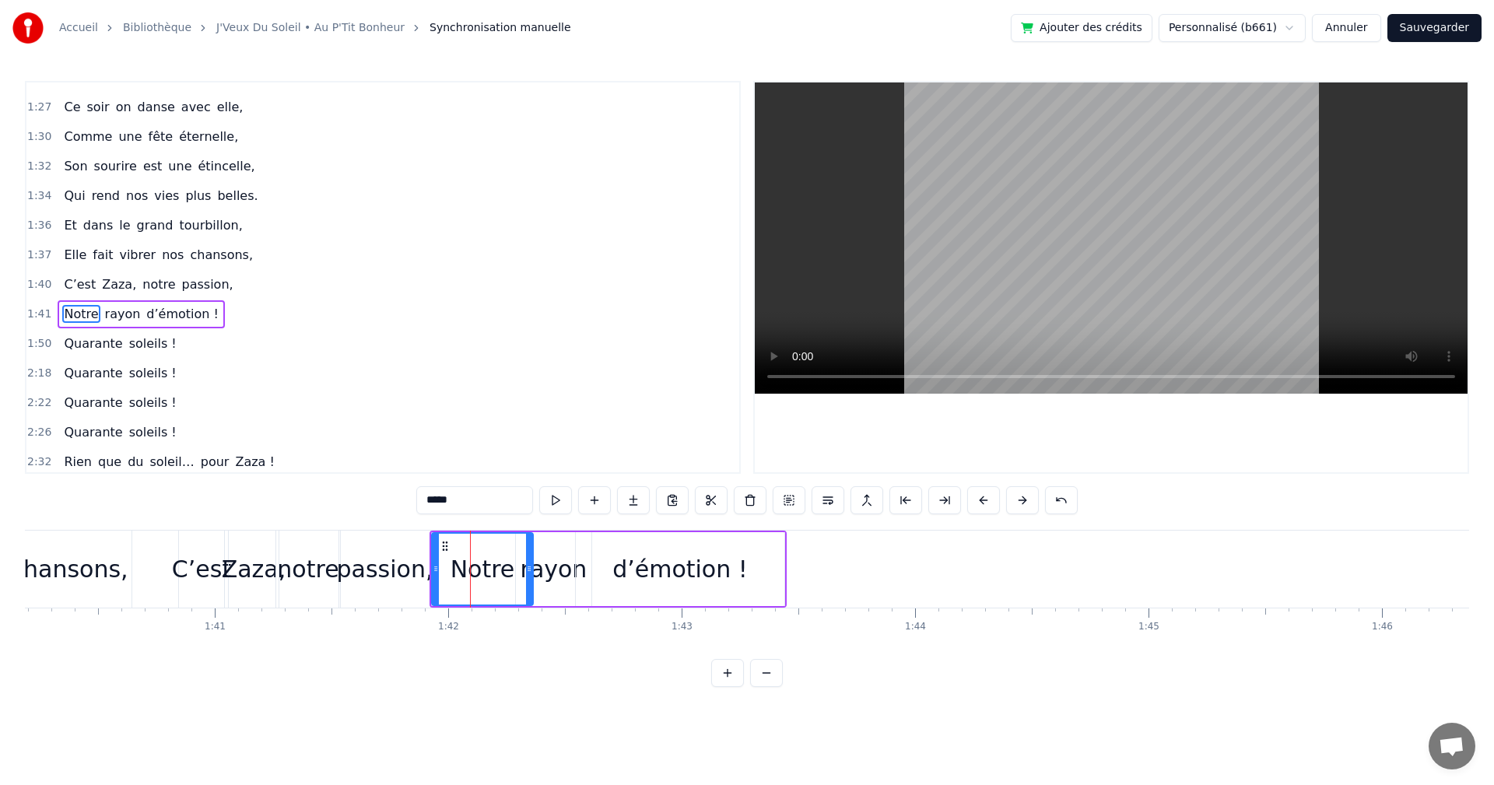
scroll to position [793, 0]
click at [39, 312] on span "1:41" at bounding box center [39, 310] width 24 height 16
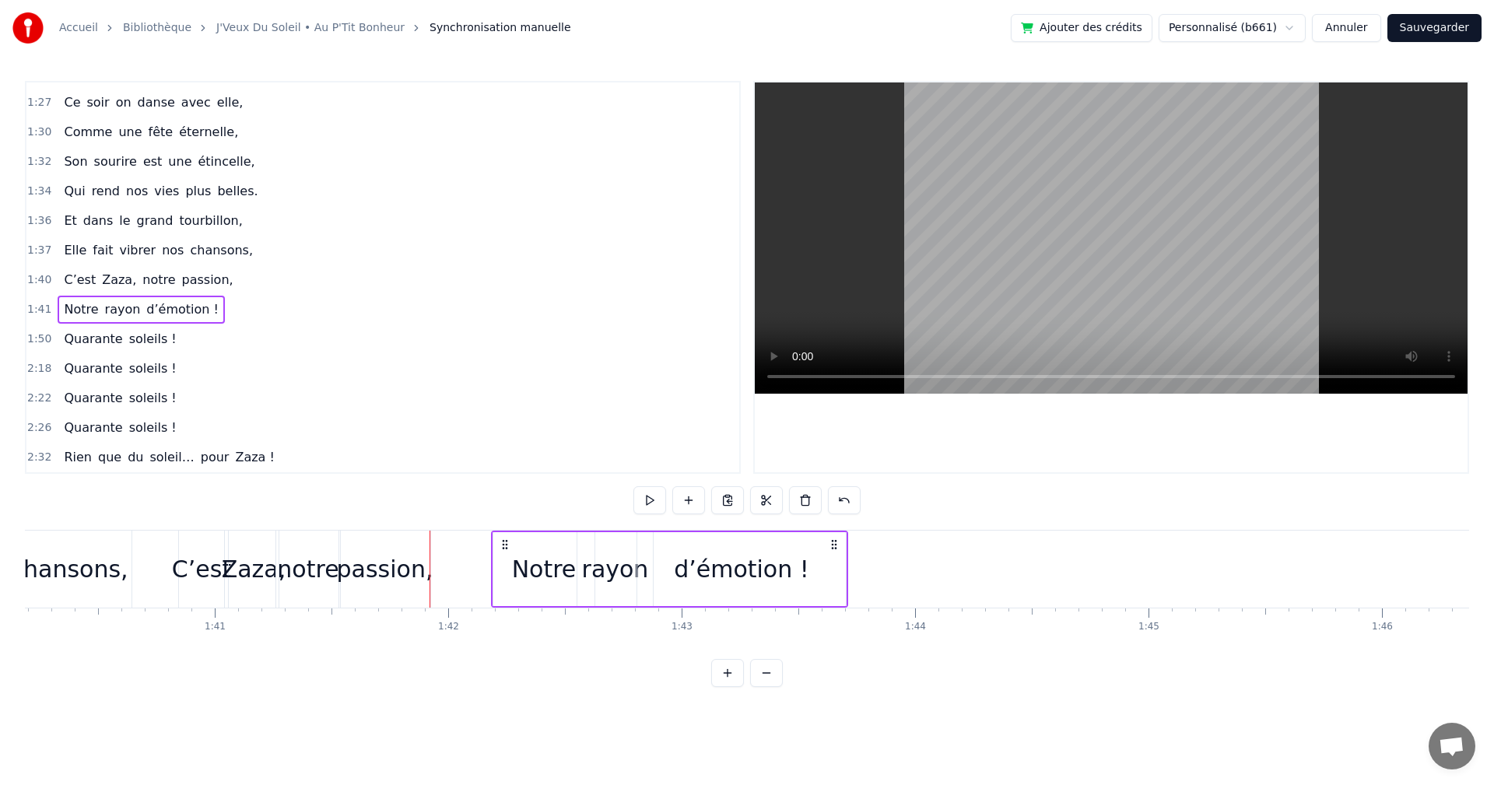
drag, startPoint x: 449, startPoint y: 542, endPoint x: 507, endPoint y: 542, distance: 57.6
click at [507, 542] on icon at bounding box center [505, 545] width 12 height 12
click at [72, 582] on div "chansons," at bounding box center [70, 569] width 118 height 35
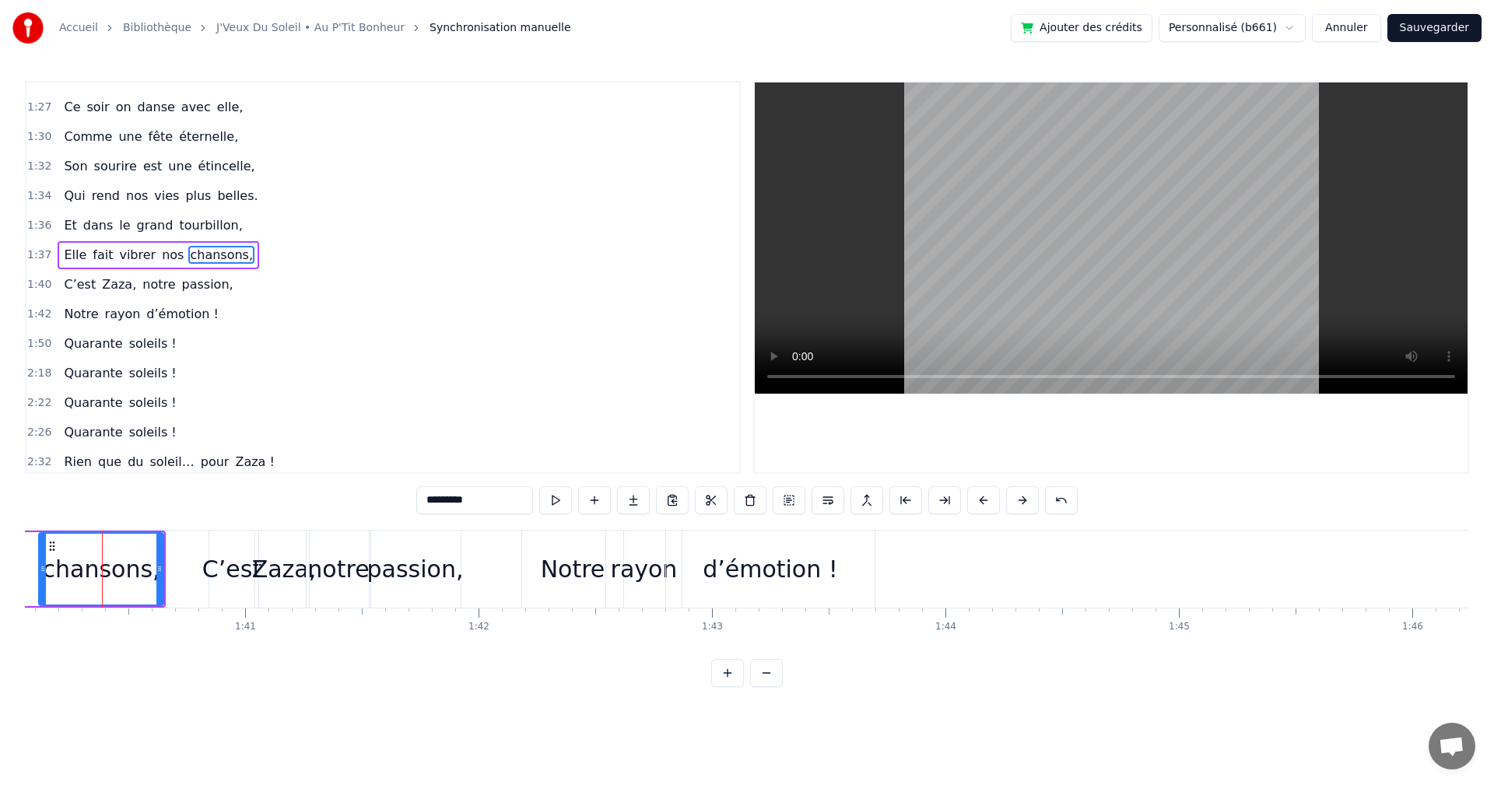
scroll to position [0, 23359]
click at [532, 539] on div "Notre" at bounding box center [573, 569] width 101 height 77
type input "*****"
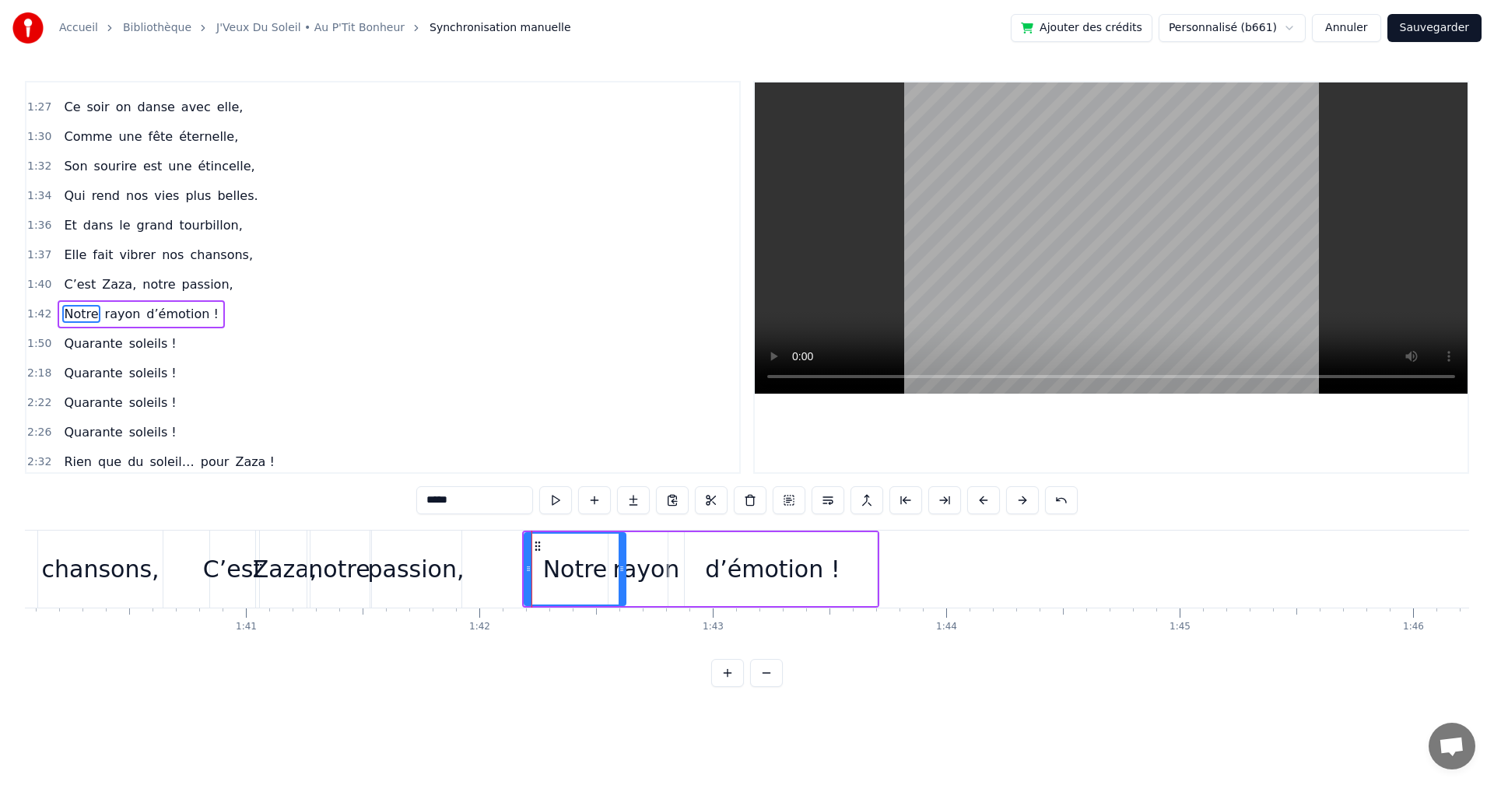
scroll to position [793, 0]
drag, startPoint x: 532, startPoint y: 540, endPoint x: 595, endPoint y: 556, distance: 64.9
click at [598, 557] on div "On a une [PERSON_NAME] d’enfer, Qui rit plus fort que l’hiver, Toujours [PERSON…" at bounding box center [1494, 569] width 49657 height 78
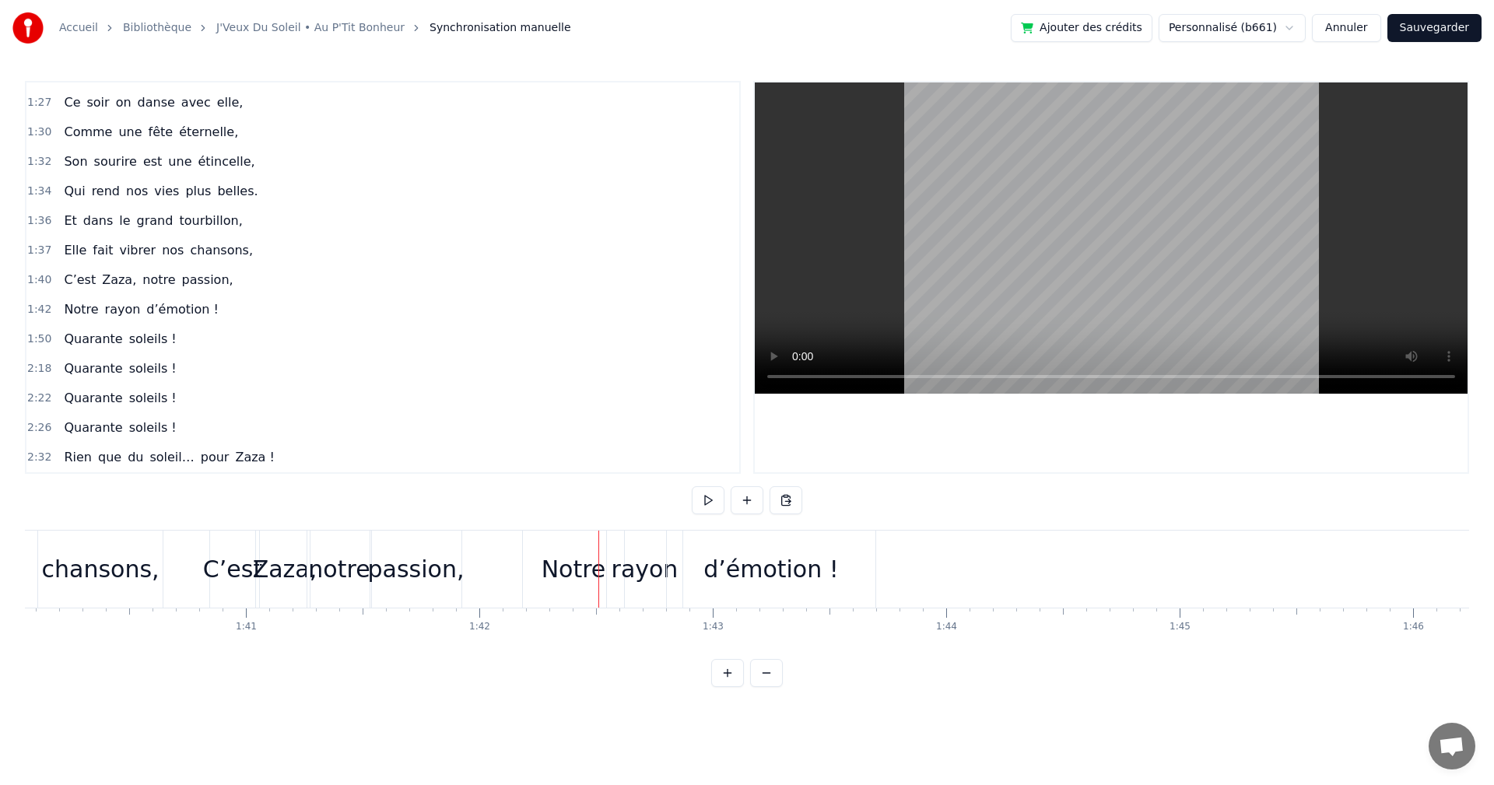
click at [564, 567] on div "Notre" at bounding box center [574, 569] width 65 height 35
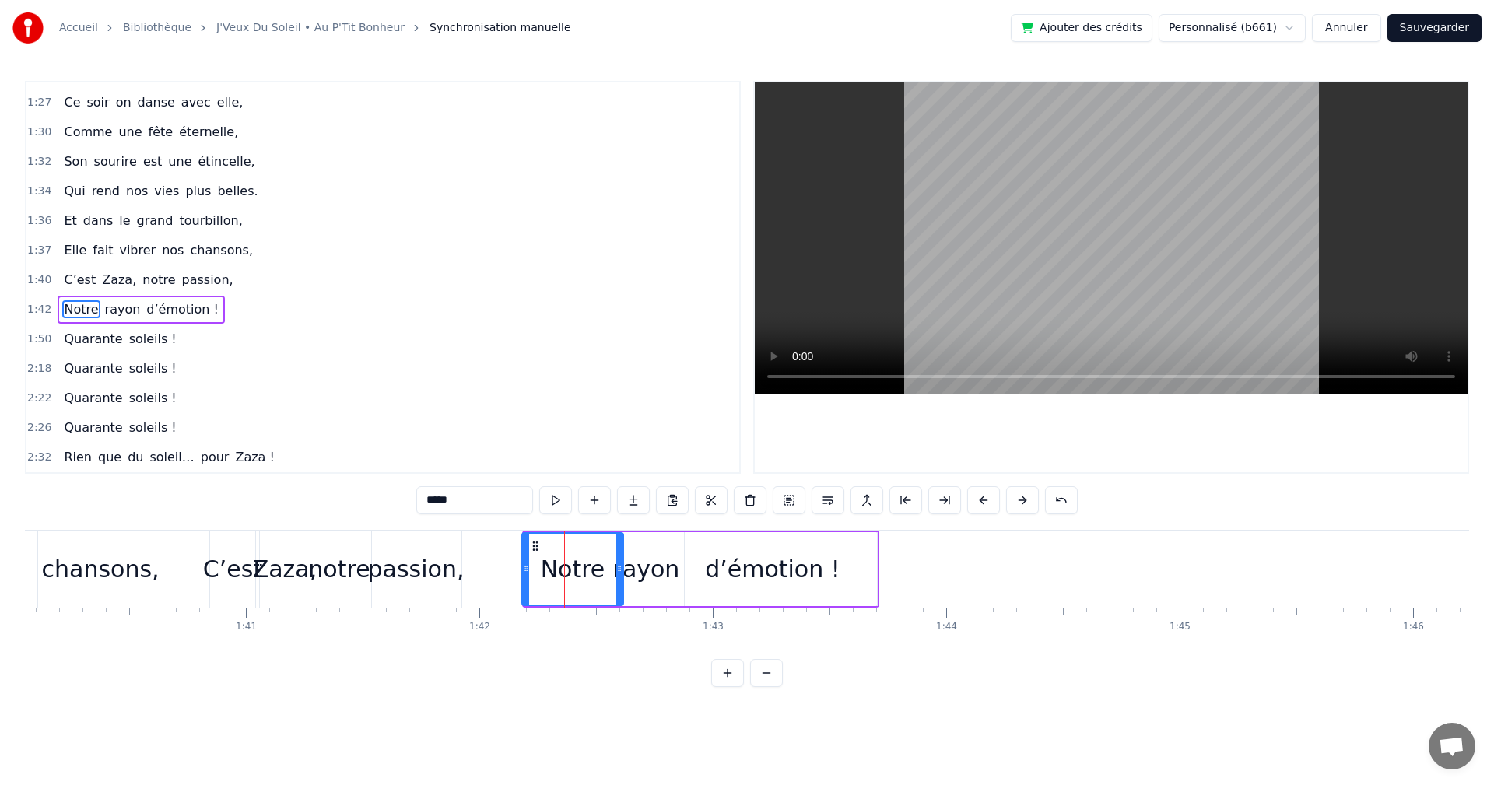
click at [534, 546] on circle at bounding box center [533, 546] width 1 height 1
click at [47, 312] on div "1:42 Notre rayon d’émotion !" at bounding box center [382, 310] width 713 height 30
click at [1423, 23] on button "Sauvegarder" at bounding box center [1435, 28] width 94 height 28
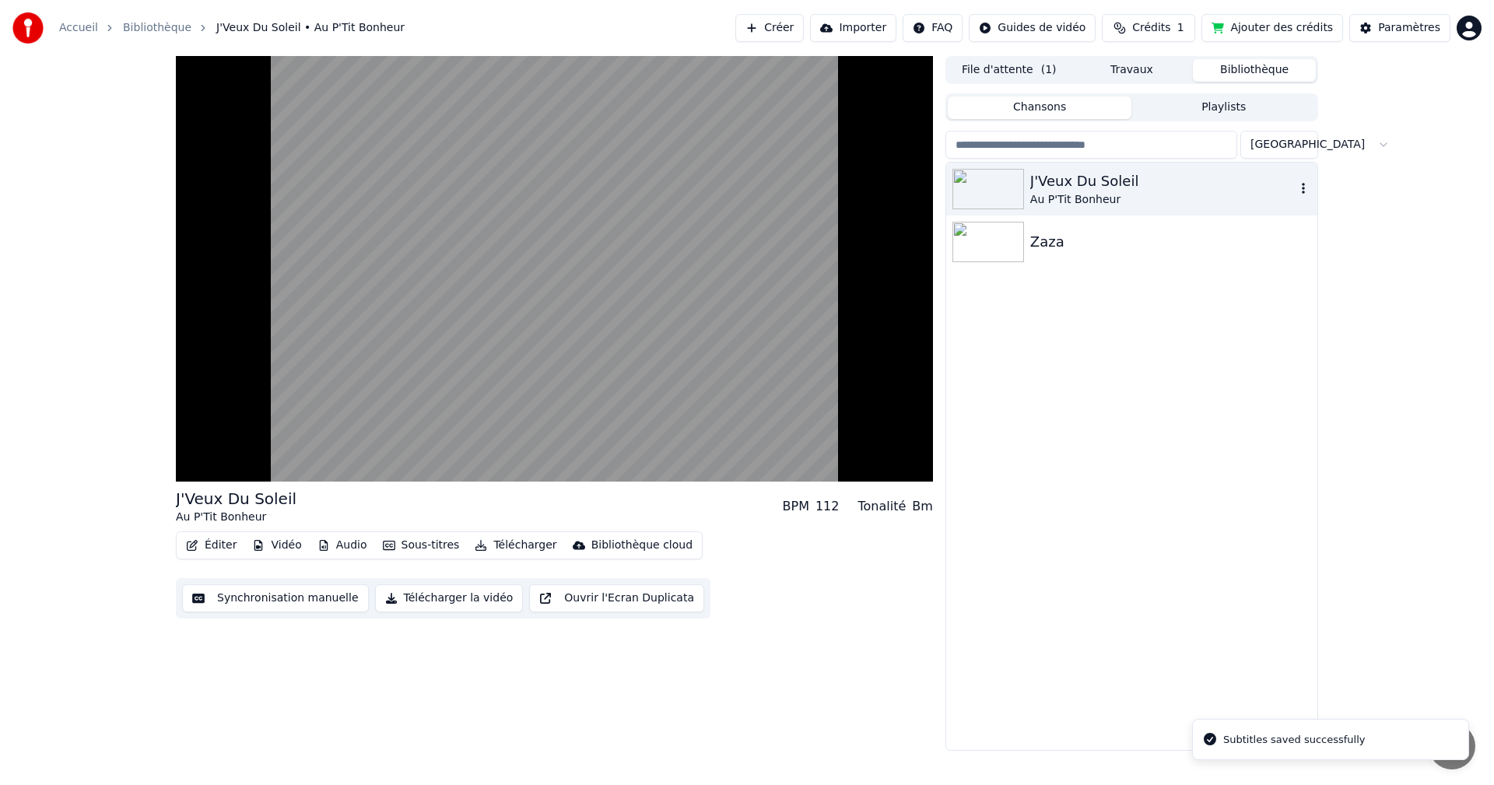
click at [1077, 181] on div "J'Veux Du Soleil" at bounding box center [1162, 181] width 265 height 22
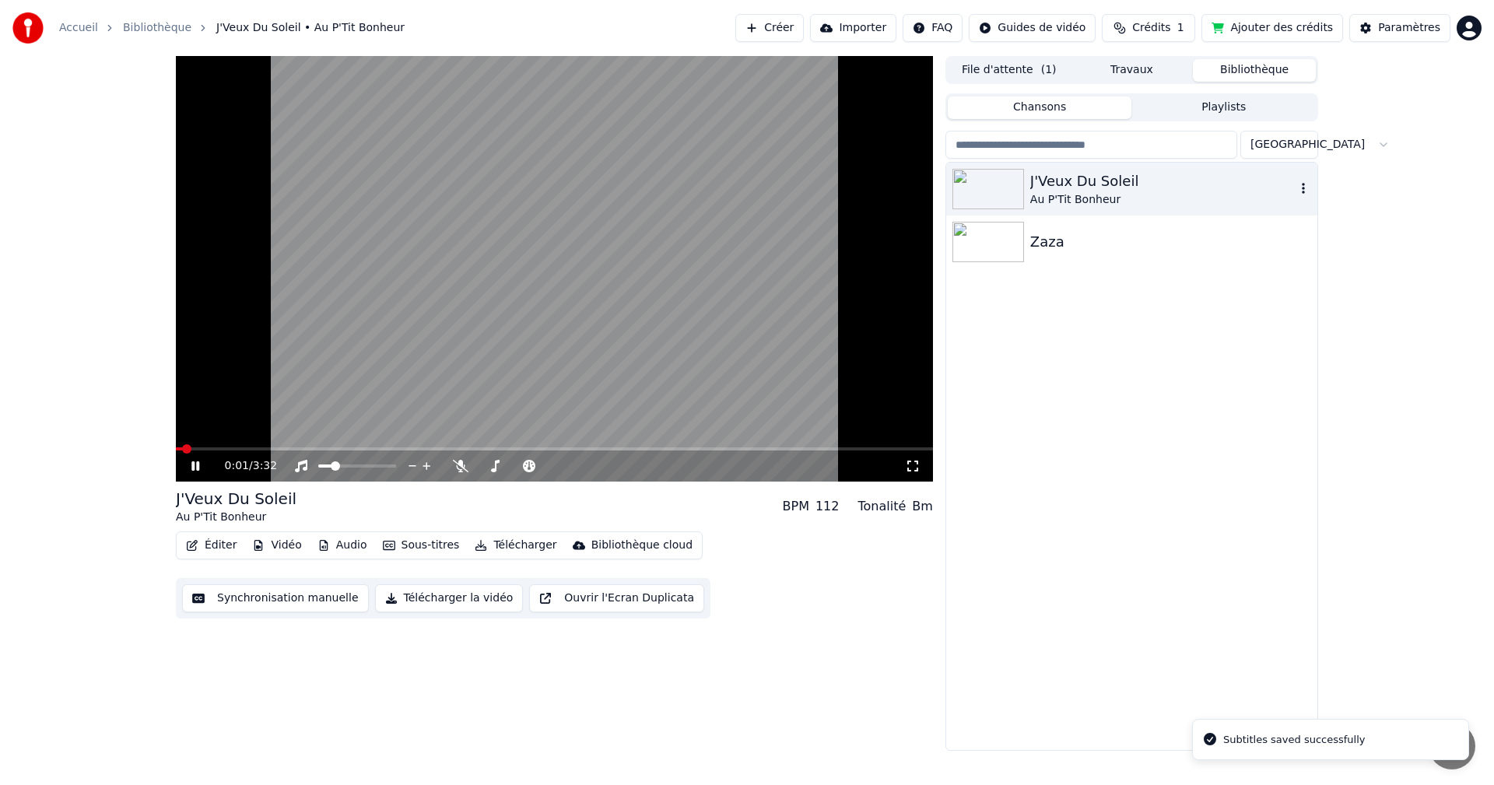
click at [1094, 188] on div "J'Veux Du Soleil" at bounding box center [1162, 181] width 265 height 22
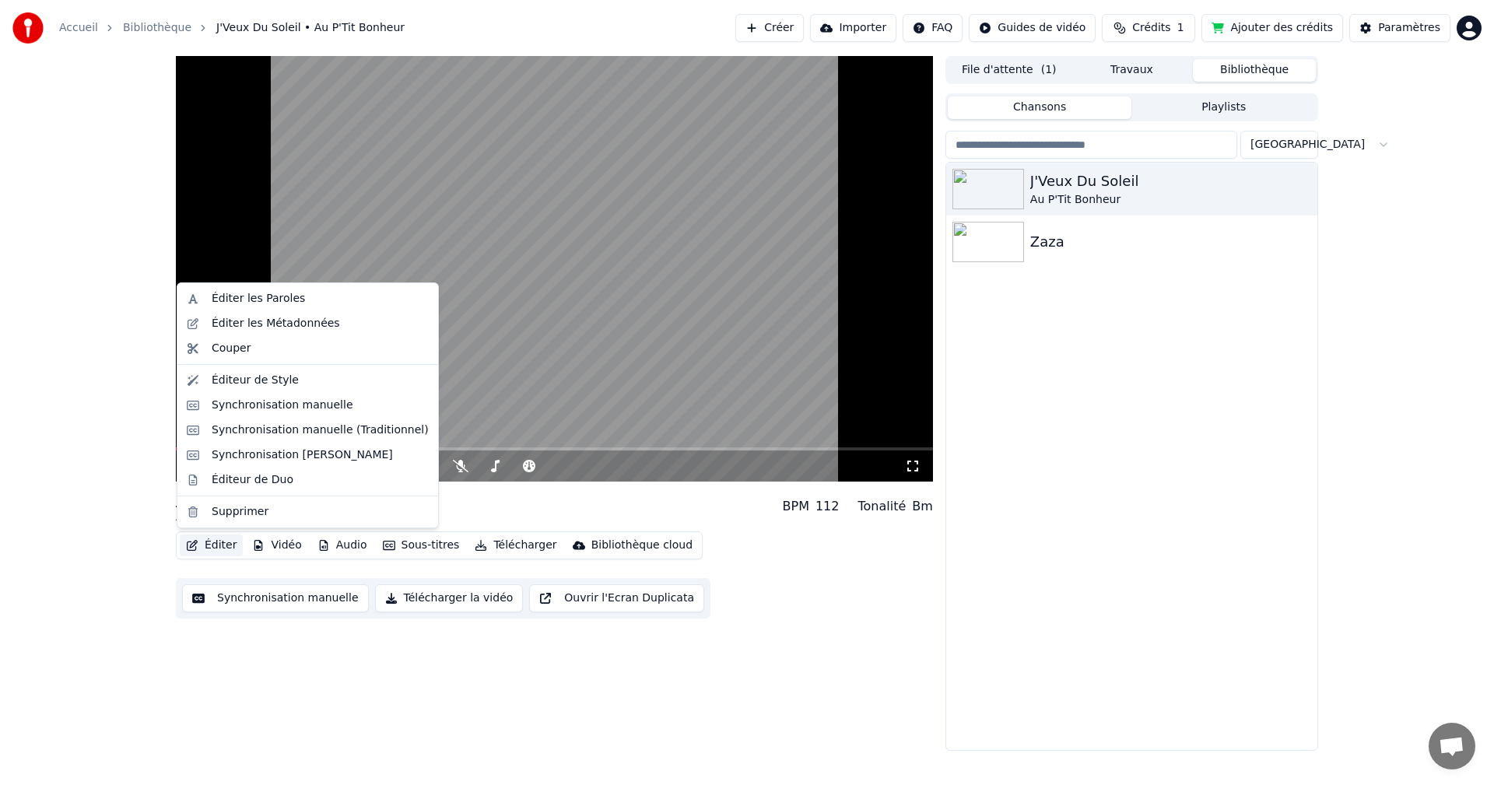
click at [216, 547] on button "Éditer" at bounding box center [211, 546] width 63 height 22
click at [242, 293] on div "Éditer les Paroles" at bounding box center [258, 299] width 93 height 16
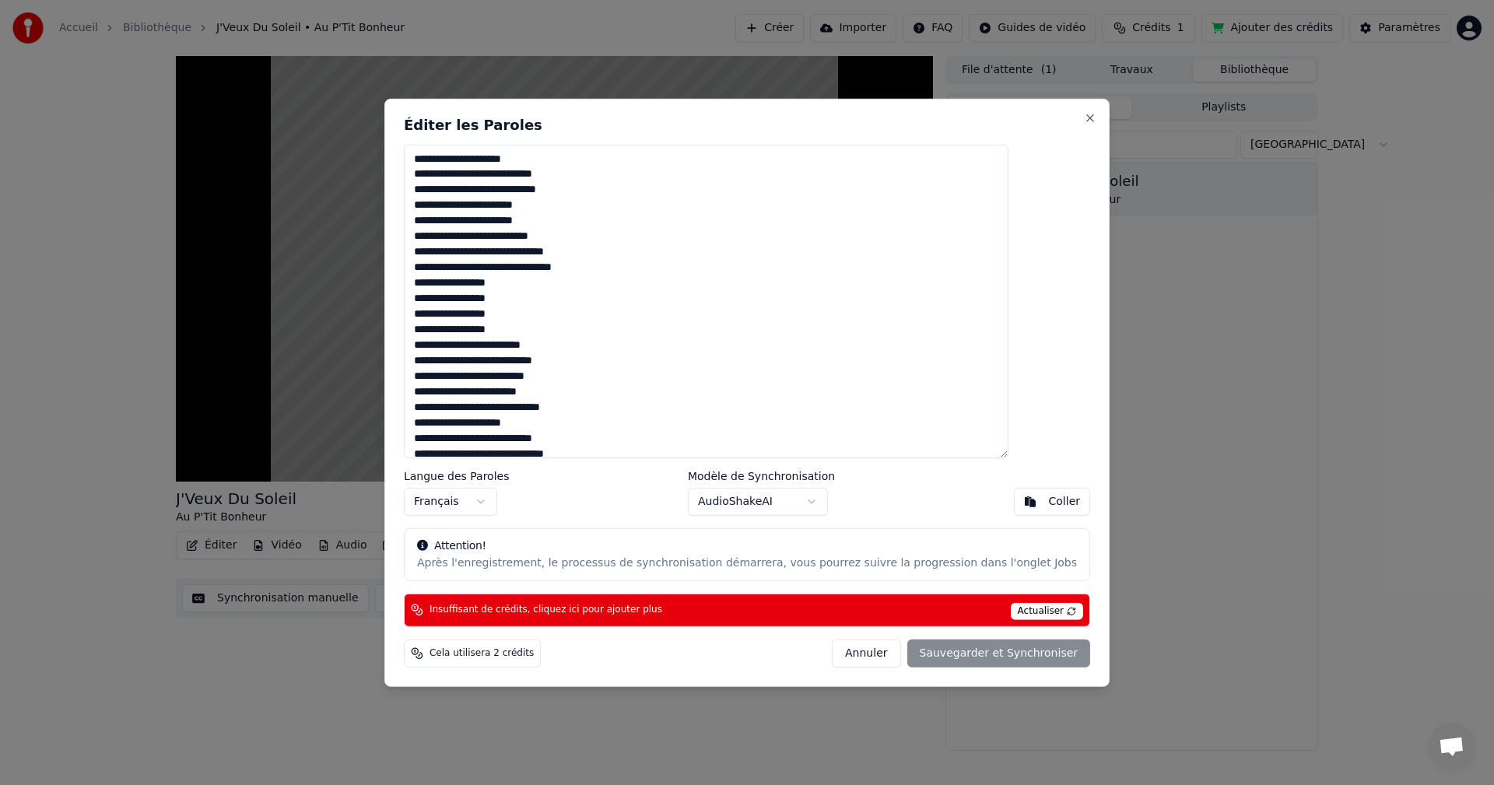
click at [856, 651] on button "Annuler" at bounding box center [866, 654] width 68 height 28
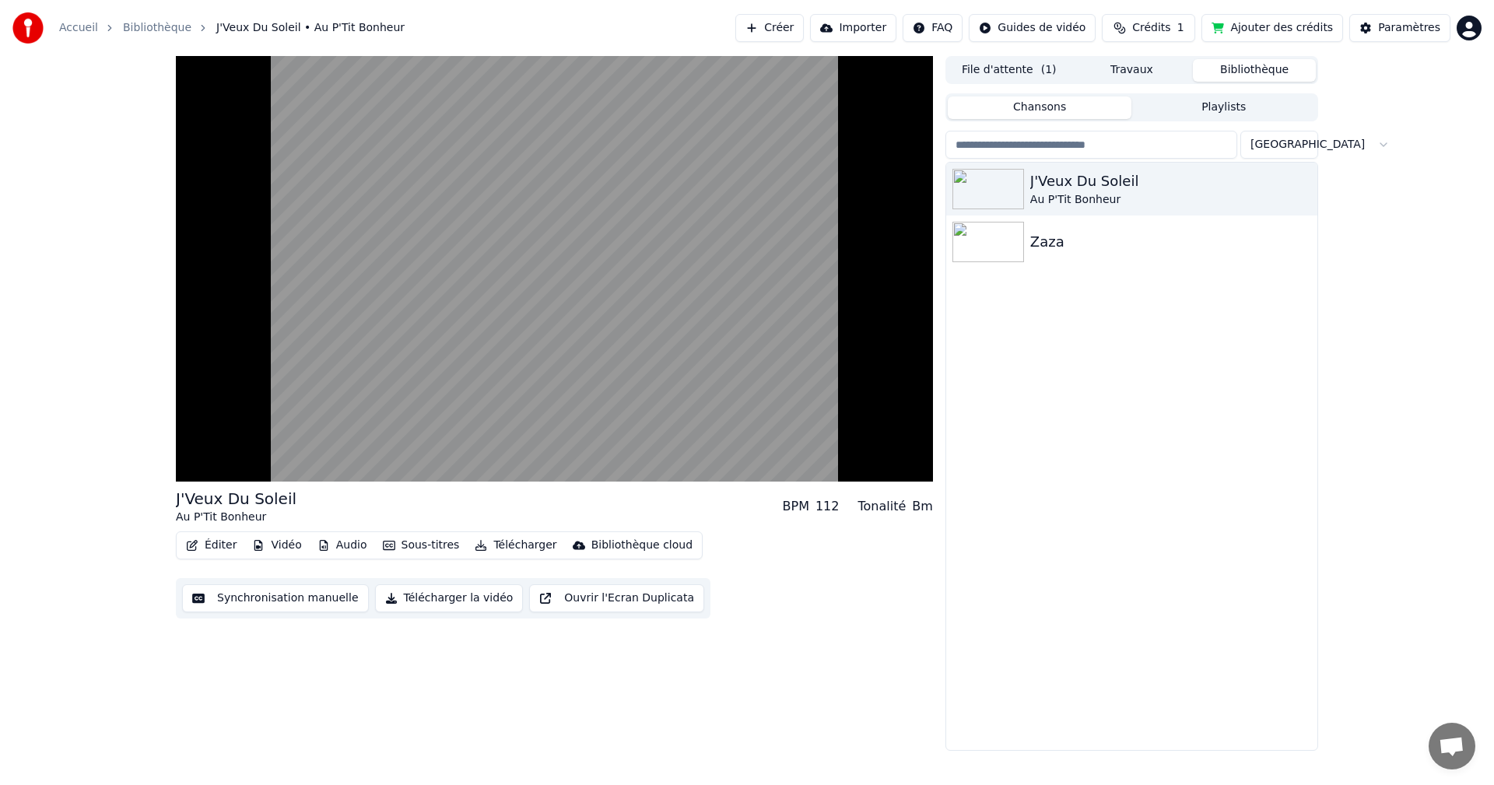
click at [279, 604] on button "Synchronisation manuelle" at bounding box center [275, 598] width 187 height 28
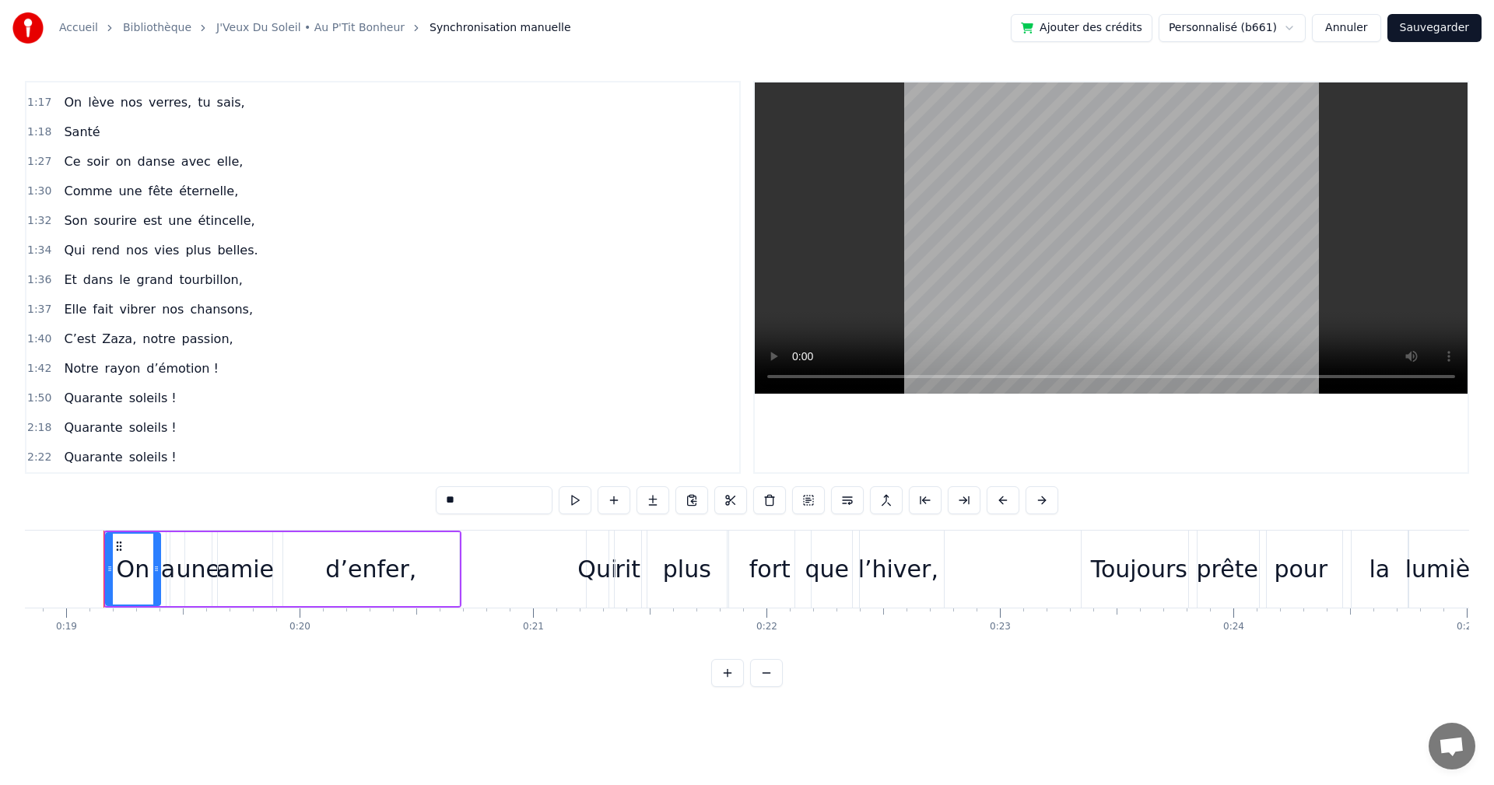
scroll to position [793, 0]
click at [125, 160] on span "sourire" at bounding box center [116, 162] width 46 height 18
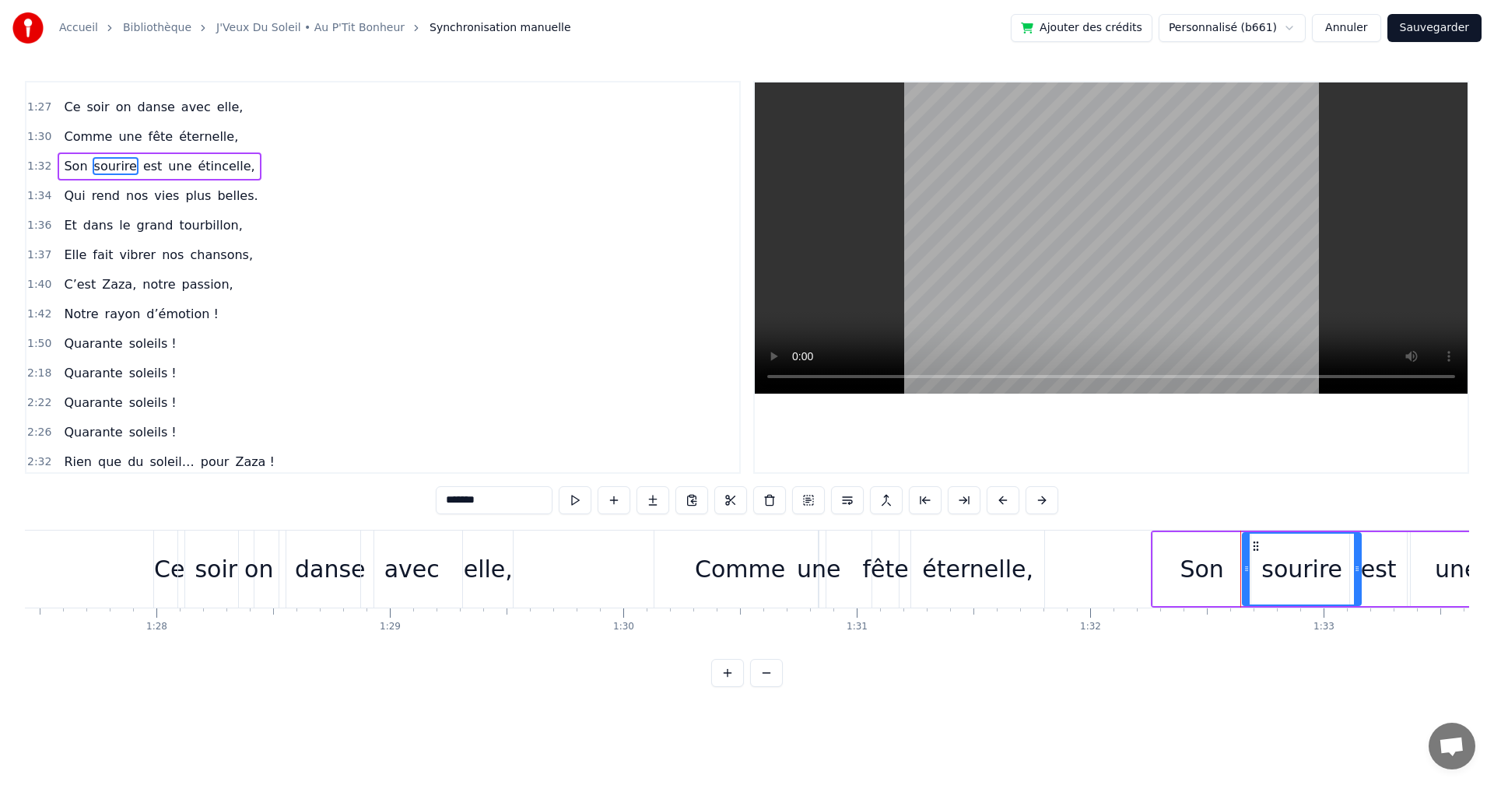
scroll to position [0, 21551]
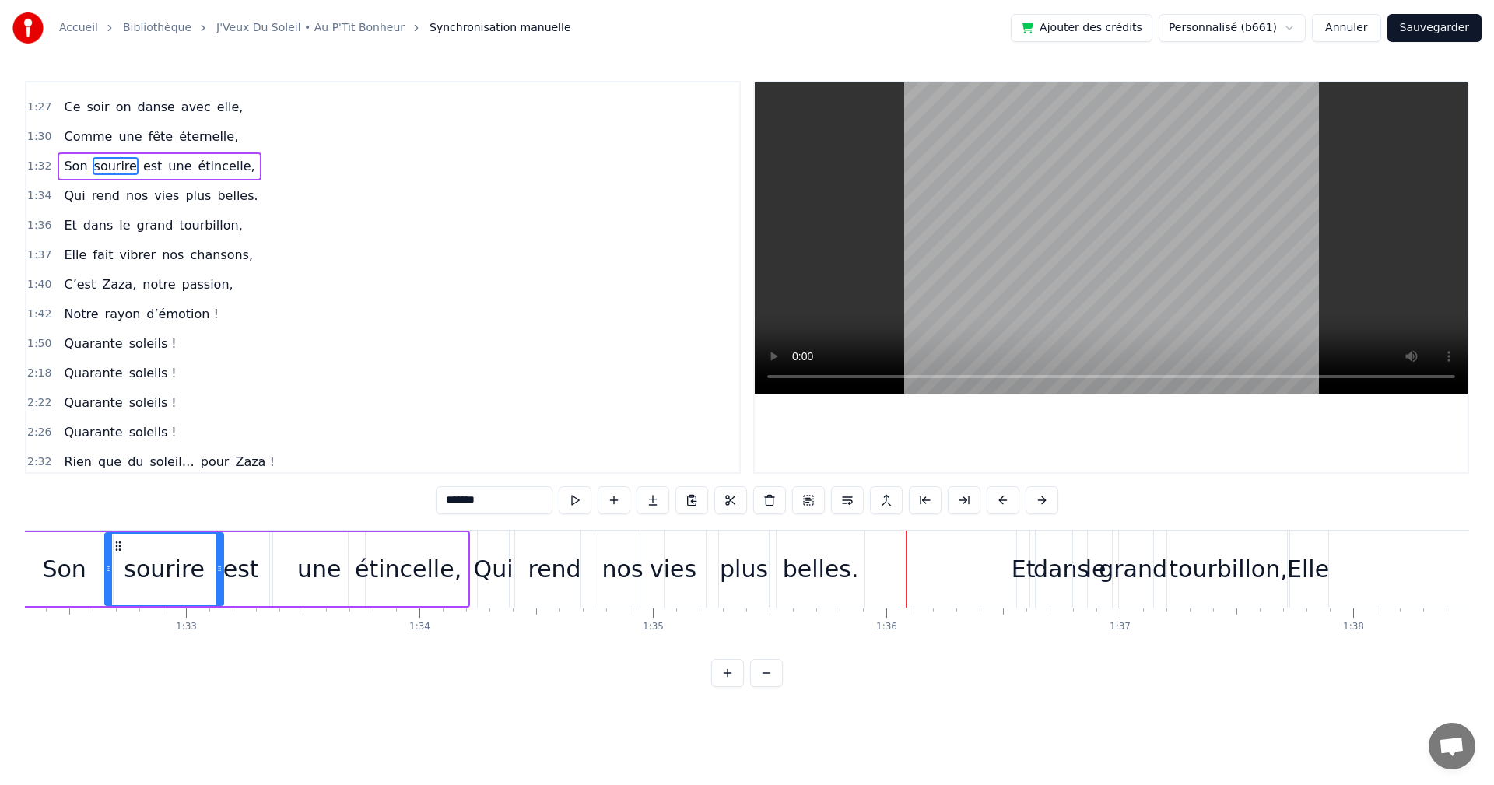
click at [799, 561] on div "belles." at bounding box center [821, 569] width 76 height 35
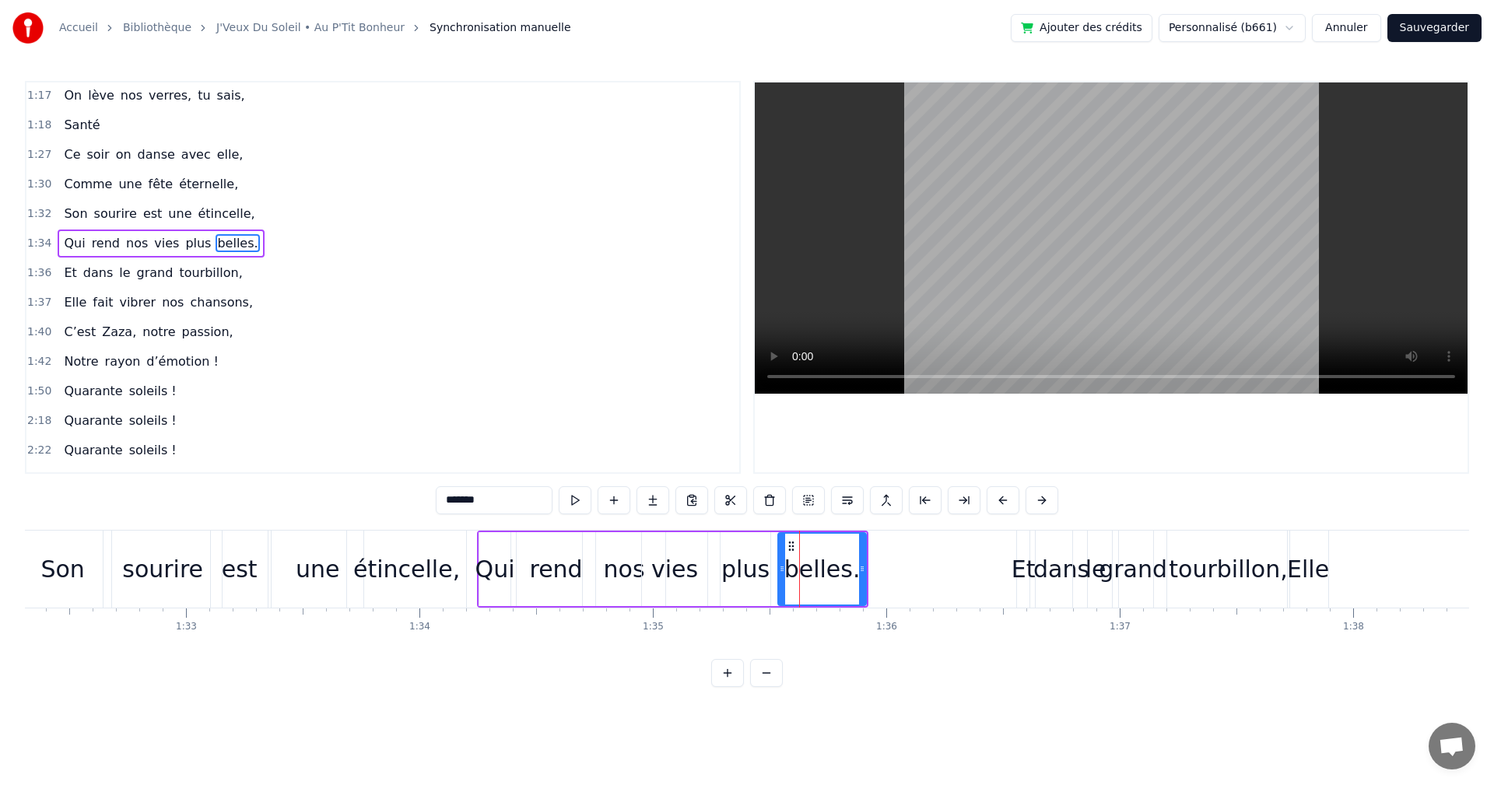
scroll to position [707, 0]
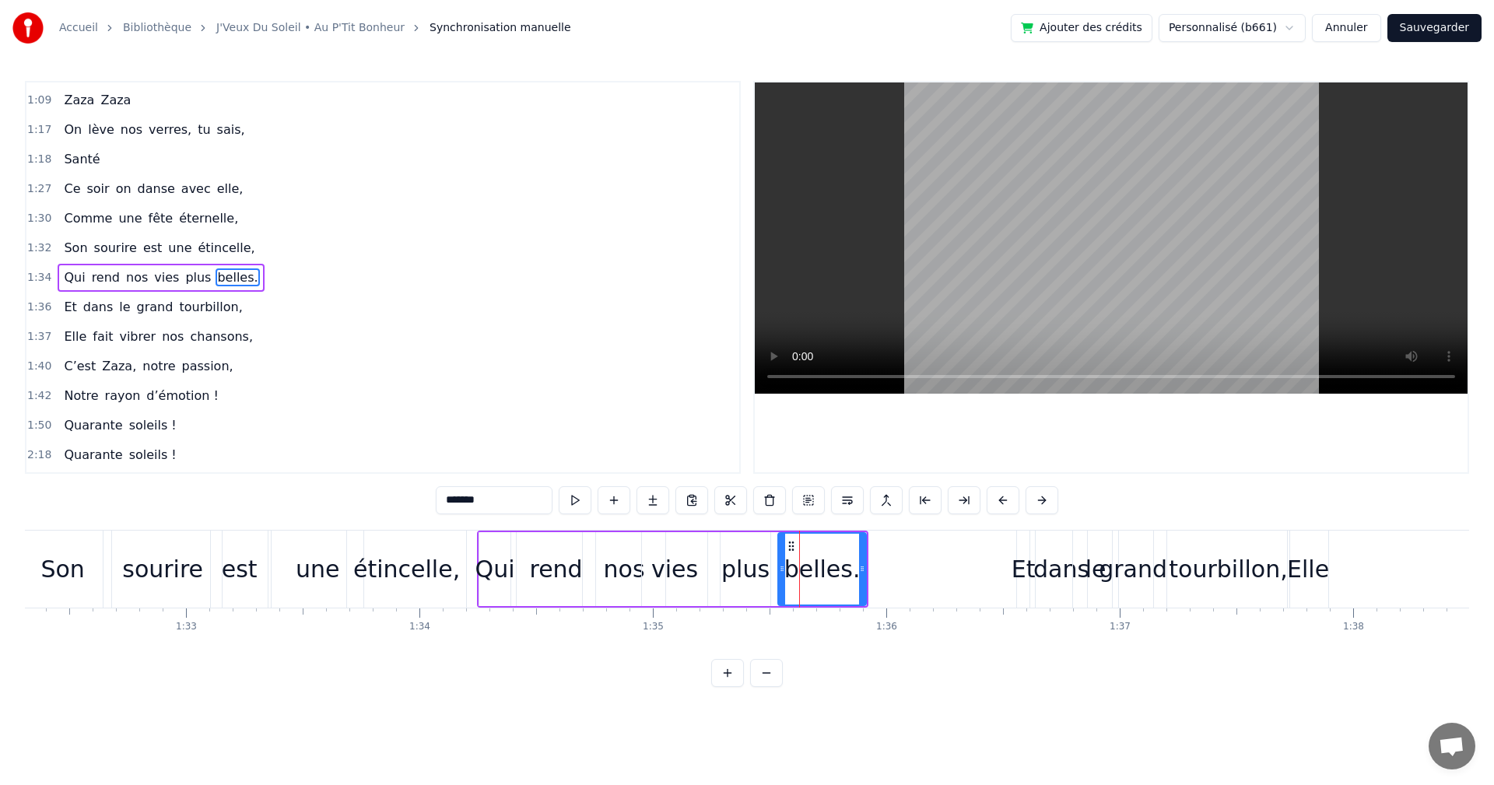
click at [735, 564] on div "plus" at bounding box center [745, 569] width 48 height 35
type input "****"
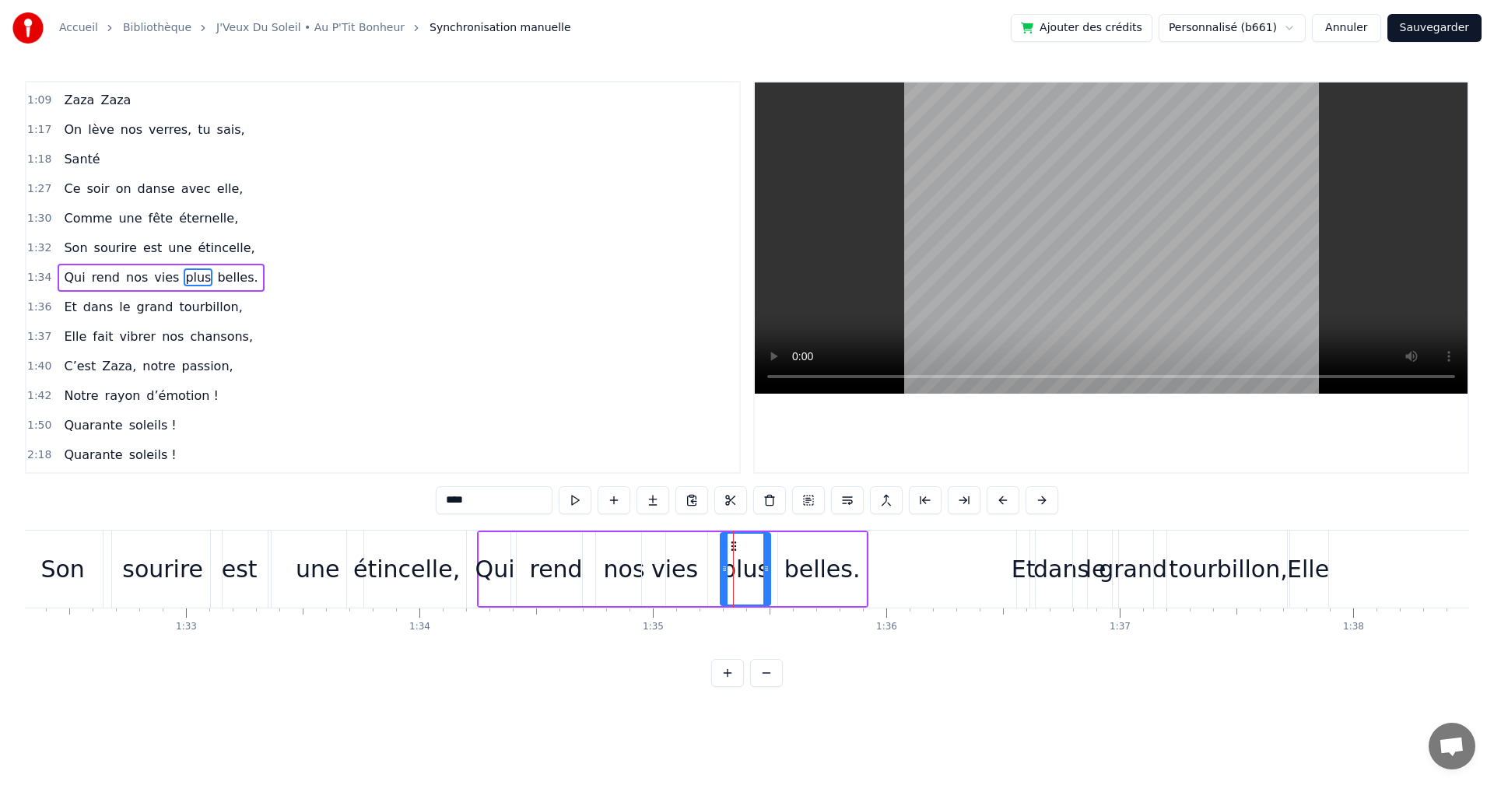
drag, startPoint x: 733, startPoint y: 543, endPoint x: 717, endPoint y: 540, distance: 16.6
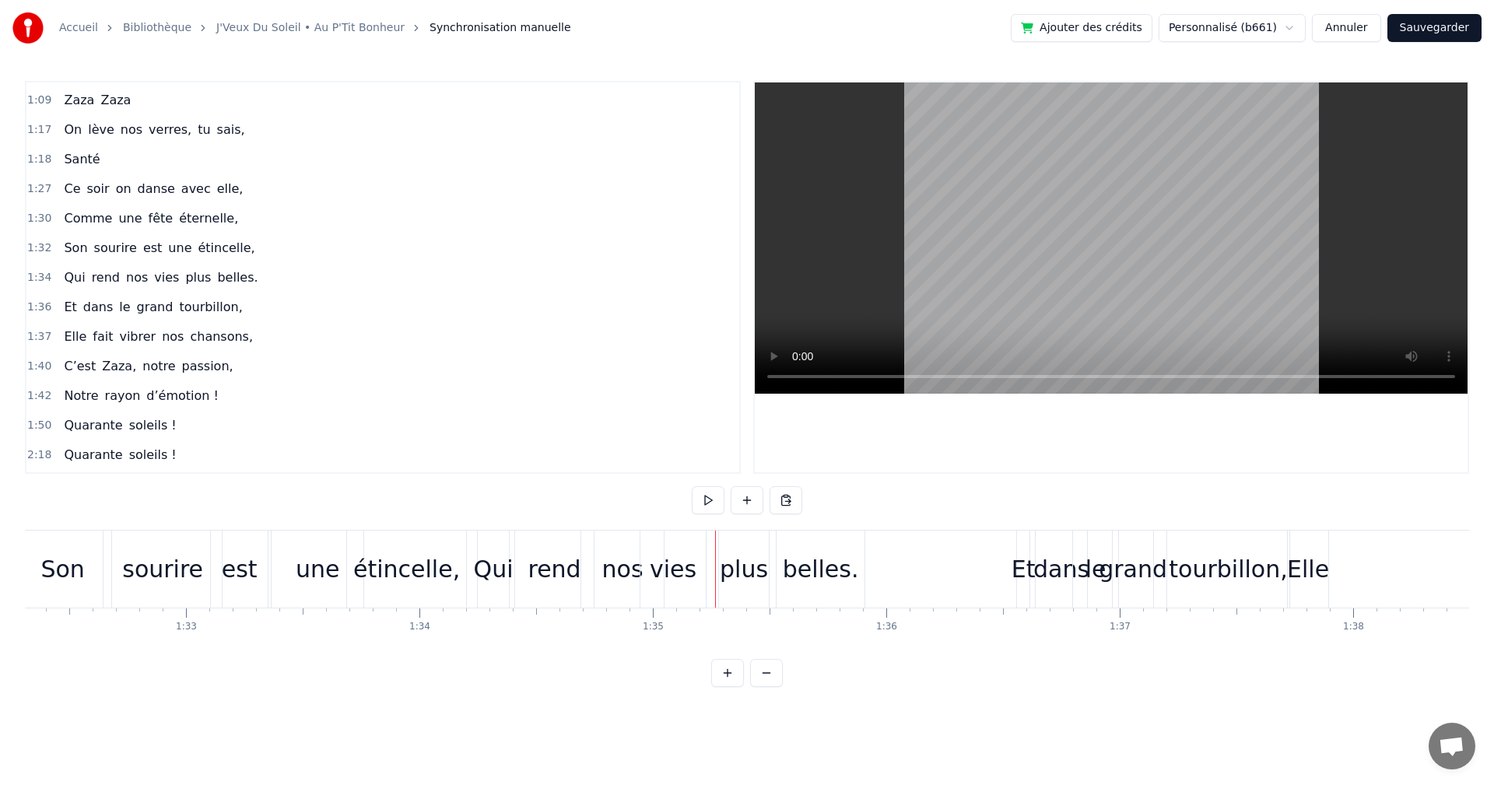
click at [729, 549] on div "plus" at bounding box center [744, 569] width 50 height 77
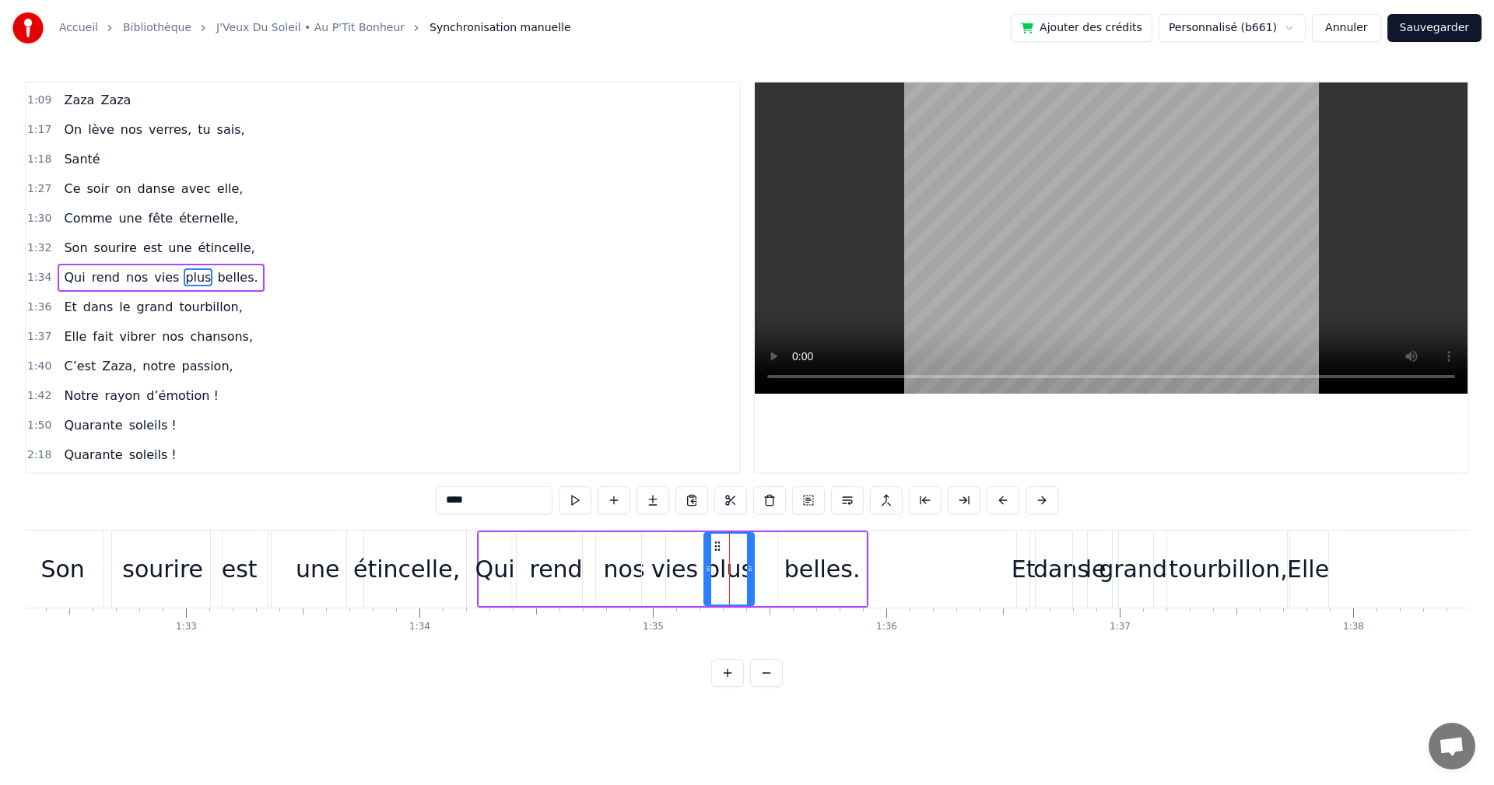
drag, startPoint x: 733, startPoint y: 543, endPoint x: 716, endPoint y: 544, distance: 17.1
click at [716, 544] on icon at bounding box center [717, 546] width 12 height 12
click at [795, 566] on div "belles." at bounding box center [822, 569] width 76 height 35
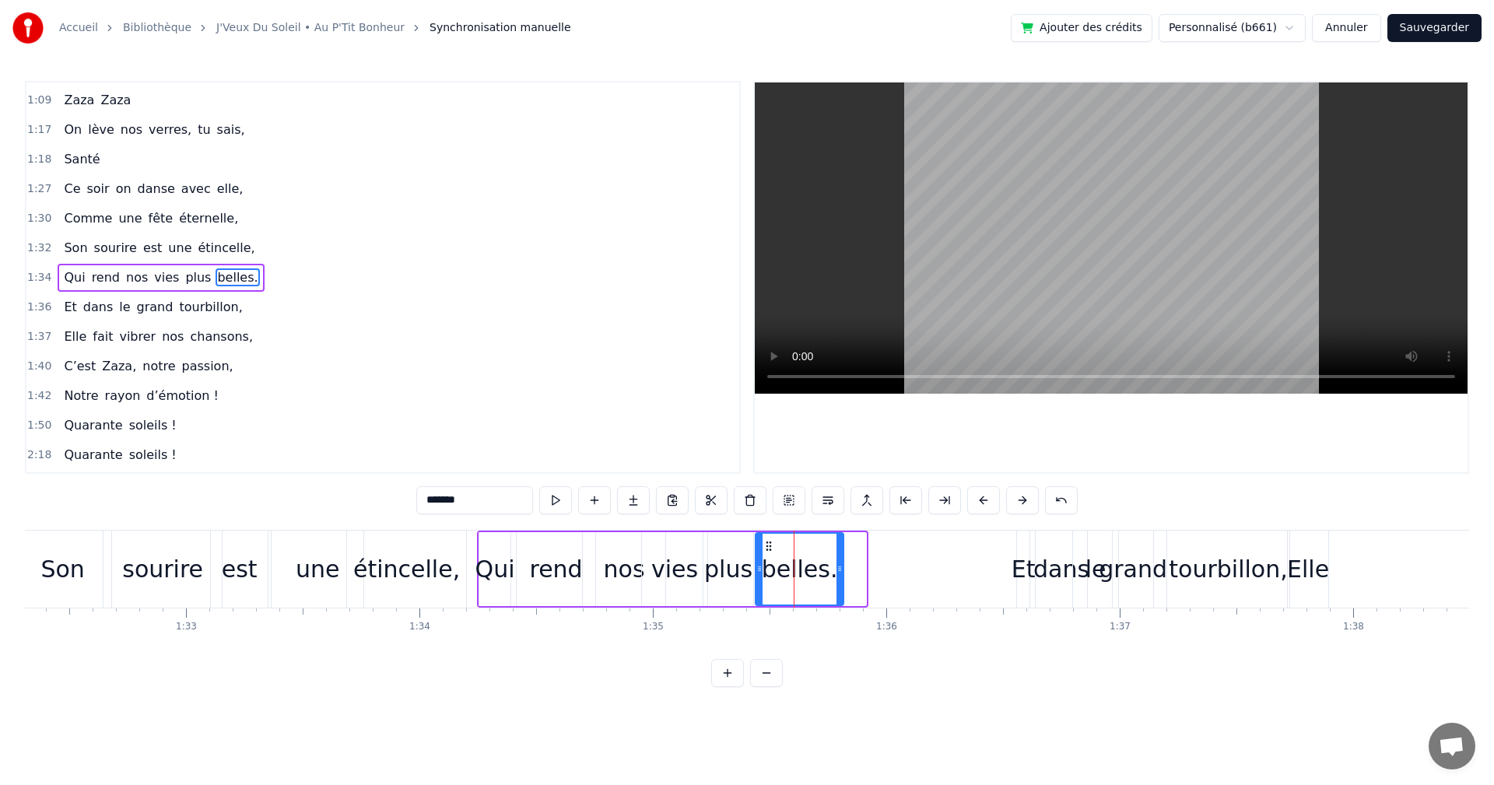
drag, startPoint x: 790, startPoint y: 540, endPoint x: 767, endPoint y: 542, distance: 22.7
click at [767, 542] on icon at bounding box center [769, 546] width 12 height 12
click at [406, 574] on div "étincelle," at bounding box center [406, 569] width 107 height 35
type input "**********"
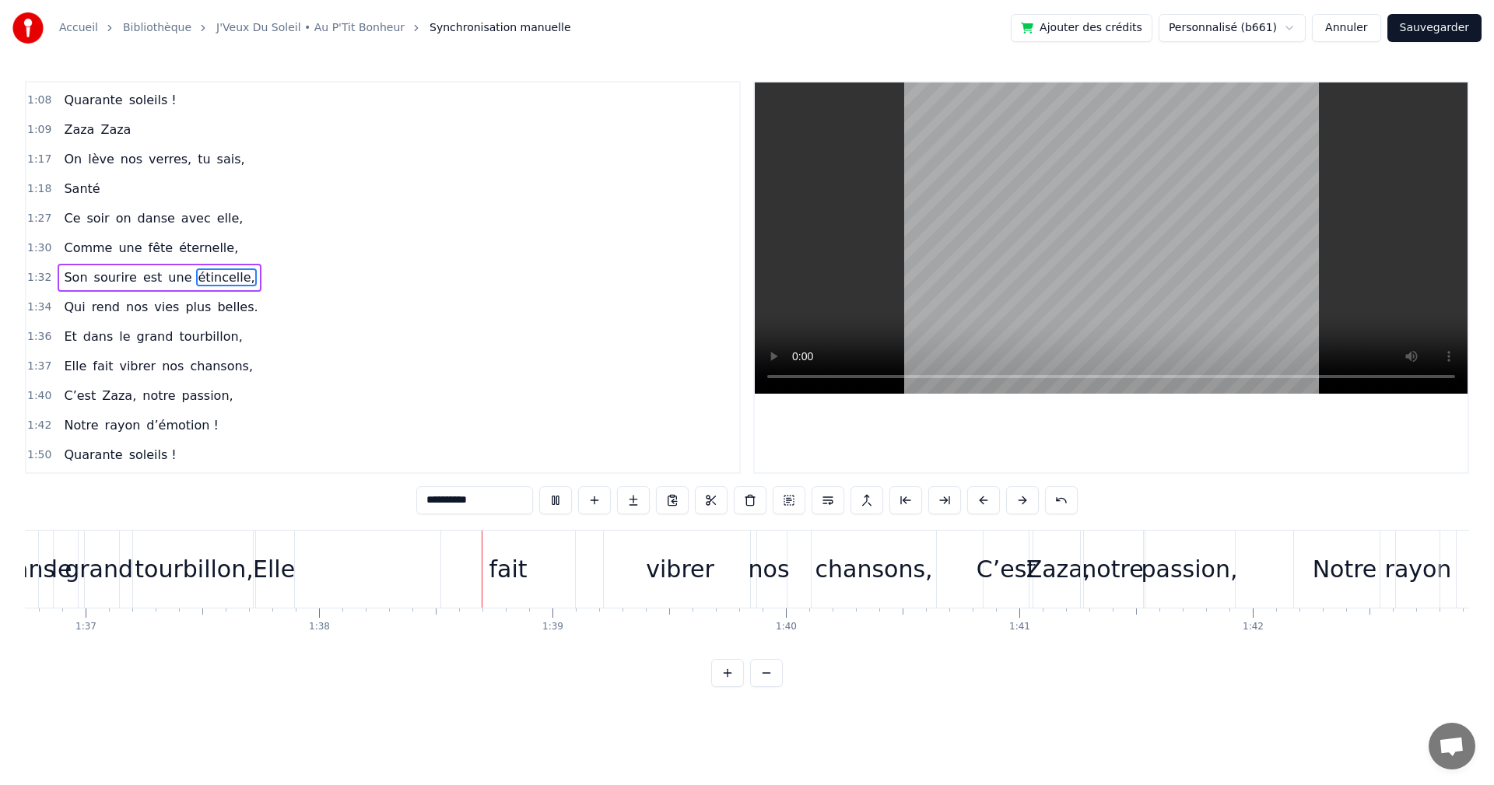
scroll to position [0, 22860]
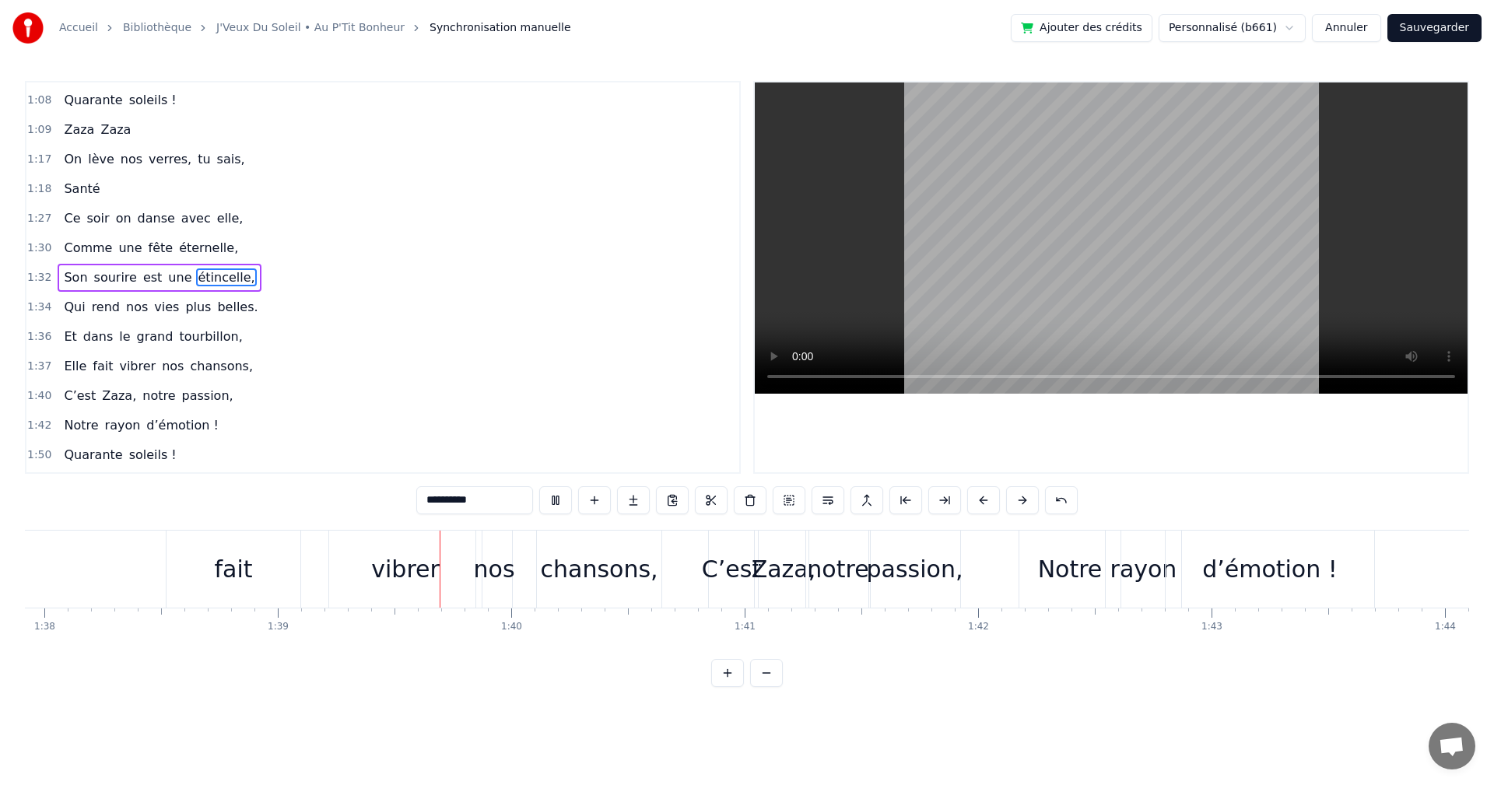
click at [58, 342] on div "Et dans le grand tourbillon," at bounding box center [153, 337] width 191 height 28
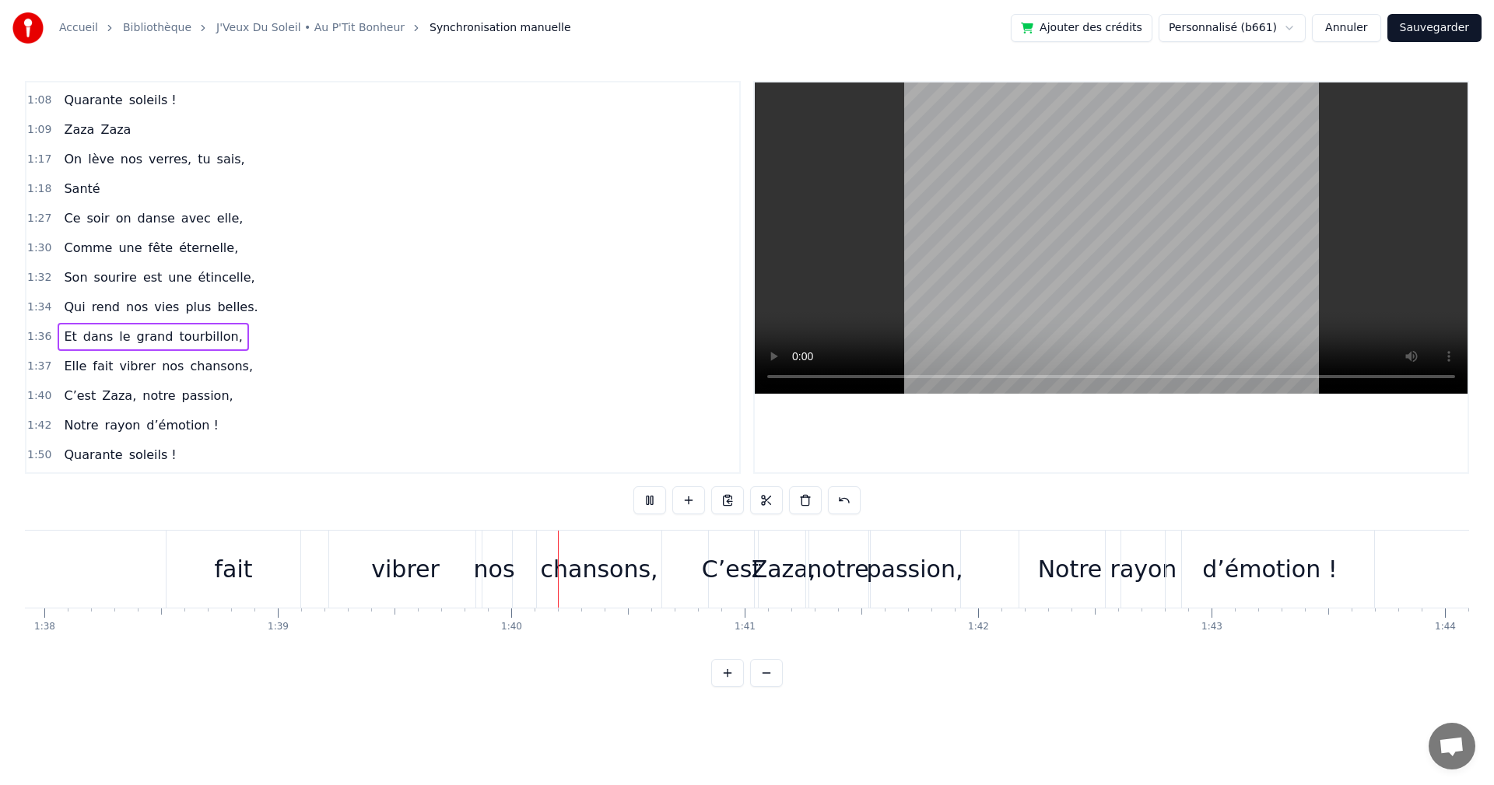
click at [1019, 286] on video at bounding box center [1111, 237] width 713 height 311
click at [90, 311] on span "rend" at bounding box center [105, 307] width 31 height 18
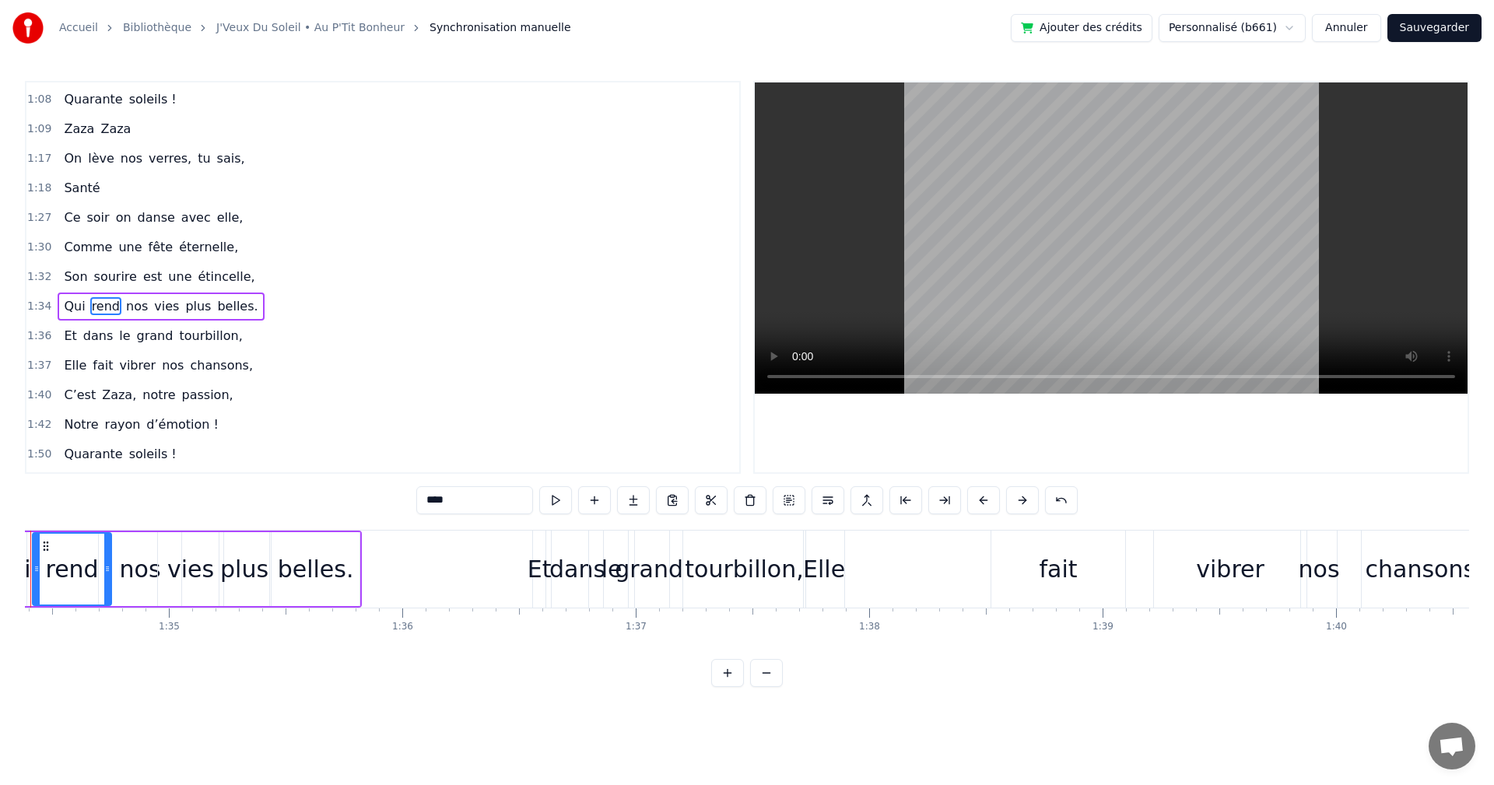
scroll to position [0, 21963]
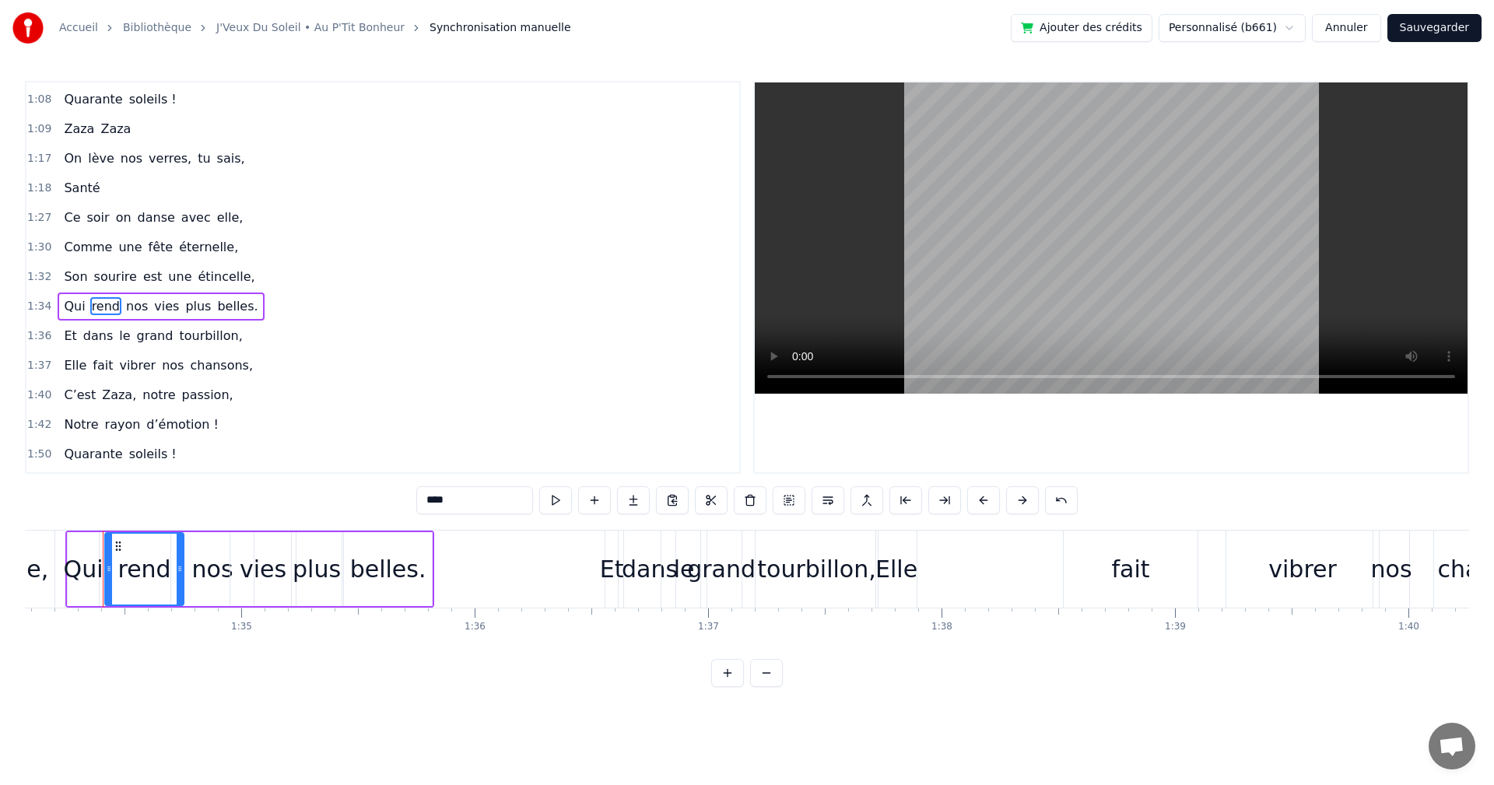
click at [760, 560] on div "tourbillon," at bounding box center [817, 569] width 122 height 77
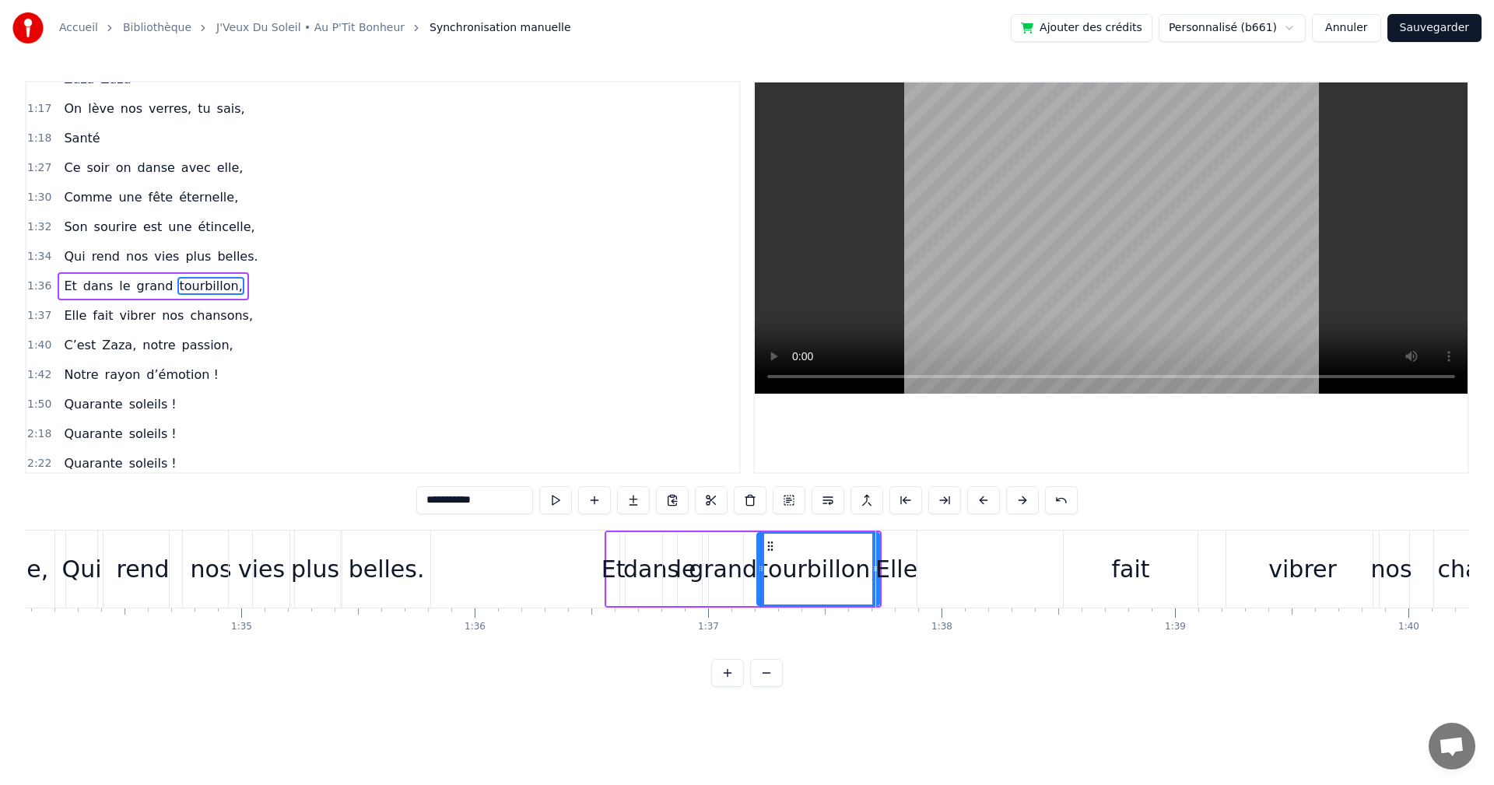
scroll to position [736, 0]
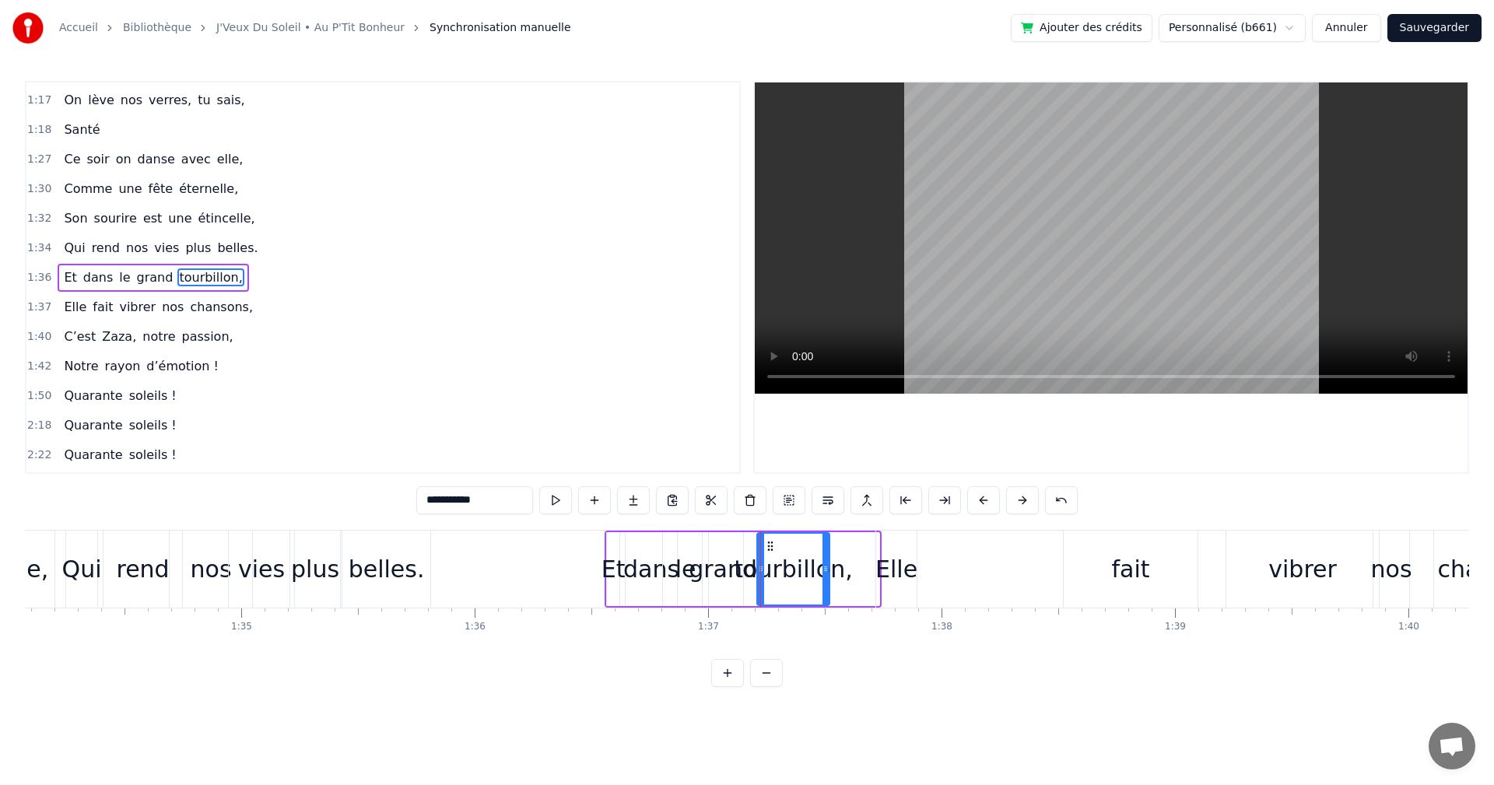
drag, startPoint x: 872, startPoint y: 567, endPoint x: 821, endPoint y: 563, distance: 51.6
click at [823, 563] on icon at bounding box center [826, 569] width 6 height 12
click at [890, 568] on div "Elle" at bounding box center [896, 569] width 42 height 35
type input "****"
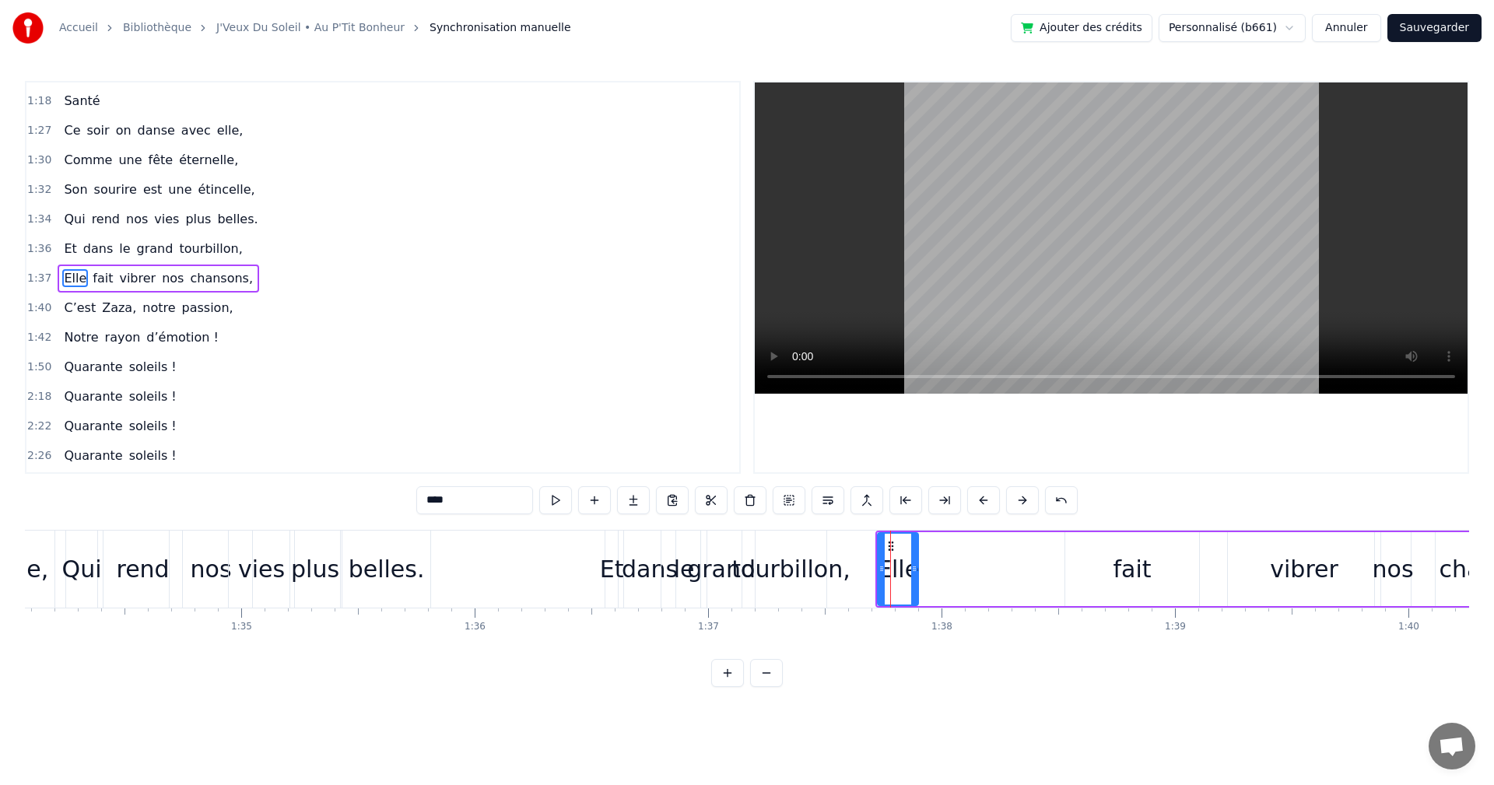
scroll to position [766, 0]
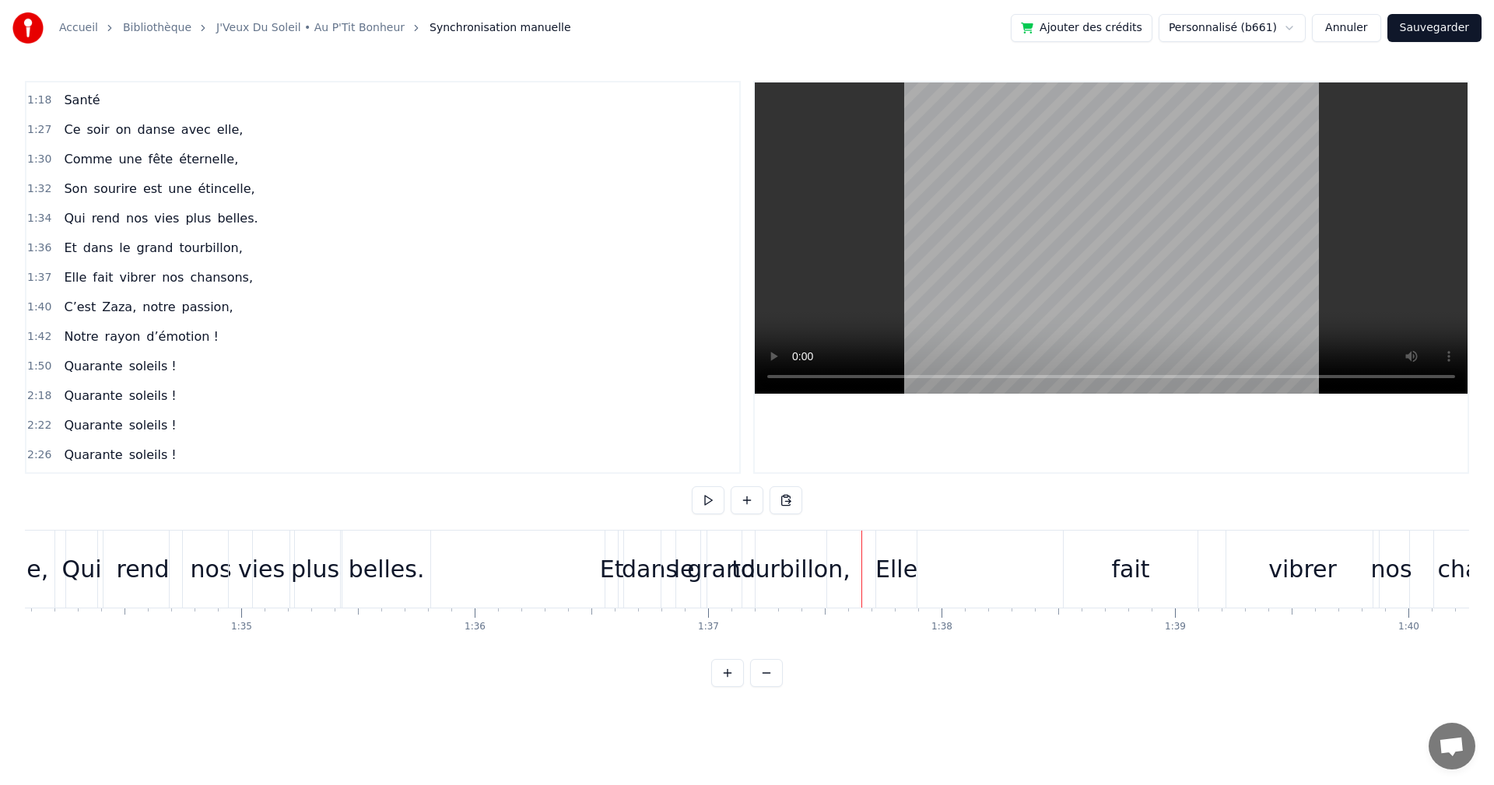
click at [895, 554] on div "Elle" at bounding box center [896, 569] width 42 height 35
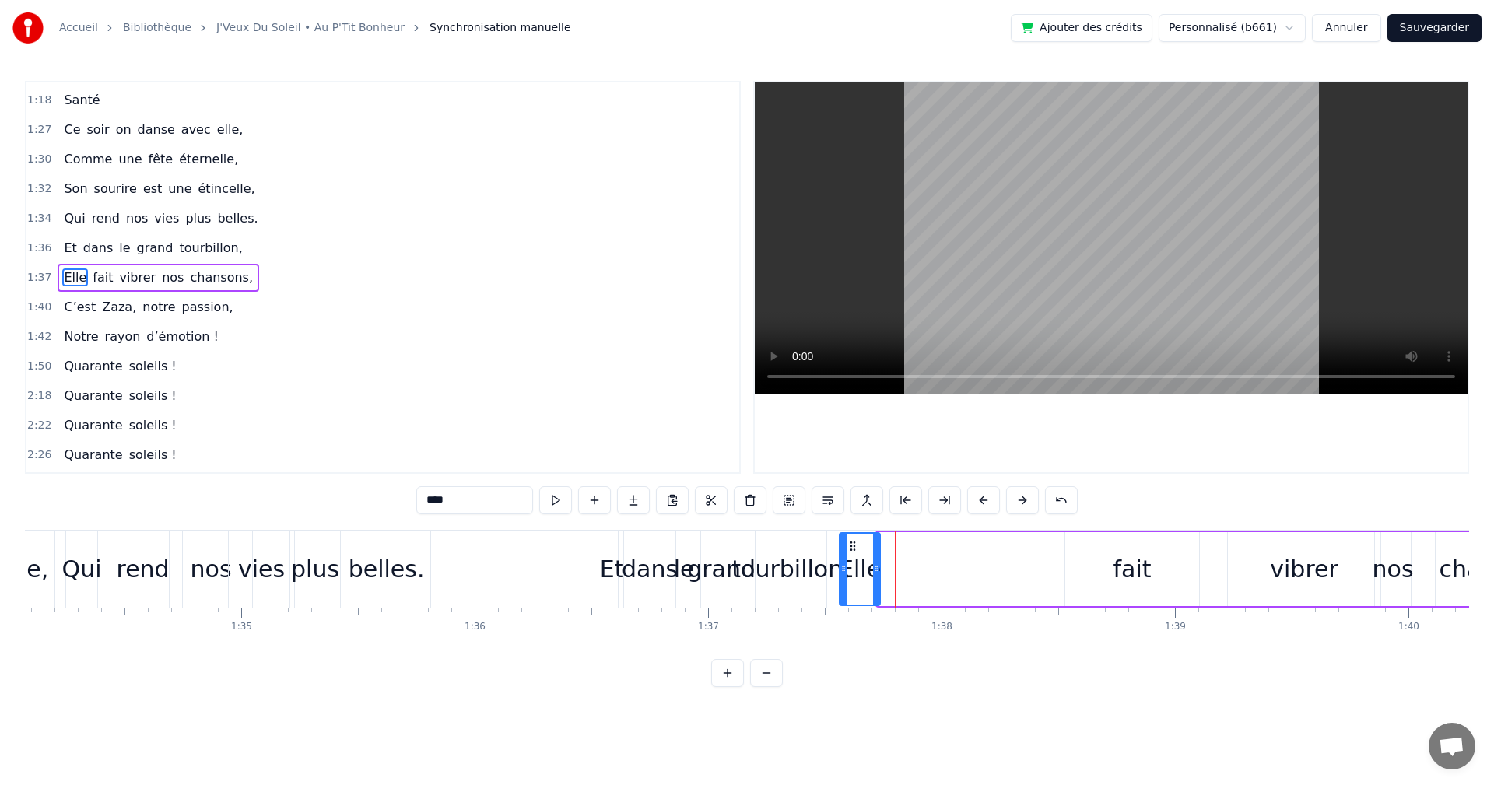
drag, startPoint x: 889, startPoint y: 542, endPoint x: 851, endPoint y: 546, distance: 38.3
click at [851, 546] on icon at bounding box center [853, 546] width 12 height 12
click at [1106, 561] on div "fait" at bounding box center [1132, 569] width 134 height 74
drag, startPoint x: 1076, startPoint y: 542, endPoint x: 889, endPoint y: 561, distance: 188.5
click at [889, 561] on div "fait" at bounding box center [945, 569] width 132 height 71
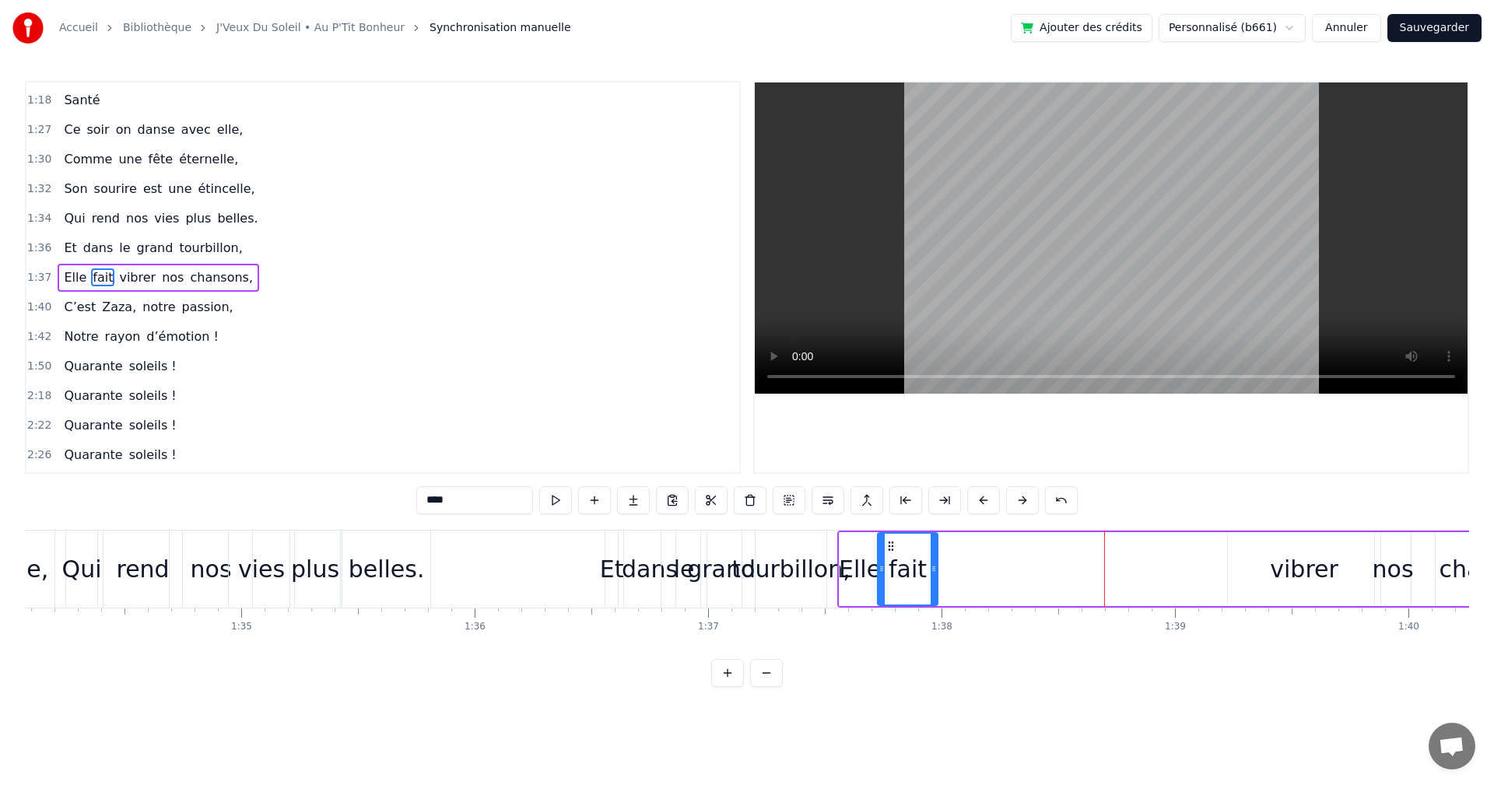
drag, startPoint x: 1008, startPoint y: 567, endPoint x: 934, endPoint y: 568, distance: 73.9
click at [934, 568] on icon at bounding box center [934, 569] width 6 height 12
click at [1266, 564] on div "vibrer" at bounding box center [1304, 569] width 153 height 74
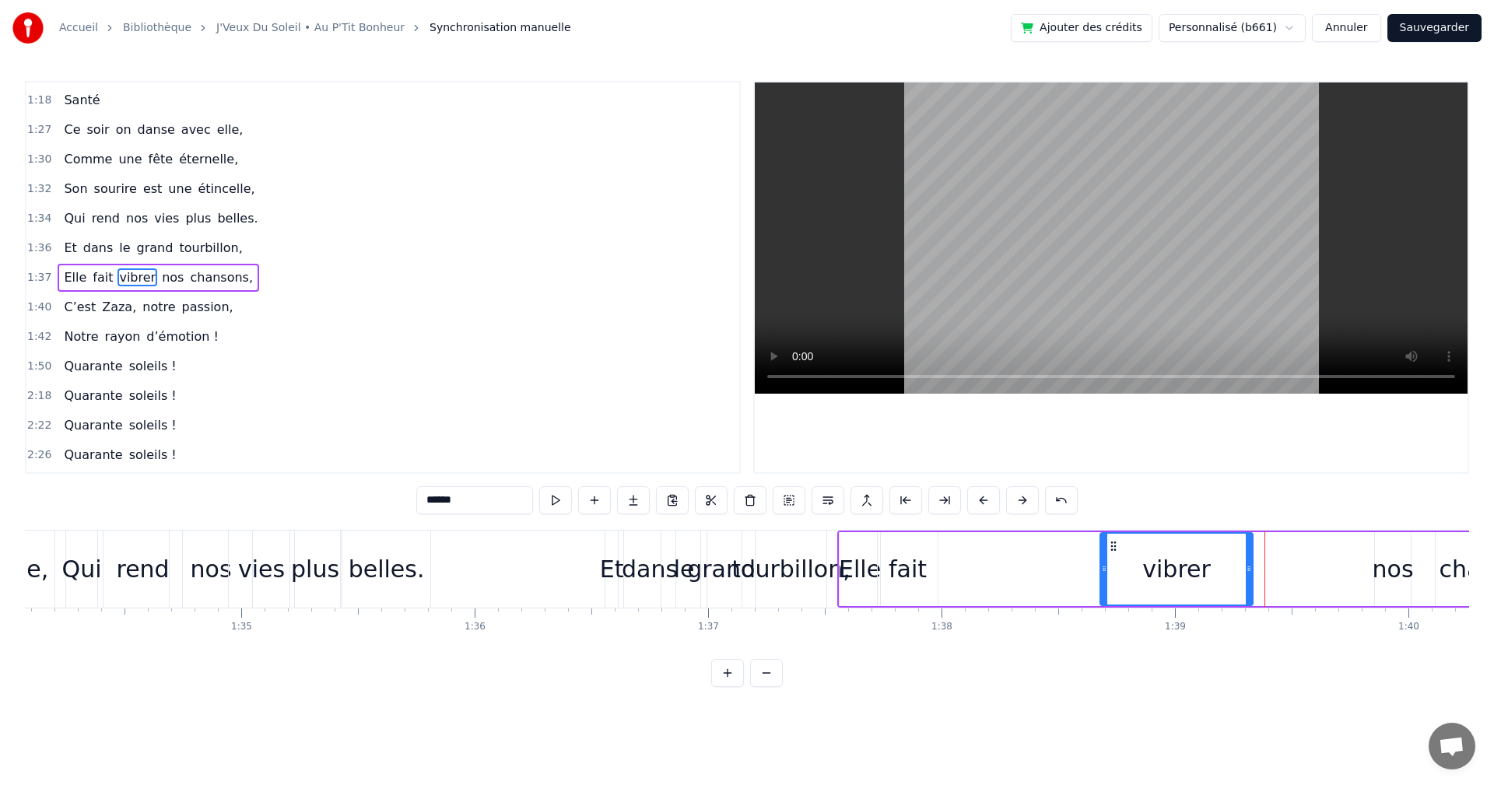
drag, startPoint x: 1239, startPoint y: 543, endPoint x: 1111, endPoint y: 557, distance: 128.4
click at [1111, 557] on div "vibrer" at bounding box center [1176, 569] width 151 height 71
drag, startPoint x: 1249, startPoint y: 567, endPoint x: 1213, endPoint y: 564, distance: 35.9
click at [1213, 564] on icon at bounding box center [1213, 569] width 6 height 12
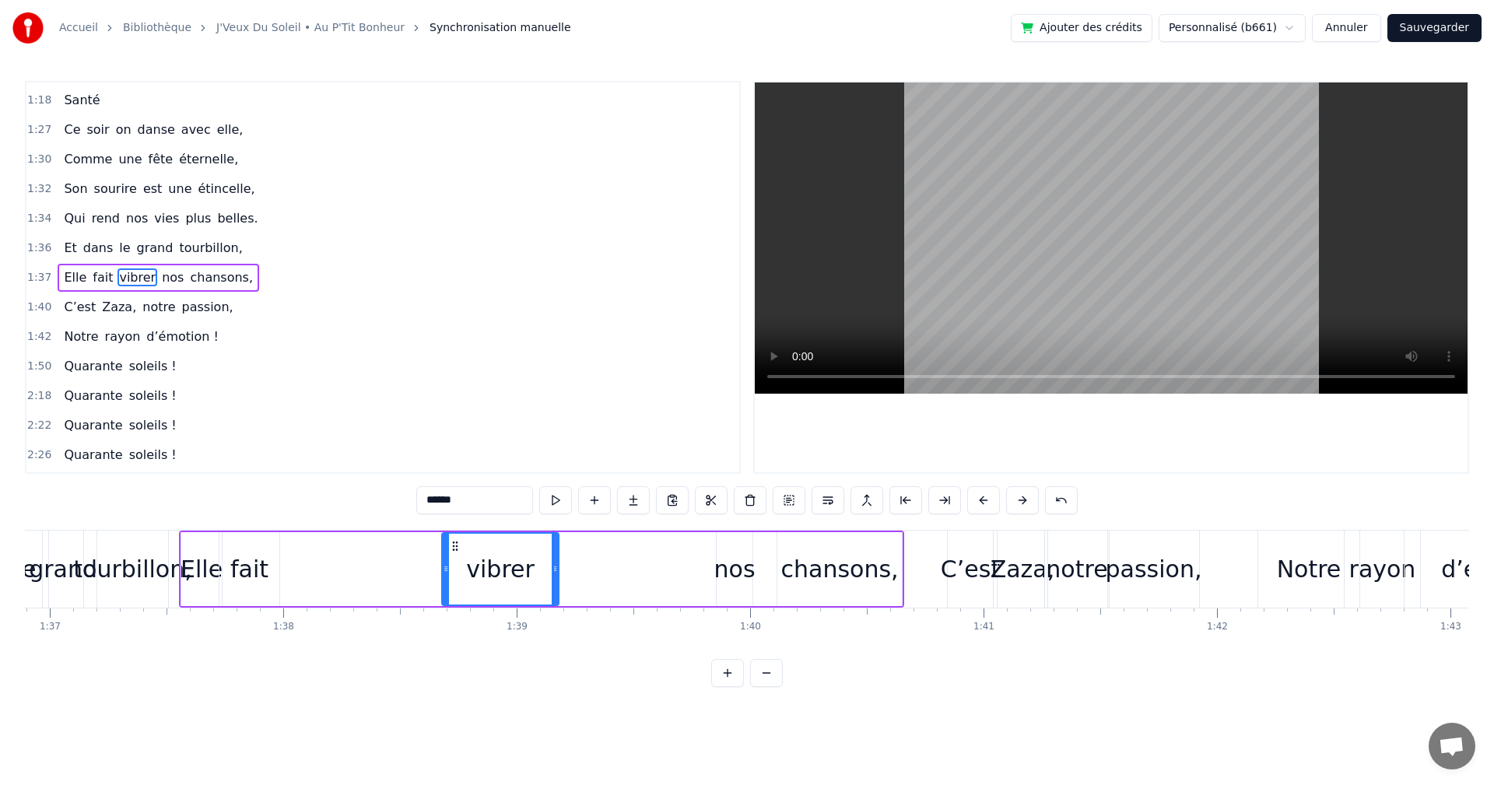
scroll to position [0, 22648]
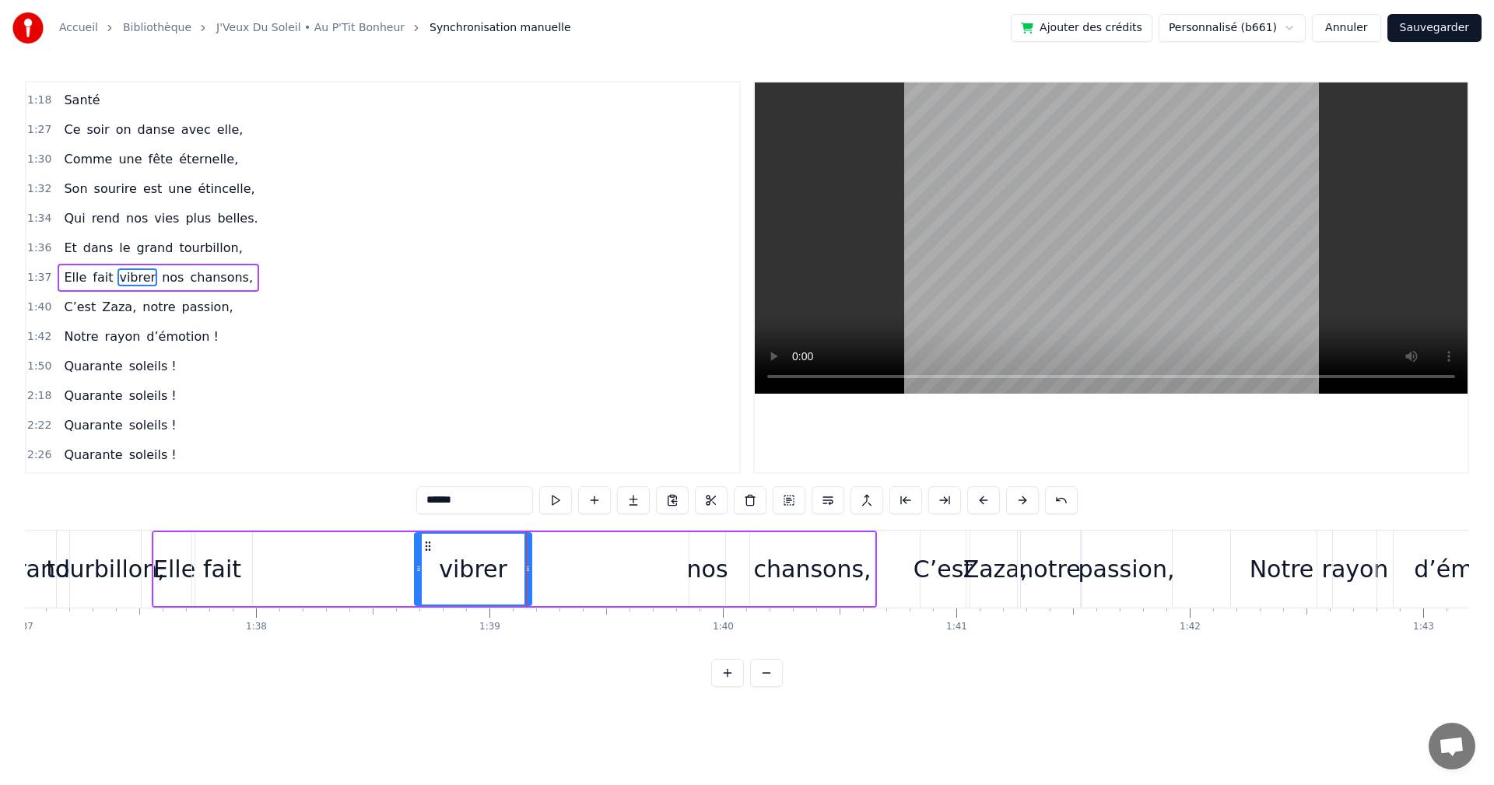
click at [711, 581] on div "nos" at bounding box center [707, 569] width 41 height 35
drag, startPoint x: 702, startPoint y: 542, endPoint x: 544, endPoint y: 555, distance: 158.5
click at [544, 555] on div "nos" at bounding box center [549, 569] width 34 height 71
click at [153, 219] on span "vies" at bounding box center [167, 218] width 28 height 18
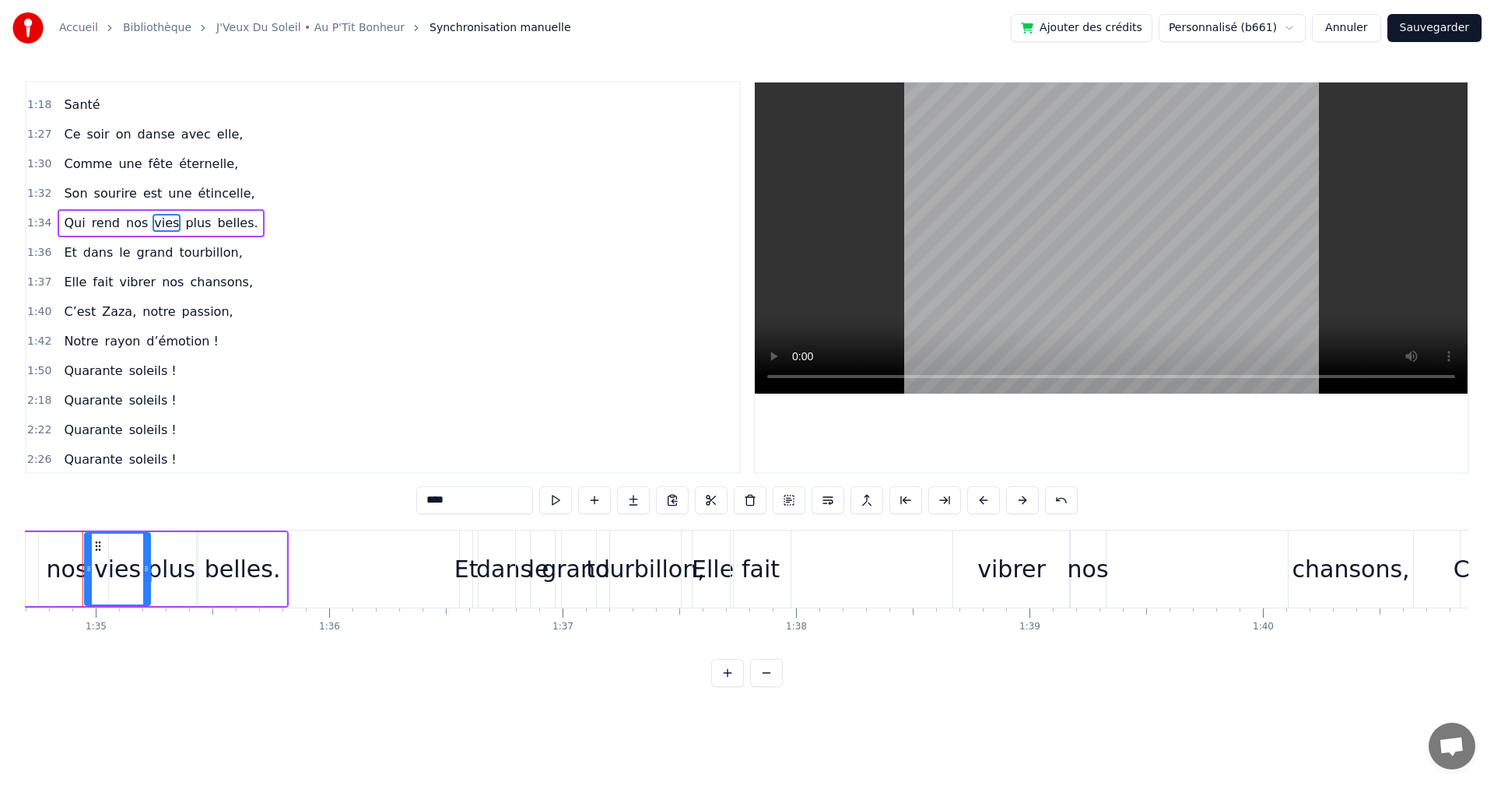
scroll to position [0, 22088]
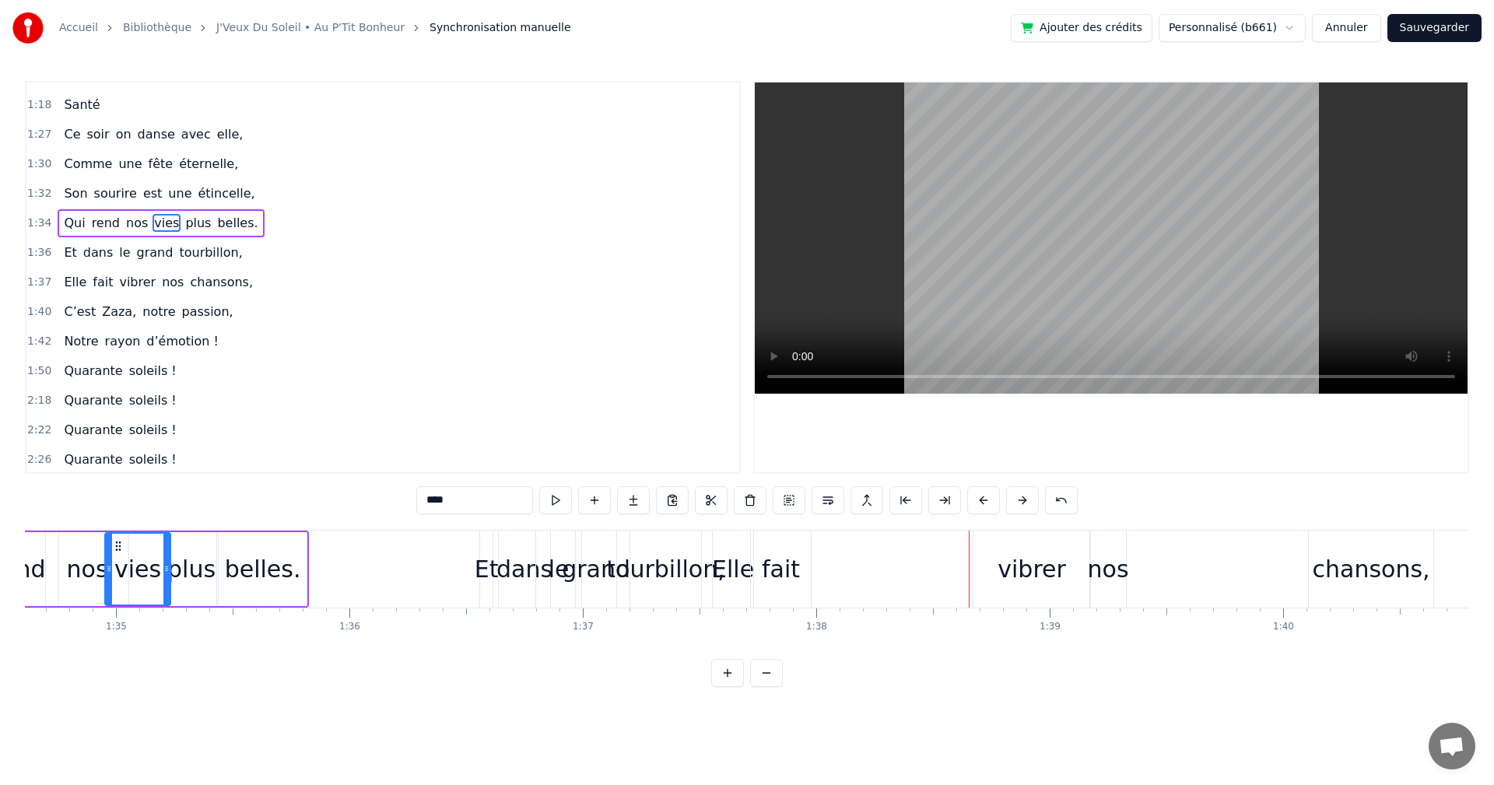
click at [675, 579] on div "tourbillon," at bounding box center [665, 569] width 118 height 35
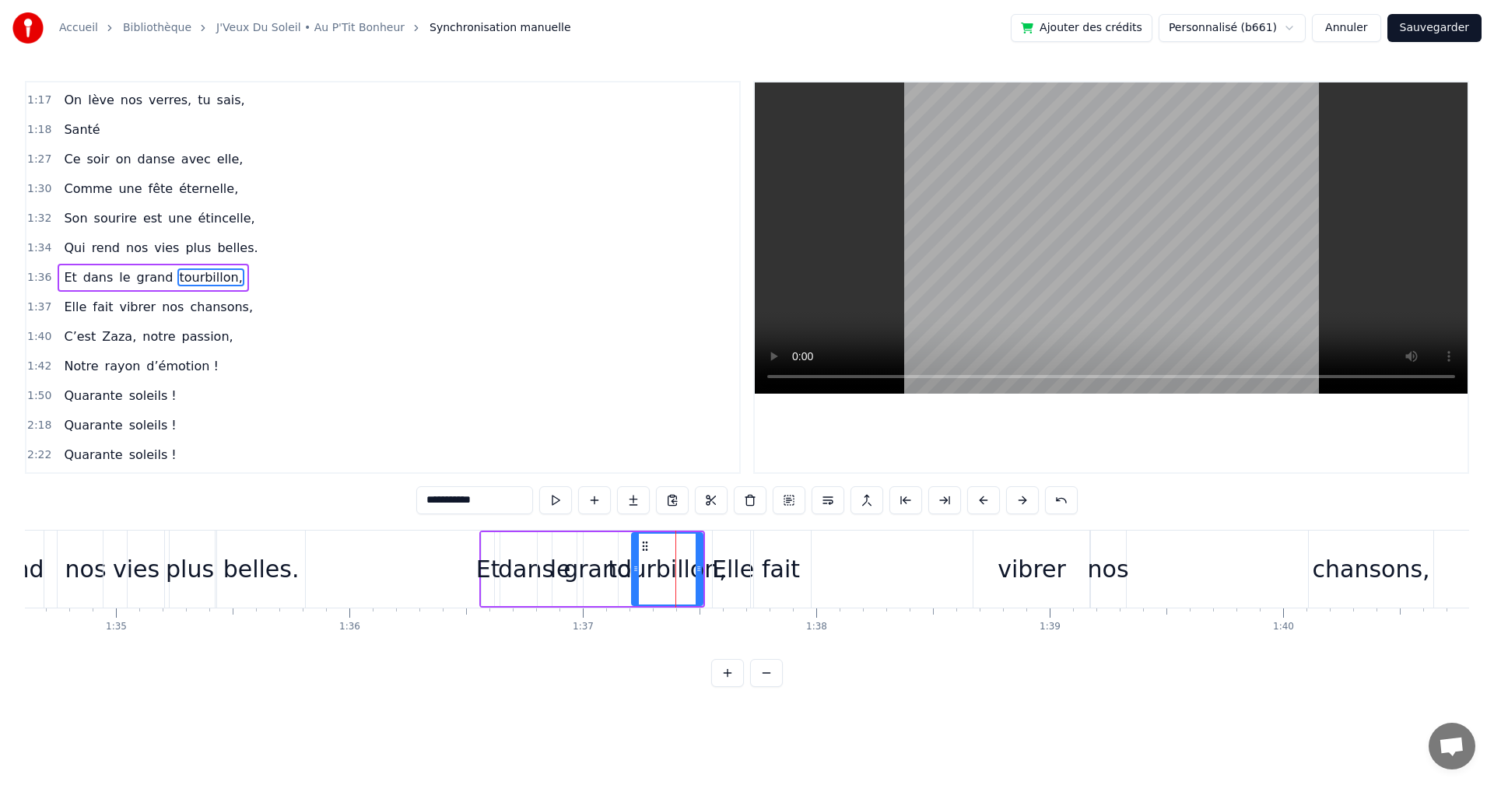
click at [209, 277] on span "tourbillon," at bounding box center [210, 277] width 66 height 18
click at [472, 497] on input "**********" at bounding box center [474, 500] width 117 height 28
type input "**********"
click at [443, 374] on div "1:42 Notre rayon d’émotion !" at bounding box center [382, 367] width 713 height 30
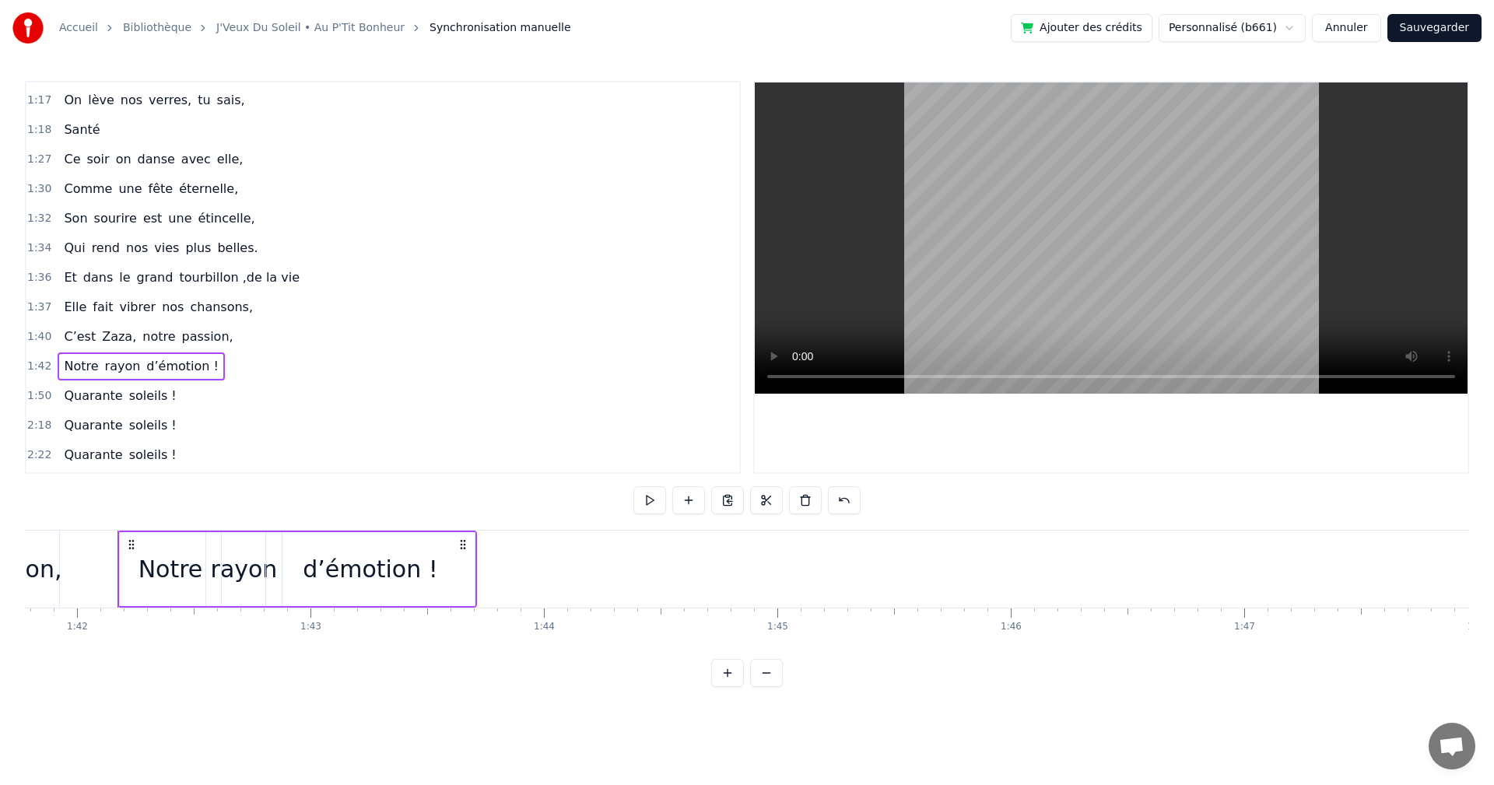
scroll to position [0, 23776]
click at [191, 251] on span "plus" at bounding box center [198, 248] width 29 height 18
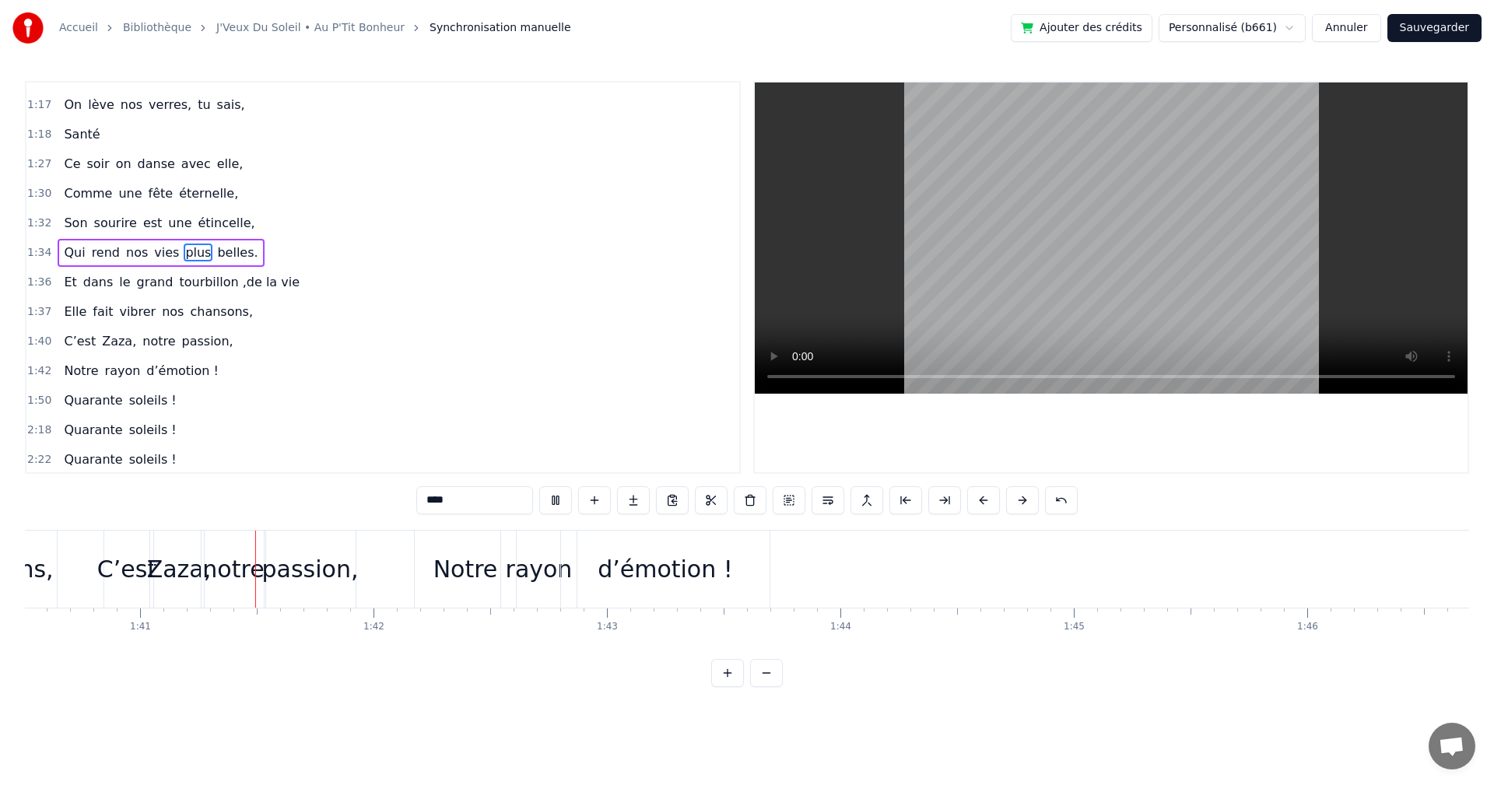
scroll to position [0, 23502]
click at [651, 583] on div "d’émotion !" at bounding box center [627, 569] width 135 height 35
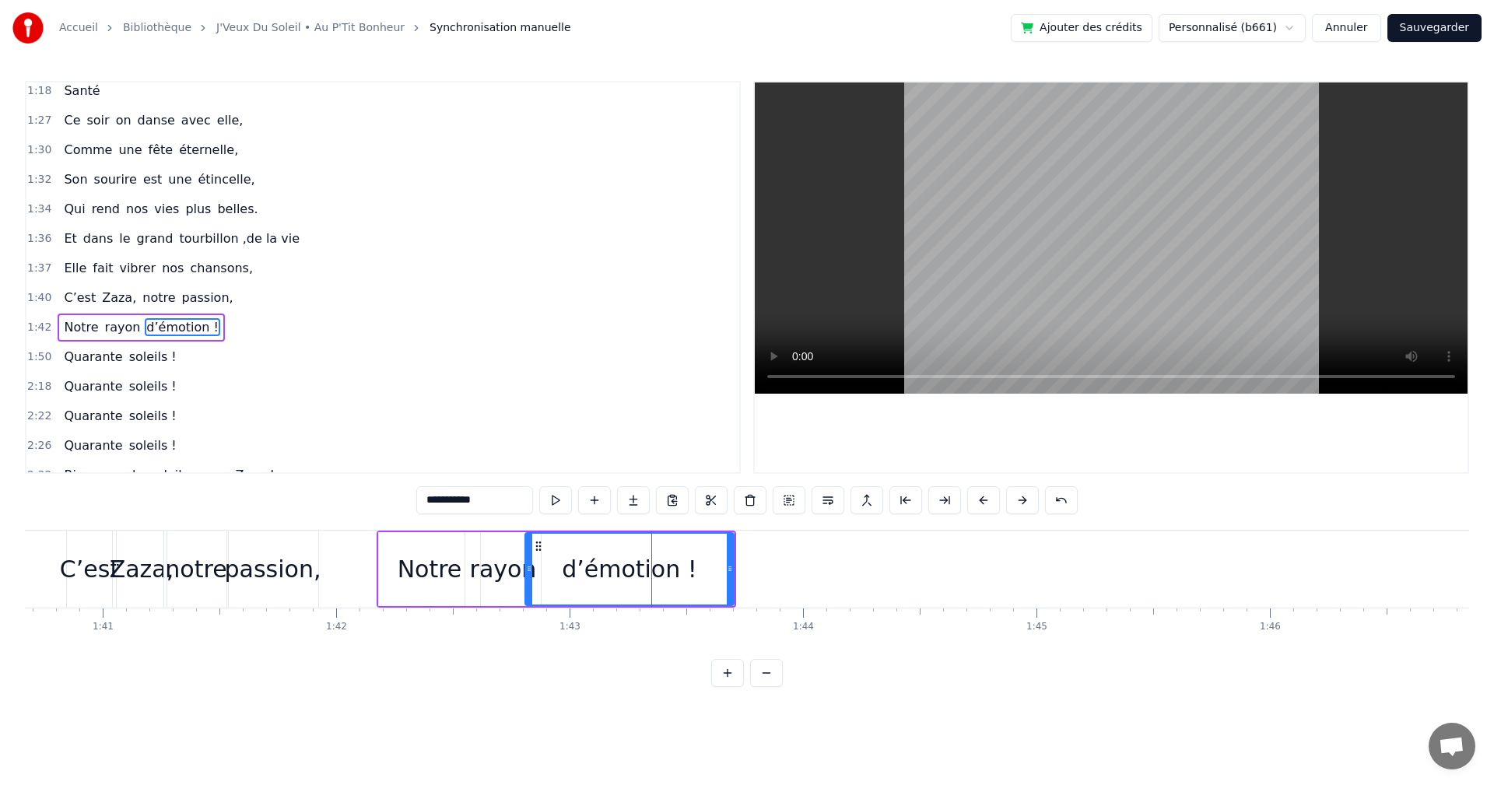
scroll to position [793, 0]
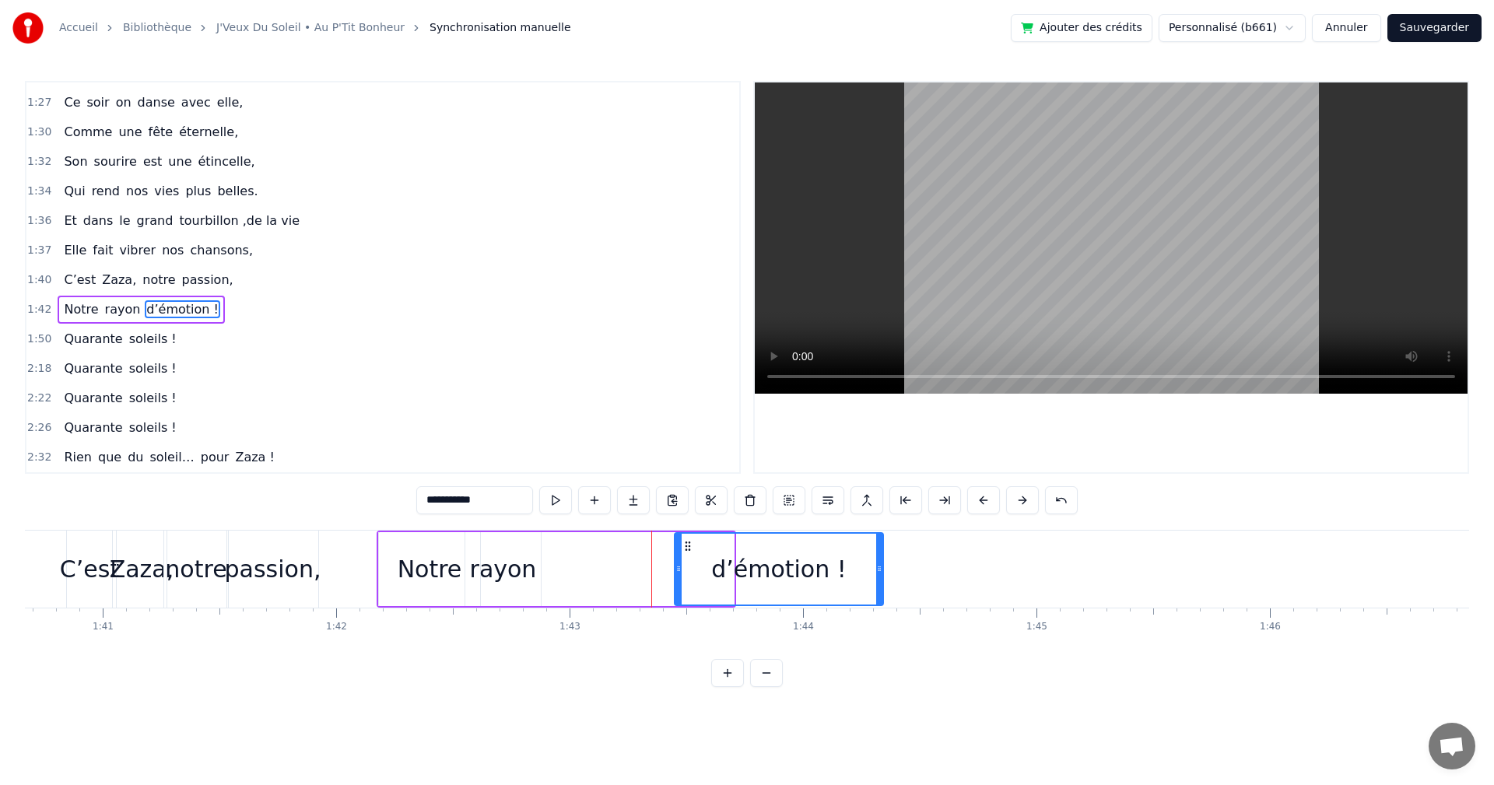
drag, startPoint x: 539, startPoint y: 544, endPoint x: 678, endPoint y: 547, distance: 138.6
click at [693, 546] on icon at bounding box center [688, 546] width 12 height 12
click at [516, 562] on div "rayon" at bounding box center [503, 569] width 67 height 35
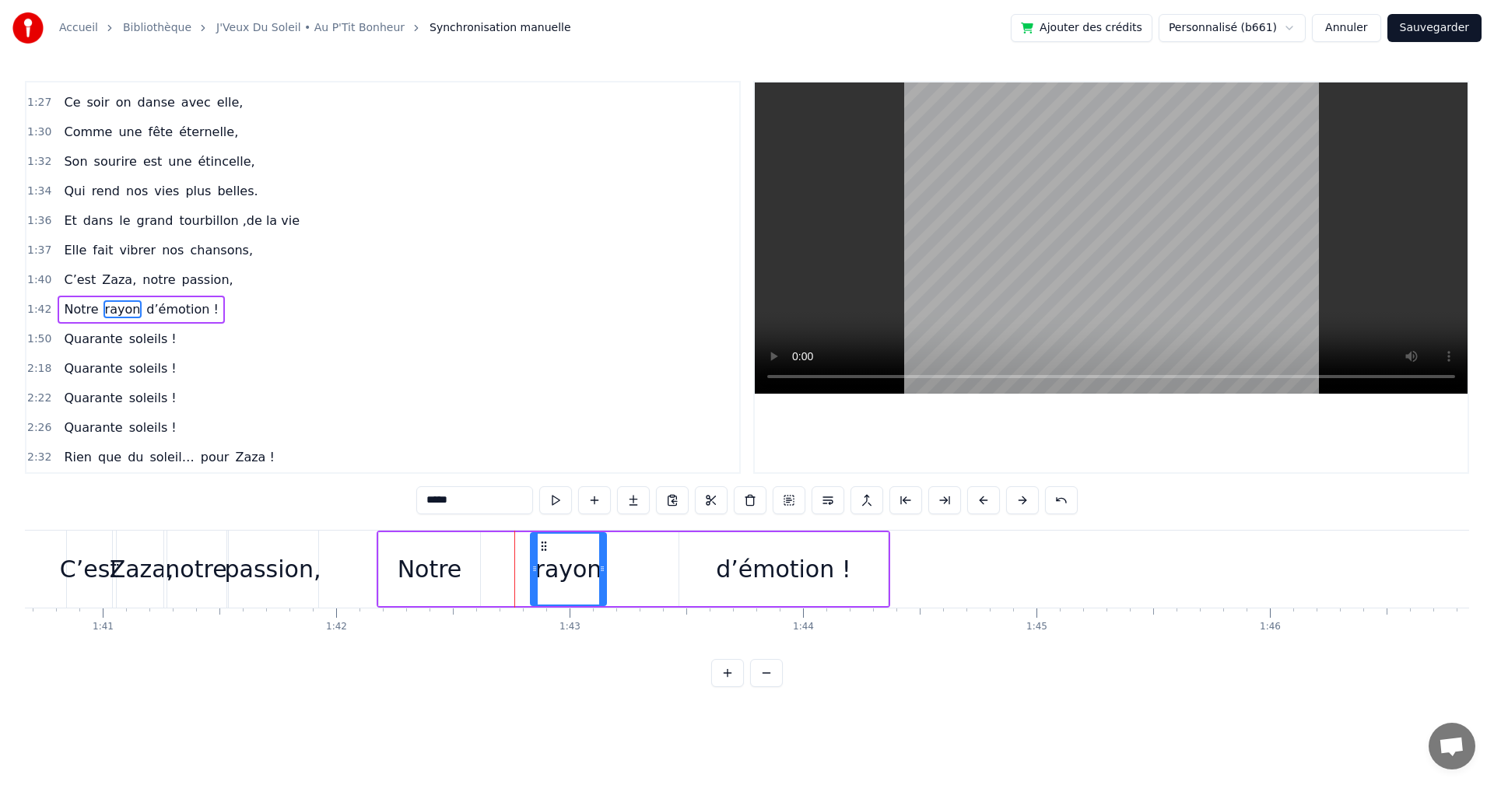
drag, startPoint x: 483, startPoint y: 541, endPoint x: 550, endPoint y: 545, distance: 67.0
click at [550, 545] on icon at bounding box center [544, 546] width 12 height 12
click at [91, 216] on span "dans" at bounding box center [98, 221] width 33 height 18
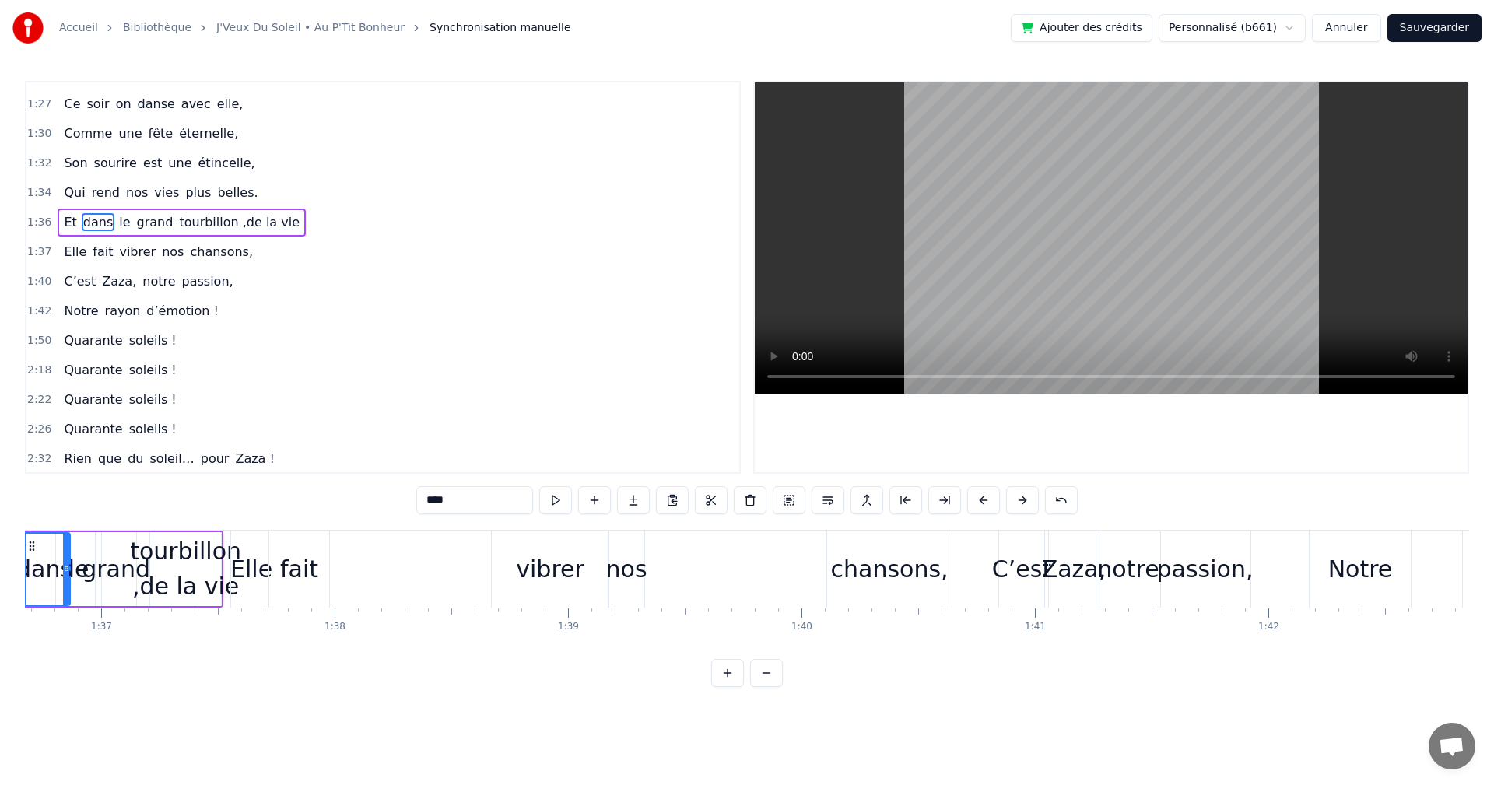
scroll to position [0, 22483]
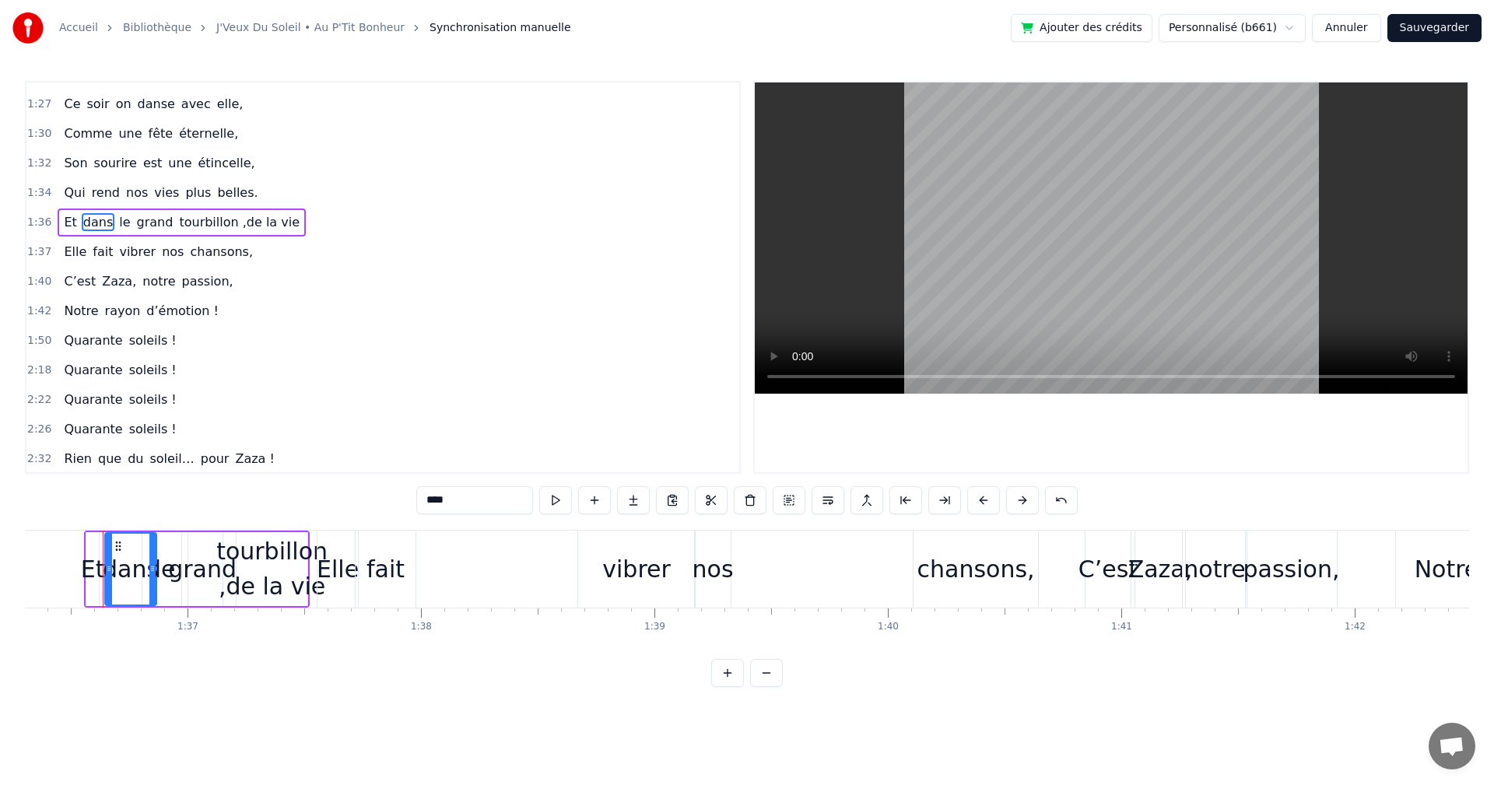
click at [275, 568] on div "tourbillon ,de la vie" at bounding box center [271, 569] width 111 height 70
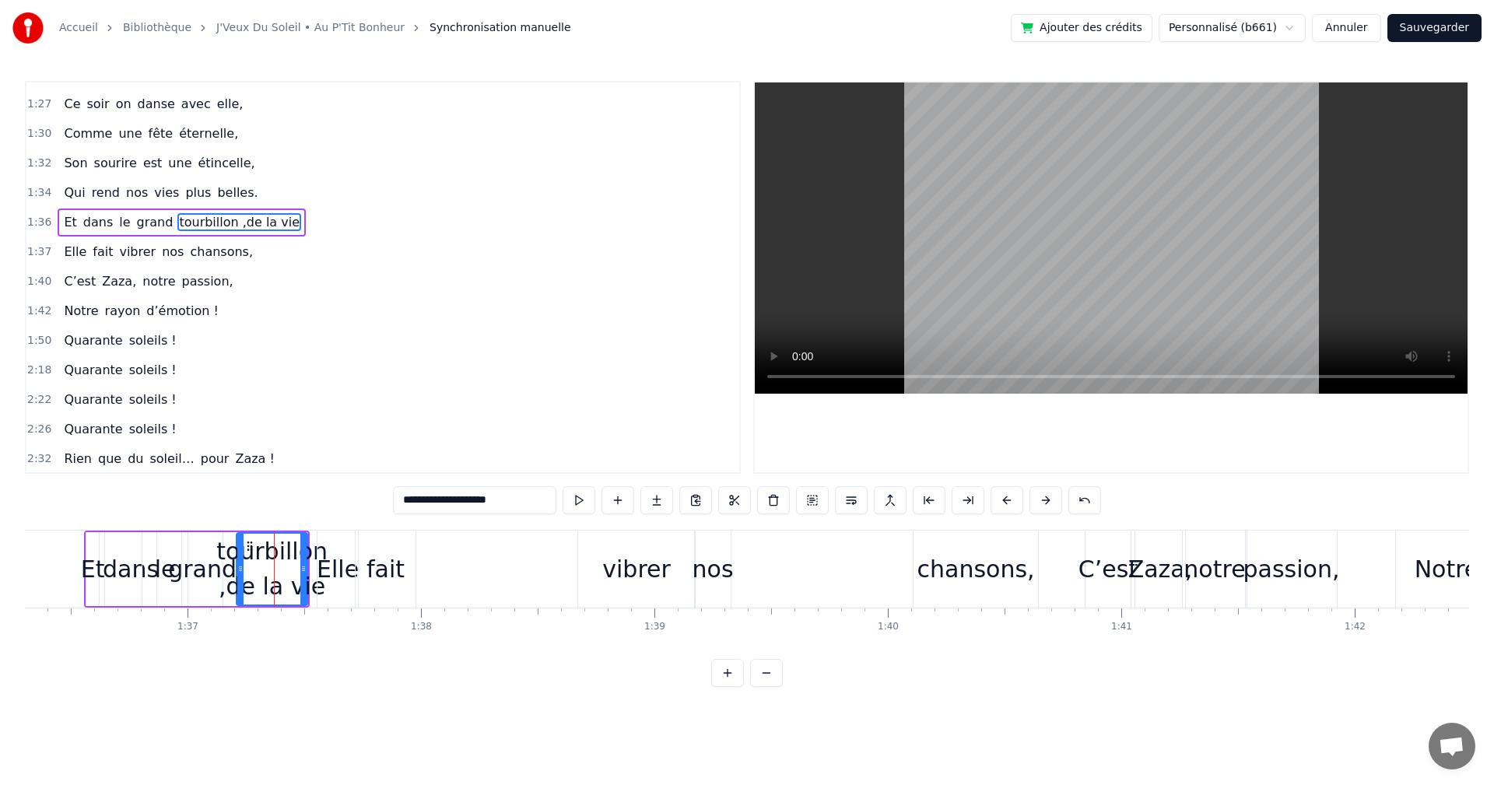
scroll to position [736, 0]
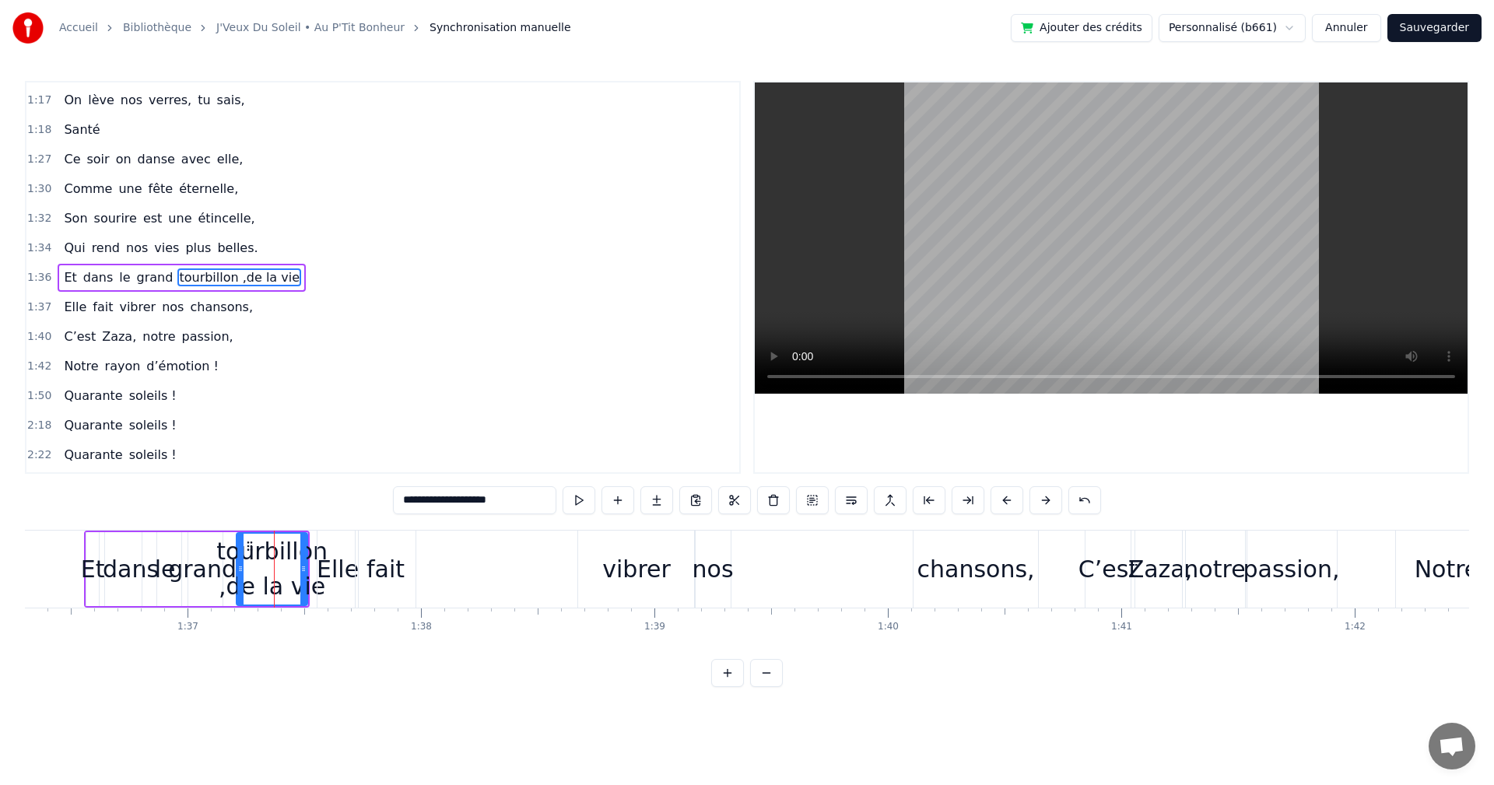
drag, startPoint x: 454, startPoint y: 500, endPoint x: 505, endPoint y: 499, distance: 51.4
click at [505, 499] on input "**********" at bounding box center [474, 500] width 163 height 28
click at [454, 501] on input "**********" at bounding box center [474, 500] width 163 height 28
click at [188, 314] on span "chansons," at bounding box center [221, 307] width 66 height 18
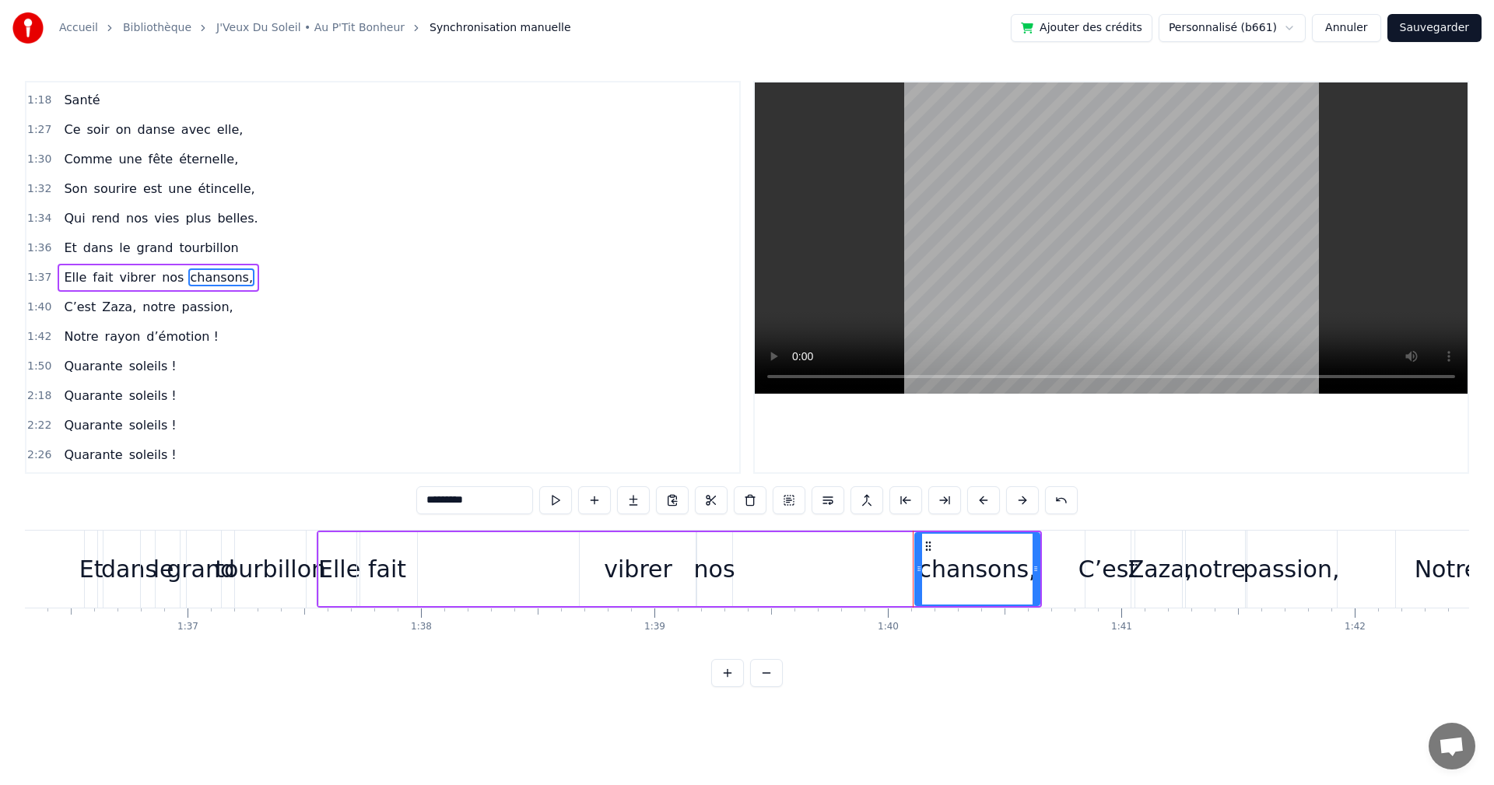
drag, startPoint x: 468, startPoint y: 499, endPoint x: 406, endPoint y: 491, distance: 62.0
click at [406, 491] on div "0:19 On a une [PERSON_NAME] d’enfer, 0:21 Qui rit plus fort que l’hiver, 0:23 T…" at bounding box center [747, 384] width 1444 height 606
type input "*******"
click at [121, 252] on div "Et dans le grand tourbillon" at bounding box center [151, 248] width 187 height 28
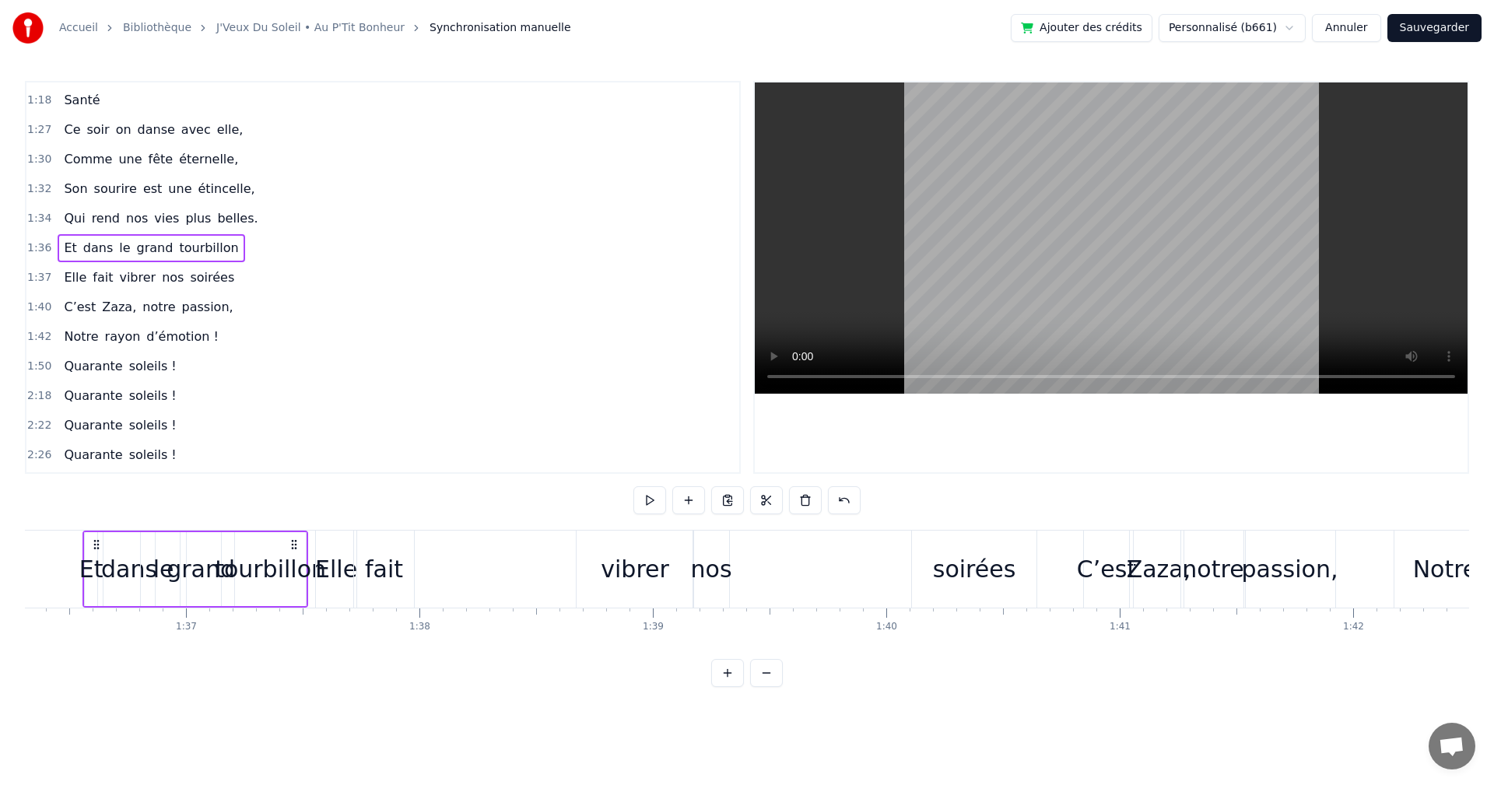
scroll to position [0, 22430]
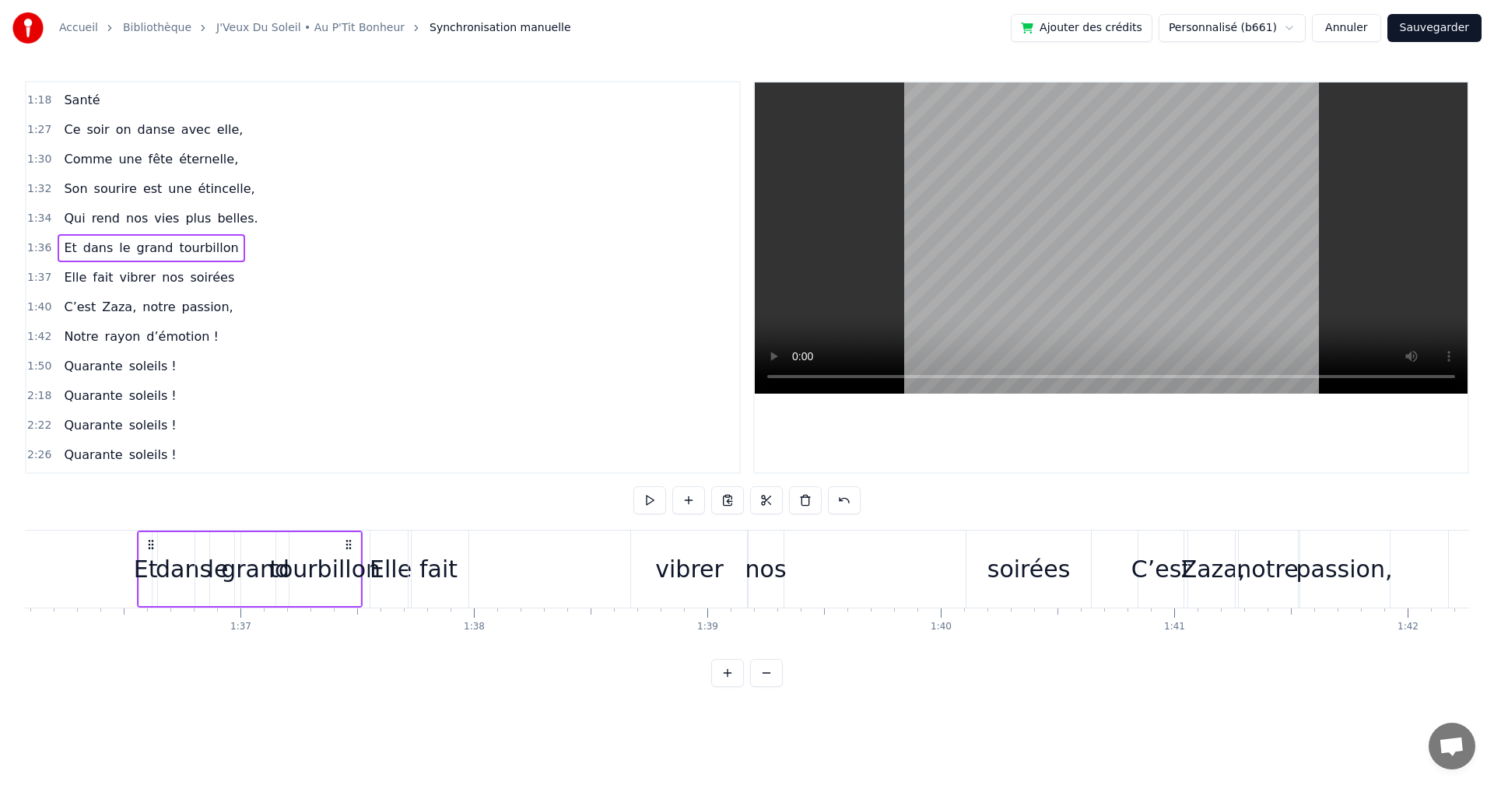
click at [286, 565] on div "tourbillon" at bounding box center [324, 569] width 111 height 35
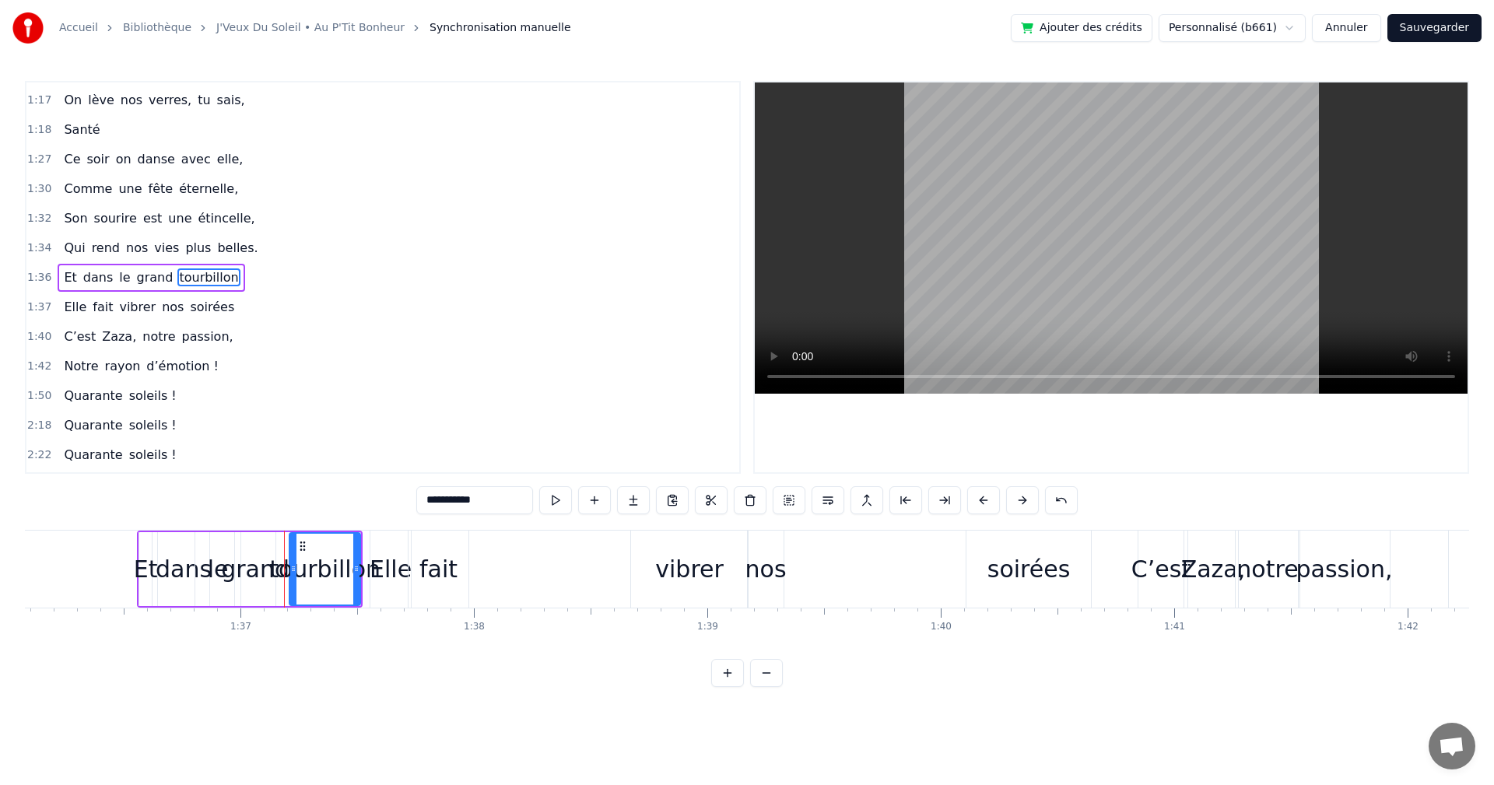
click at [223, 583] on div "le" at bounding box center [218, 569] width 21 height 35
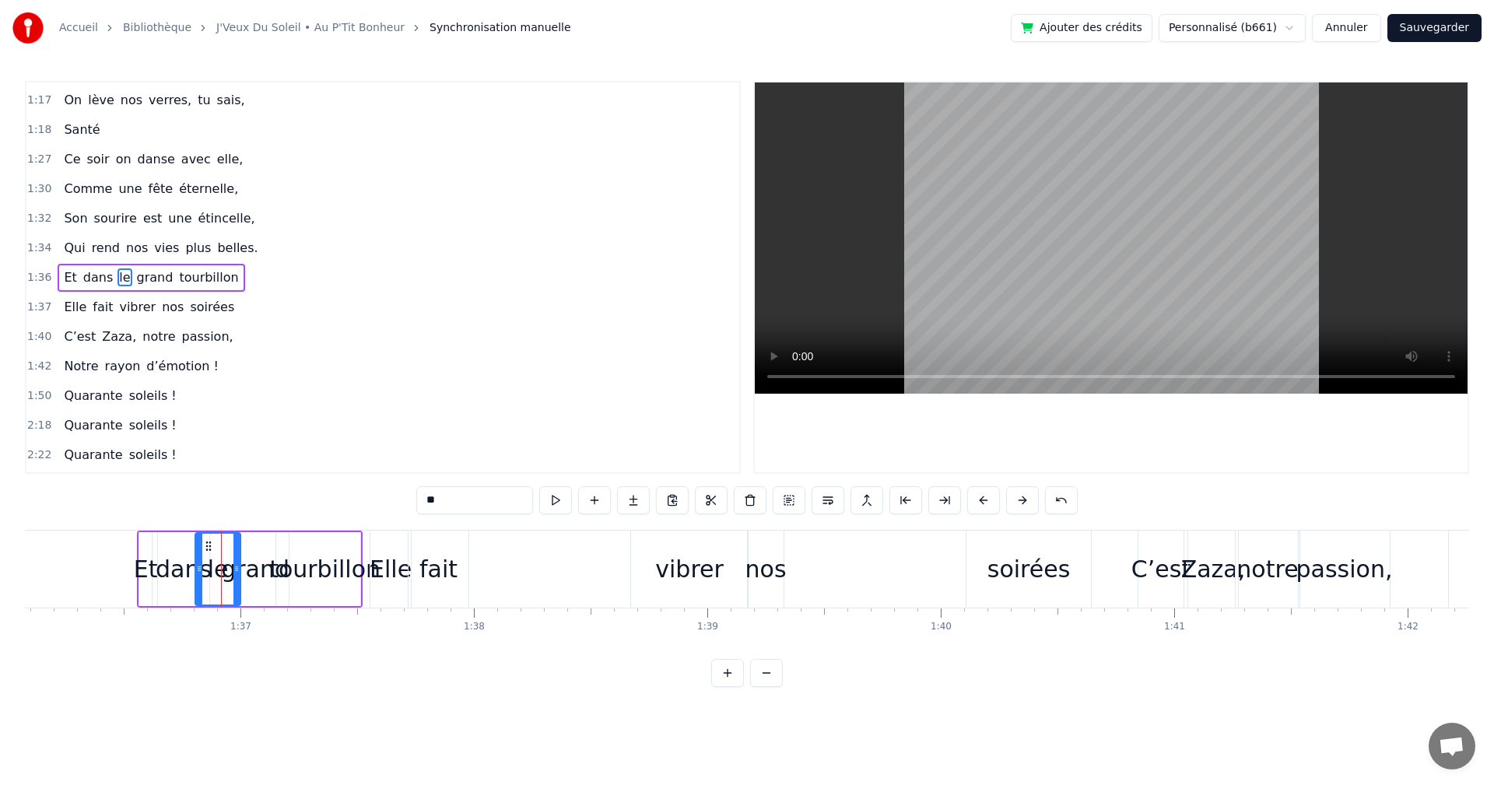
click at [238, 572] on icon at bounding box center [236, 569] width 6 height 12
click at [253, 571] on div "grand" at bounding box center [255, 569] width 68 height 35
drag, startPoint x: 272, startPoint y: 567, endPoint x: 251, endPoint y: 566, distance: 21.8
click at [251, 566] on icon at bounding box center [250, 569] width 6 height 12
click at [178, 573] on div "dans" at bounding box center [184, 569] width 56 height 35
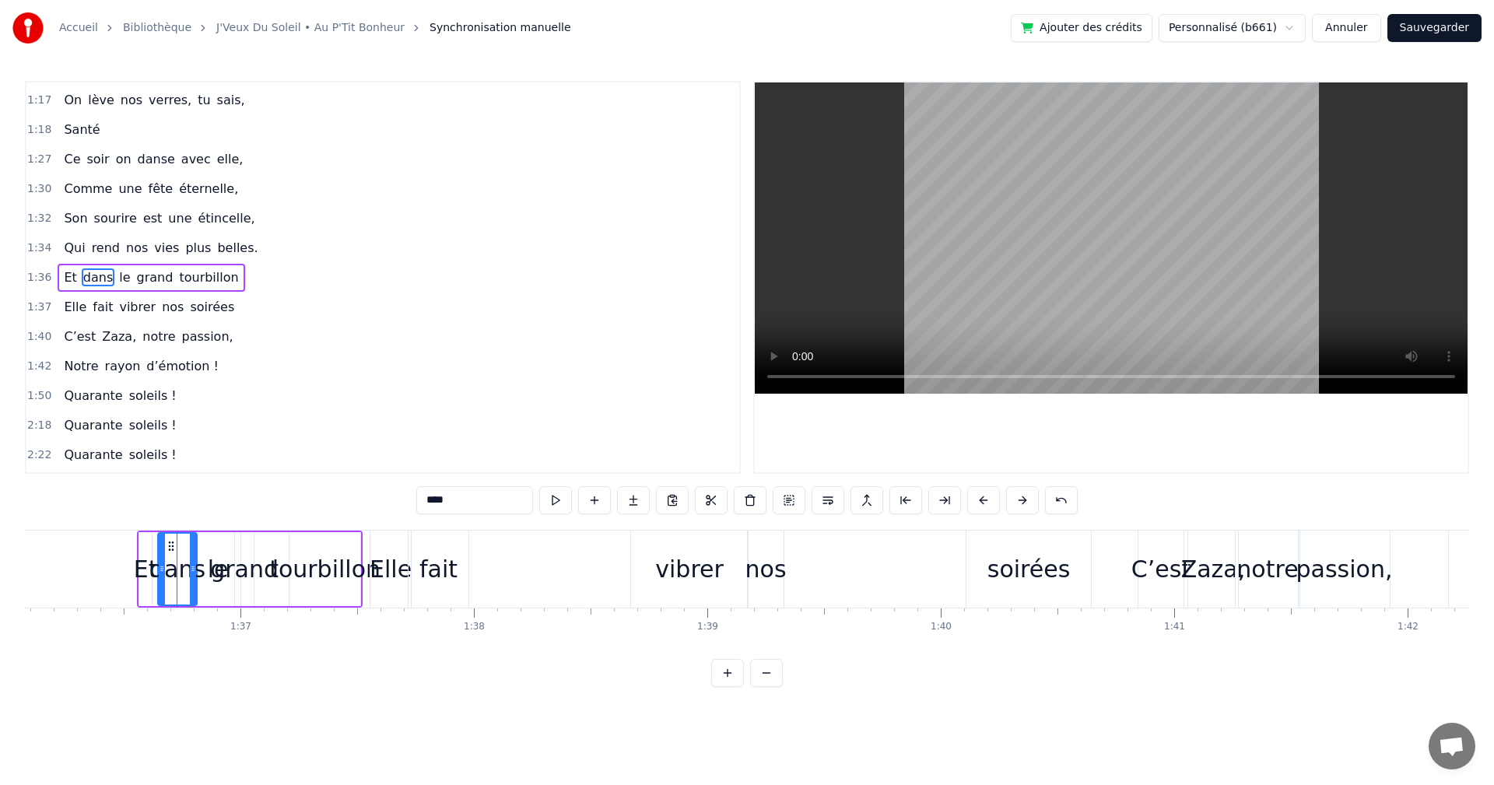
drag, startPoint x: 205, startPoint y: 566, endPoint x: 192, endPoint y: 567, distance: 12.5
click at [192, 567] on icon at bounding box center [193, 569] width 6 height 12
click at [211, 570] on div "le" at bounding box center [218, 569] width 21 height 35
drag, startPoint x: 238, startPoint y: 567, endPoint x: 224, endPoint y: 569, distance: 14.2
click at [224, 569] on icon at bounding box center [222, 569] width 6 height 12
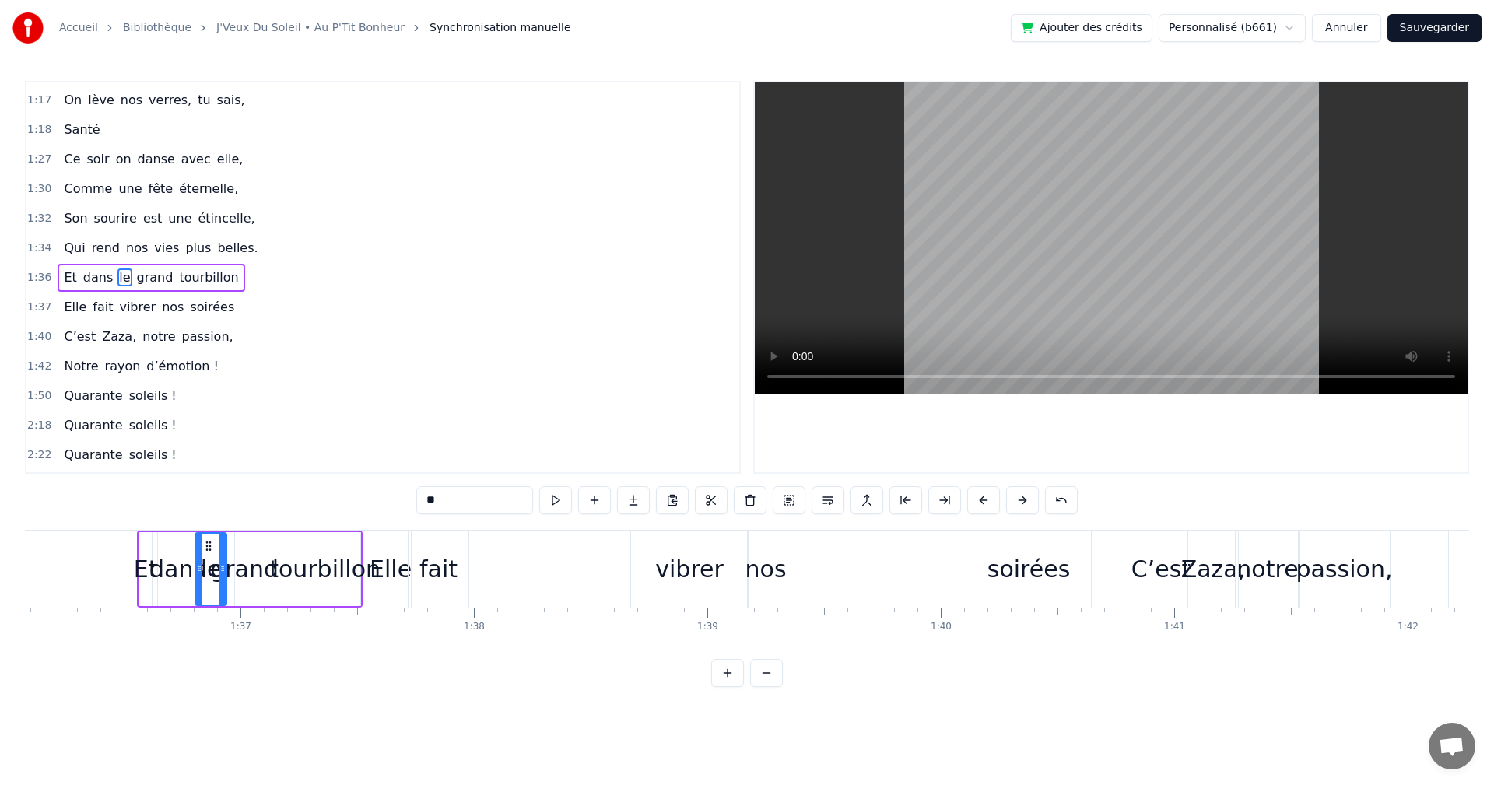
click at [161, 248] on span "vies" at bounding box center [167, 248] width 28 height 18
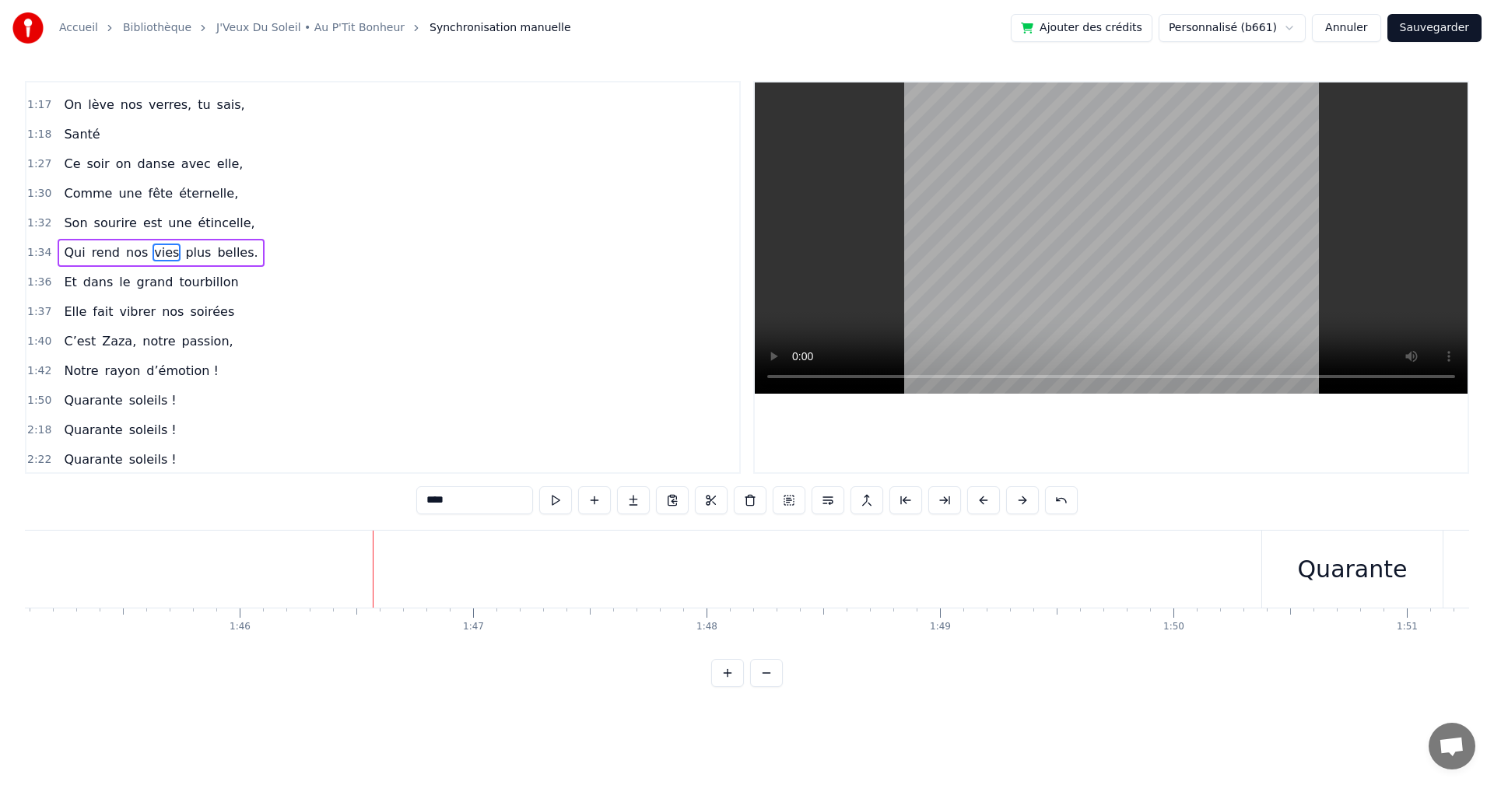
scroll to position [0, 24682]
click at [1192, 567] on div "Quarante" at bounding box center [1203, 569] width 110 height 35
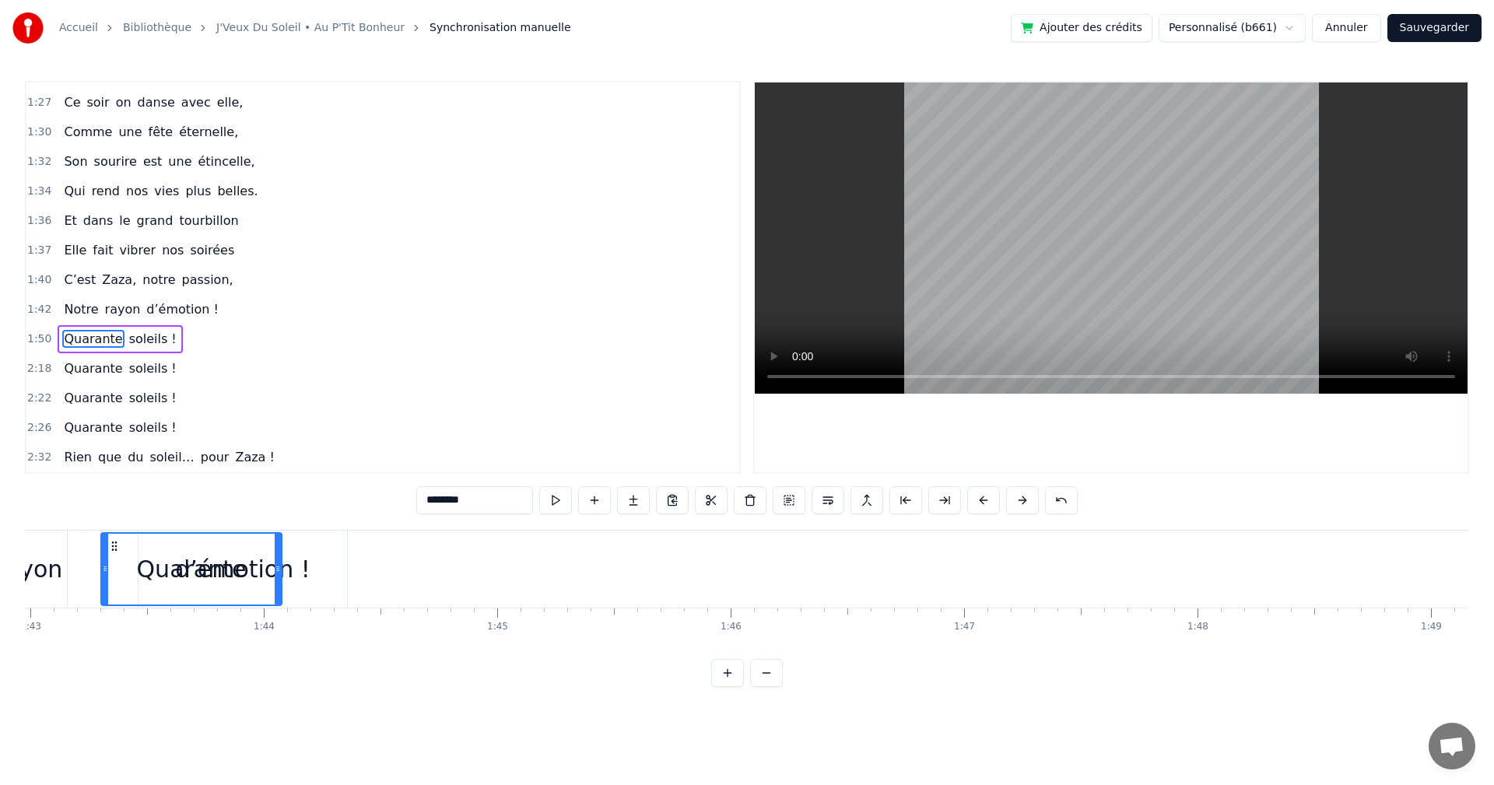
scroll to position [0, 24034]
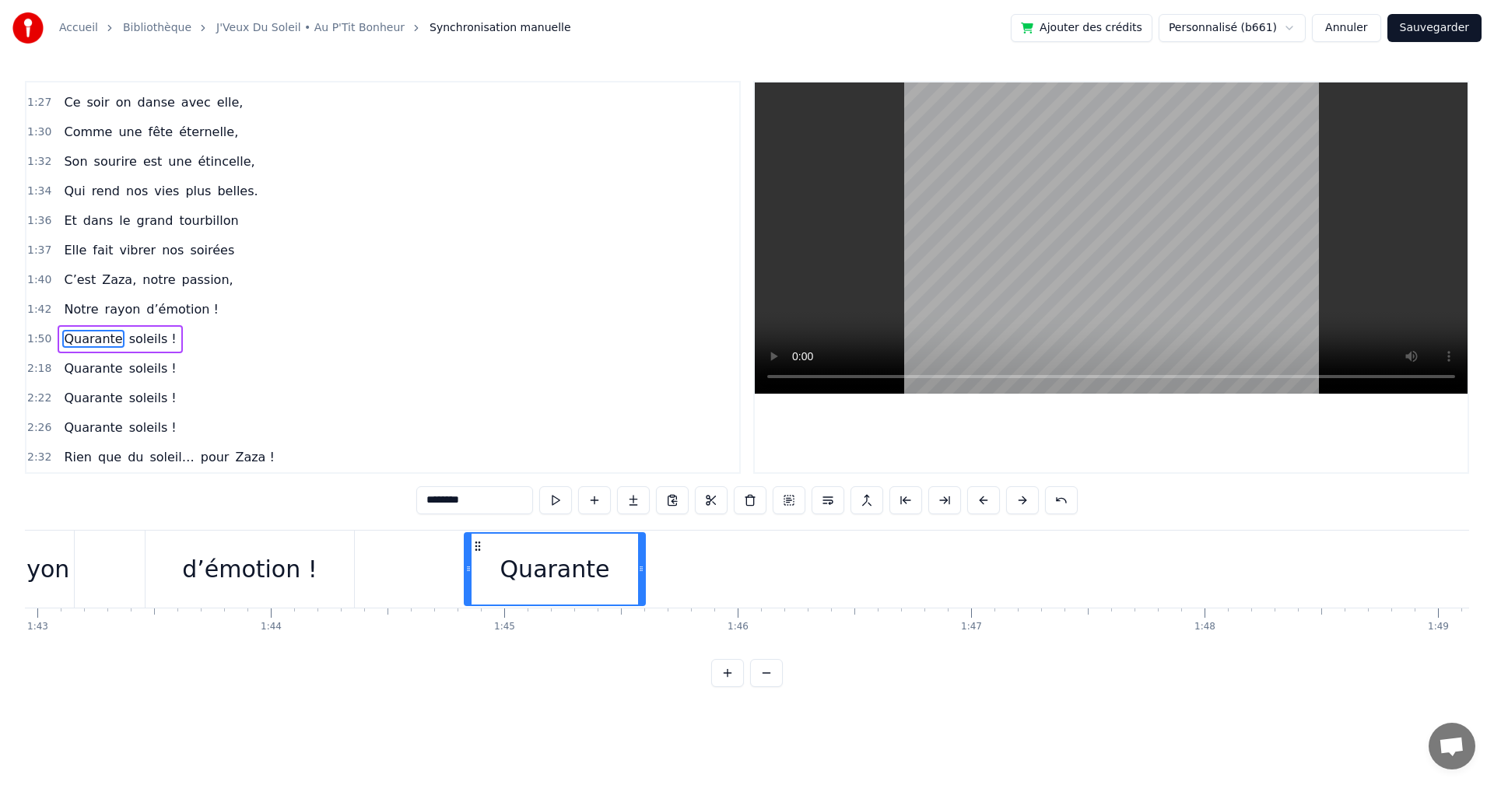
drag, startPoint x: 1128, startPoint y: 544, endPoint x: 479, endPoint y: 666, distance: 660.4
click at [479, 666] on div "0:19 On a une [PERSON_NAME] d’enfer, 0:21 Qui rit plus fort que l’hiver, 0:23 T…" at bounding box center [747, 384] width 1444 height 606
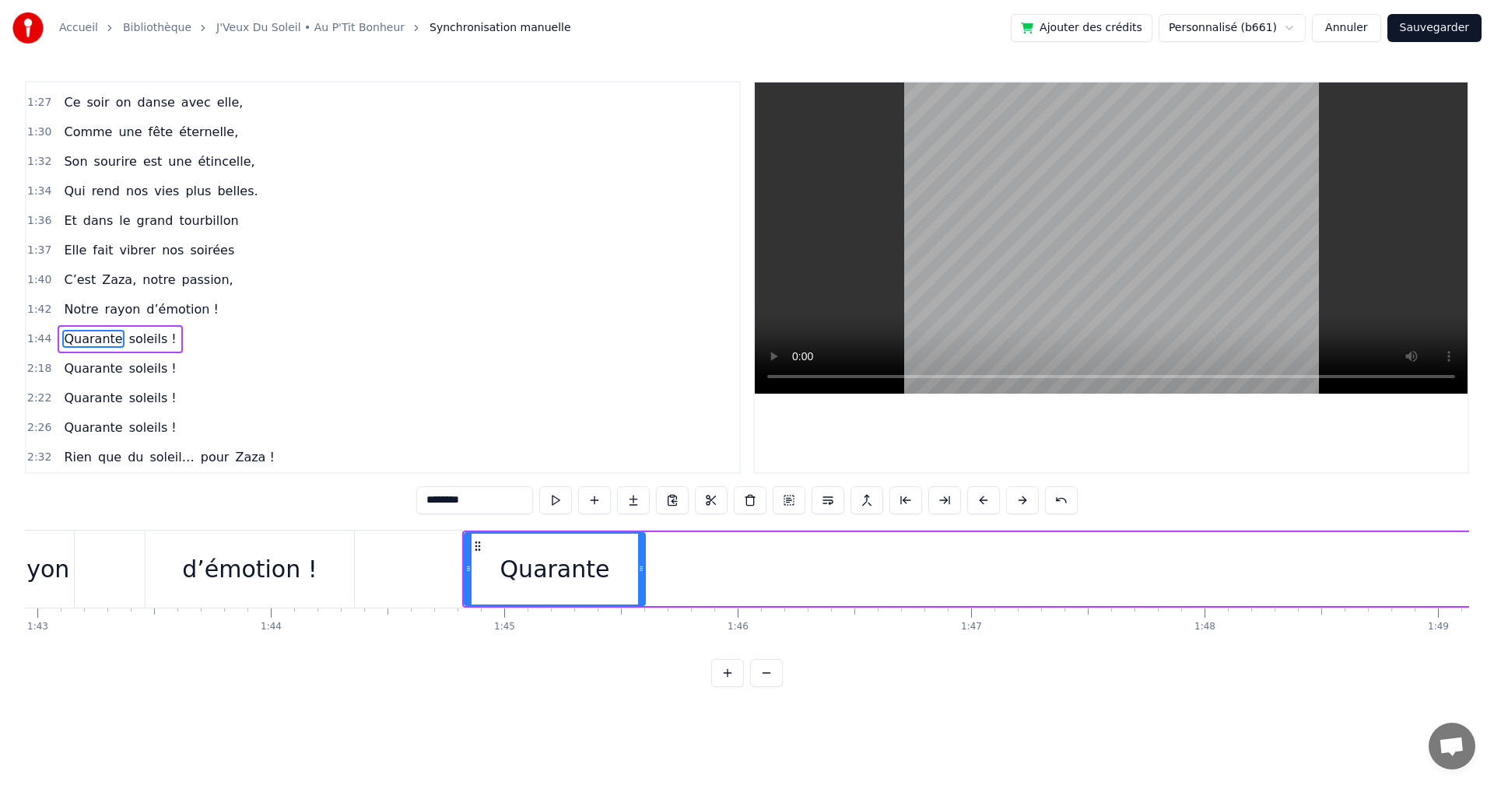
click at [142, 347] on span "soleils !" at bounding box center [153, 339] width 51 height 18
type input "*********"
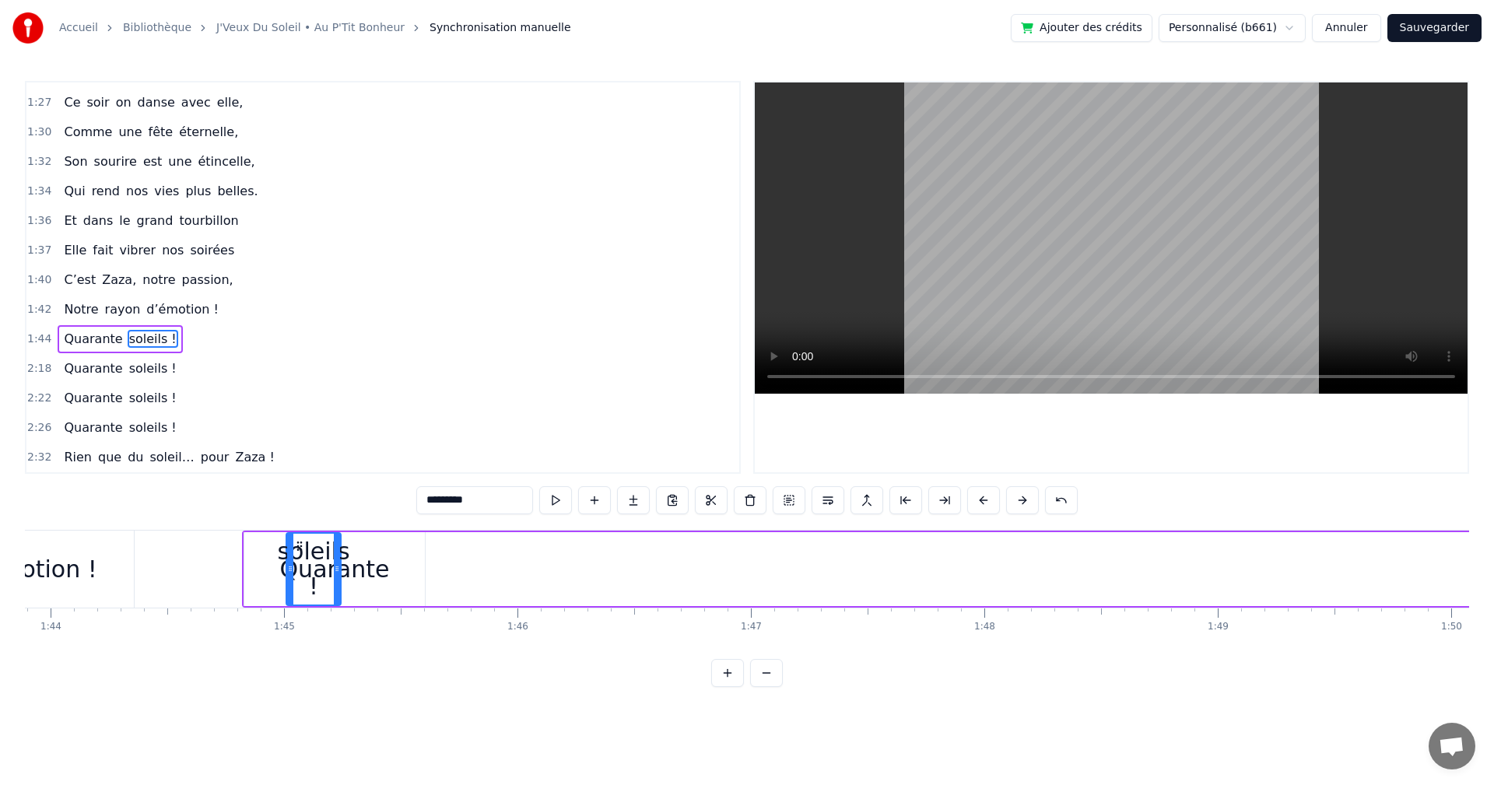
scroll to position [0, 24249]
drag, startPoint x: 116, startPoint y: 545, endPoint x: 416, endPoint y: 594, distance: 303.6
click at [416, 594] on div "soleils !" at bounding box center [432, 569] width 53 height 71
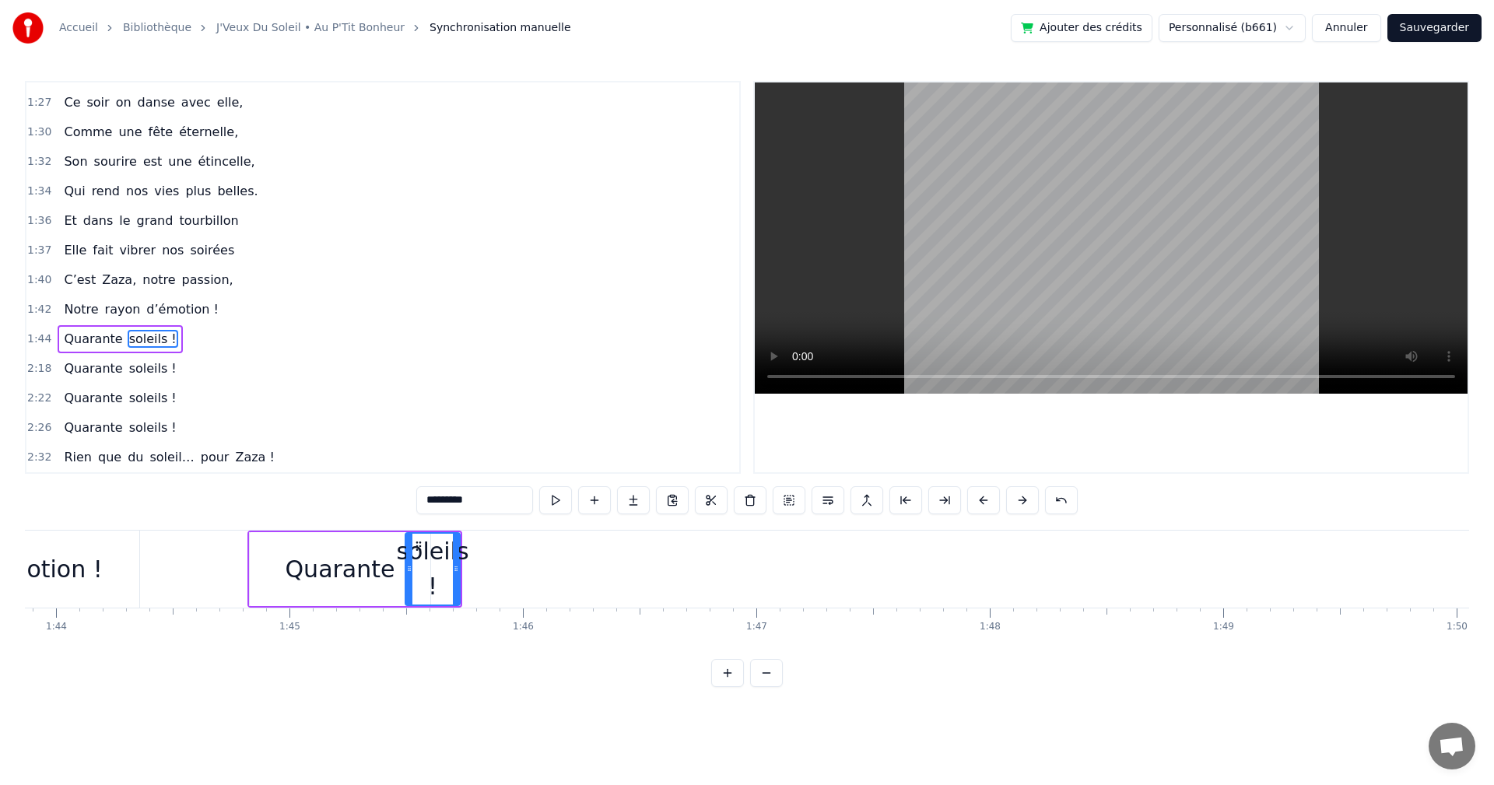
click at [1458, 39] on button "Sauvegarder" at bounding box center [1435, 28] width 94 height 28
